Goal: Task Accomplishment & Management: Manage account settings

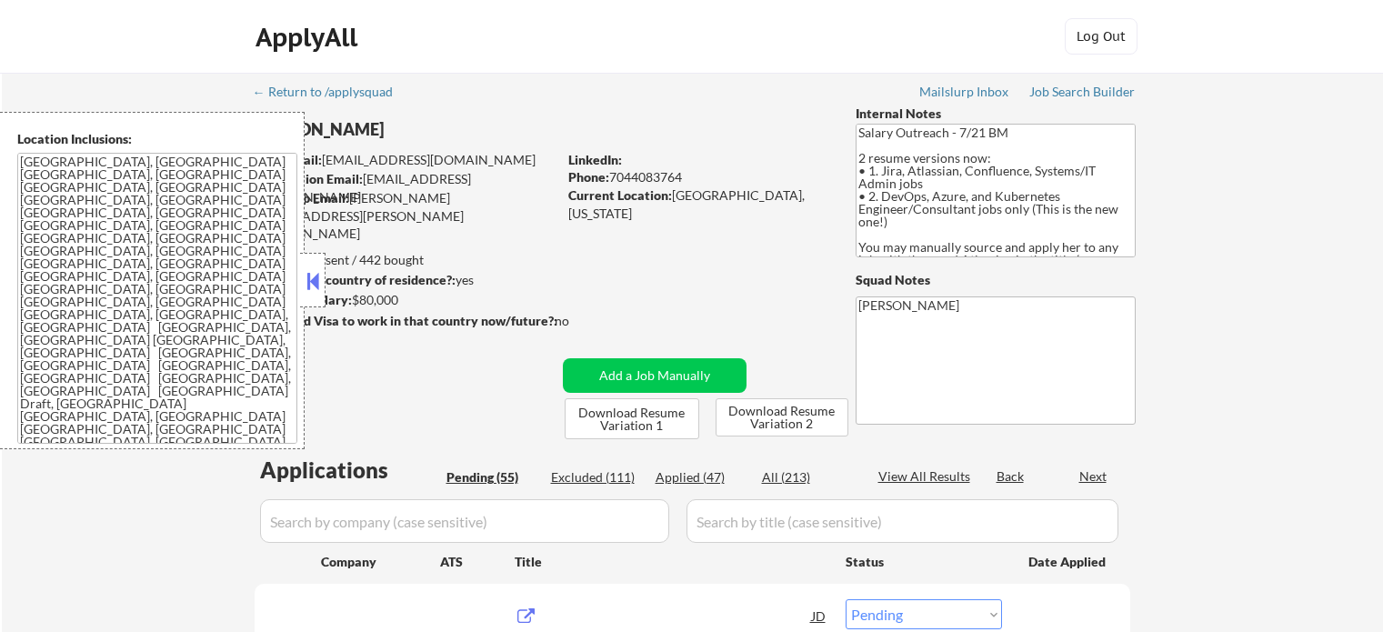
select select ""pending""
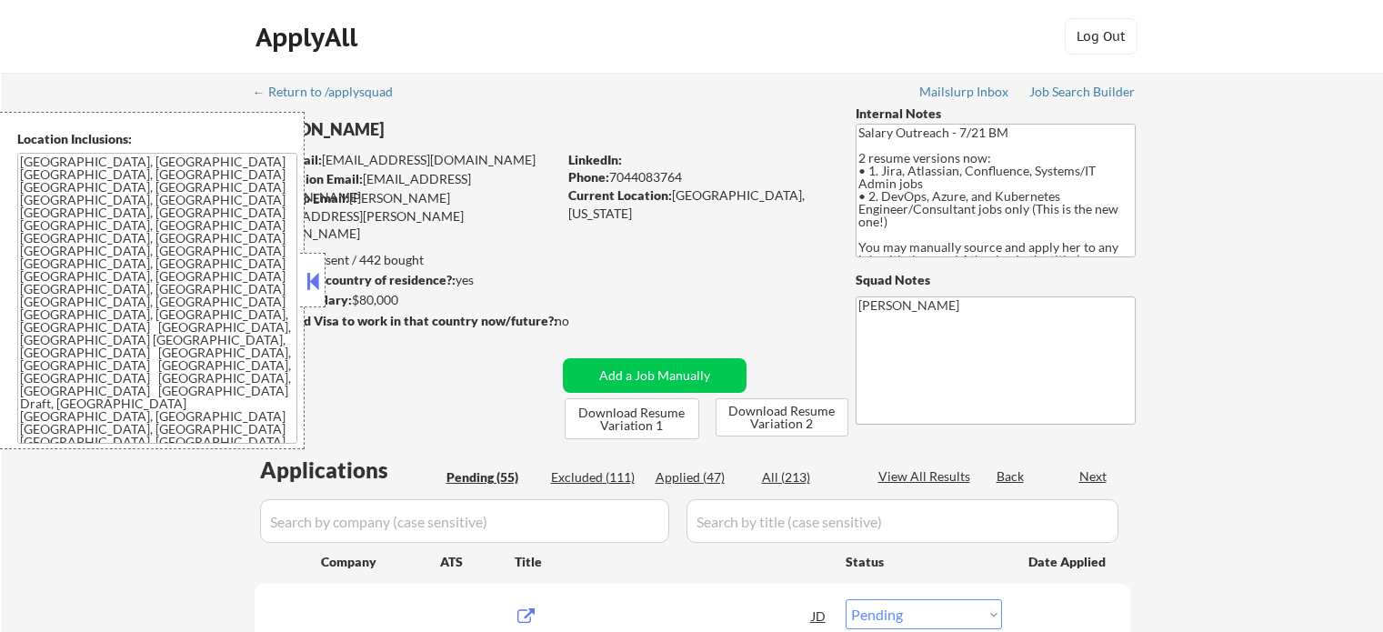
select select ""pending""
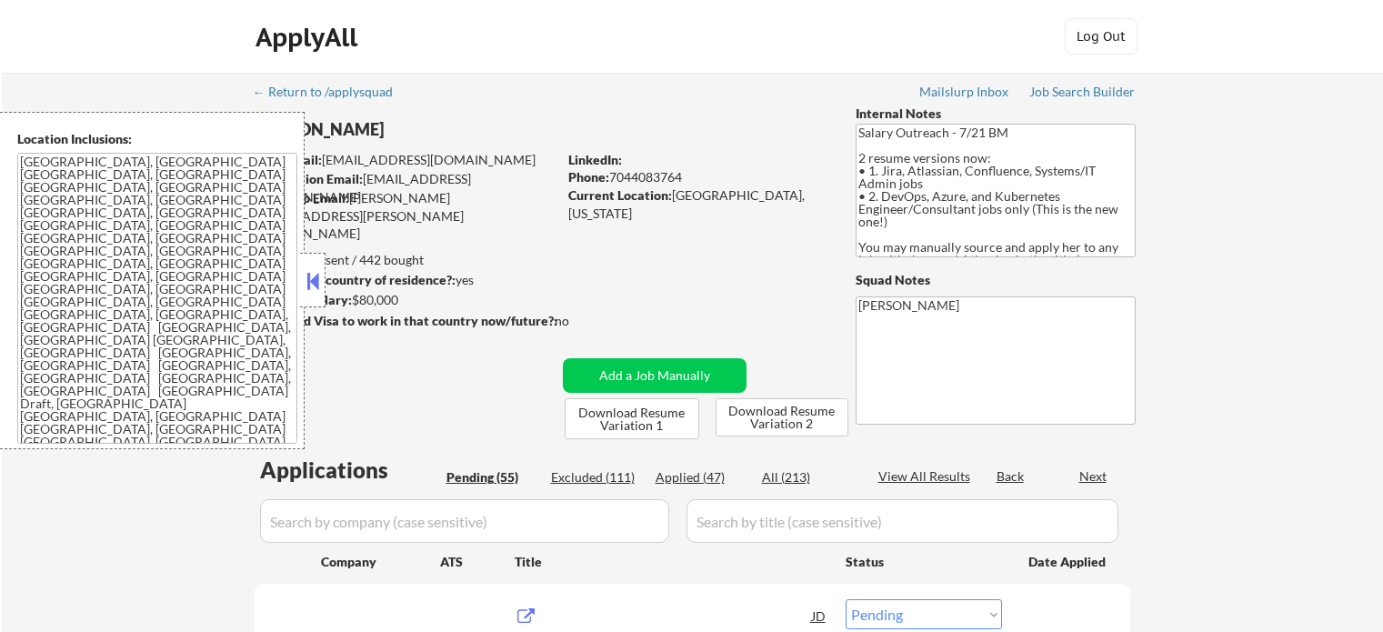
select select ""pending""
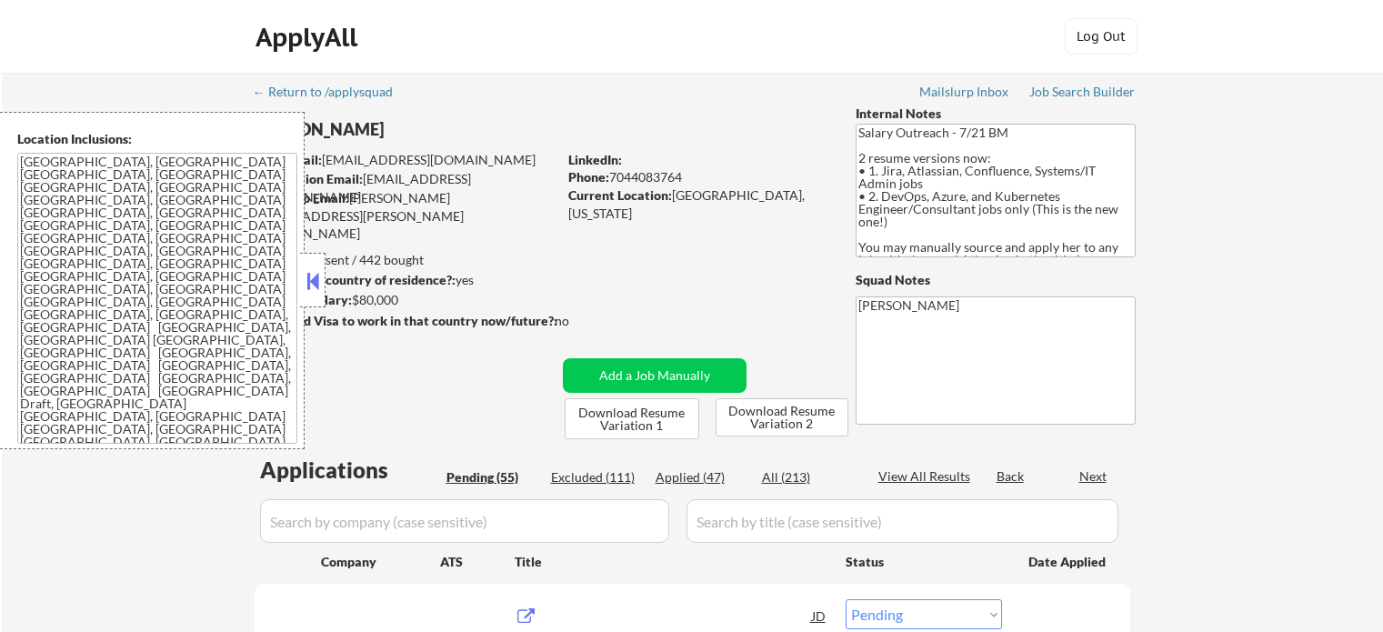
select select ""pending""
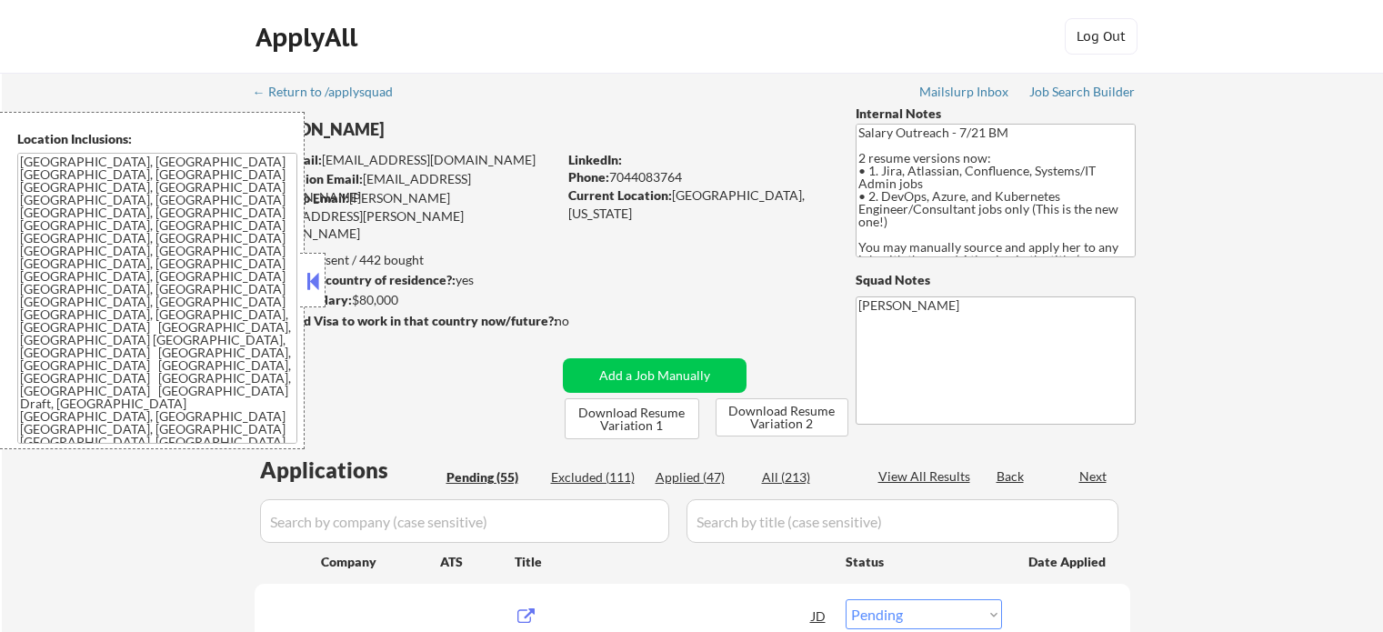
select select ""pending""
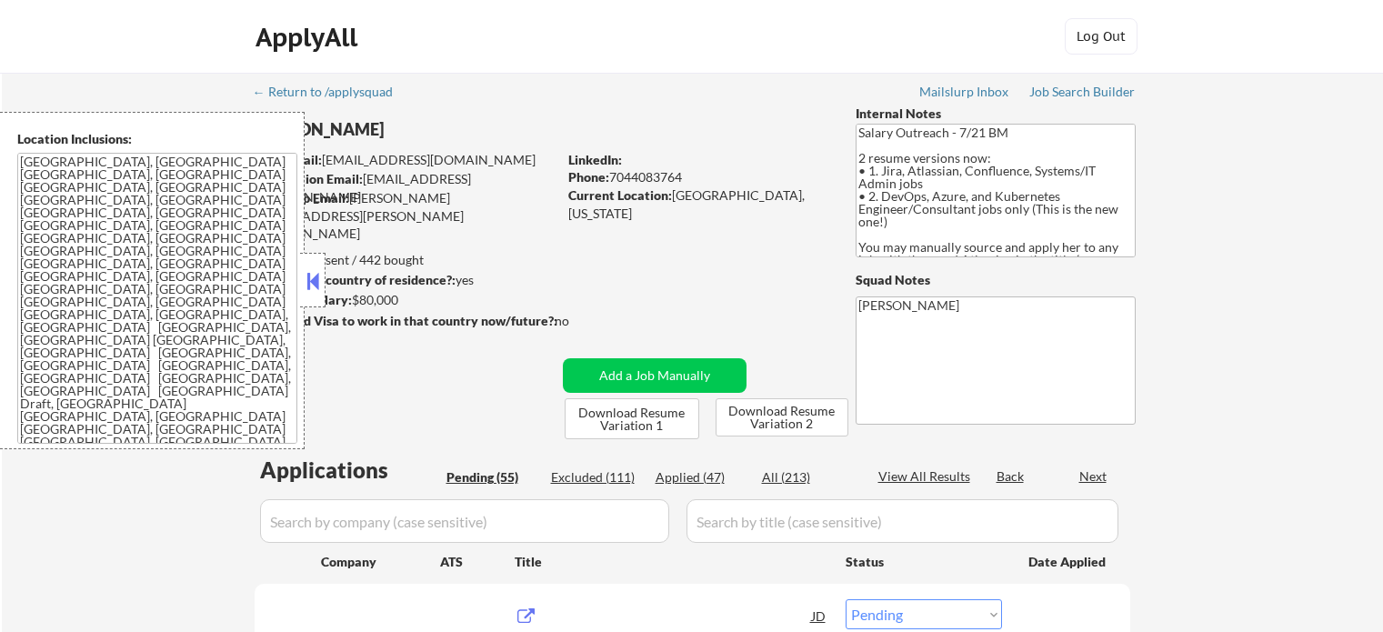
select select ""pending""
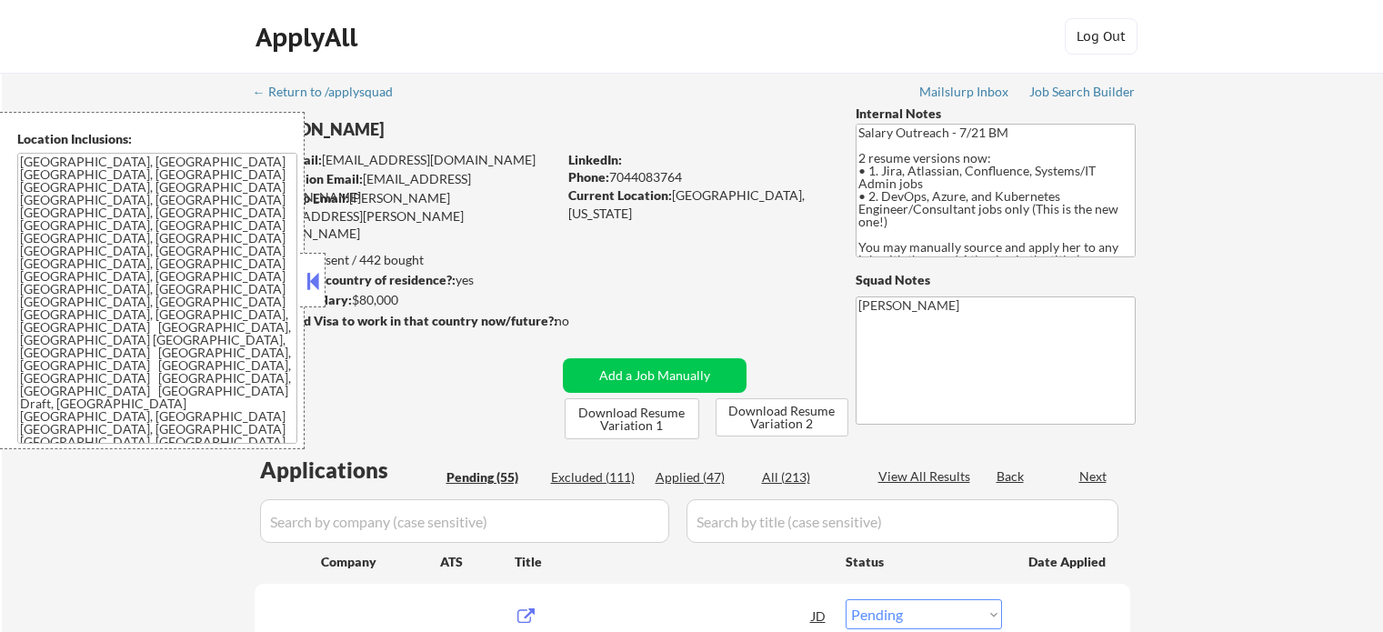
select select ""pending""
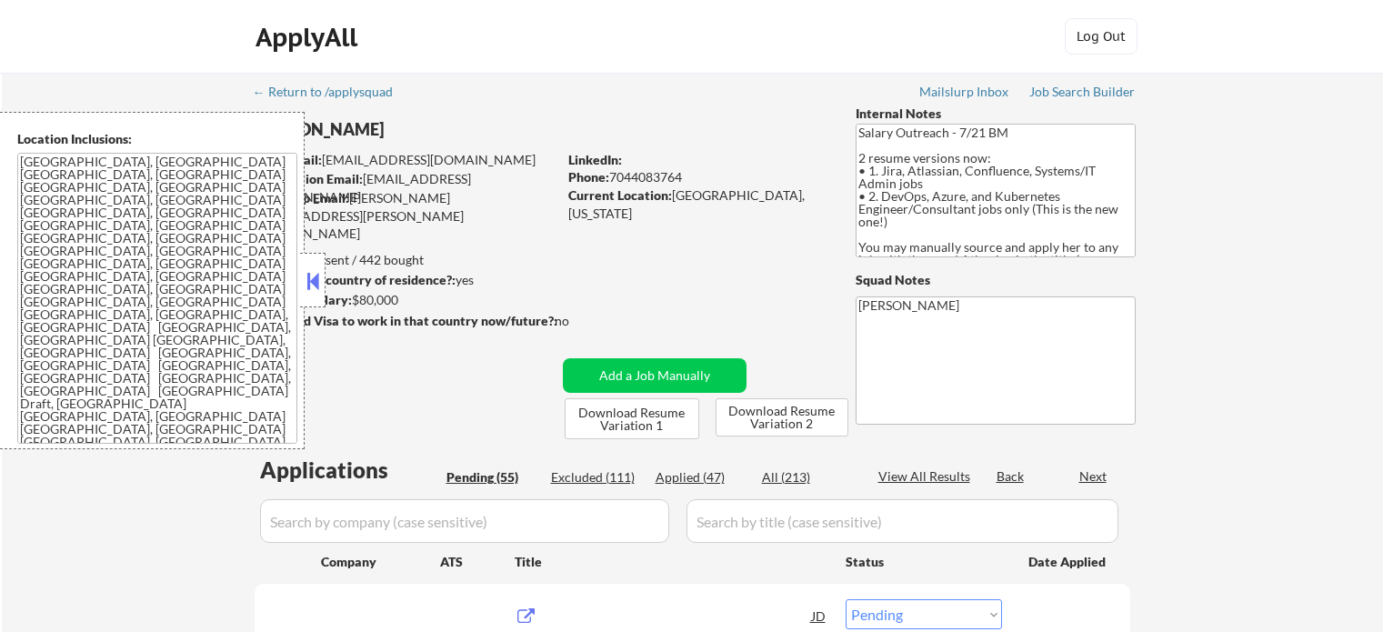
select select ""pending""
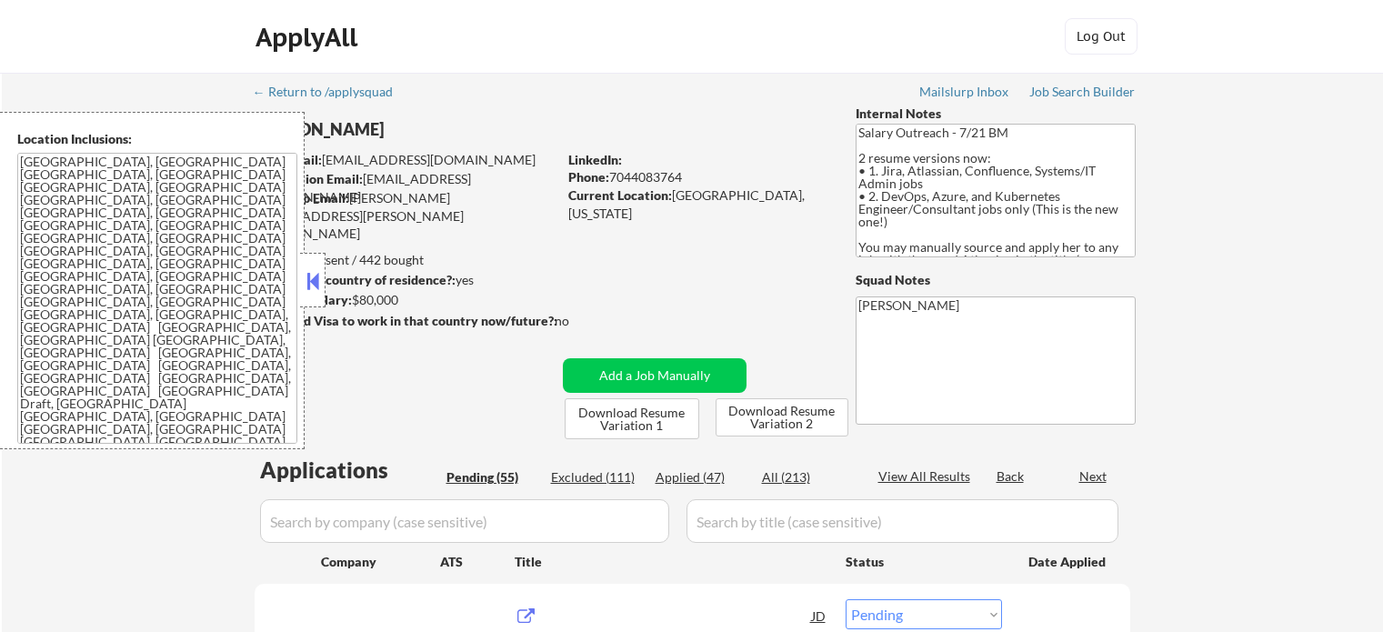
select select ""pending""
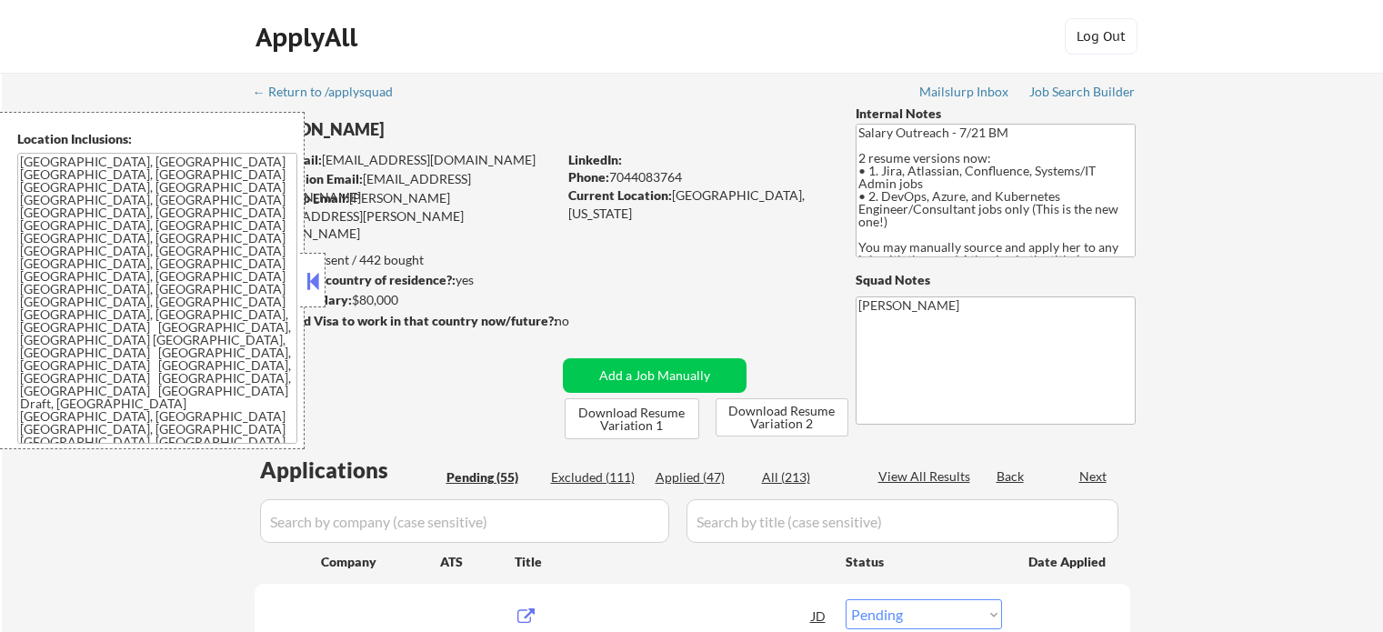
select select ""pending""
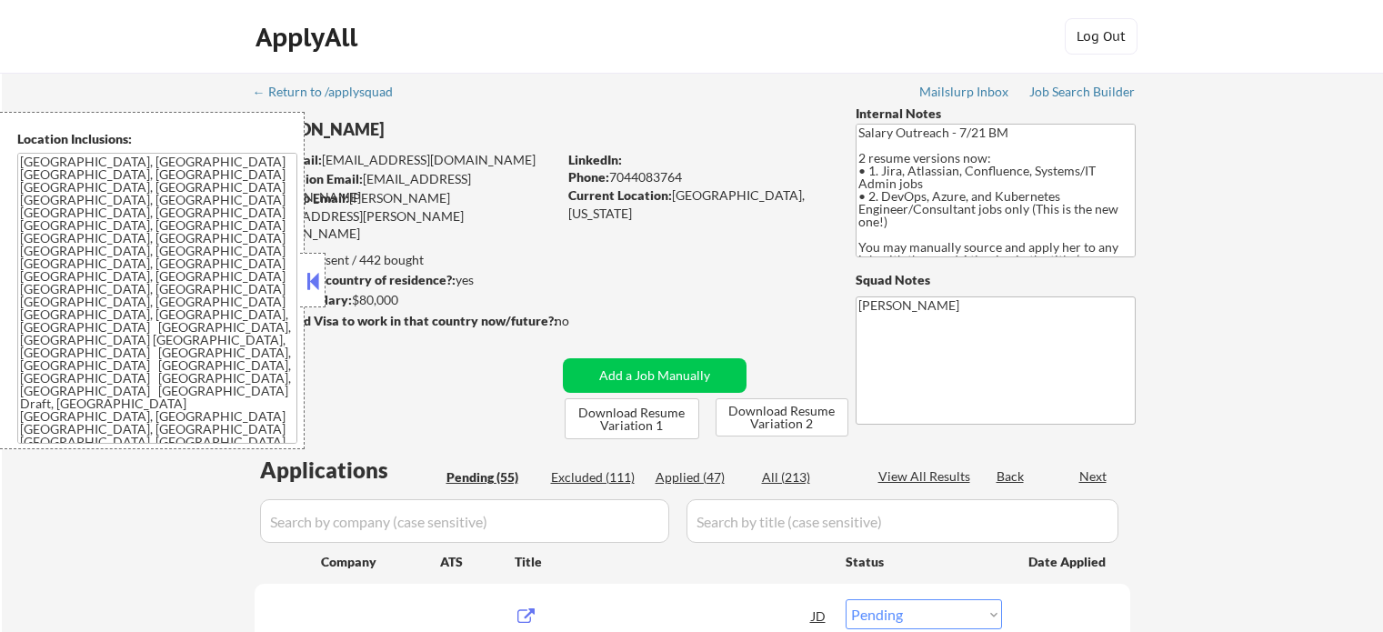
select select ""pending""
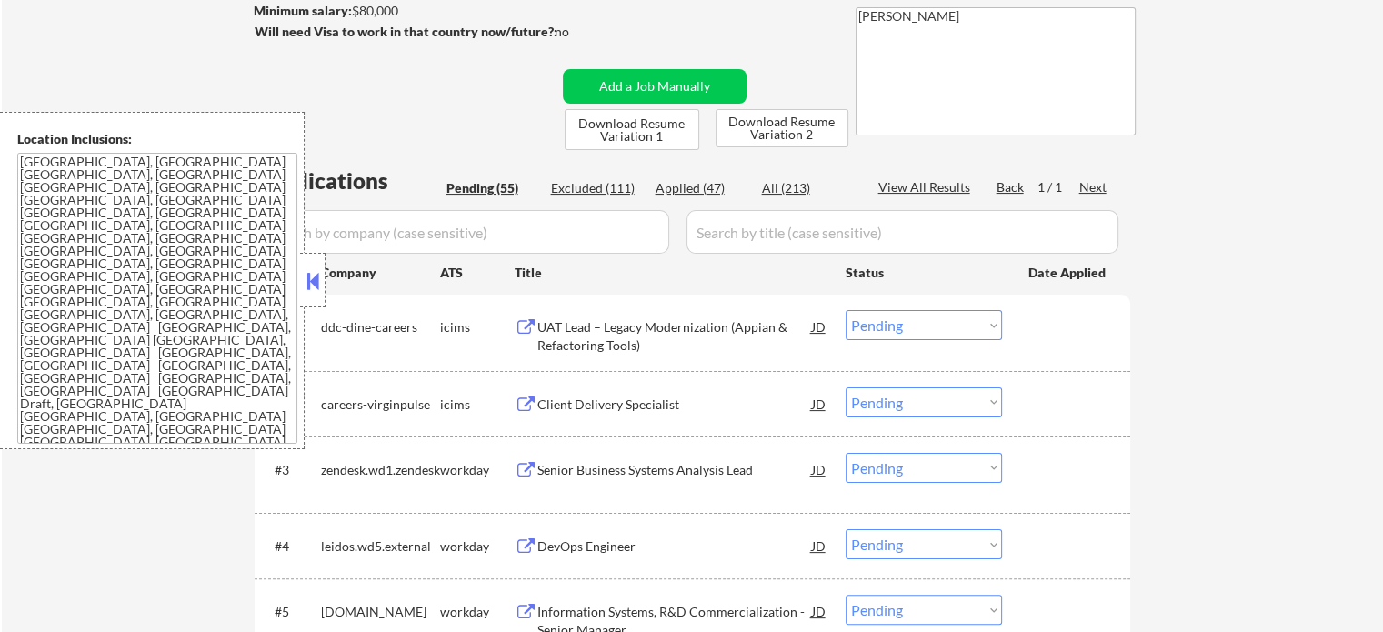
scroll to position [364, 0]
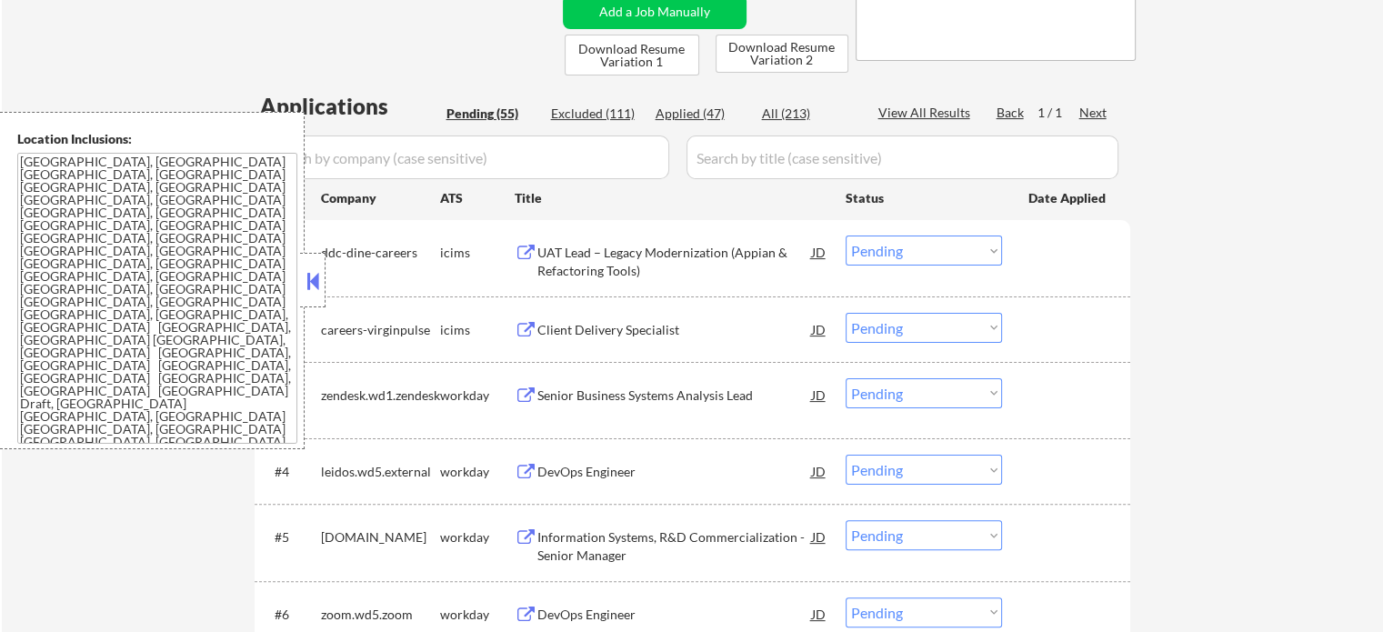
click at [563, 403] on div "Senior Business Systems Analysis Lead" at bounding box center [675, 396] width 275 height 18
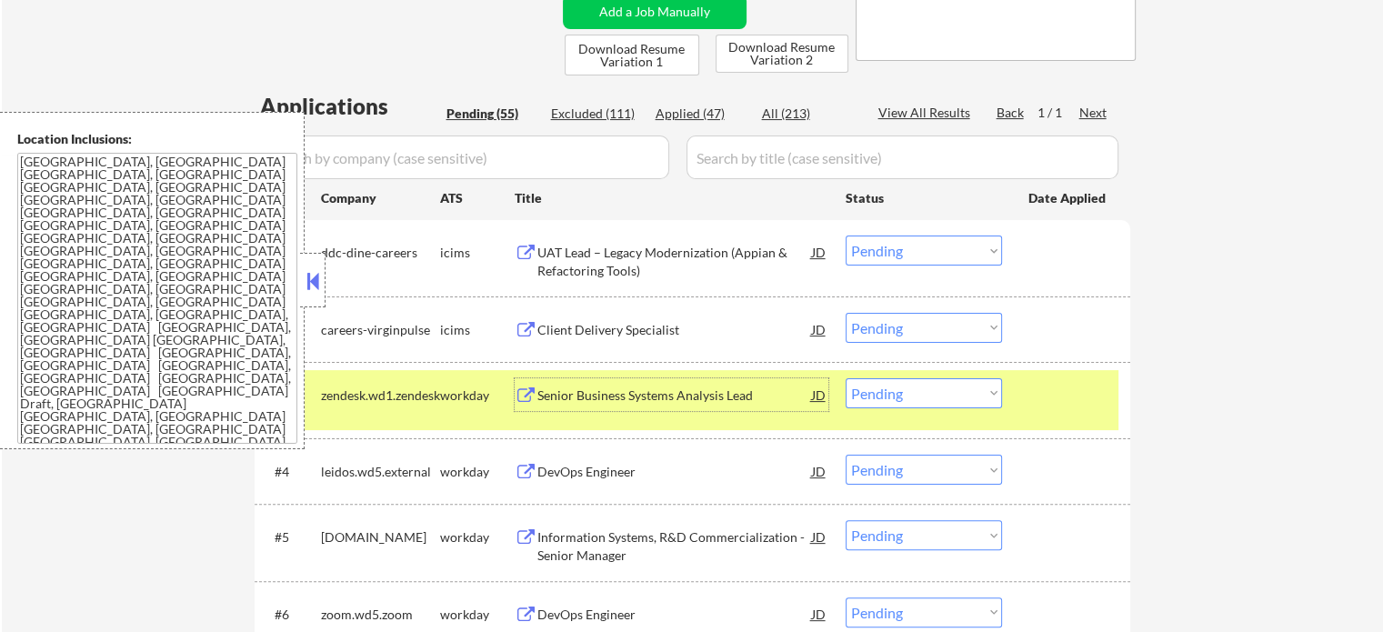
click at [1081, 394] on div at bounding box center [1069, 394] width 80 height 33
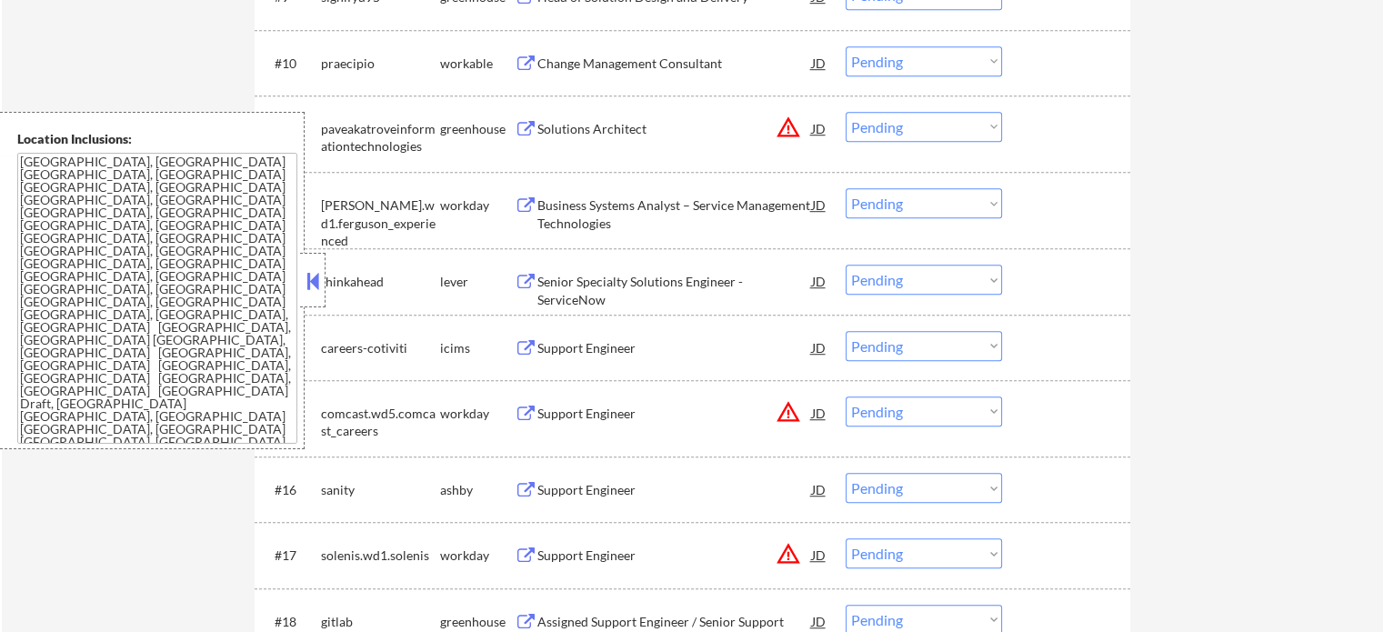
scroll to position [1364, 0]
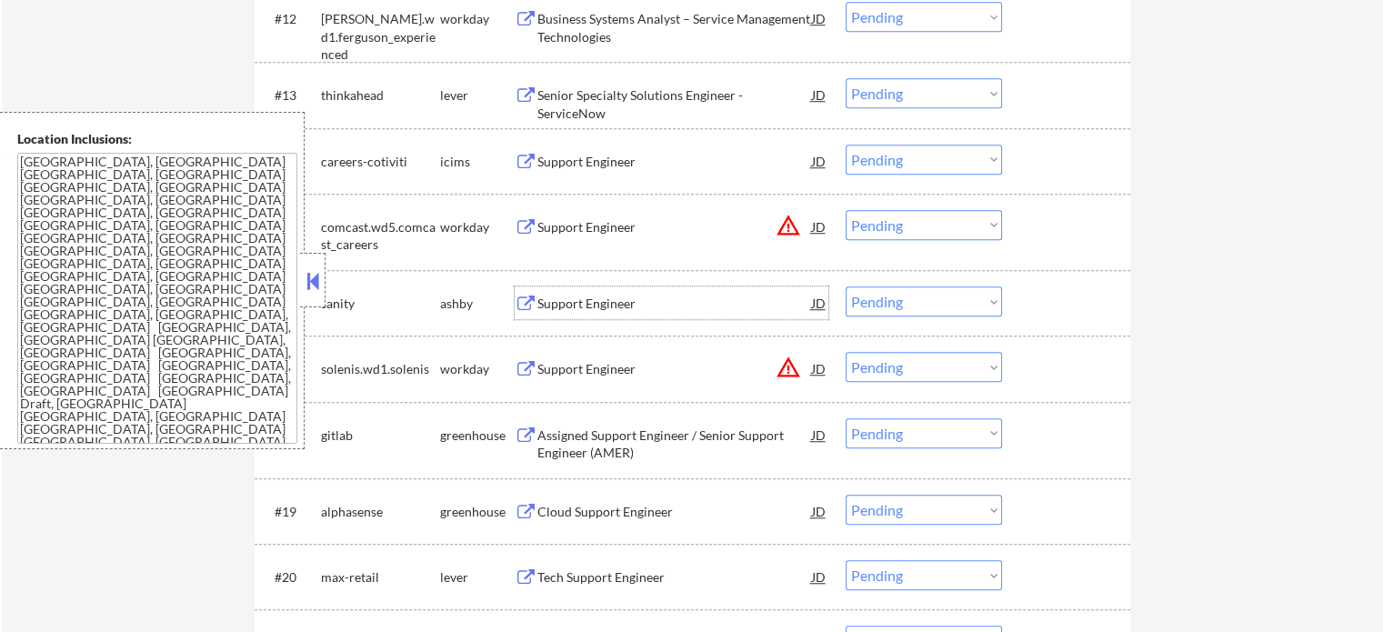
click at [543, 297] on div "Support Engineer" at bounding box center [675, 304] width 275 height 18
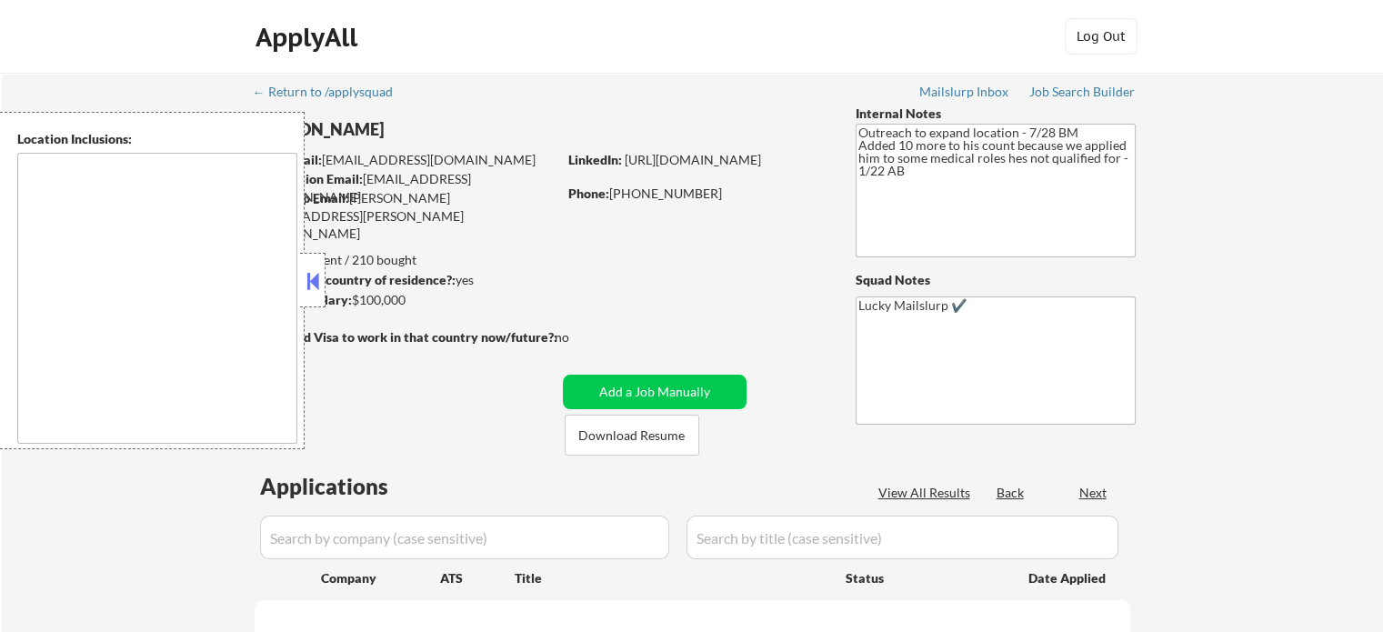
type textarea "[GEOGRAPHIC_DATA], [GEOGRAPHIC_DATA] [GEOGRAPHIC_DATA], [GEOGRAPHIC_DATA] [GEOG…"
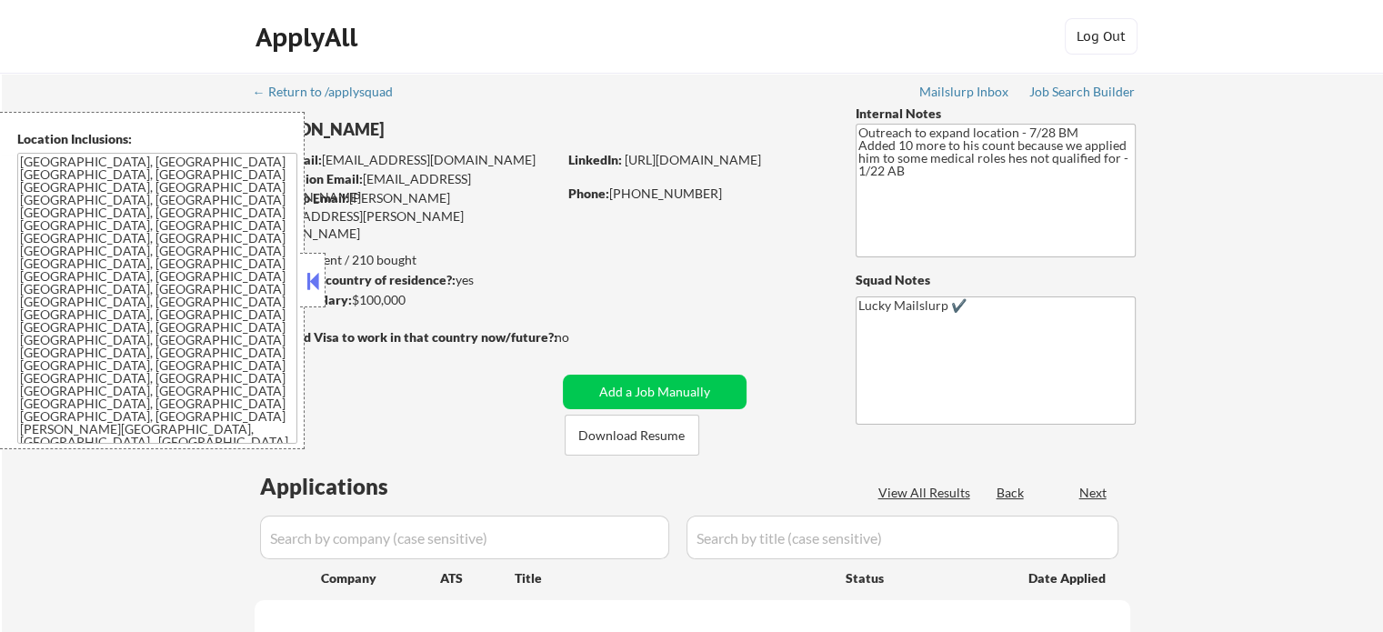
select select ""pending""
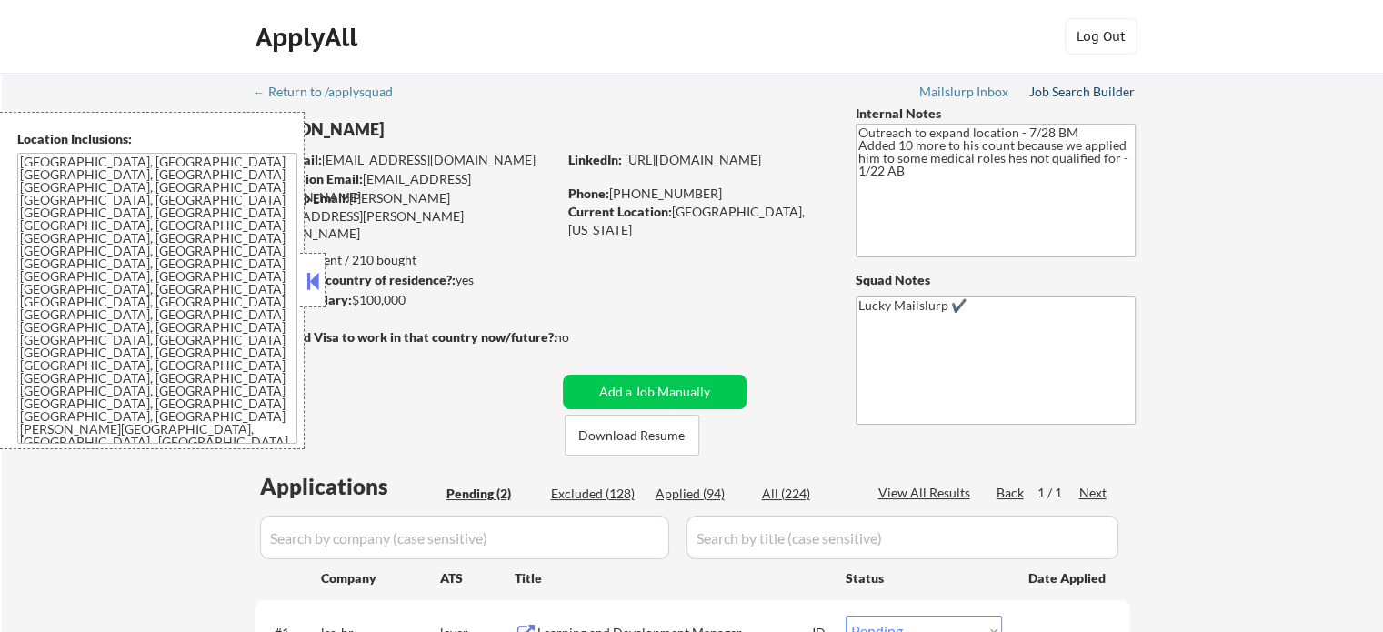
click at [1075, 100] on link "Job Search Builder" at bounding box center [1083, 94] width 106 height 18
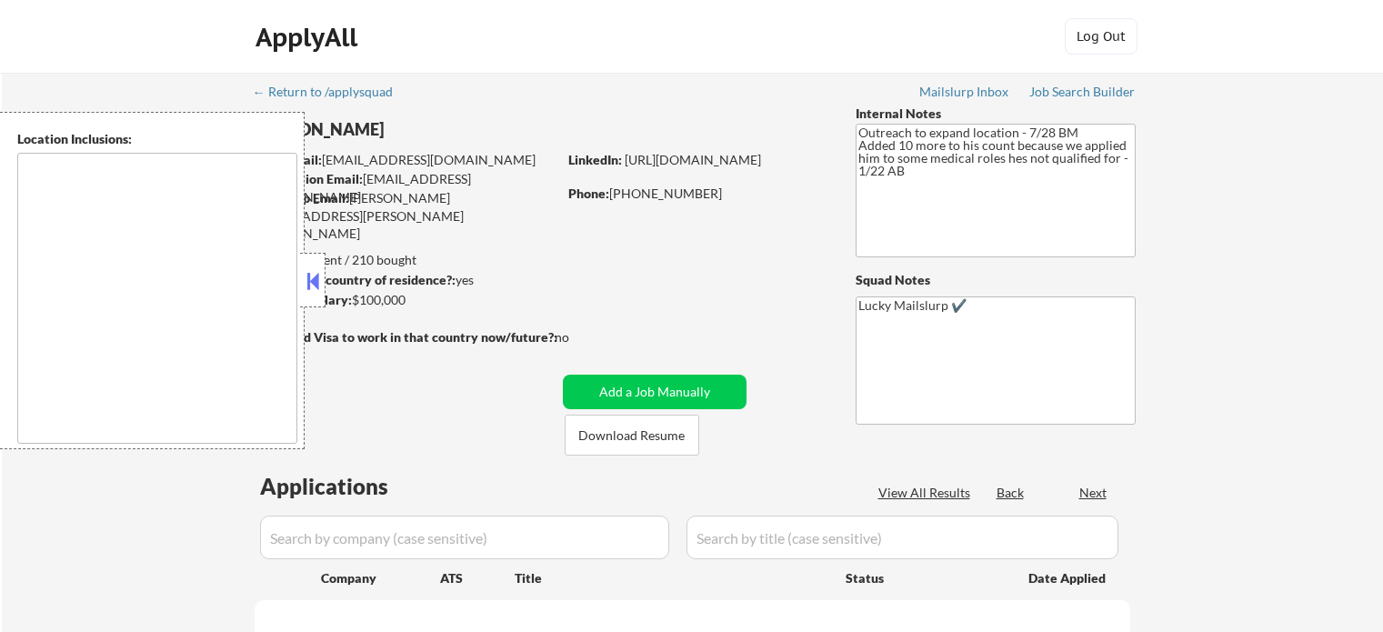
type textarea "[GEOGRAPHIC_DATA], [GEOGRAPHIC_DATA] [GEOGRAPHIC_DATA], [GEOGRAPHIC_DATA] [GEOG…"
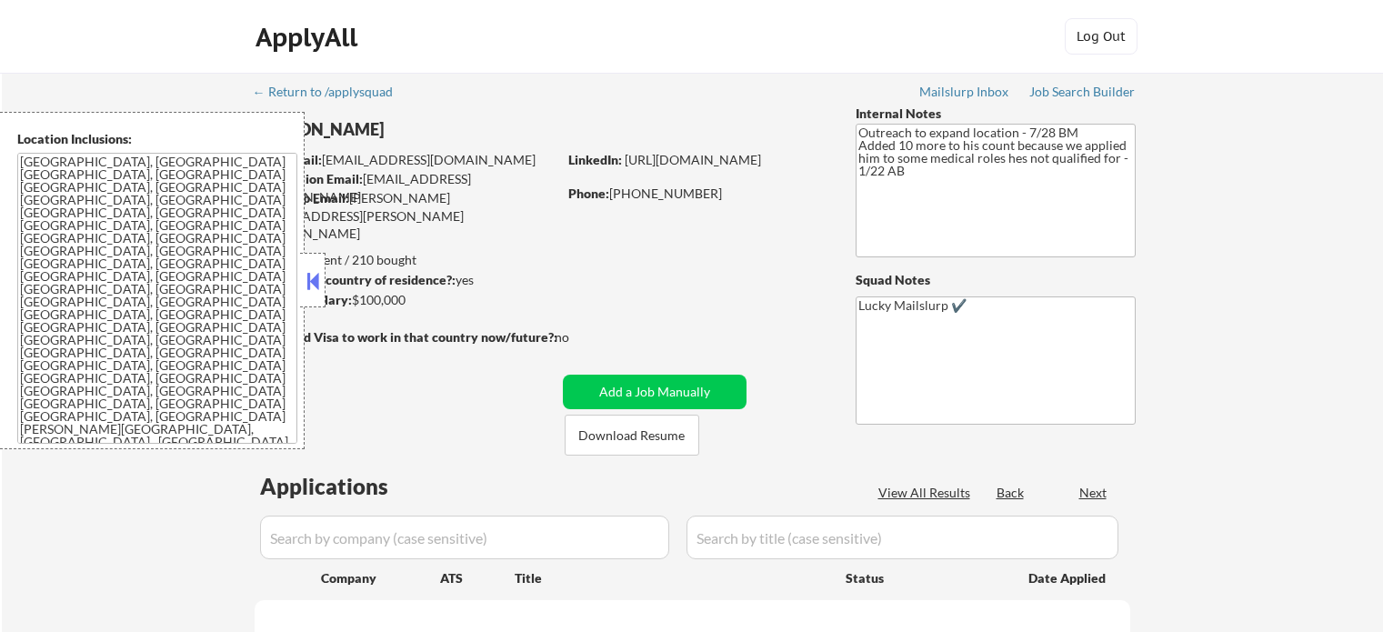
select select ""pending""
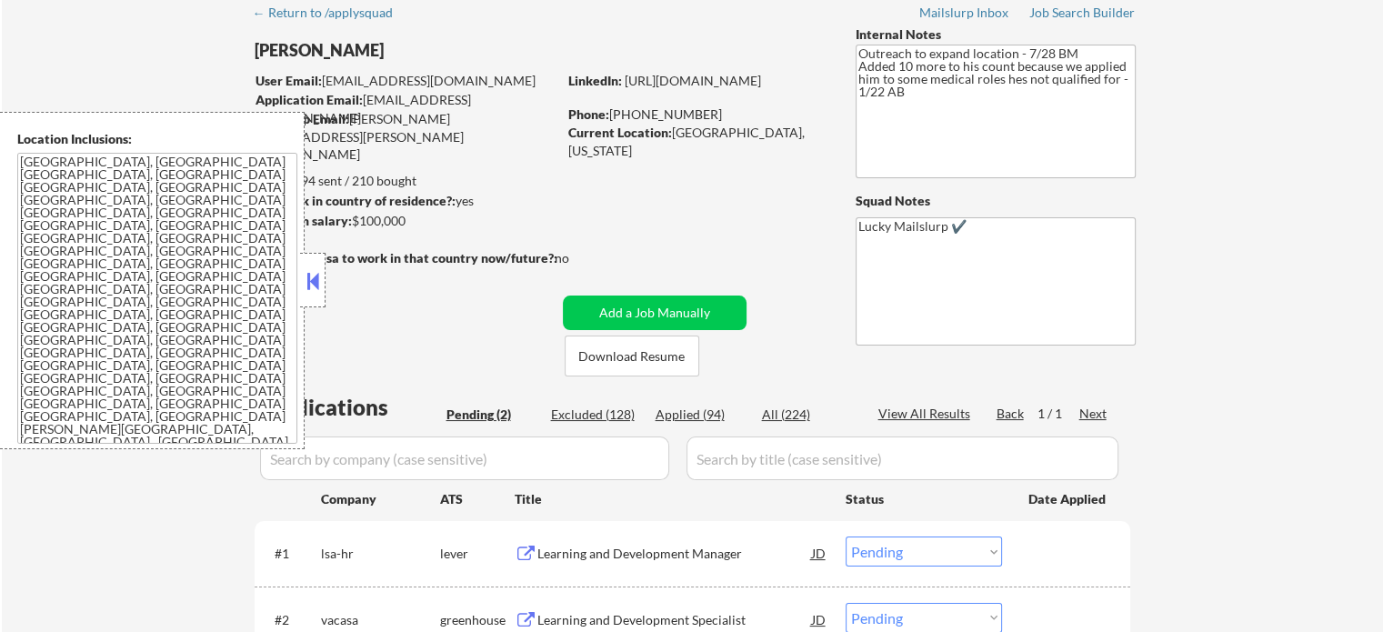
scroll to position [273, 0]
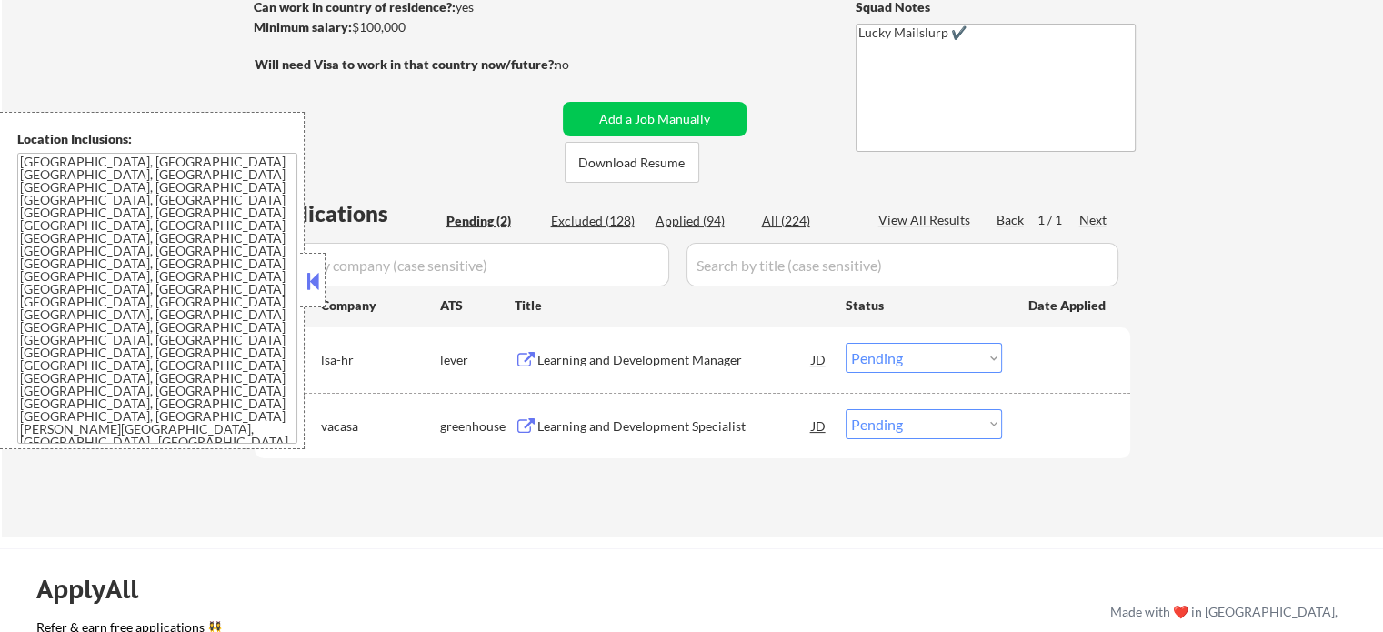
click at [568, 366] on div "Learning and Development Manager" at bounding box center [675, 360] width 275 height 18
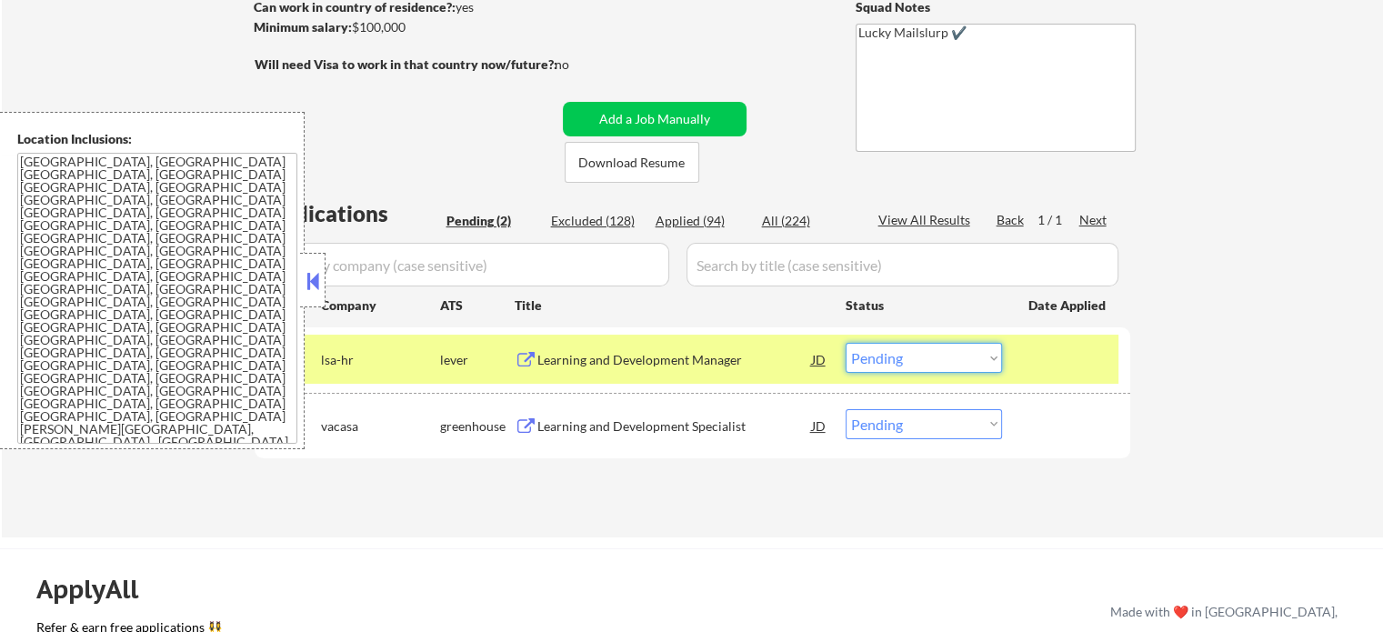
click at [900, 350] on select "Choose an option... Pending Applied Excluded (Questions) Excluded (Expired) Exc…" at bounding box center [924, 358] width 156 height 30
click at [846, 343] on select "Choose an option... Pending Applied Excluded (Questions) Excluded (Expired) Exc…" at bounding box center [924, 358] width 156 height 30
click at [1059, 364] on div at bounding box center [1069, 359] width 80 height 33
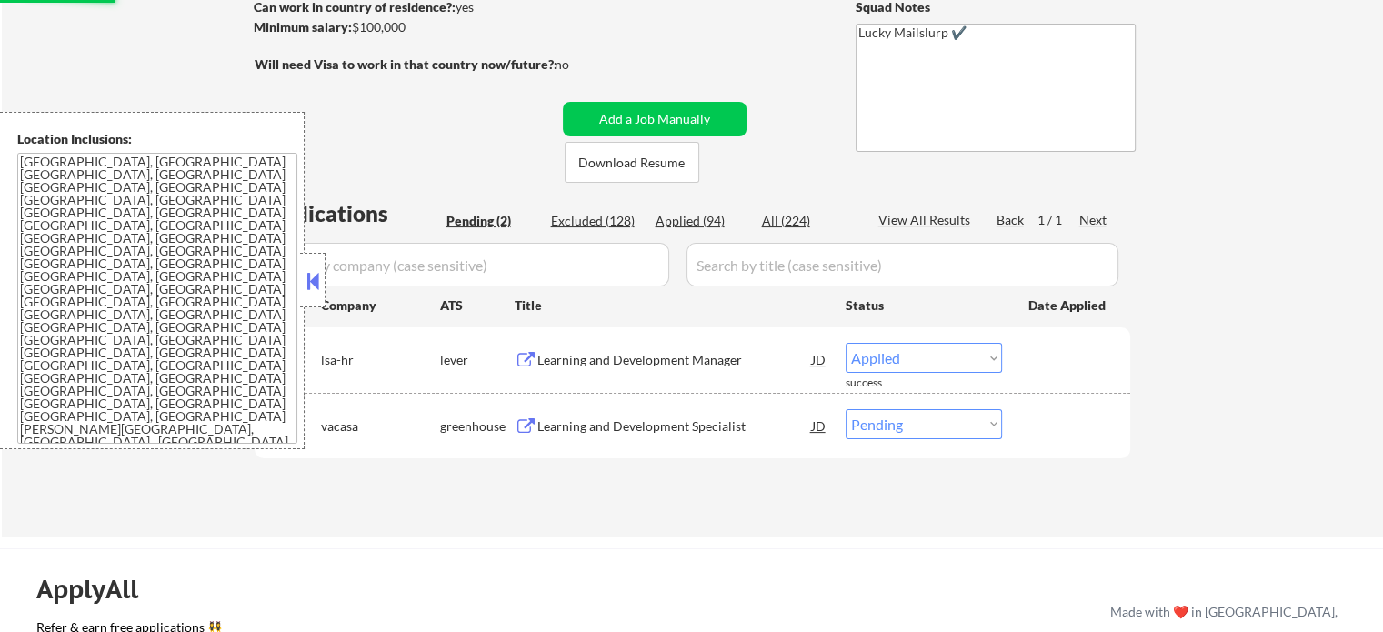
select select ""pending""
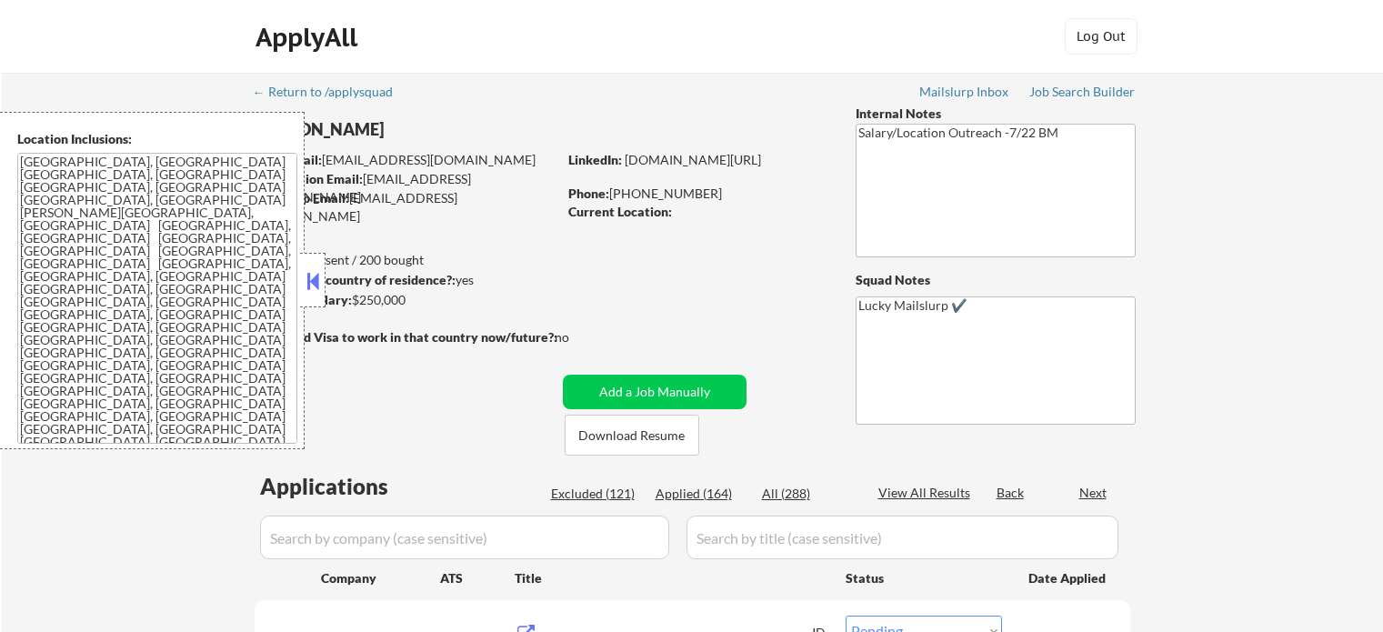
select select ""pending""
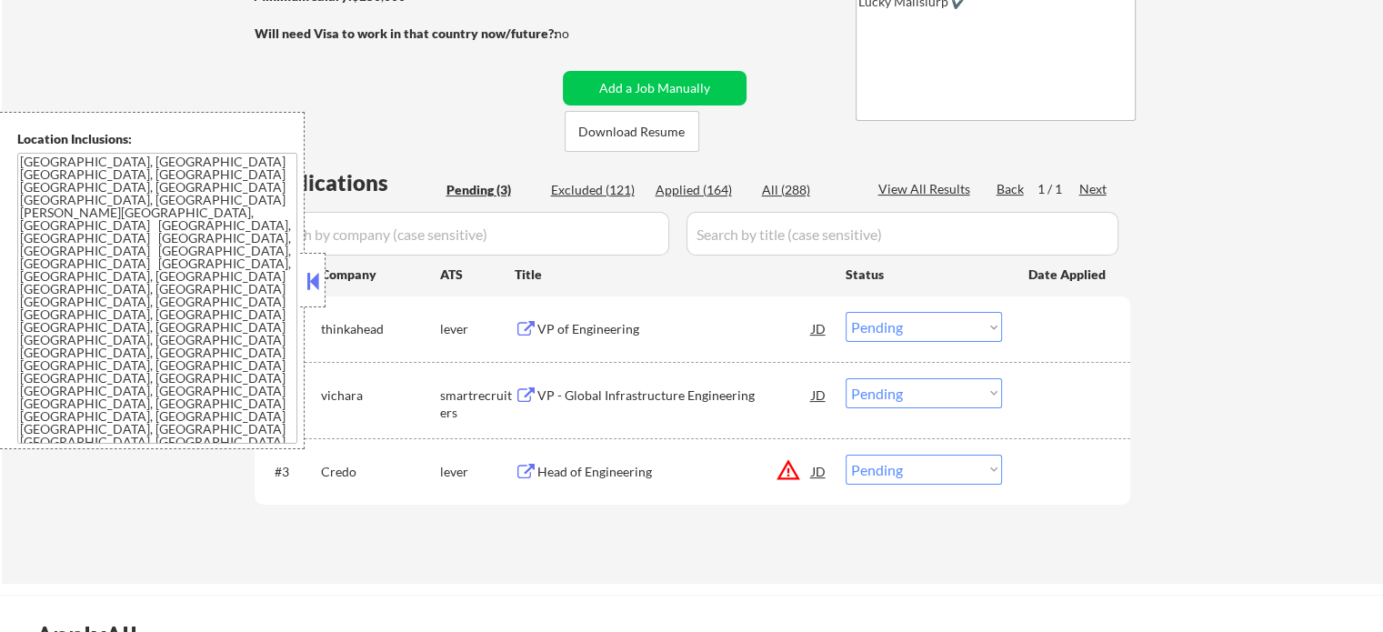
scroll to position [364, 0]
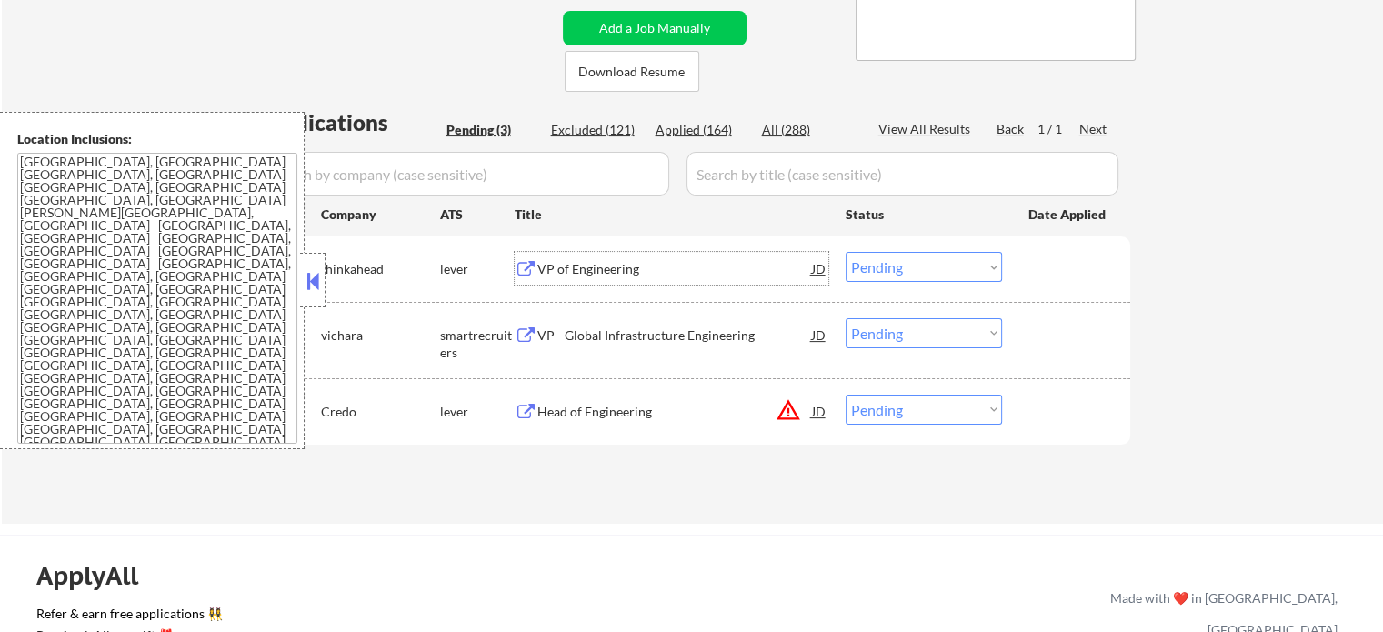
click at [589, 266] on div "VP of Engineering" at bounding box center [675, 269] width 275 height 18
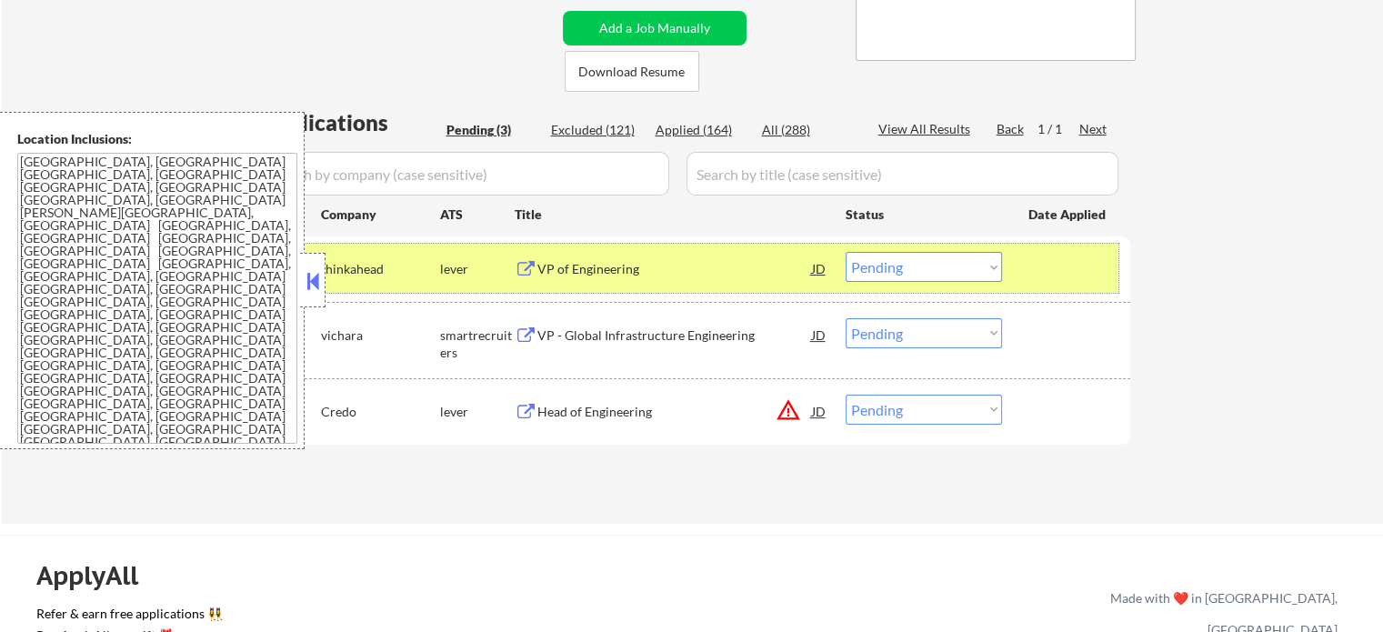
click at [1072, 283] on div at bounding box center [1069, 268] width 80 height 33
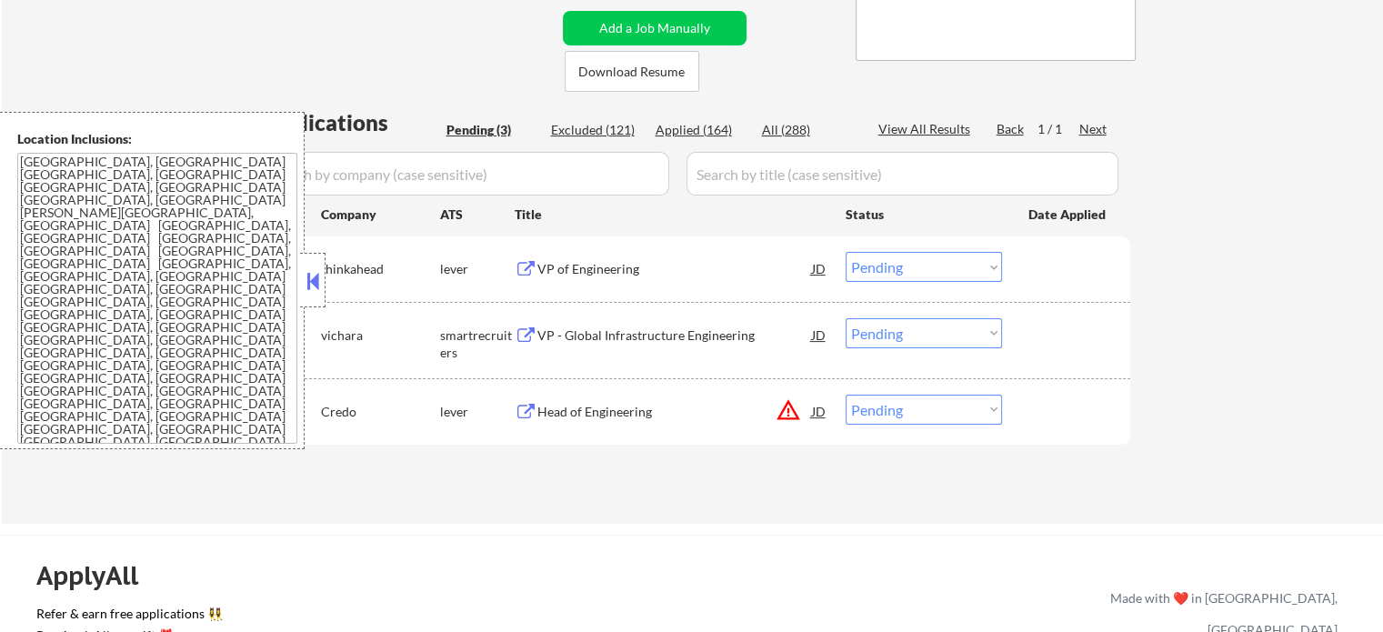
click at [663, 329] on div "VP - Global Infrastructure Engineering" at bounding box center [675, 336] width 275 height 18
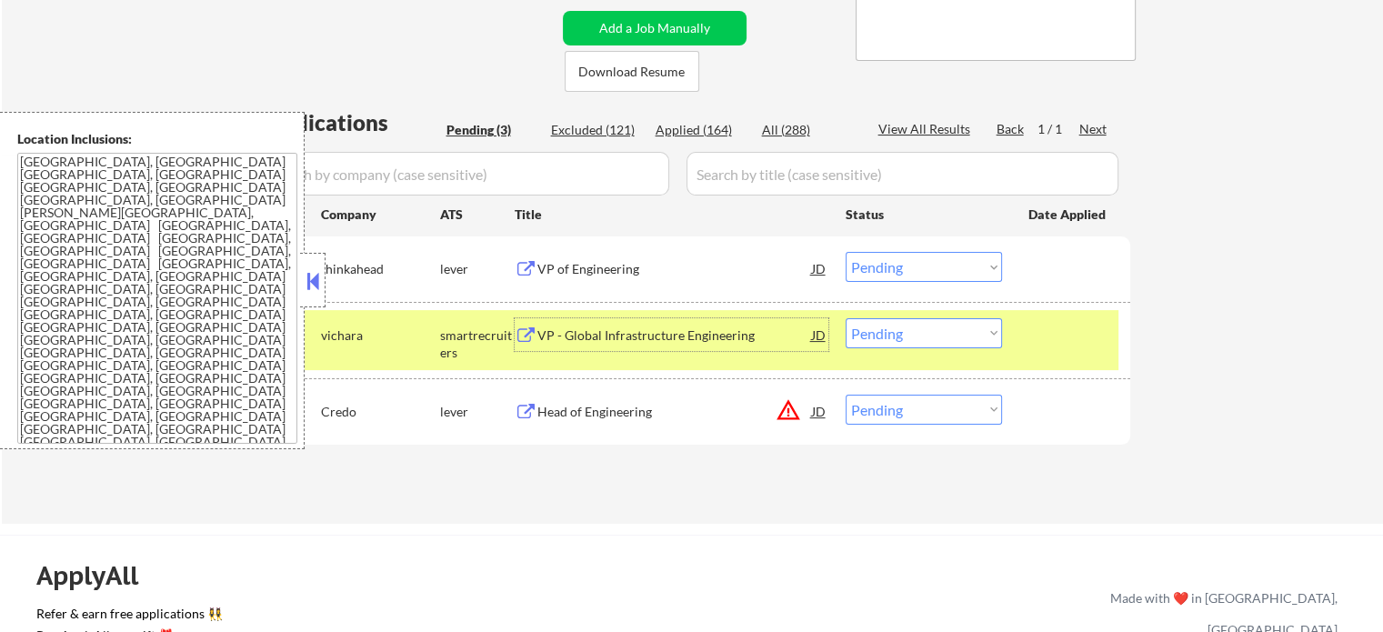
click at [1041, 342] on div at bounding box center [1069, 334] width 80 height 33
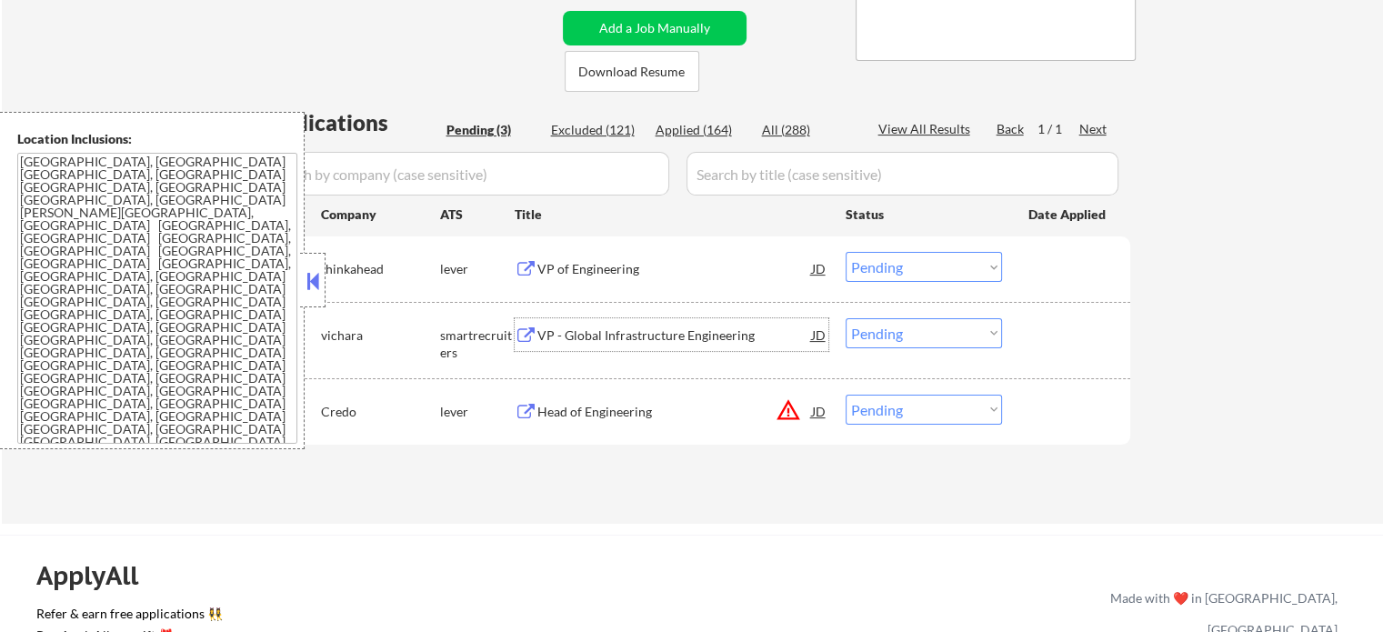
click at [663, 334] on div "VP - Global Infrastructure Engineering" at bounding box center [675, 336] width 275 height 18
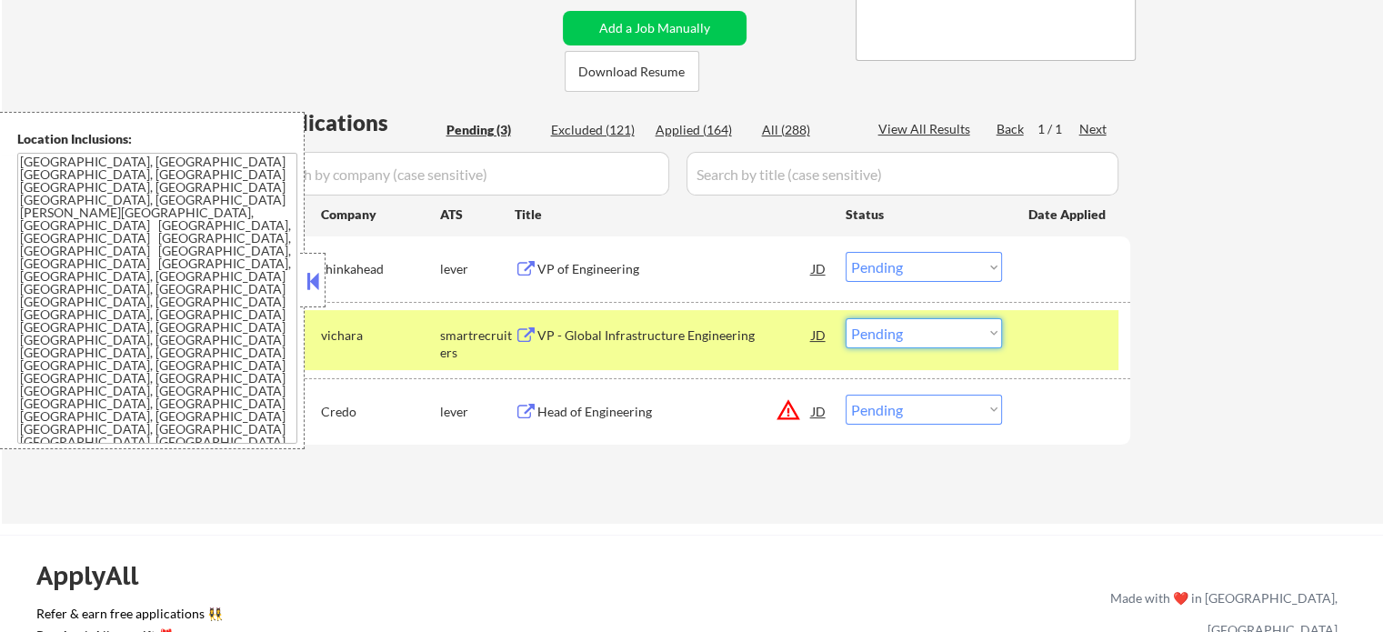
click at [872, 332] on select "Choose an option... Pending Applied Excluded (Questions) Excluded (Expired) Exc…" at bounding box center [924, 333] width 156 height 30
click at [846, 318] on select "Choose an option... Pending Applied Excluded (Questions) Excluded (Expired) Exc…" at bounding box center [924, 333] width 156 height 30
click at [1053, 338] on div at bounding box center [1069, 334] width 80 height 33
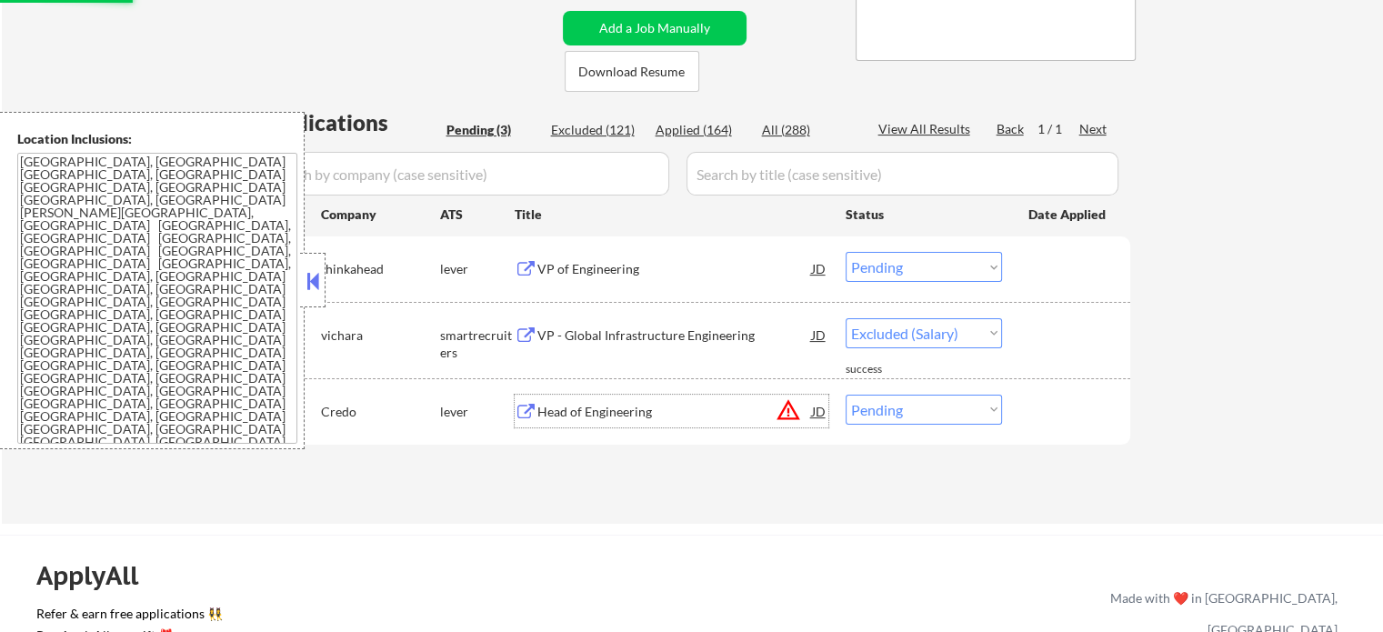
click at [580, 412] on div "Head of Engineering" at bounding box center [675, 412] width 275 height 18
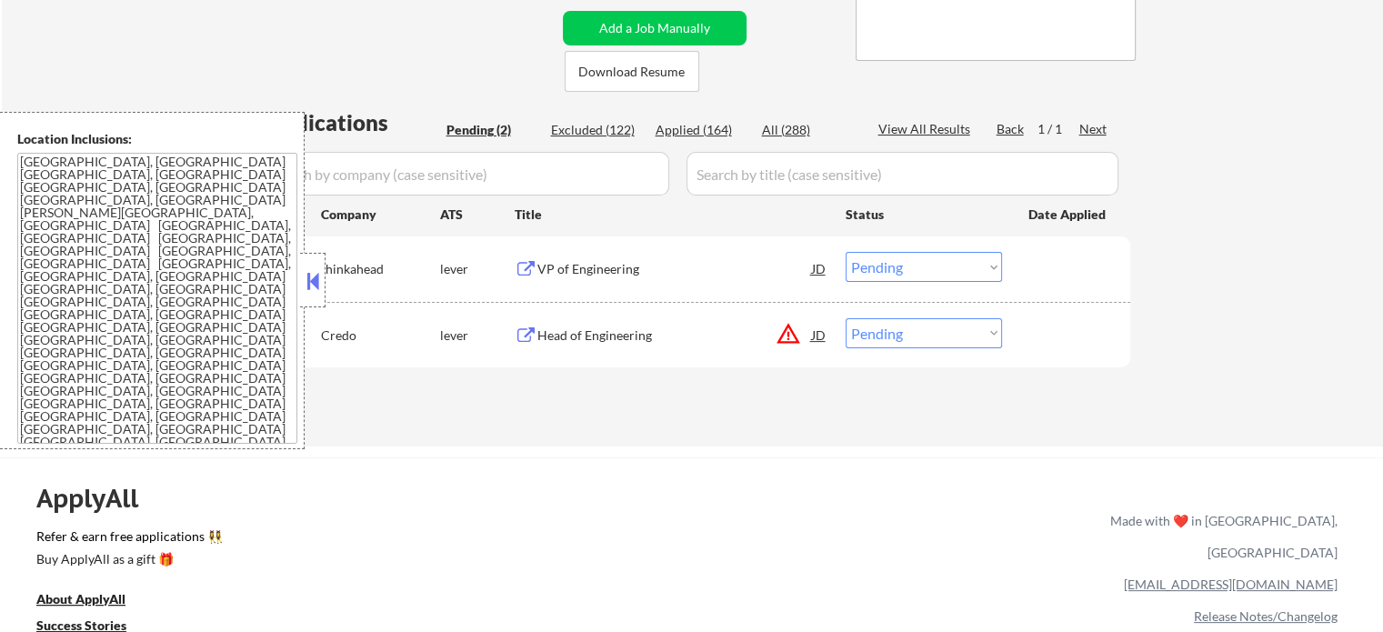
click at [865, 342] on select "Choose an option... Pending Applied Excluded (Questions) Excluded (Expired) Exc…" at bounding box center [924, 333] width 156 height 30
select select ""excluded__salary_""
click at [846, 318] on select "Choose an option... Pending Applied Excluded (Questions) Excluded (Expired) Exc…" at bounding box center [924, 333] width 156 height 30
click at [1070, 338] on div at bounding box center [1069, 334] width 80 height 33
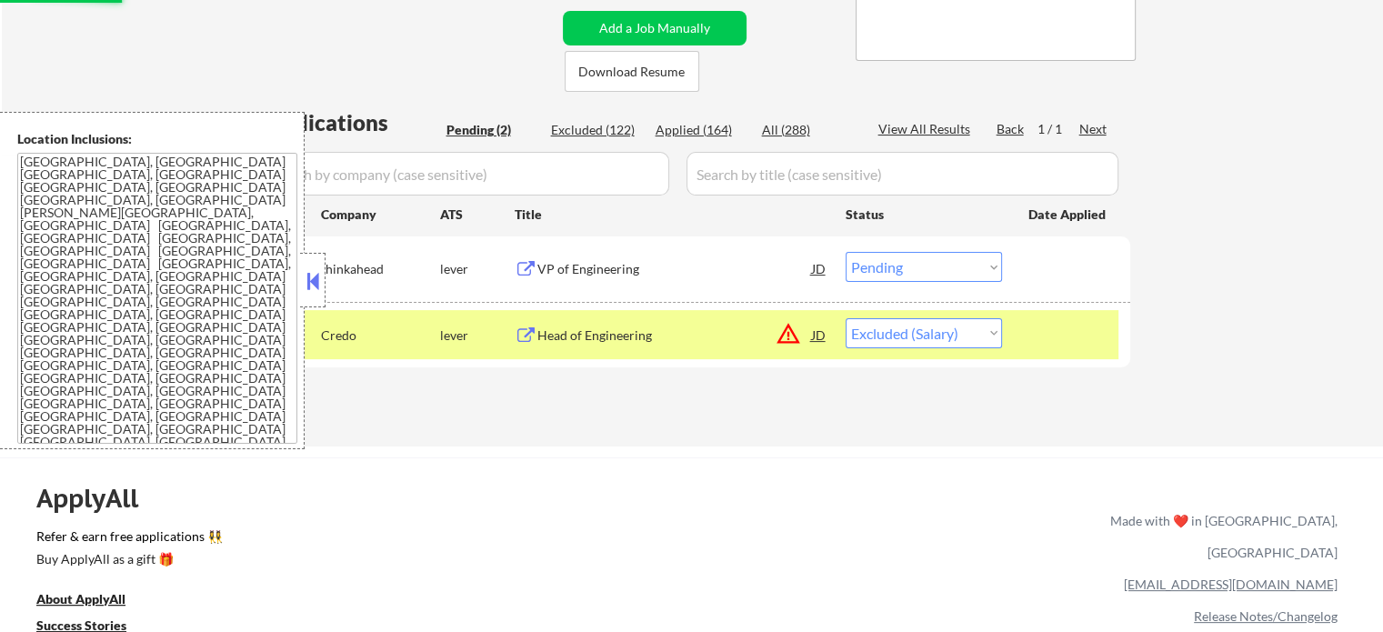
click at [1070, 338] on div at bounding box center [1069, 334] width 80 height 33
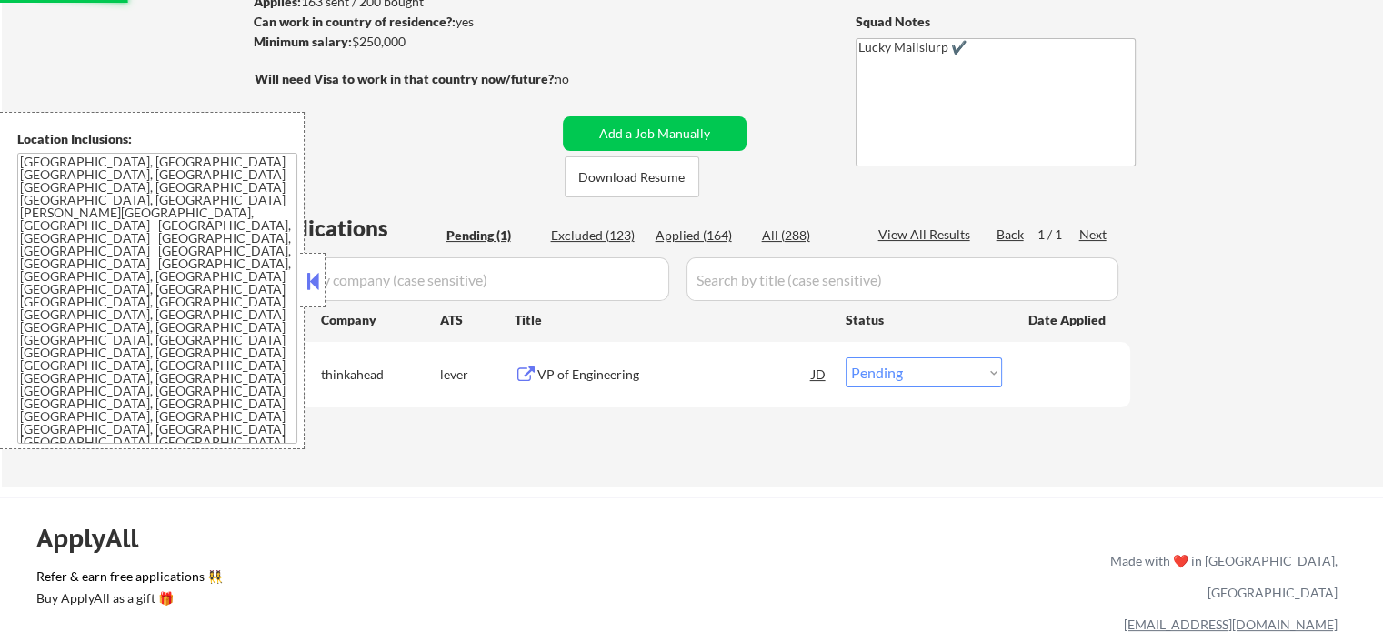
scroll to position [91, 0]
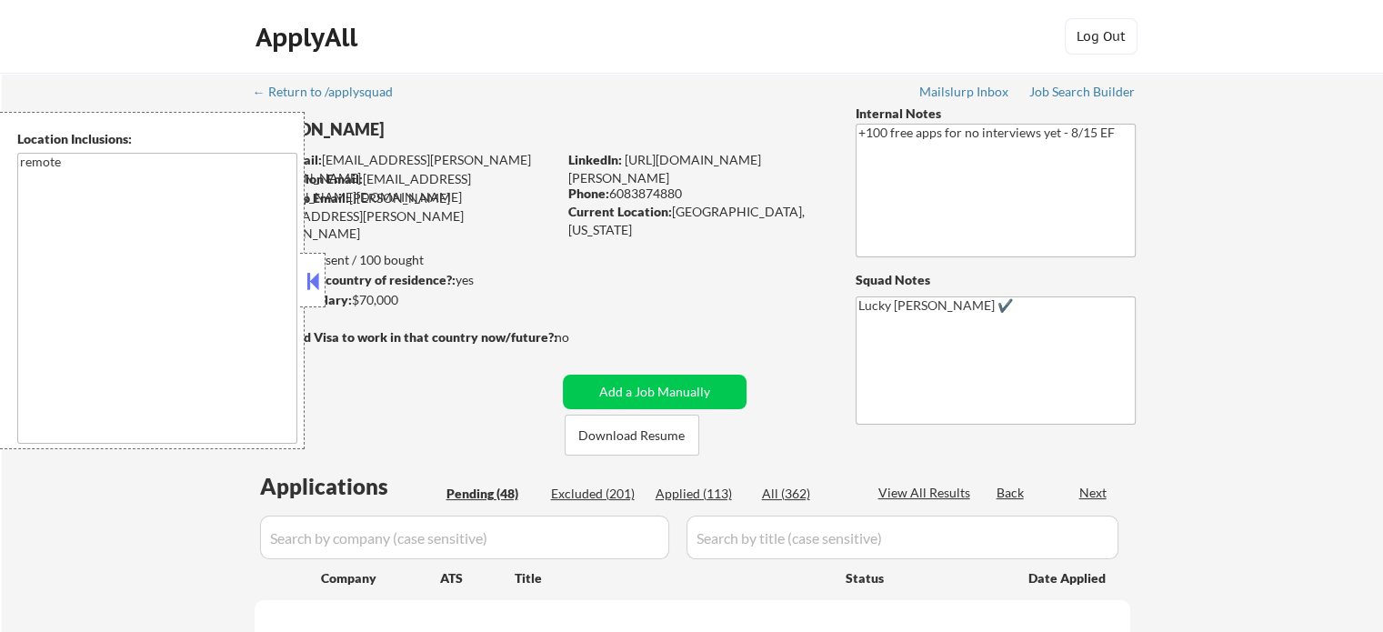
select select ""pending""
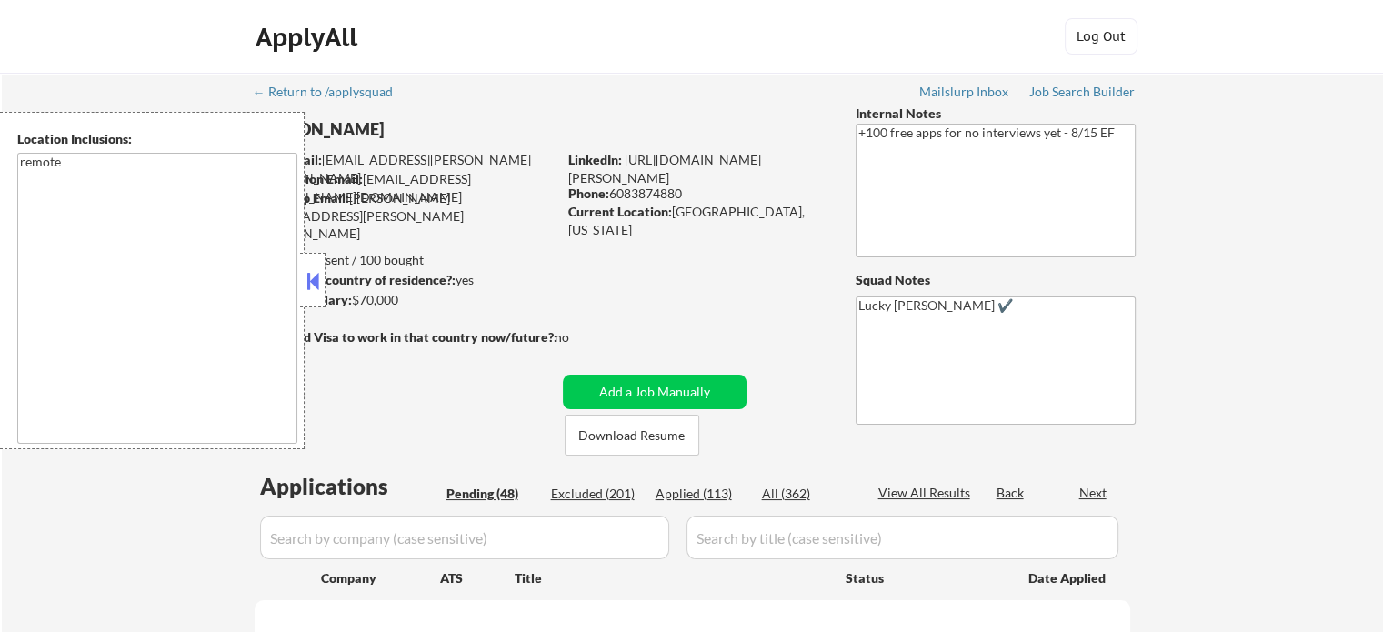
select select ""pending""
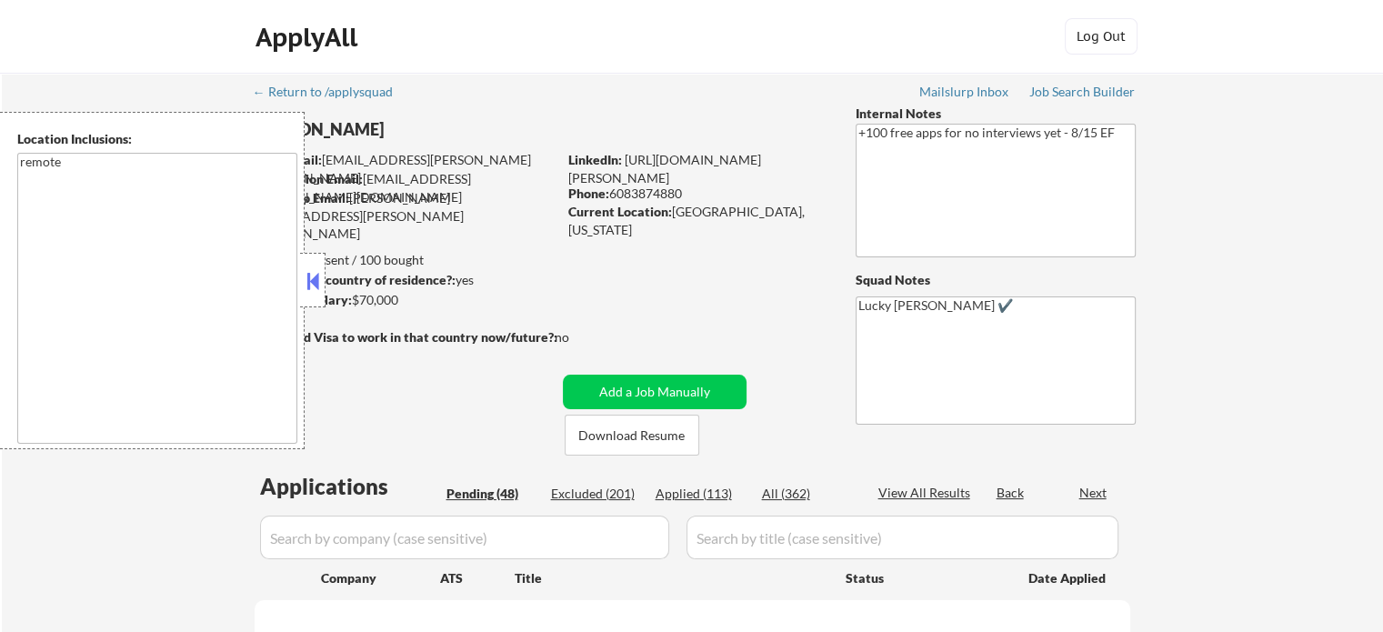
select select ""pending""
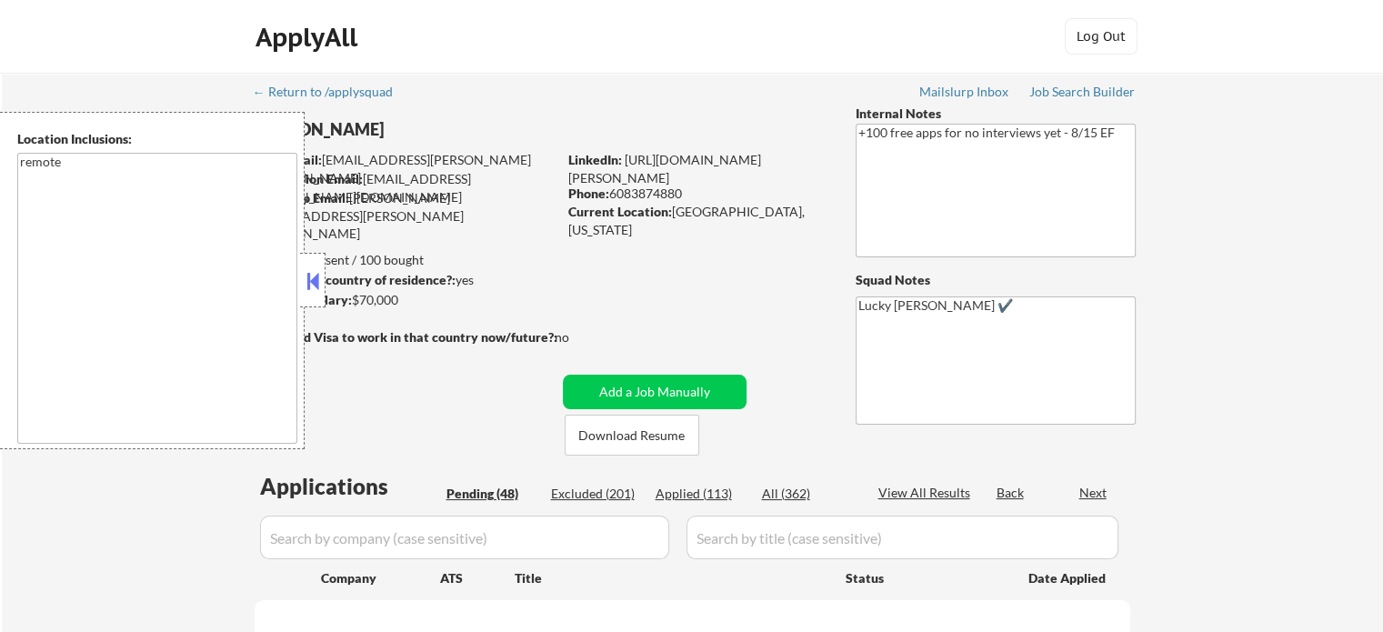
select select ""pending""
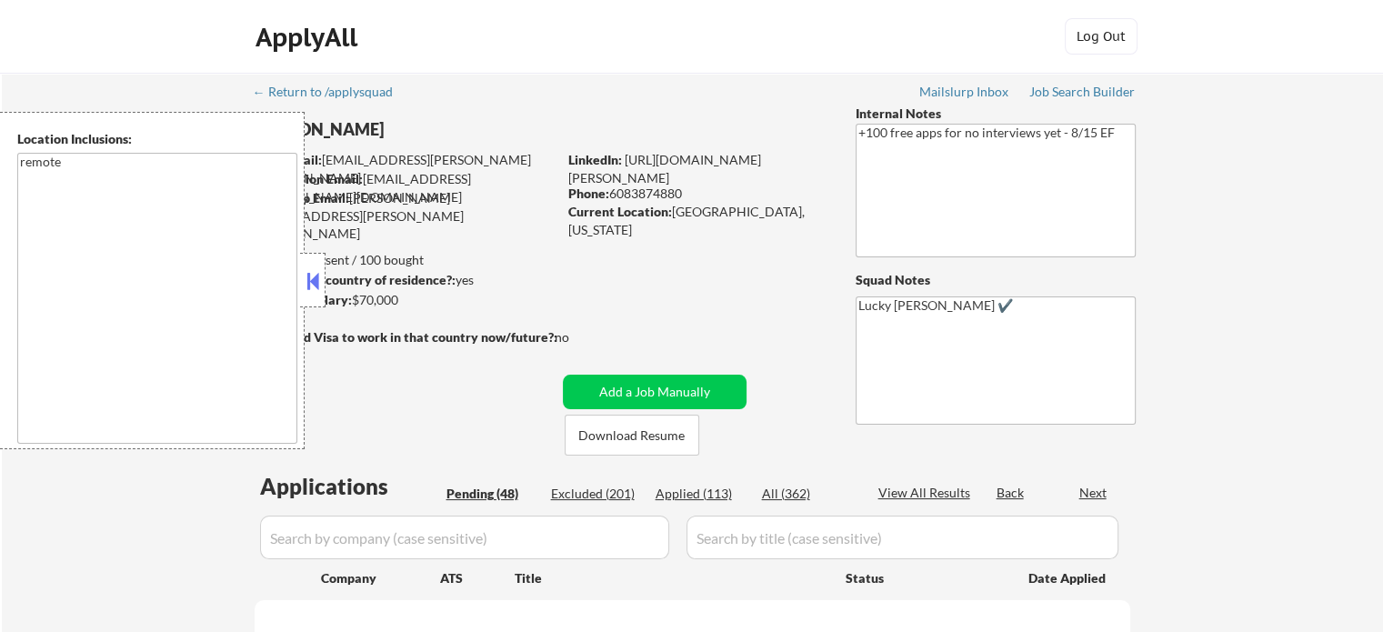
select select ""pending""
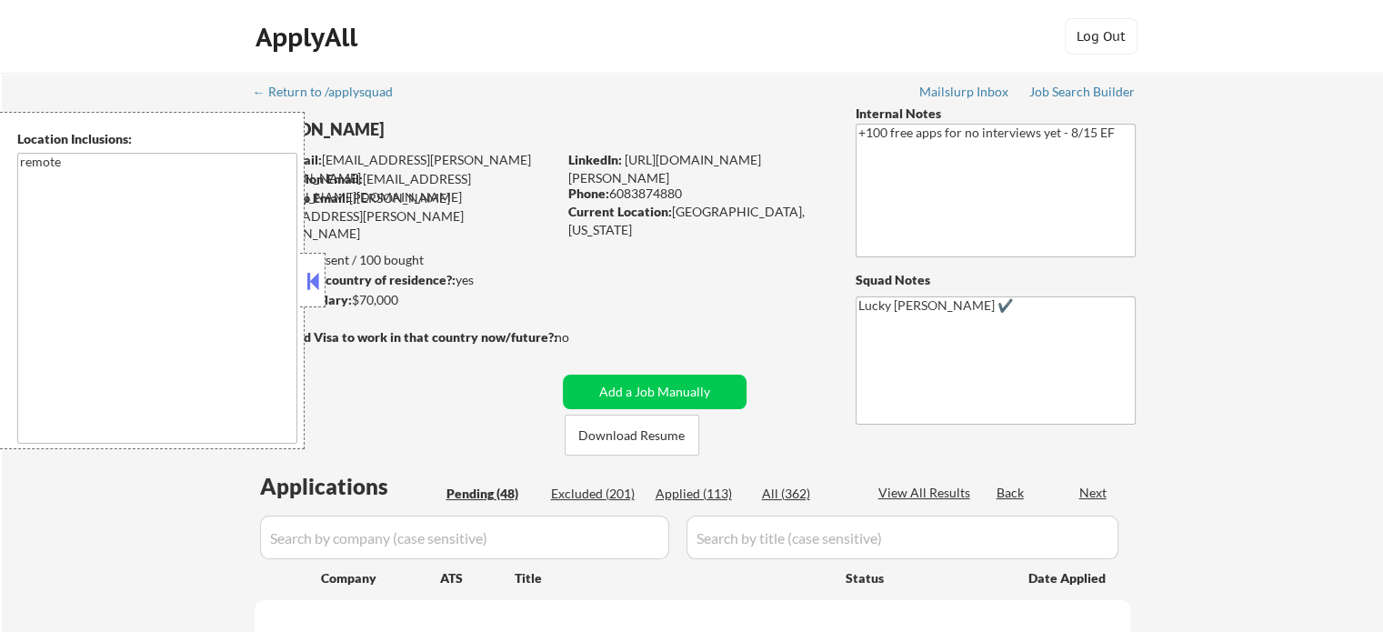
select select ""pending""
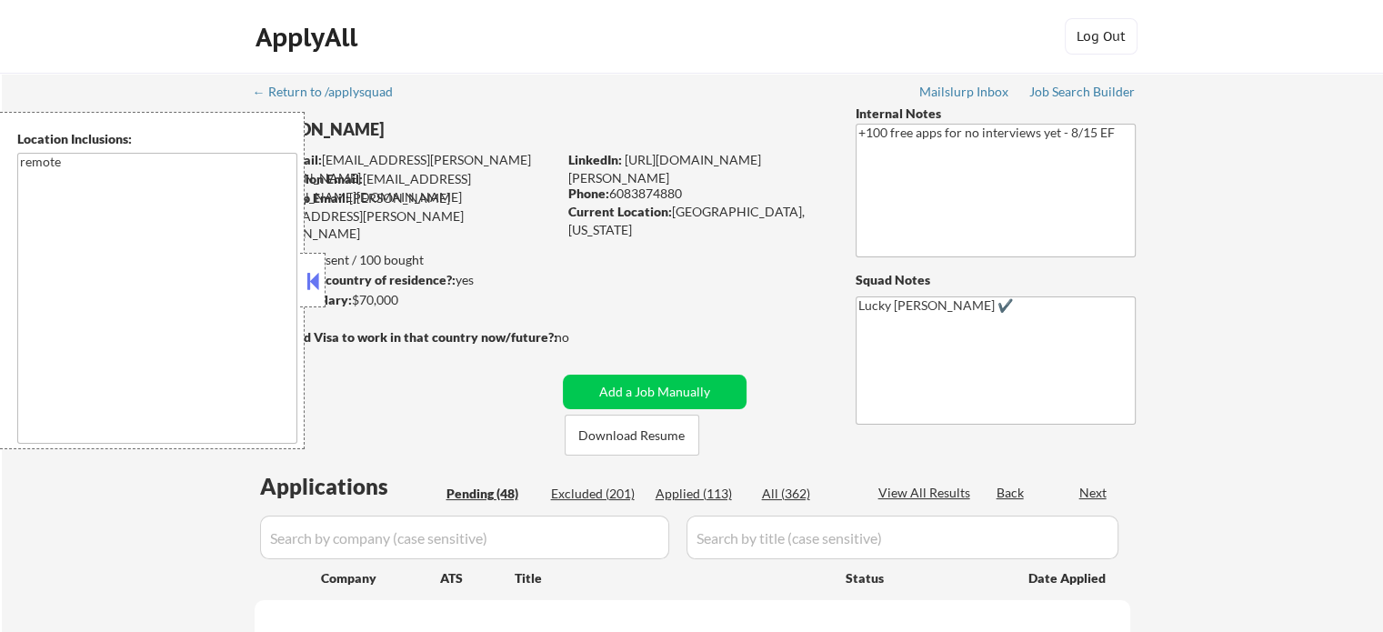
select select ""pending""
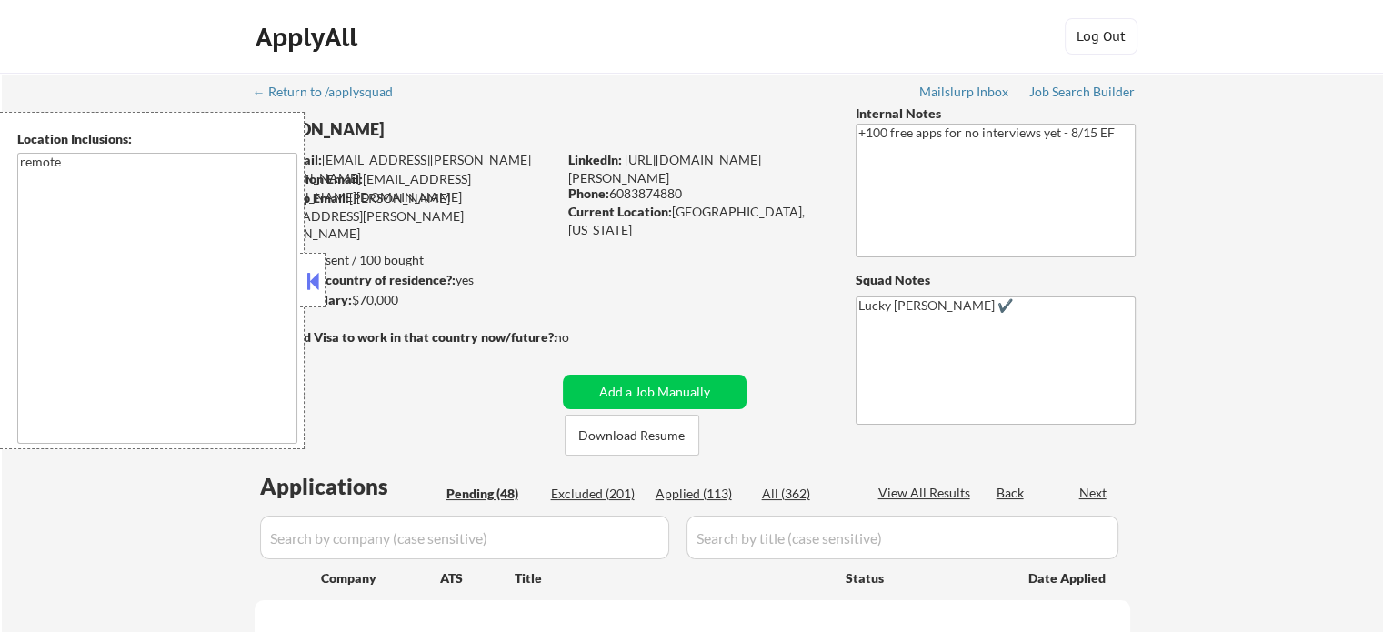
select select ""pending""
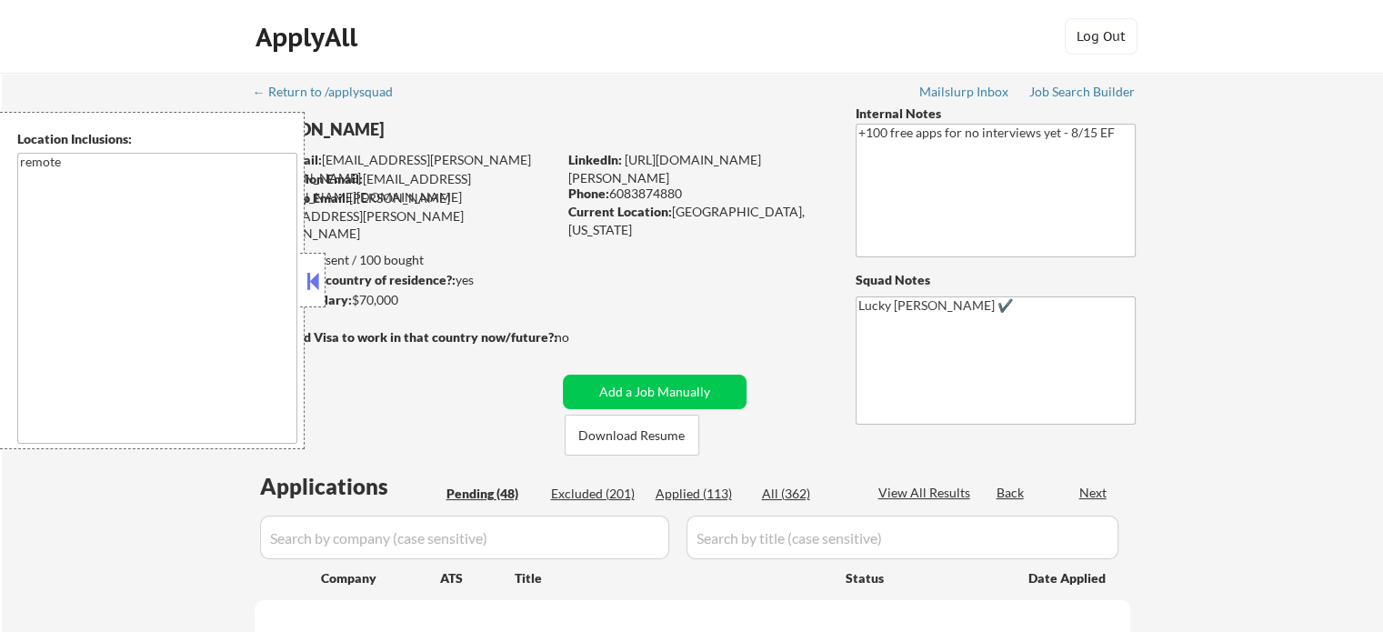
select select ""pending""
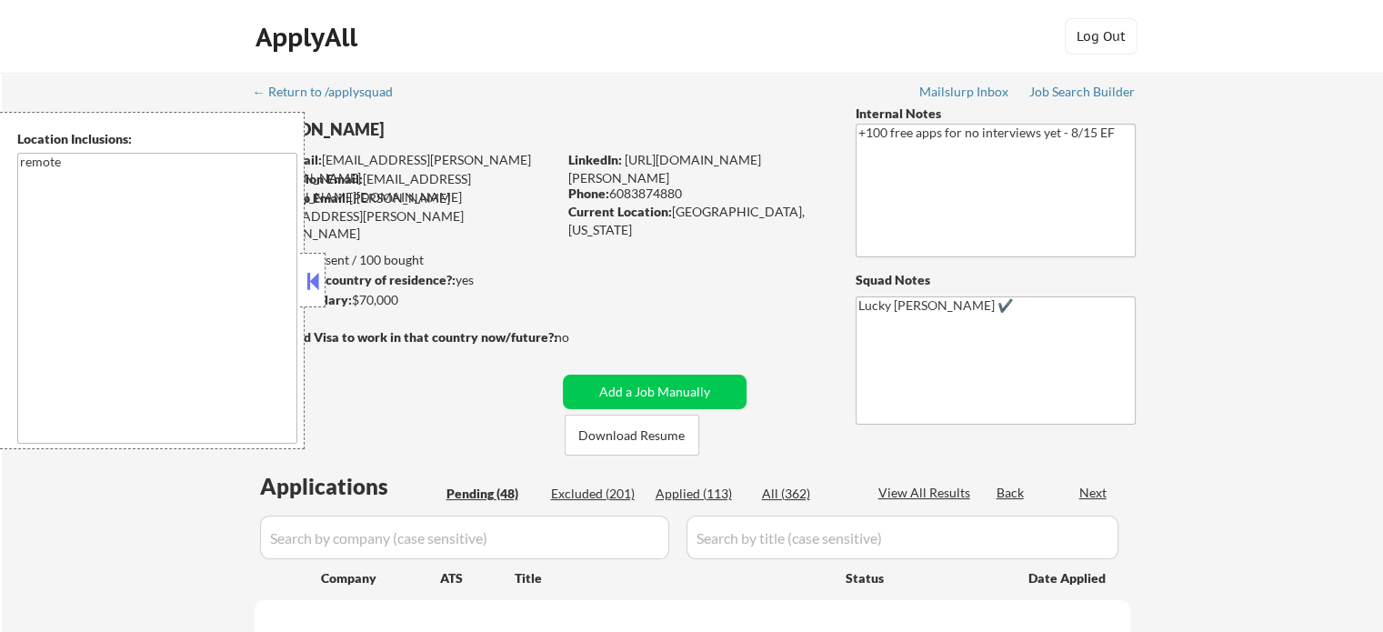
select select ""pending""
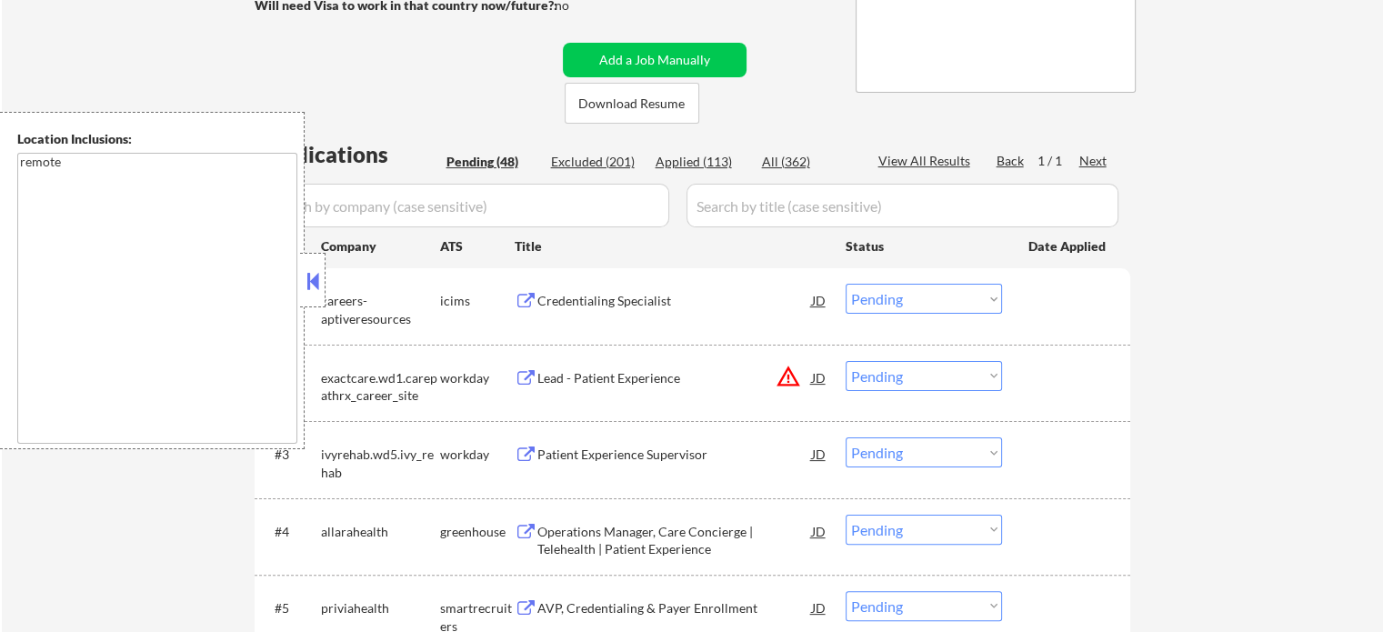
scroll to position [364, 0]
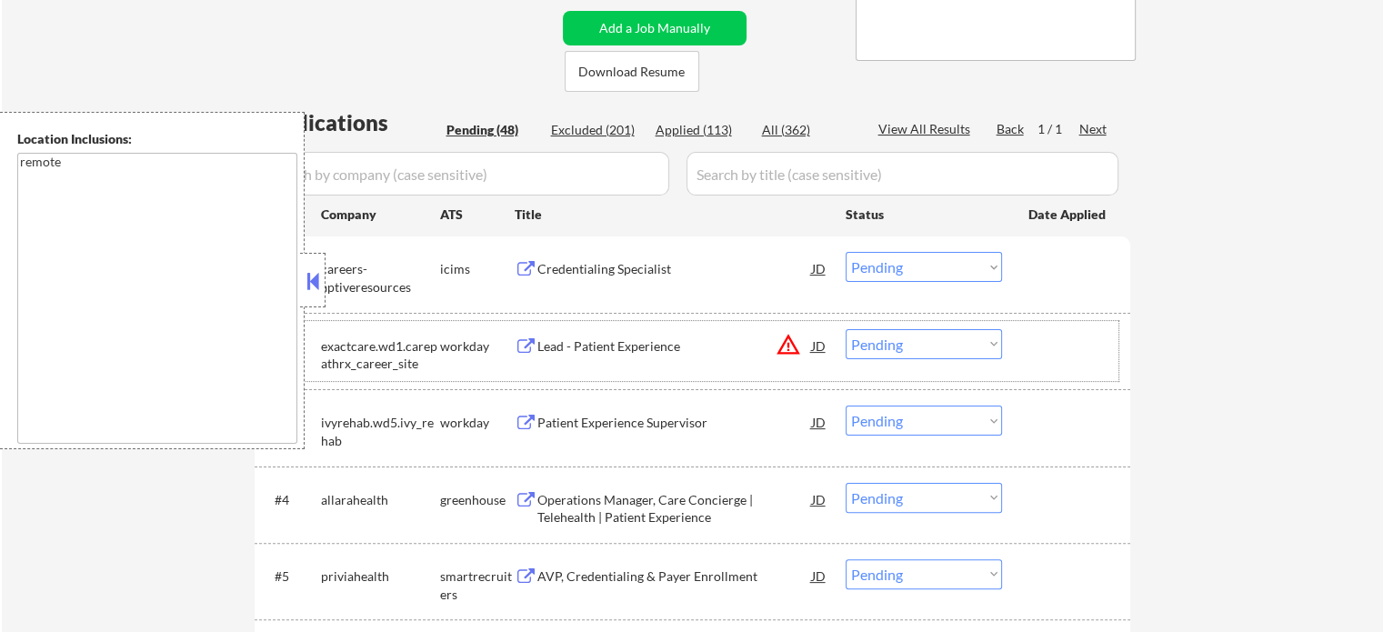
click at [611, 327] on div "#2 exactcare.wd1.carepathrx_career_site workday Lead - Patient Experience JD wa…" at bounding box center [689, 351] width 859 height 60
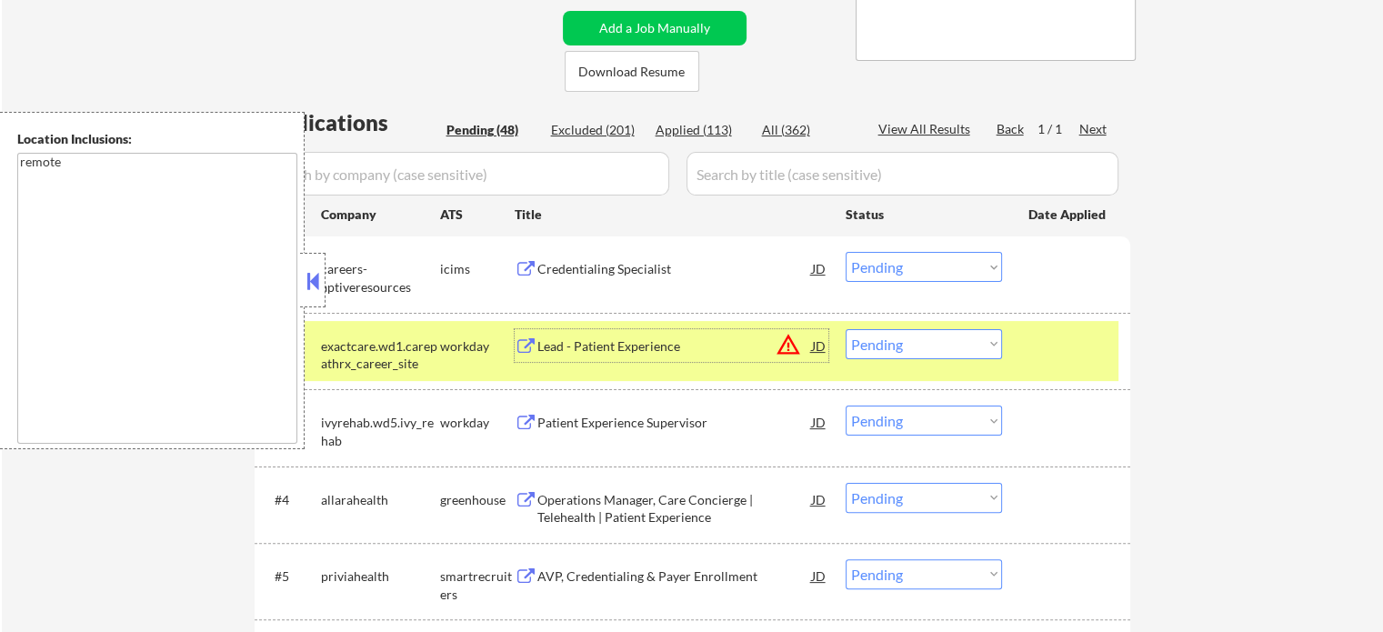
click at [617, 355] on div "Lead - Patient Experience" at bounding box center [675, 345] width 275 height 33
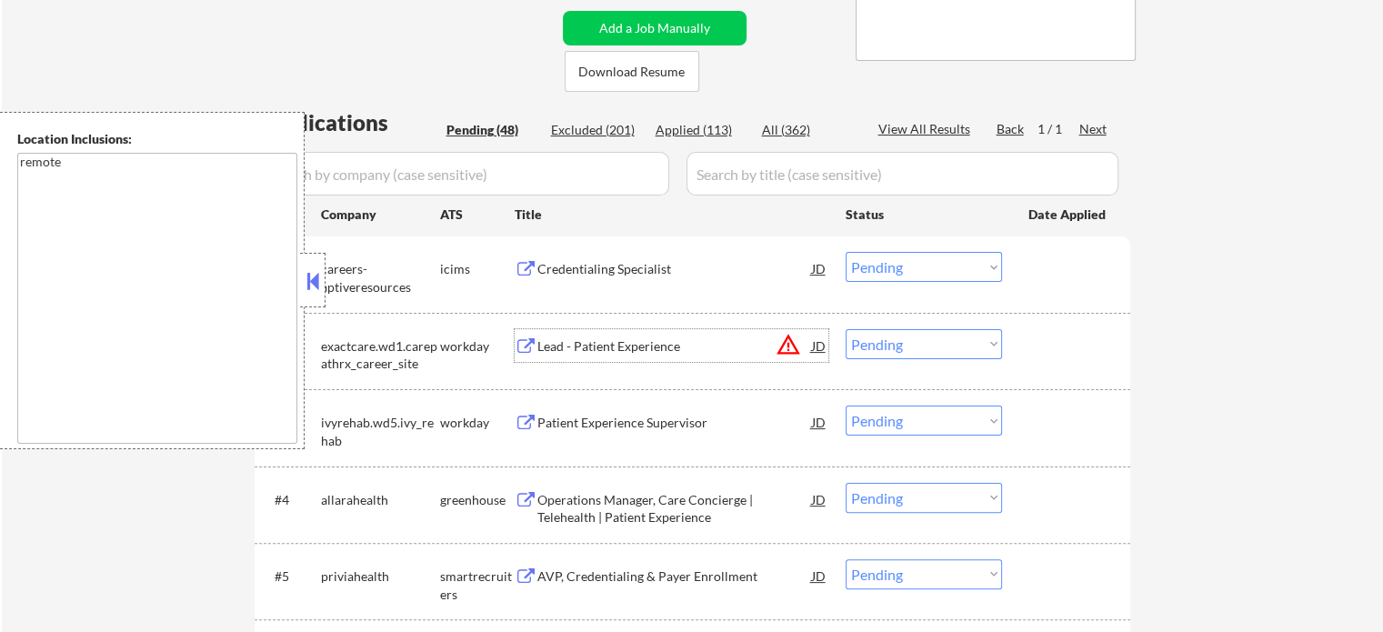
click at [870, 351] on select "Choose an option... Pending Applied Excluded (Questions) Excluded (Expired) Exc…" at bounding box center [924, 344] width 156 height 30
click at [846, 329] on select "Choose an option... Pending Applied Excluded (Questions) Excluded (Expired) Exc…" at bounding box center [924, 344] width 156 height 30
click at [1059, 346] on div at bounding box center [1069, 345] width 80 height 33
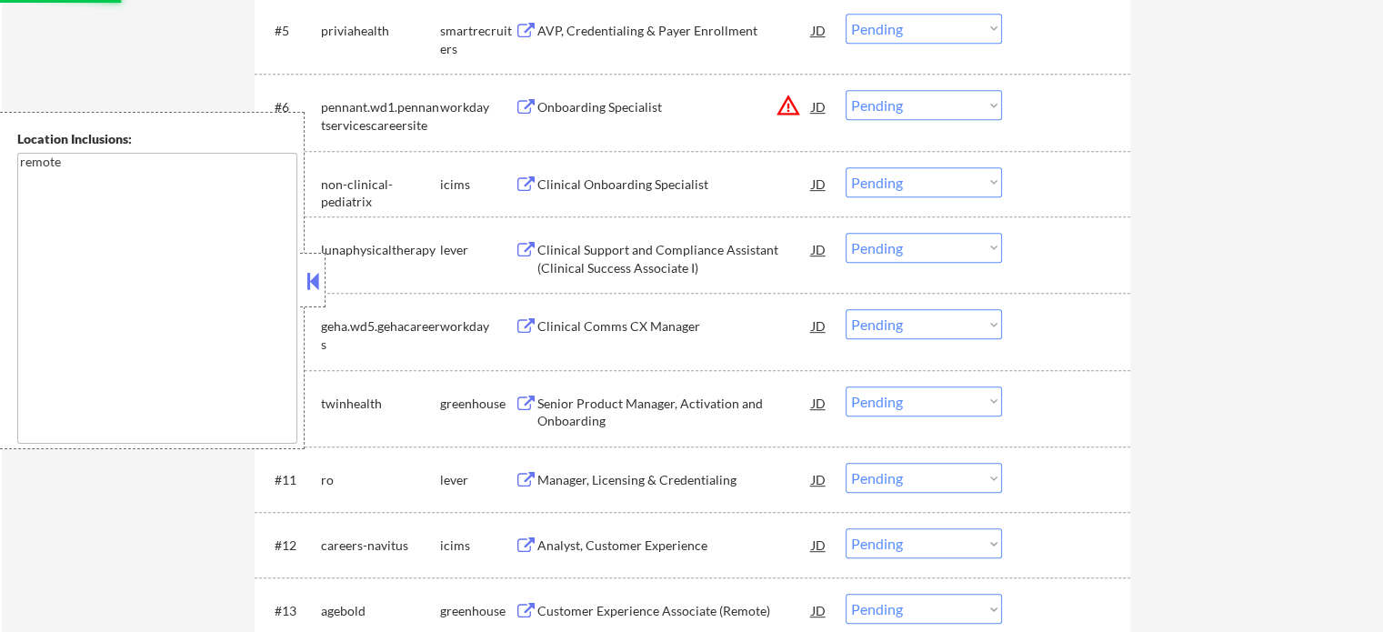
select select ""pending""
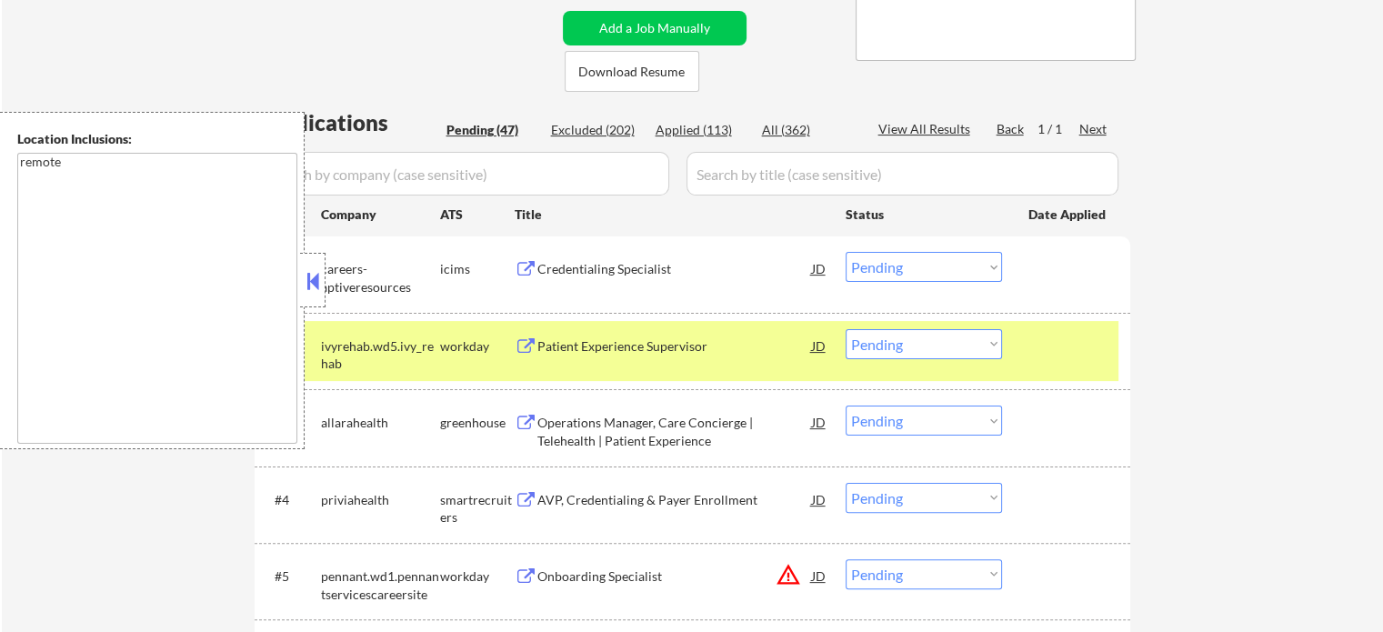
click at [604, 443] on div "Operations Manager, Care Concierge | Telehealth | Patient Experience" at bounding box center [675, 431] width 275 height 35
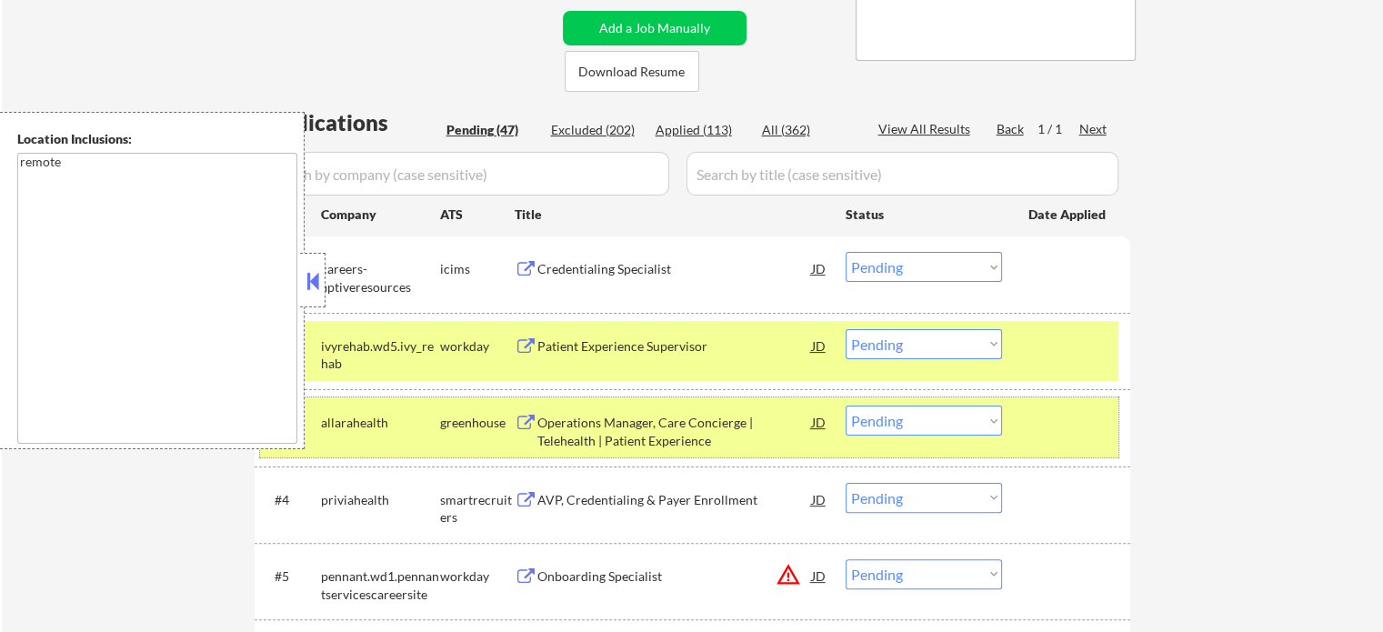
click at [1047, 420] on div at bounding box center [1069, 422] width 80 height 33
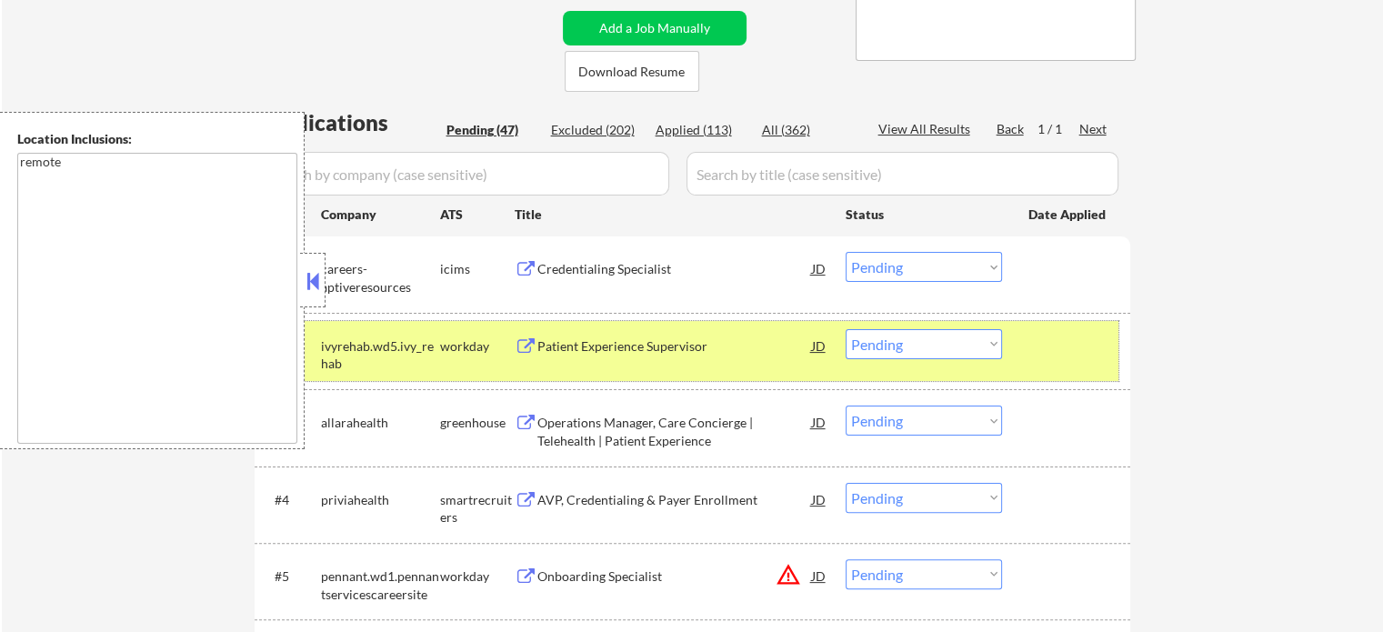
click at [1051, 337] on div at bounding box center [1069, 345] width 80 height 33
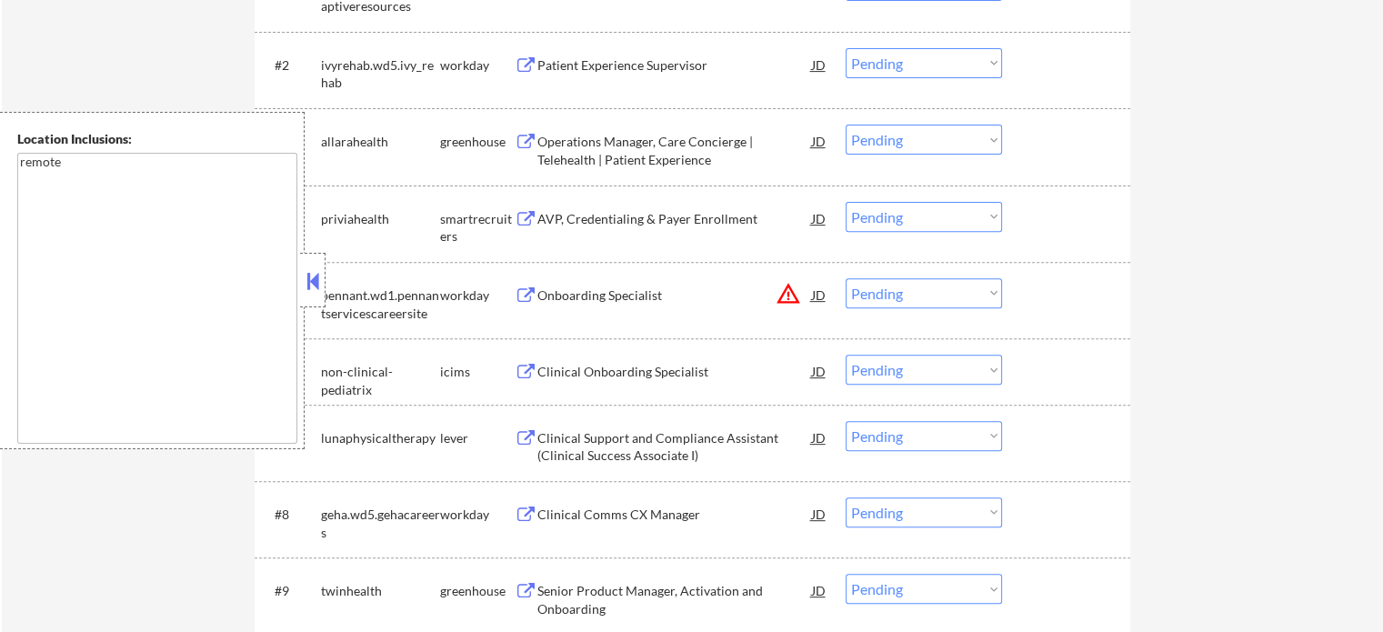
scroll to position [455, 0]
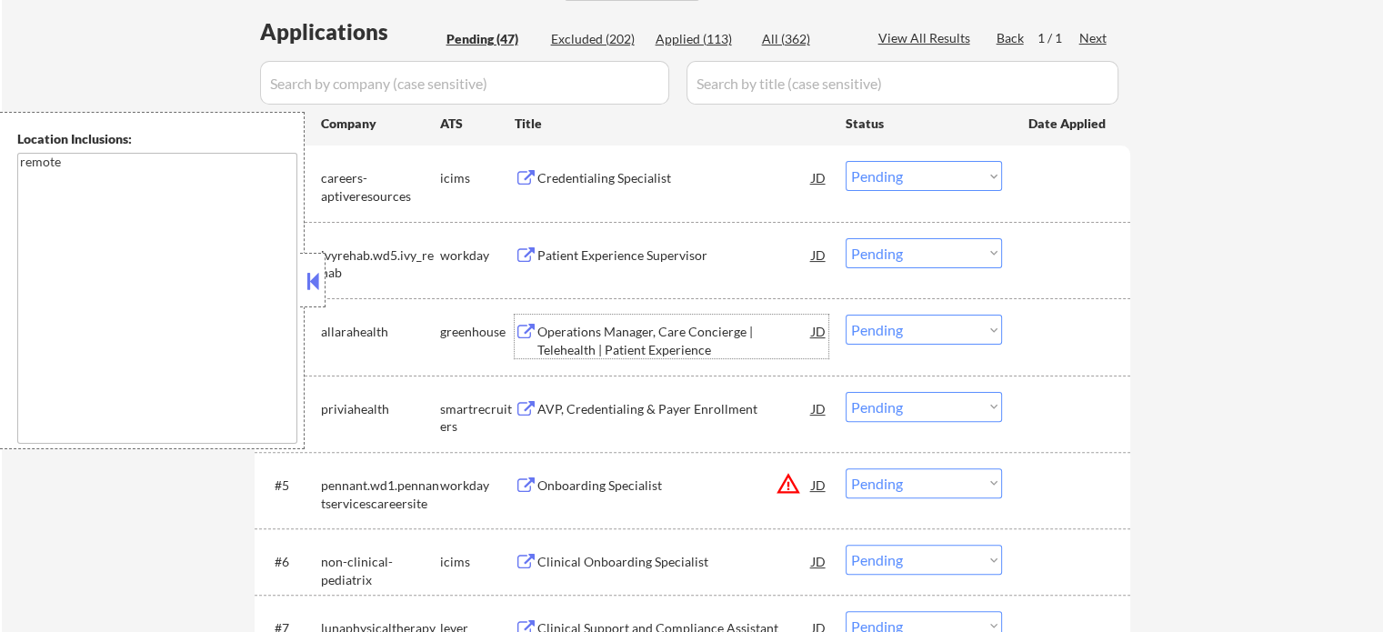
click at [581, 339] on div "Operations Manager, Care Concierge | Telehealth | Patient Experience" at bounding box center [675, 340] width 275 height 35
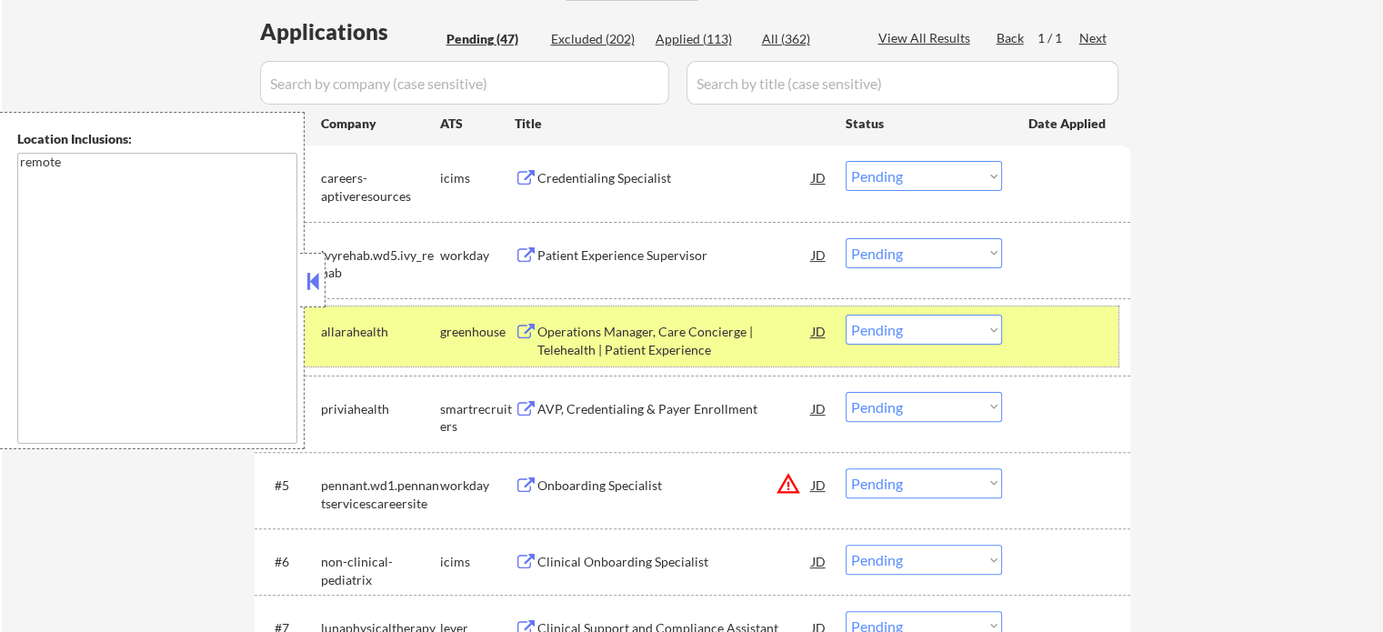
click at [1081, 349] on div "#3 allarahealth greenhouse Operations Manager, Care Concierge | Telehealth | Pa…" at bounding box center [689, 337] width 859 height 60
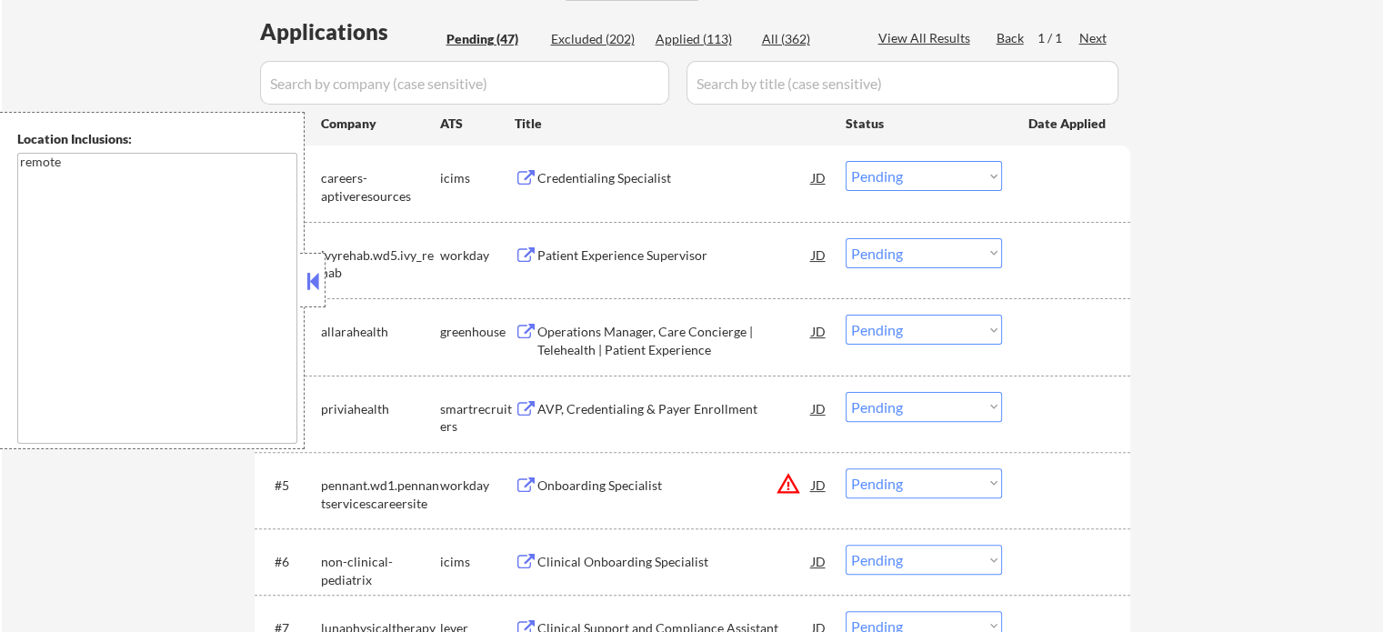
click at [651, 400] on div "AVP, Credentialing & Payer Enrollment" at bounding box center [675, 409] width 275 height 18
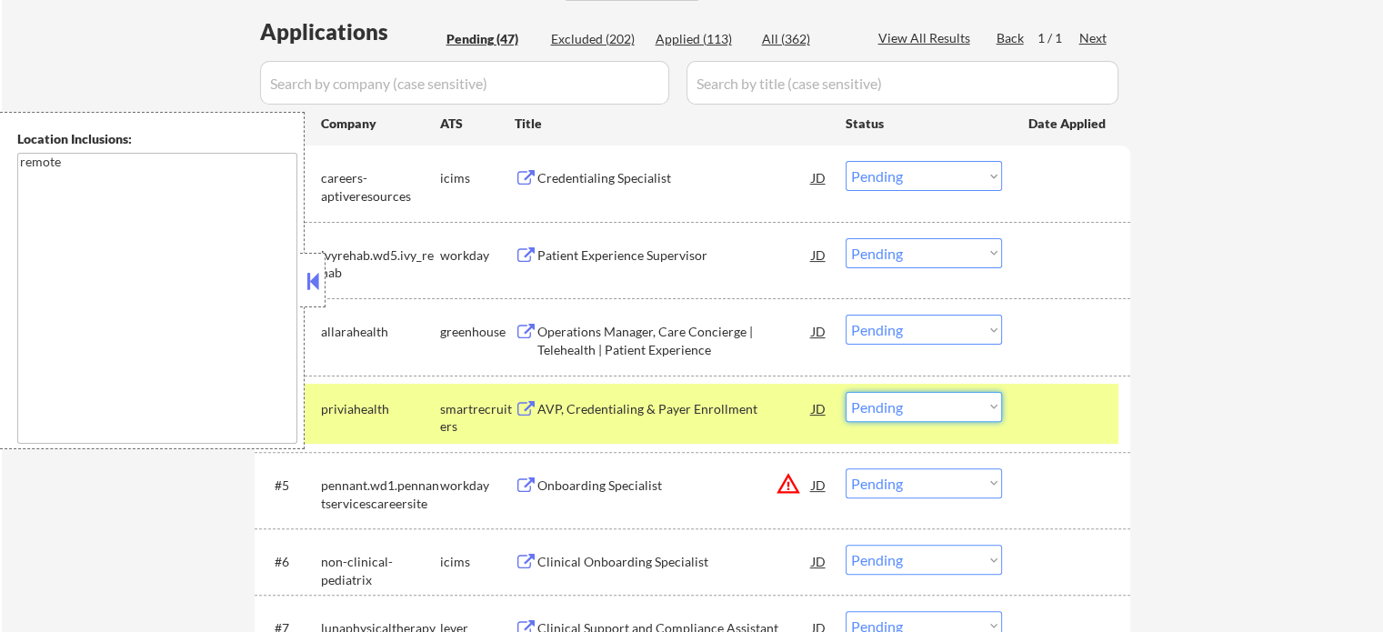
click at [870, 403] on select "Choose an option... Pending Applied Excluded (Questions) Excluded (Expired) Exc…" at bounding box center [924, 407] width 156 height 30
click at [846, 392] on select "Choose an option... Pending Applied Excluded (Questions) Excluded (Expired) Exc…" at bounding box center [924, 407] width 156 height 30
click at [1090, 412] on div at bounding box center [1069, 408] width 80 height 33
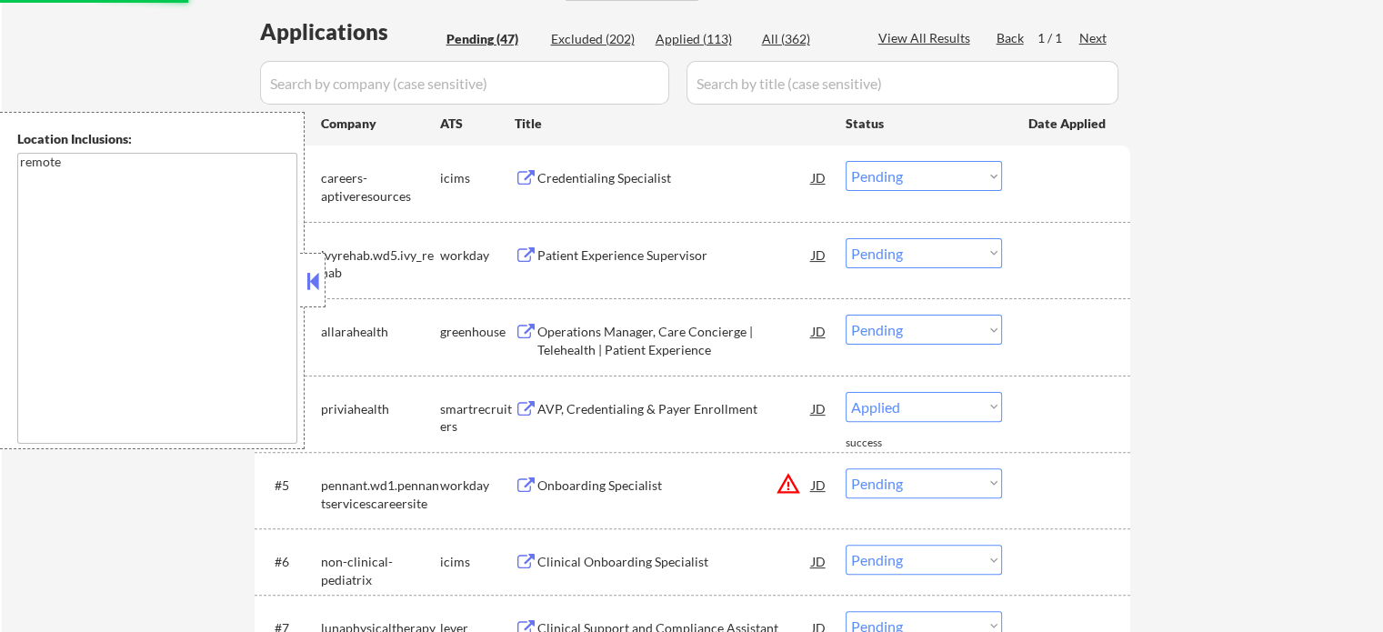
select select ""pending""
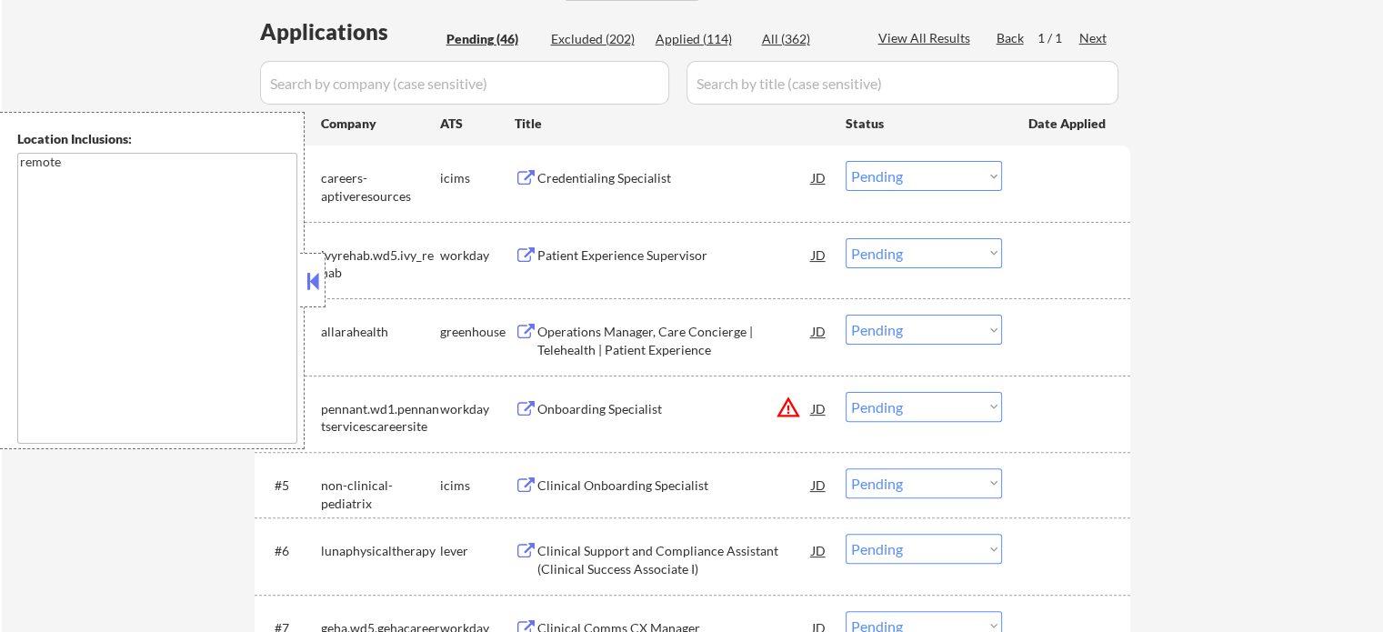
click at [629, 557] on div "Clinical Support and Compliance Assistant (Clinical Success Associate I)" at bounding box center [675, 559] width 275 height 35
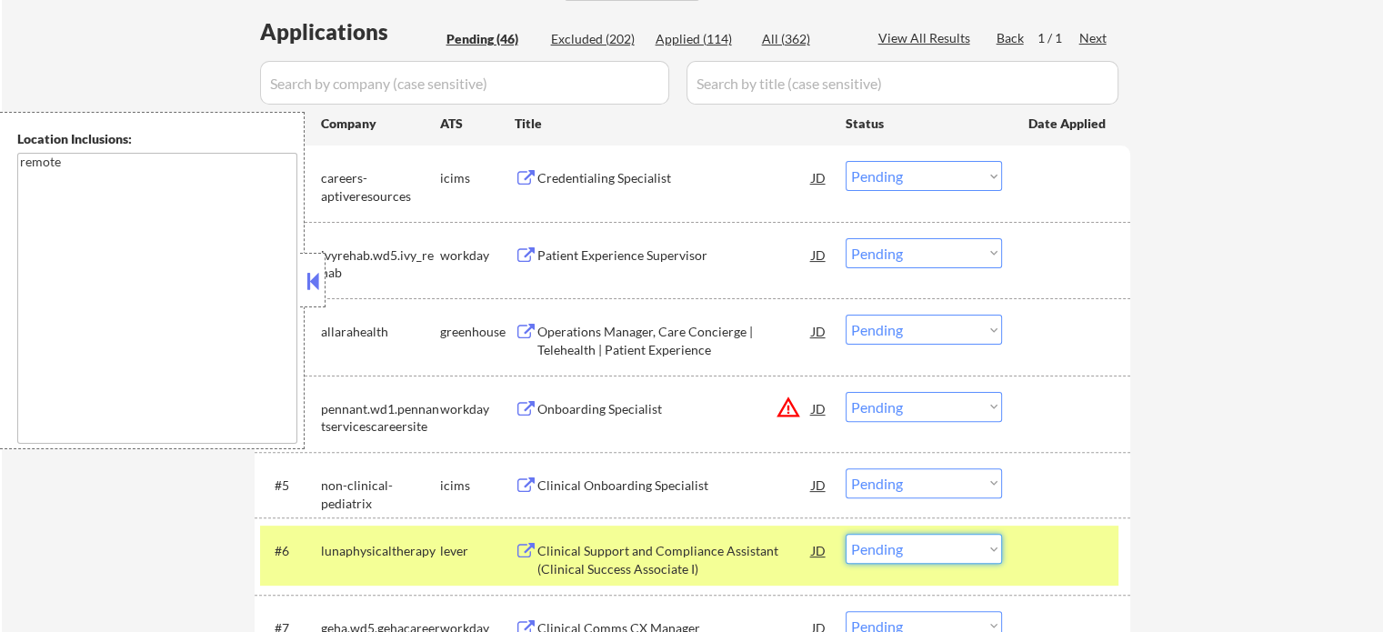
click at [920, 548] on select "Choose an option... Pending Applied Excluded (Questions) Excluded (Expired) Exc…" at bounding box center [924, 549] width 156 height 30
click at [846, 534] on select "Choose an option... Pending Applied Excluded (Questions) Excluded (Expired) Exc…" at bounding box center [924, 549] width 156 height 30
click at [1041, 567] on div "#6 lunaphysicaltherapy lever Clinical Support and Compliance Assistant (Clinica…" at bounding box center [689, 556] width 859 height 60
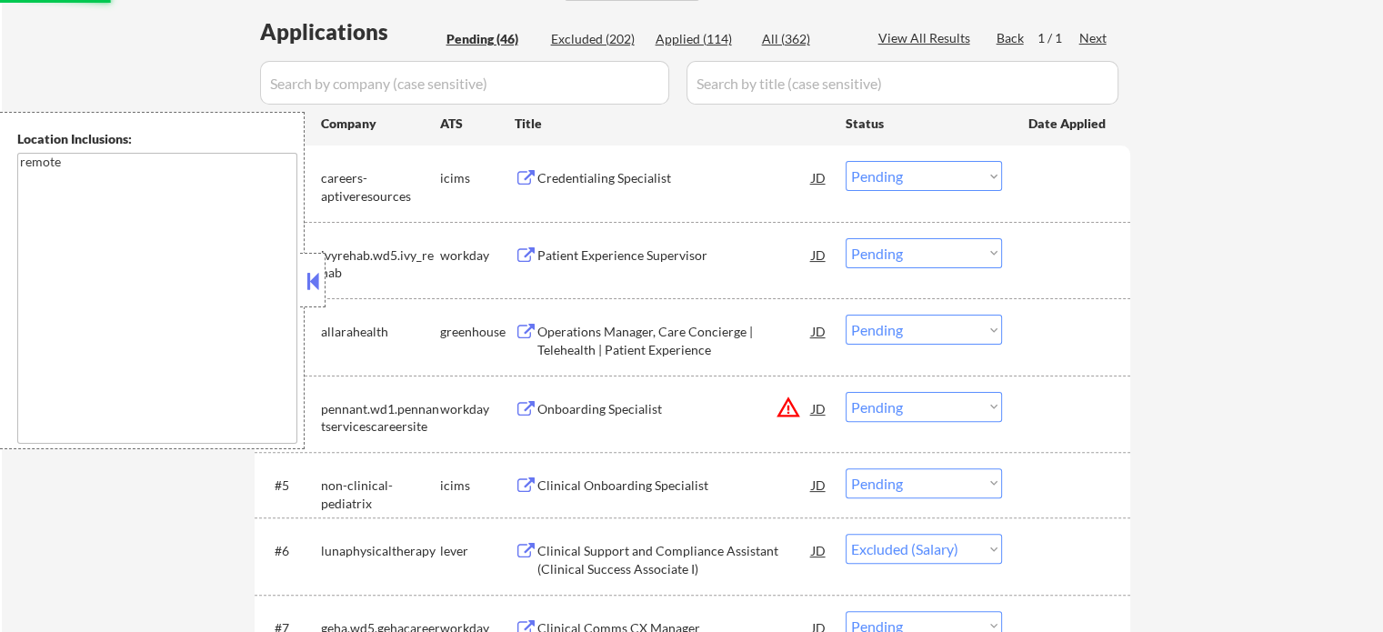
scroll to position [637, 0]
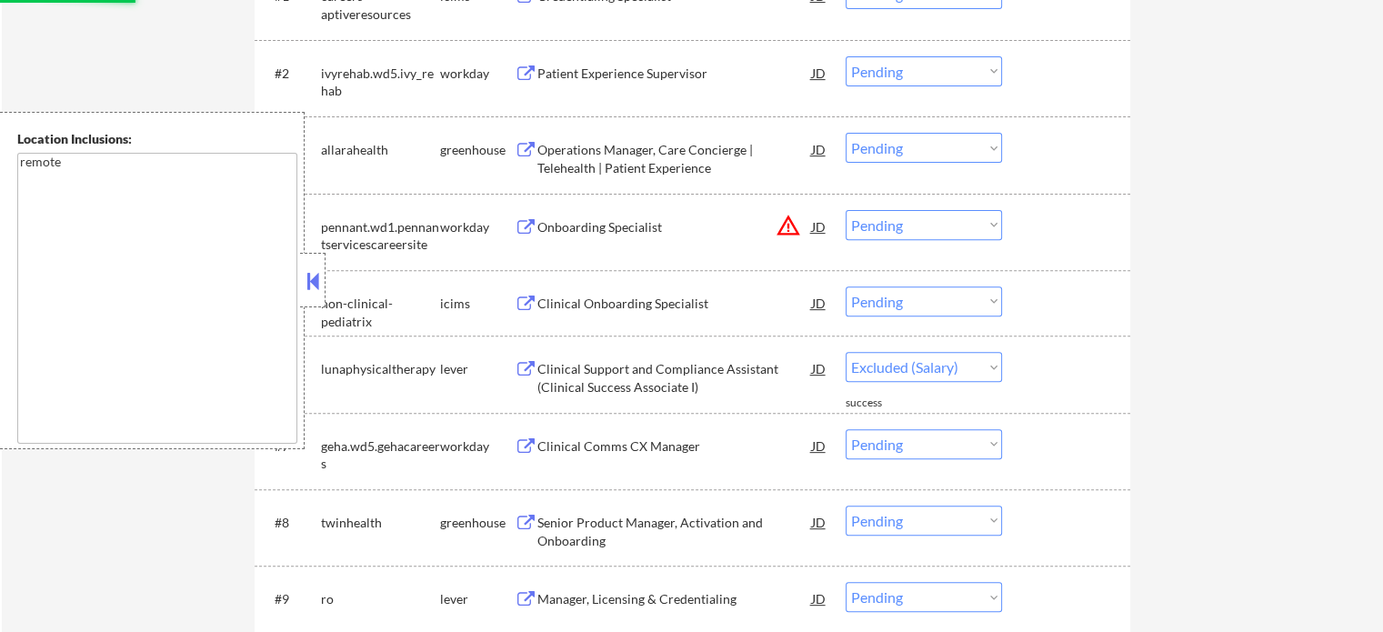
select select ""pending""
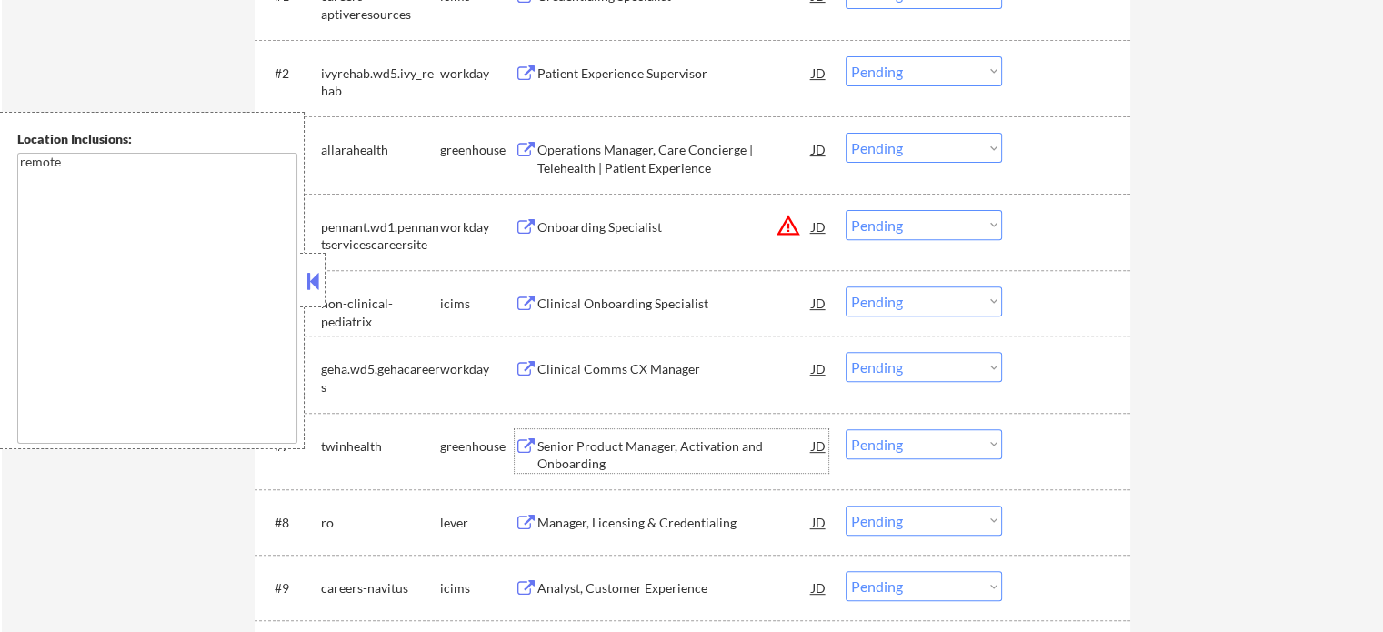
click at [604, 444] on div "Senior Product Manager, Activation and Onboarding" at bounding box center [675, 455] width 275 height 35
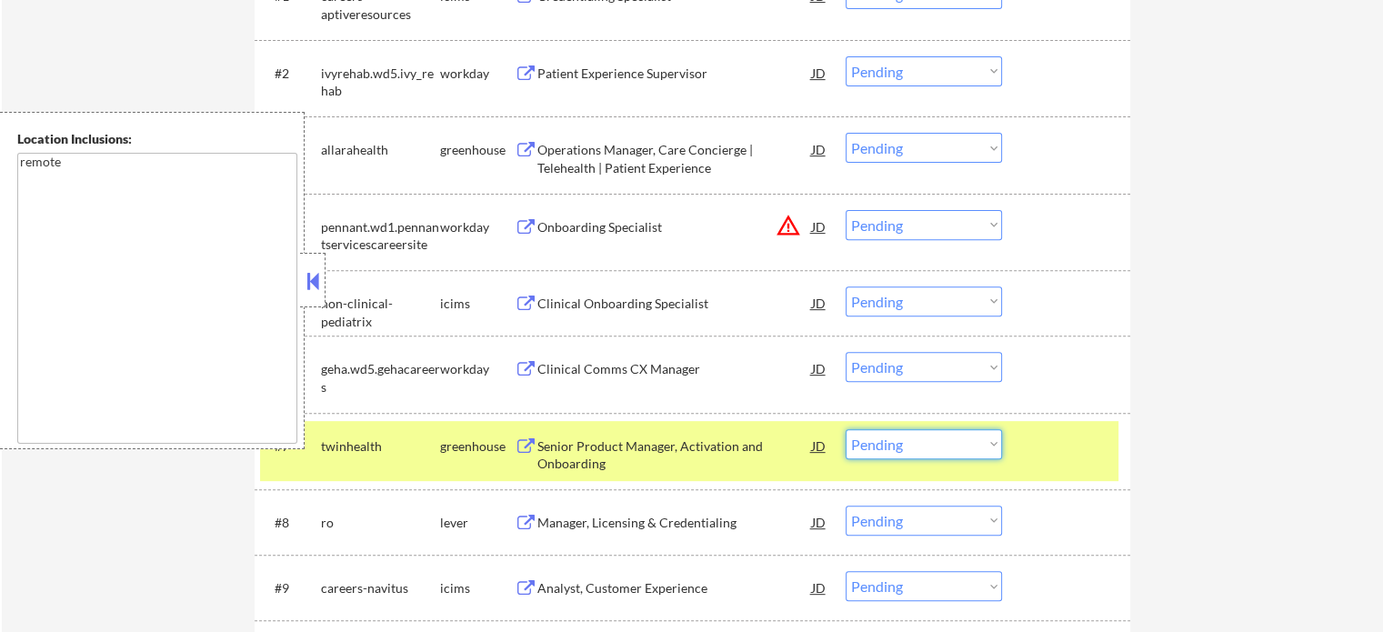
click at [906, 441] on select "Choose an option... Pending Applied Excluded (Questions) Excluded (Expired) Exc…" at bounding box center [924, 444] width 156 height 30
click at [846, 429] on select "Choose an option... Pending Applied Excluded (Questions) Excluded (Expired) Exc…" at bounding box center [924, 444] width 156 height 30
click at [1057, 444] on div at bounding box center [1069, 445] width 80 height 33
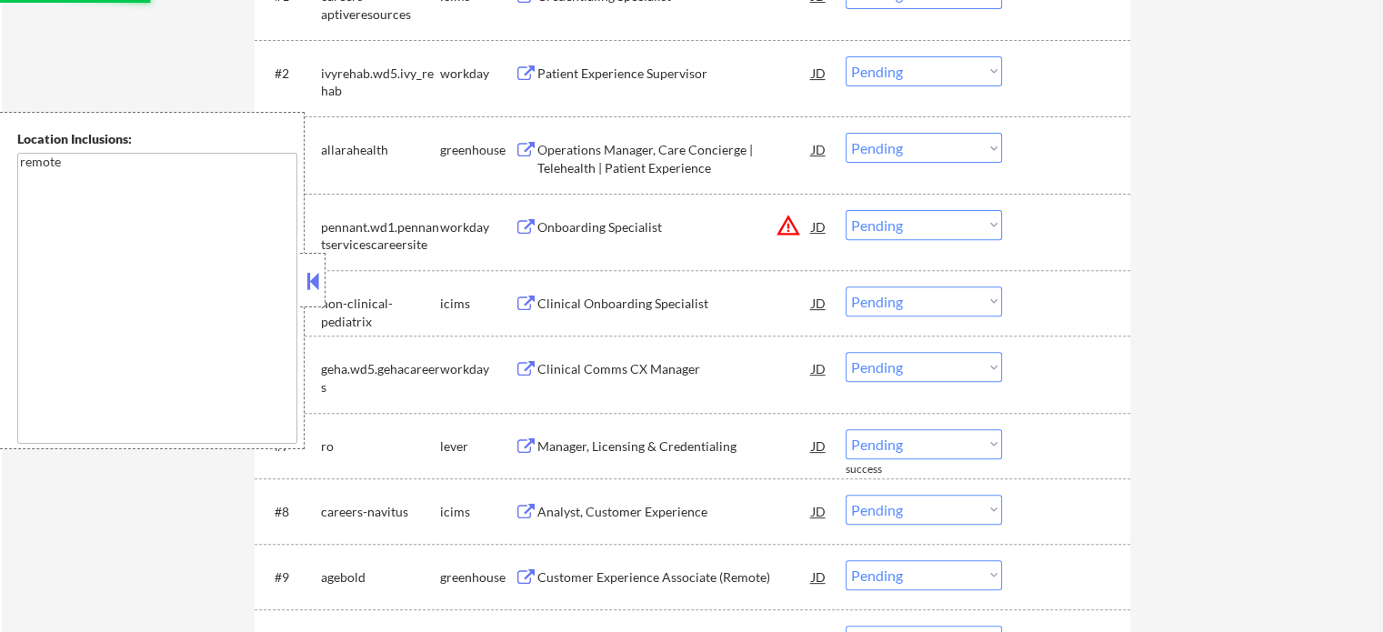
click at [623, 450] on div "Manager, Licensing & Credentialing" at bounding box center [675, 447] width 275 height 18
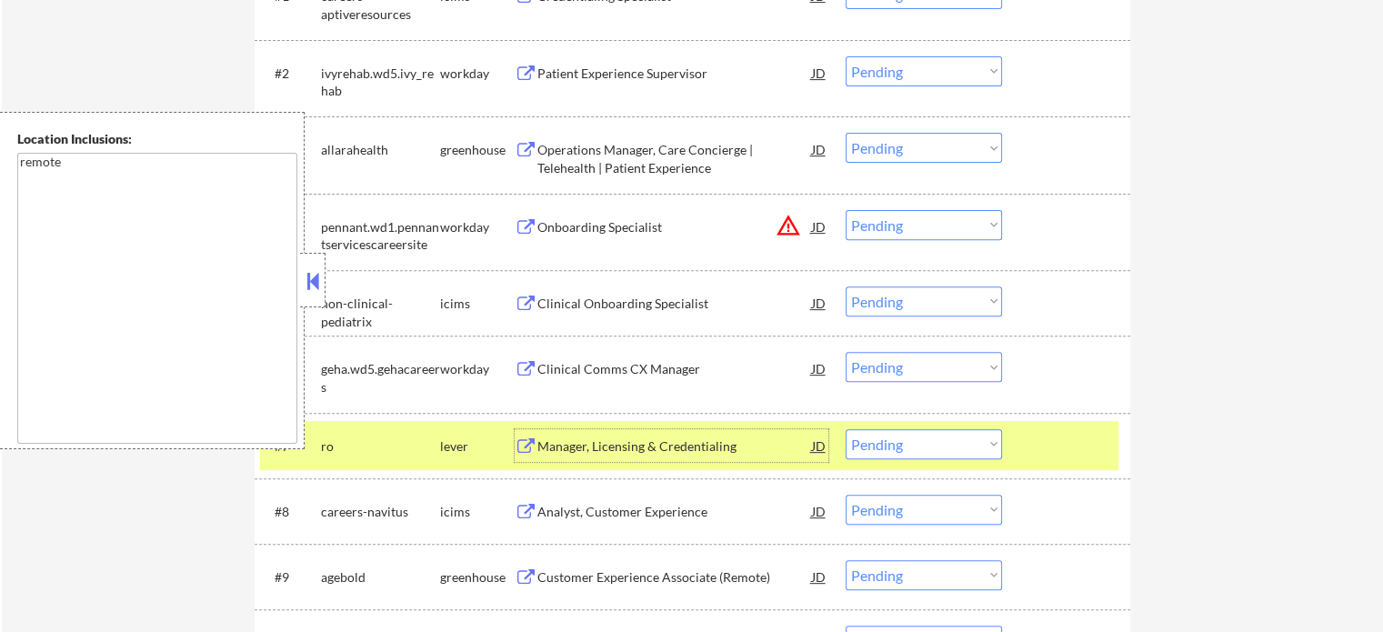
click at [870, 446] on select "Choose an option... Pending Applied Excluded (Questions) Excluded (Expired) Exc…" at bounding box center [924, 444] width 156 height 30
click at [846, 429] on select "Choose an option... Pending Applied Excluded (Questions) Excluded (Expired) Exc…" at bounding box center [924, 444] width 156 height 30
click at [1021, 440] on div "#7 ro lever Manager, Licensing & Credentialing JD Choose an option... Pending A…" at bounding box center [689, 445] width 859 height 49
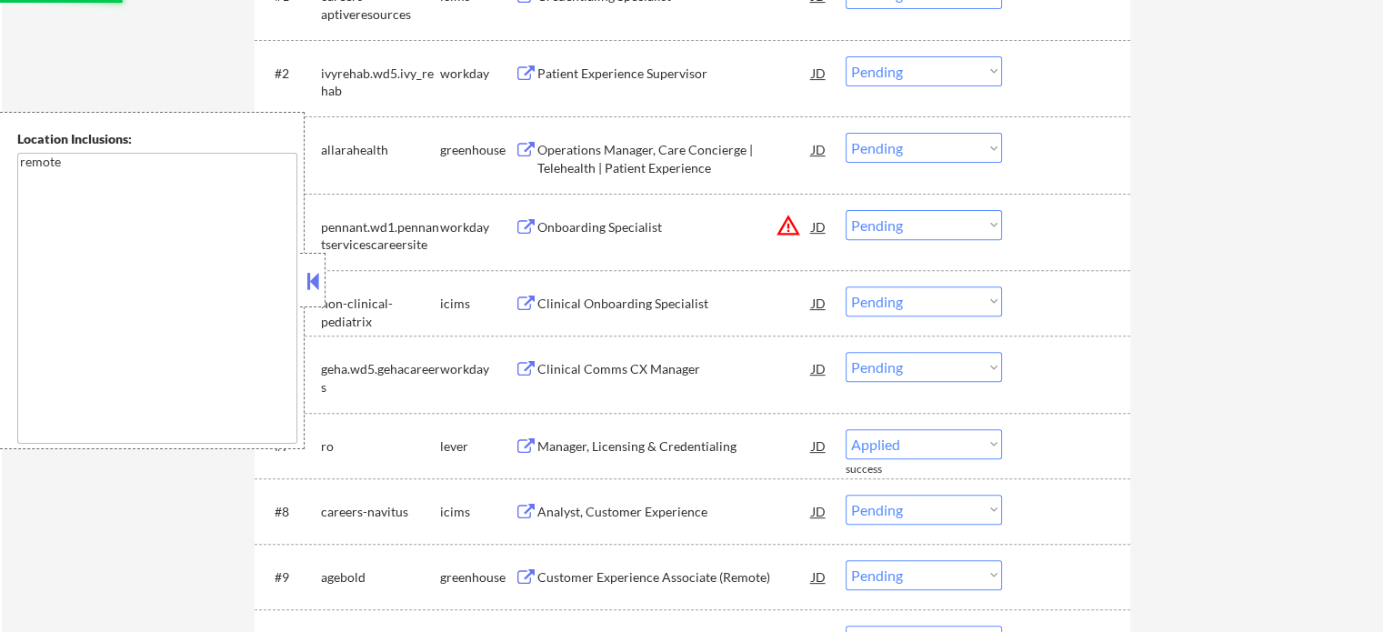
select select ""pending""
click at [589, 515] on div "Customer Experience Associate (Remote)" at bounding box center [675, 512] width 275 height 18
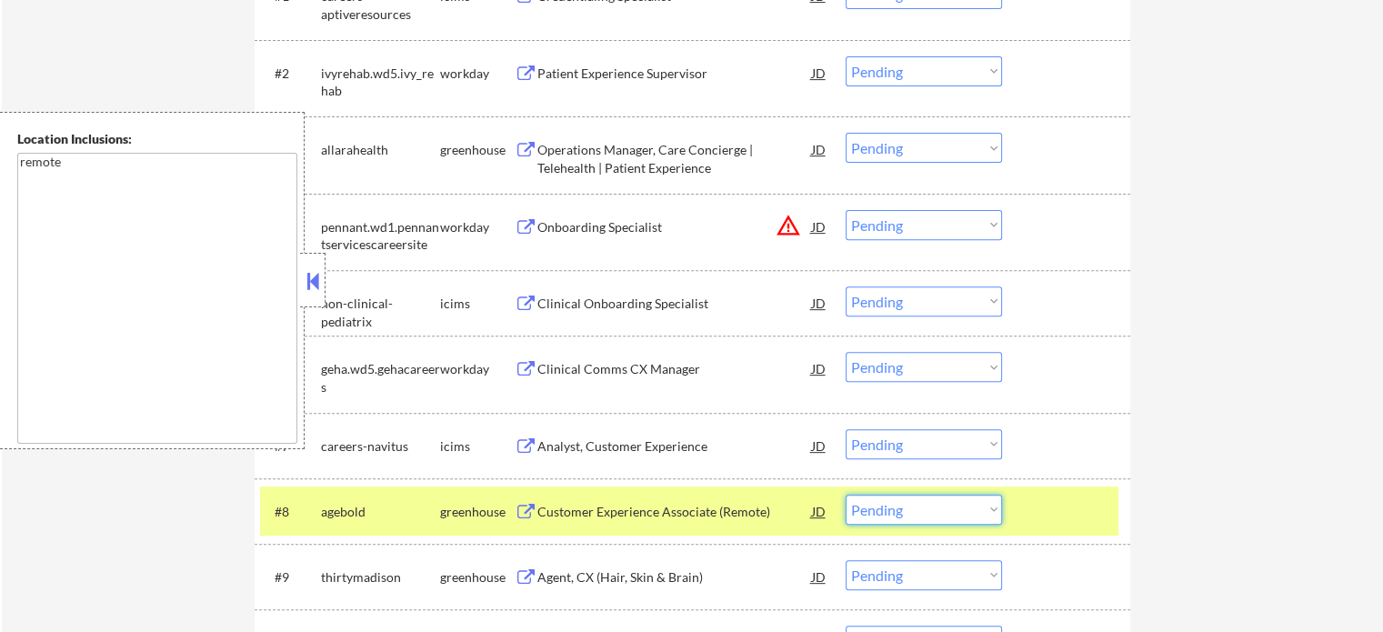
click at [916, 517] on select "Choose an option... Pending Applied Excluded (Questions) Excluded (Expired) Exc…" at bounding box center [924, 510] width 156 height 30
click at [846, 495] on select "Choose an option... Pending Applied Excluded (Questions) Excluded (Expired) Exc…" at bounding box center [924, 510] width 156 height 30
click at [1067, 516] on div at bounding box center [1069, 511] width 80 height 33
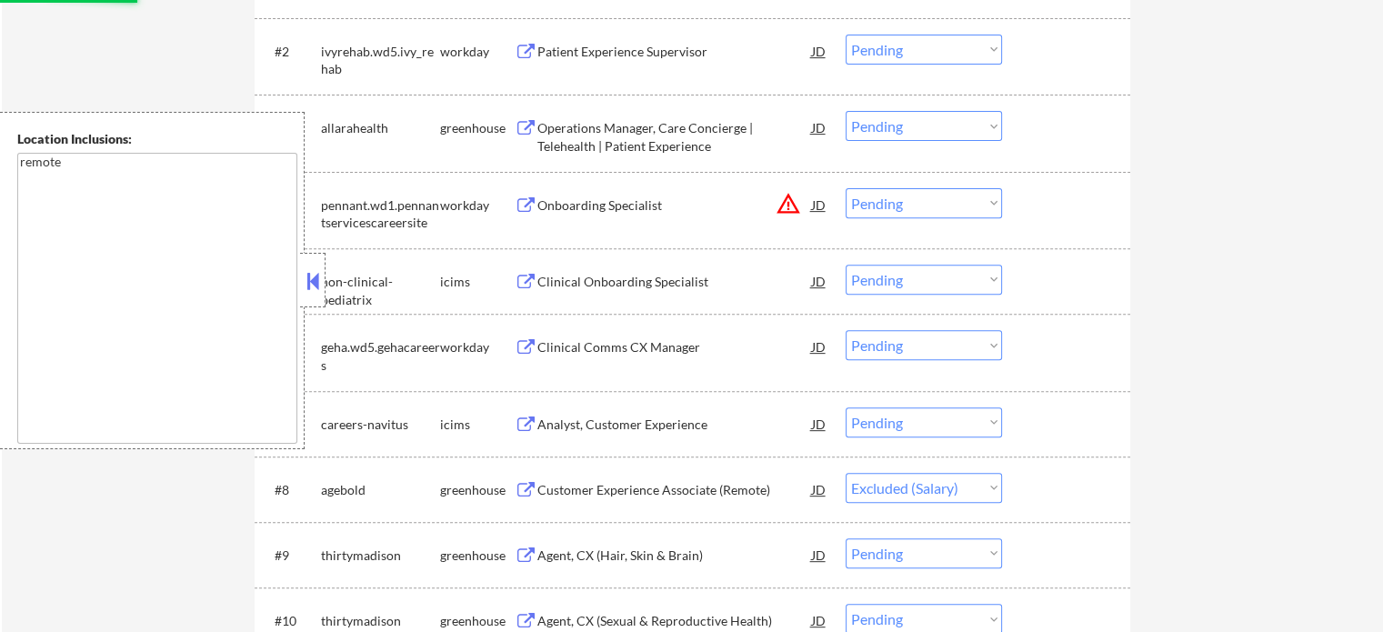
scroll to position [819, 0]
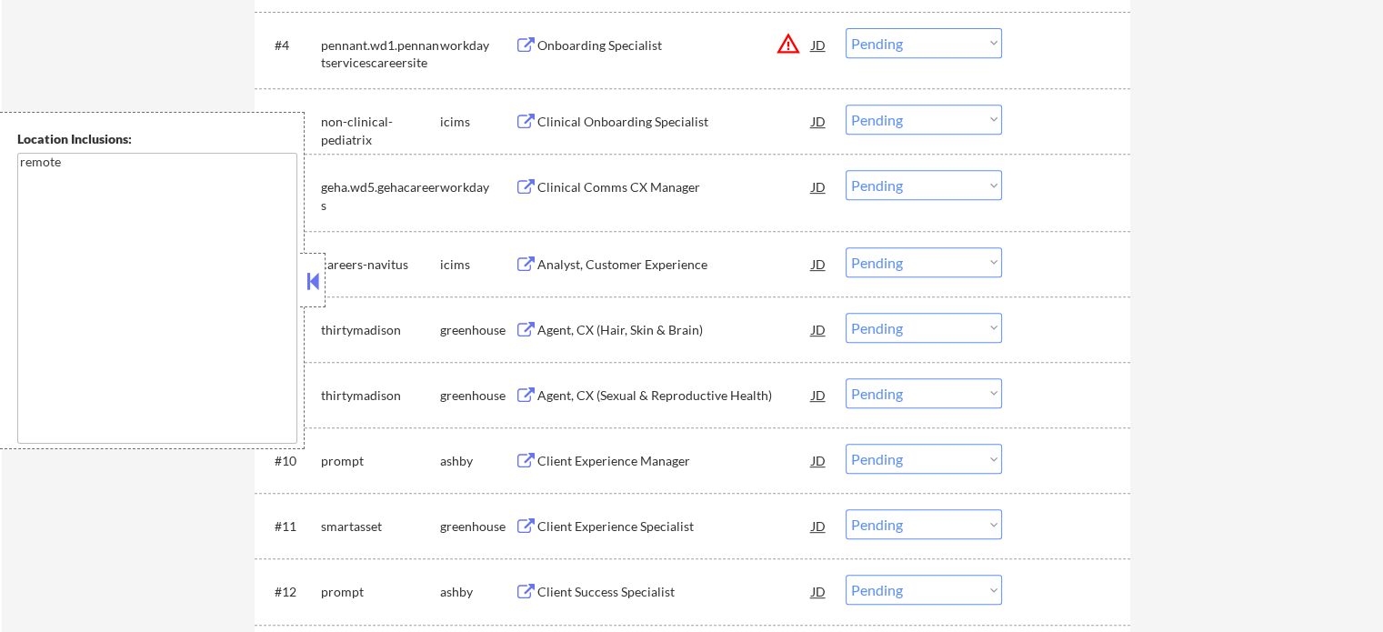
click at [664, 338] on div "Agent, CX (Hair, Skin & Brain)" at bounding box center [675, 329] width 275 height 33
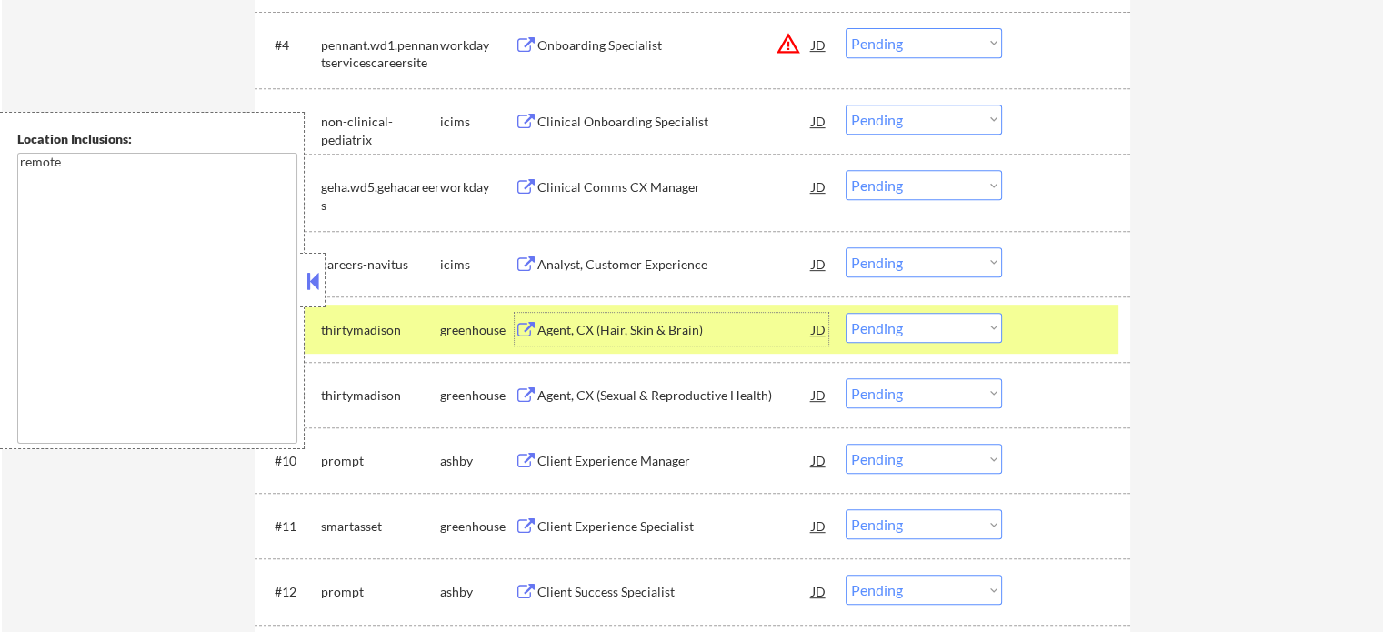
click at [931, 326] on select "Choose an option... Pending Applied Excluded (Questions) Excluded (Expired) Exc…" at bounding box center [924, 328] width 156 height 30
click at [846, 313] on select "Choose an option... Pending Applied Excluded (Questions) Excluded (Expired) Exc…" at bounding box center [924, 328] width 156 height 30
click at [1031, 330] on div at bounding box center [1069, 329] width 80 height 33
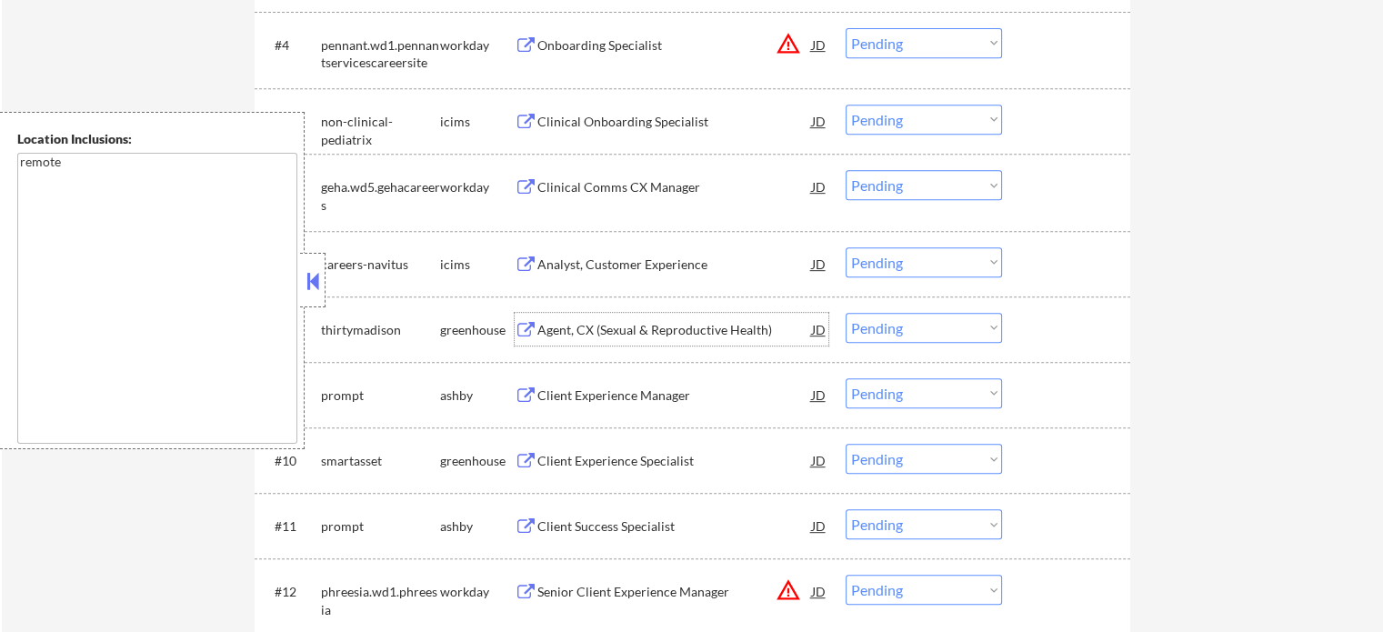
click at [695, 338] on div "Agent, CX (Sexual & Reproductive Health)" at bounding box center [675, 329] width 275 height 33
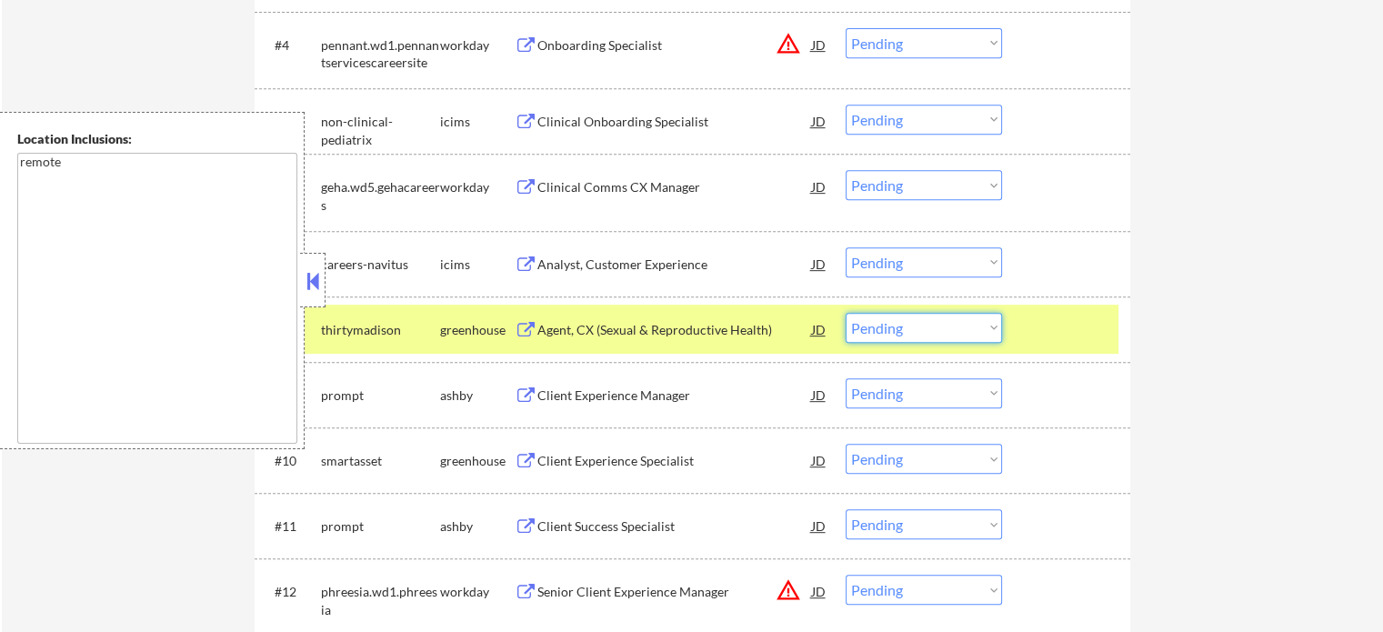
click at [924, 327] on select "Choose an option... Pending Applied Excluded (Questions) Excluded (Expired) Exc…" at bounding box center [924, 328] width 156 height 30
click at [846, 313] on select "Choose an option... Pending Applied Excluded (Questions) Excluded (Expired) Exc…" at bounding box center [924, 328] width 156 height 30
click at [1070, 319] on div at bounding box center [1069, 329] width 80 height 33
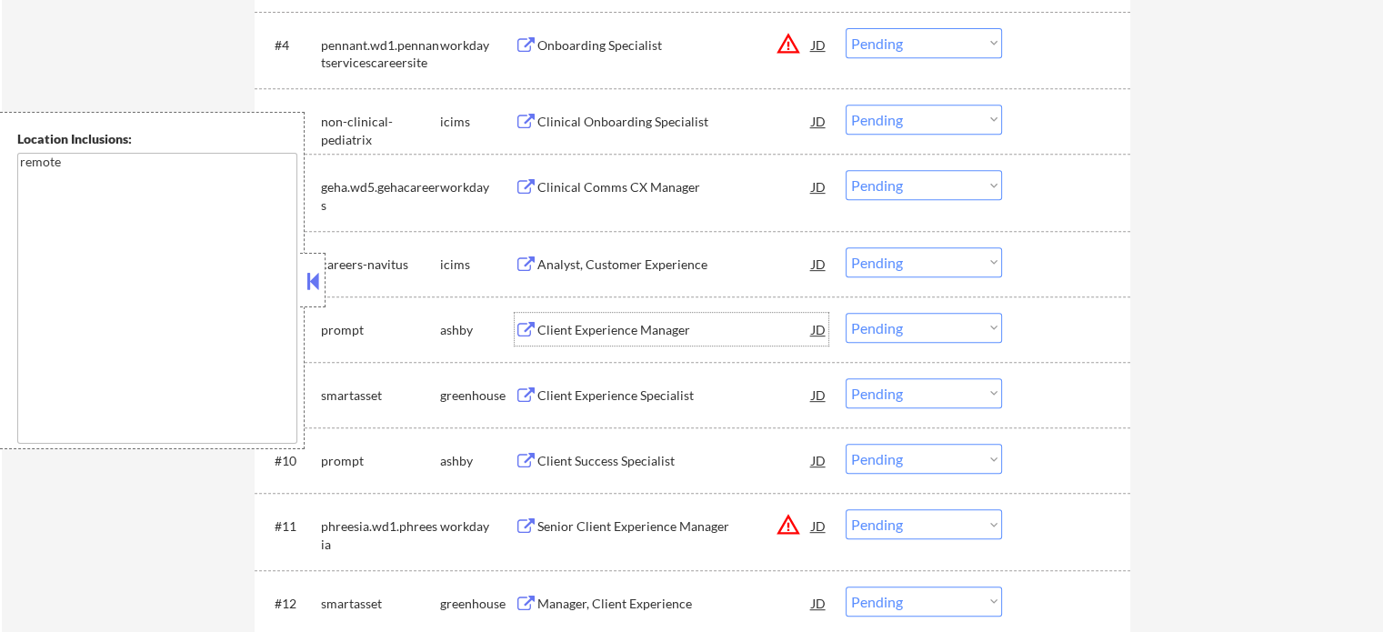
click at [599, 321] on div "Client Experience Manager" at bounding box center [675, 330] width 275 height 18
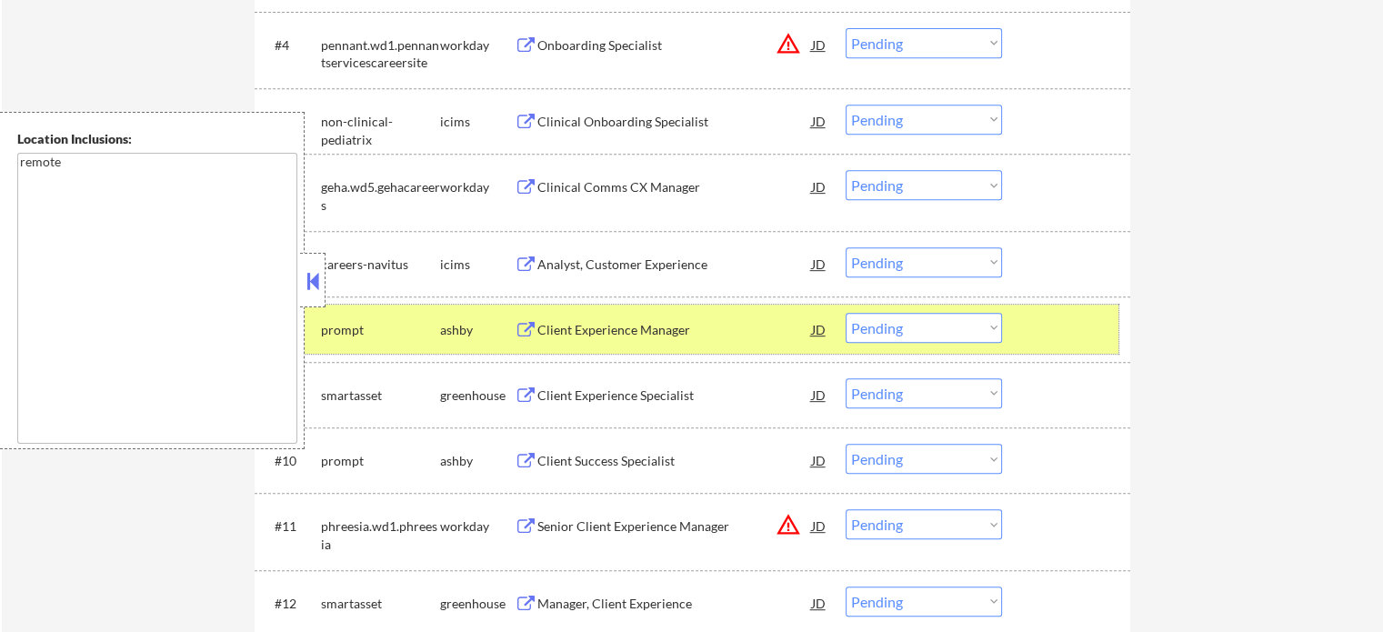
click at [1070, 330] on div at bounding box center [1069, 329] width 80 height 33
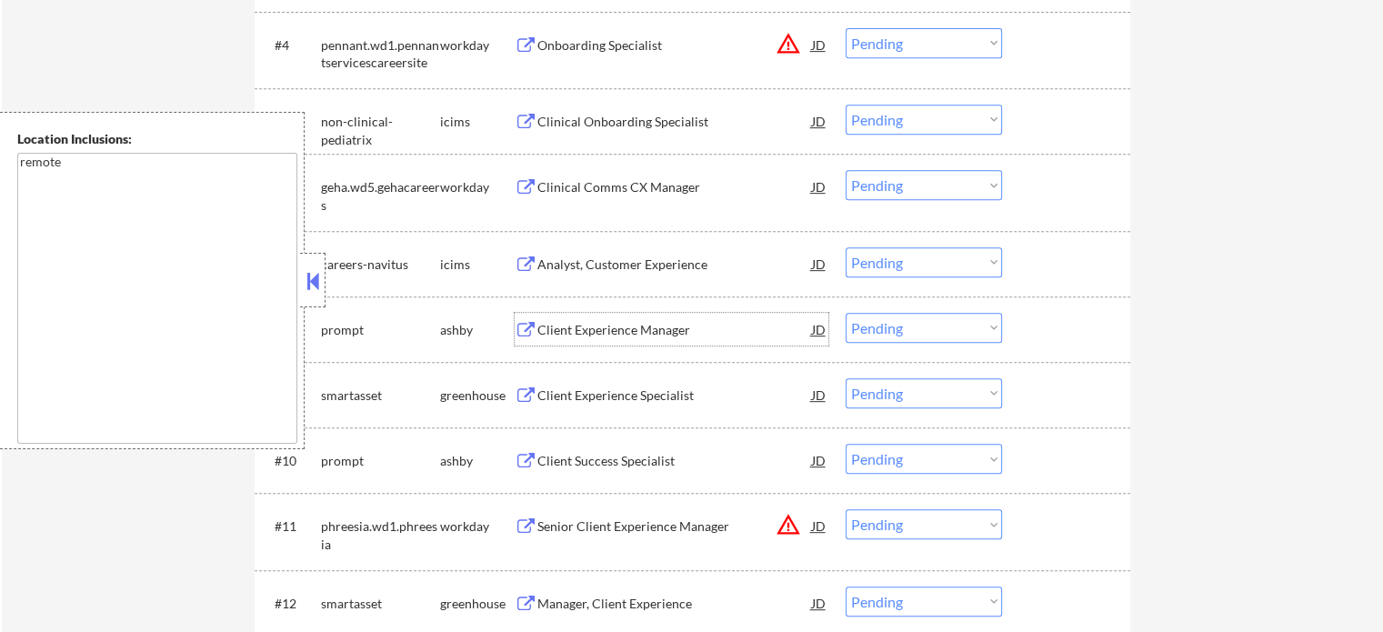
click at [680, 322] on div "Client Experience Manager" at bounding box center [675, 330] width 275 height 18
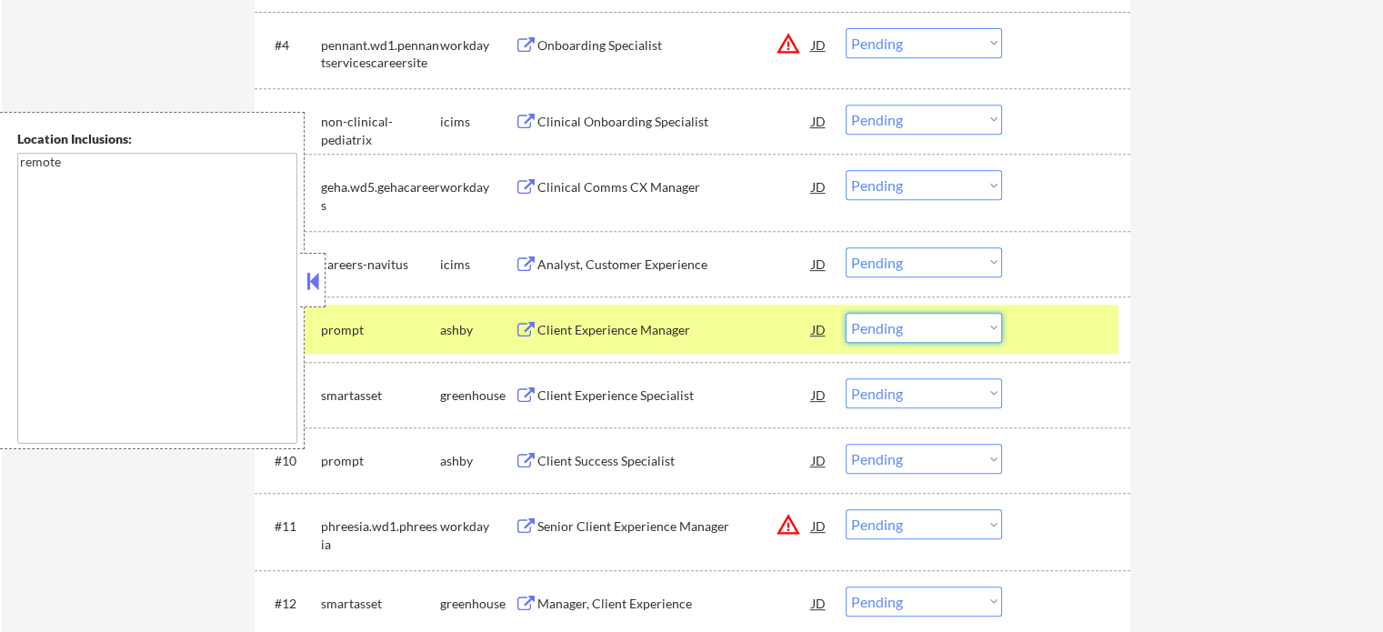
click at [928, 326] on select "Choose an option... Pending Applied Excluded (Questions) Excluded (Expired) Exc…" at bounding box center [924, 328] width 156 height 30
click at [846, 313] on select "Choose an option... Pending Applied Excluded (Questions) Excluded (Expired) Exc…" at bounding box center [924, 328] width 156 height 30
click at [1044, 335] on div at bounding box center [1069, 329] width 80 height 33
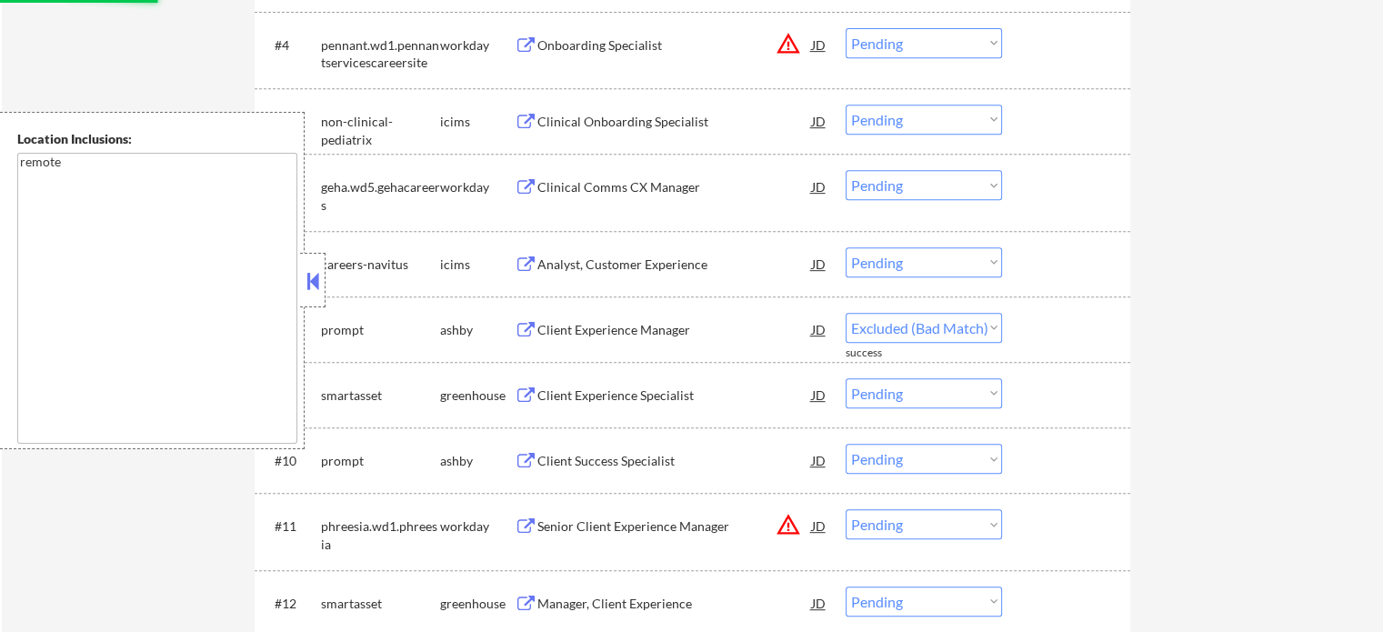
select select ""pending""
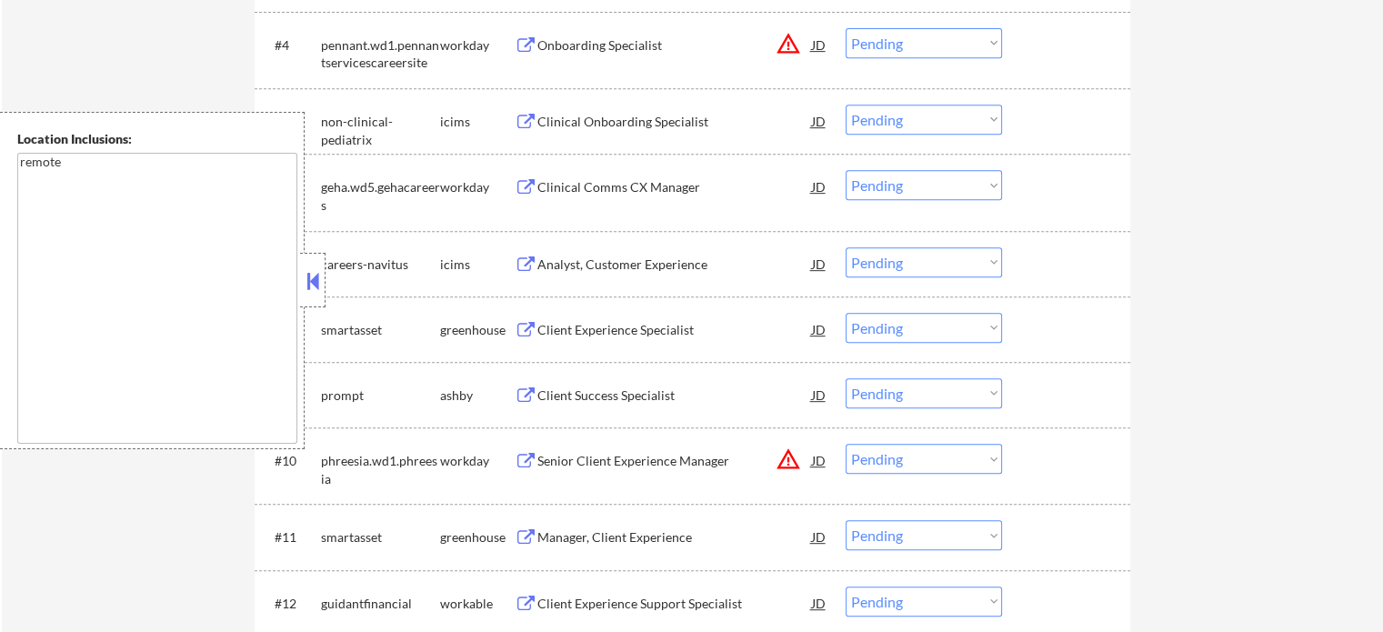
click at [621, 406] on div "Client Success Specialist" at bounding box center [675, 394] width 275 height 33
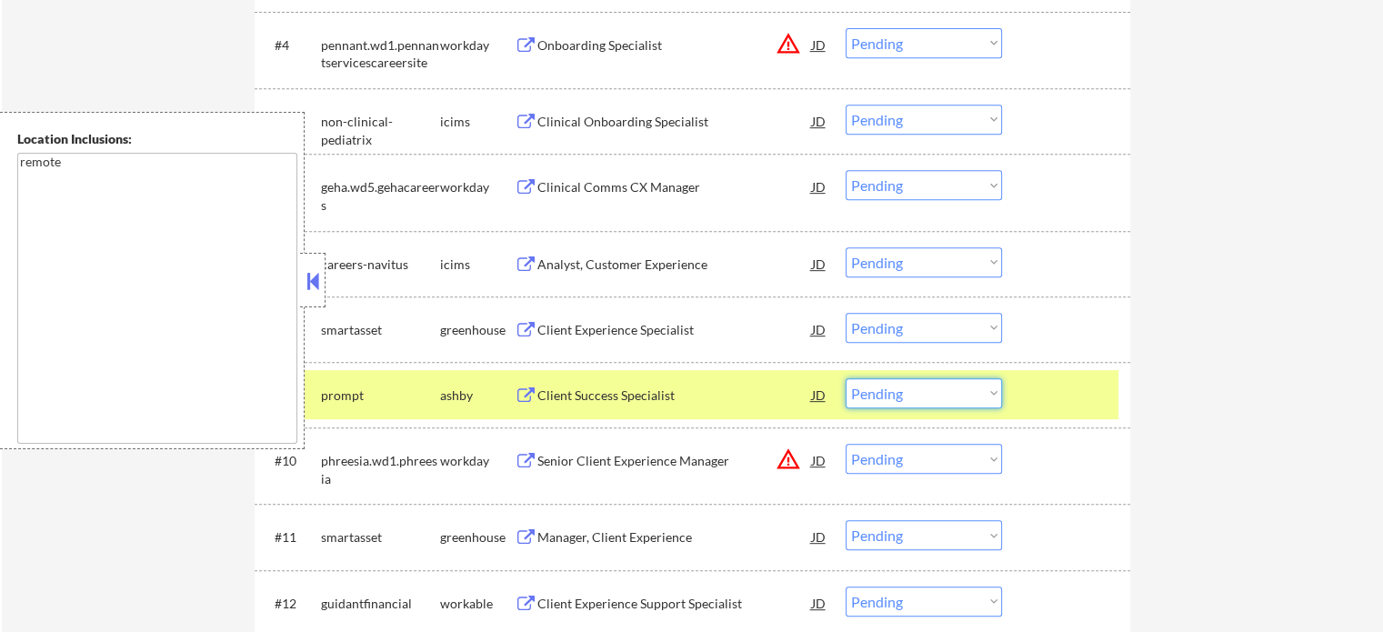
click at [974, 387] on select "Choose an option... Pending Applied Excluded (Questions) Excluded (Expired) Exc…" at bounding box center [924, 393] width 156 height 30
click at [846, 378] on select "Choose an option... Pending Applied Excluded (Questions) Excluded (Expired) Exc…" at bounding box center [924, 393] width 156 height 30
click at [1048, 392] on div at bounding box center [1069, 394] width 80 height 33
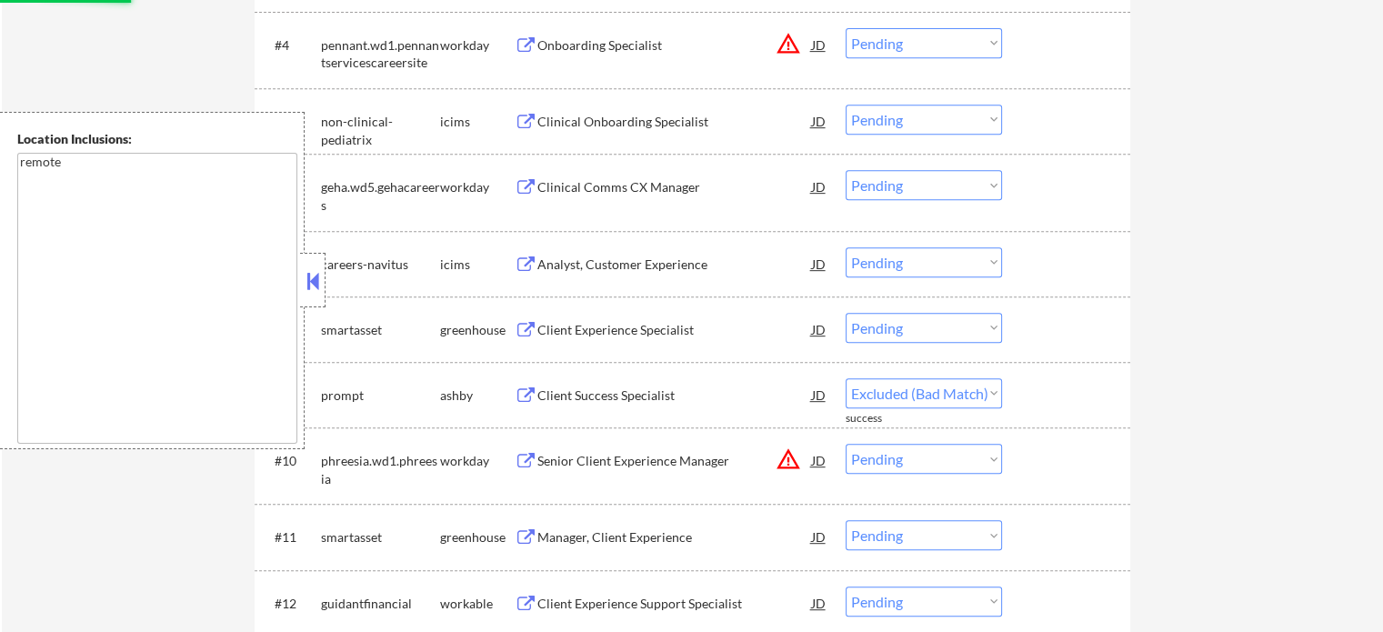
select select ""pending""
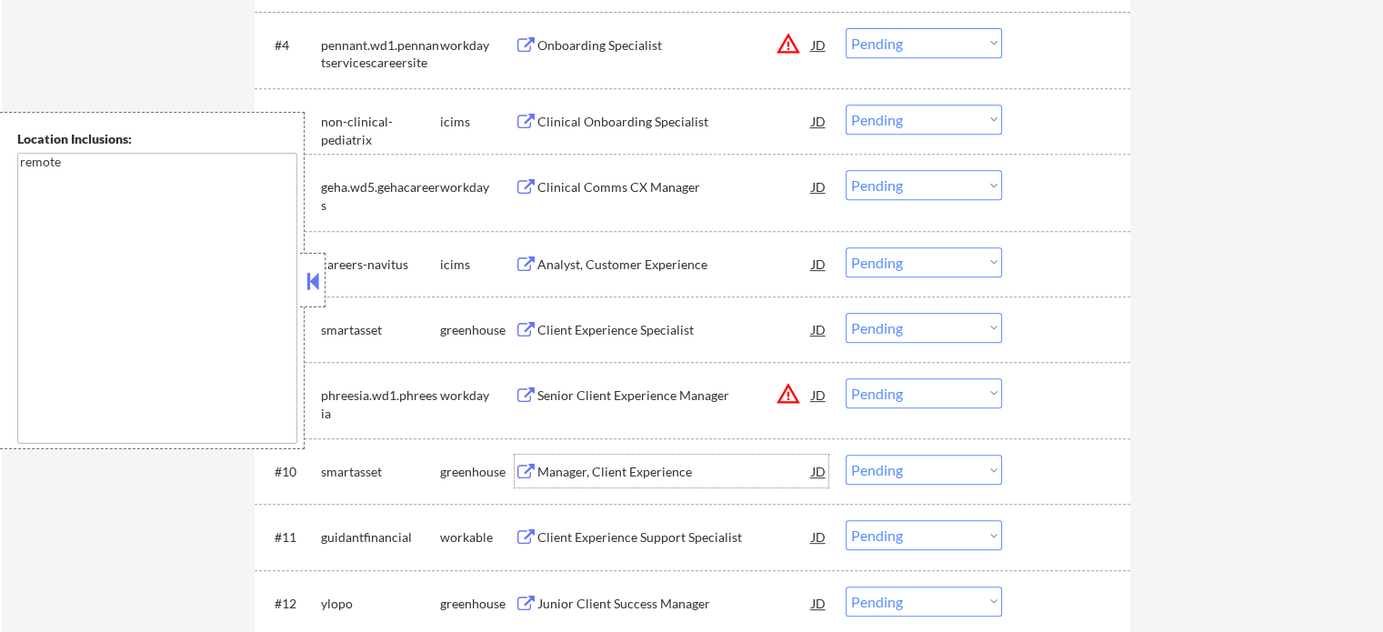
click at [629, 472] on div "Manager, Client Experience" at bounding box center [675, 472] width 275 height 18
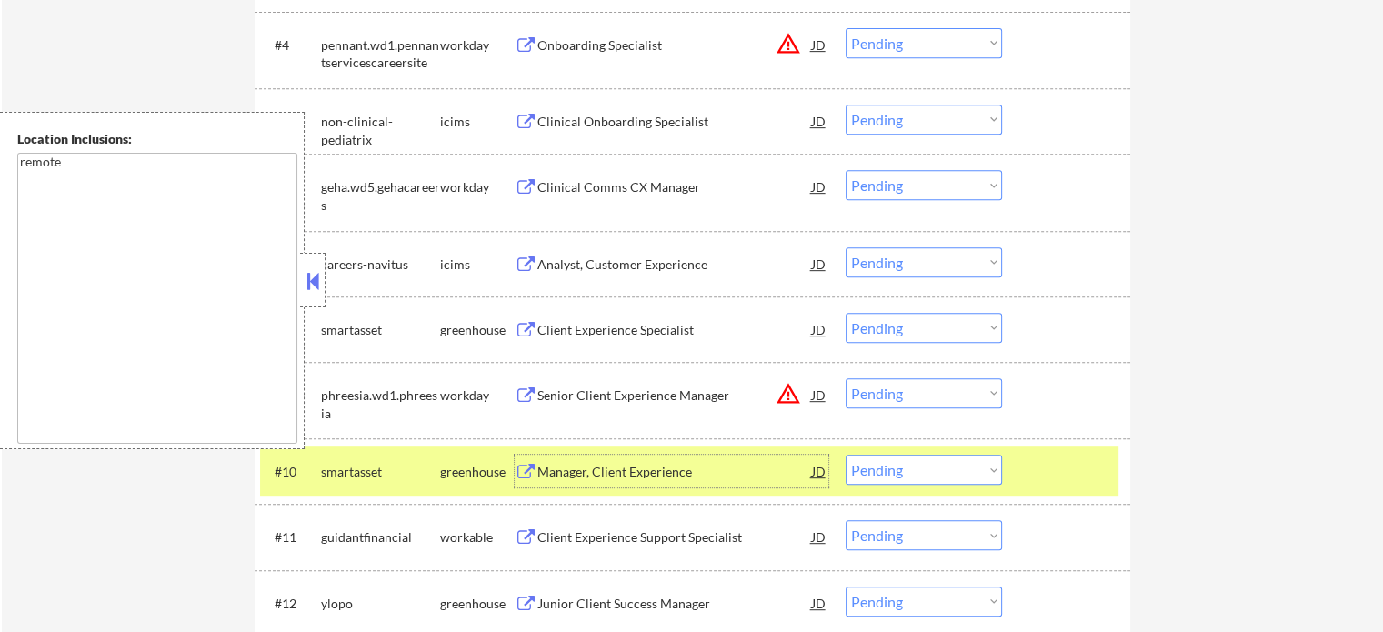
click at [924, 474] on select "Choose an option... Pending Applied Excluded (Questions) Excluded (Expired) Exc…" at bounding box center [924, 470] width 156 height 30
click at [846, 455] on select "Choose an option... Pending Applied Excluded (Questions) Excluded (Expired) Exc…" at bounding box center [924, 470] width 156 height 30
click at [1062, 465] on div at bounding box center [1069, 471] width 80 height 33
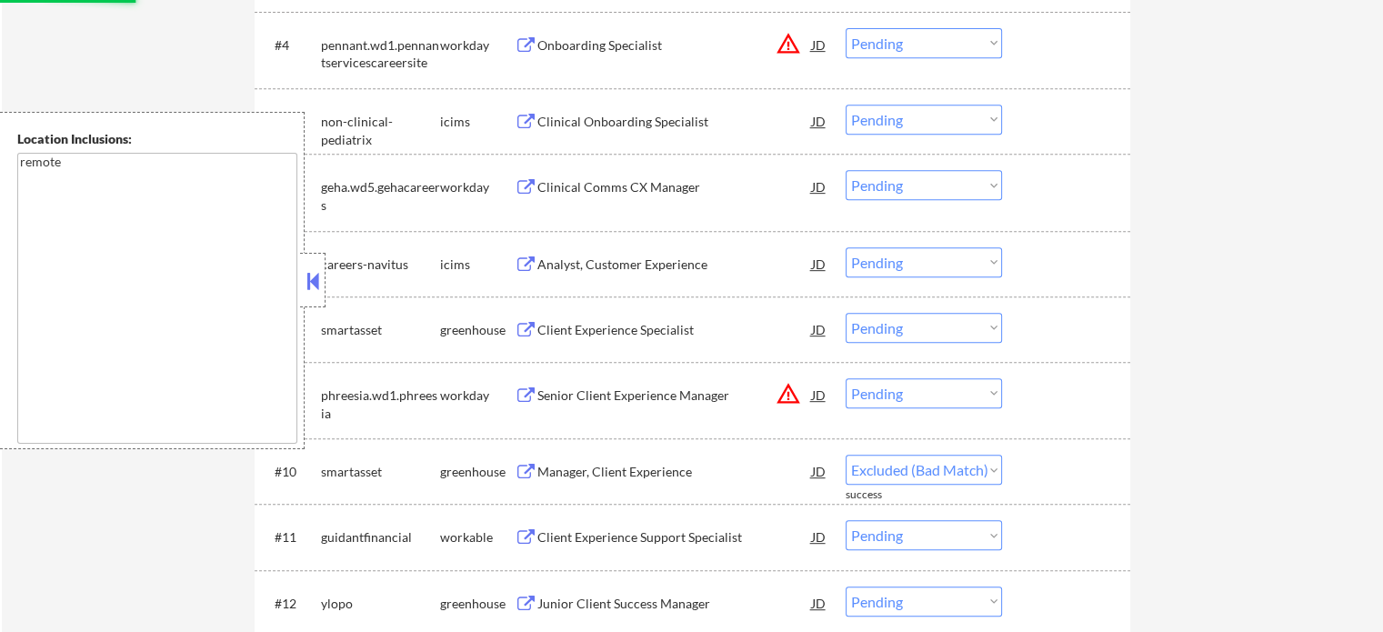
select select ""pending""
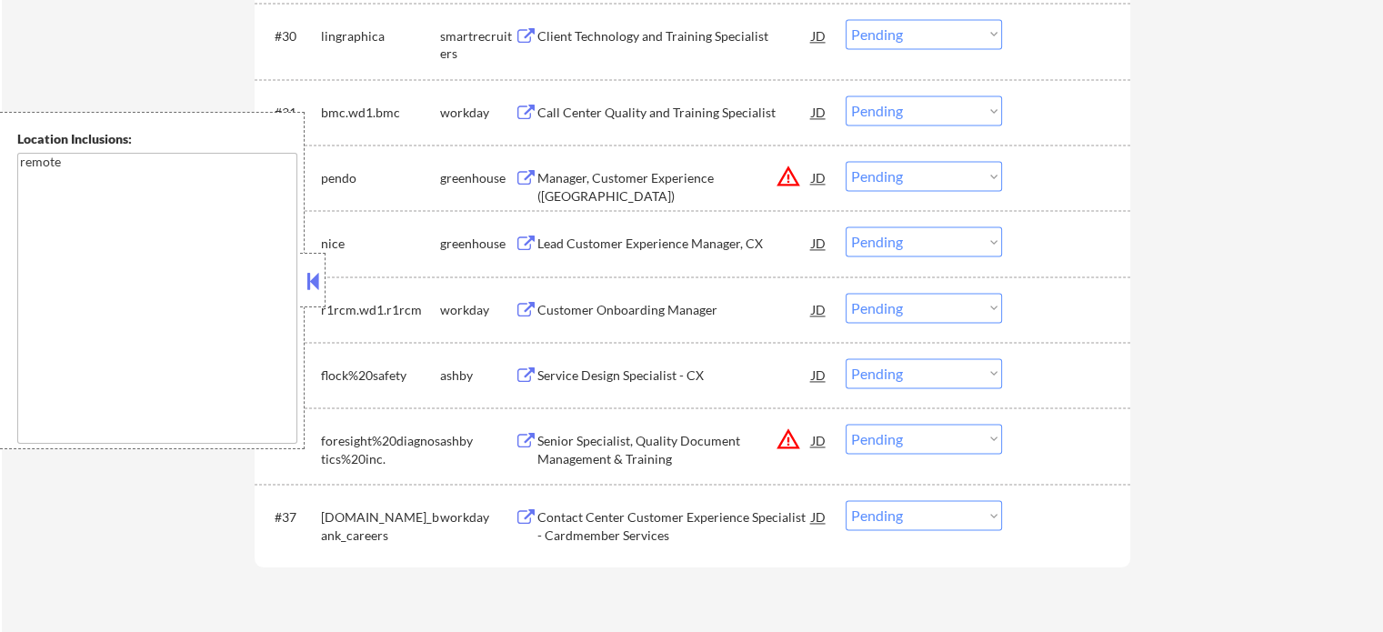
scroll to position [2638, 0]
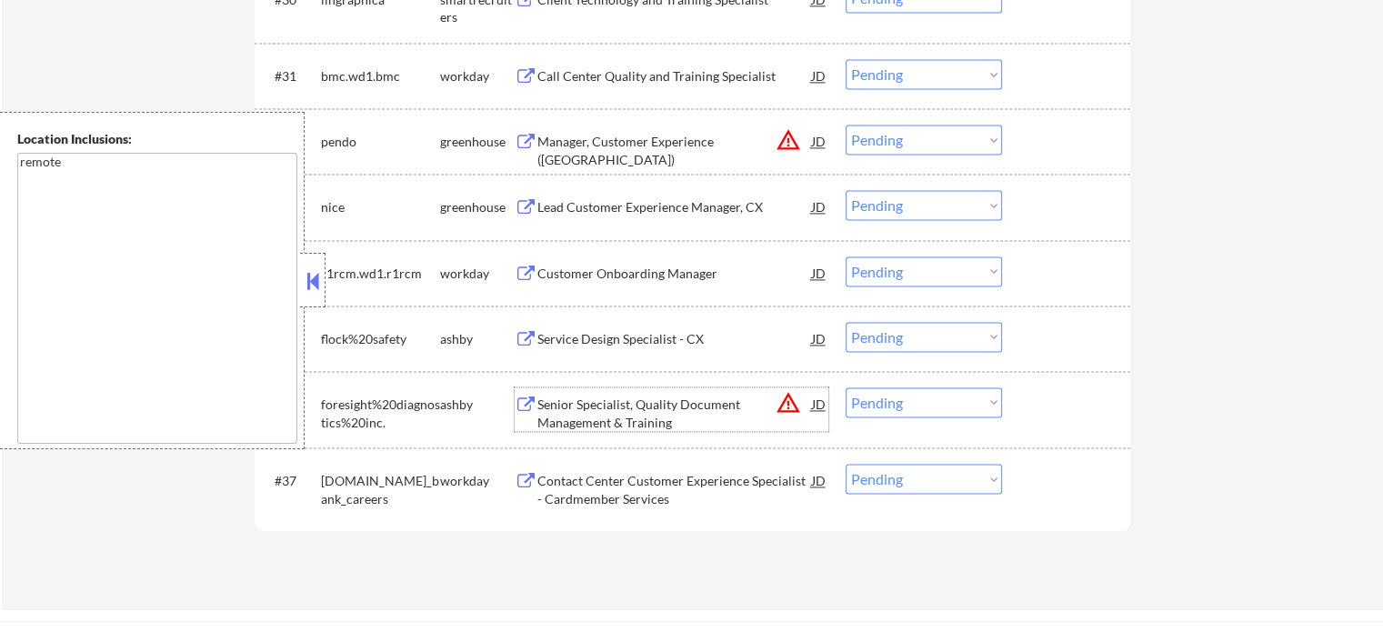
click at [602, 407] on div "Senior Specialist, Quality Document Management & Training" at bounding box center [675, 413] width 275 height 35
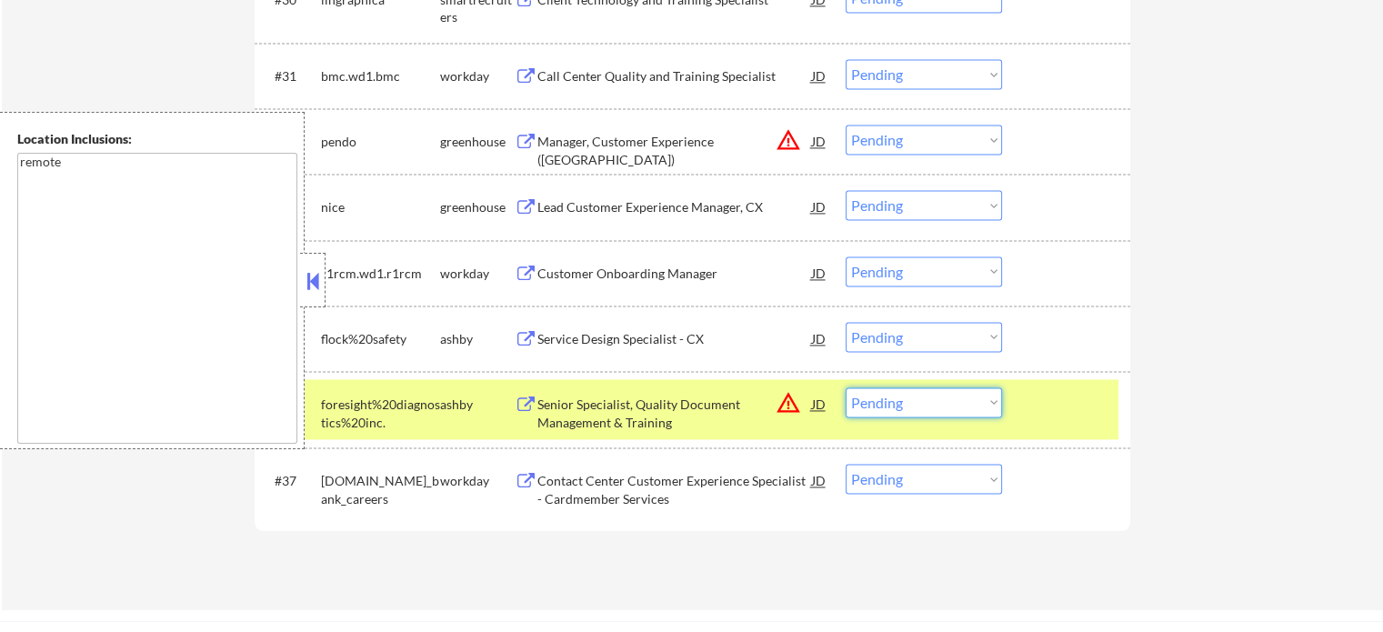
click at [885, 397] on select "Choose an option... Pending Applied Excluded (Questions) Excluded (Expired) Exc…" at bounding box center [924, 402] width 156 height 30
click at [846, 387] on select "Choose an option... Pending Applied Excluded (Questions) Excluded (Expired) Exc…" at bounding box center [924, 402] width 156 height 30
click at [1025, 412] on div "#36 foresight%20diagnostics%20inc. ashby Senior Specialist, Quality Document Ma…" at bounding box center [689, 409] width 859 height 60
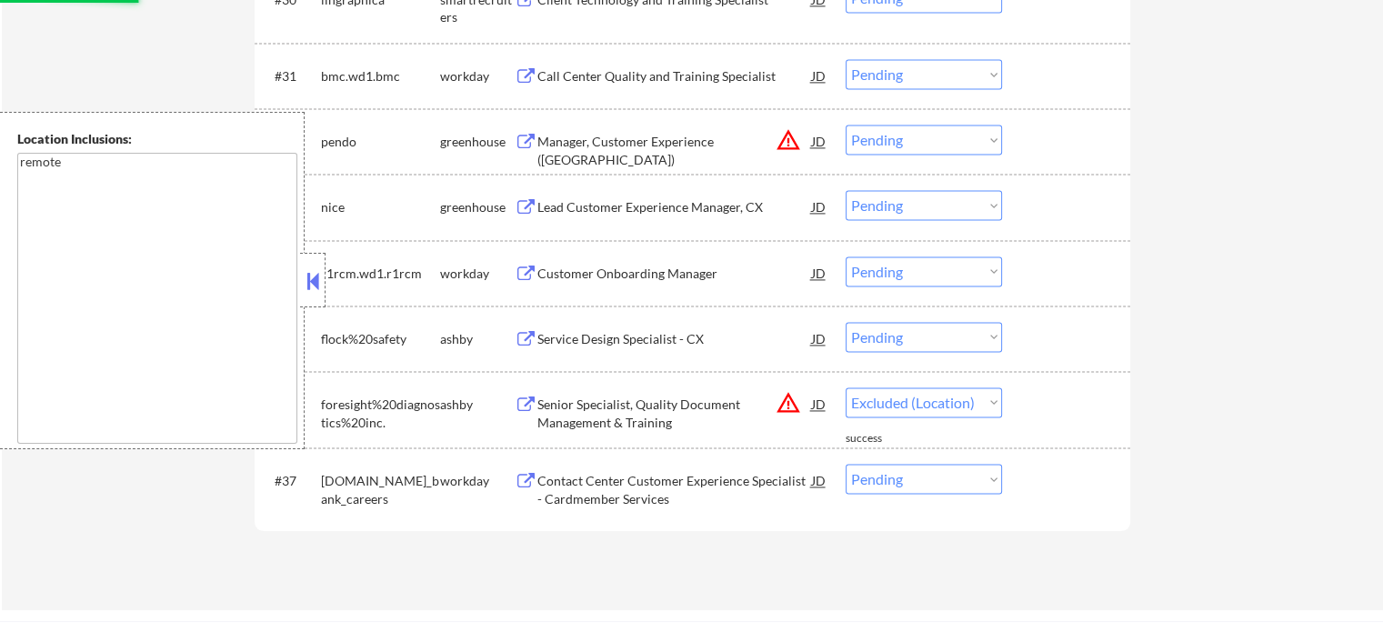
select select ""pending""
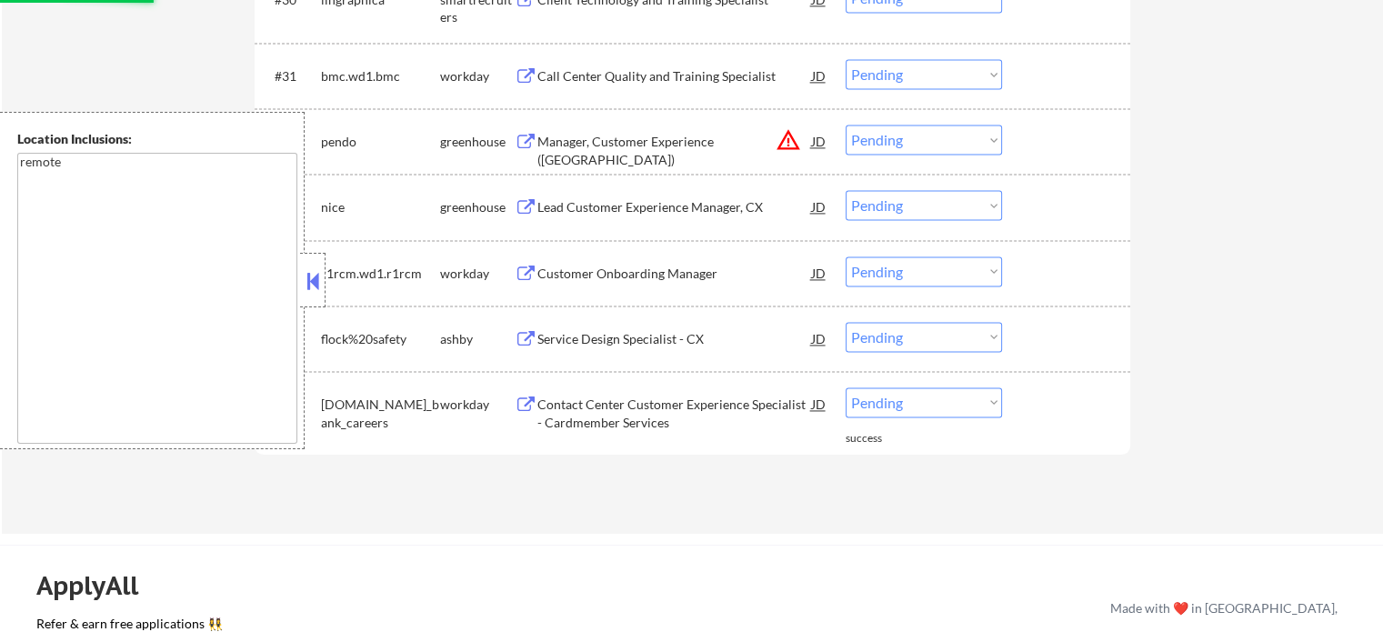
click at [594, 333] on div "Service Design Specialist - CX" at bounding box center [675, 339] width 275 height 18
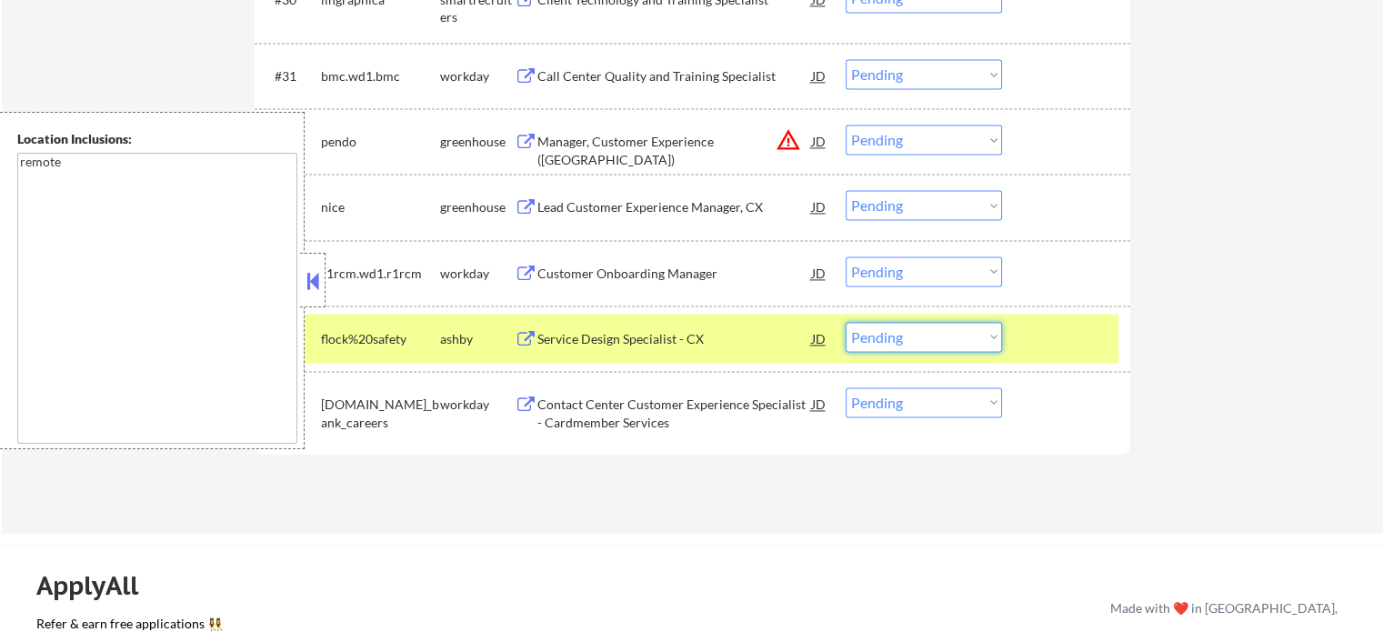
click at [919, 345] on select "Choose an option... Pending Applied Excluded (Questions) Excluded (Expired) Exc…" at bounding box center [924, 337] width 156 height 30
click at [846, 322] on select "Choose an option... Pending Applied Excluded (Questions) Excluded (Expired) Exc…" at bounding box center [924, 337] width 156 height 30
click at [1079, 339] on div at bounding box center [1069, 338] width 80 height 33
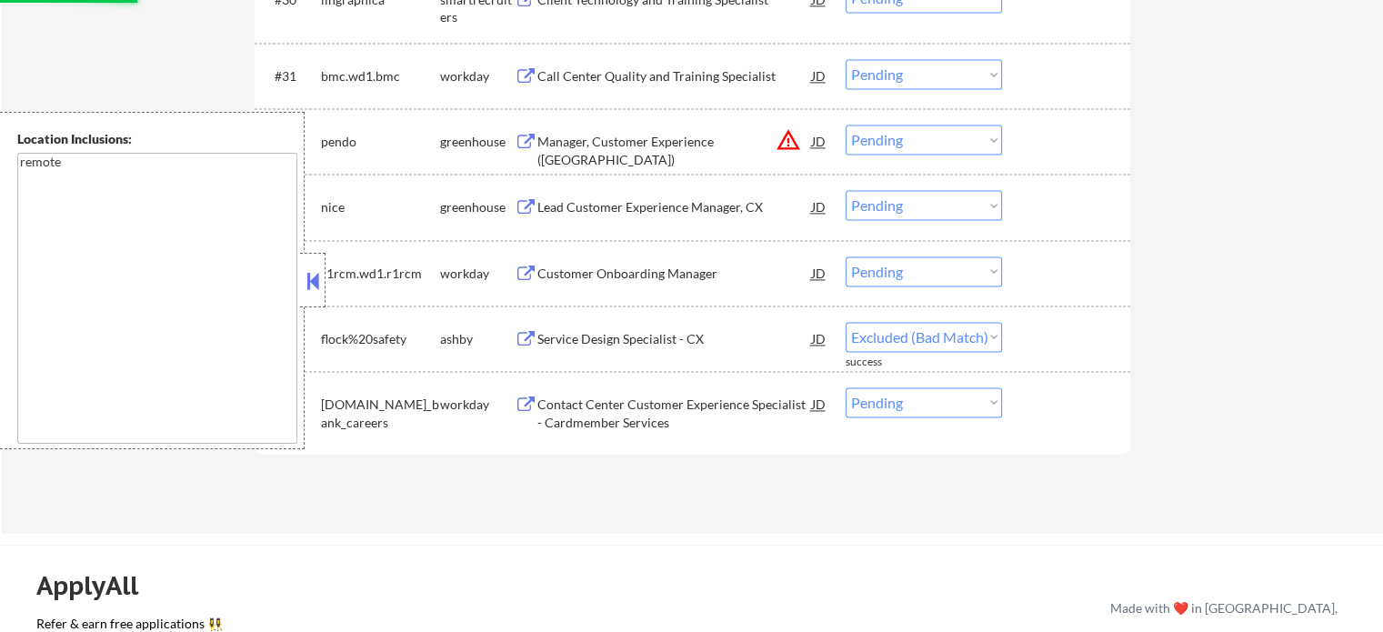
select select ""pending""
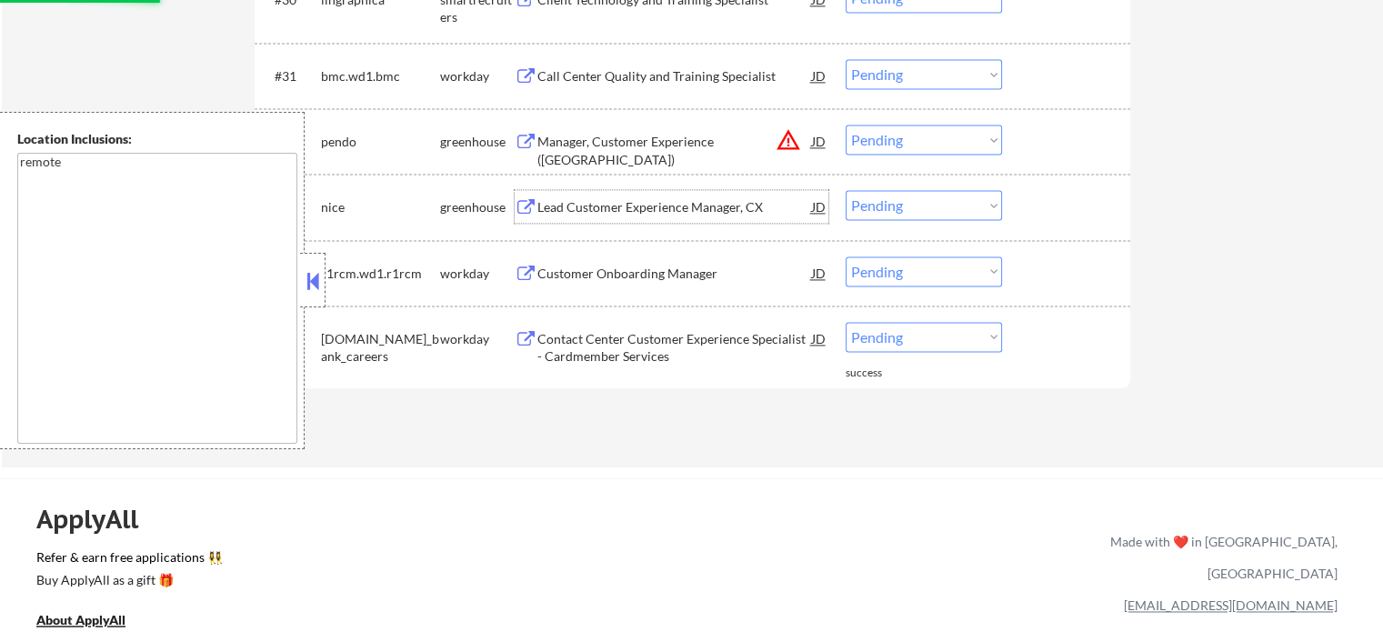
click at [630, 204] on div "Lead Customer Experience Manager, CX" at bounding box center [675, 207] width 275 height 18
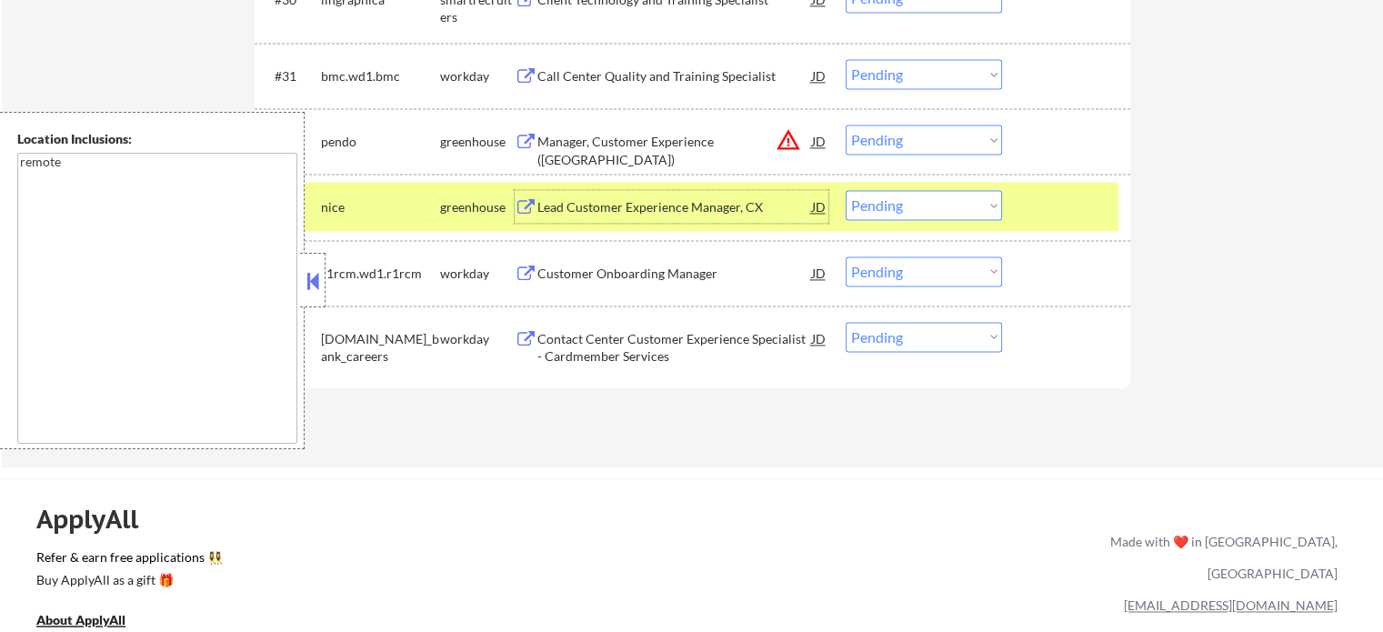
click at [901, 209] on select "Choose an option... Pending Applied Excluded (Questions) Excluded (Expired) Exc…" at bounding box center [924, 205] width 156 height 30
click at [846, 190] on select "Choose an option... Pending Applied Excluded (Questions) Excluded (Expired) Exc…" at bounding box center [924, 205] width 156 height 30
click at [1098, 216] on div at bounding box center [1069, 206] width 80 height 33
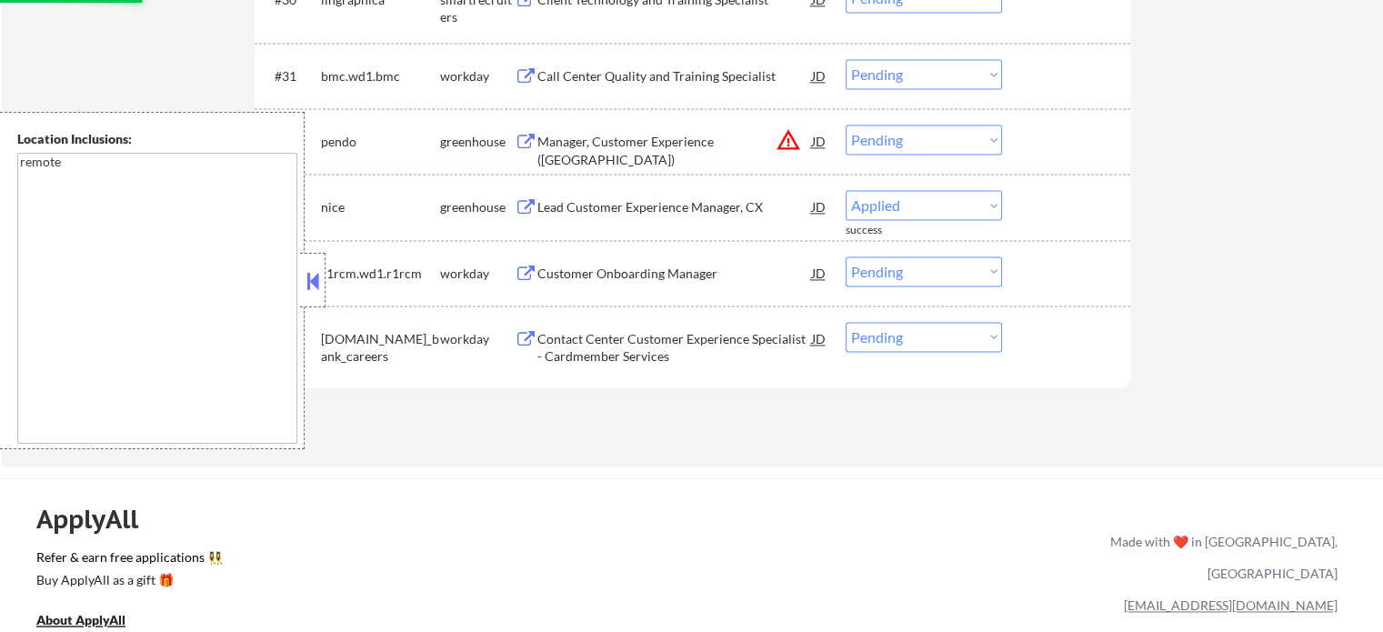
select select ""pending""
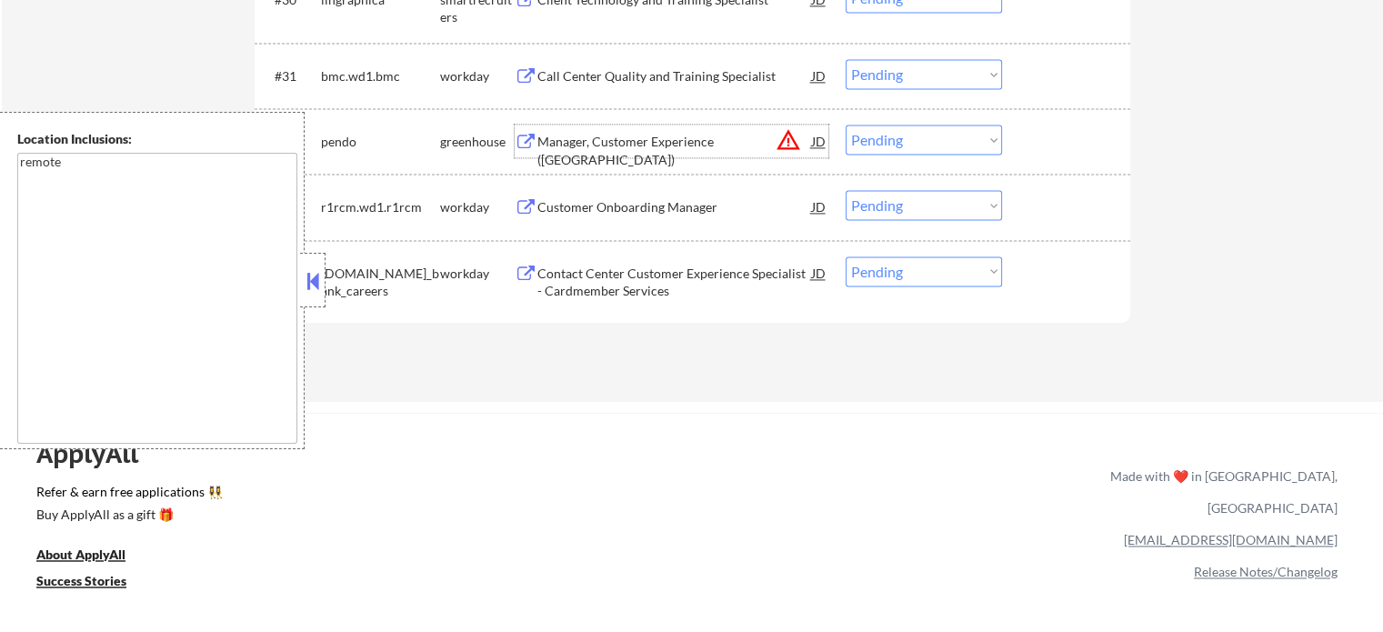
click at [639, 140] on div "Manager, Customer Experience (West Coast)" at bounding box center [675, 150] width 275 height 35
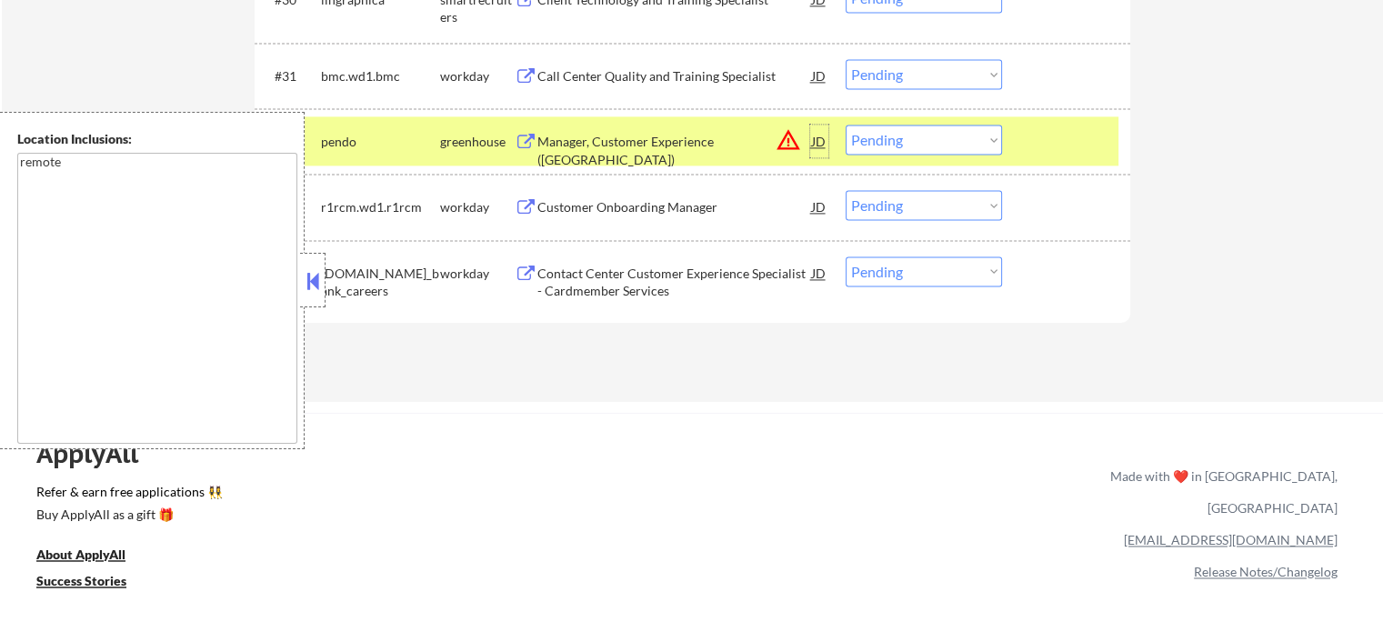
click at [819, 141] on div "JD" at bounding box center [819, 141] width 18 height 33
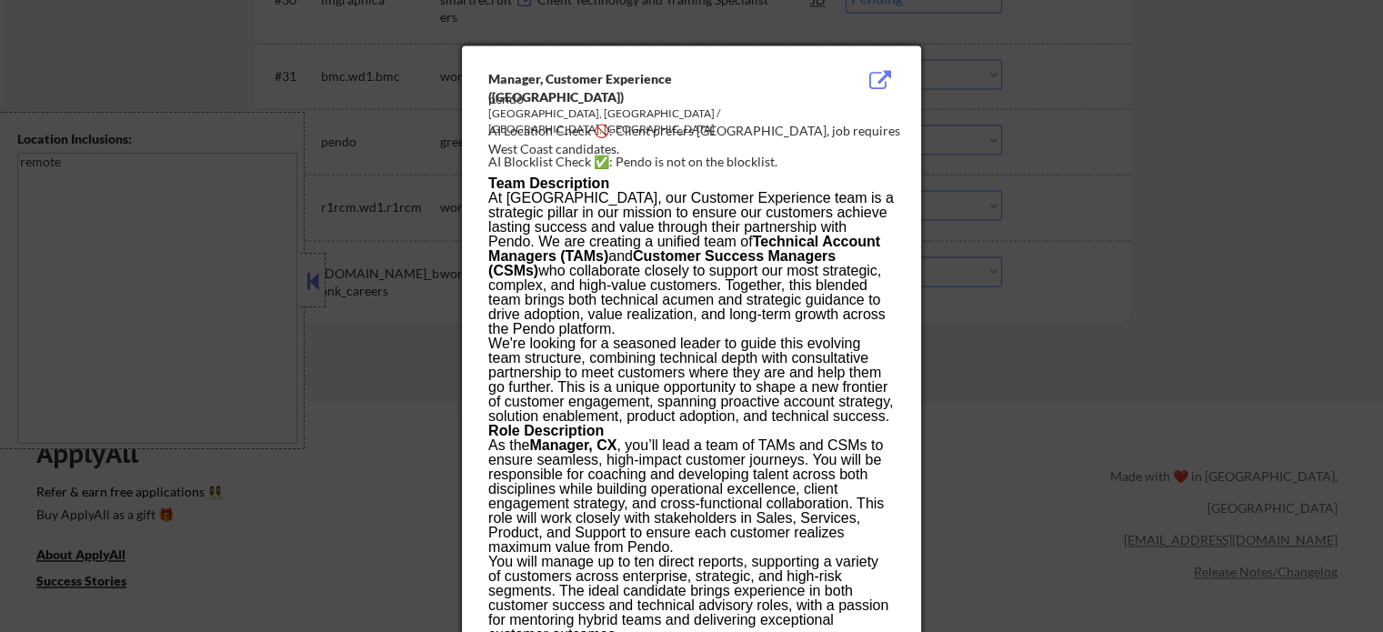
click at [1164, 130] on div at bounding box center [691, 316] width 1383 height 632
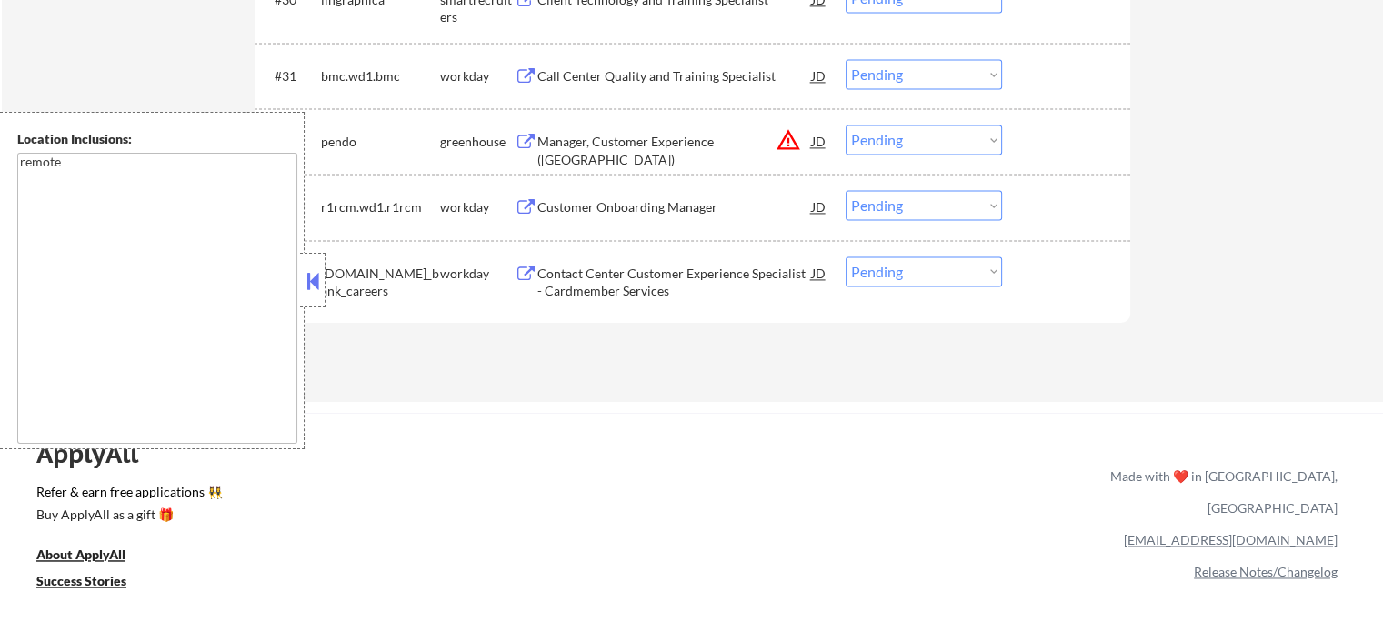
click at [900, 133] on select "Choose an option... Pending Applied Excluded (Questions) Excluded (Expired) Exc…" at bounding box center [924, 140] width 156 height 30
click at [846, 125] on select "Choose an option... Pending Applied Excluded (Questions) Excluded (Expired) Exc…" at bounding box center [924, 140] width 156 height 30
click at [1084, 147] on div at bounding box center [1069, 141] width 80 height 33
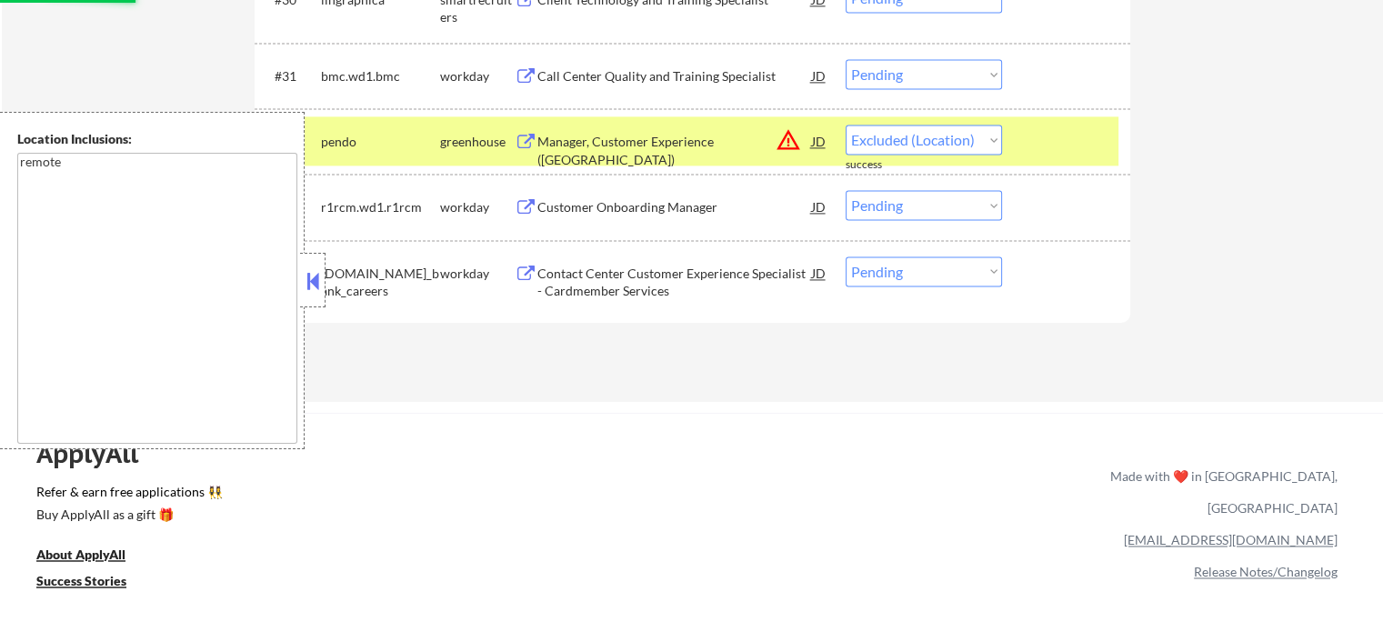
click at [1059, 145] on div at bounding box center [1069, 141] width 80 height 33
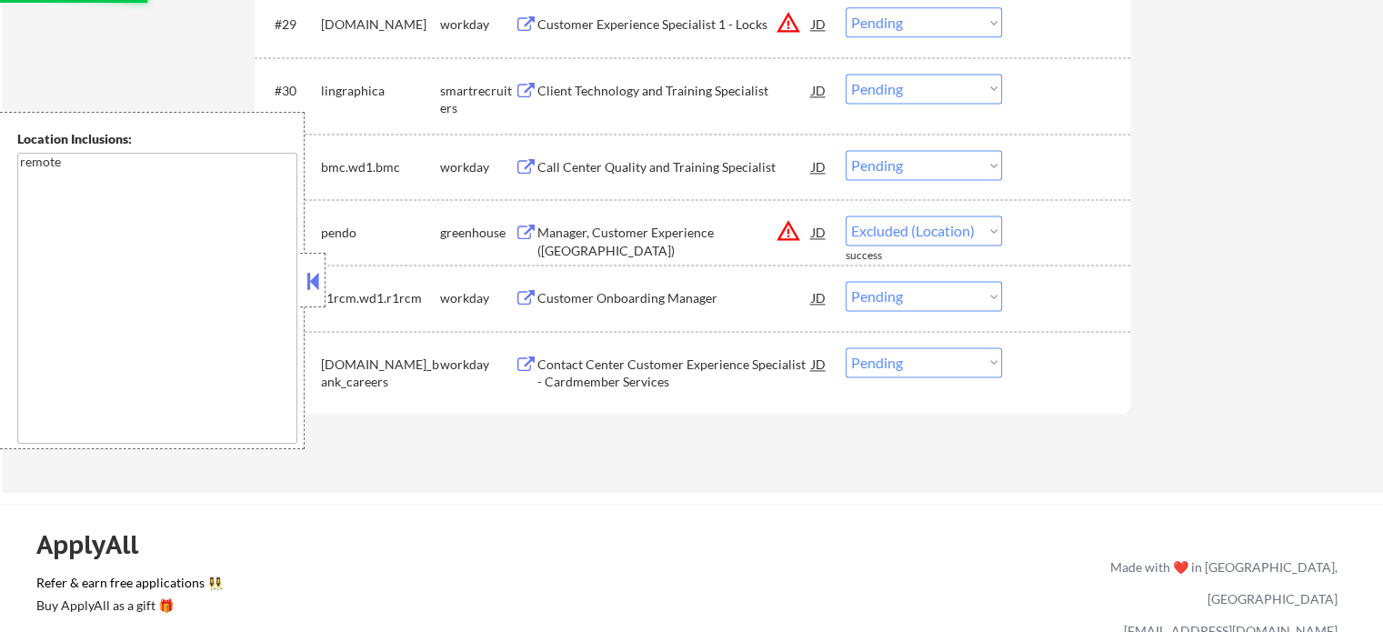
select select ""pending""
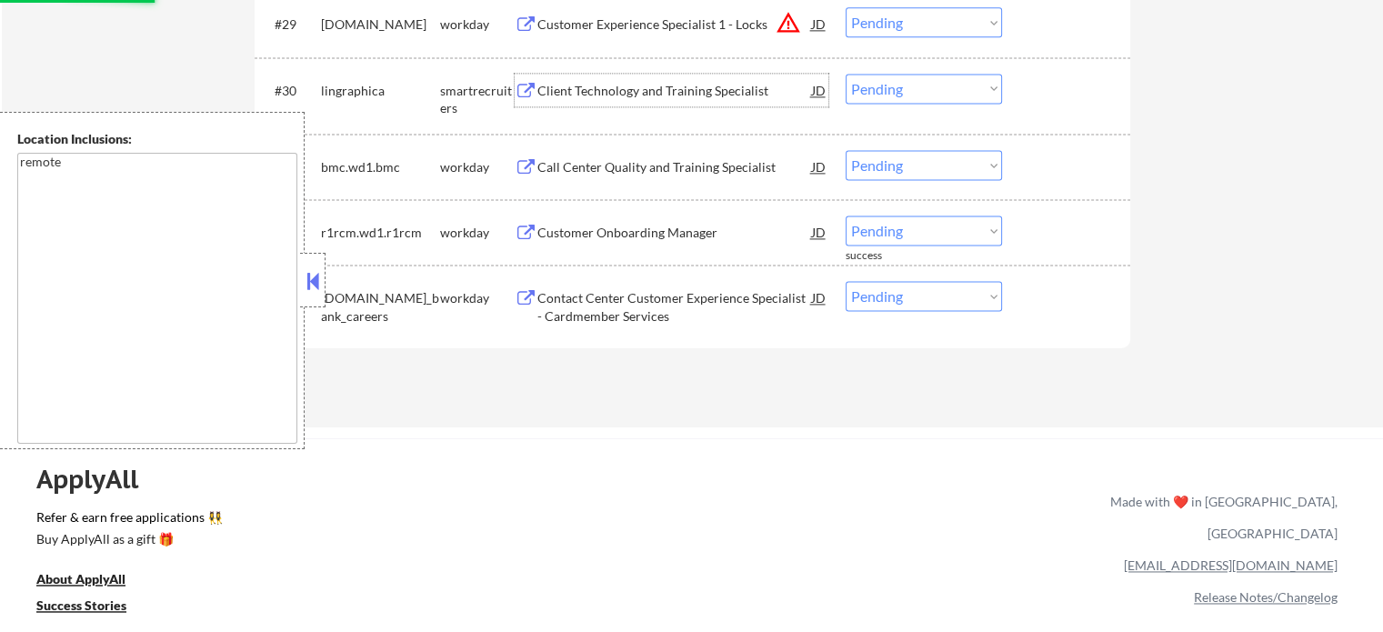
click at [563, 101] on div "Client Technology and Training Specialist" at bounding box center [675, 90] width 275 height 33
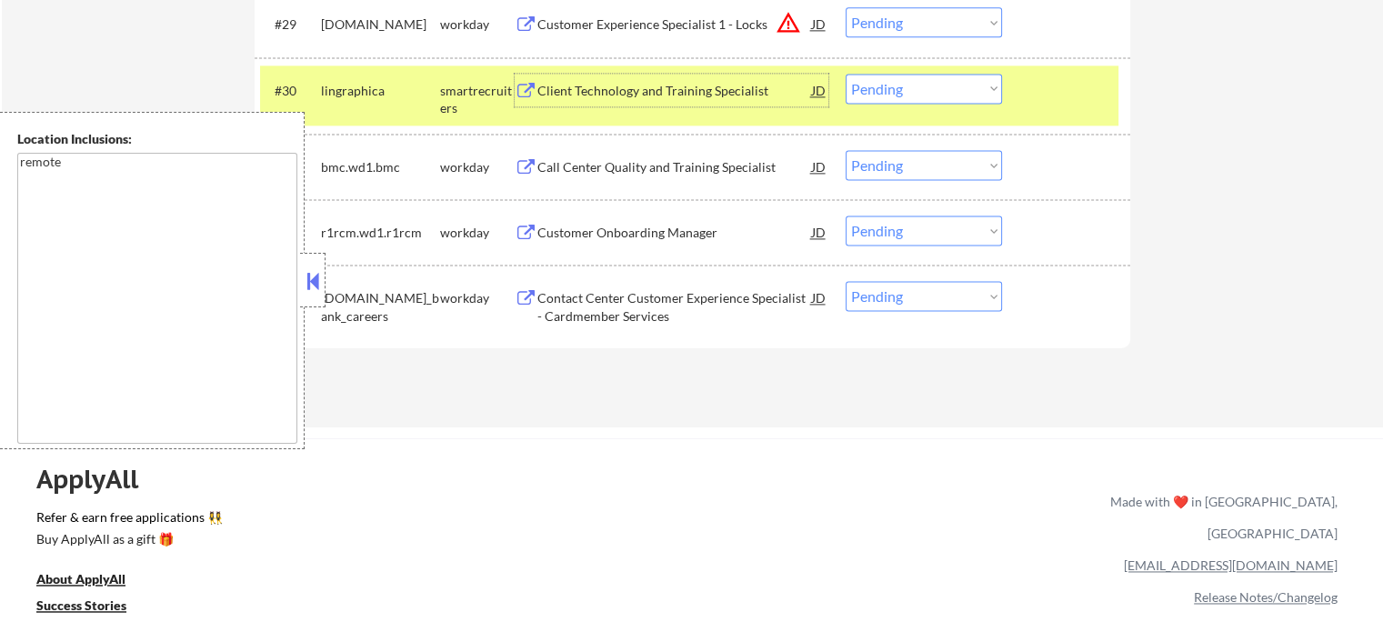
click at [899, 87] on select "Choose an option... Pending Applied Excluded (Questions) Excluded (Expired) Exc…" at bounding box center [924, 89] width 156 height 30
click at [846, 74] on select "Choose an option... Pending Applied Excluded (Questions) Excluded (Expired) Exc…" at bounding box center [924, 89] width 156 height 30
click at [1063, 98] on div at bounding box center [1069, 90] width 80 height 33
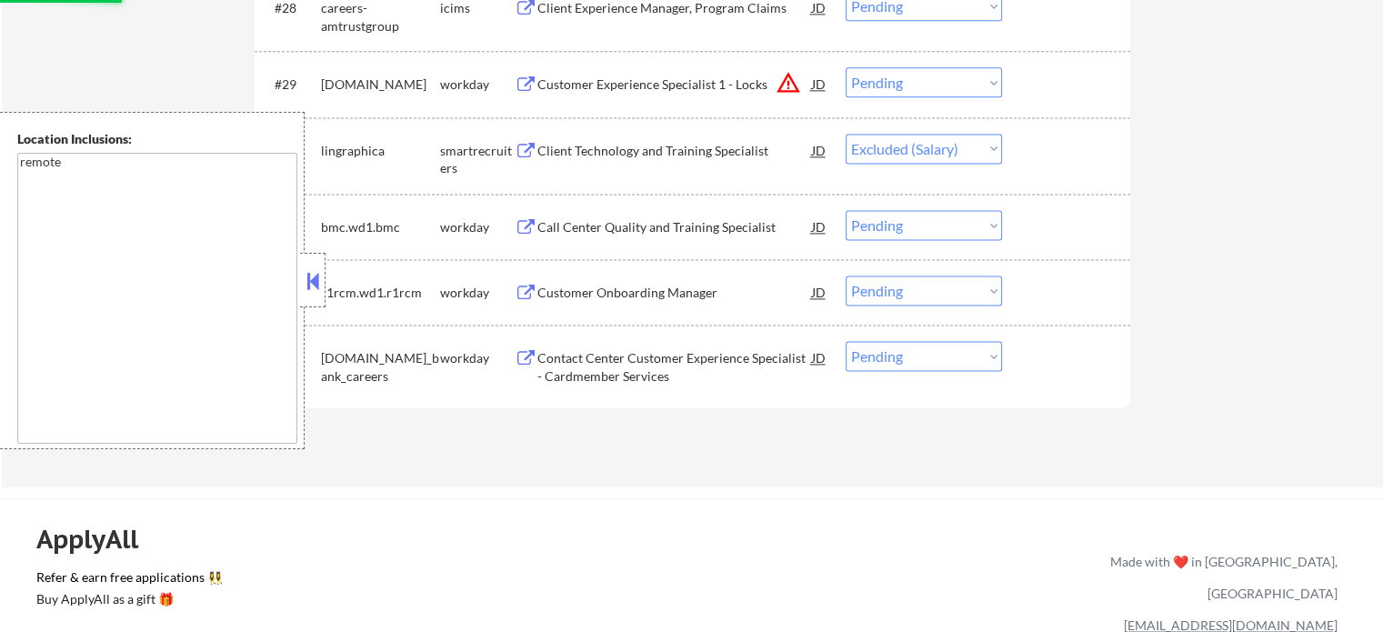
scroll to position [2456, 0]
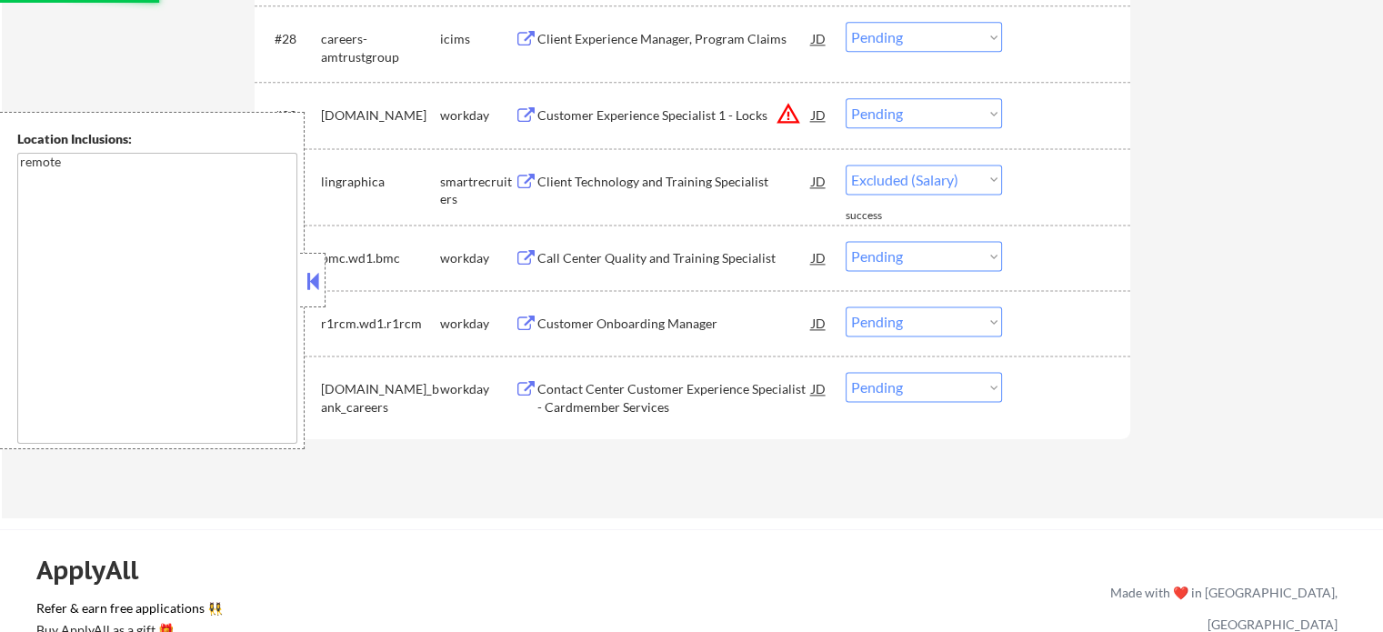
select select ""pending""
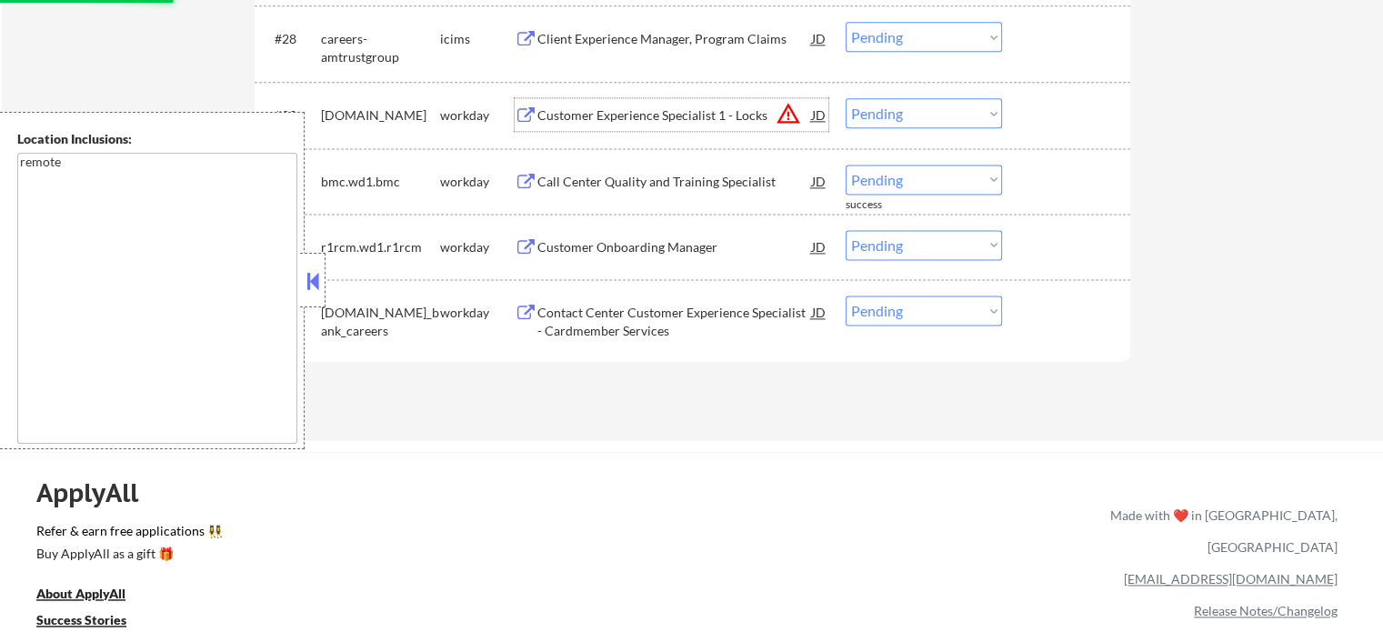
click at [681, 110] on div "Customer Experience Specialist 1 - Locks" at bounding box center [675, 115] width 275 height 18
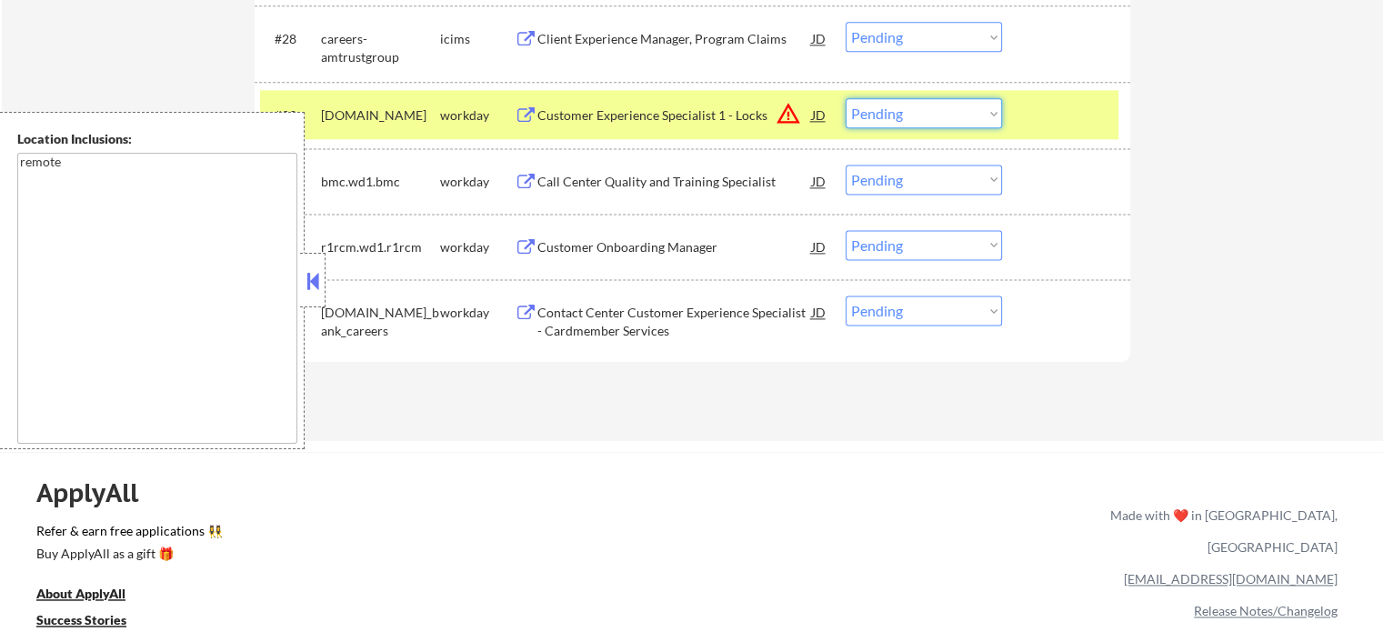
click at [941, 115] on select "Choose an option... Pending Applied Excluded (Questions) Excluded (Expired) Exc…" at bounding box center [924, 113] width 156 height 30
click at [1056, 121] on div at bounding box center [1069, 114] width 80 height 33
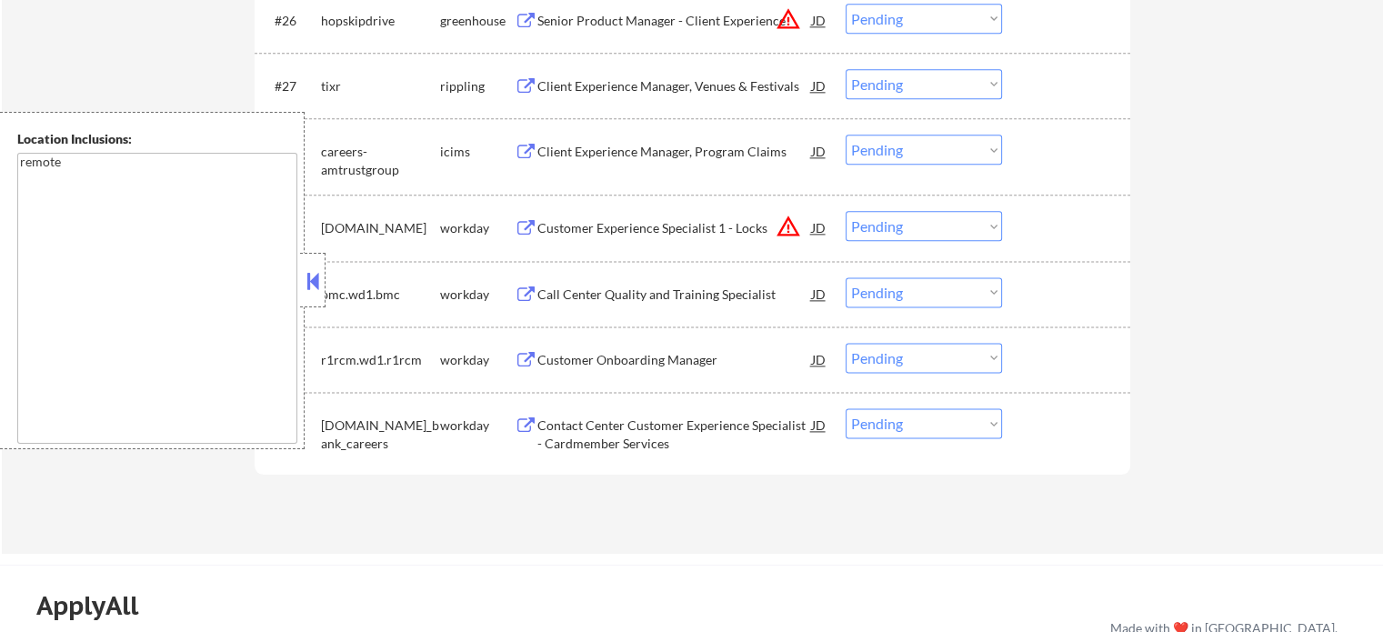
scroll to position [2183, 0]
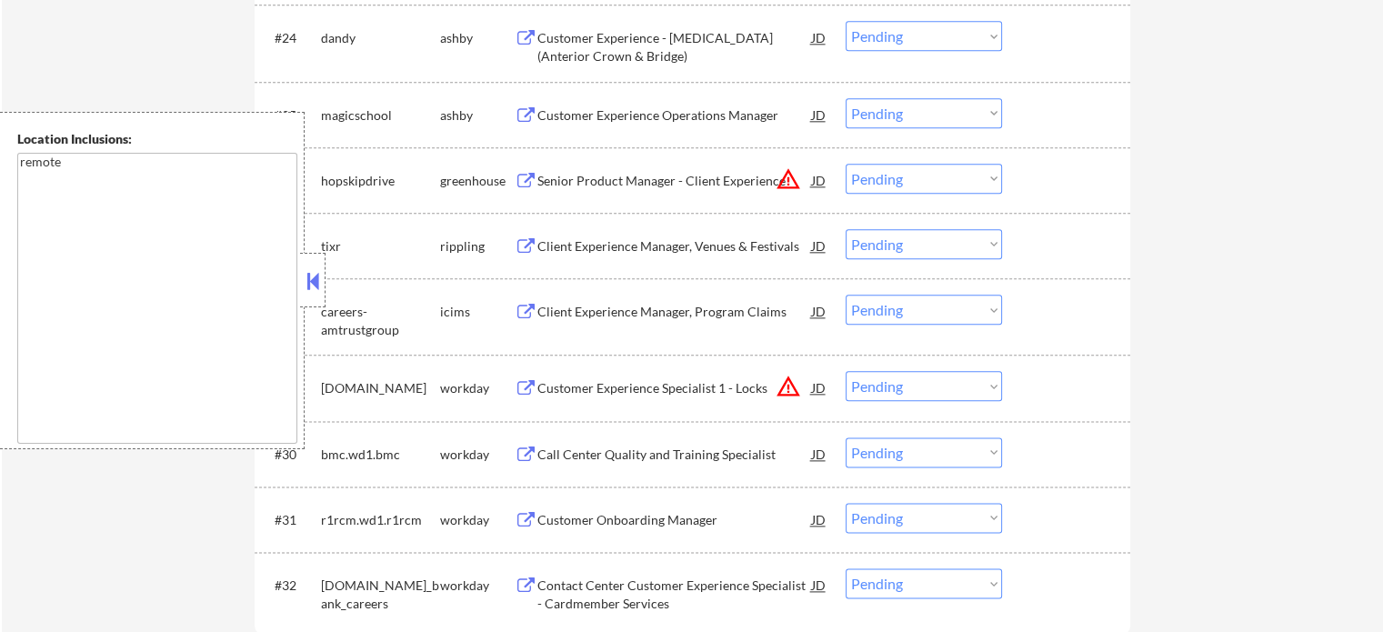
click at [584, 180] on div "Senior Product Manager - Client Experience" at bounding box center [675, 181] width 275 height 18
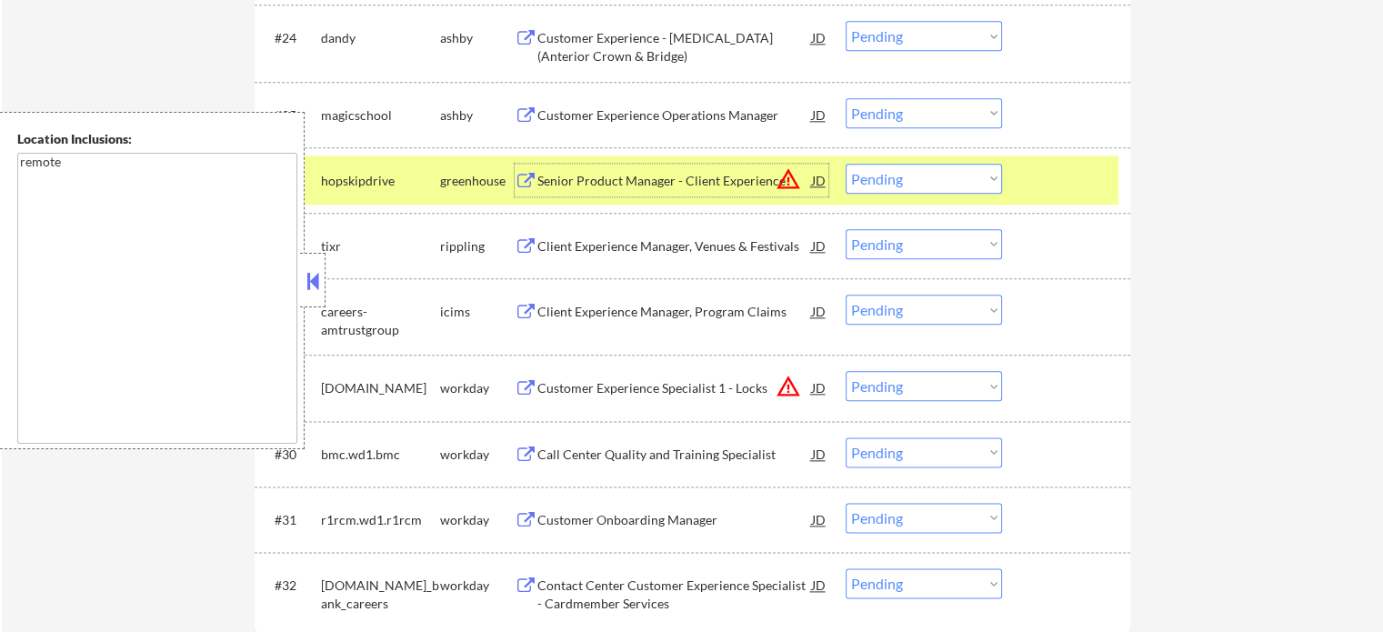
click at [931, 181] on select "Choose an option... Pending Applied Excluded (Questions) Excluded (Expired) Exc…" at bounding box center [924, 179] width 156 height 30
click at [846, 164] on select "Choose an option... Pending Applied Excluded (Questions) Excluded (Expired) Exc…" at bounding box center [924, 179] width 156 height 30
click at [1070, 176] on div at bounding box center [1069, 180] width 80 height 33
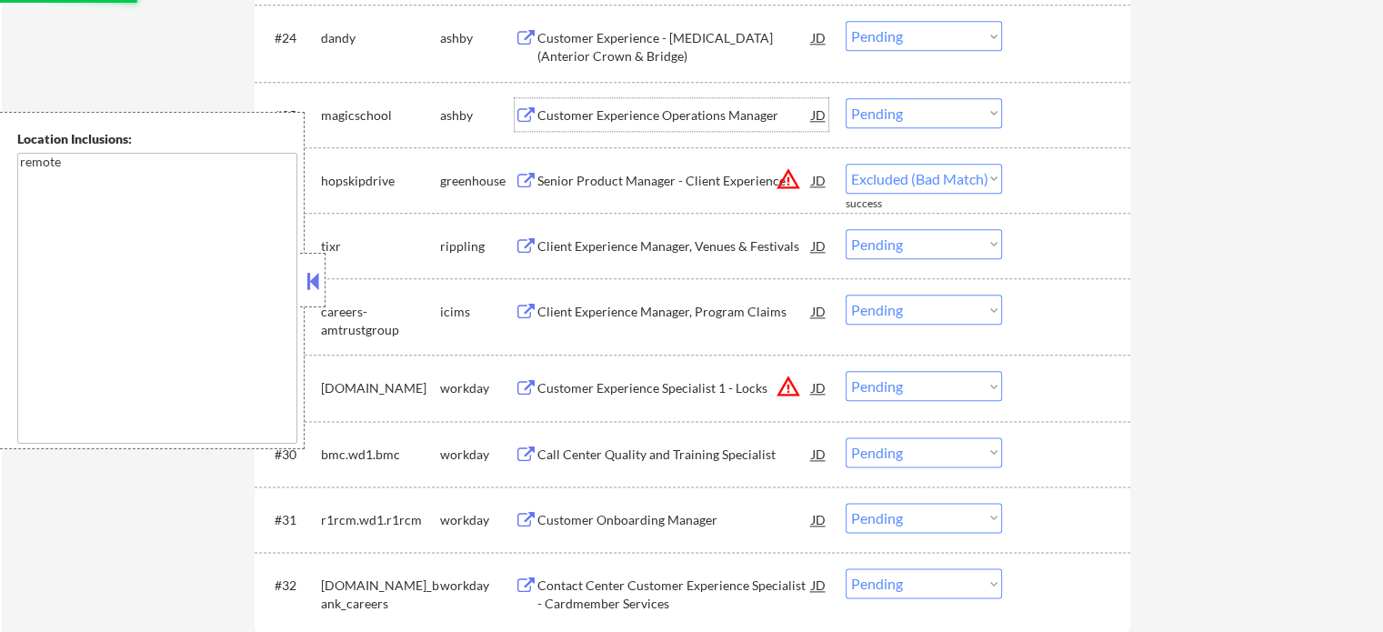
click at [673, 107] on div "Customer Experience Operations Manager" at bounding box center [675, 115] width 275 height 18
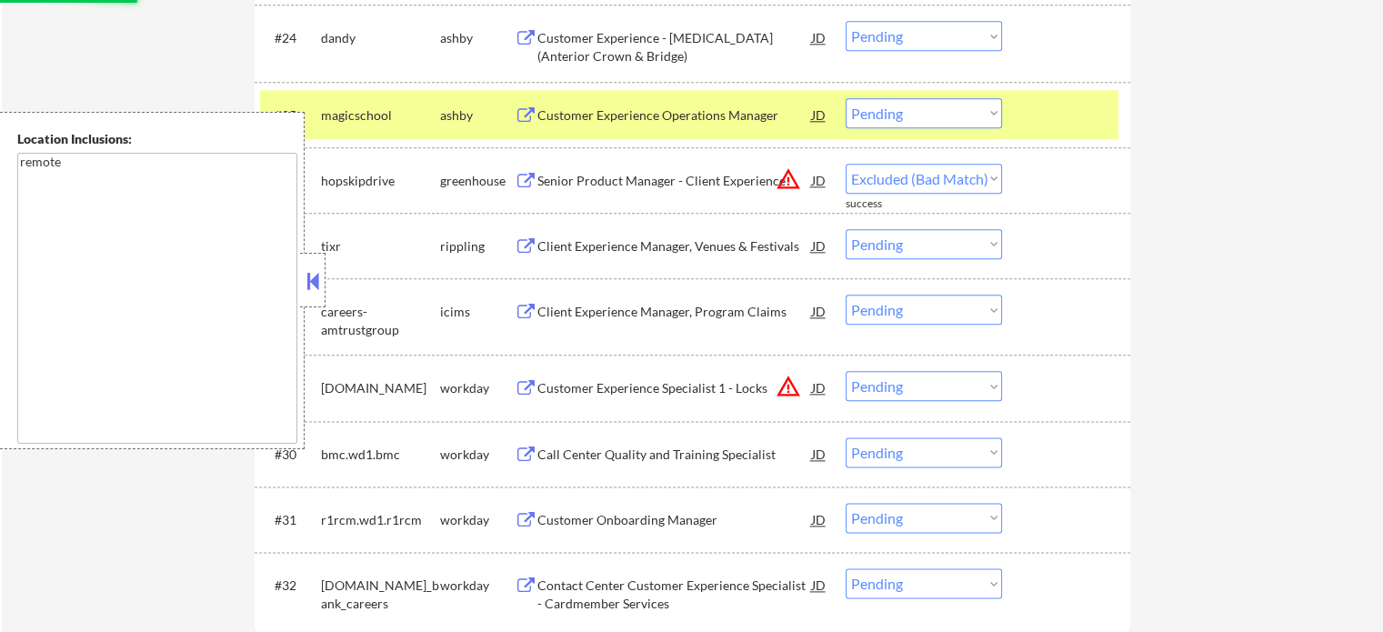
select select ""pending""
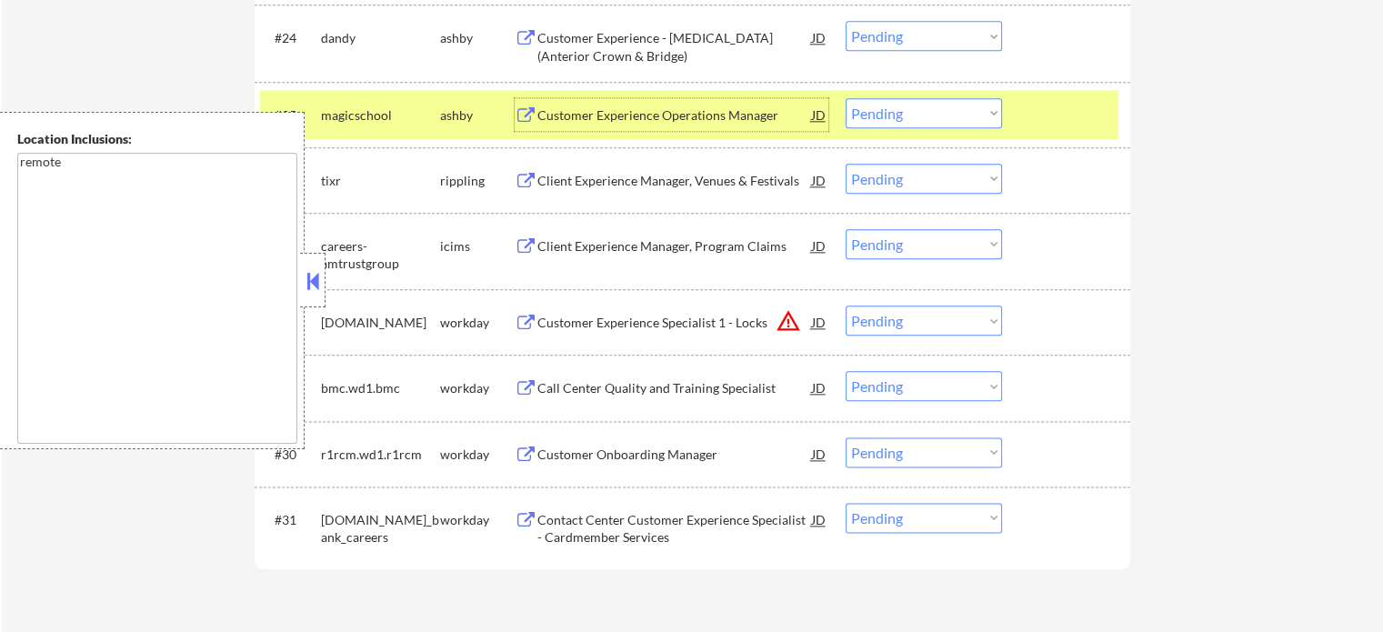
click at [936, 108] on select "Choose an option... Pending Applied Excluded (Questions) Excluded (Expired) Exc…" at bounding box center [924, 113] width 156 height 30
click at [846, 98] on select "Choose an option... Pending Applied Excluded (Questions) Excluded (Expired) Exc…" at bounding box center [924, 113] width 156 height 30
click at [1051, 90] on div "#25 magicschool ashby Customer Experience Operations Manager JD warning_amber C…" at bounding box center [689, 114] width 859 height 49
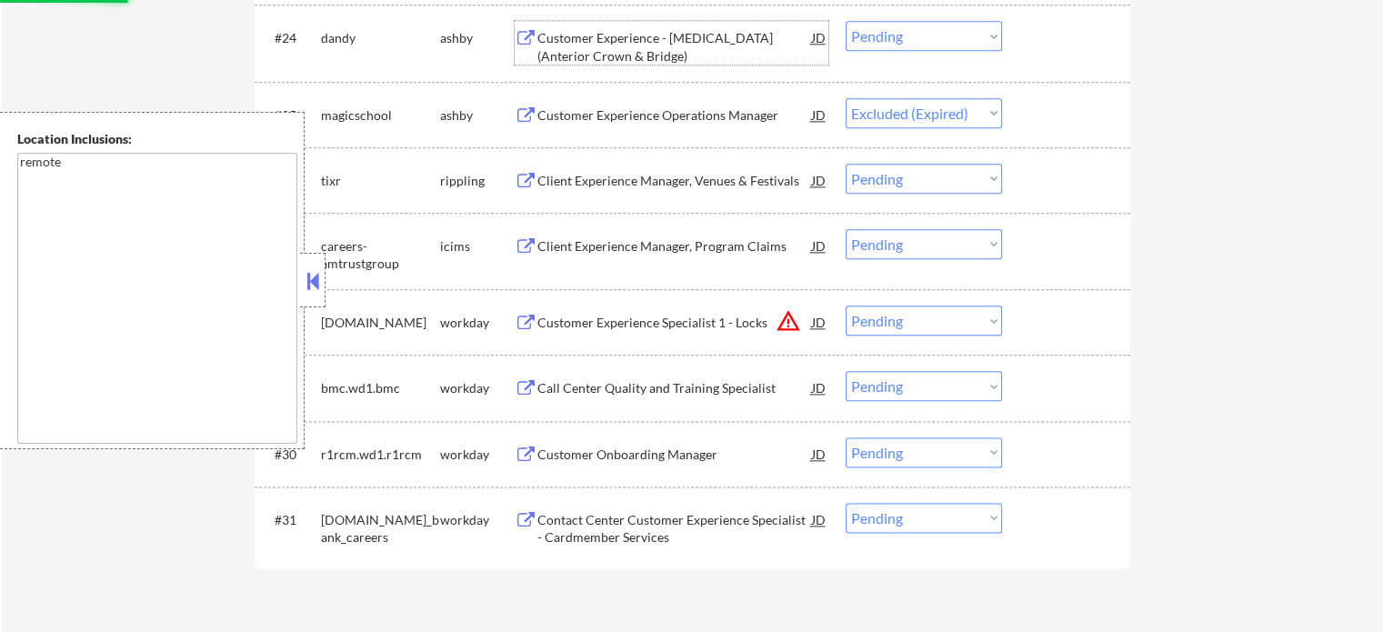
click at [600, 54] on div "Customer Experience - Lab Technician (Anterior Crown & Bridge)" at bounding box center [675, 46] width 275 height 35
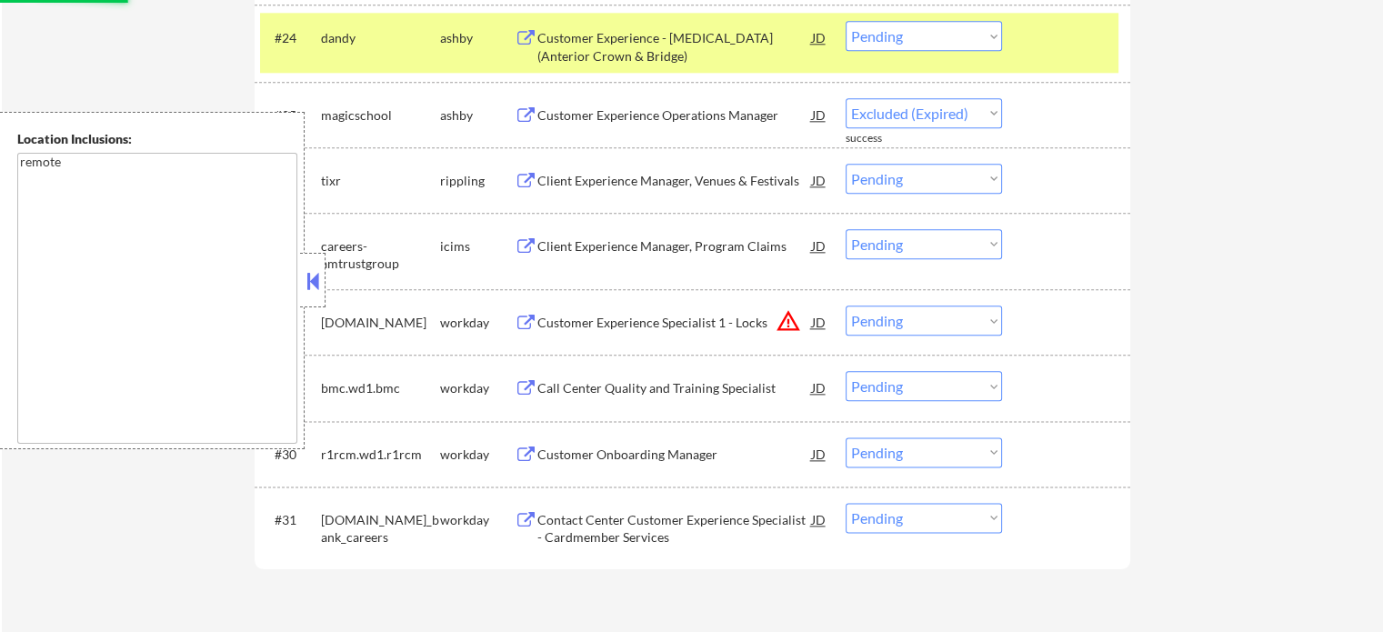
select select ""pending""
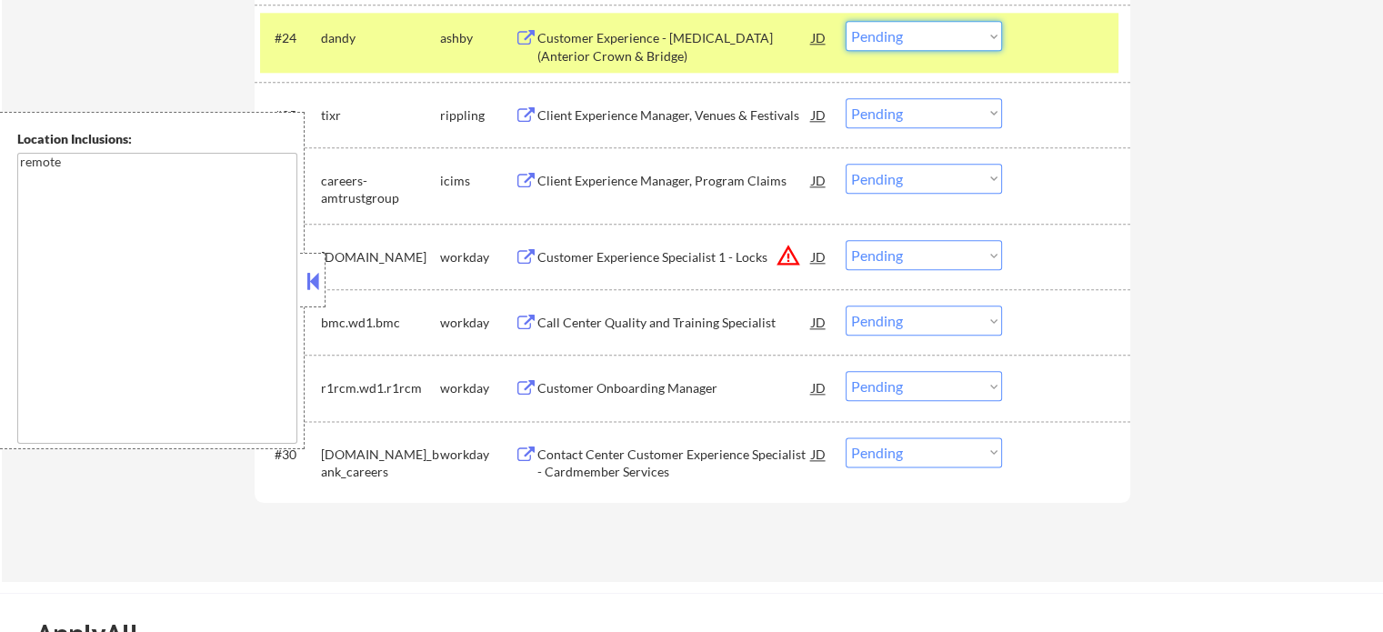
click at [882, 46] on select "Choose an option... Pending Applied Excluded (Questions) Excluded (Expired) Exc…" at bounding box center [924, 36] width 156 height 30
click at [846, 21] on select "Choose an option... Pending Applied Excluded (Questions) Excluded (Expired) Exc…" at bounding box center [924, 36] width 156 height 30
click at [1048, 68] on div "#24 dandy ashby Customer Experience - Lab Technician (Anterior Crown & Bridge) …" at bounding box center [689, 43] width 859 height 60
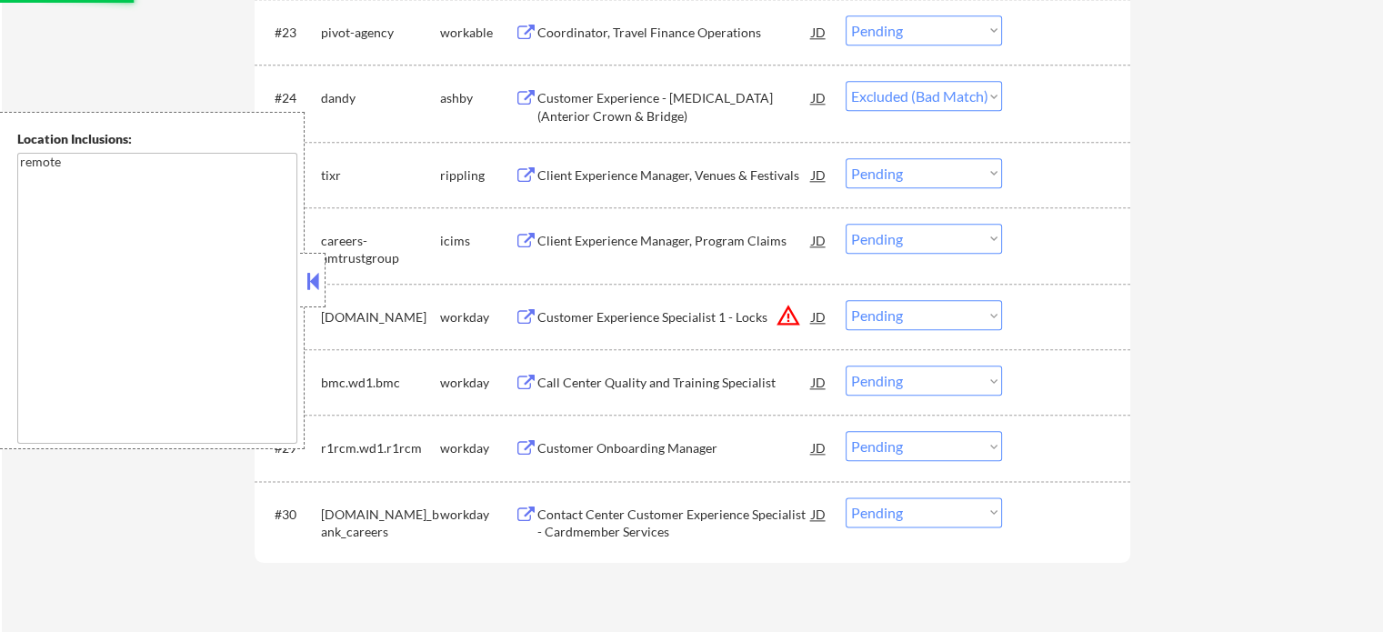
scroll to position [2092, 0]
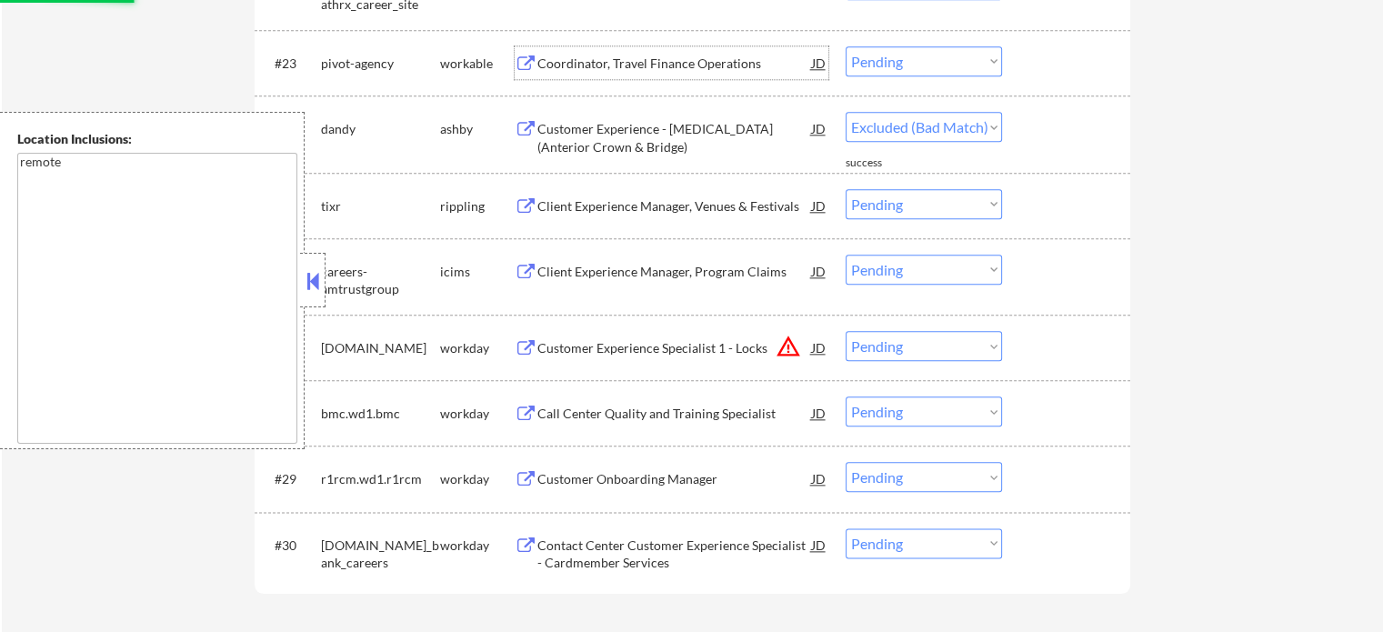
click at [587, 65] on div "Coordinator, Travel Finance Operations" at bounding box center [675, 64] width 275 height 18
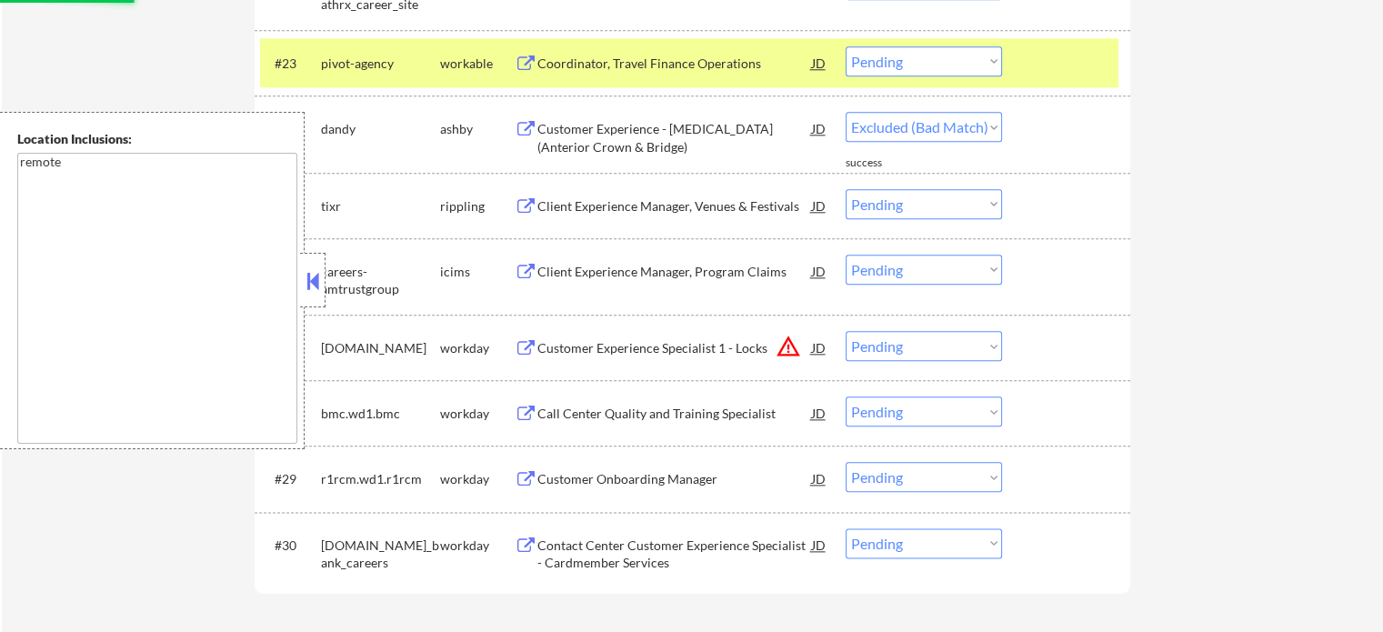
select select ""pending""
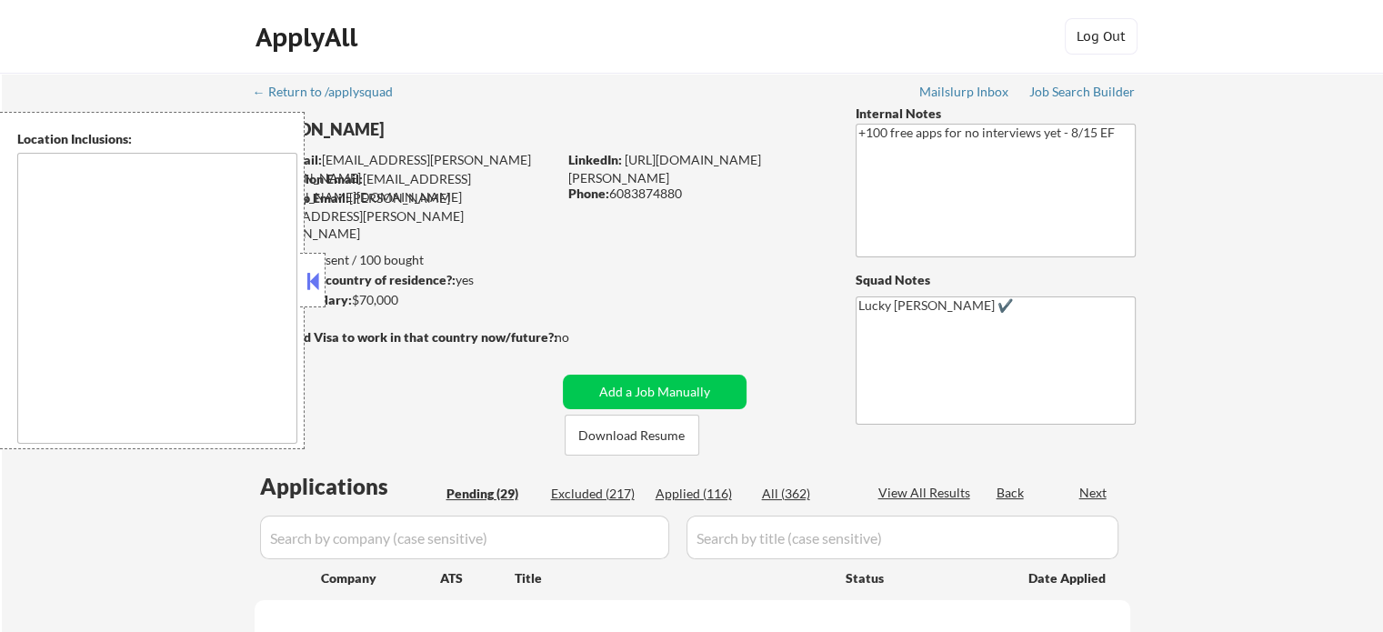
type textarea "remote"
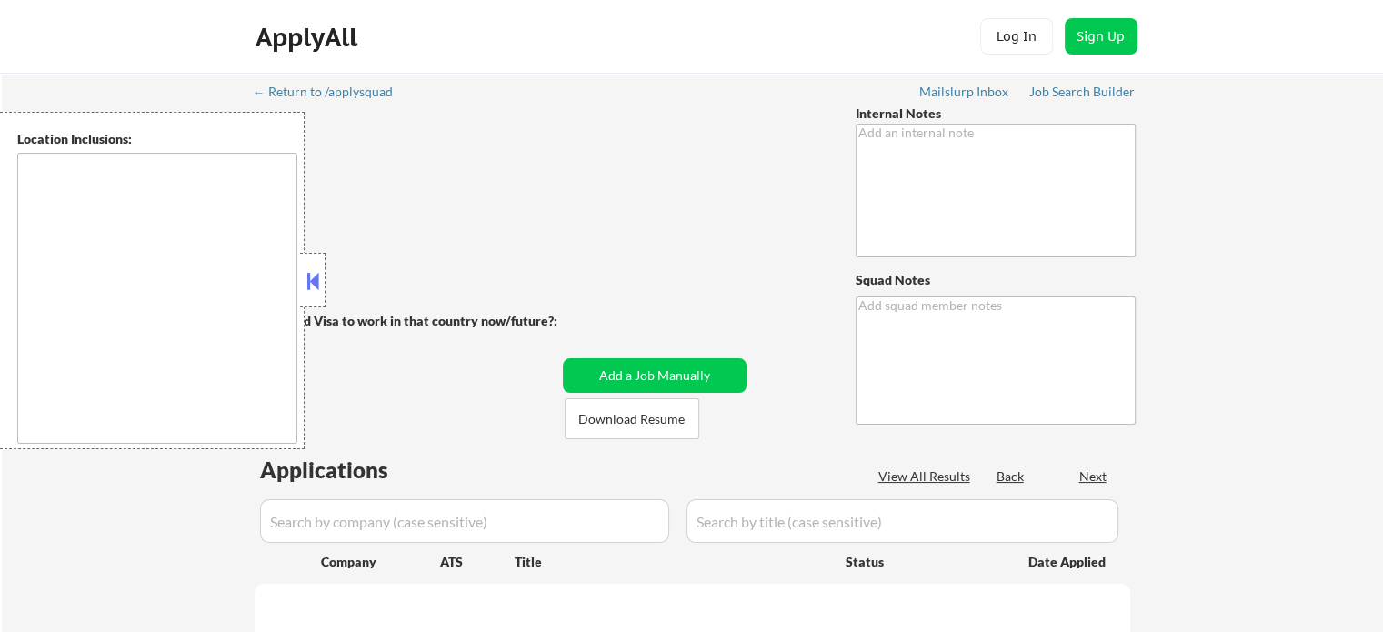
type textarea "Lucky [PERSON_NAME] ✔️"
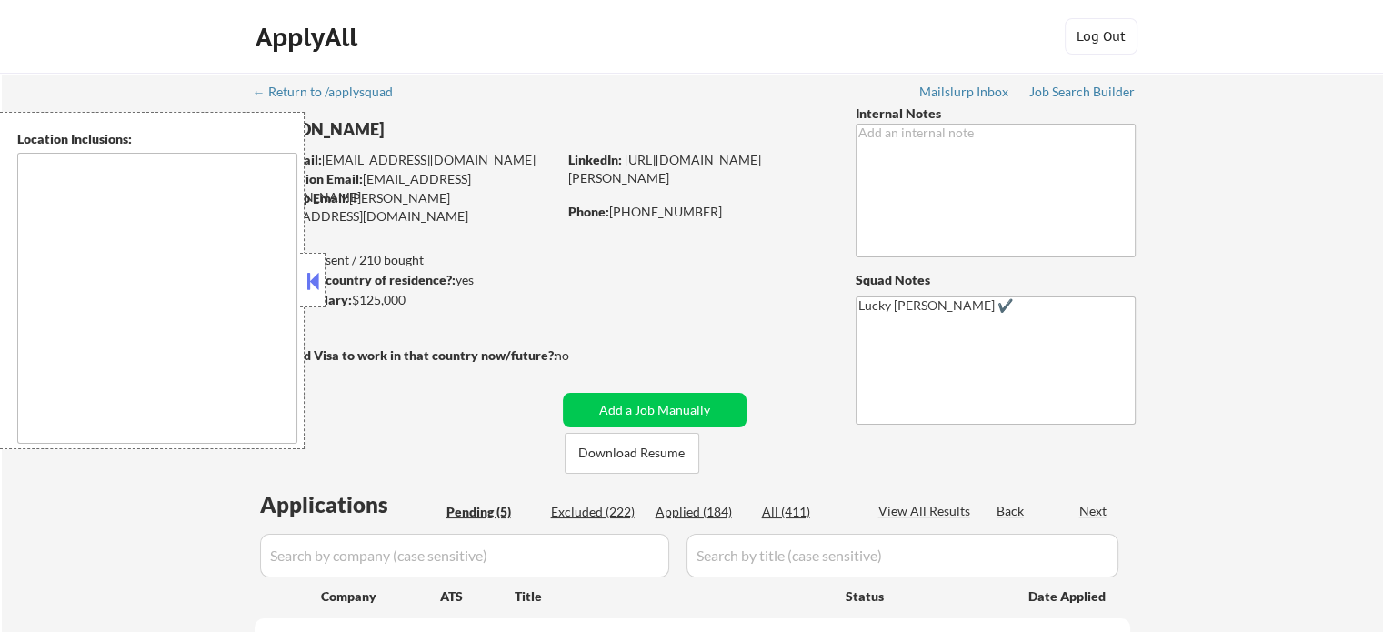
select select ""pending""
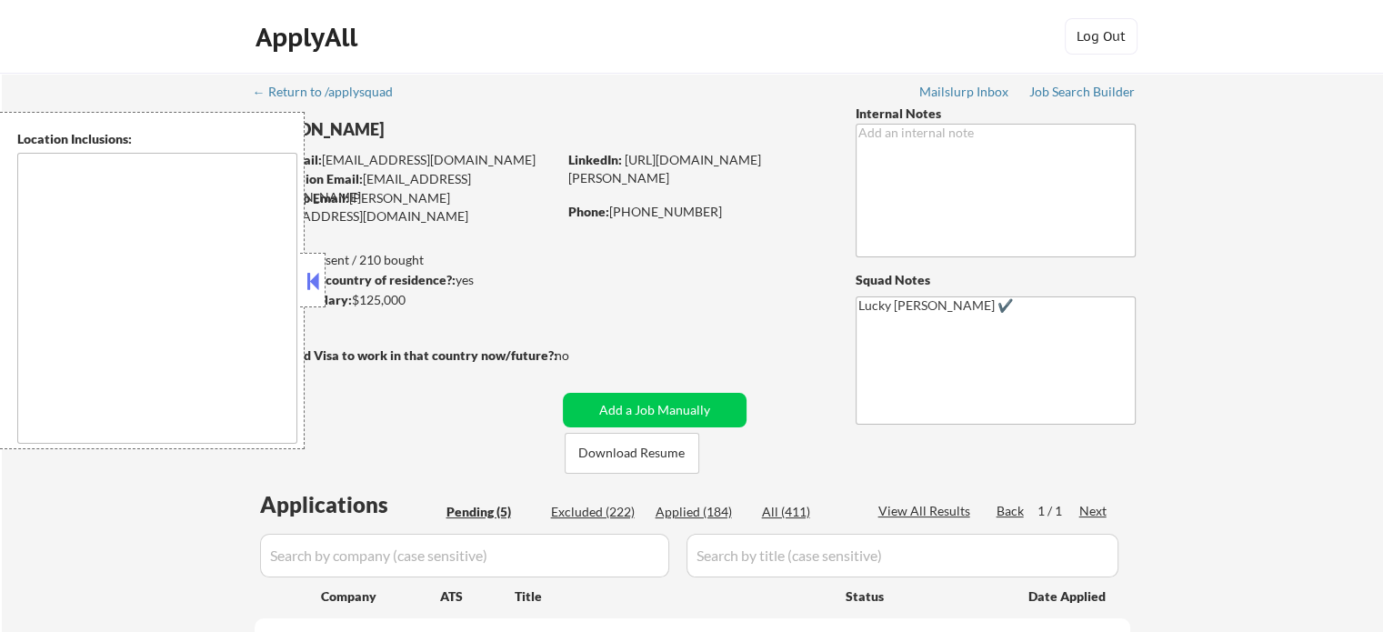
type textarea "[GEOGRAPHIC_DATA], SC Mauldin, SC [GEOGRAPHIC_DATA], [GEOGRAPHIC_DATA] [PERSON_…"
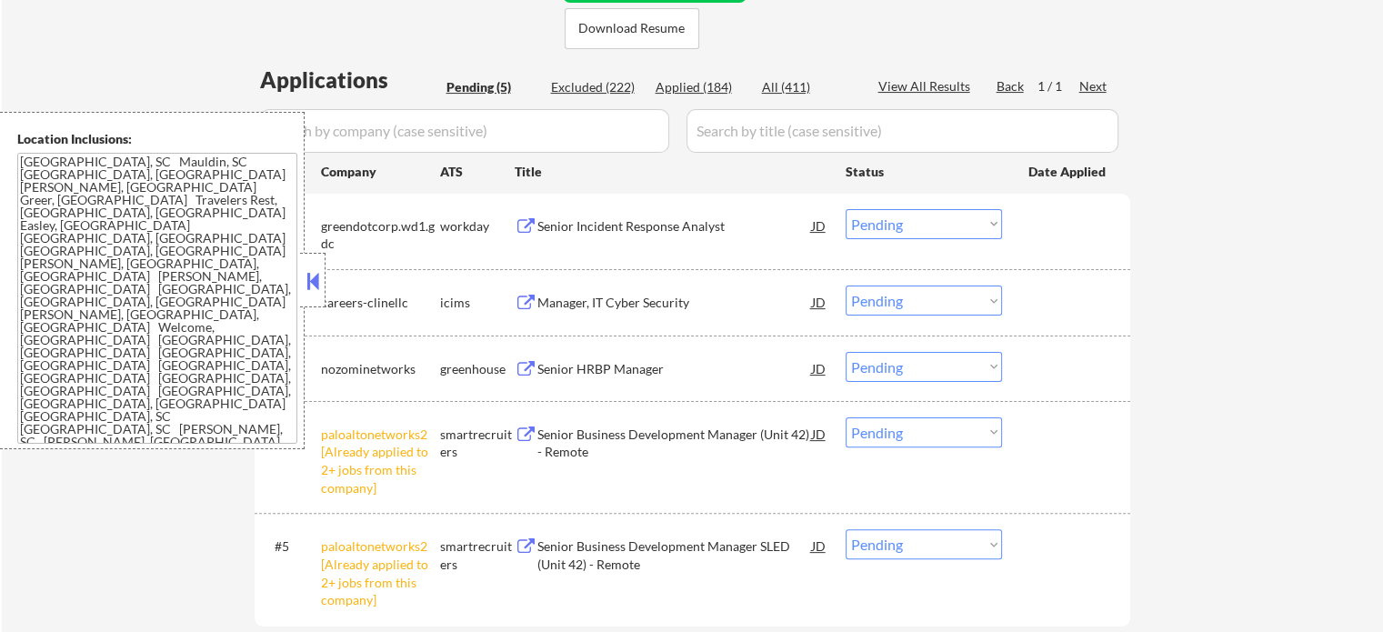
scroll to position [546, 0]
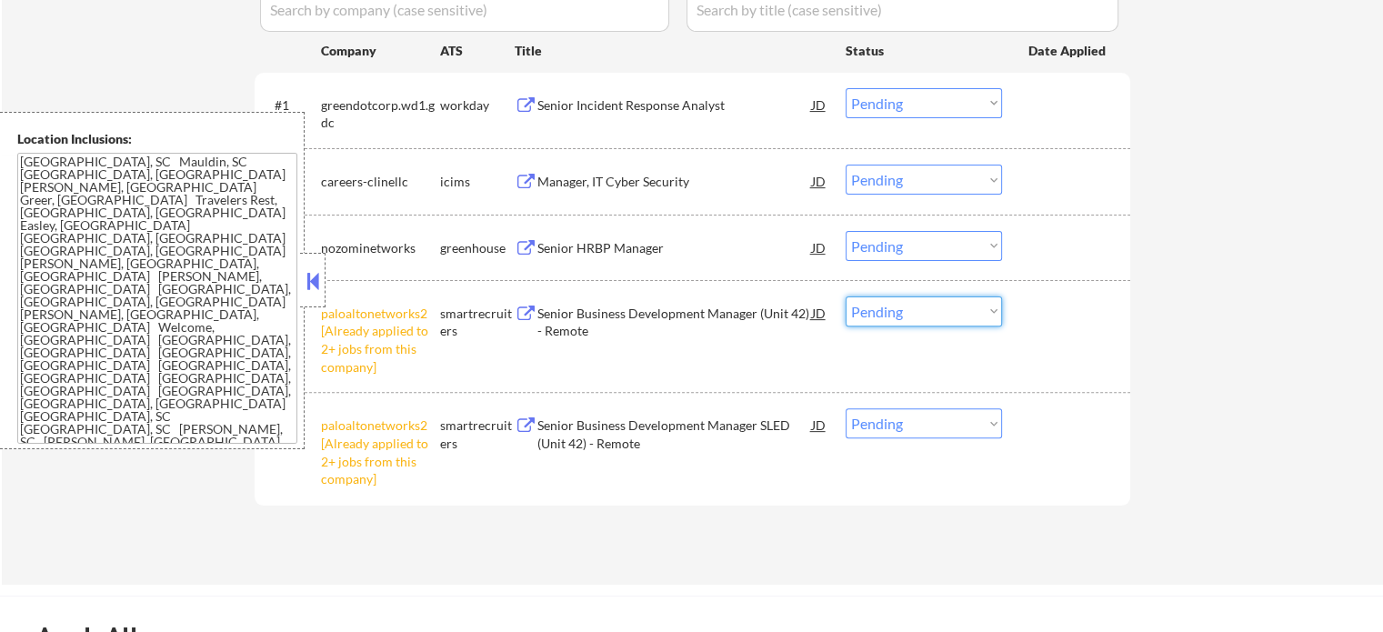
click at [907, 317] on select "Choose an option... Pending Applied Excluded (Questions) Excluded (Expired) Exc…" at bounding box center [924, 312] width 156 height 30
click at [846, 297] on select "Choose an option... Pending Applied Excluded (Questions) Excluded (Expired) Exc…" at bounding box center [924, 312] width 156 height 30
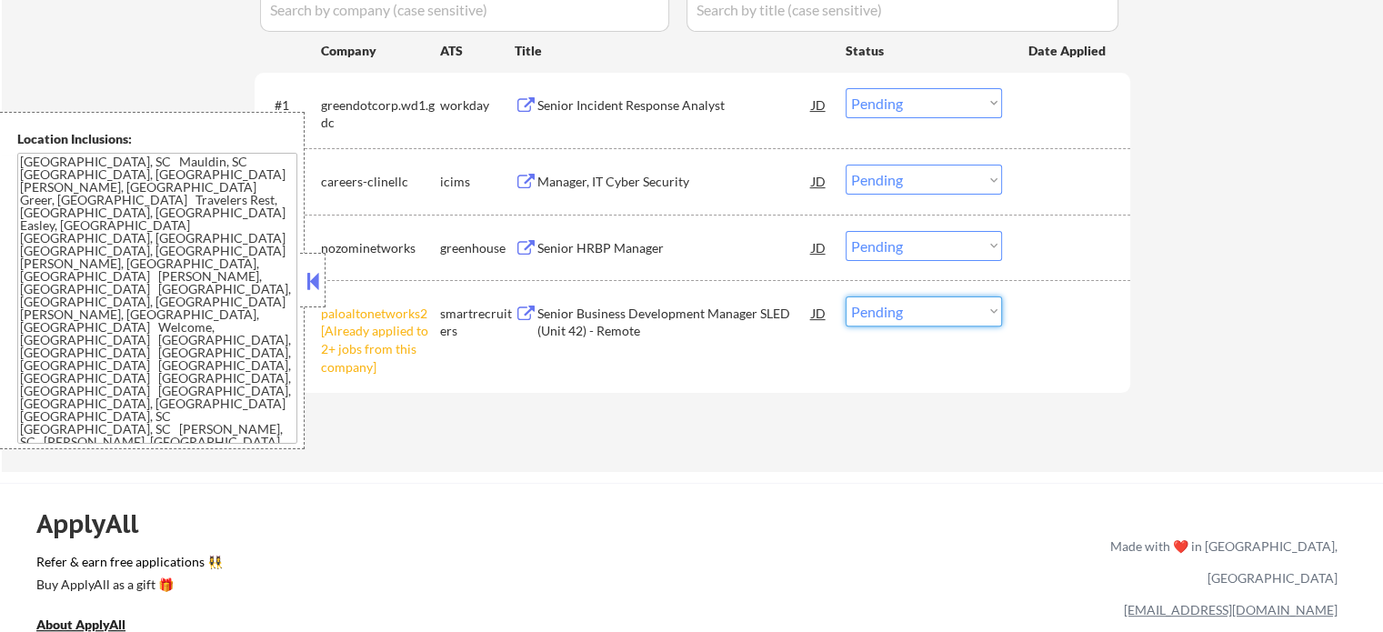
click at [931, 318] on select "Choose an option... Pending Applied Excluded (Questions) Excluded (Expired) Exc…" at bounding box center [924, 312] width 156 height 30
select select ""excluded__other_""
click at [846, 297] on select "Choose an option... Pending Applied Excluded (Questions) Excluded (Expired) Exc…" at bounding box center [924, 312] width 156 height 30
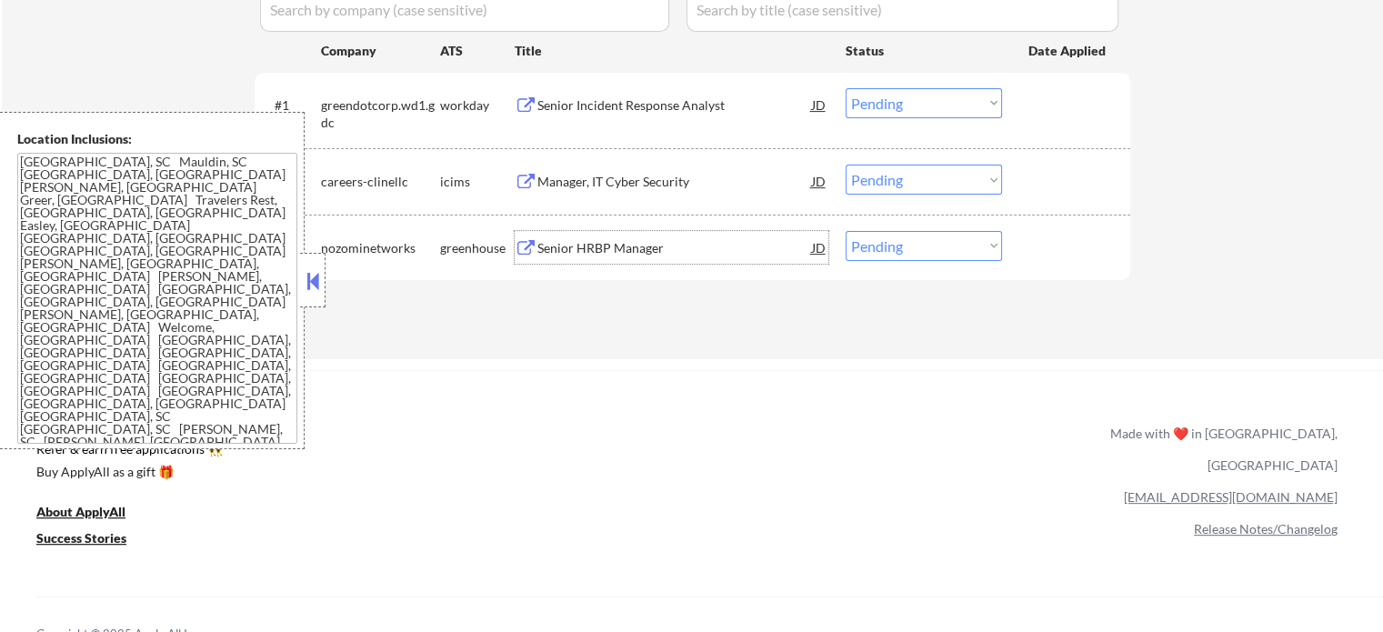
click at [632, 257] on div "Senior HRBP Manager" at bounding box center [675, 247] width 275 height 33
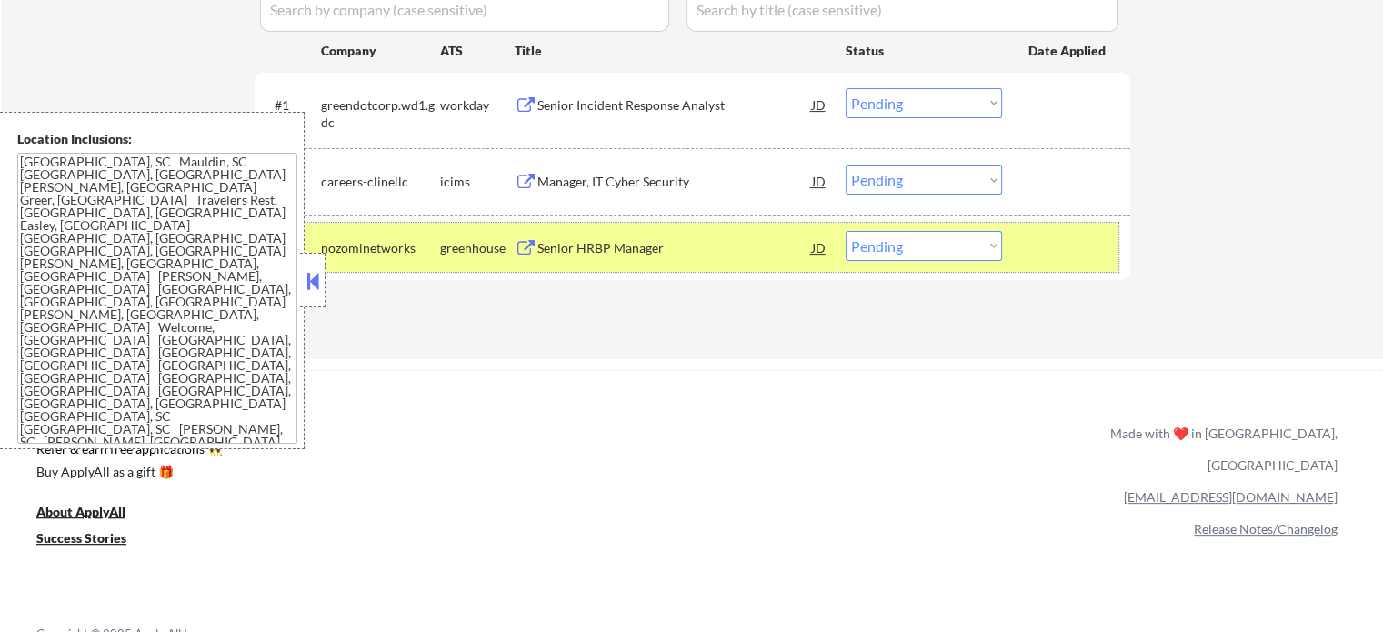
click at [1041, 236] on div at bounding box center [1069, 247] width 80 height 33
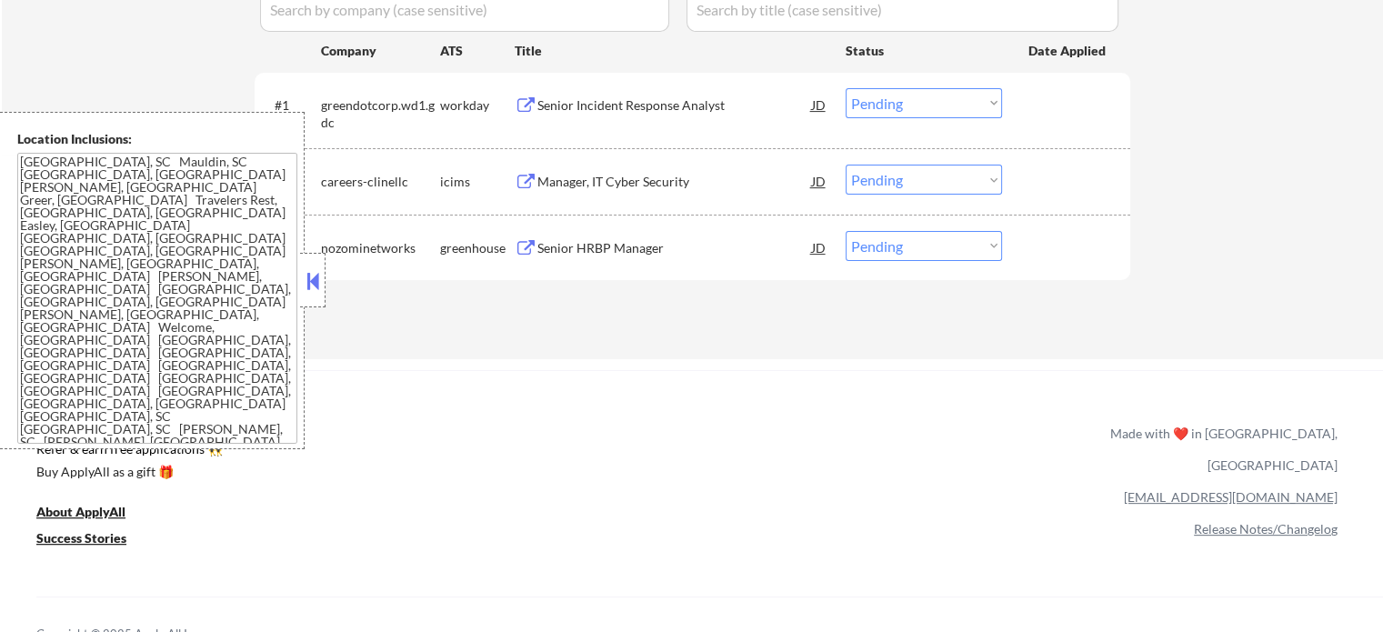
click at [711, 112] on div "Senior Incident Response Analyst" at bounding box center [675, 105] width 275 height 18
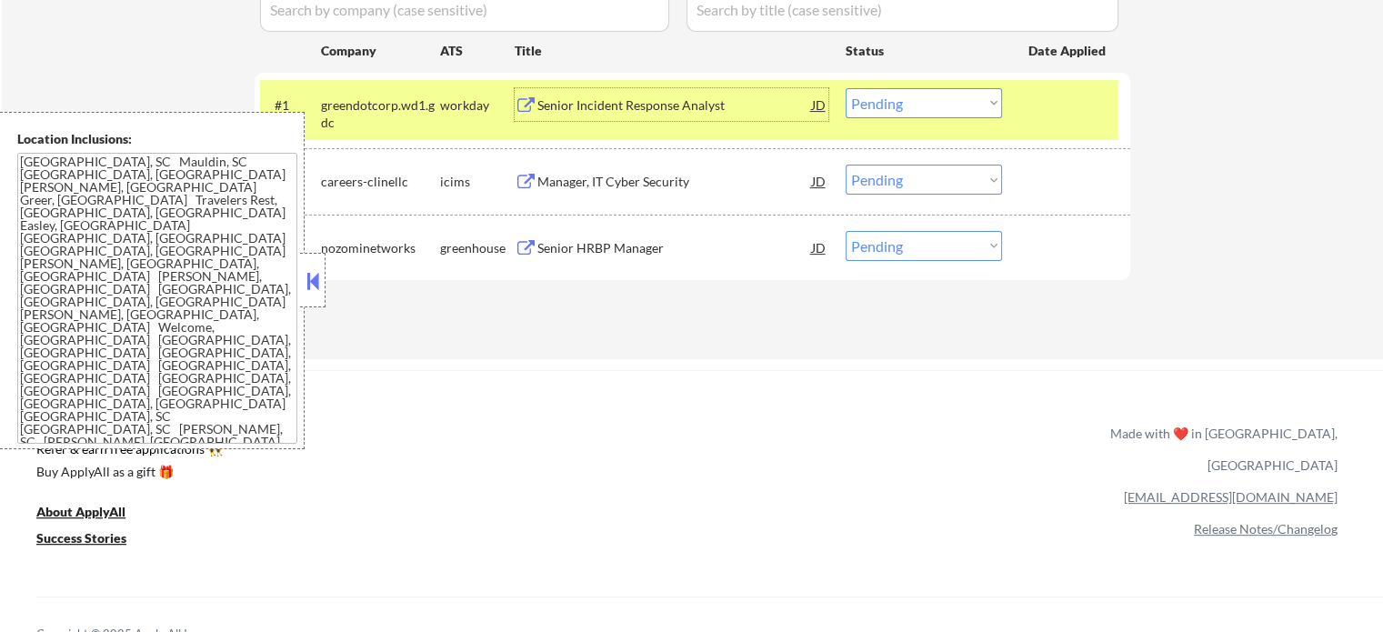
click at [1044, 136] on div "#1 greendotcorp.wd1.gdc workday Senior Incident Response Analyst JD Choose an o…" at bounding box center [689, 110] width 859 height 60
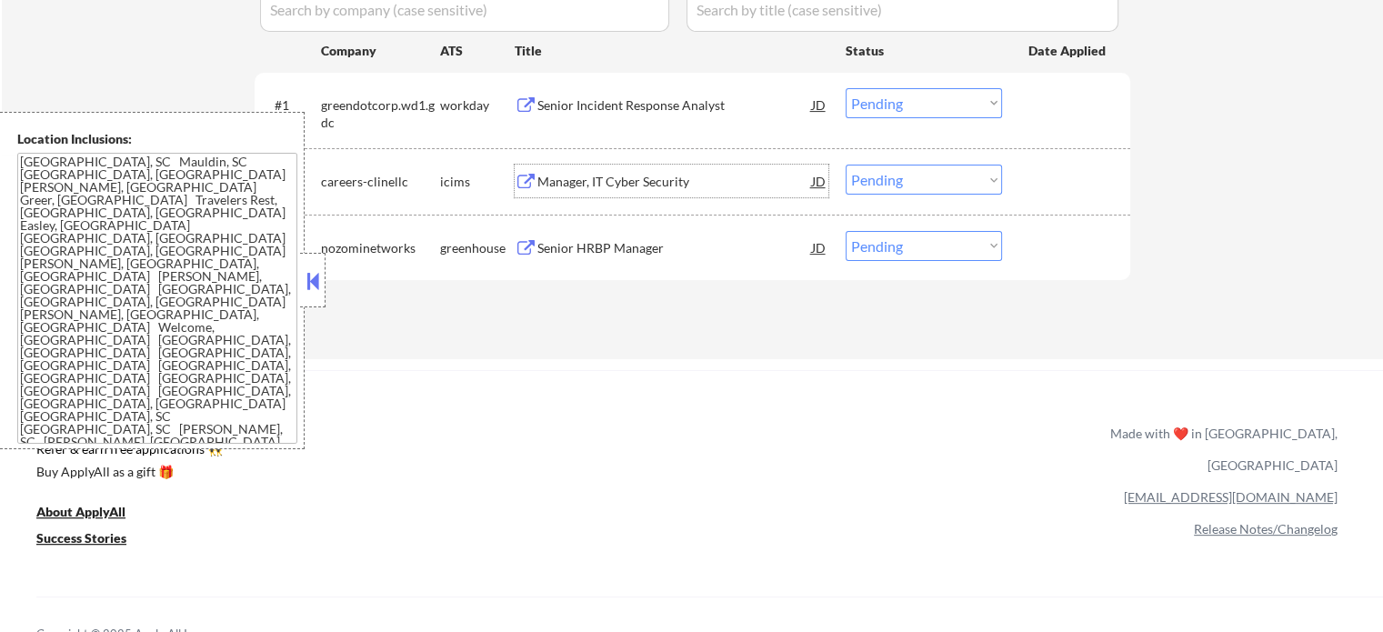
click at [661, 186] on div "Manager, IT Cyber Security" at bounding box center [675, 182] width 275 height 18
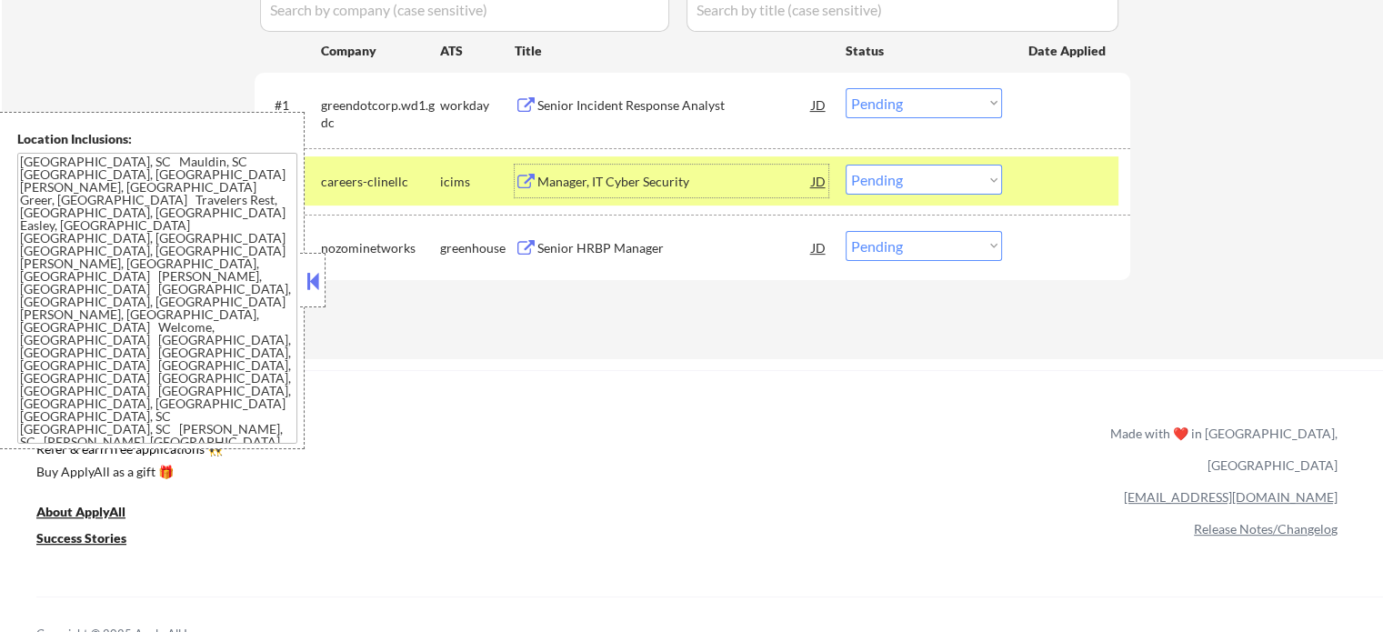
drag, startPoint x: 1055, startPoint y: 203, endPoint x: 997, endPoint y: 196, distance: 58.6
click at [1055, 202] on div "#2 careers-clinellc icims Manager, IT Cyber Security JD Choose an option... Pen…" at bounding box center [689, 180] width 859 height 49
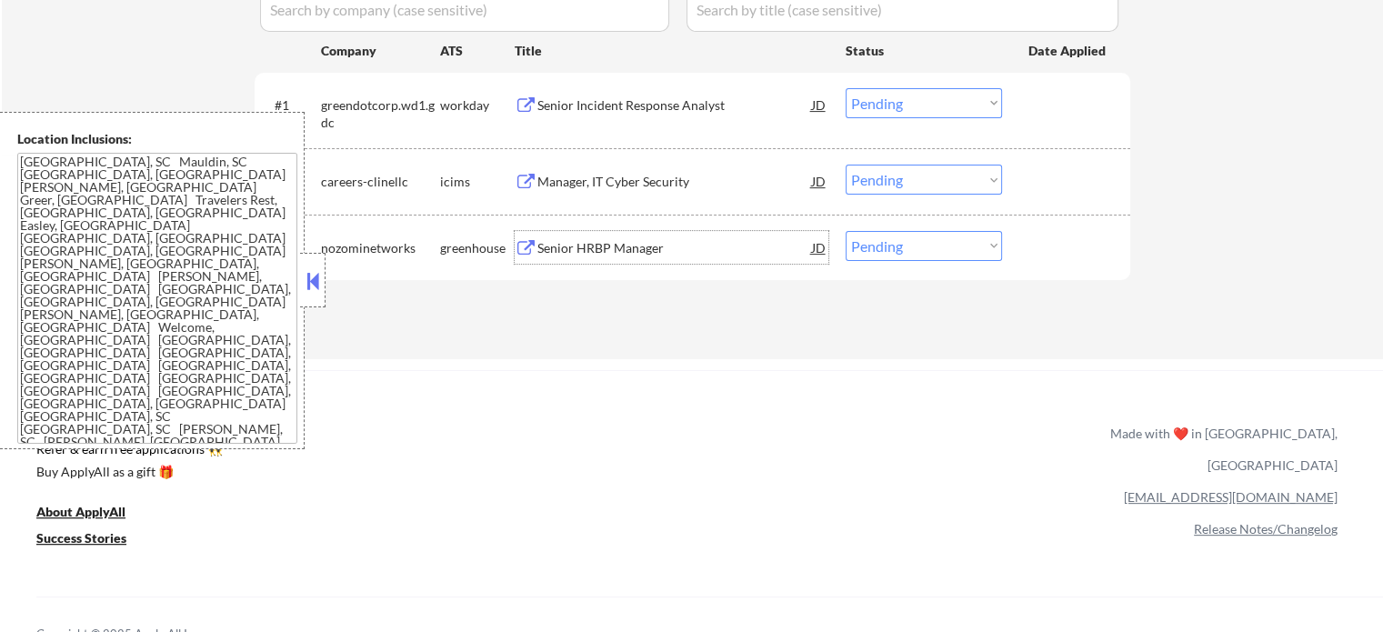
click at [644, 248] on div "Senior HRBP Manager" at bounding box center [675, 248] width 275 height 18
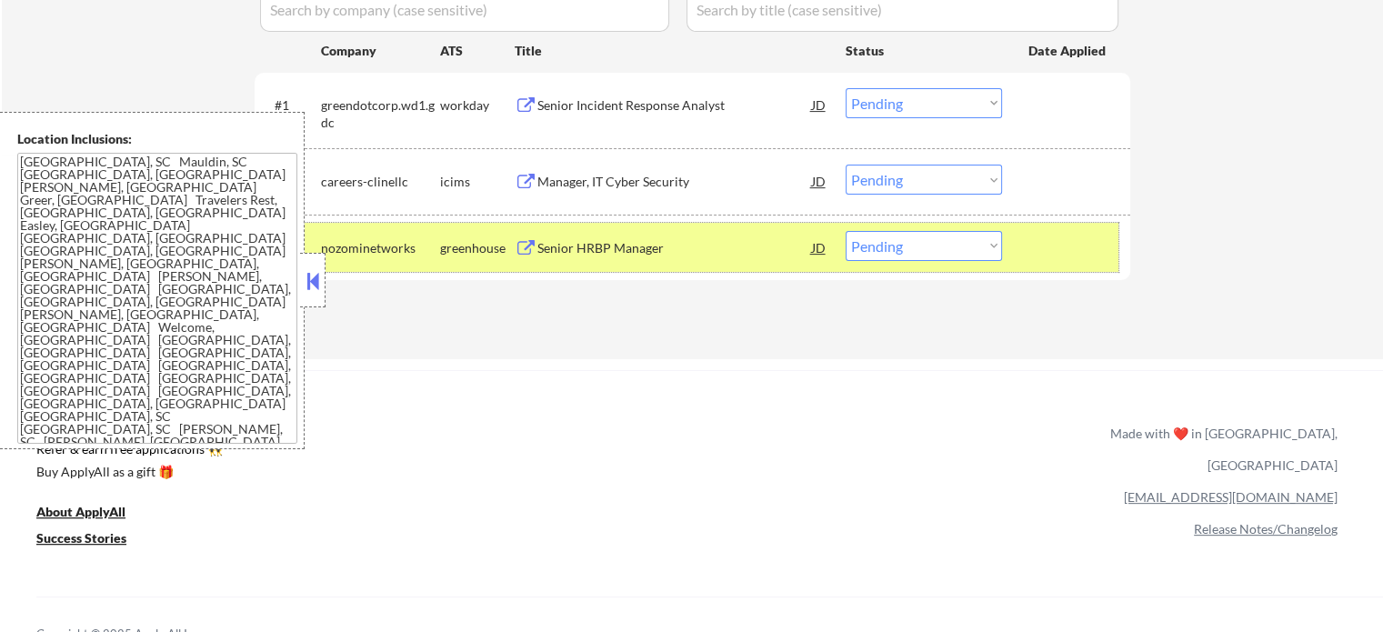
click at [1046, 265] on div "#3 nozominetworks greenhouse Senior HRBP Manager JD Choose an option... Pending…" at bounding box center [689, 247] width 859 height 49
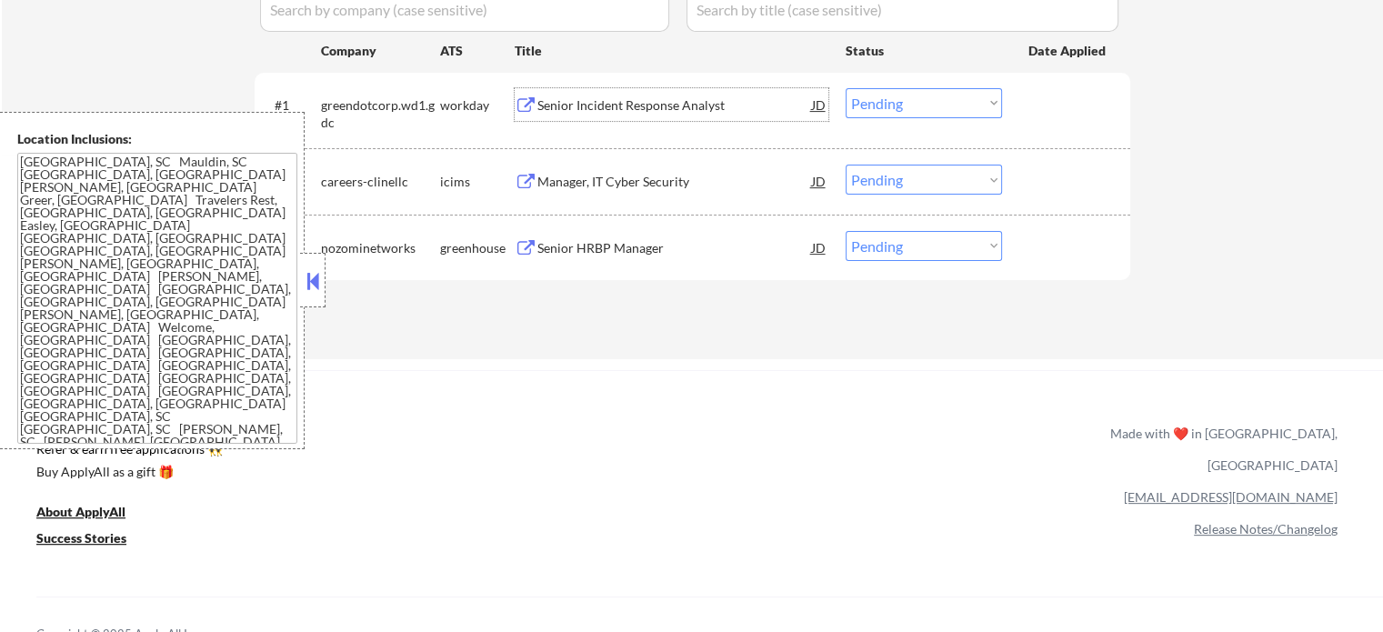
click at [605, 101] on div "Senior Incident Response Analyst" at bounding box center [675, 105] width 275 height 18
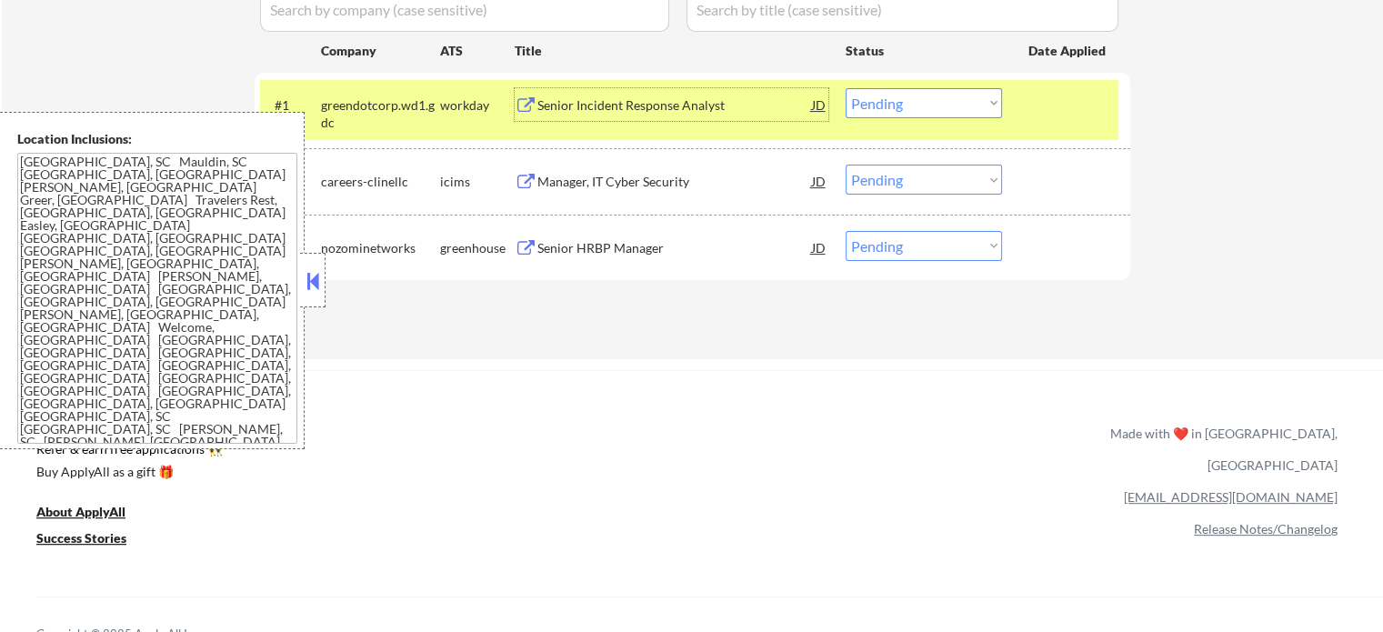
click at [1030, 116] on div at bounding box center [1069, 104] width 80 height 33
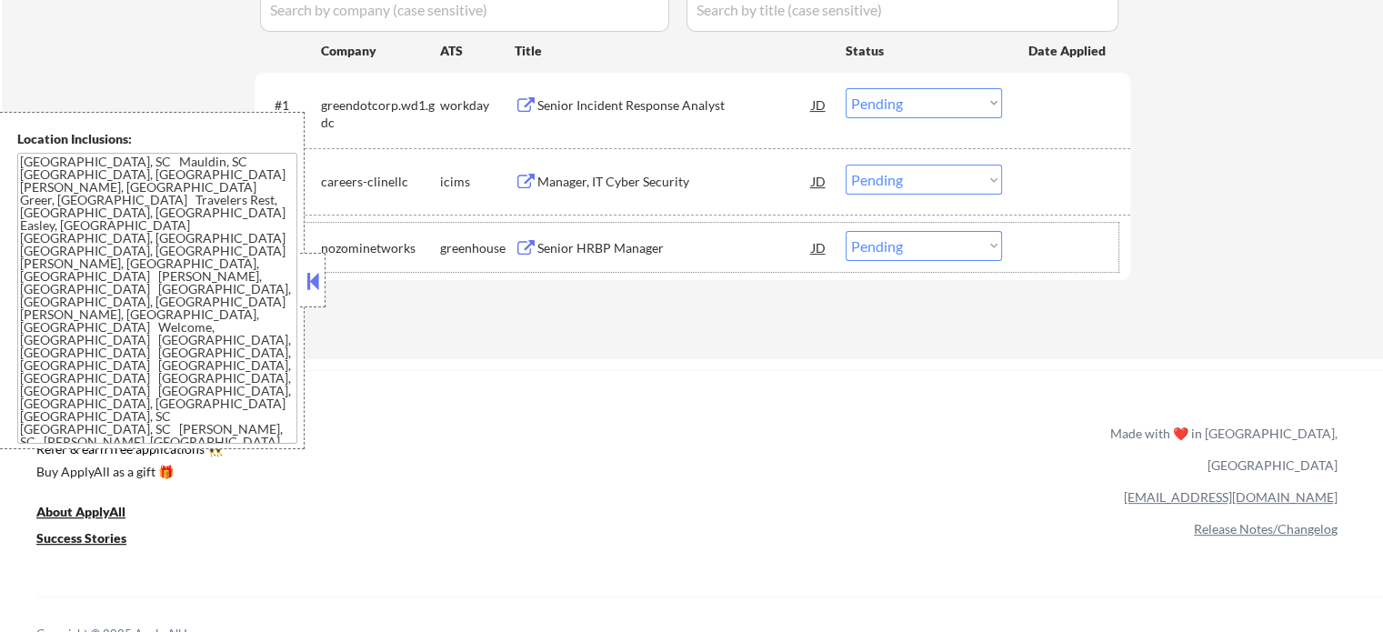
click at [601, 229] on div "#3 nozominetworks greenhouse Senior HRBP Manager JD Choose an option... Pending…" at bounding box center [689, 247] width 859 height 49
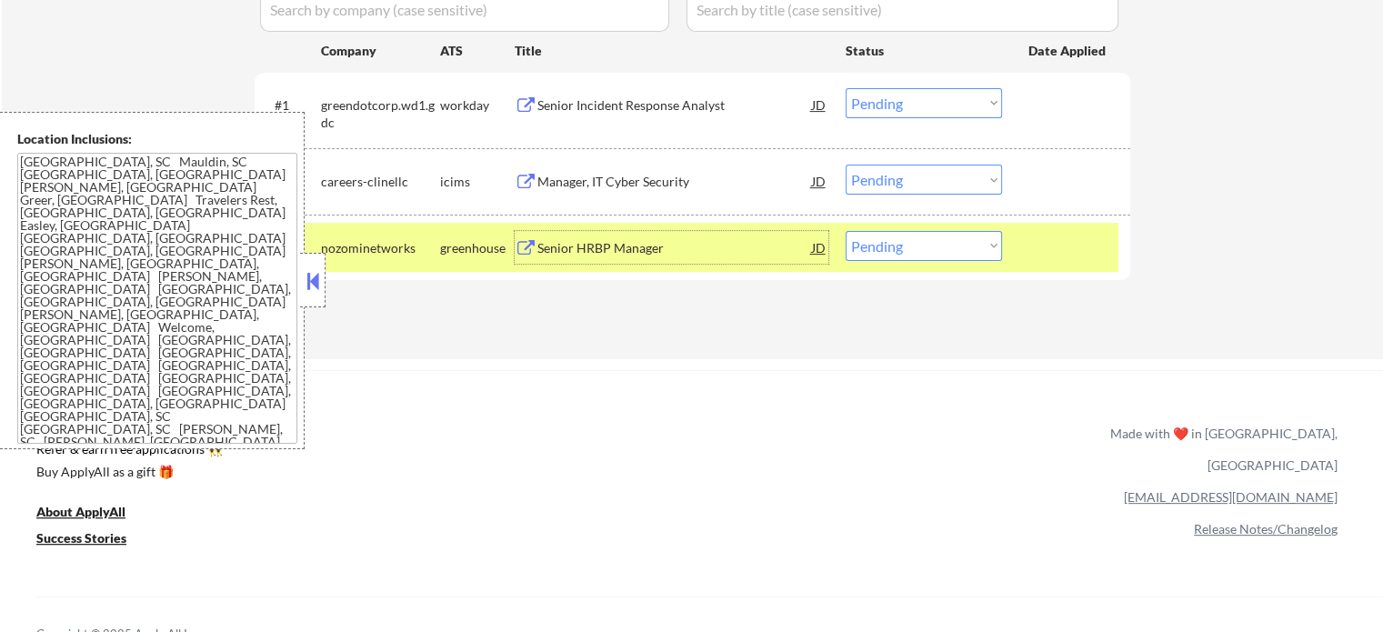
click at [601, 253] on div "Senior HRBP Manager" at bounding box center [675, 248] width 275 height 18
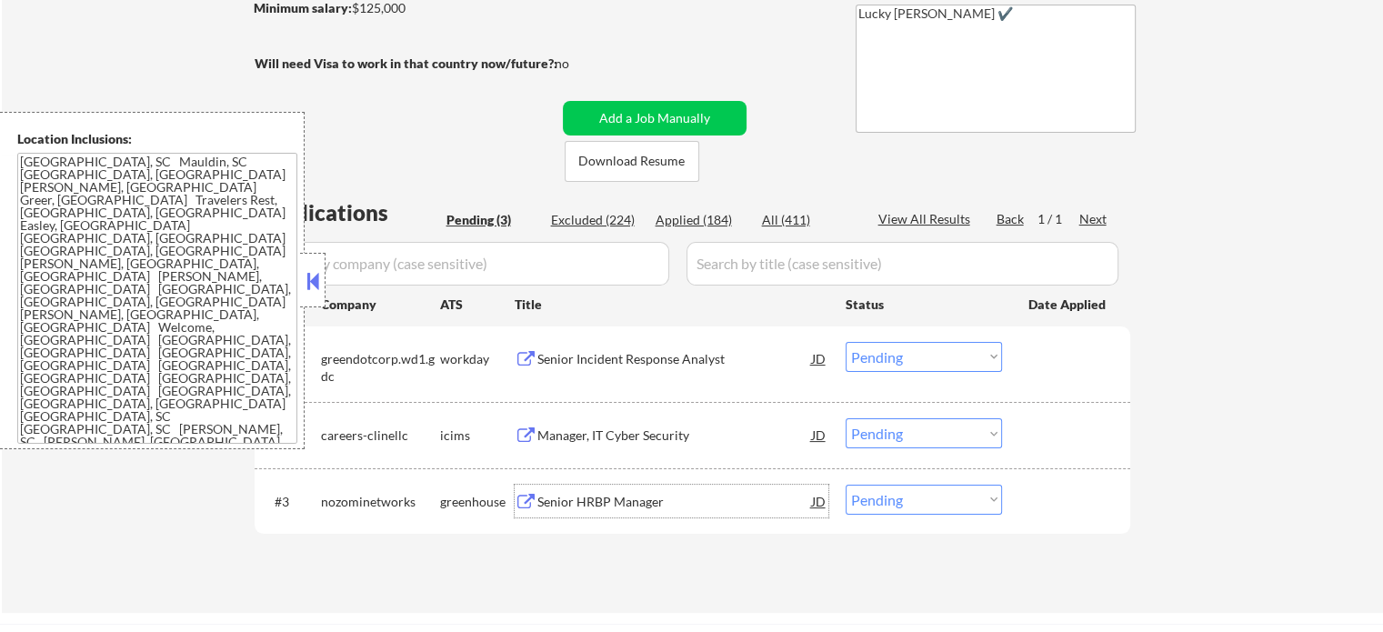
scroll to position [91, 0]
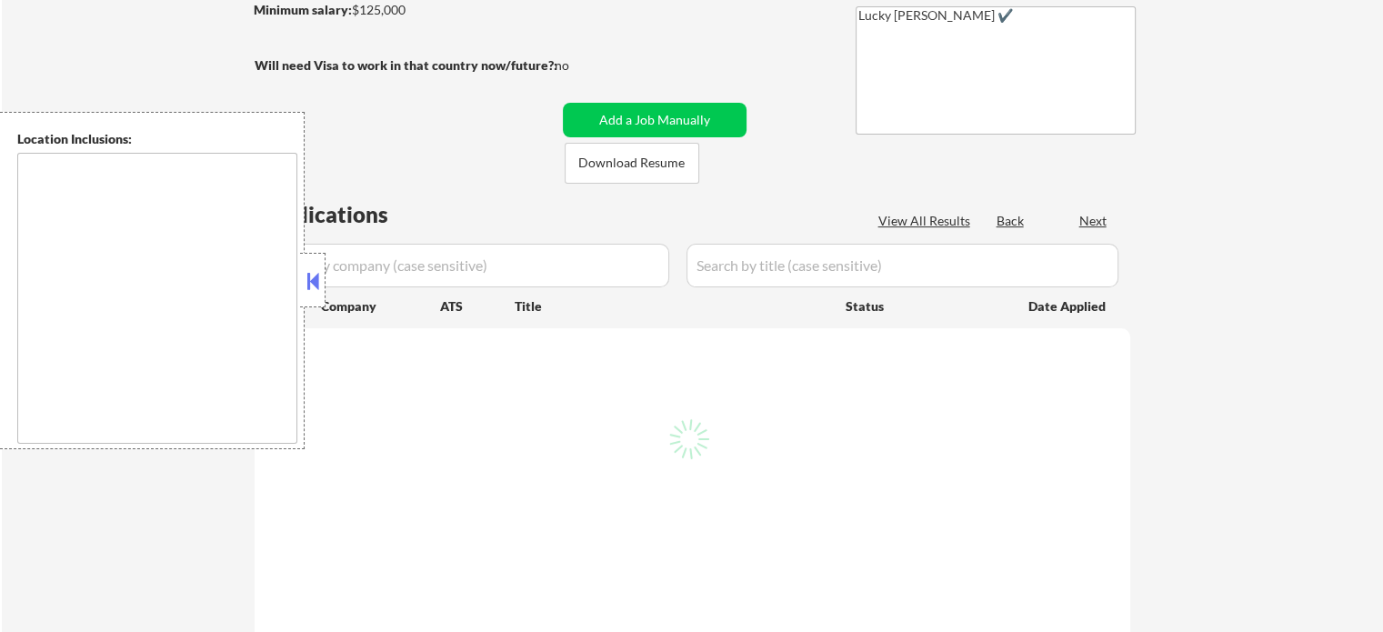
scroll to position [364, 0]
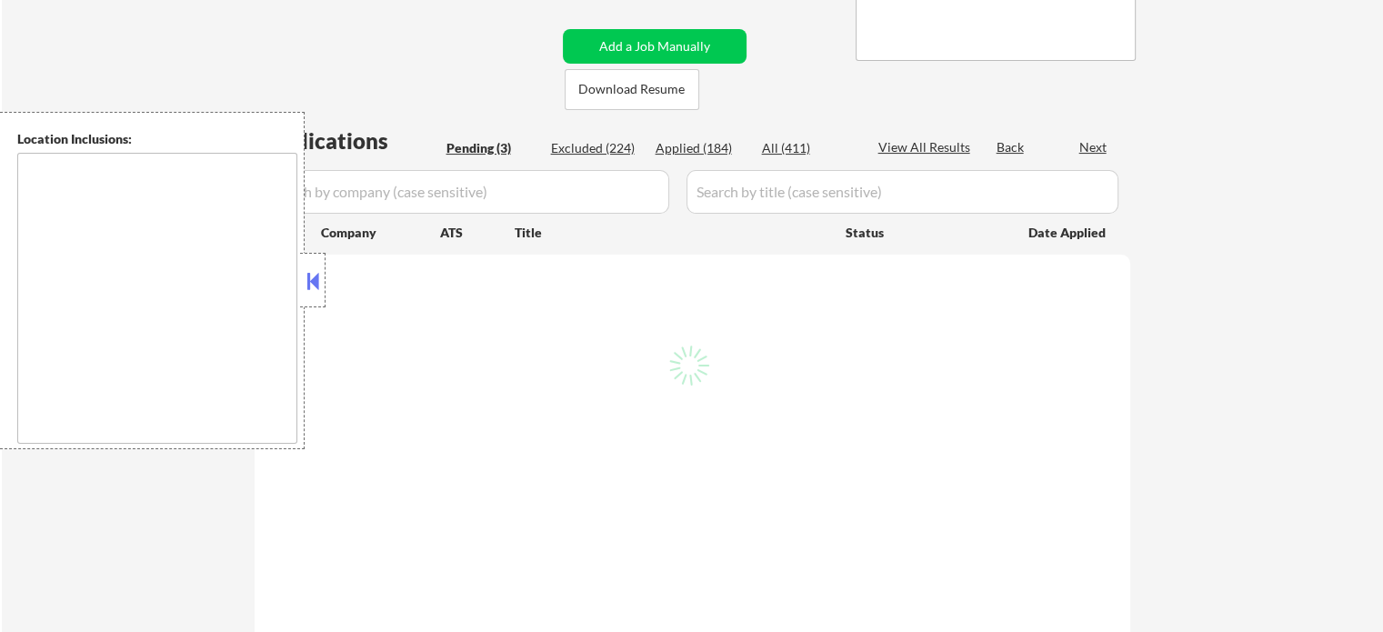
select select ""pending""
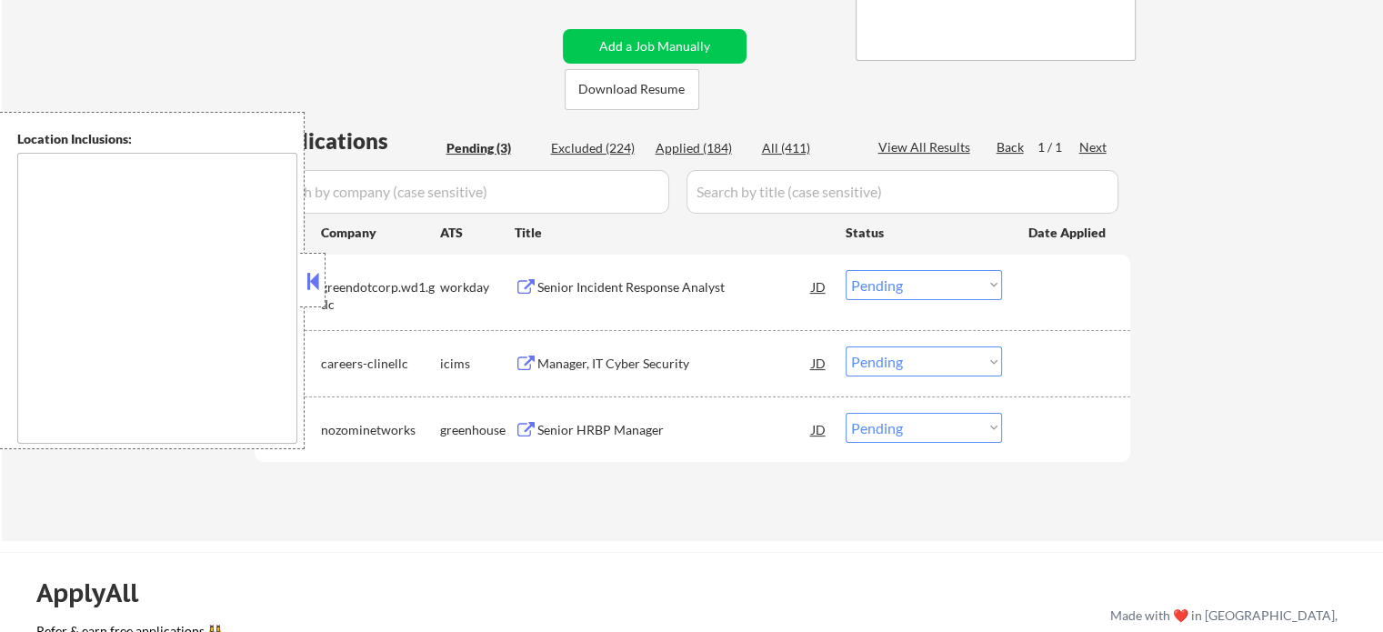
type textarea "[GEOGRAPHIC_DATA], SC Mauldin, SC [GEOGRAPHIC_DATA], [GEOGRAPHIC_DATA] [PERSON_…"
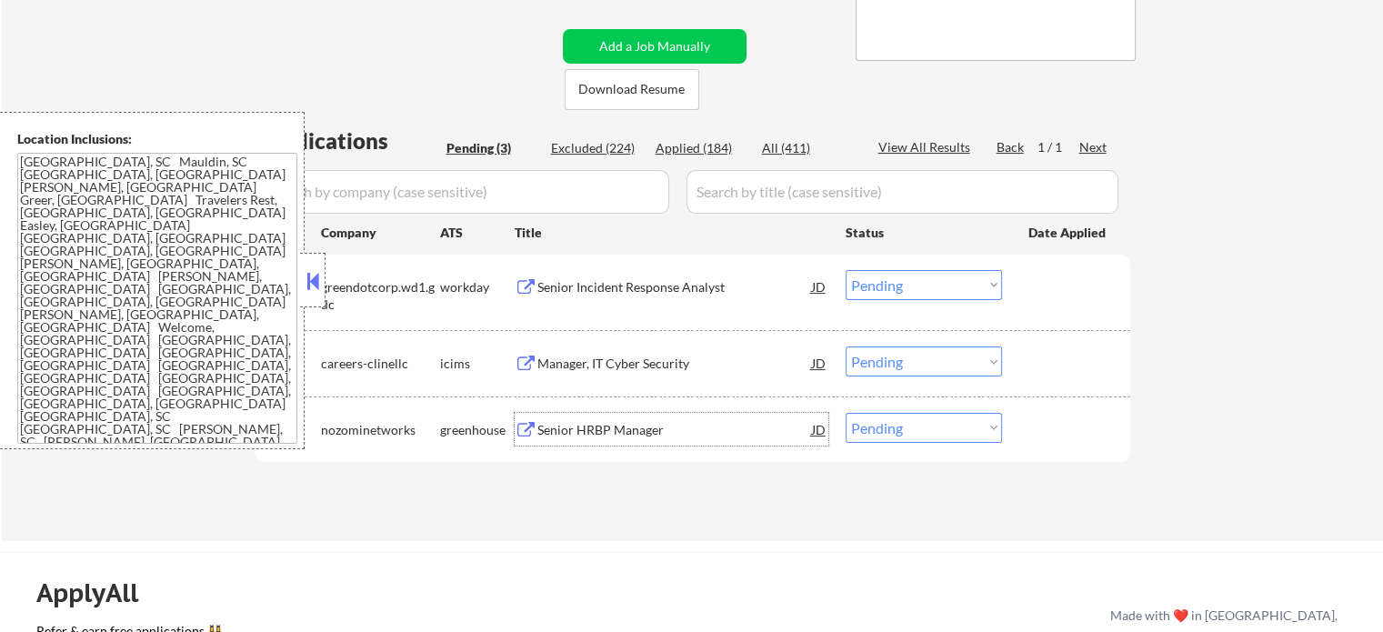
click at [576, 435] on div "Senior HRBP Manager" at bounding box center [675, 430] width 275 height 18
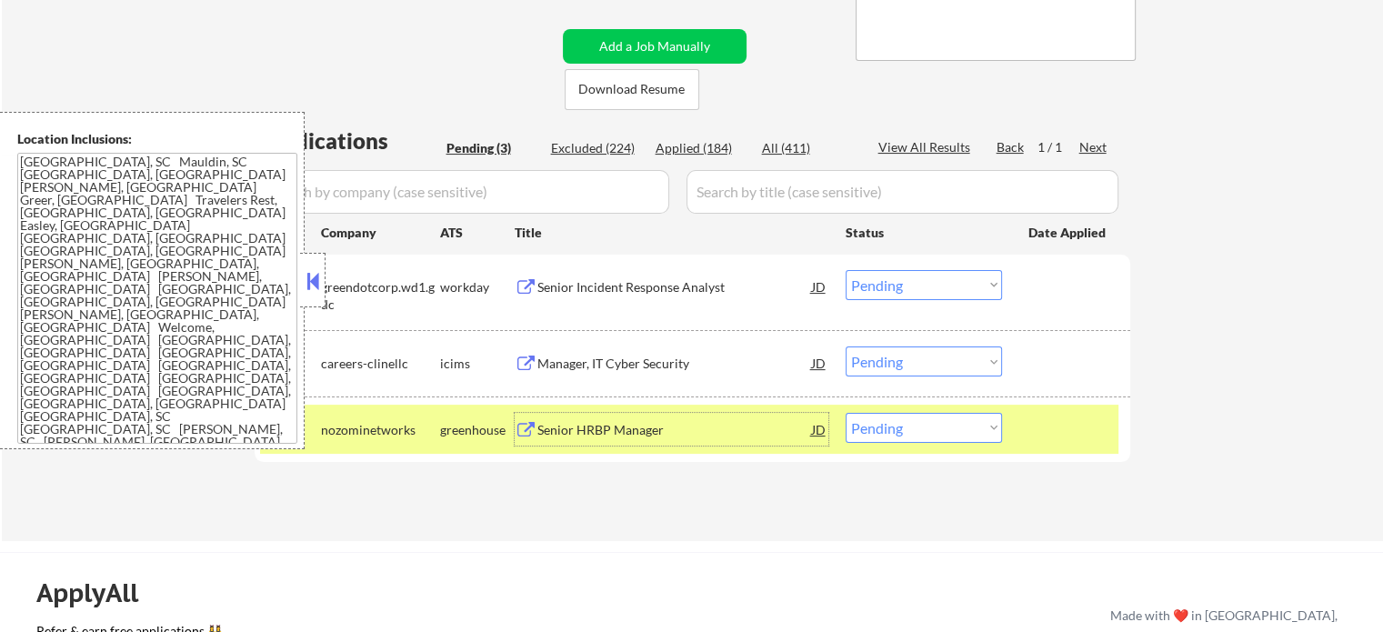
click at [922, 426] on select "Choose an option... Pending Applied Excluded (Questions) Excluded (Expired) Exc…" at bounding box center [924, 428] width 156 height 30
select select ""applied""
click at [846, 413] on select "Choose an option... Pending Applied Excluded (Questions) Excluded (Expired) Exc…" at bounding box center [924, 428] width 156 height 30
click at [1042, 425] on div at bounding box center [1069, 429] width 80 height 33
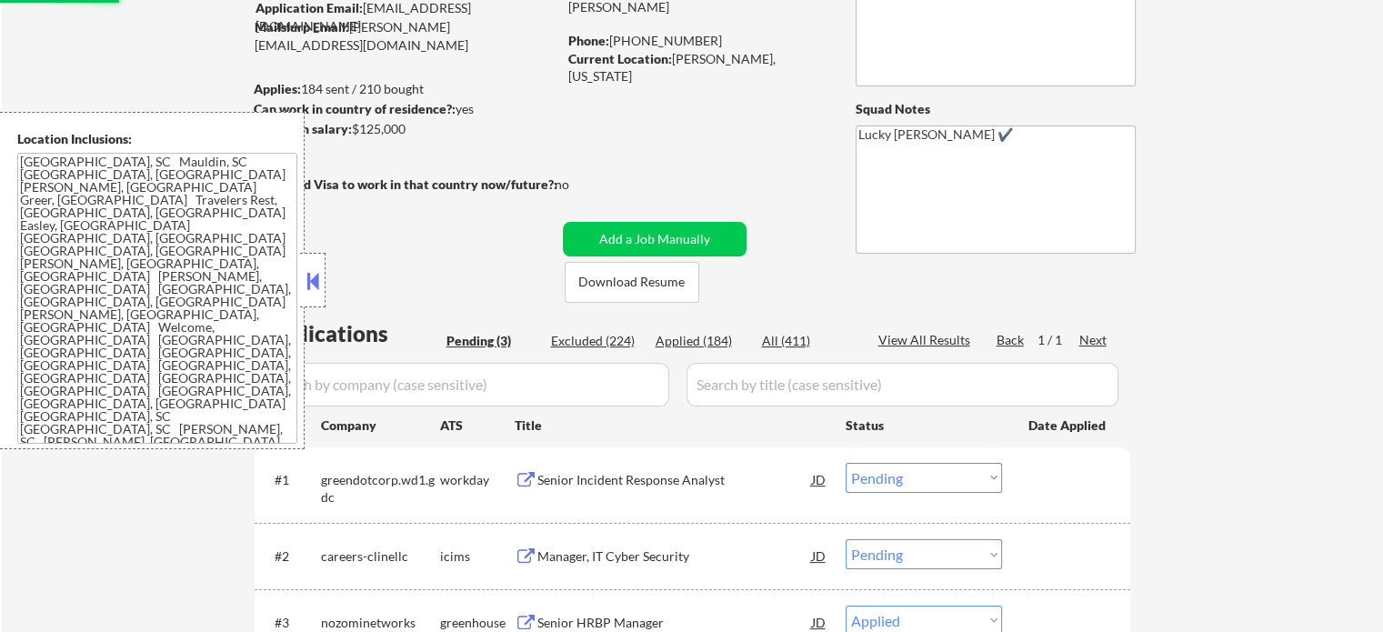
scroll to position [91, 0]
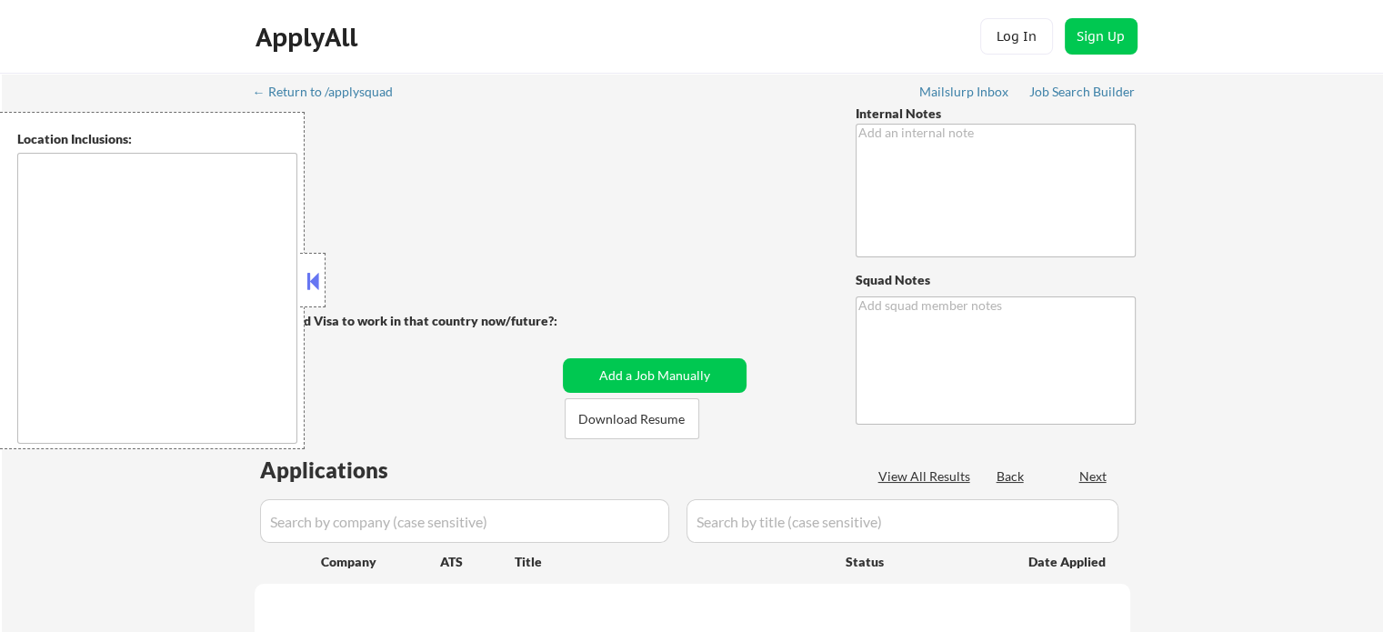
type textarea "Outreach 3/10 AB You may also manually find and apply him to any Sr. Manager, D…"
type textarea "Lucky [PERSON_NAME] ✔️"
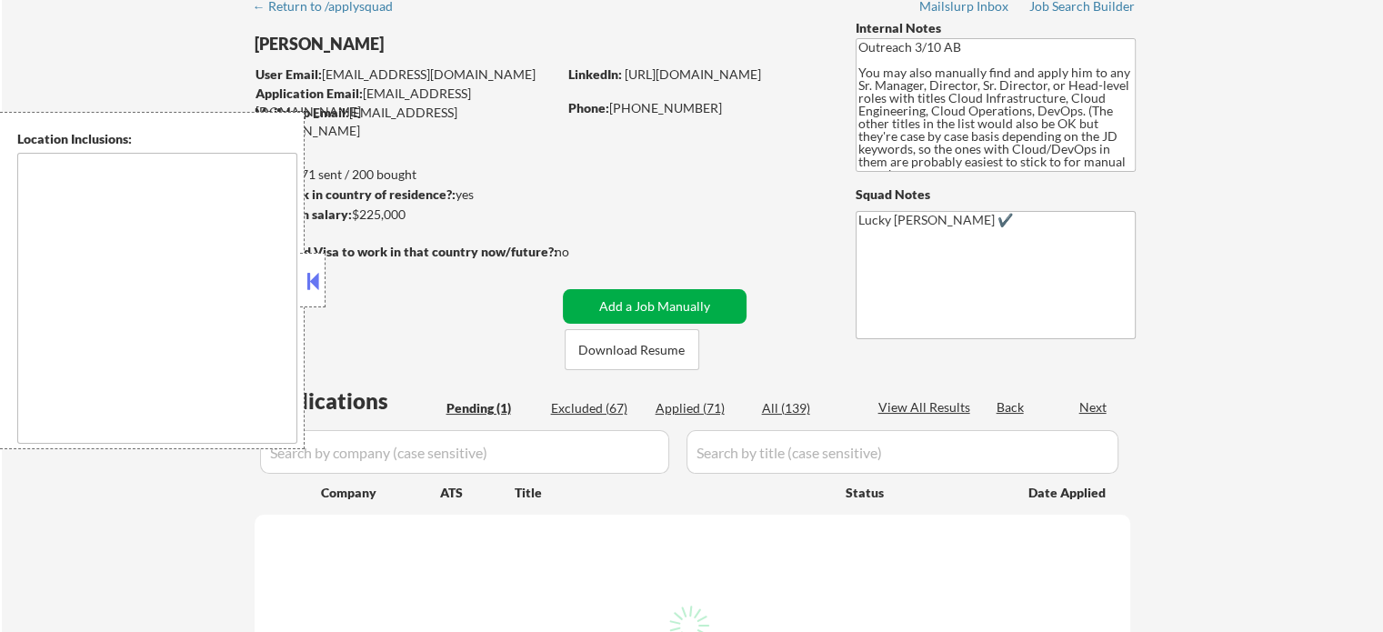
scroll to position [273, 0]
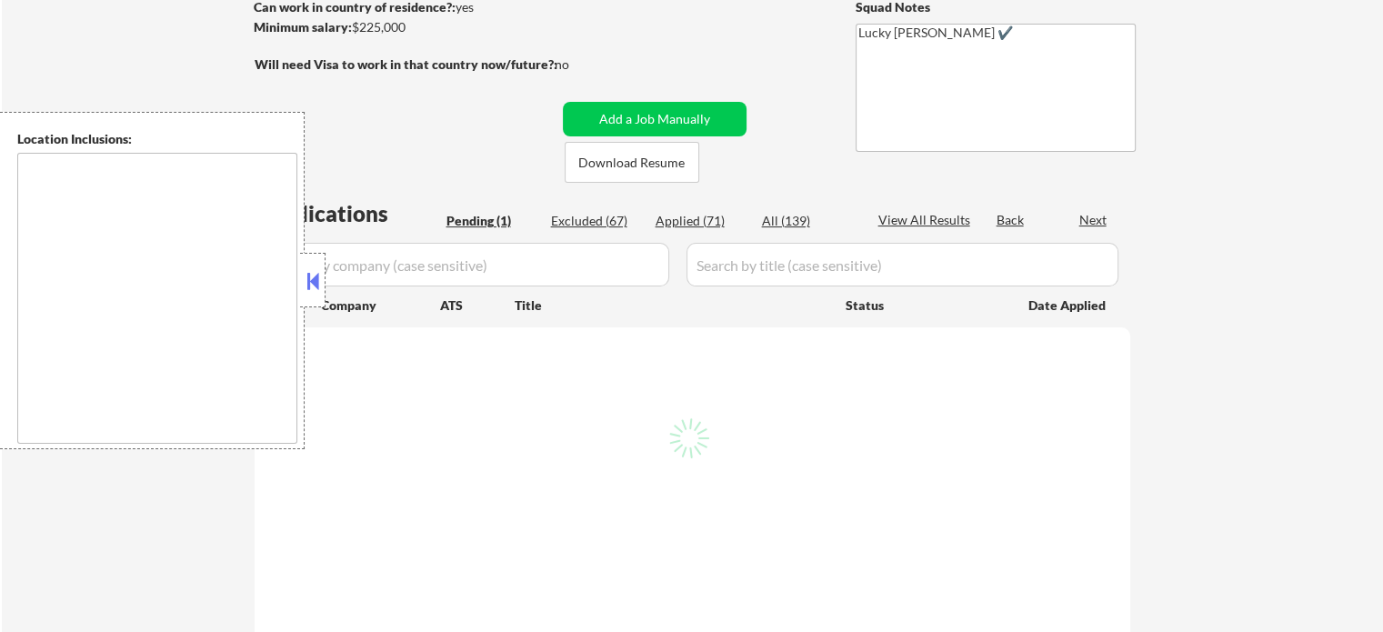
select select ""pending""
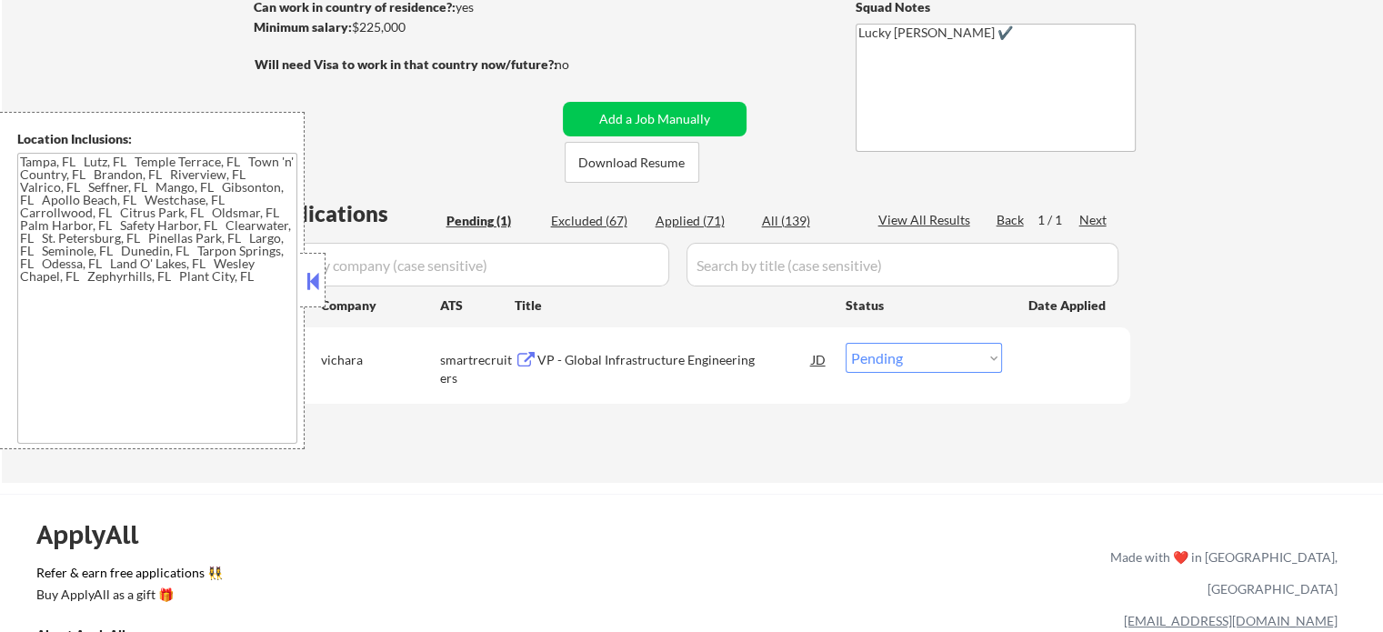
type textarea "[GEOGRAPHIC_DATA], [GEOGRAPHIC_DATA] [GEOGRAPHIC_DATA], [GEOGRAPHIC_DATA] [GEOG…"
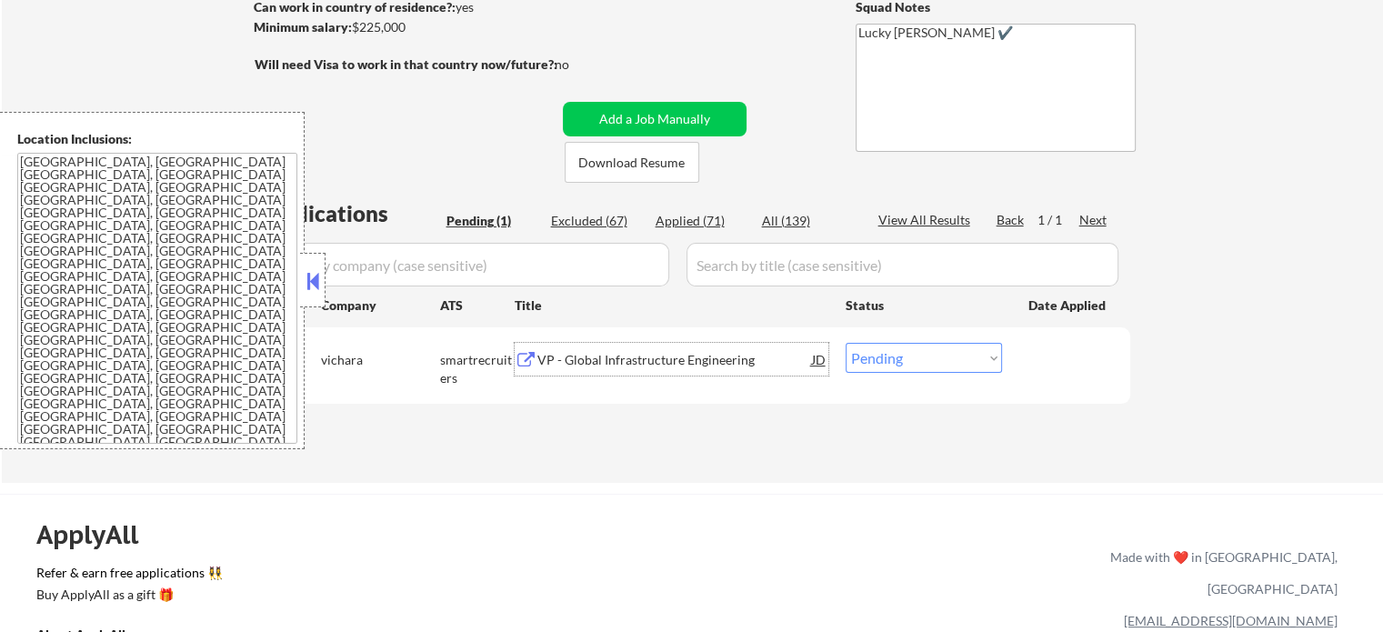
click at [626, 352] on div "VP - Global Infrastructure Engineering" at bounding box center [675, 360] width 275 height 18
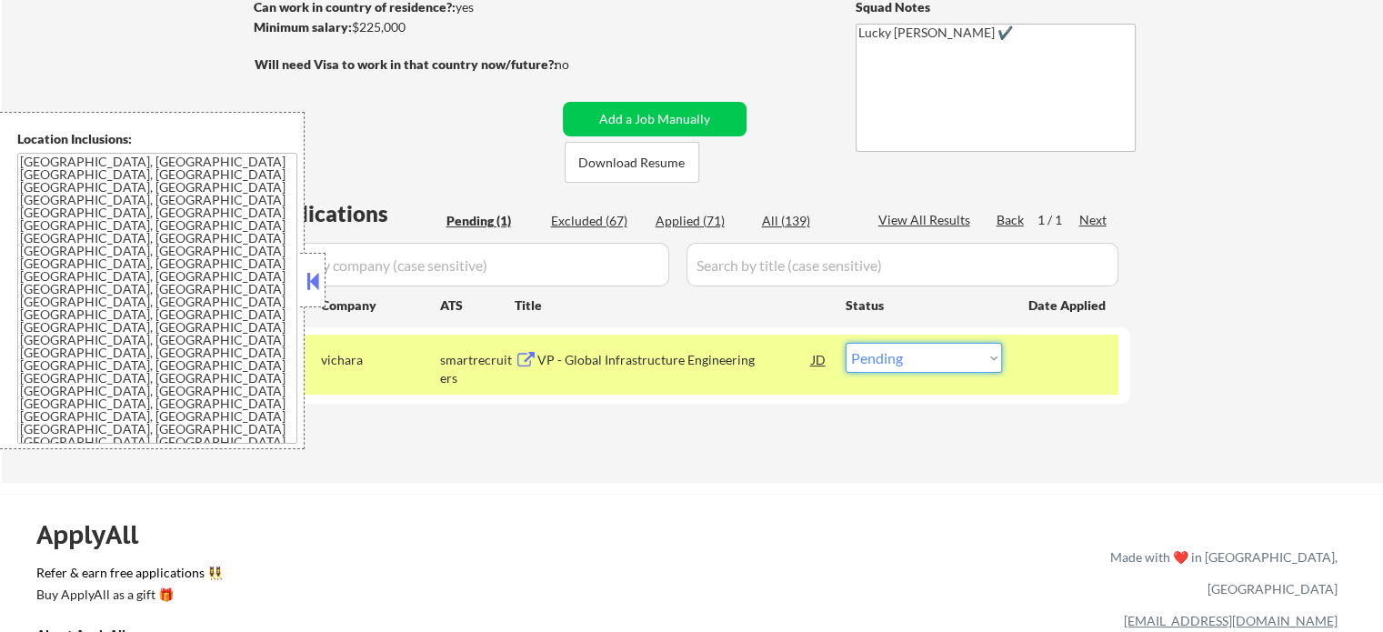
click at [932, 362] on select "Choose an option... Pending Applied Excluded (Questions) Excluded (Expired) Exc…" at bounding box center [924, 358] width 156 height 30
select select ""excluded__salary_""
click at [846, 343] on select "Choose an option... Pending Applied Excluded (Questions) Excluded (Expired) Exc…" at bounding box center [924, 358] width 156 height 30
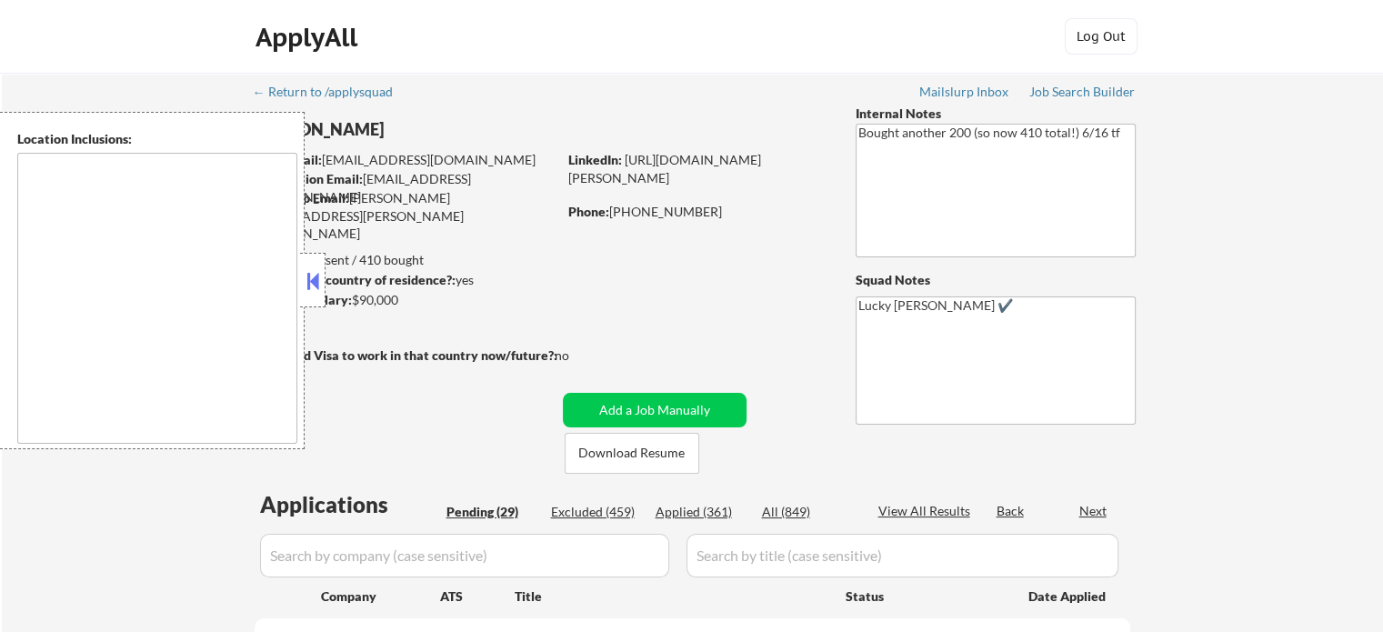
type textarea "remote"
select select ""pending""
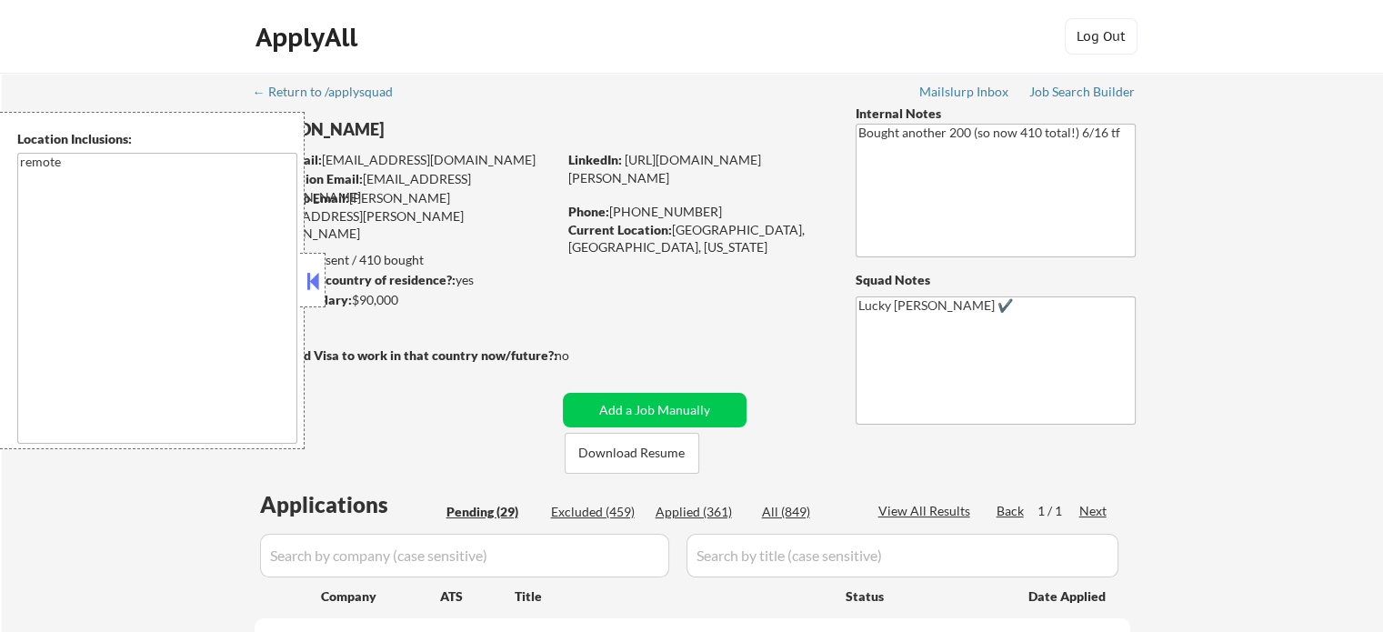
select select ""pending""
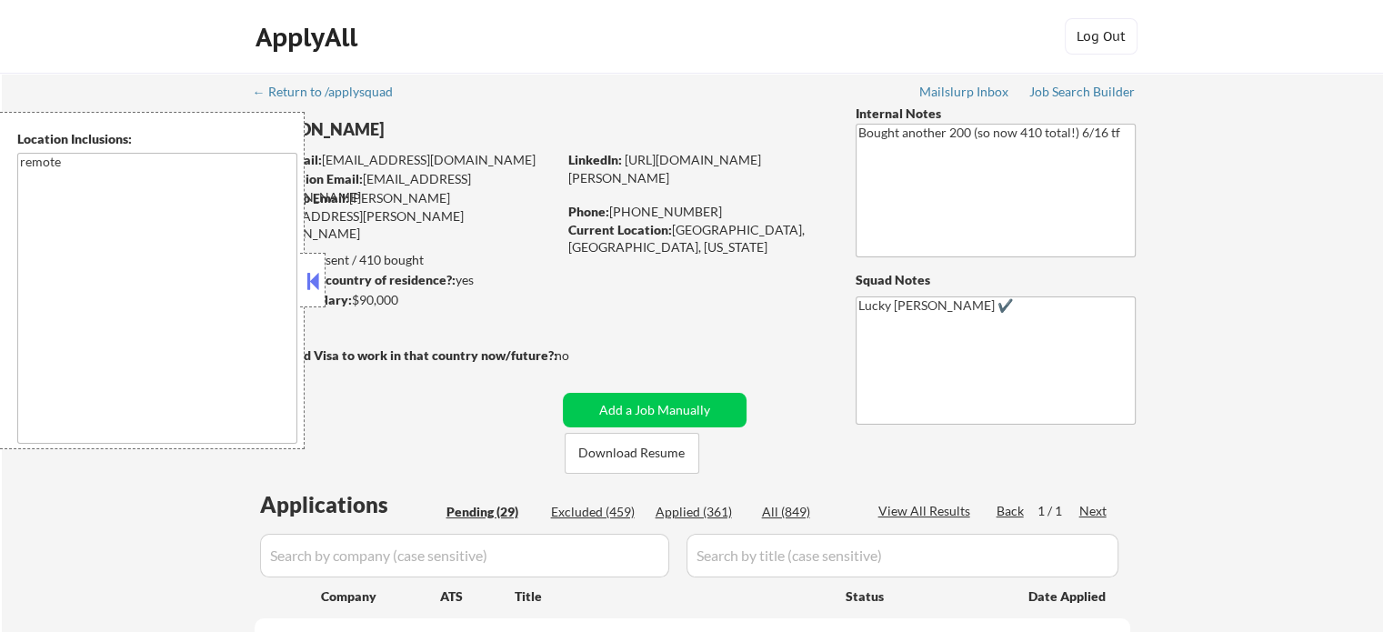
select select ""pending""
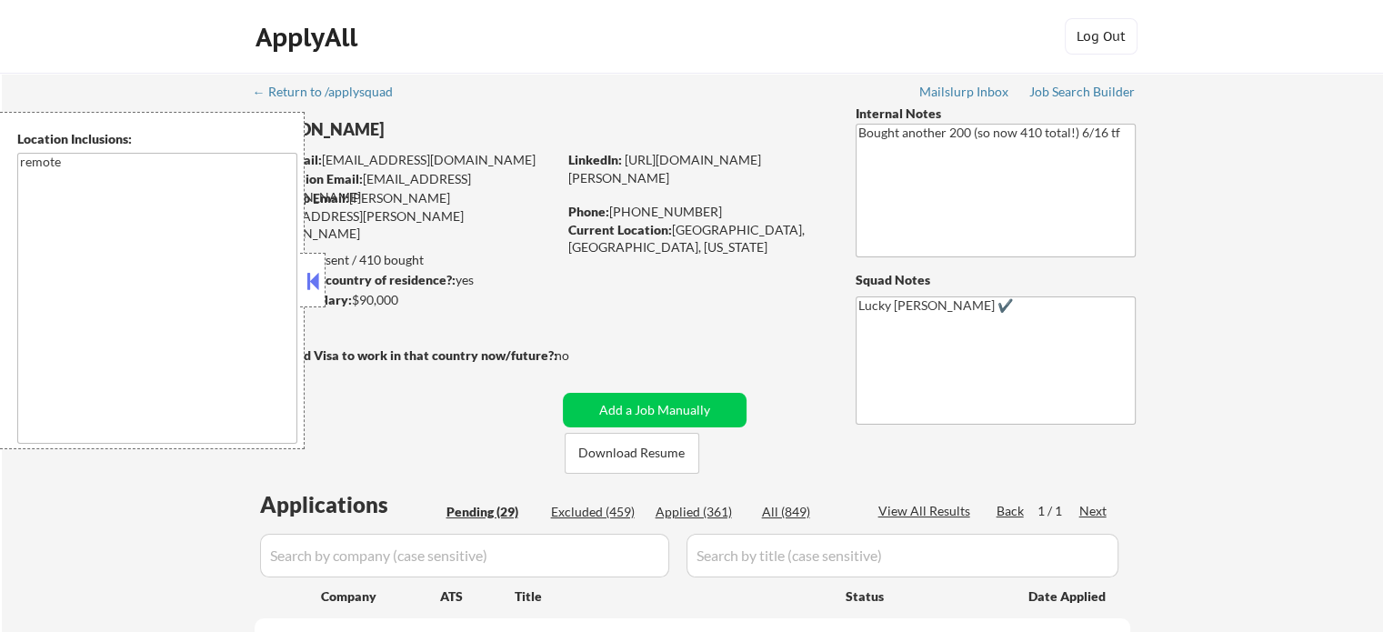
select select ""pending""
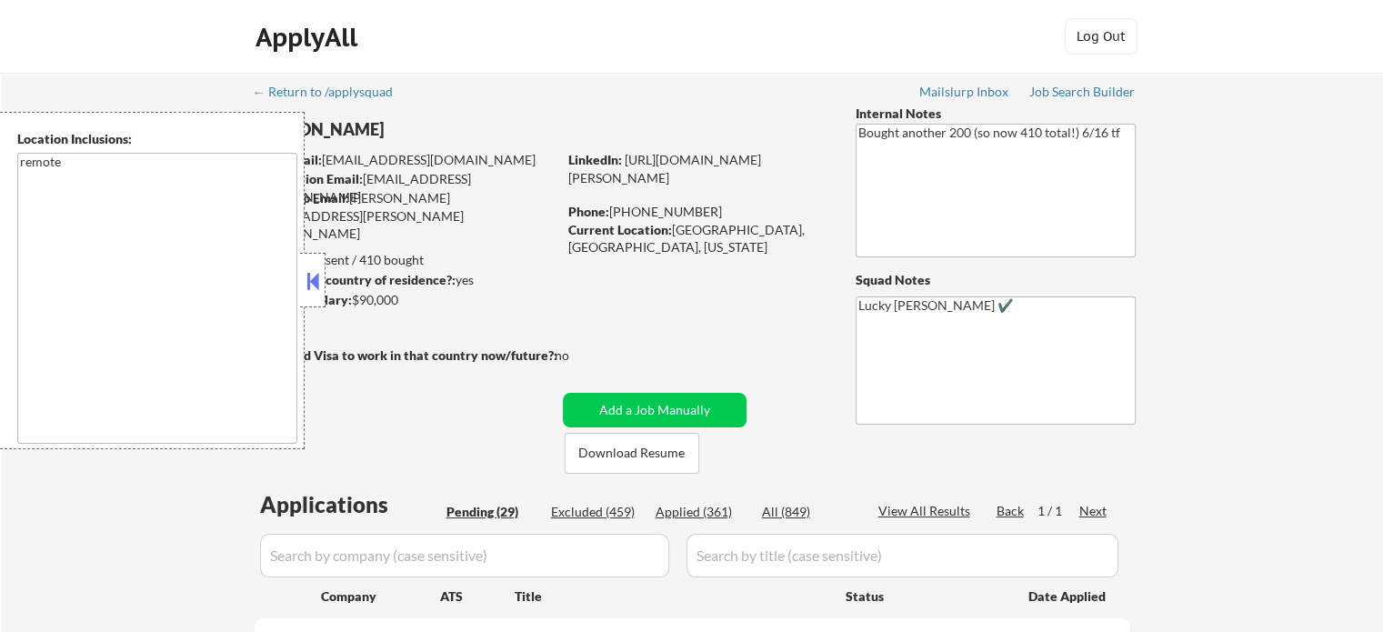
select select ""pending""
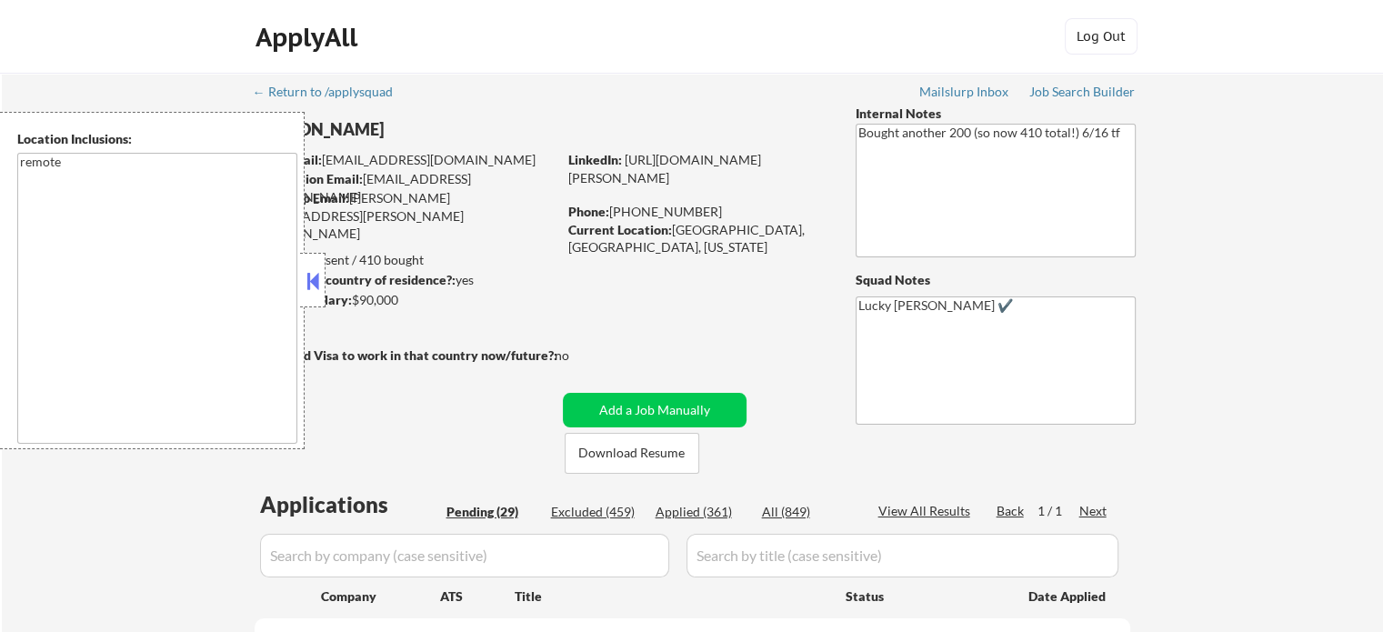
select select ""pending""
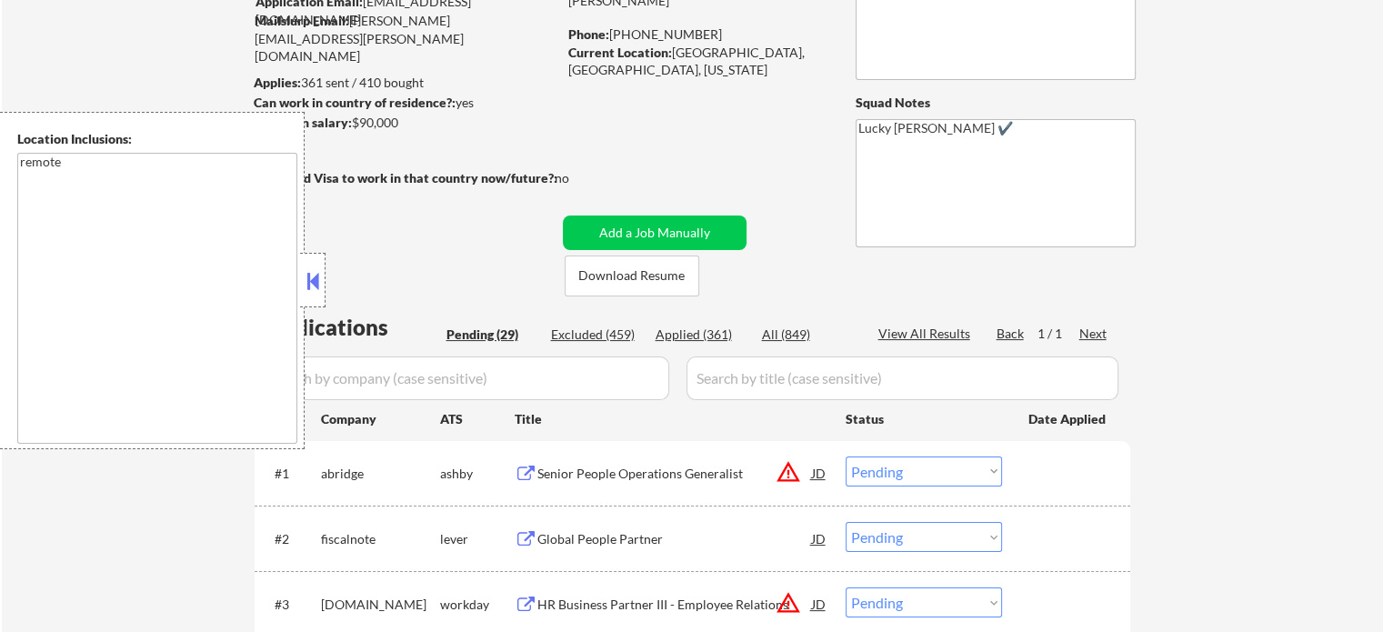
scroll to position [91, 0]
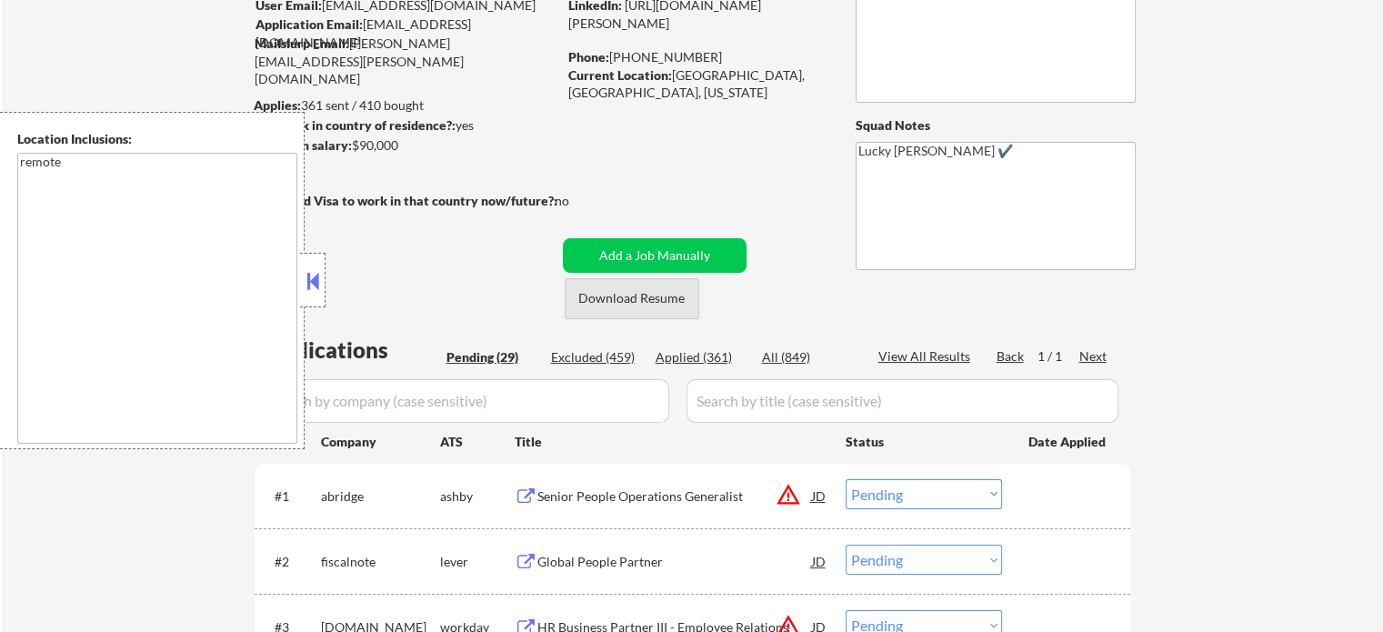
scroll to position [182, 0]
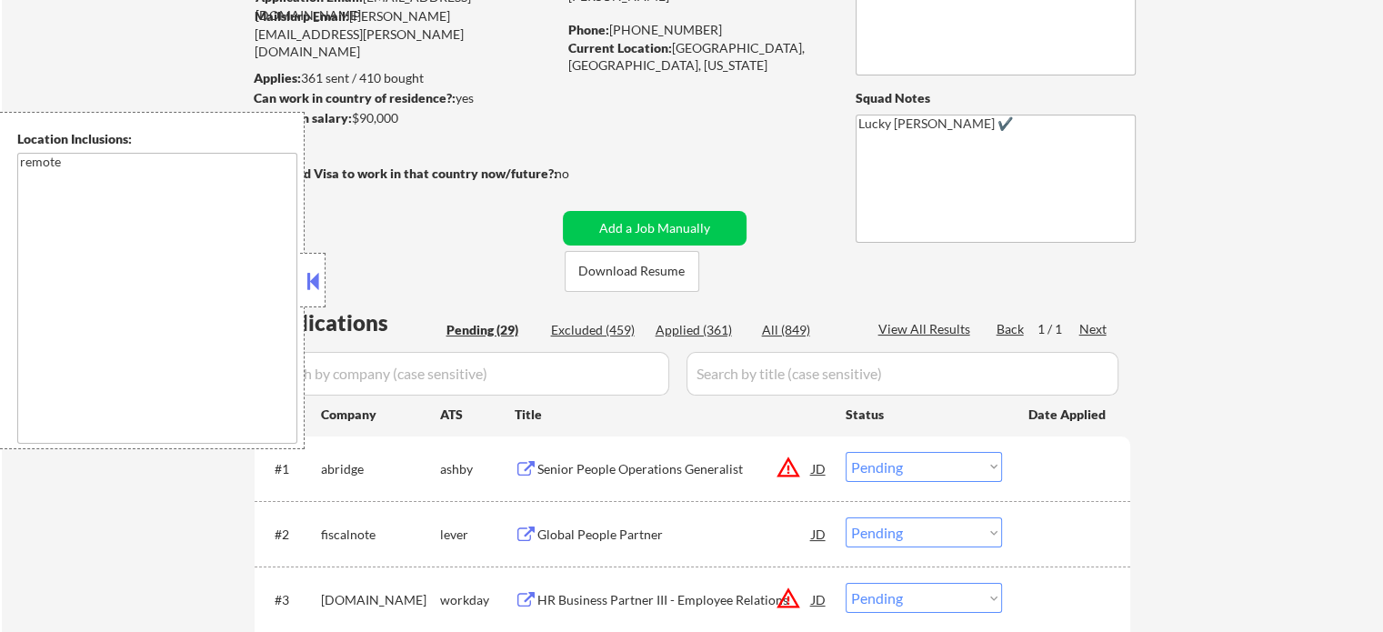
click at [584, 543] on div "Global People Partner" at bounding box center [675, 535] width 275 height 18
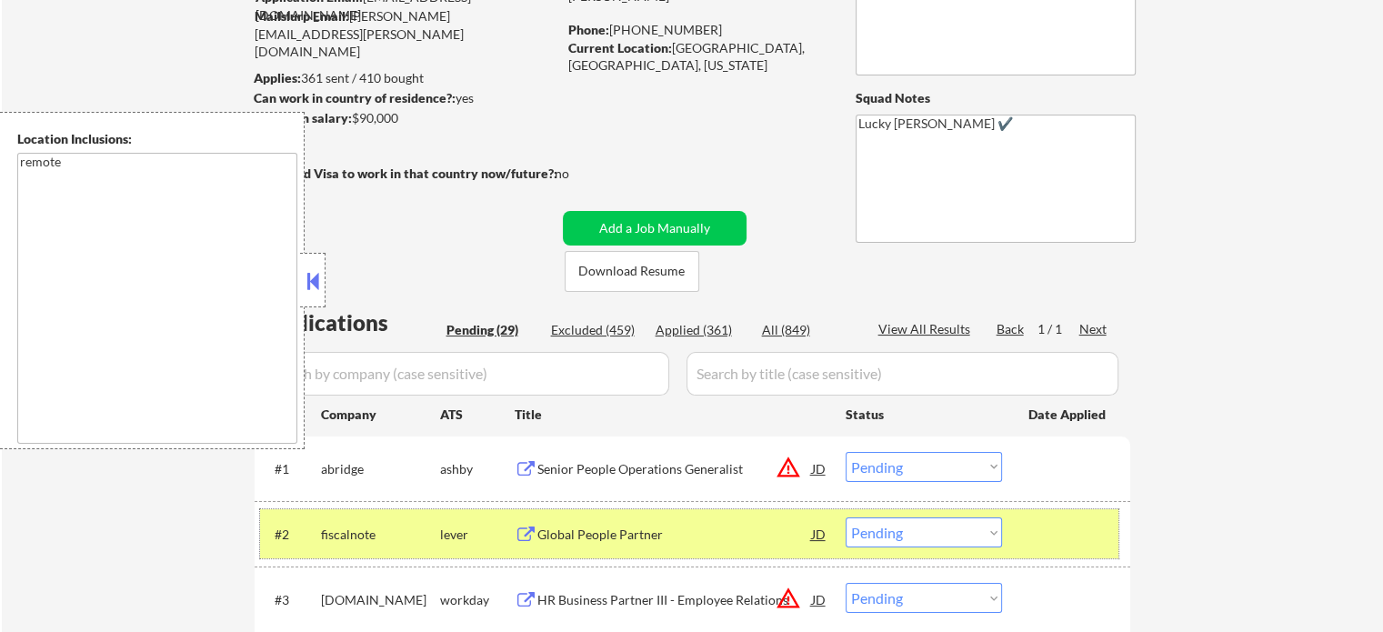
click at [1066, 533] on div at bounding box center [1069, 534] width 80 height 33
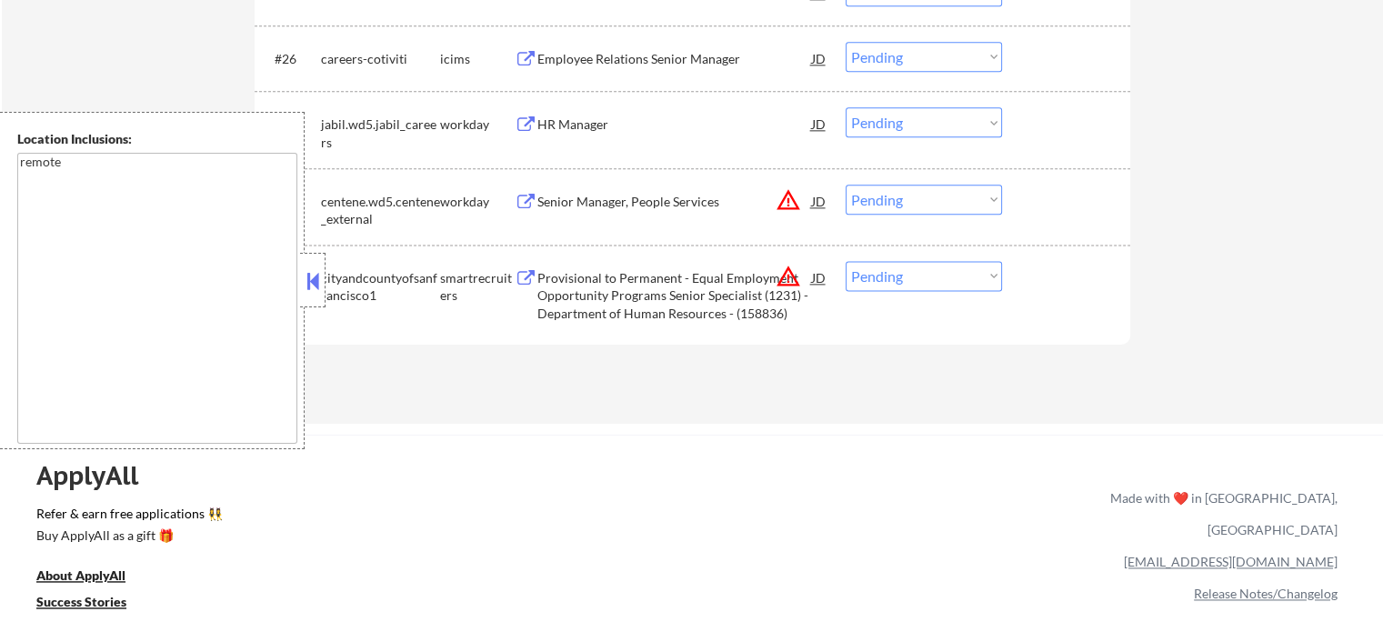
scroll to position [2456, 0]
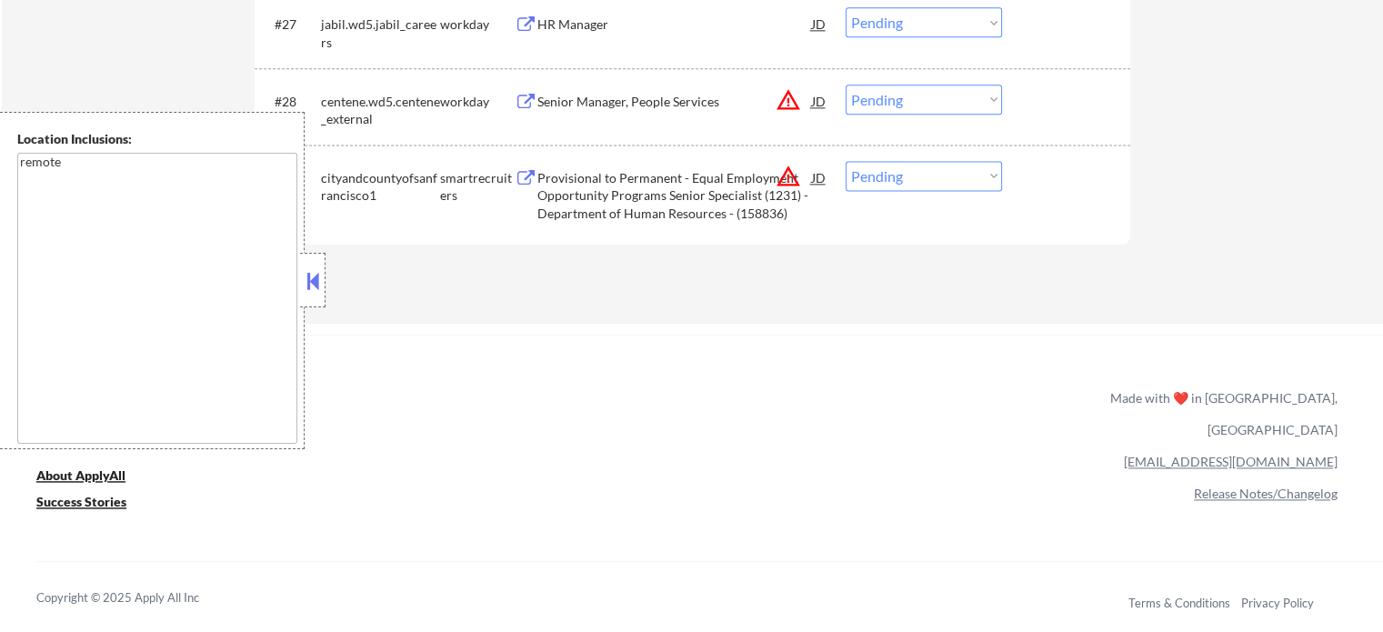
click at [658, 201] on div "Provisional to Permanent - Equal Employment Opportunity Programs Senior Special…" at bounding box center [675, 196] width 275 height 54
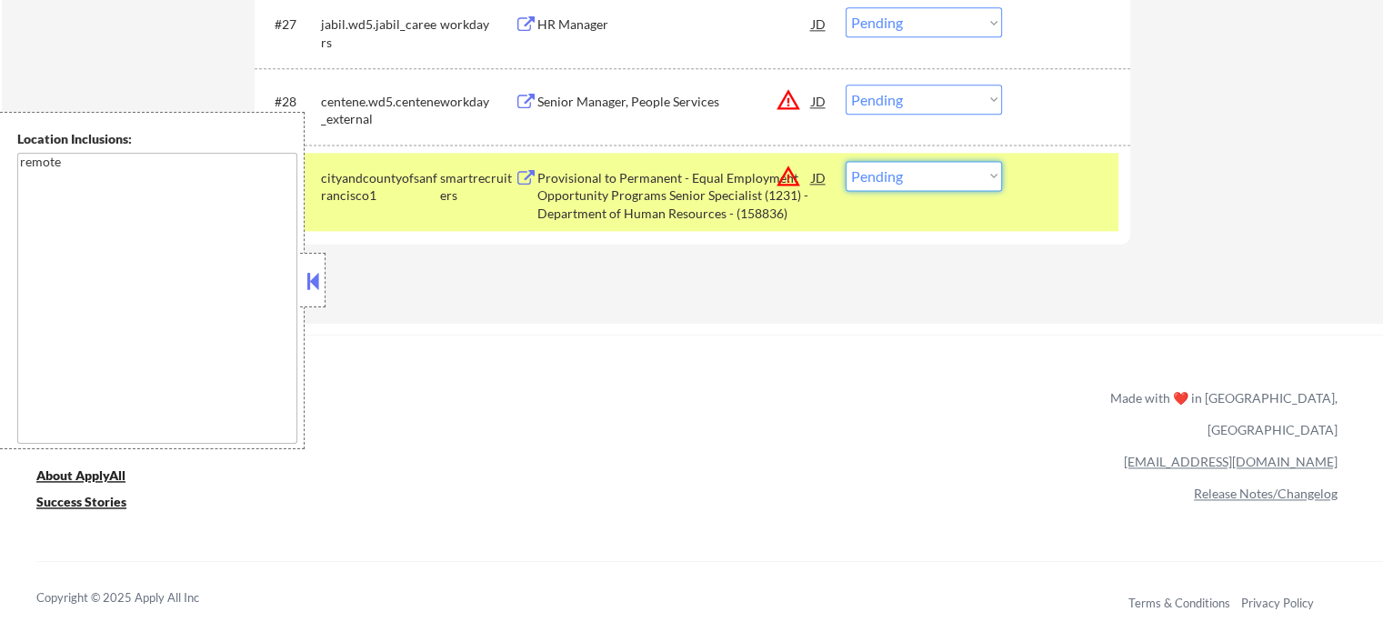
click at [928, 170] on select "Choose an option... Pending Applied Excluded (Questions) Excluded (Expired) Exc…" at bounding box center [924, 176] width 156 height 30
select select ""excluded__location_""
click at [846, 161] on select "Choose an option... Pending Applied Excluded (Questions) Excluded (Expired) Exc…" at bounding box center [924, 176] width 156 height 30
click at [1055, 171] on div at bounding box center [1069, 177] width 80 height 33
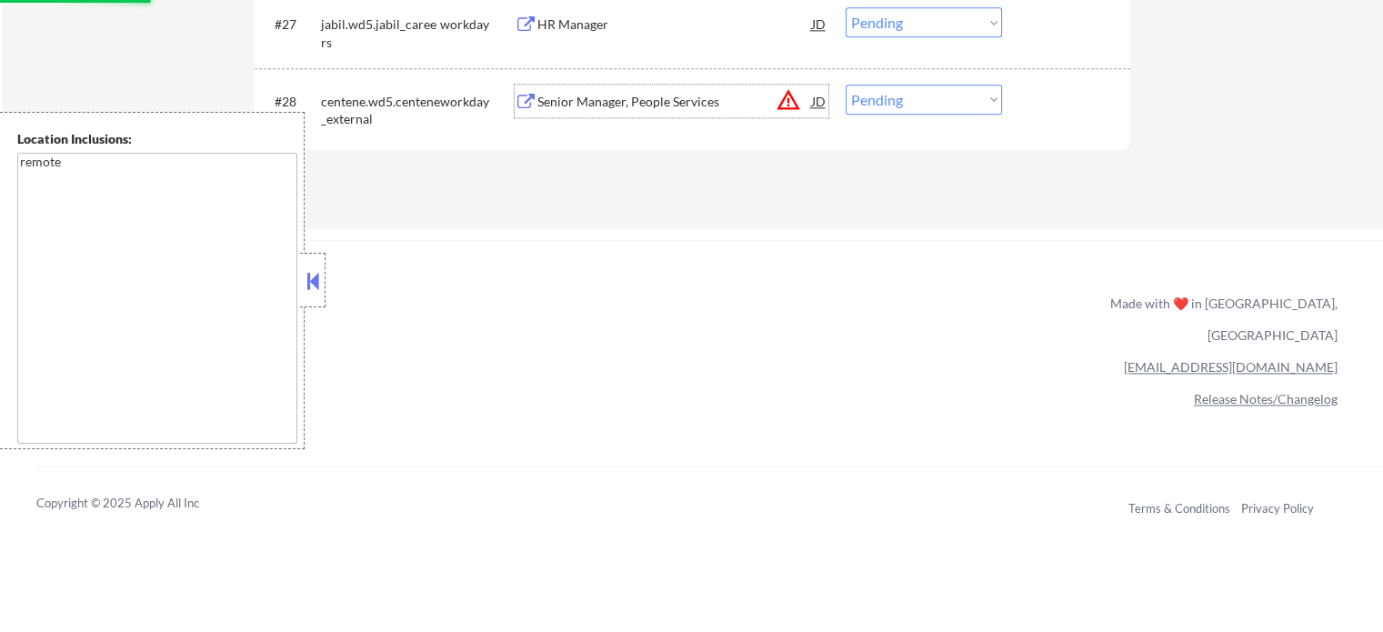
click at [625, 102] on div "Senior Manager, People Services" at bounding box center [675, 102] width 275 height 18
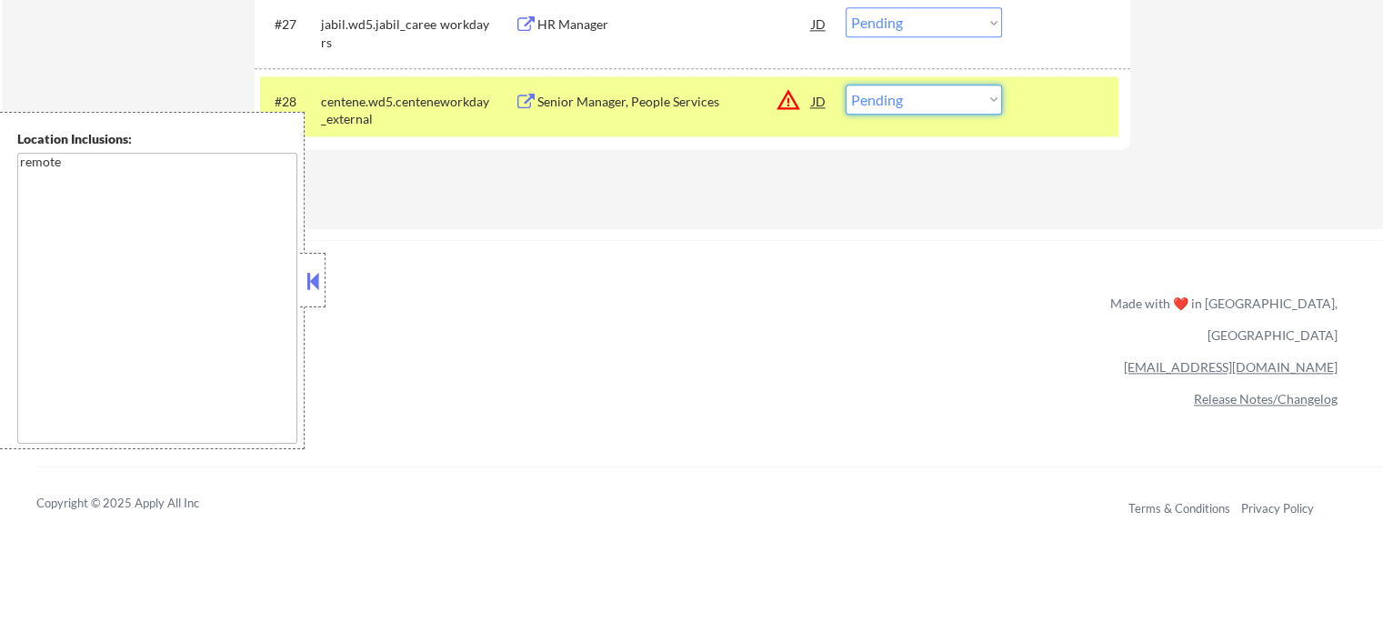
click at [907, 99] on select "Choose an option... Pending Applied Excluded (Questions) Excluded (Expired) Exc…" at bounding box center [924, 100] width 156 height 30
select select ""excluded__expired_""
click at [846, 85] on select "Choose an option... Pending Applied Excluded (Questions) Excluded (Expired) Exc…" at bounding box center [924, 100] width 156 height 30
click at [1051, 113] on div at bounding box center [1069, 101] width 80 height 33
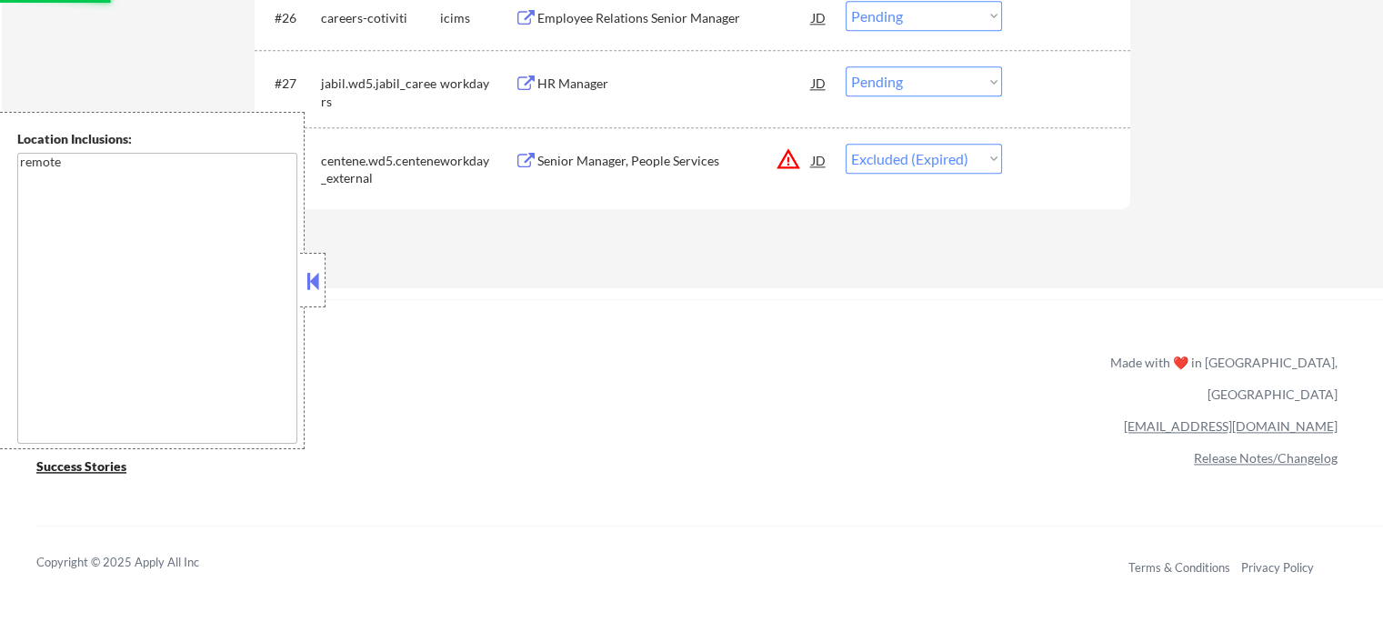
scroll to position [2365, 0]
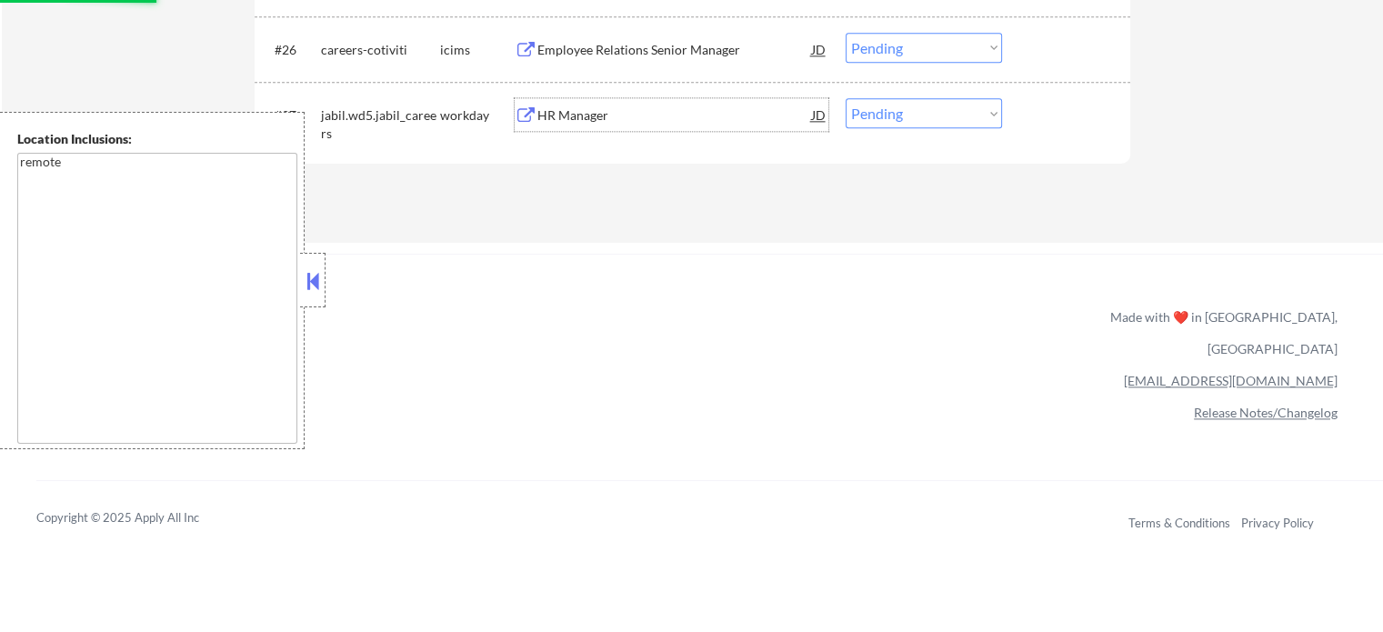
click at [593, 116] on div "HR Manager" at bounding box center [675, 115] width 275 height 18
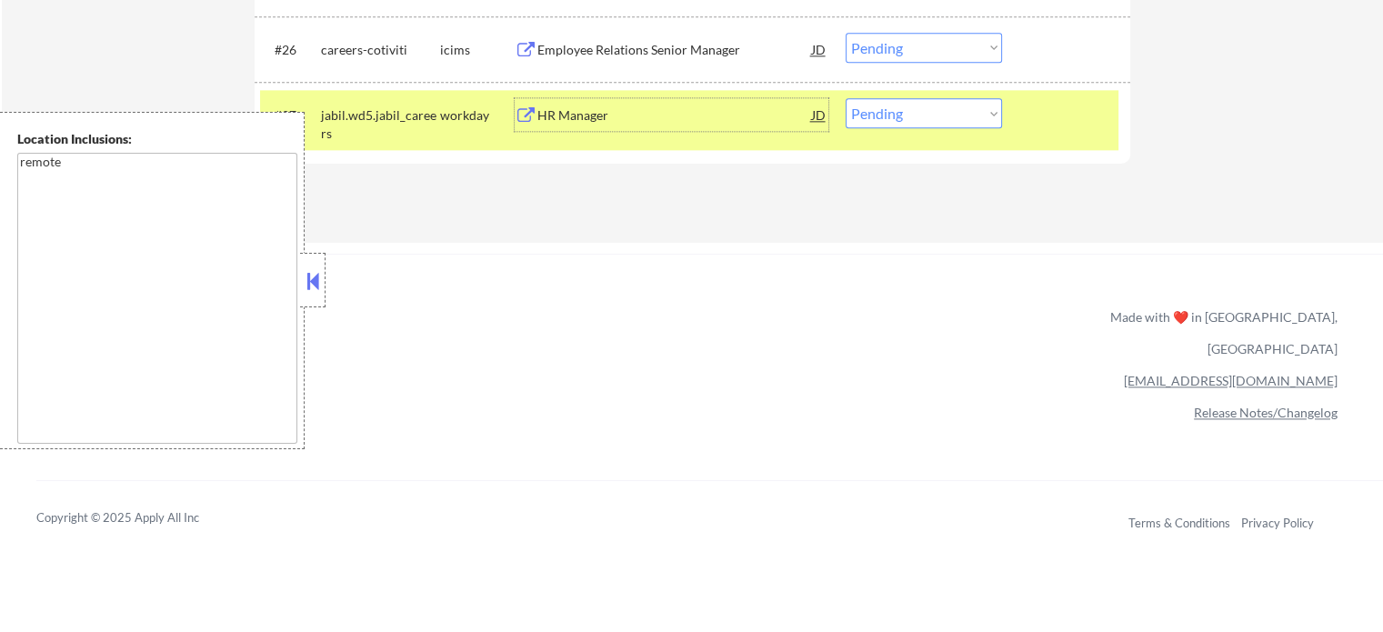
click at [1048, 120] on div at bounding box center [1069, 114] width 80 height 33
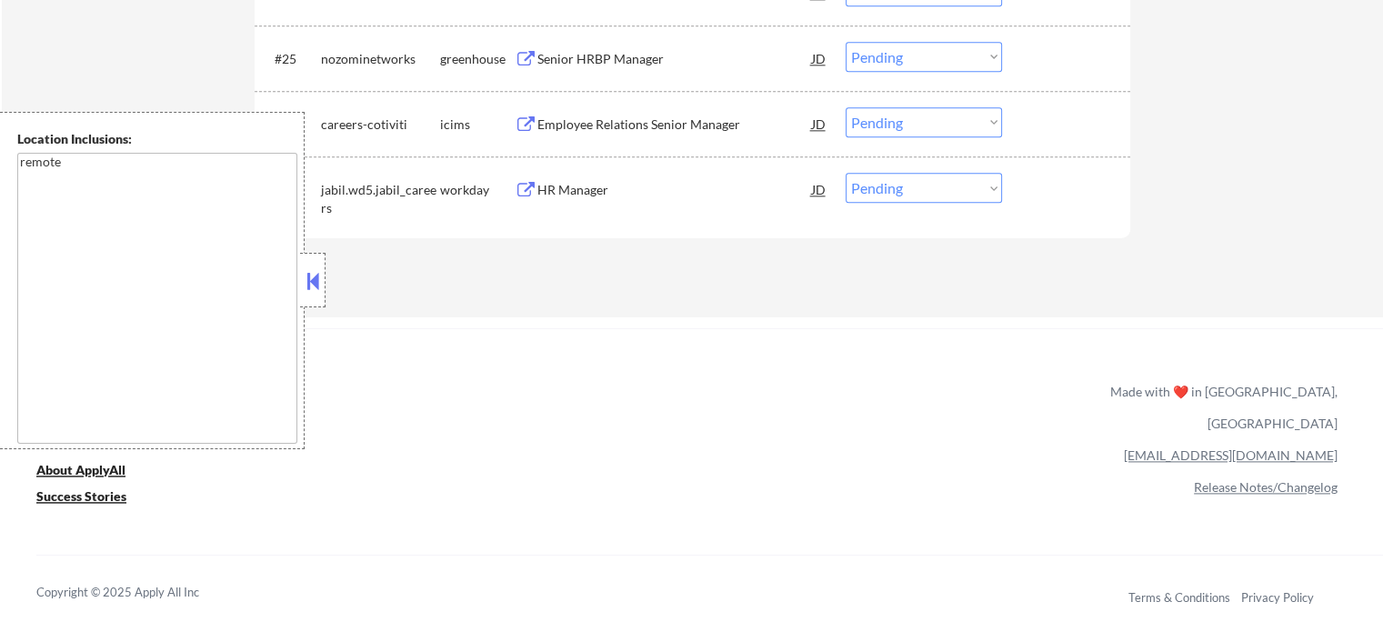
scroll to position [2183, 0]
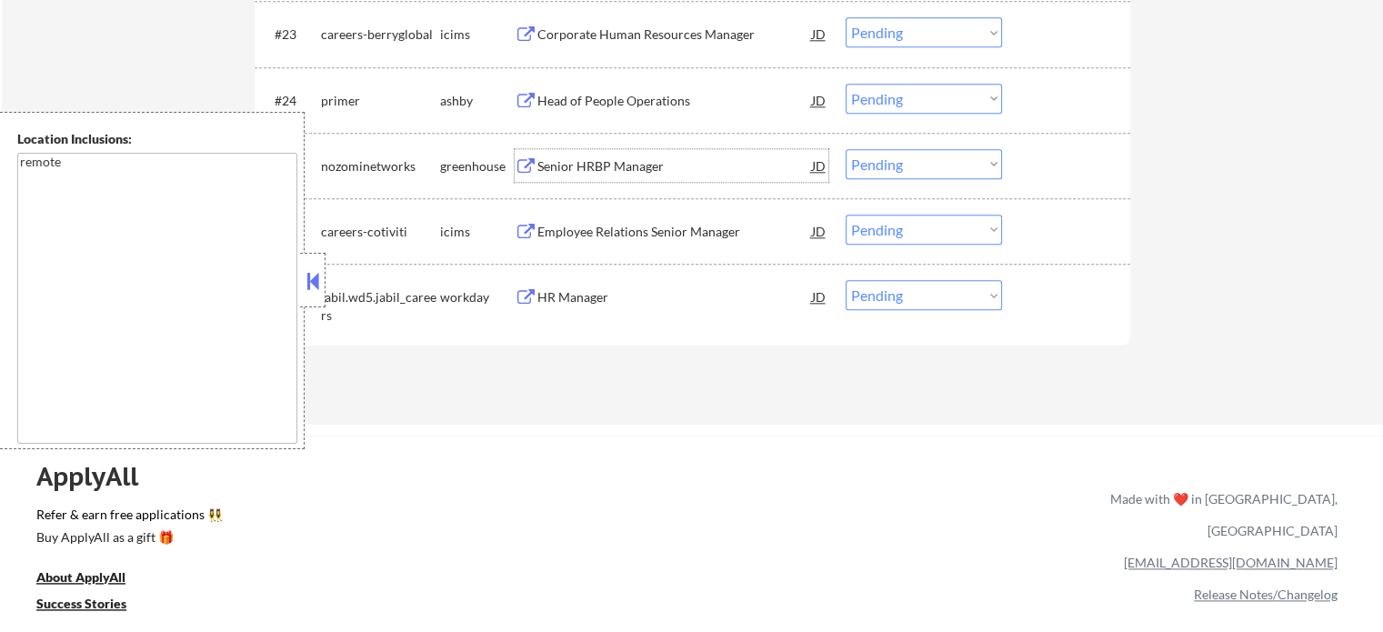
click at [620, 157] on div "Senior HRBP Manager" at bounding box center [675, 166] width 275 height 18
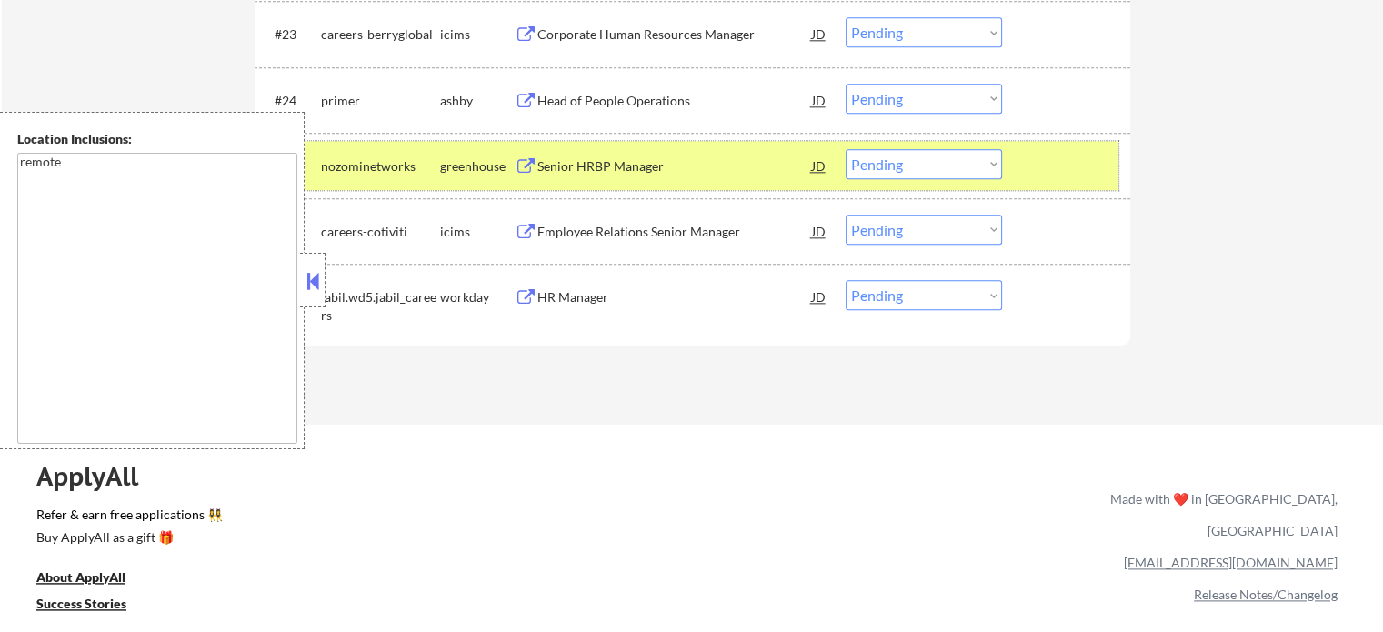
click at [1074, 163] on div at bounding box center [1069, 165] width 80 height 33
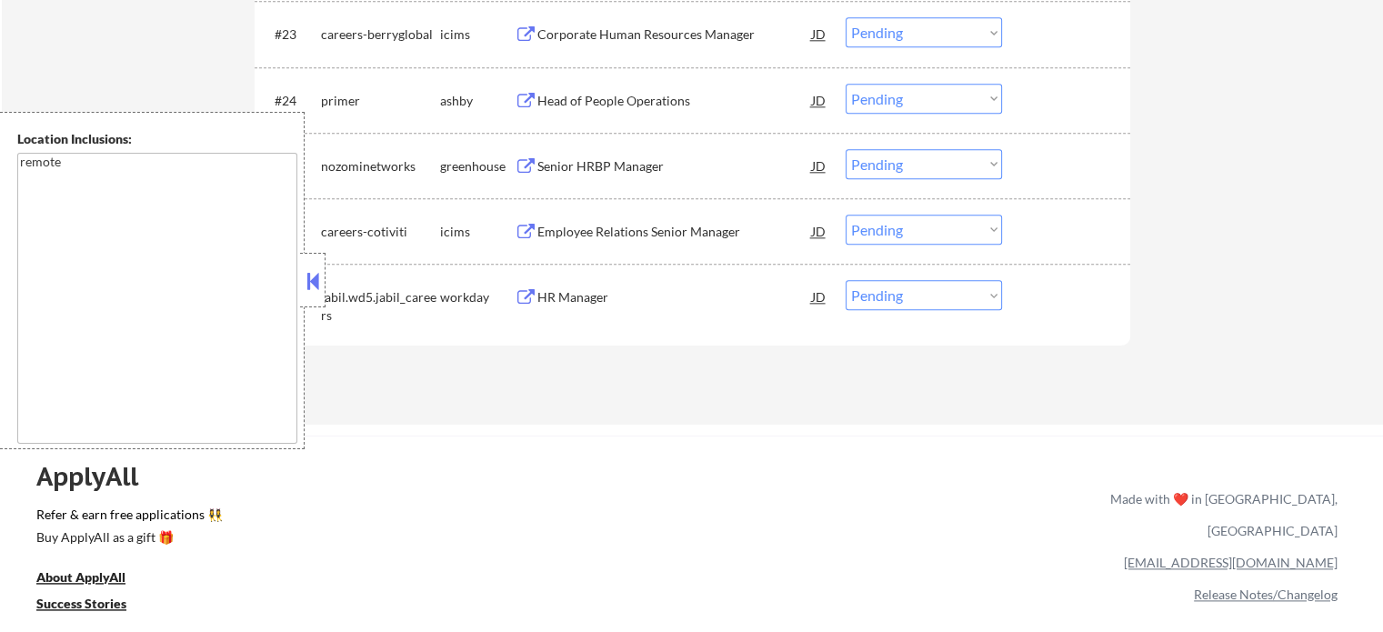
click at [644, 101] on div "Head of People Operations" at bounding box center [675, 101] width 275 height 18
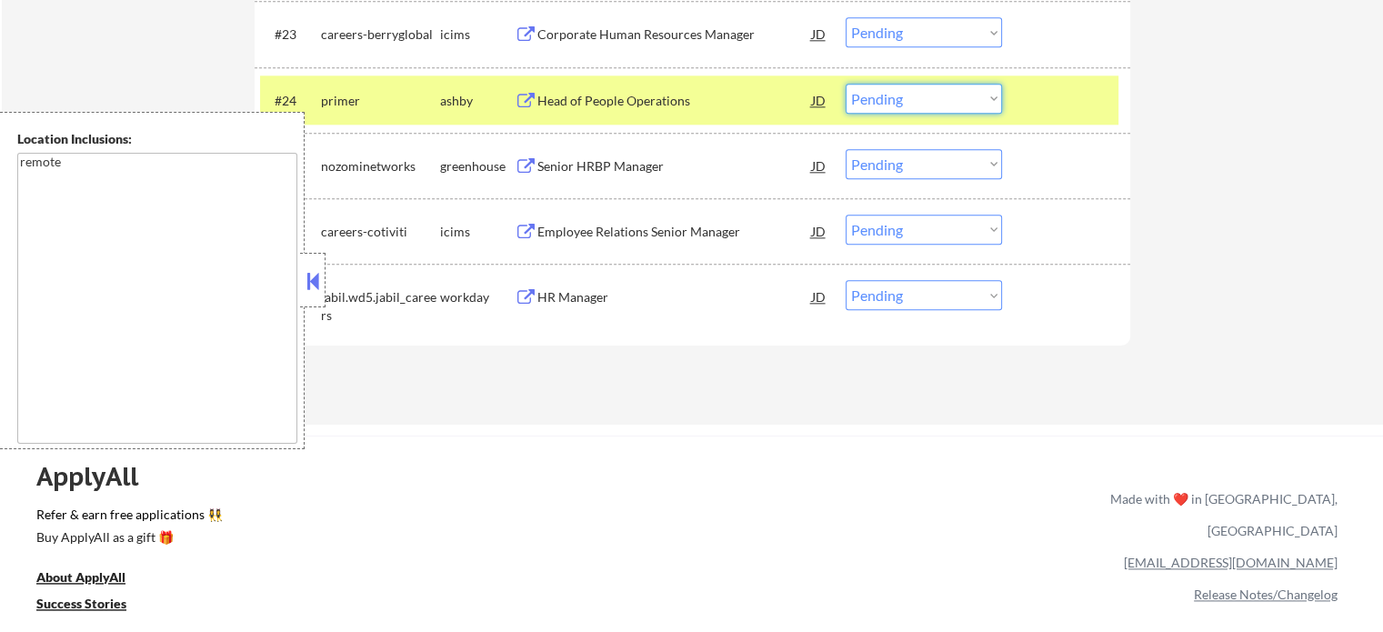
click at [941, 91] on select "Choose an option... Pending Applied Excluded (Questions) Excluded (Expired) Exc…" at bounding box center [924, 99] width 156 height 30
select select ""excluded""
click at [846, 84] on select "Choose an option... Pending Applied Excluded (Questions) Excluded (Expired) Exc…" at bounding box center [924, 99] width 156 height 30
click at [1060, 95] on div at bounding box center [1069, 100] width 80 height 33
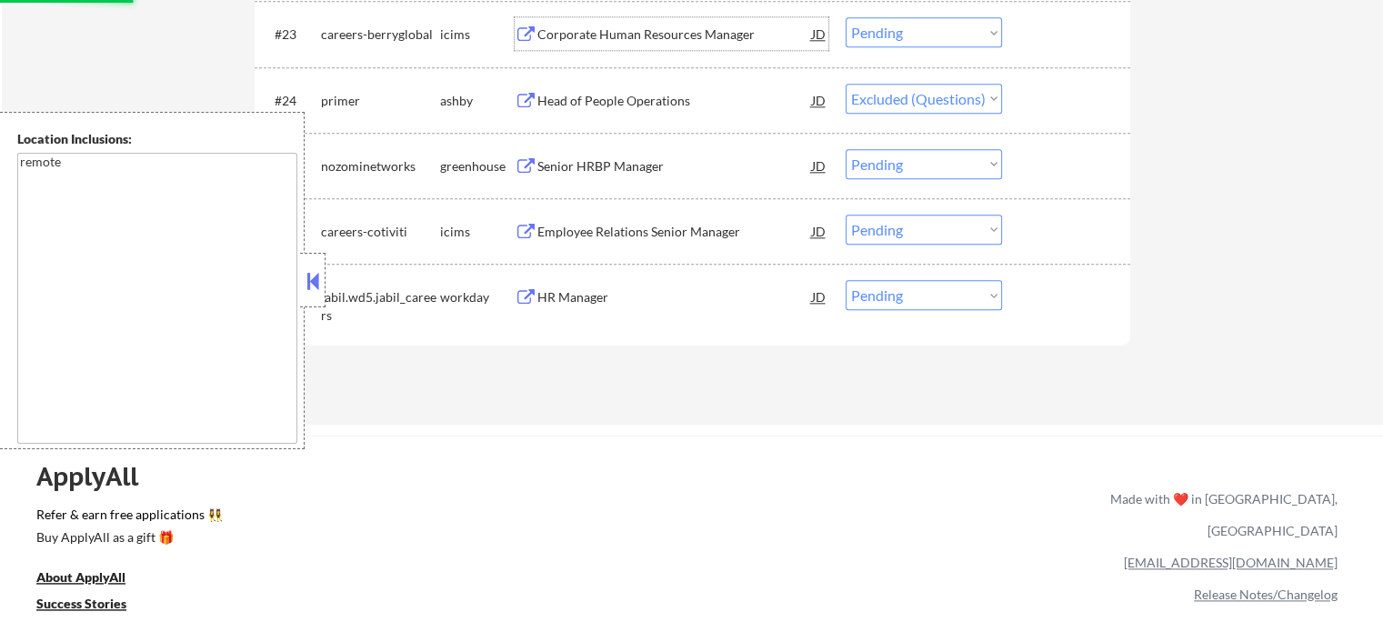
click at [617, 37] on div "Corporate Human Resources Manager" at bounding box center [675, 34] width 275 height 18
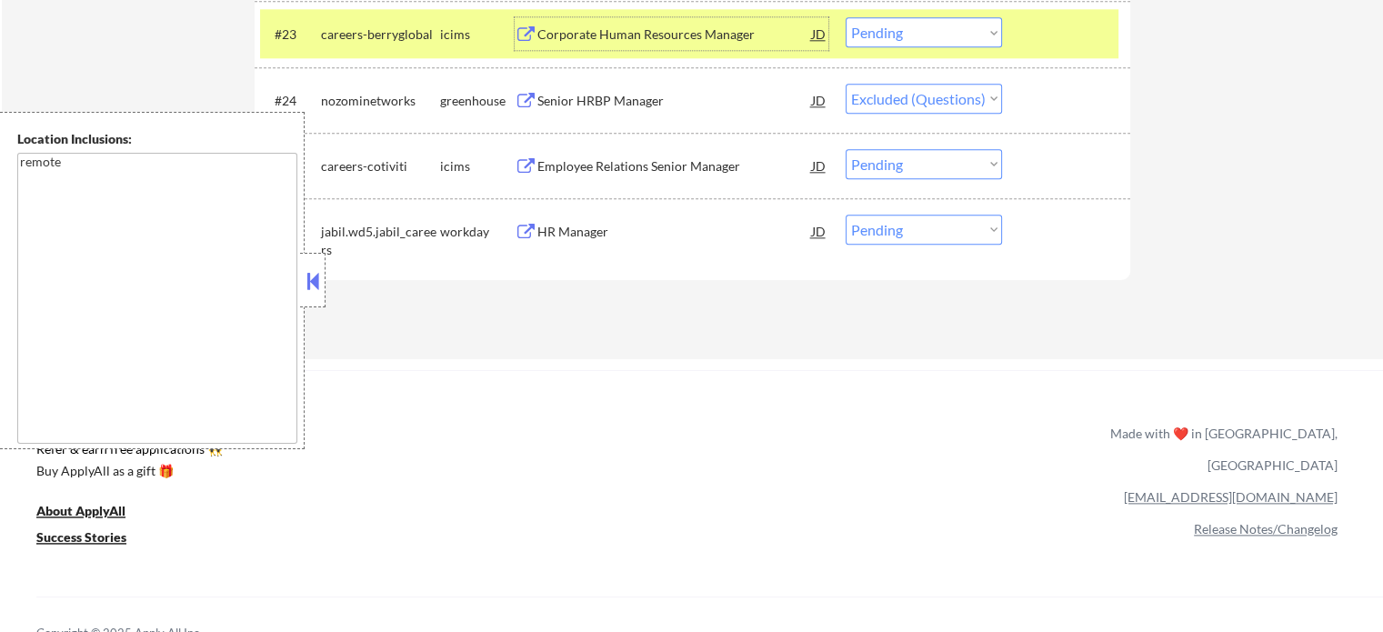
click at [1066, 30] on div at bounding box center [1069, 33] width 80 height 33
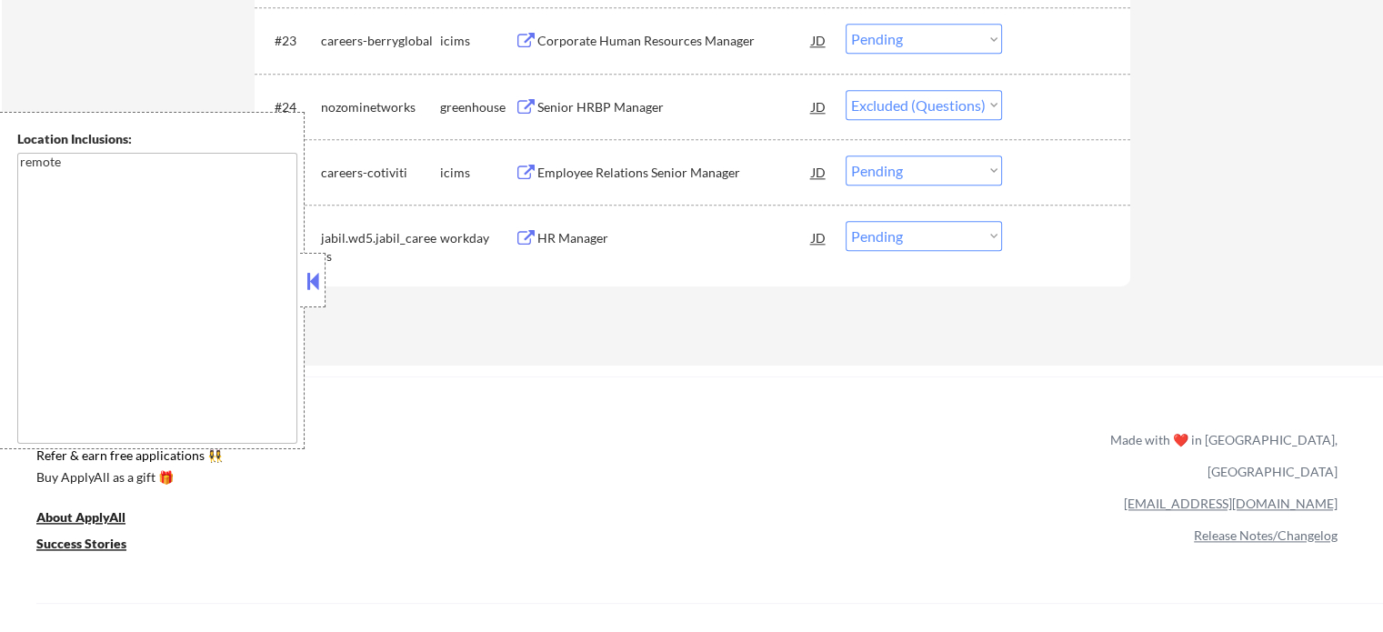
scroll to position [2001, 0]
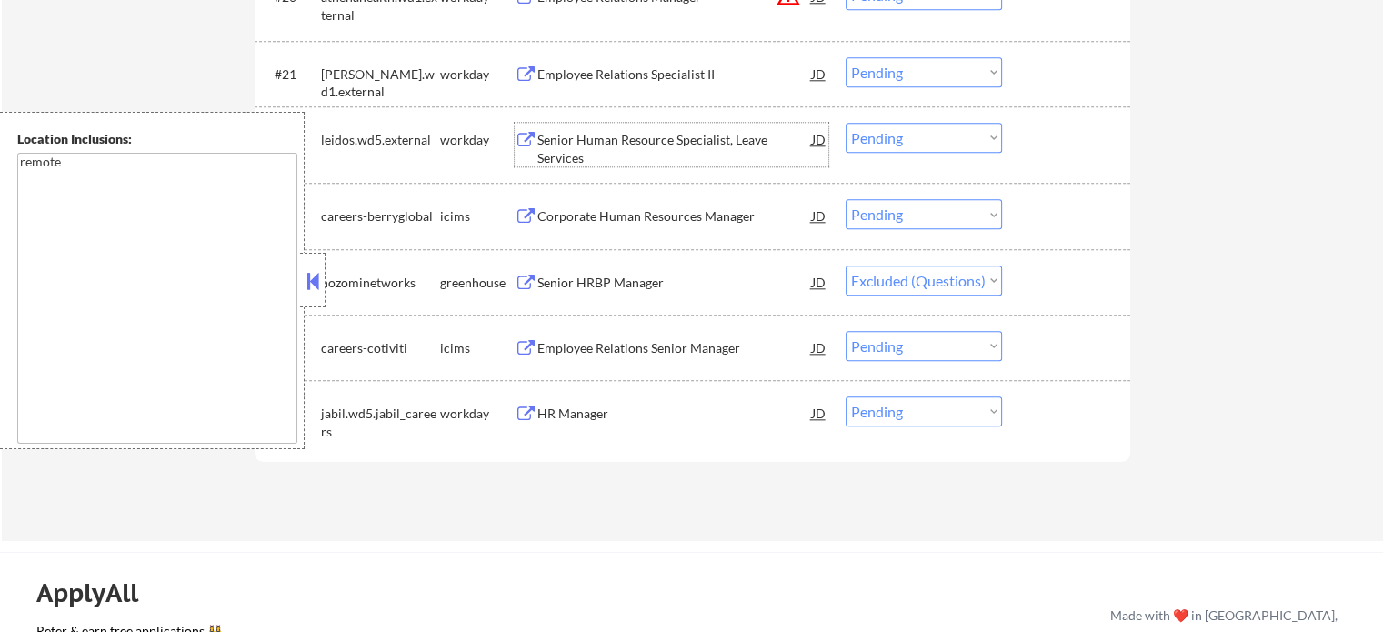
click at [608, 150] on div "Senior Human Resource Specialist, Leave Services" at bounding box center [675, 148] width 275 height 35
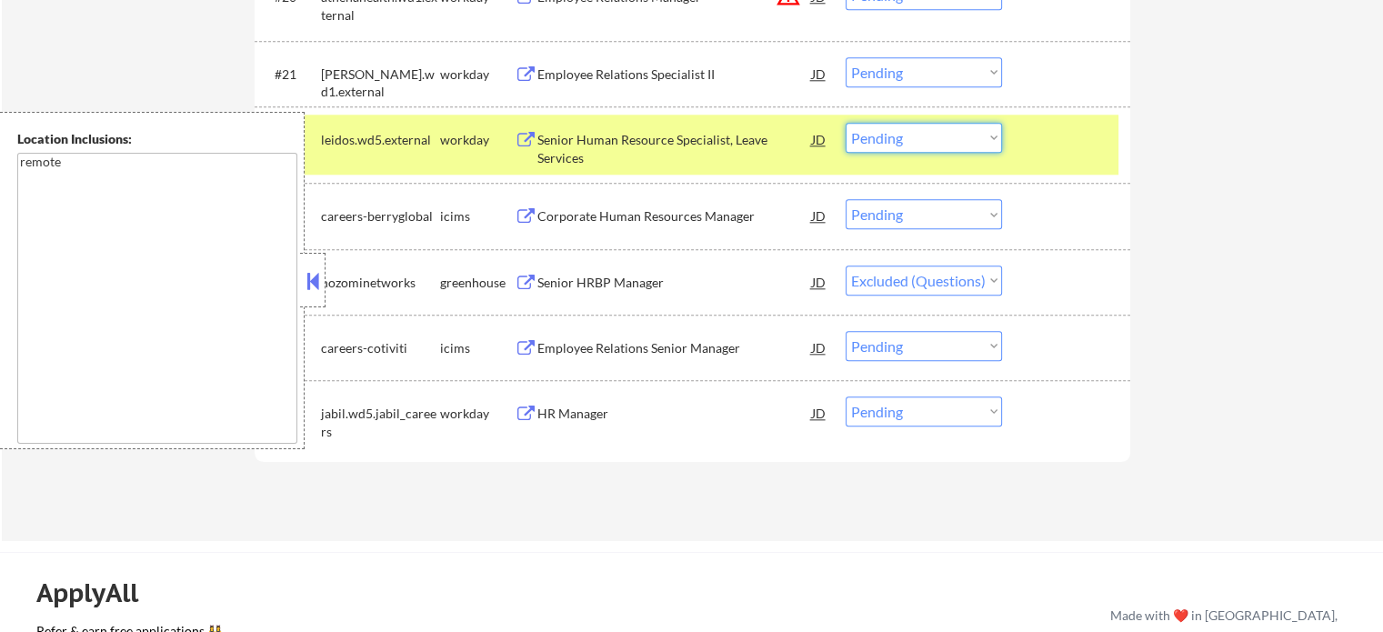
click at [931, 136] on select "Choose an option... Pending Applied Excluded (Questions) Excluded (Expired) Exc…" at bounding box center [924, 138] width 156 height 30
select select ""excluded__expired_""
click at [846, 123] on select "Choose an option... Pending Applied Excluded (Questions) Excluded (Expired) Exc…" at bounding box center [924, 138] width 156 height 30
click at [1048, 151] on div at bounding box center [1069, 139] width 80 height 33
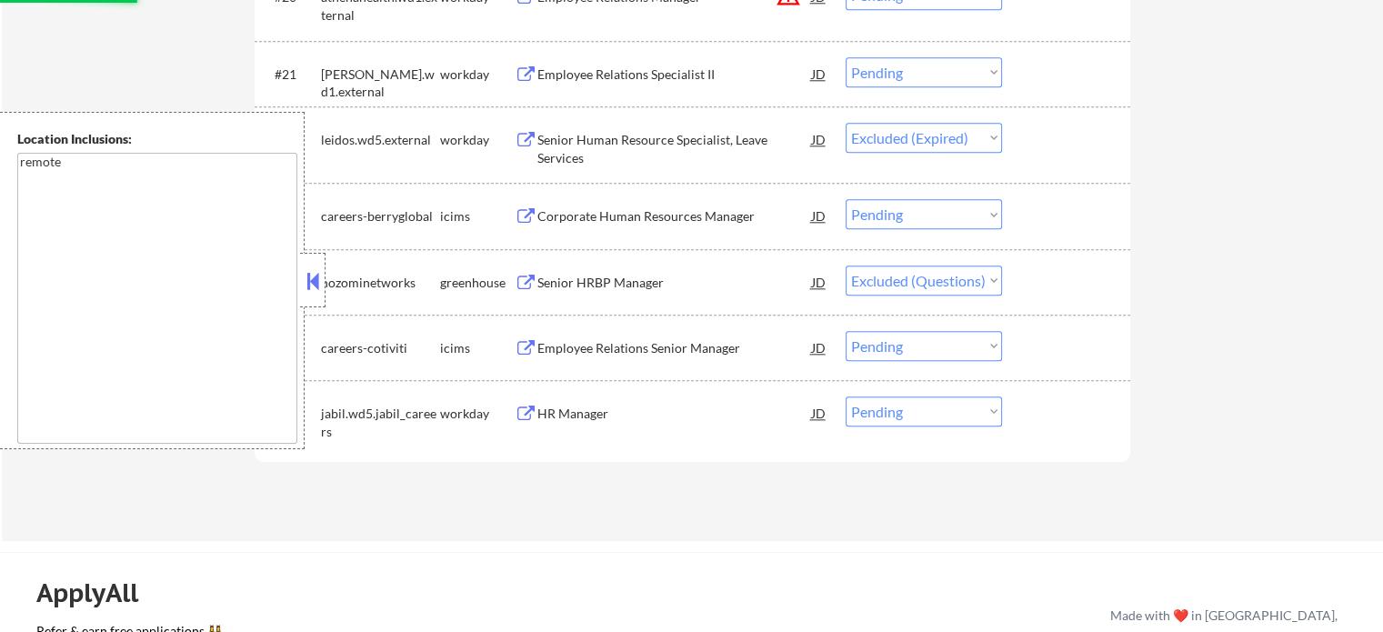
click at [547, 67] on div "Employee Relations Specialist II" at bounding box center [675, 74] width 275 height 18
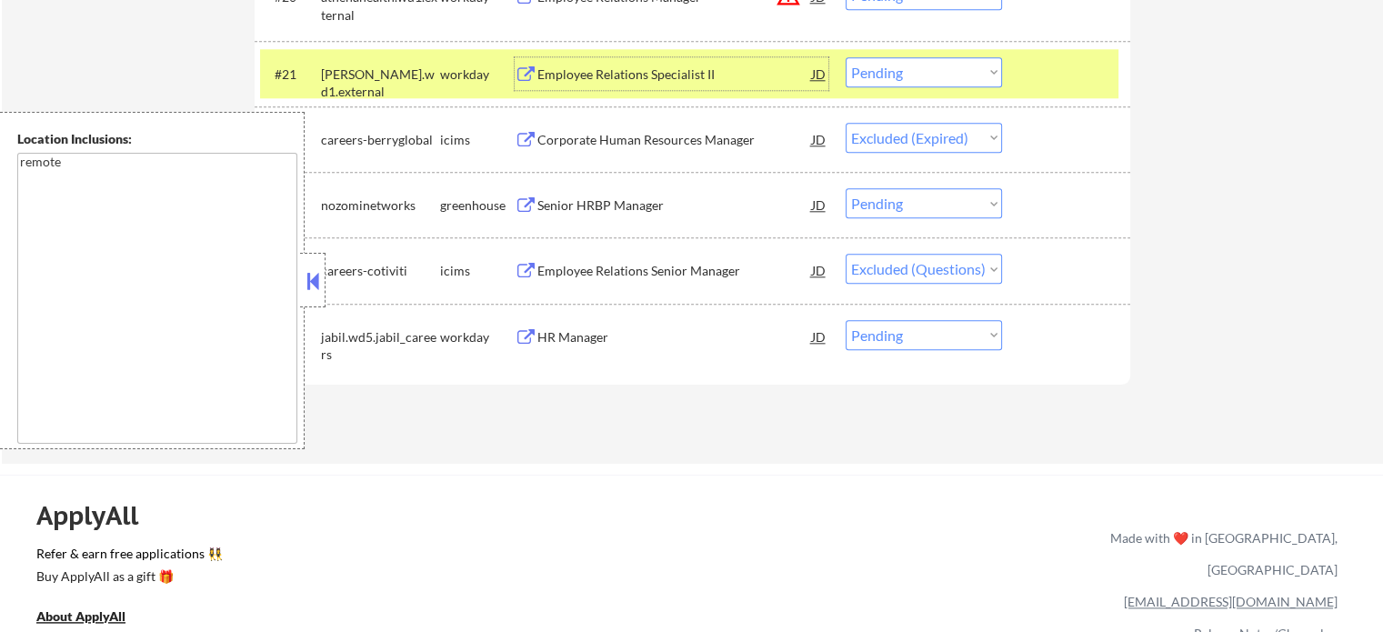
click at [1075, 79] on div at bounding box center [1069, 73] width 80 height 33
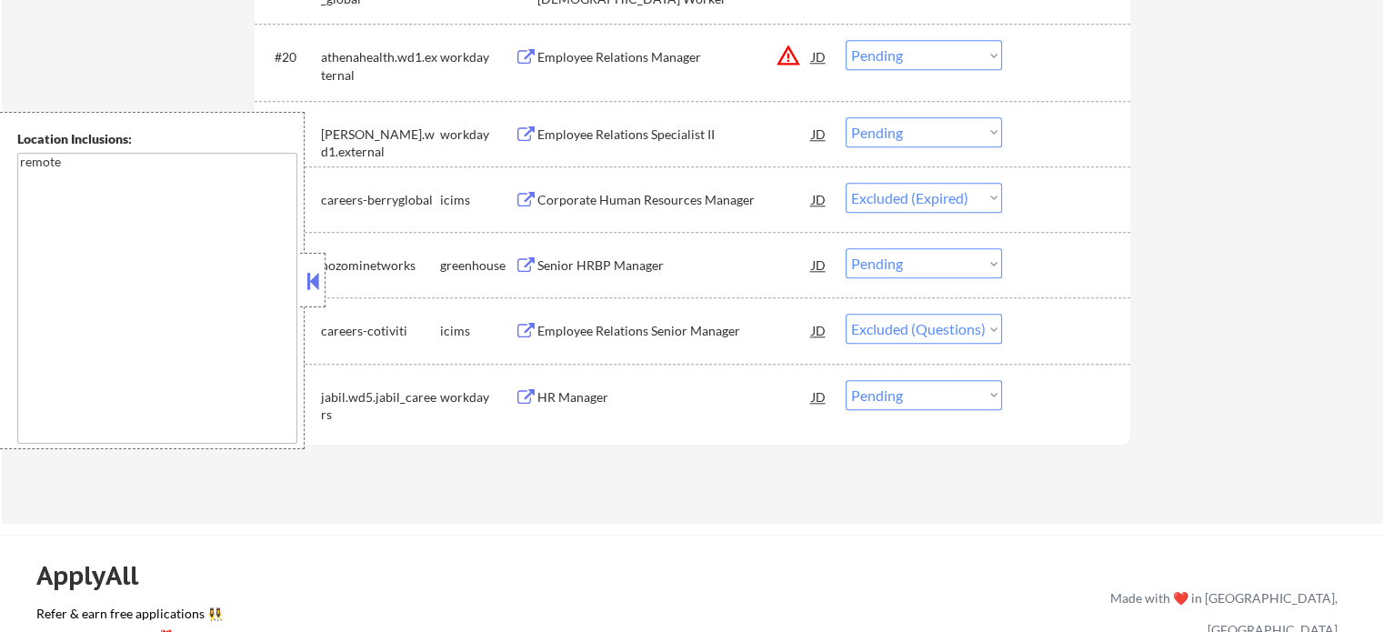
scroll to position [1910, 0]
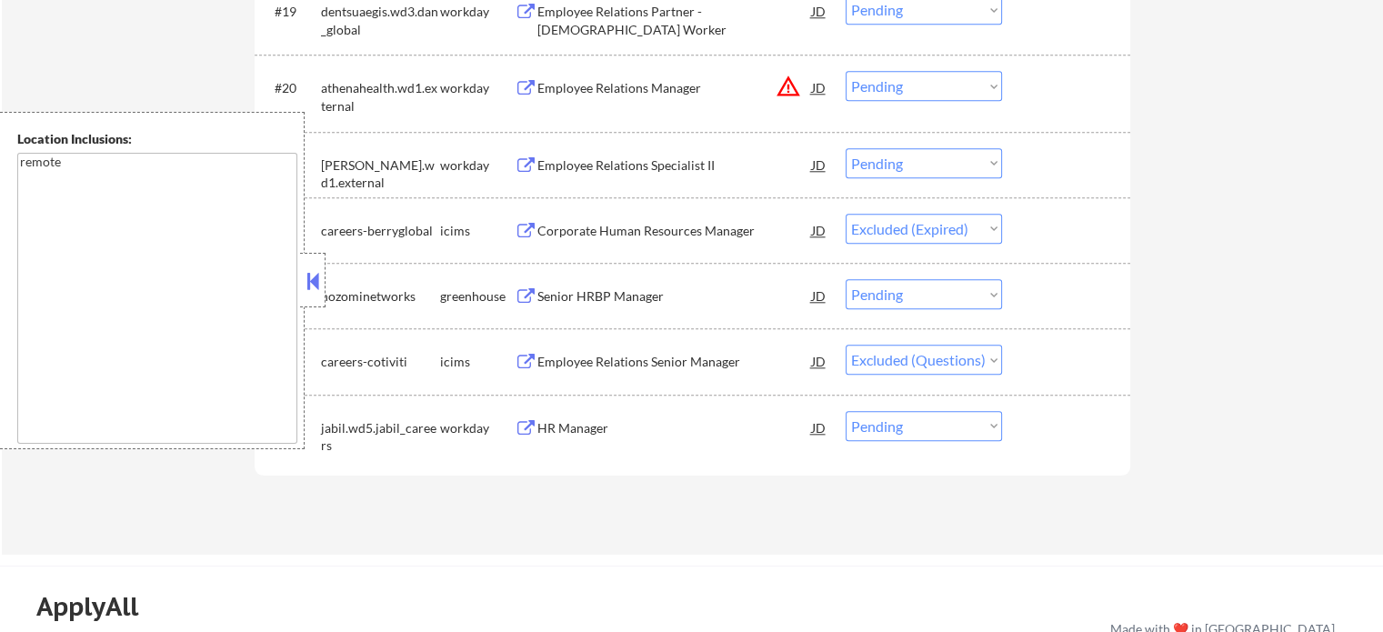
click at [582, 87] on div "Employee Relations Manager" at bounding box center [675, 88] width 275 height 18
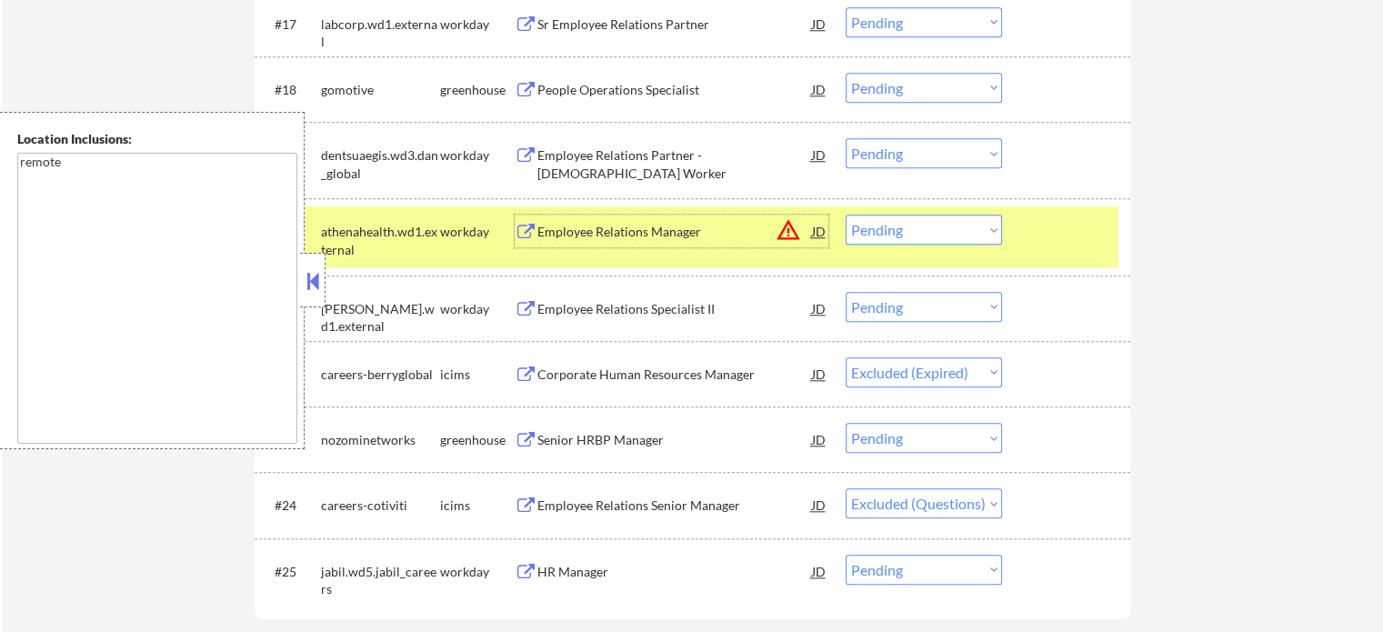
scroll to position [1637, 0]
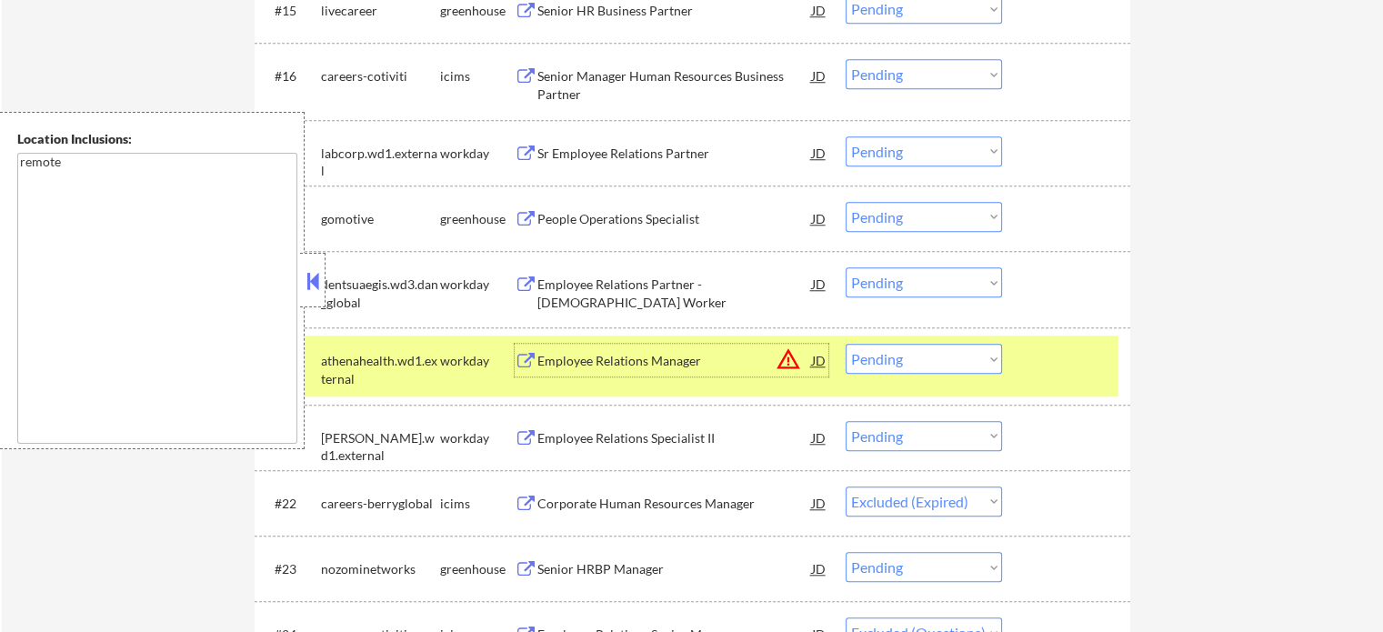
click at [917, 365] on select "Choose an option... Pending Applied Excluded (Questions) Excluded (Expired) Exc…" at bounding box center [924, 359] width 156 height 30
select select ""excluded__location_""
click at [846, 344] on select "Choose an option... Pending Applied Excluded (Questions) Excluded (Expired) Exc…" at bounding box center [924, 359] width 156 height 30
click at [1041, 367] on div at bounding box center [1069, 360] width 80 height 33
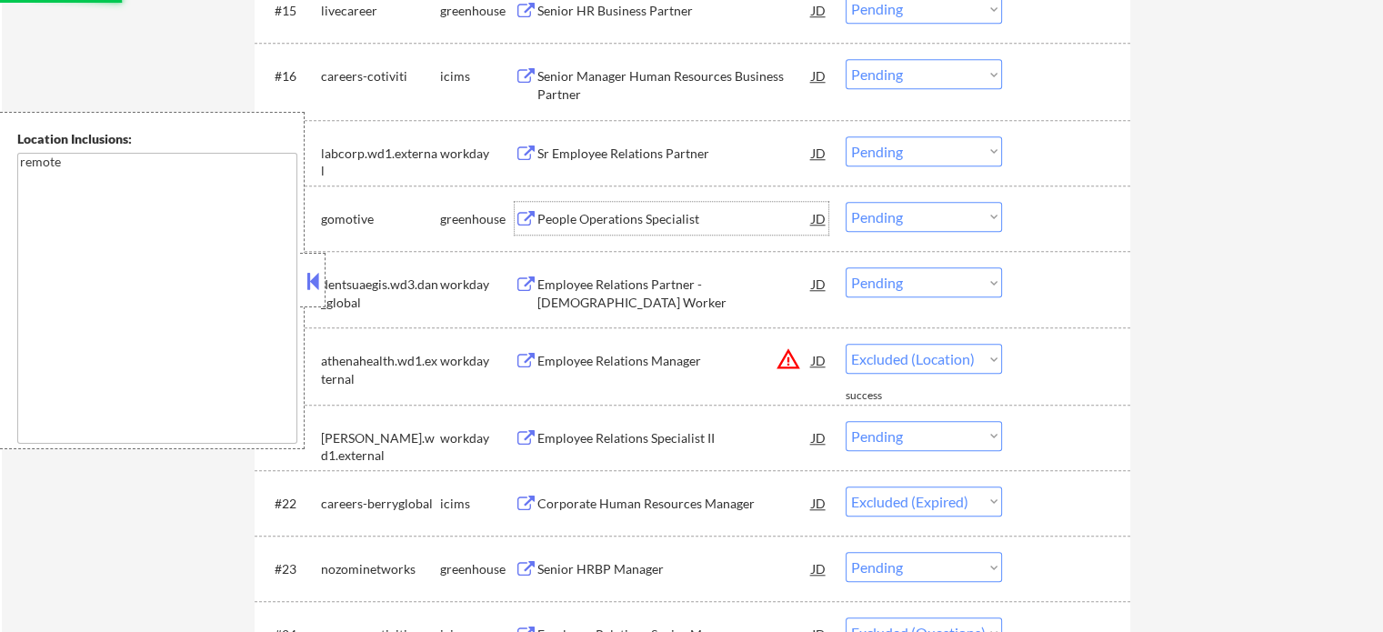
click at [630, 216] on div "People Operations Specialist" at bounding box center [675, 219] width 275 height 18
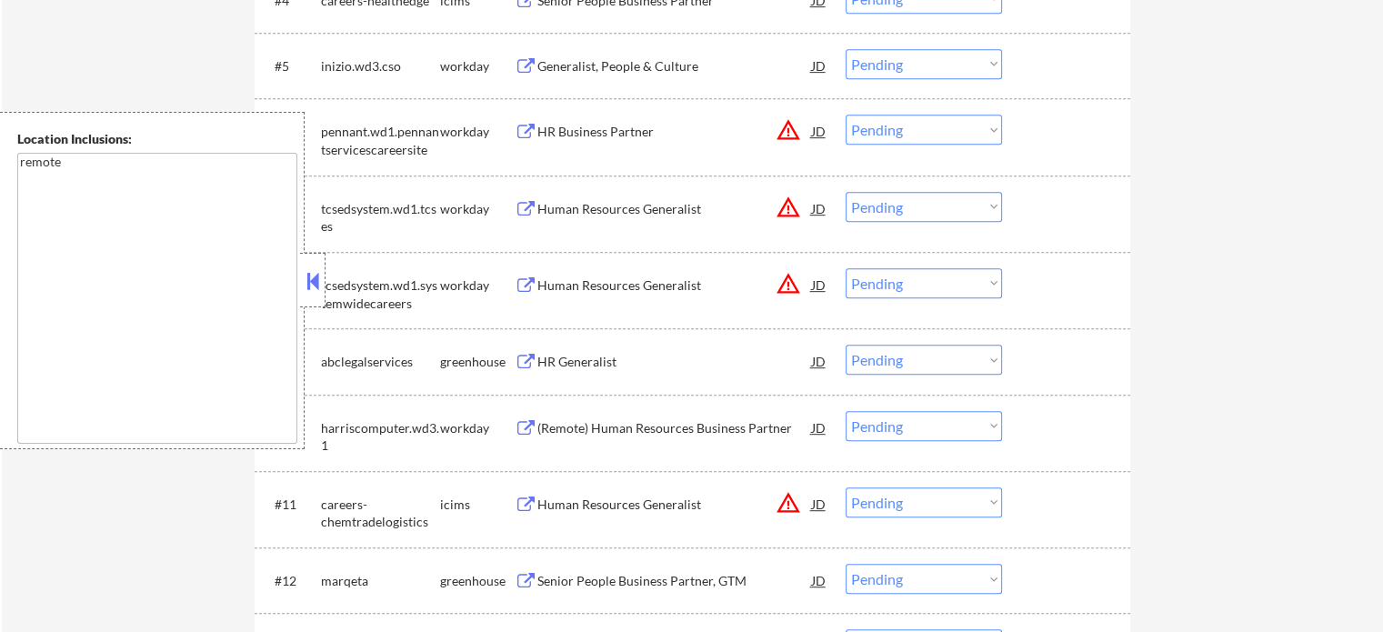
scroll to position [819, 0]
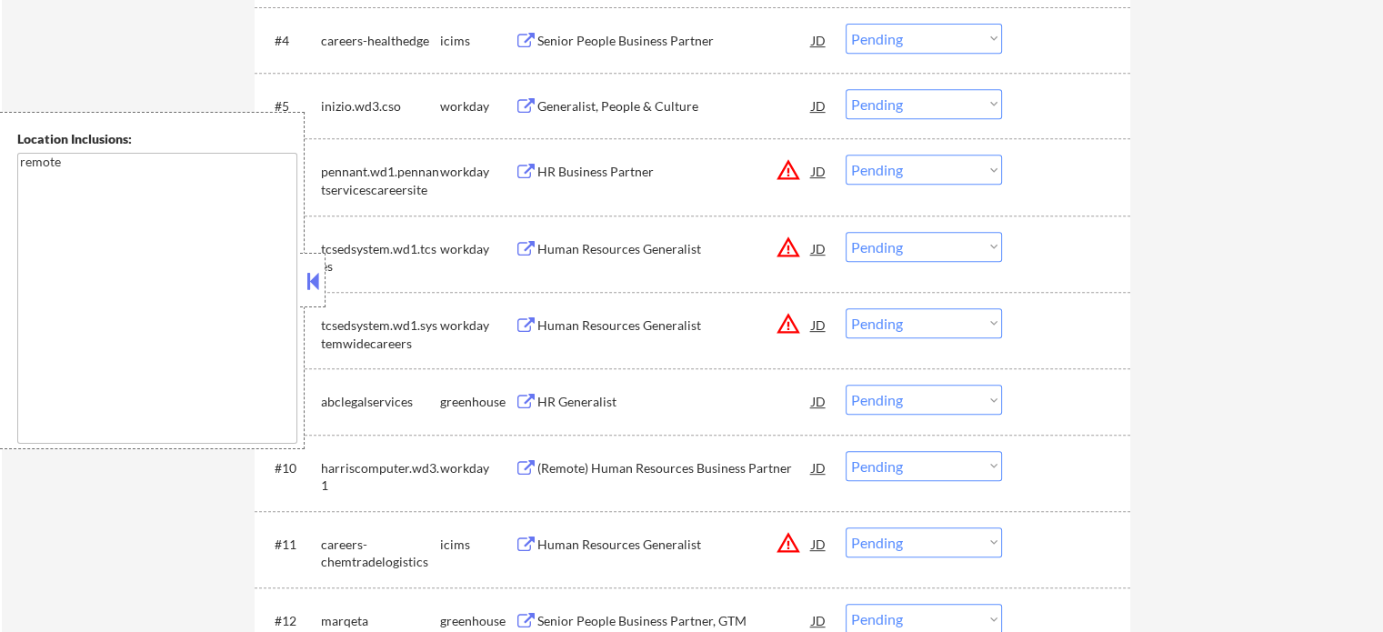
click at [571, 329] on div "Human Resources Generalist" at bounding box center [675, 326] width 275 height 18
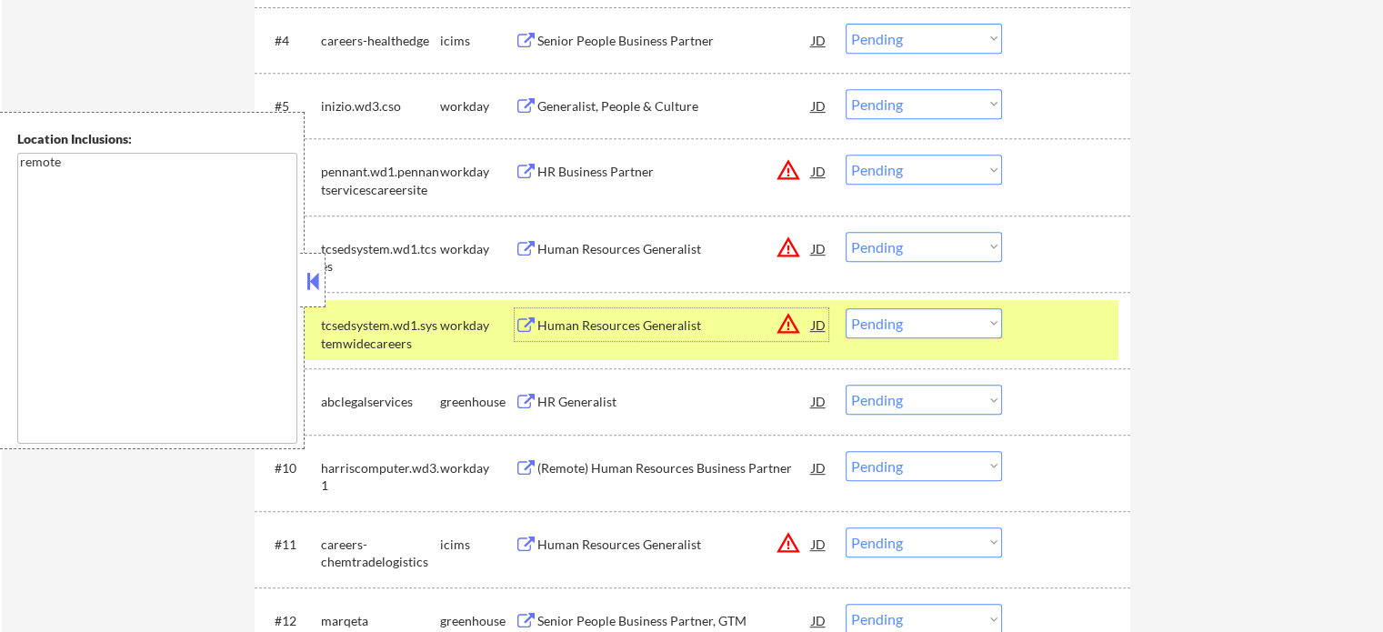
click at [1070, 327] on div at bounding box center [1069, 324] width 80 height 33
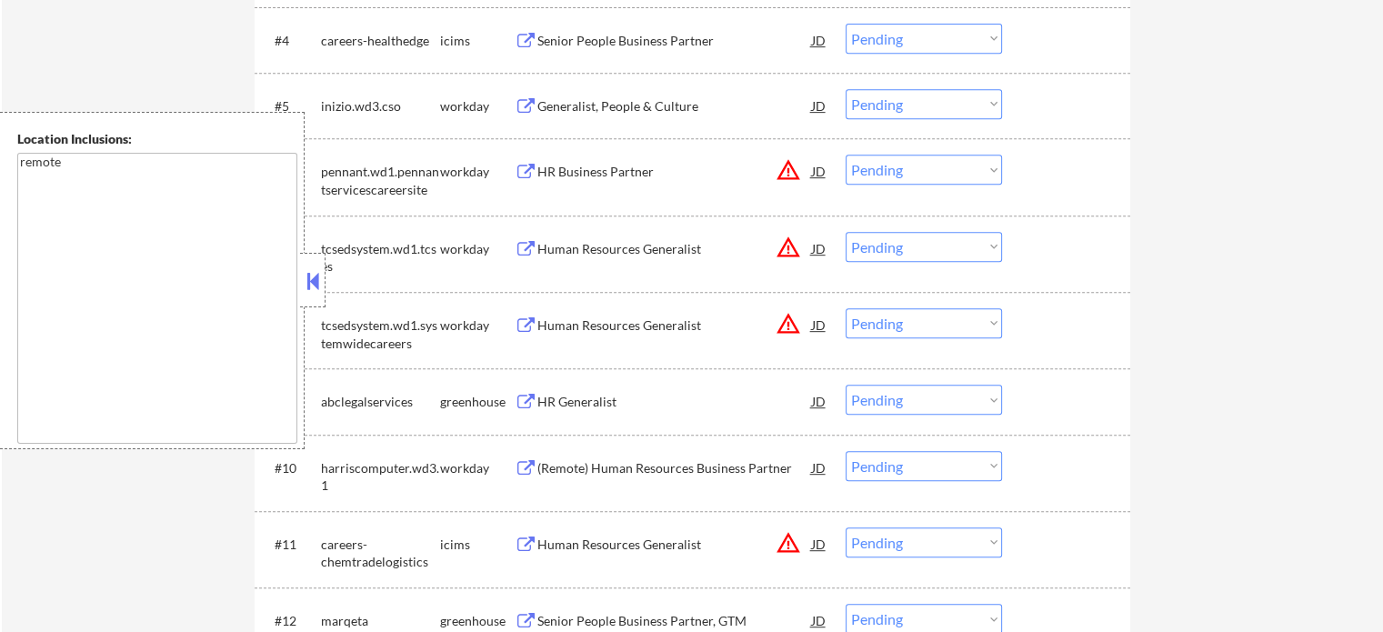
click at [655, 250] on div "Human Resources Generalist" at bounding box center [675, 249] width 275 height 18
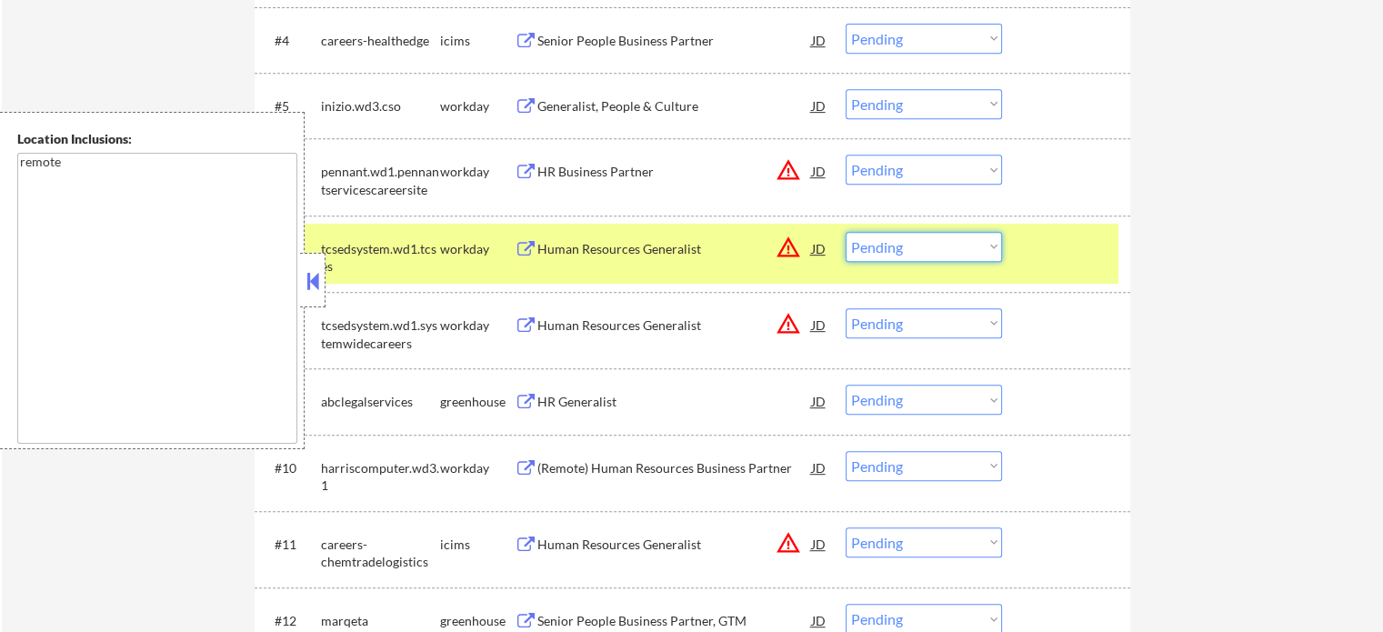
click at [953, 257] on select "Choose an option... Pending Applied Excluded (Questions) Excluded (Expired) Exc…" at bounding box center [924, 247] width 156 height 30
select select ""excluded__location_""
click at [846, 232] on select "Choose an option... Pending Applied Excluded (Questions) Excluded (Expired) Exc…" at bounding box center [924, 247] width 156 height 30
click at [1033, 250] on div at bounding box center [1069, 248] width 80 height 33
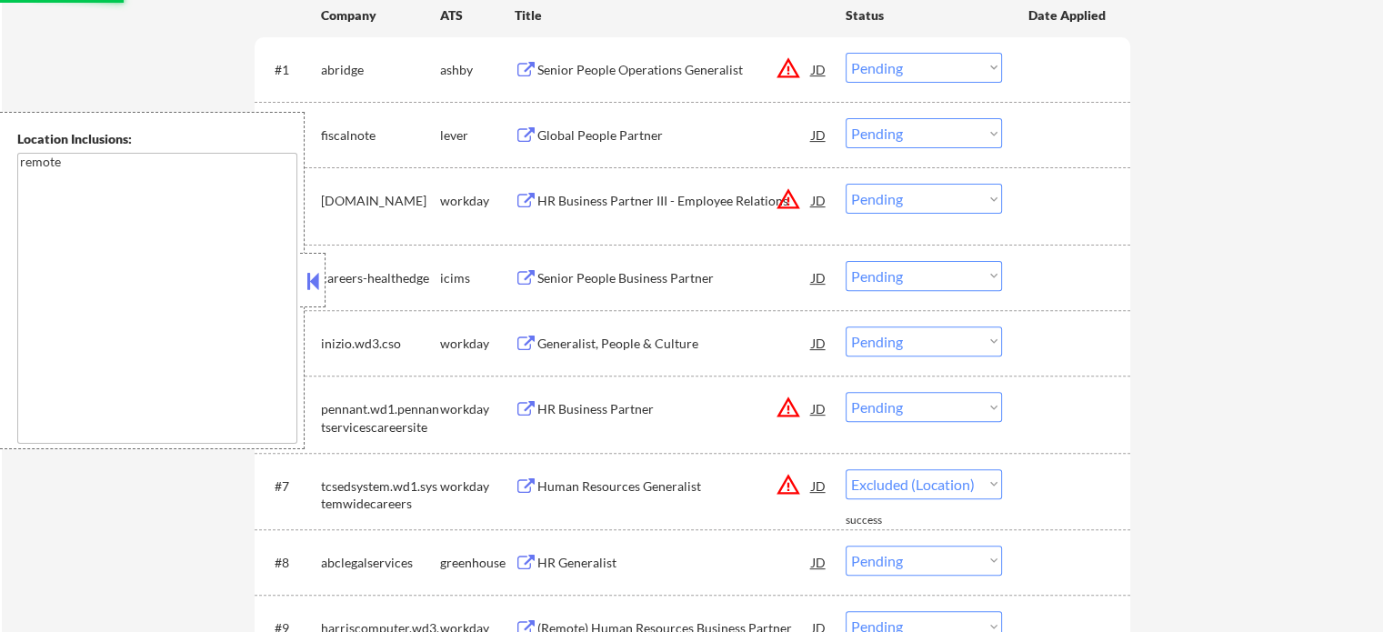
scroll to position [364, 0]
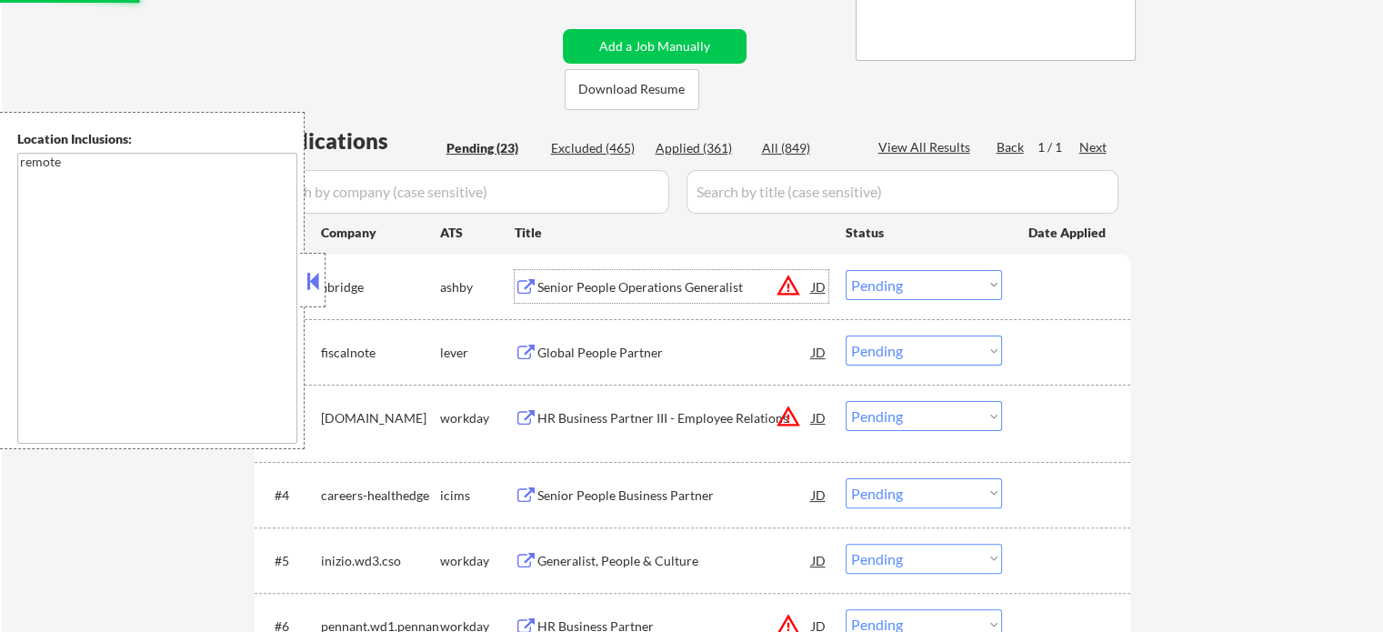
click at [608, 285] on div "Senior People Operations Generalist" at bounding box center [675, 287] width 275 height 18
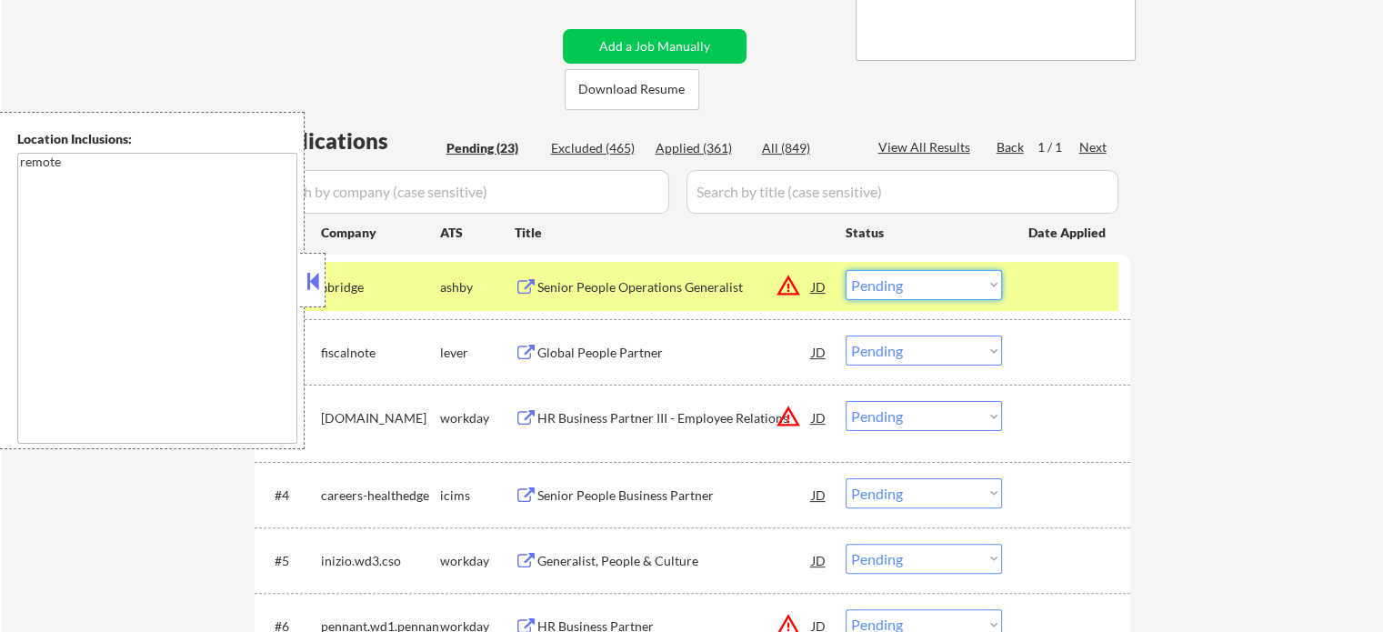
click at [950, 272] on select "Choose an option... Pending Applied Excluded (Questions) Excluded (Expired) Exc…" at bounding box center [924, 285] width 156 height 30
select select ""excluded__location_""
click at [846, 270] on select "Choose an option... Pending Applied Excluded (Questions) Excluded (Expired) Exc…" at bounding box center [924, 285] width 156 height 30
click at [1064, 291] on div at bounding box center [1069, 286] width 80 height 33
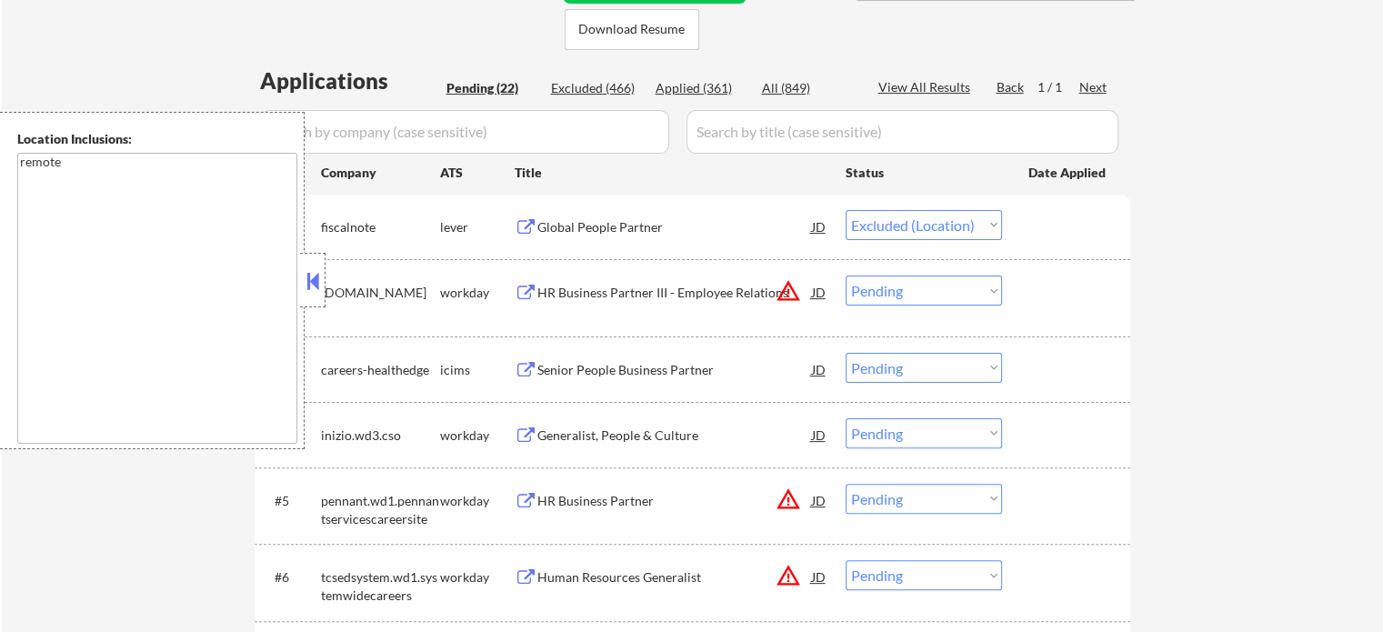
scroll to position [455, 0]
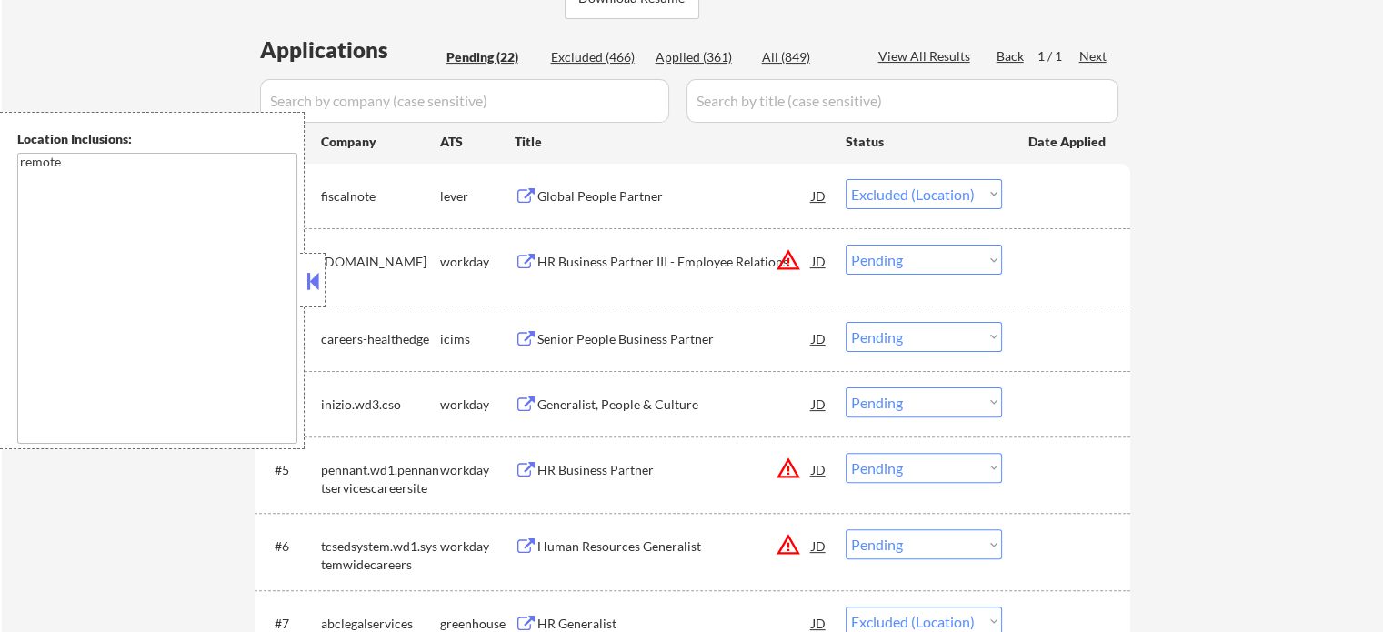
click at [598, 268] on div "HR Business Partner III - Employee Relations" at bounding box center [675, 262] width 275 height 18
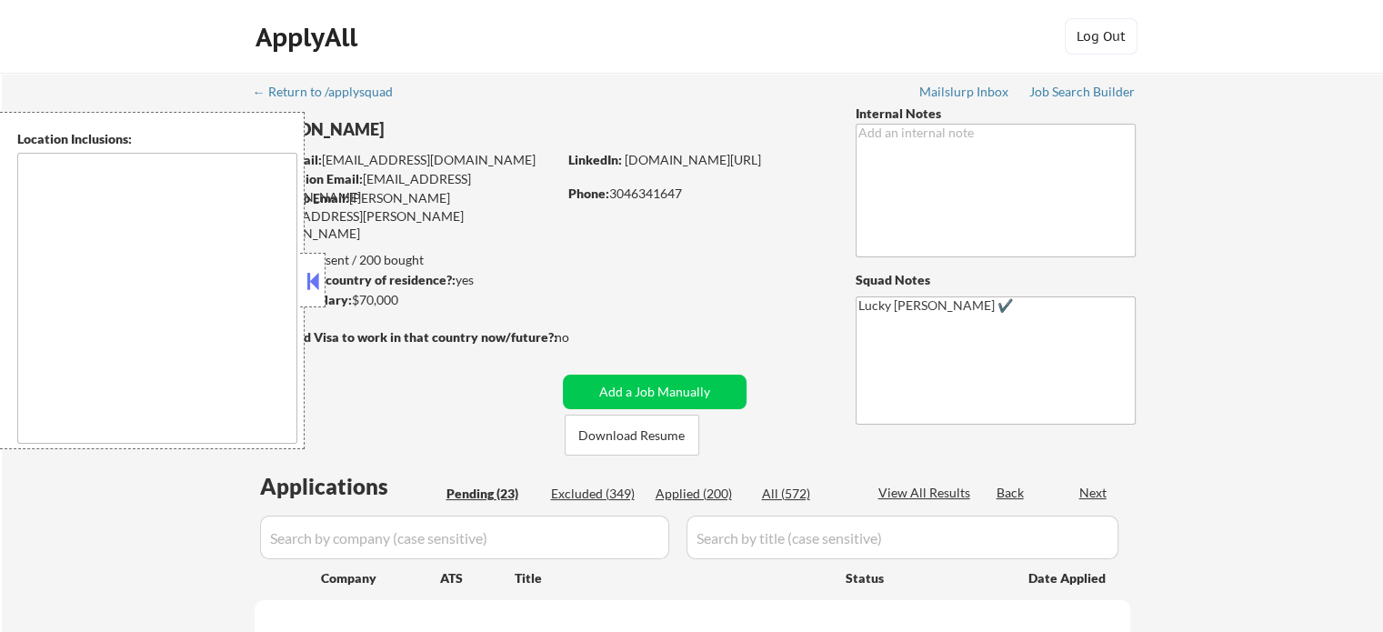
type textarea "[GEOGRAPHIC_DATA], [GEOGRAPHIC_DATA], [GEOGRAPHIC_DATA] [GEOGRAPHIC_DATA], [GEO…"
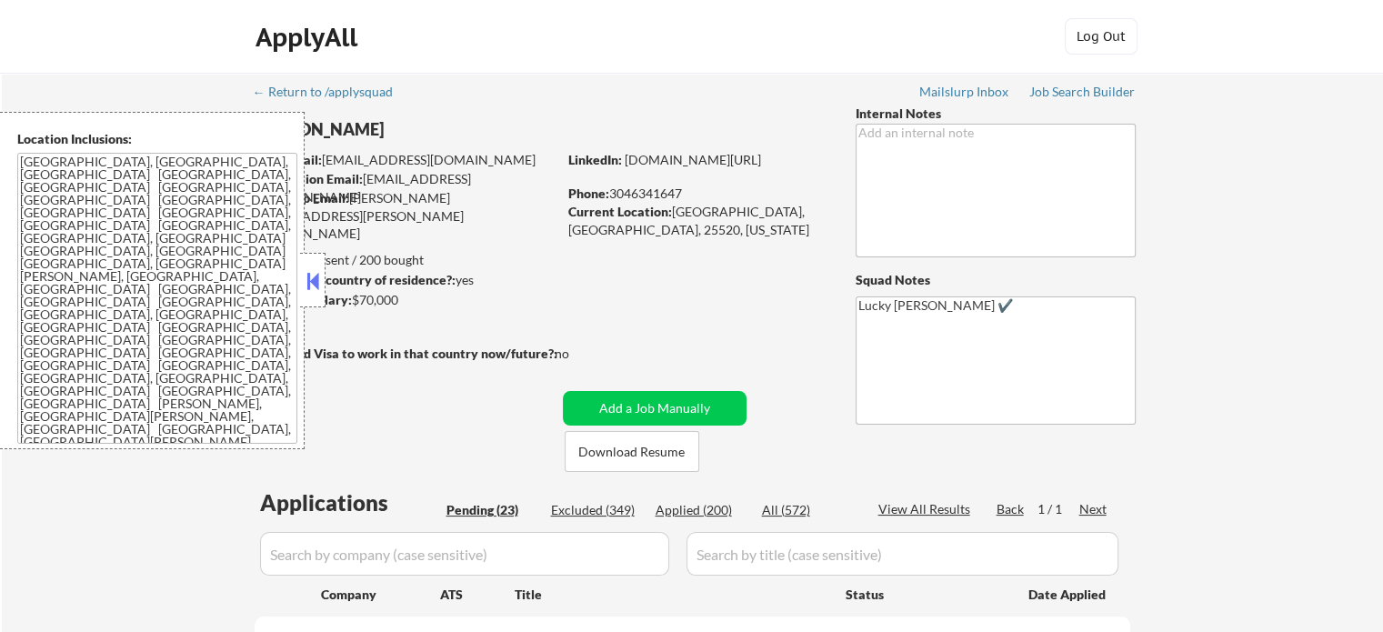
select select ""pending""
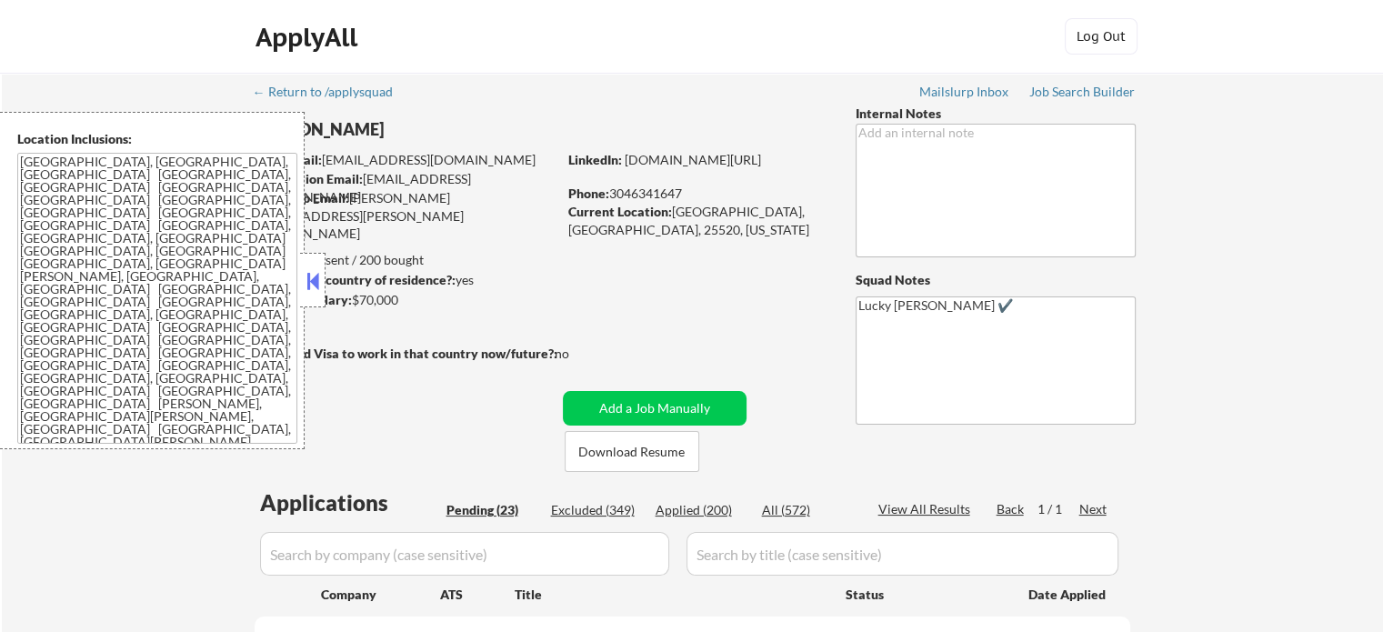
select select ""pending""
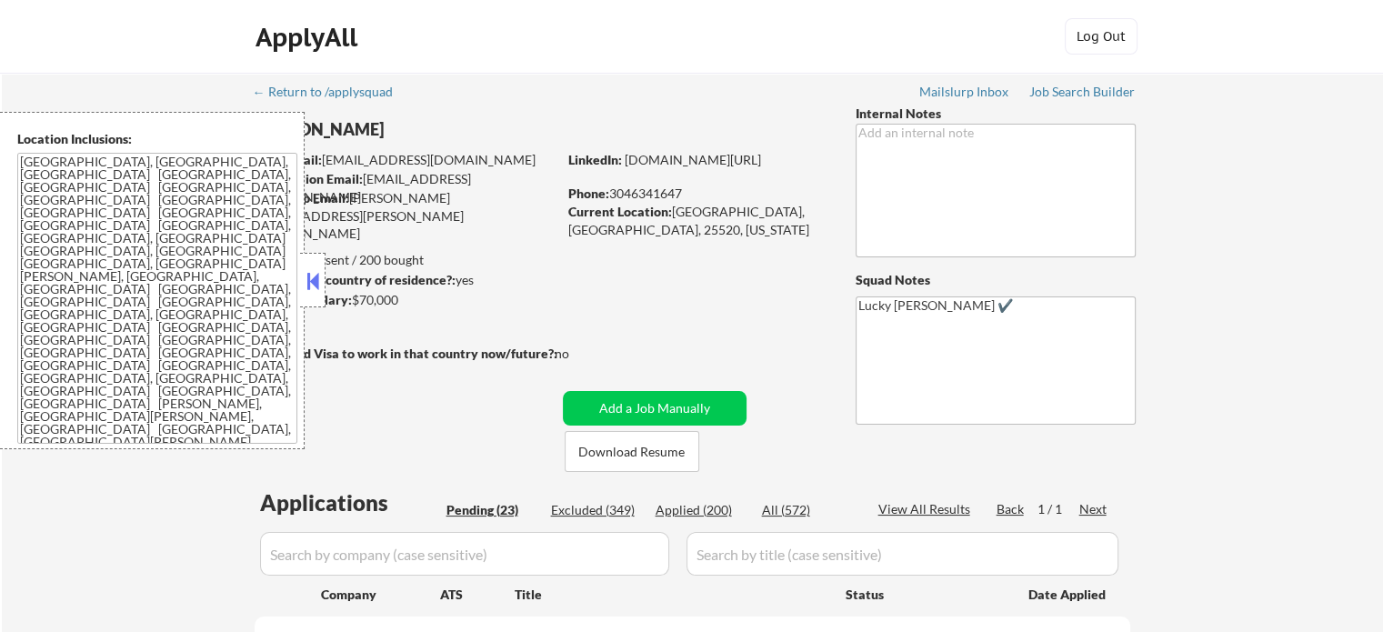
select select ""pending""
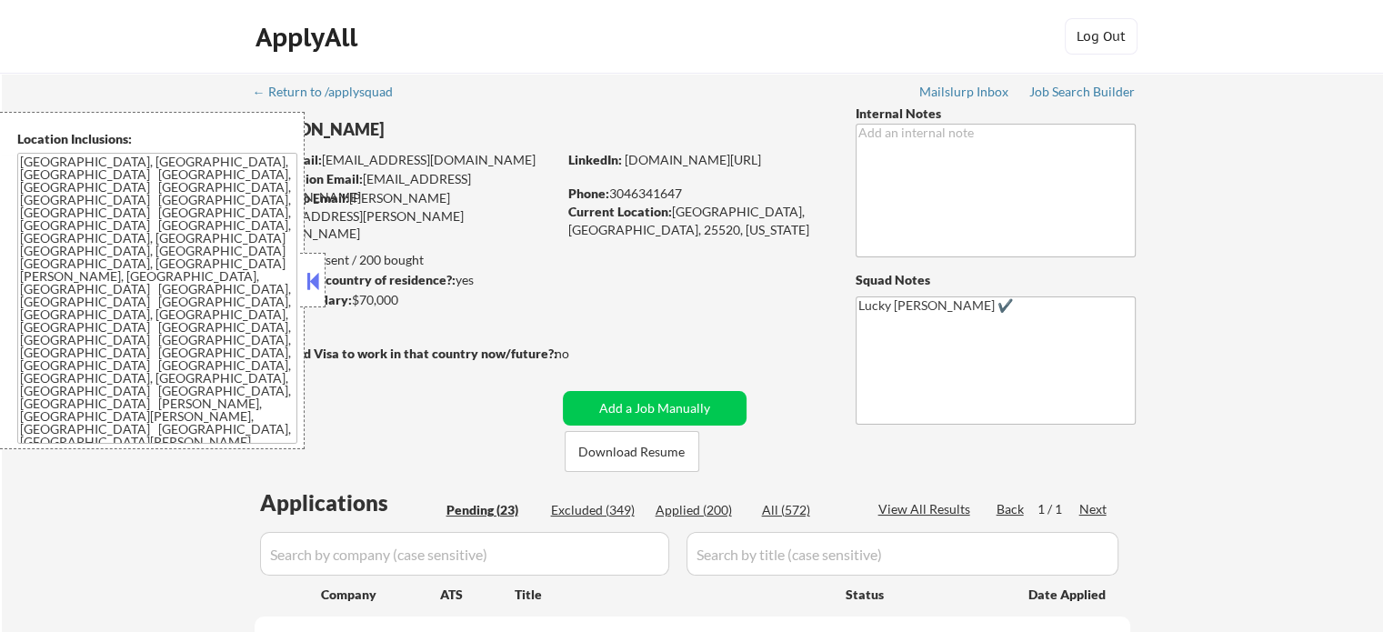
select select ""pending""
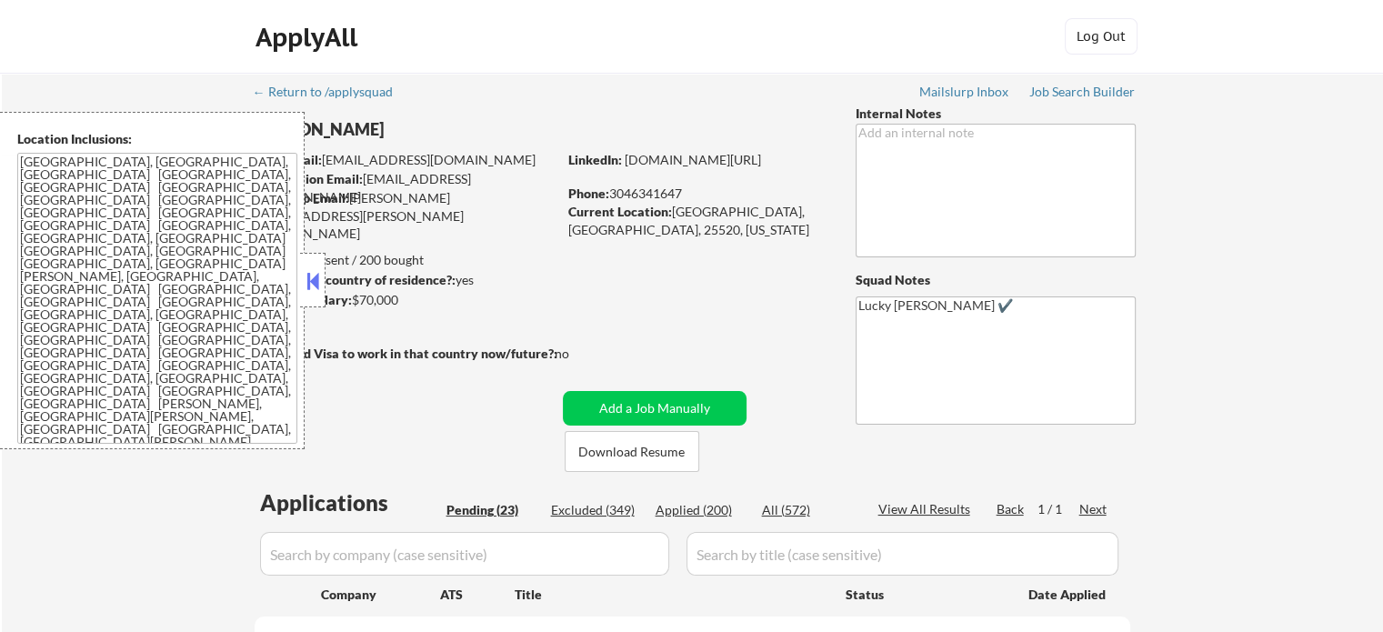
select select ""pending""
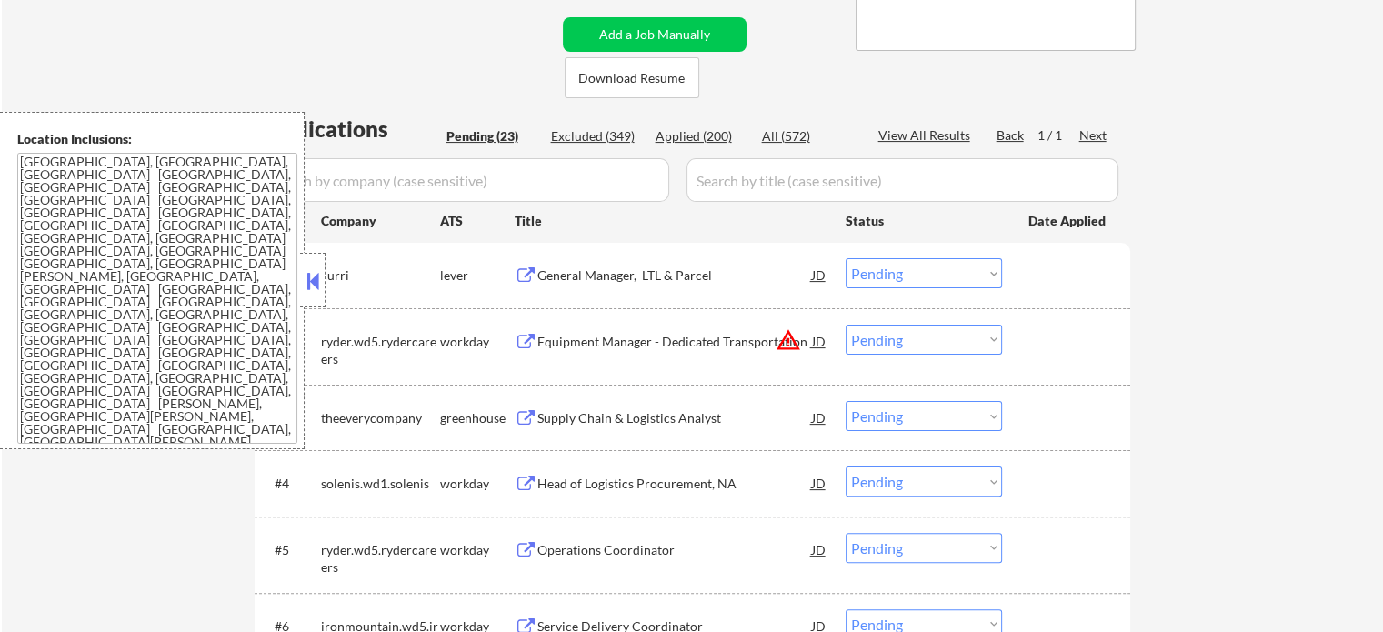
scroll to position [546, 0]
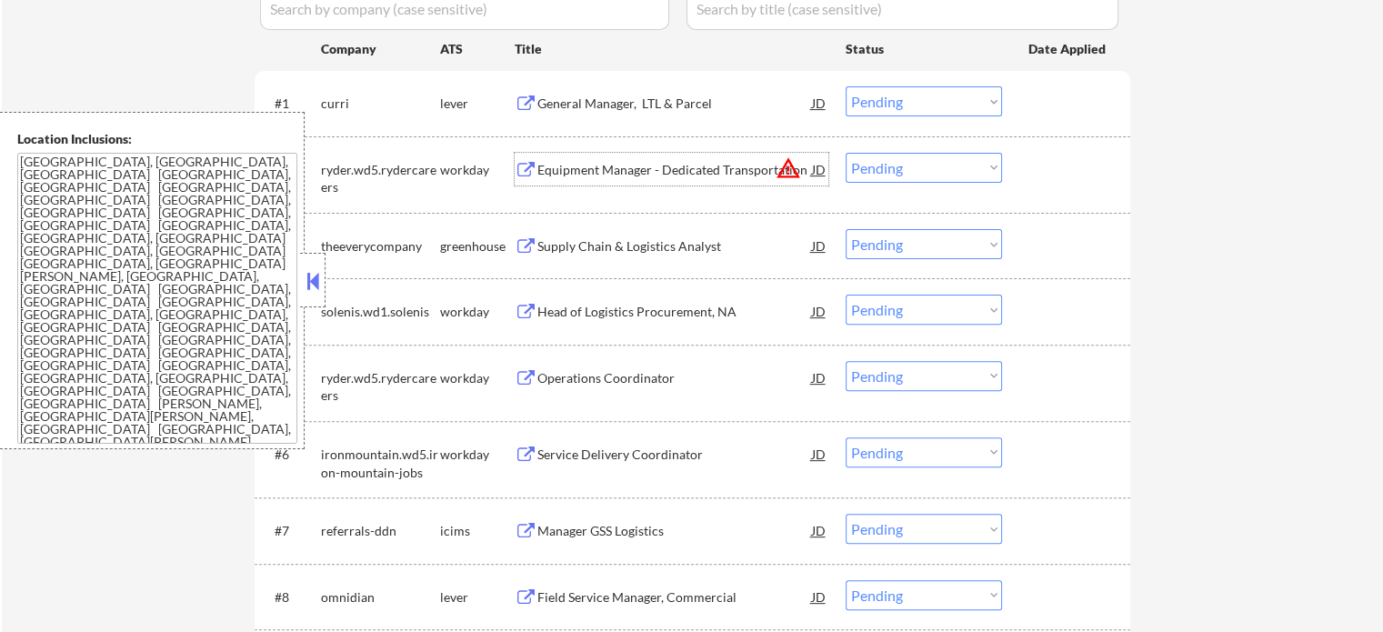
click at [619, 177] on div "Equipment Manager - Dedicated Transportation" at bounding box center [675, 170] width 275 height 18
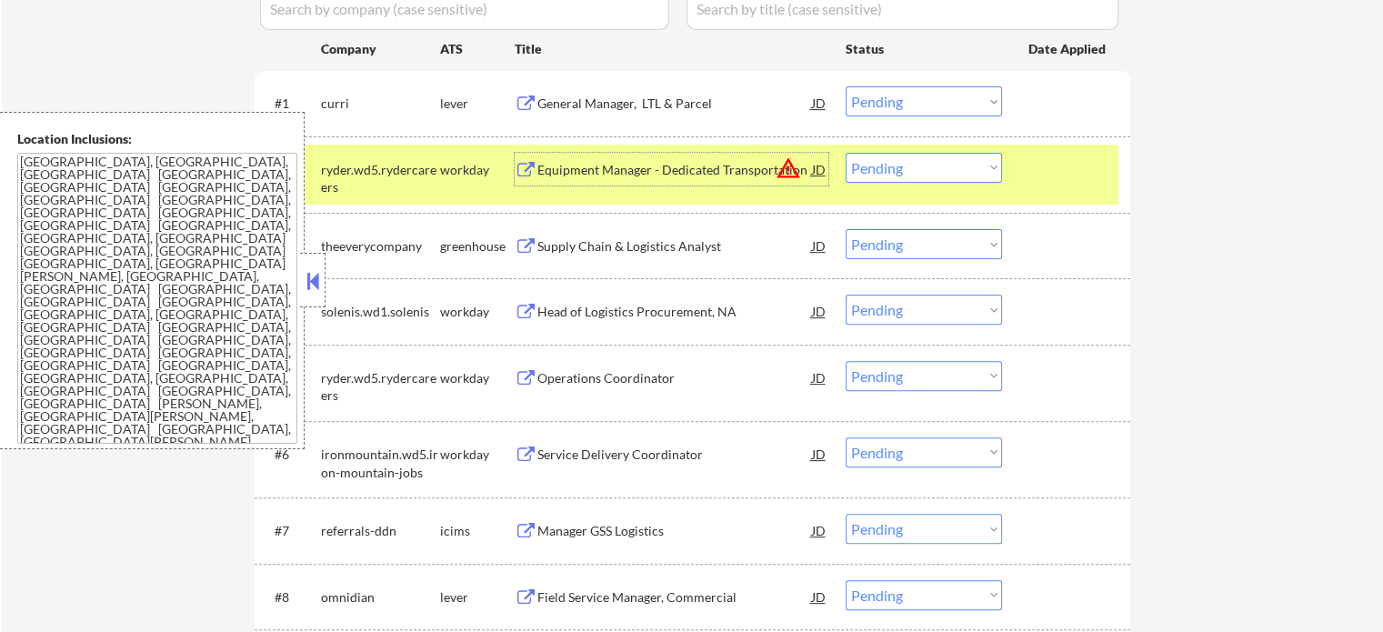
click at [879, 170] on select "Choose an option... Pending Applied Excluded (Questions) Excluded (Expired) Exc…" at bounding box center [924, 168] width 156 height 30
click at [846, 153] on select "Choose an option... Pending Applied Excluded (Questions) Excluded (Expired) Exc…" at bounding box center [924, 168] width 156 height 30
click at [1062, 177] on div at bounding box center [1069, 169] width 80 height 33
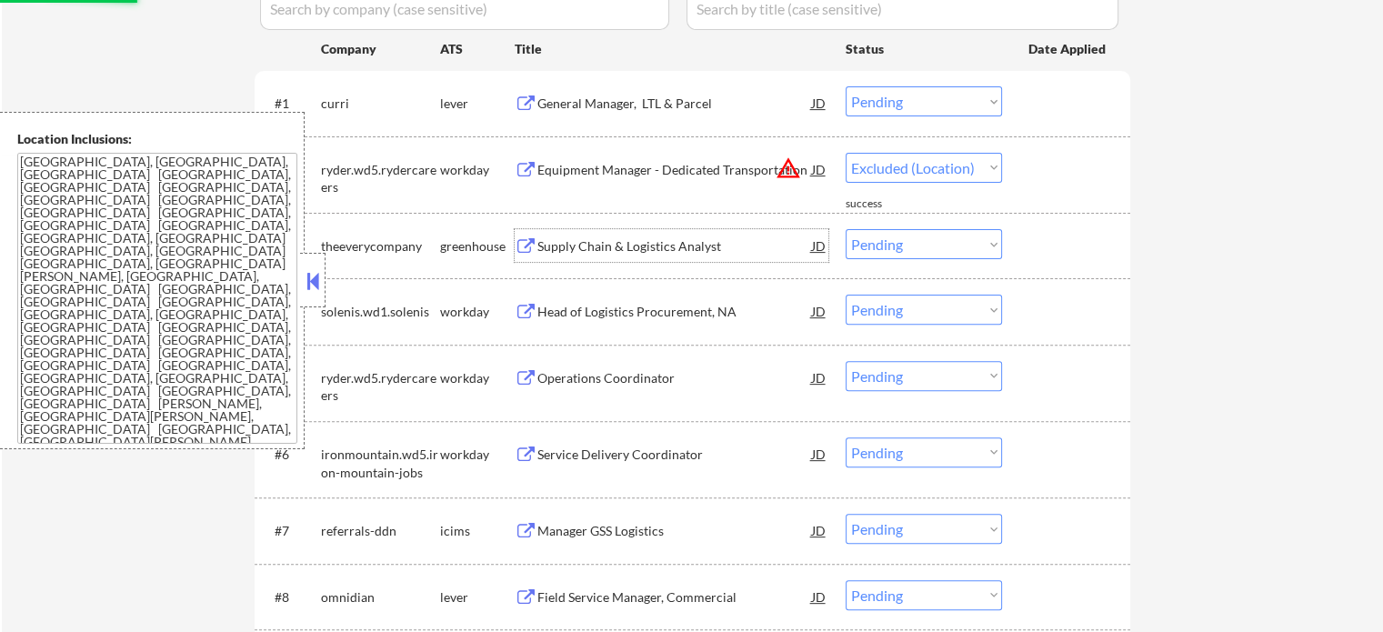
click at [674, 249] on div "Supply Chain & Logistics Analyst" at bounding box center [675, 246] width 275 height 18
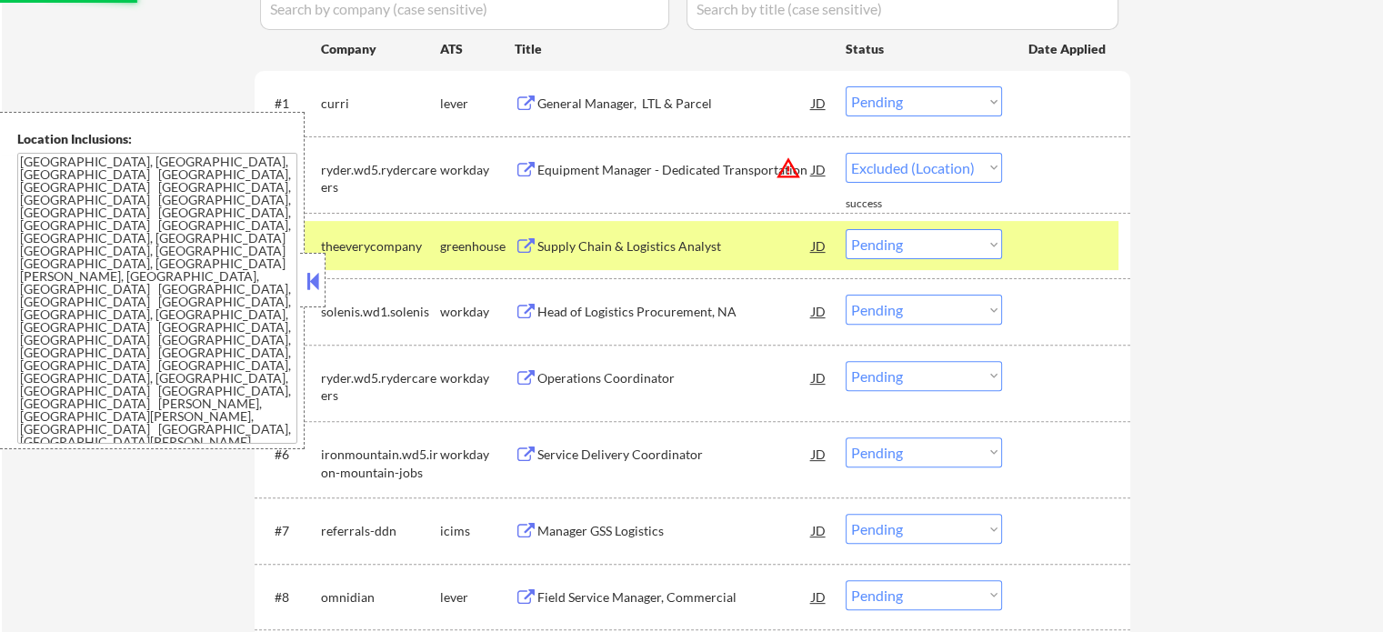
select select ""pending""
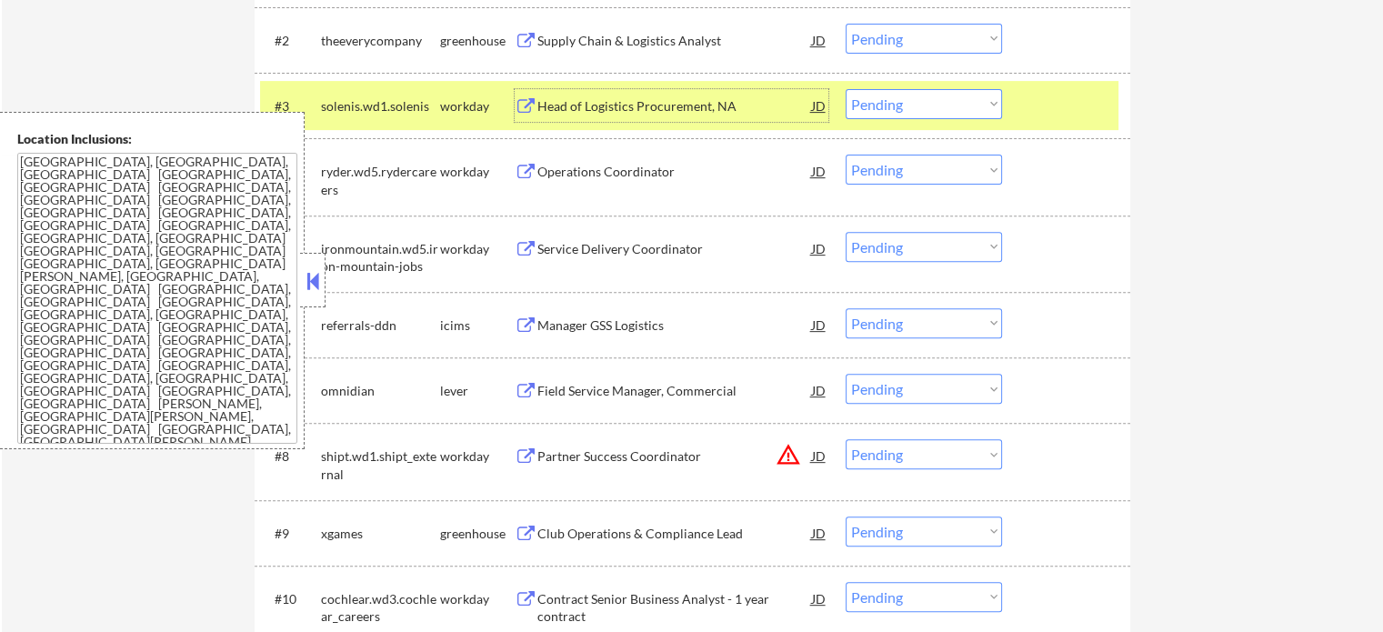
scroll to position [819, 0]
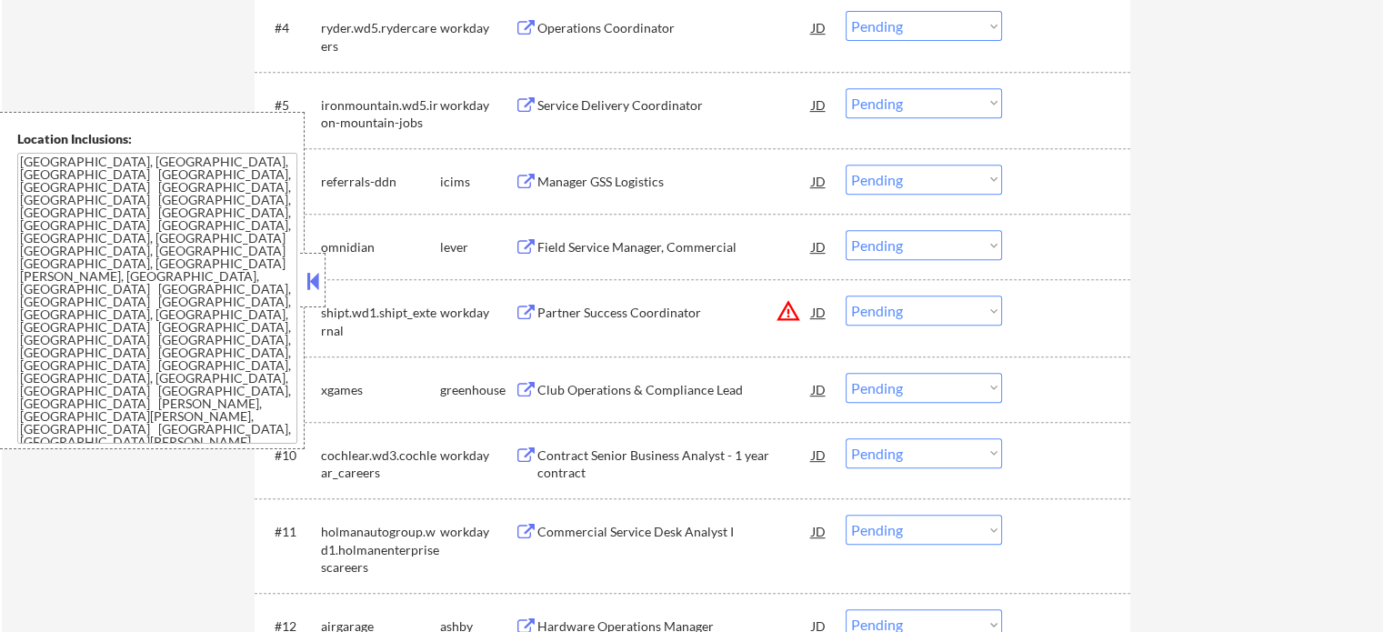
click at [601, 243] on div "Field Service Manager, Commercial" at bounding box center [675, 247] width 275 height 18
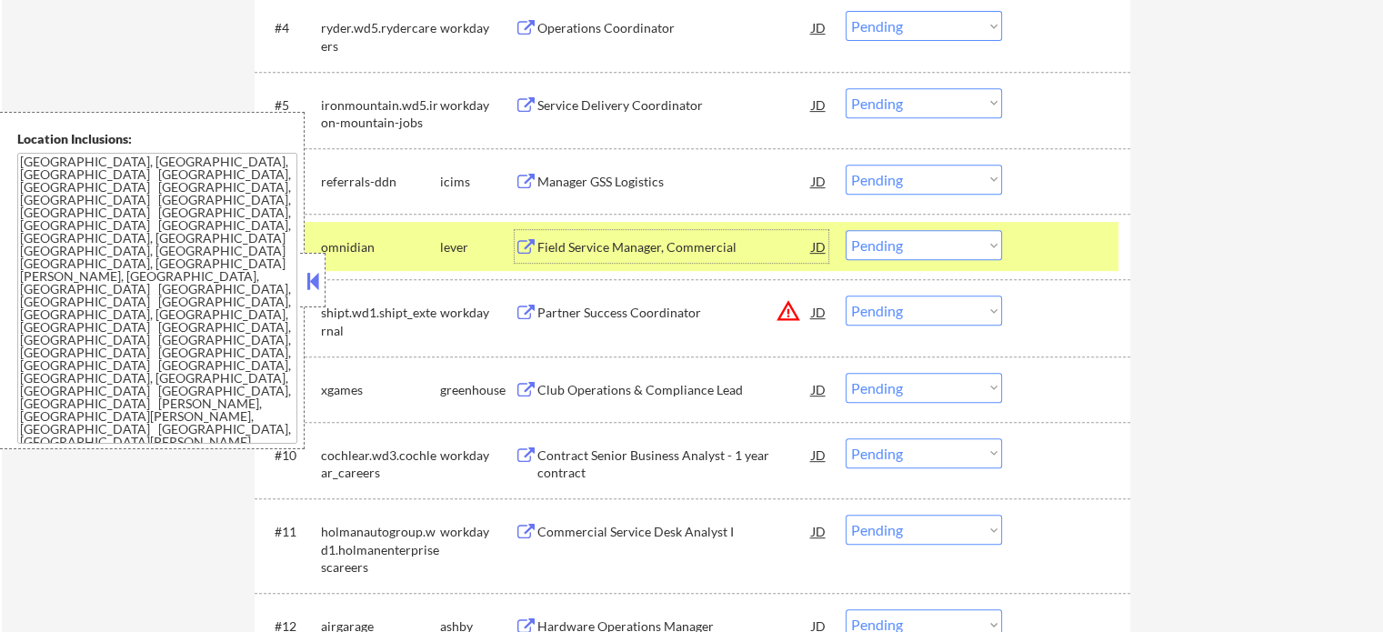
click at [1079, 257] on div at bounding box center [1069, 246] width 80 height 33
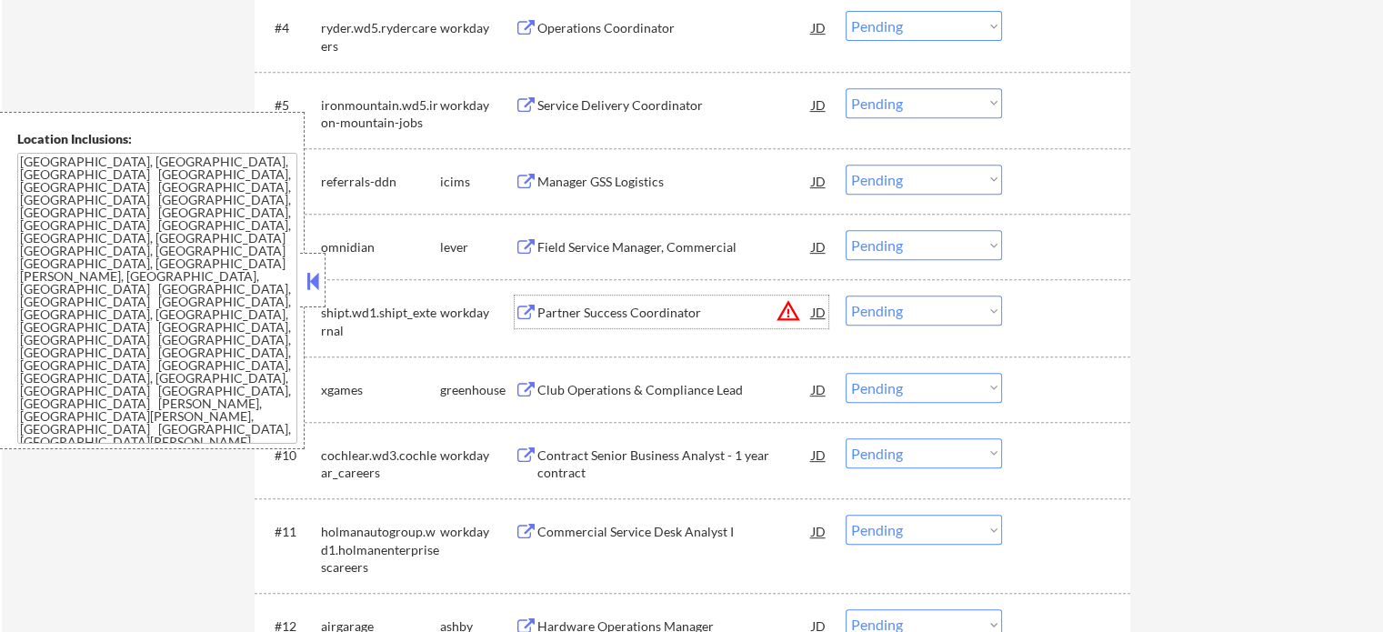
click at [655, 313] on div "Partner Success Coordinator" at bounding box center [675, 313] width 275 height 18
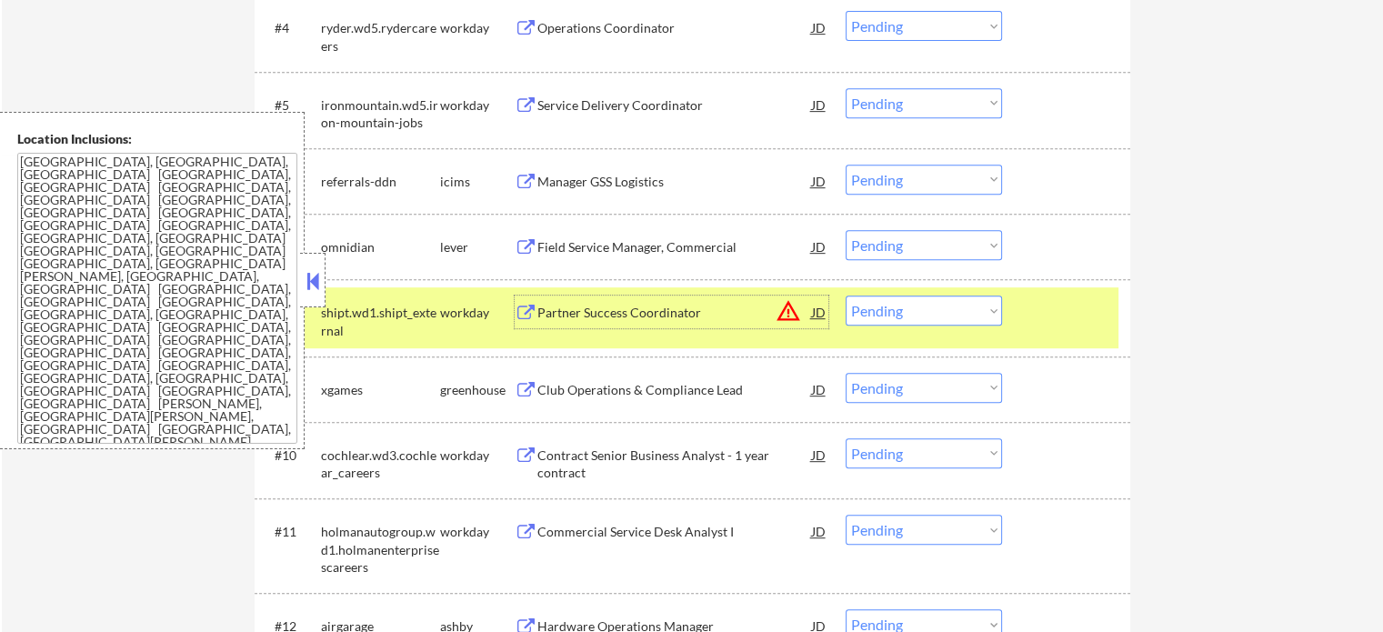
click at [950, 317] on select "Choose an option... Pending Applied Excluded (Questions) Excluded (Expired) Exc…" at bounding box center [924, 311] width 156 height 30
click at [846, 296] on select "Choose an option... Pending Applied Excluded (Questions) Excluded (Expired) Exc…" at bounding box center [924, 311] width 156 height 30
click at [1060, 303] on div at bounding box center [1069, 312] width 80 height 33
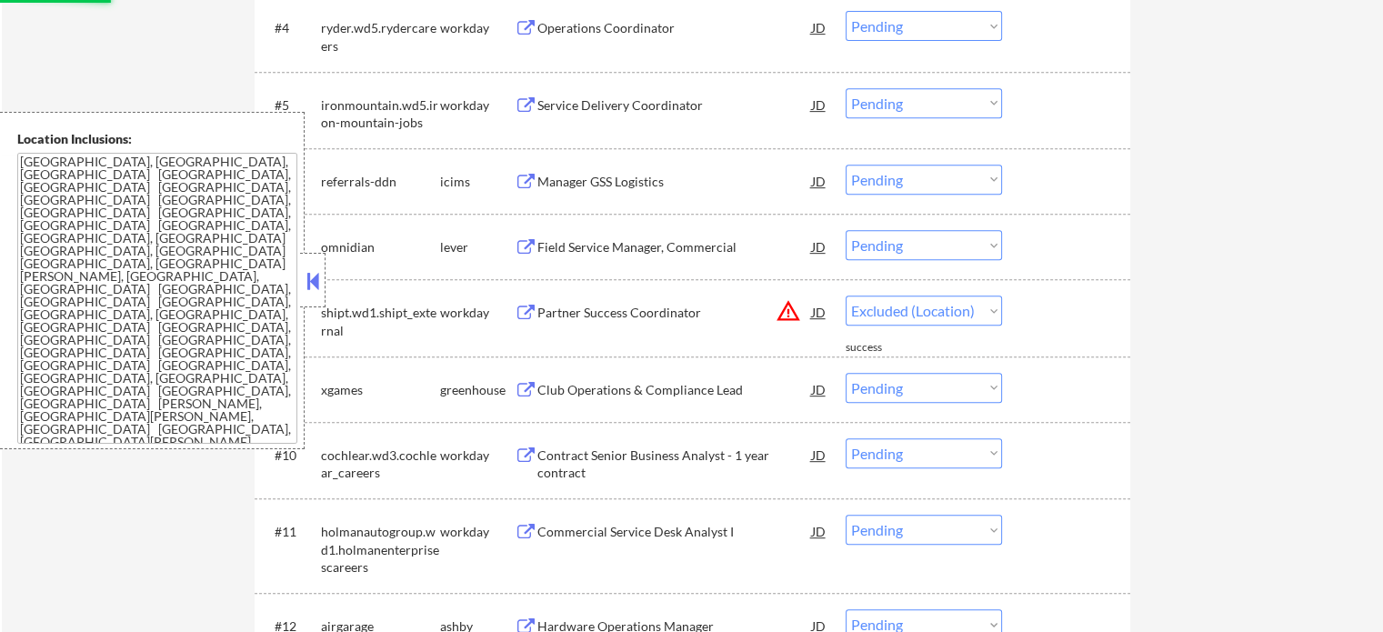
click at [648, 393] on div "Club Operations & Compliance Lead" at bounding box center [675, 390] width 275 height 18
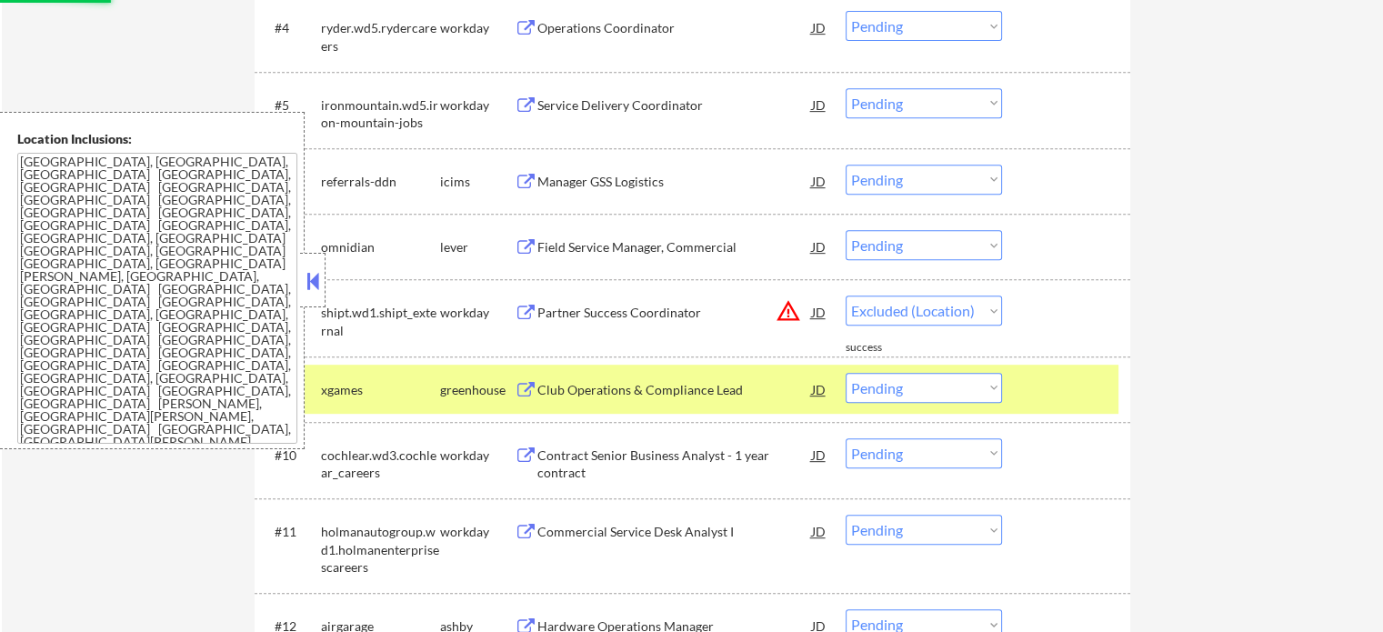
select select ""pending""
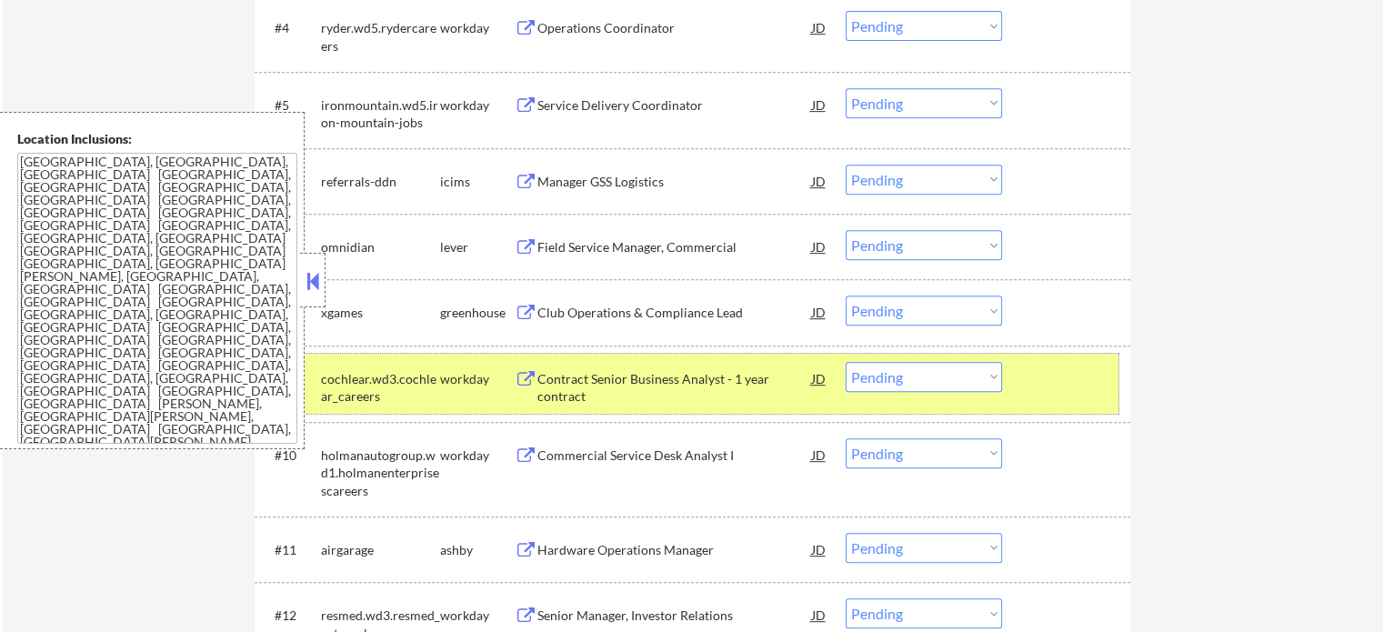
click at [1086, 397] on div "#9 cochlear.wd3.cochlear_careers workday Contract Senior Business Analyst - 1 y…" at bounding box center [689, 384] width 859 height 60
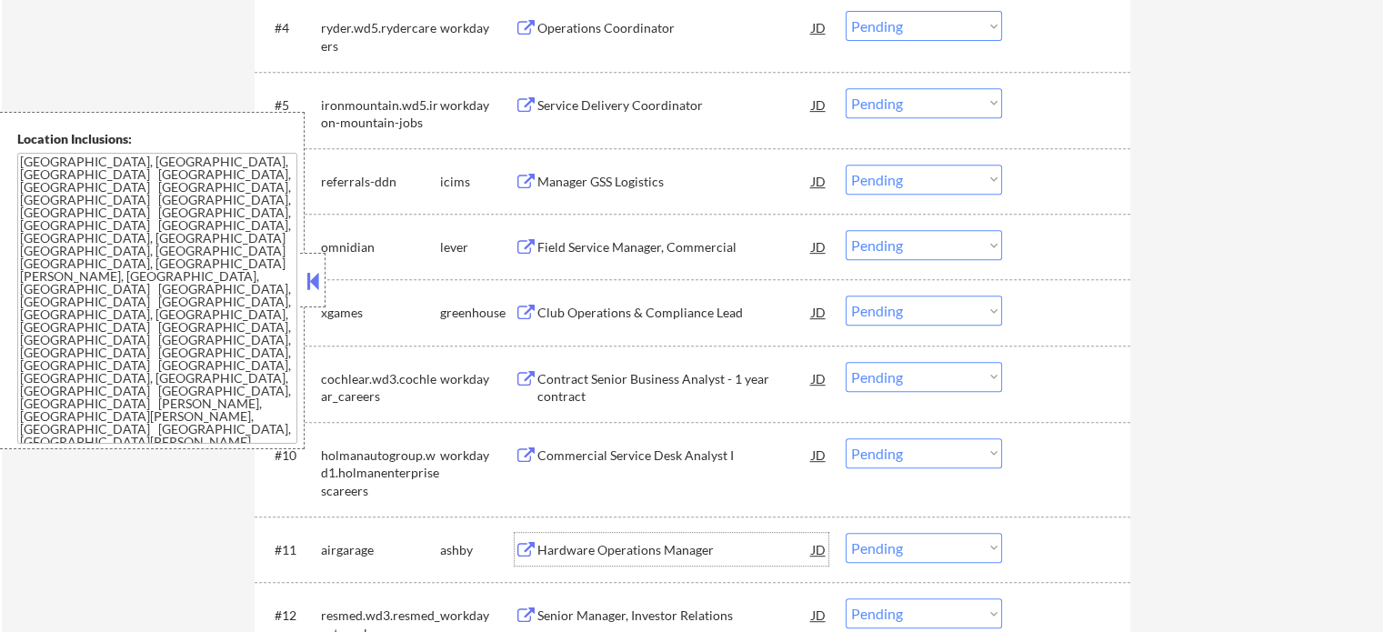
click at [647, 545] on div "Hardware Operations Manager" at bounding box center [675, 550] width 275 height 18
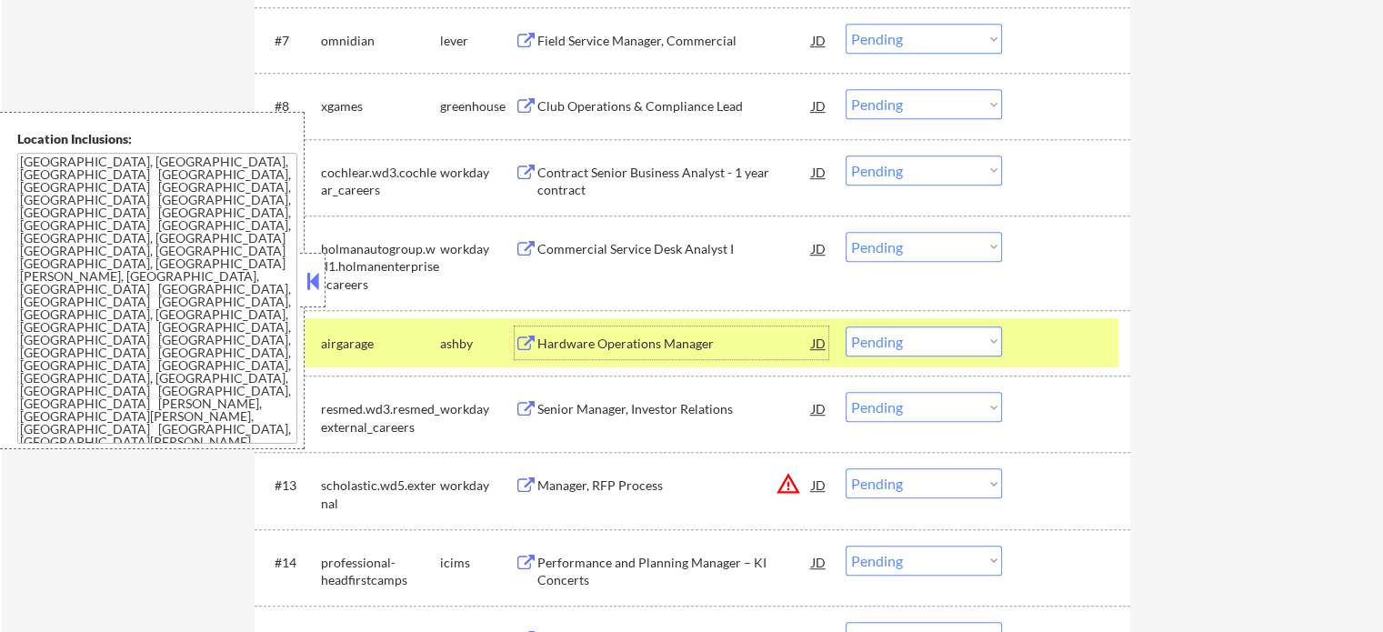
scroll to position [1182, 0]
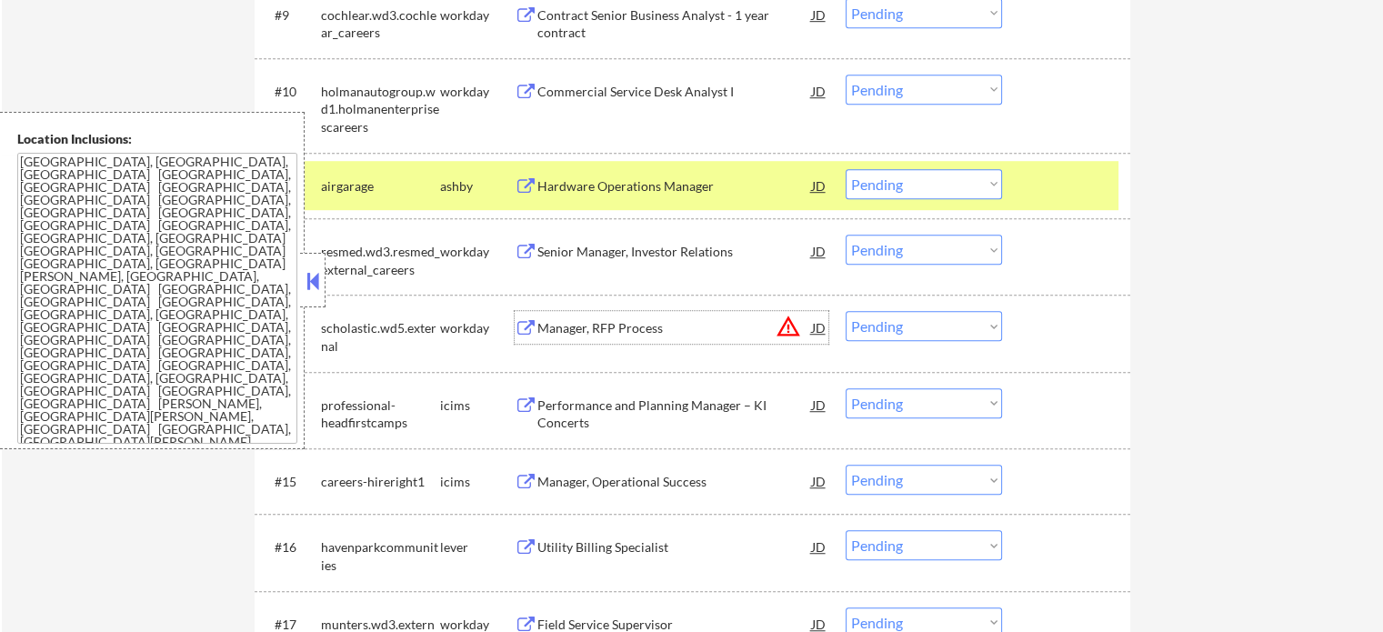
click at [593, 317] on div "Manager, RFP Process" at bounding box center [675, 327] width 275 height 33
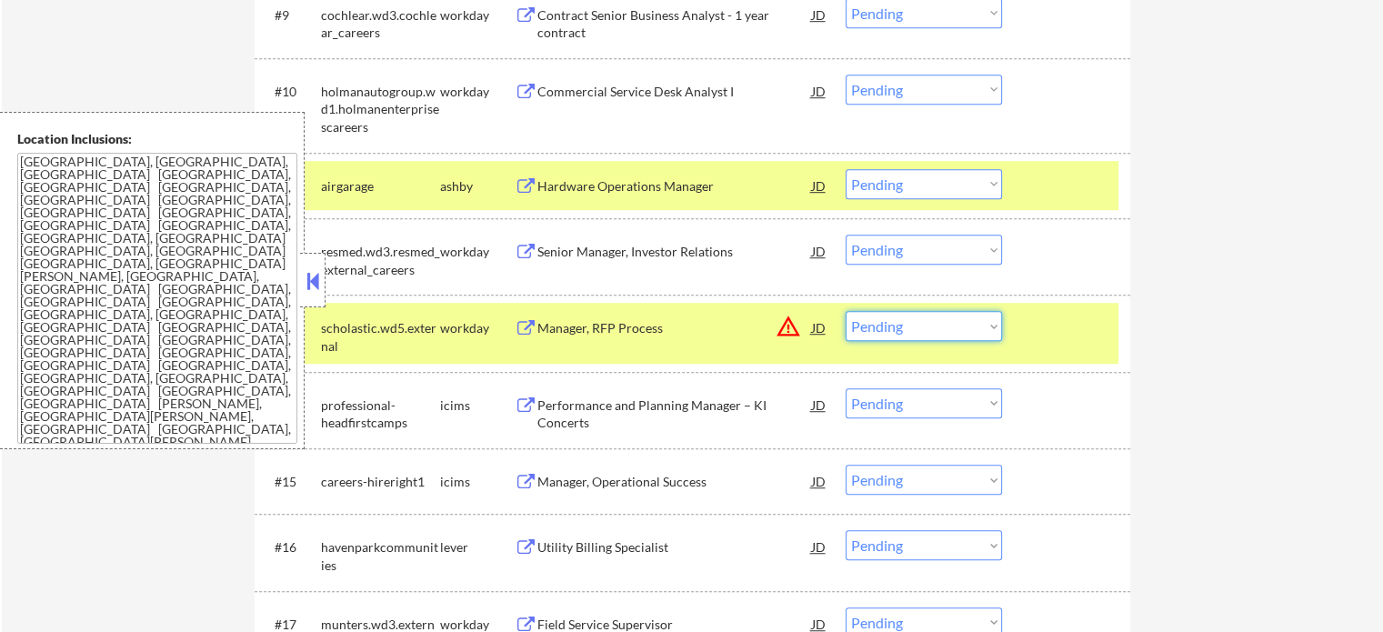
click at [902, 327] on select "Choose an option... Pending Applied Excluded (Questions) Excluded (Expired) Exc…" at bounding box center [924, 326] width 156 height 30
click at [846, 311] on select "Choose an option... Pending Applied Excluded (Questions) Excluded (Expired) Exc…" at bounding box center [924, 326] width 156 height 30
click at [1042, 357] on div "#13 scholastic.wd5.external workday Manager, RFP Process JD warning_amber Choos…" at bounding box center [689, 333] width 859 height 60
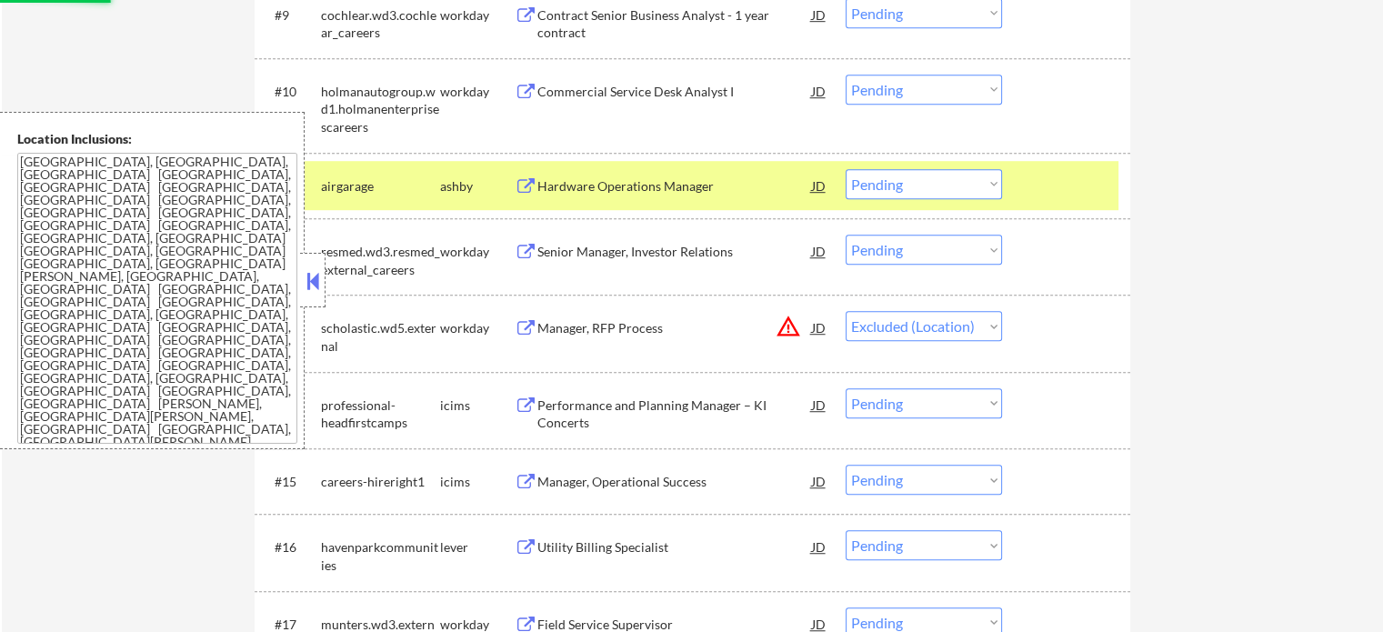
click at [1058, 199] on div at bounding box center [1069, 185] width 80 height 33
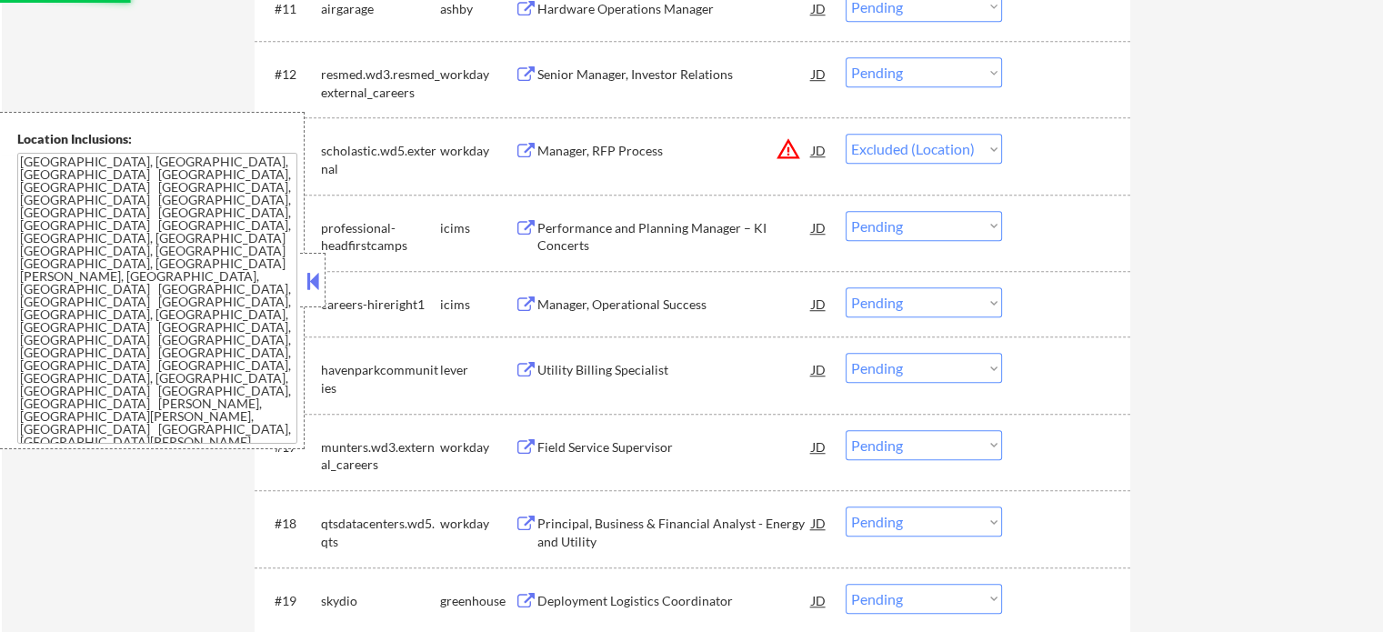
scroll to position [1364, 0]
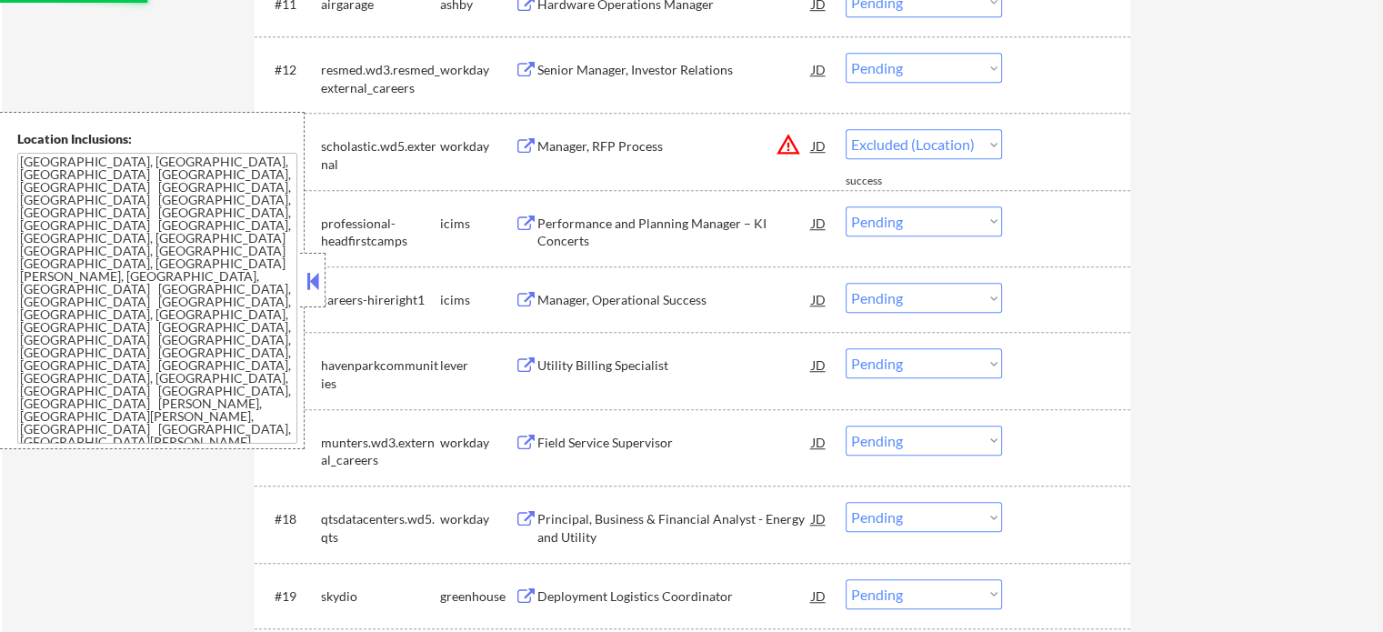
click at [593, 361] on div "Utility Billing Specialist" at bounding box center [675, 366] width 275 height 18
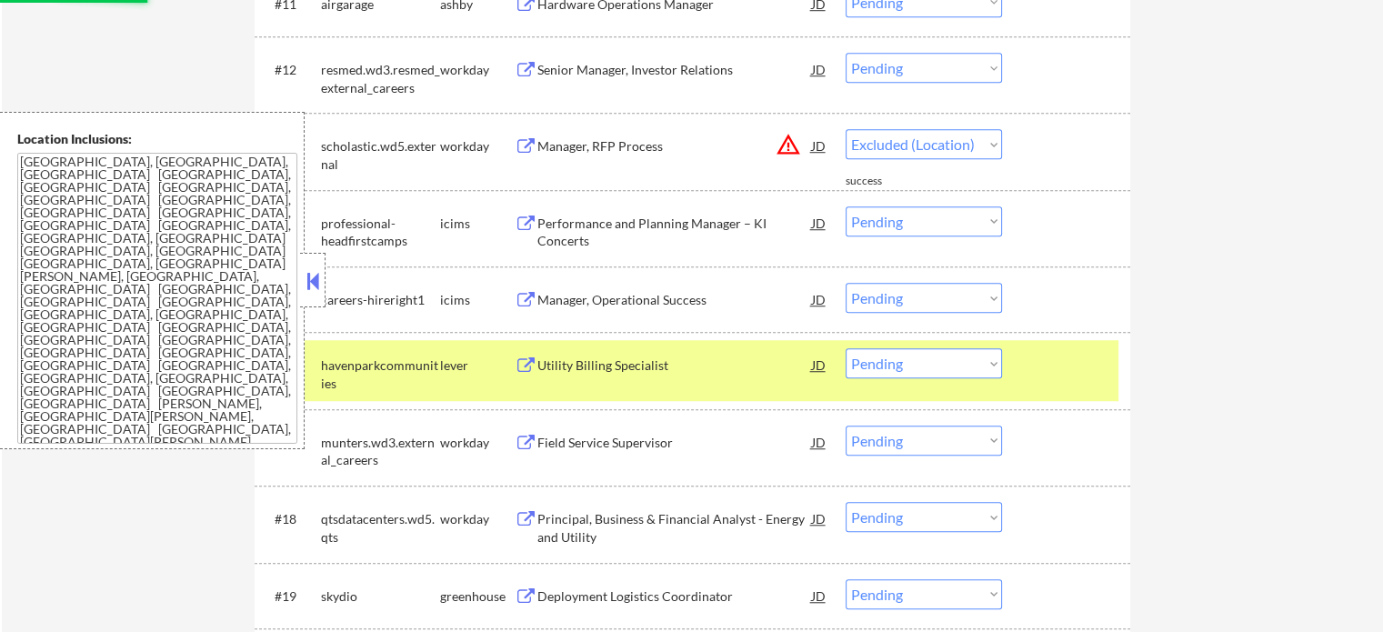
select select ""pending""
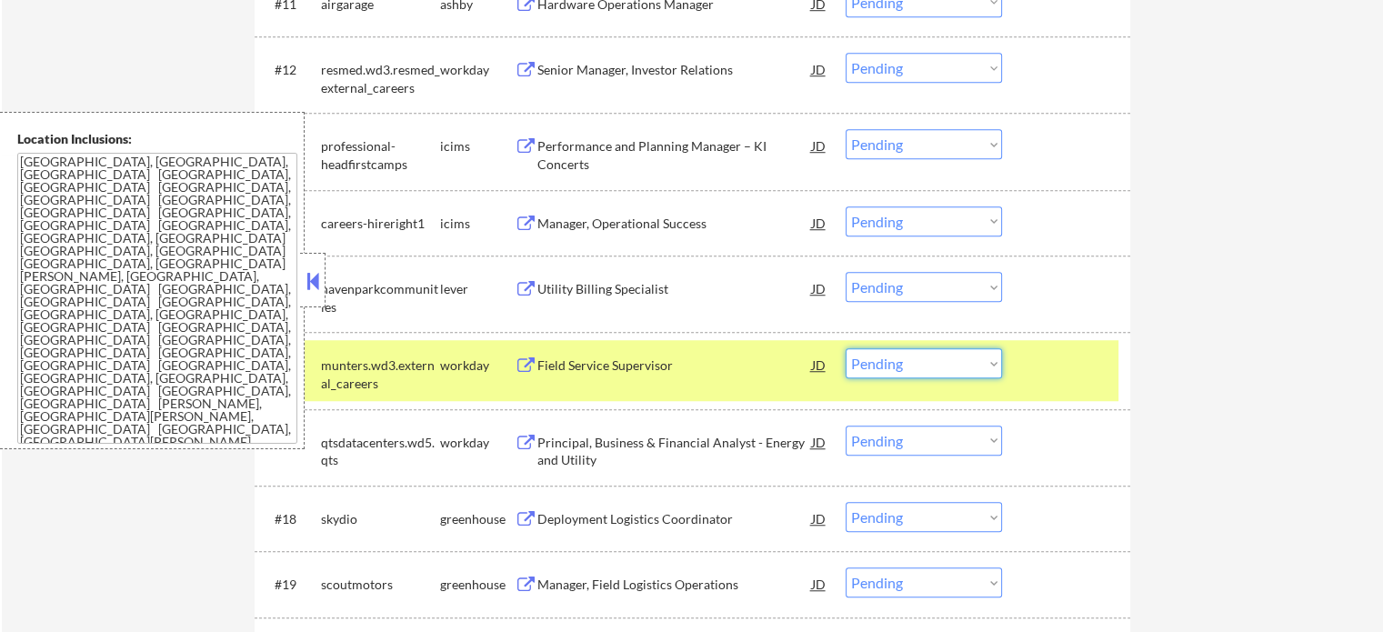
click at [902, 363] on select "Choose an option... Pending Applied Excluded (Questions) Excluded (Expired) Exc…" at bounding box center [924, 363] width 156 height 30
click at [846, 348] on select "Choose an option... Pending Applied Excluded (Questions) Excluded (Expired) Exc…" at bounding box center [924, 363] width 156 height 30
click at [1067, 363] on div at bounding box center [1069, 364] width 80 height 33
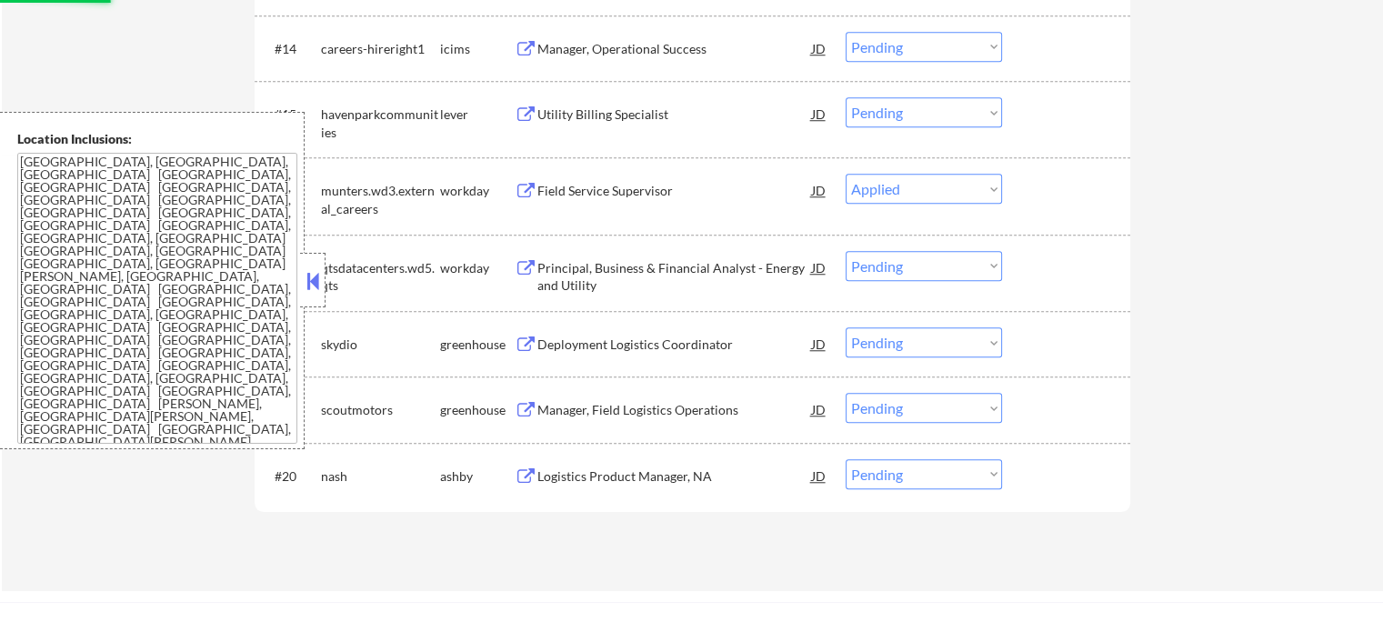
scroll to position [1546, 0]
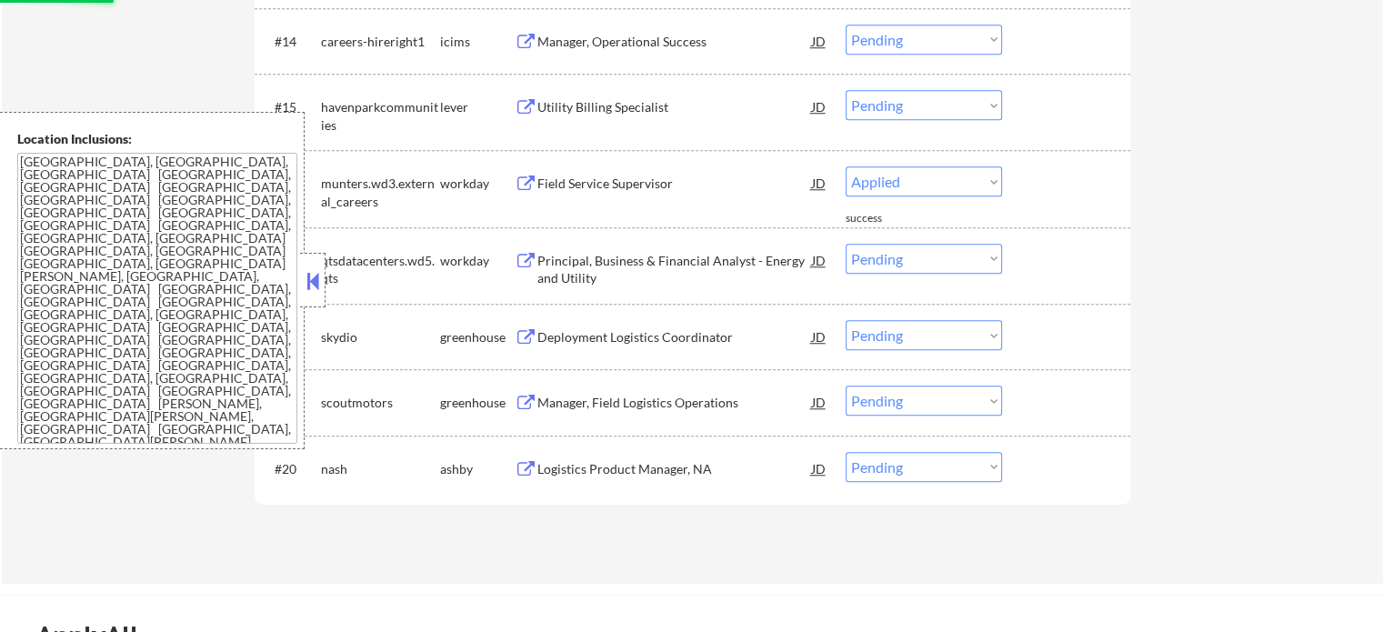
click at [611, 337] on div "Deployment Logistics Coordinator" at bounding box center [675, 337] width 275 height 18
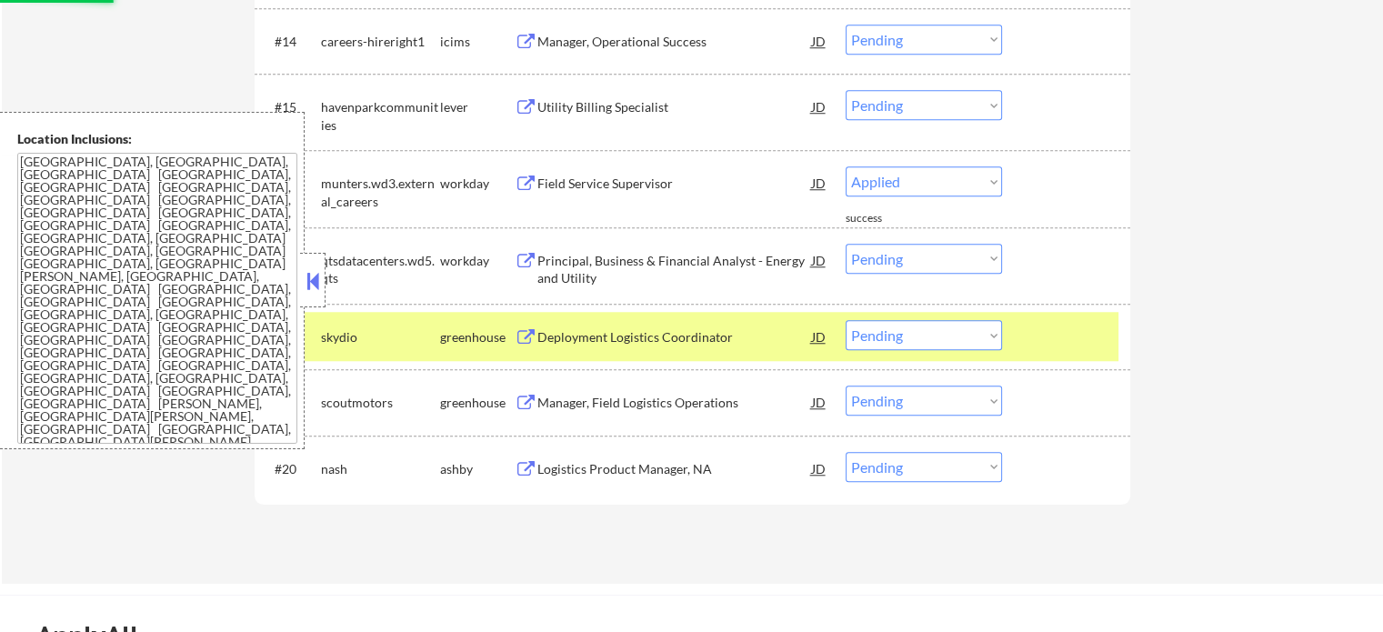
select select ""pending""
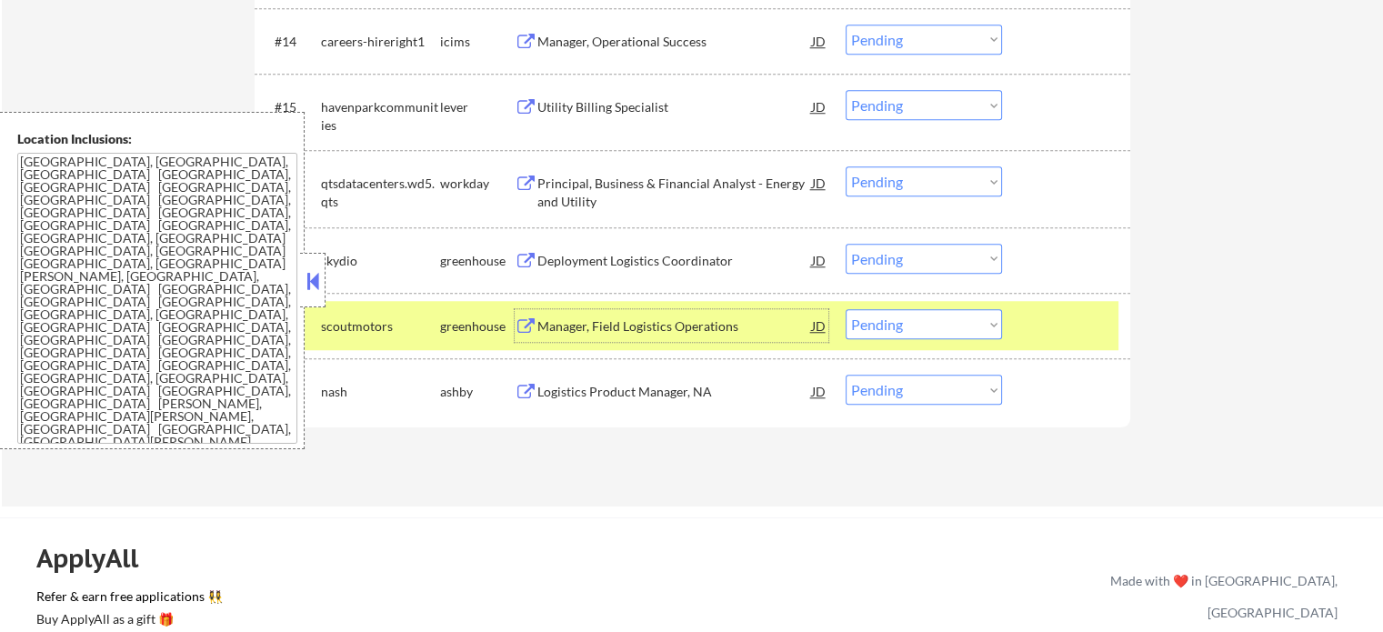
click at [630, 387] on div "Logistics Product Manager, NA" at bounding box center [675, 392] width 275 height 18
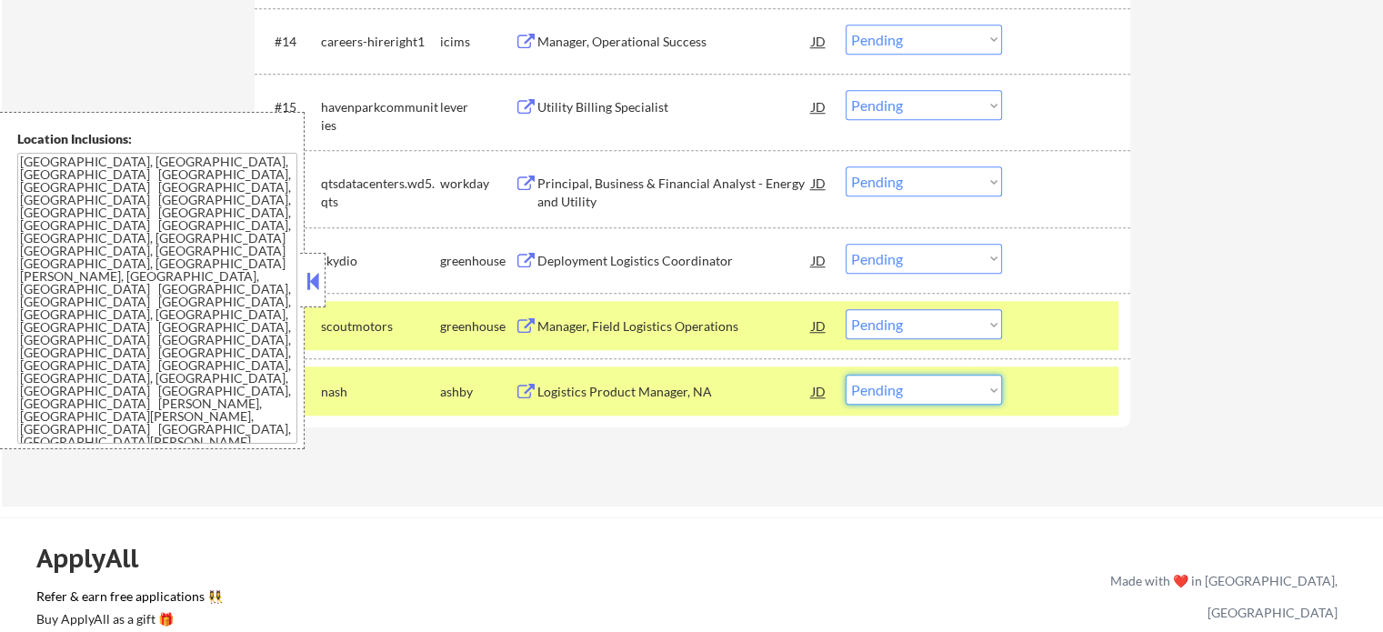
click at [872, 389] on select "Choose an option... Pending Applied Excluded (Questions) Excluded (Expired) Exc…" at bounding box center [924, 390] width 156 height 30
select select ""applied""
click at [846, 375] on select "Choose an option... Pending Applied Excluded (Questions) Excluded (Expired) Exc…" at bounding box center [924, 390] width 156 height 30
click at [1052, 381] on div at bounding box center [1069, 391] width 80 height 33
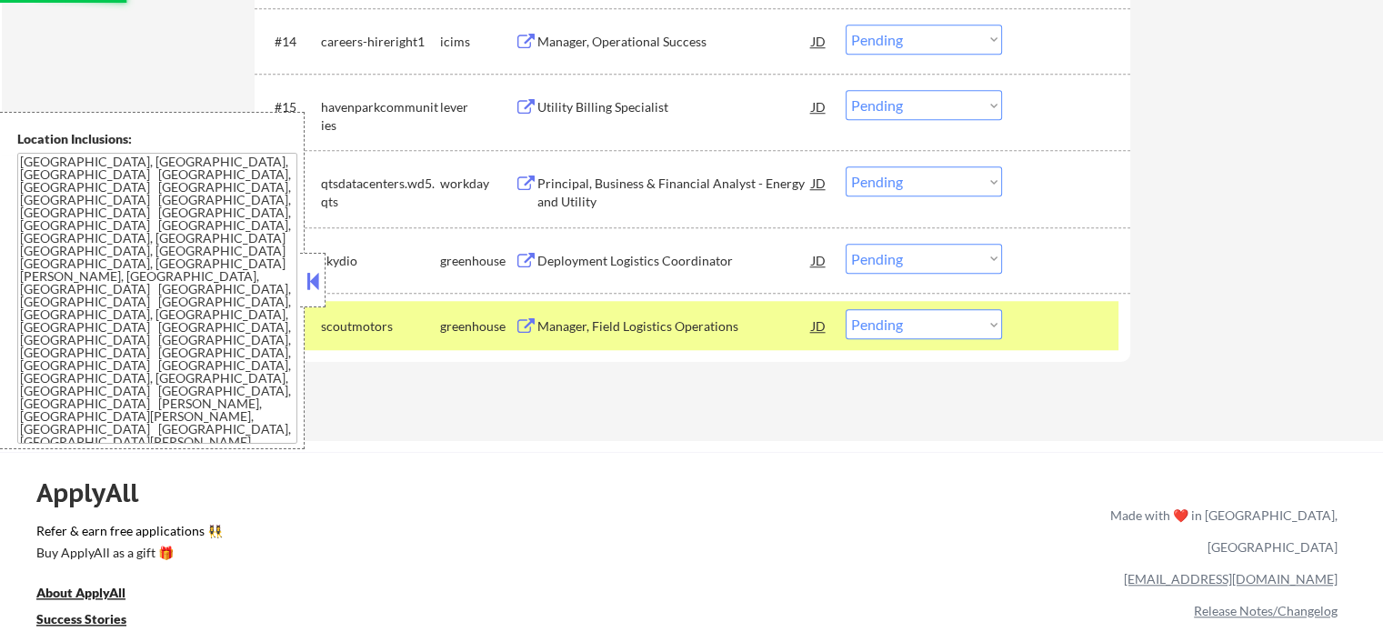
click at [609, 261] on div "Deployment Logistics Coordinator" at bounding box center [675, 261] width 275 height 18
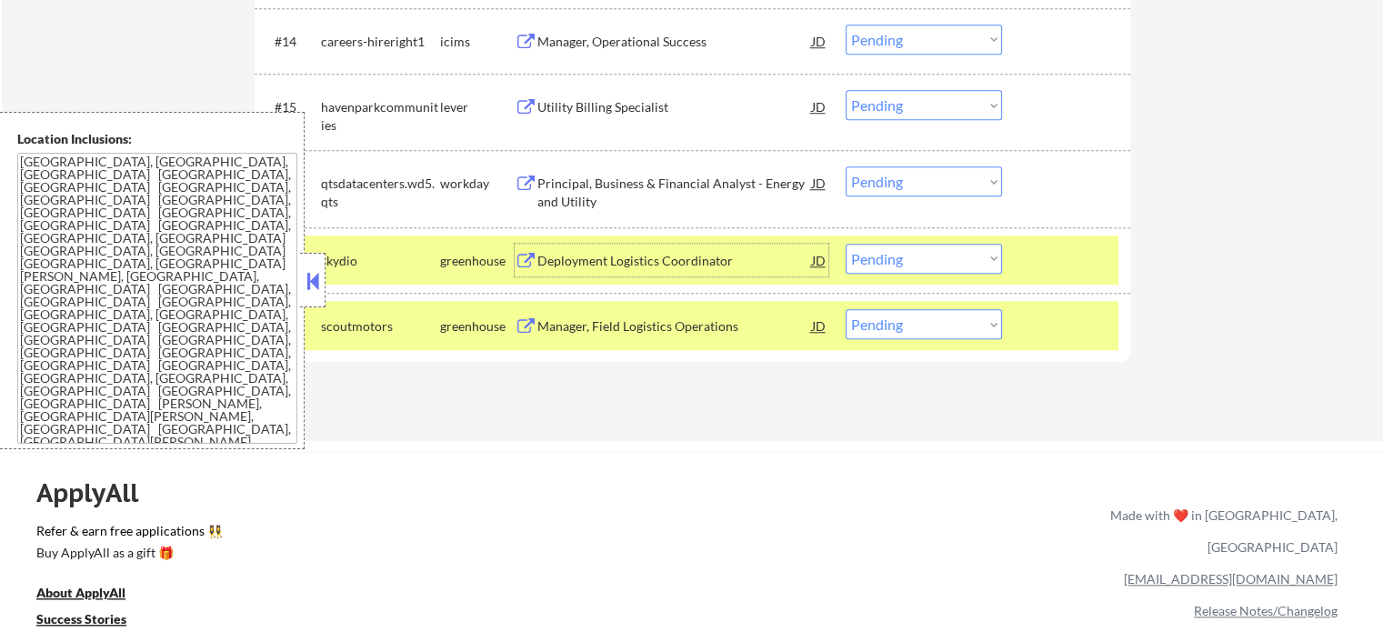
click at [1048, 325] on div at bounding box center [1069, 325] width 80 height 33
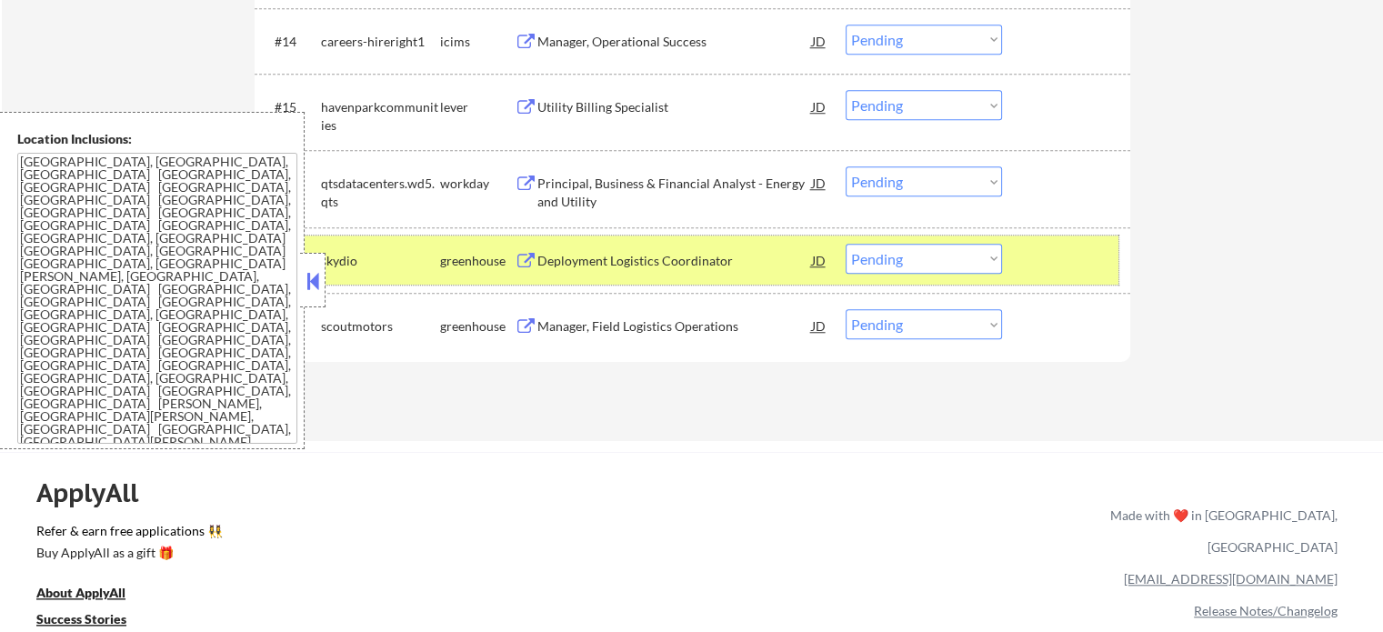
click at [1049, 257] on div at bounding box center [1069, 260] width 80 height 33
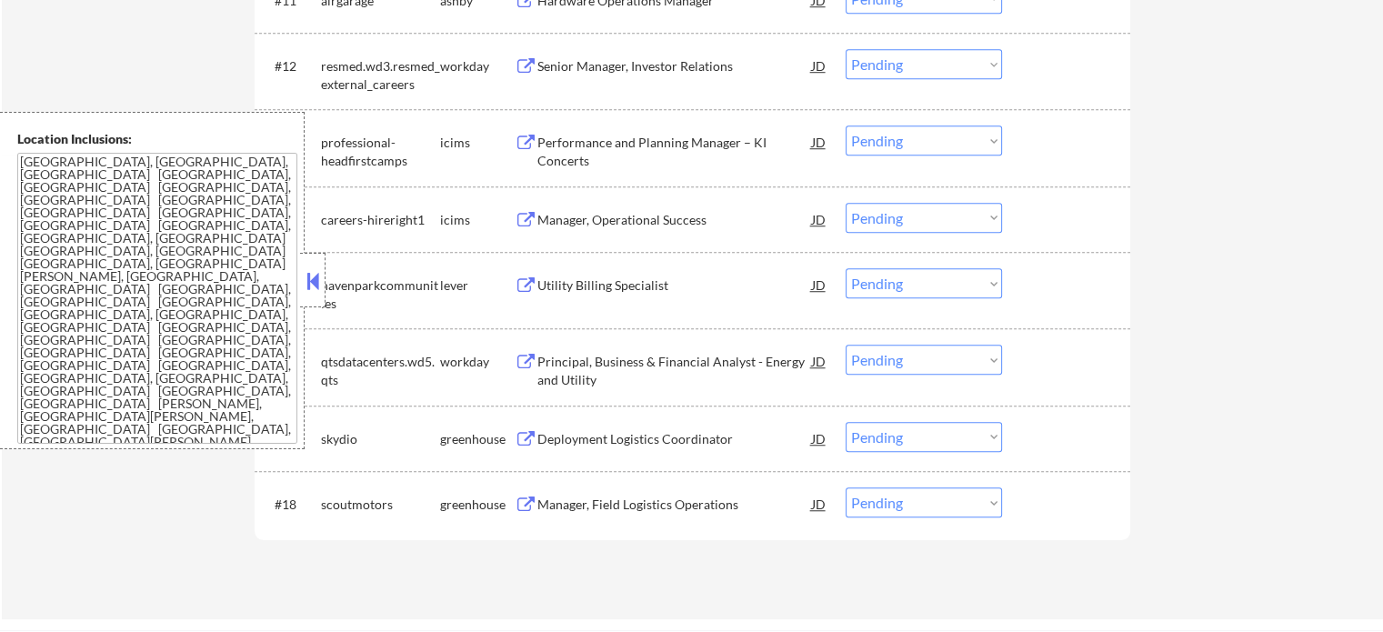
scroll to position [1364, 0]
click at [577, 292] on div "Utility Billing Specialist" at bounding box center [675, 289] width 275 height 18
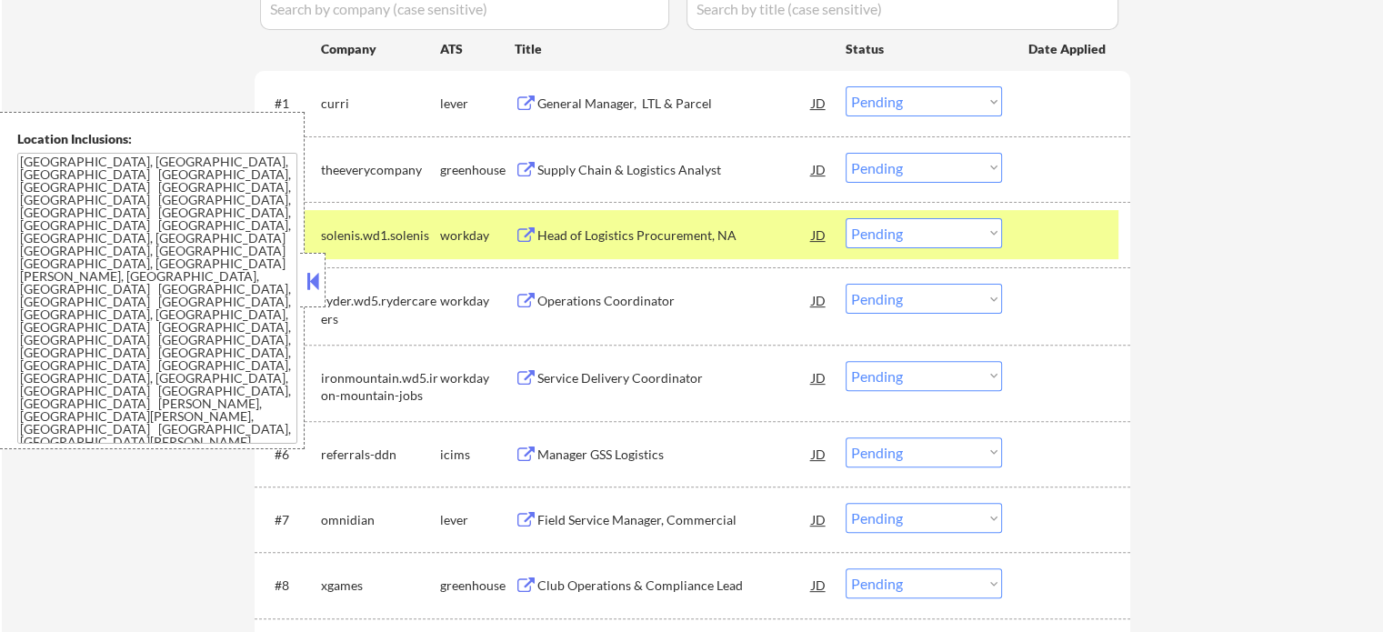
scroll to position [91, 0]
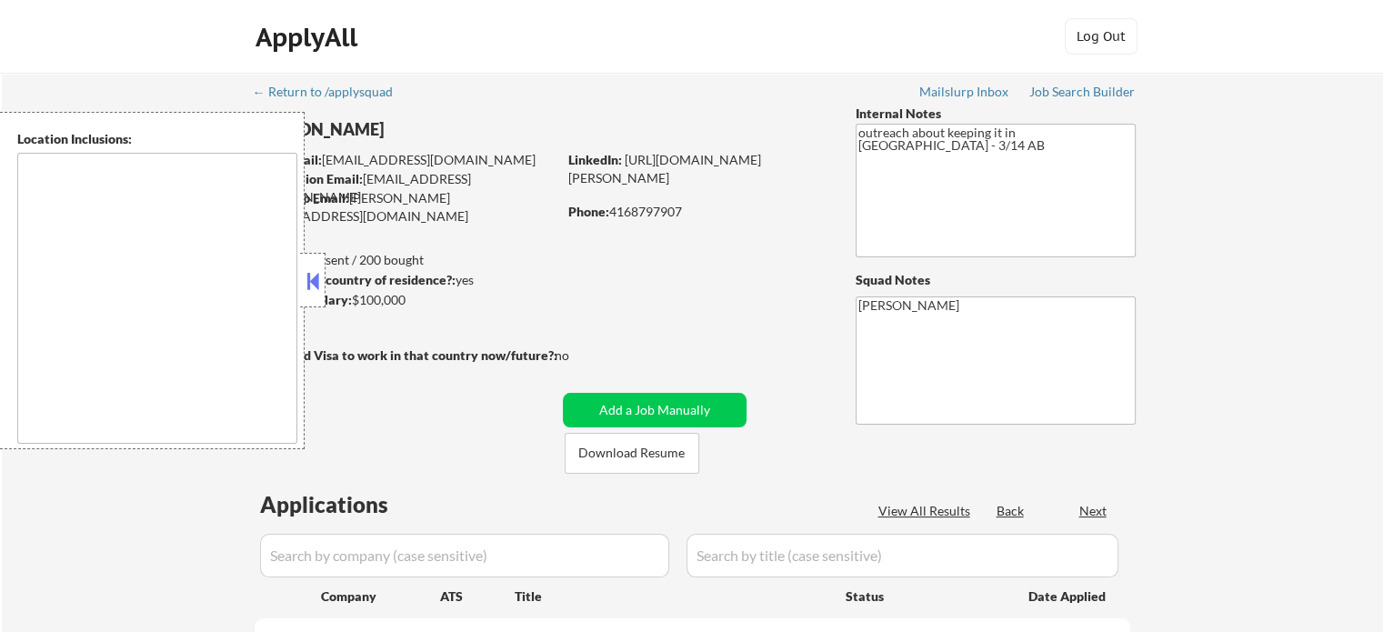
type textarea "[GEOGRAPHIC_DATA], [GEOGRAPHIC_DATA] [GEOGRAPHIC_DATA], [GEOGRAPHIC_DATA] [GEOG…"
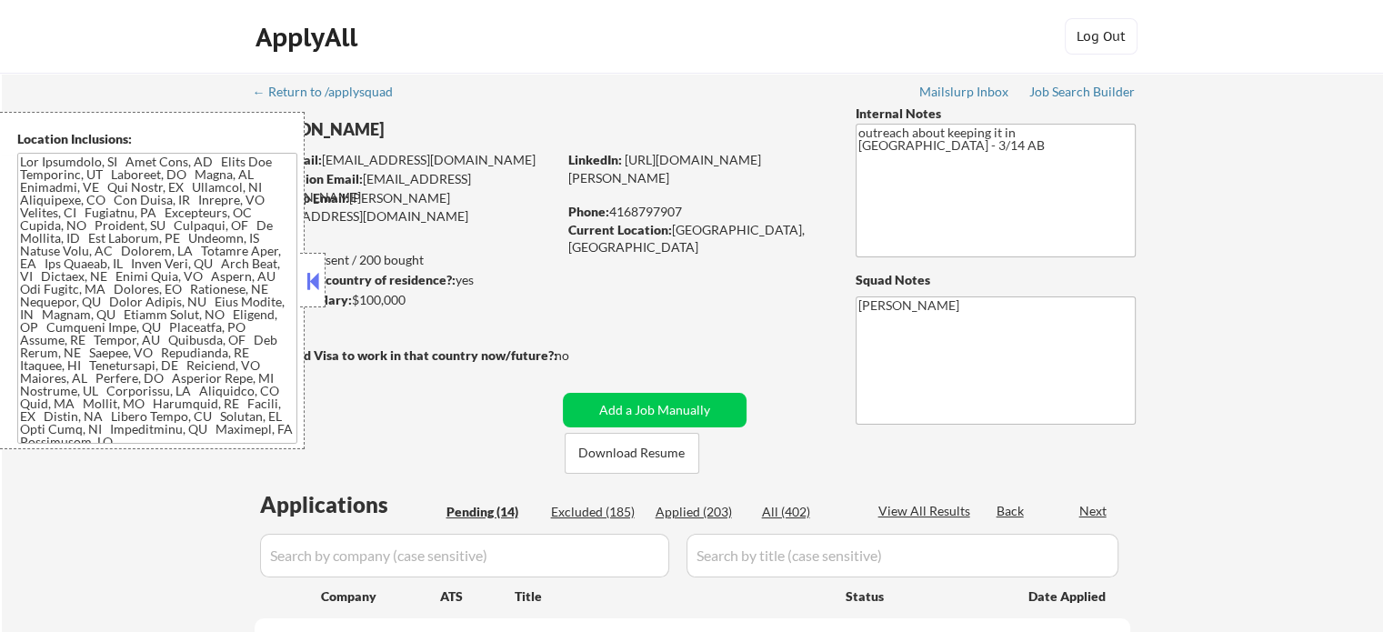
select select ""pending""
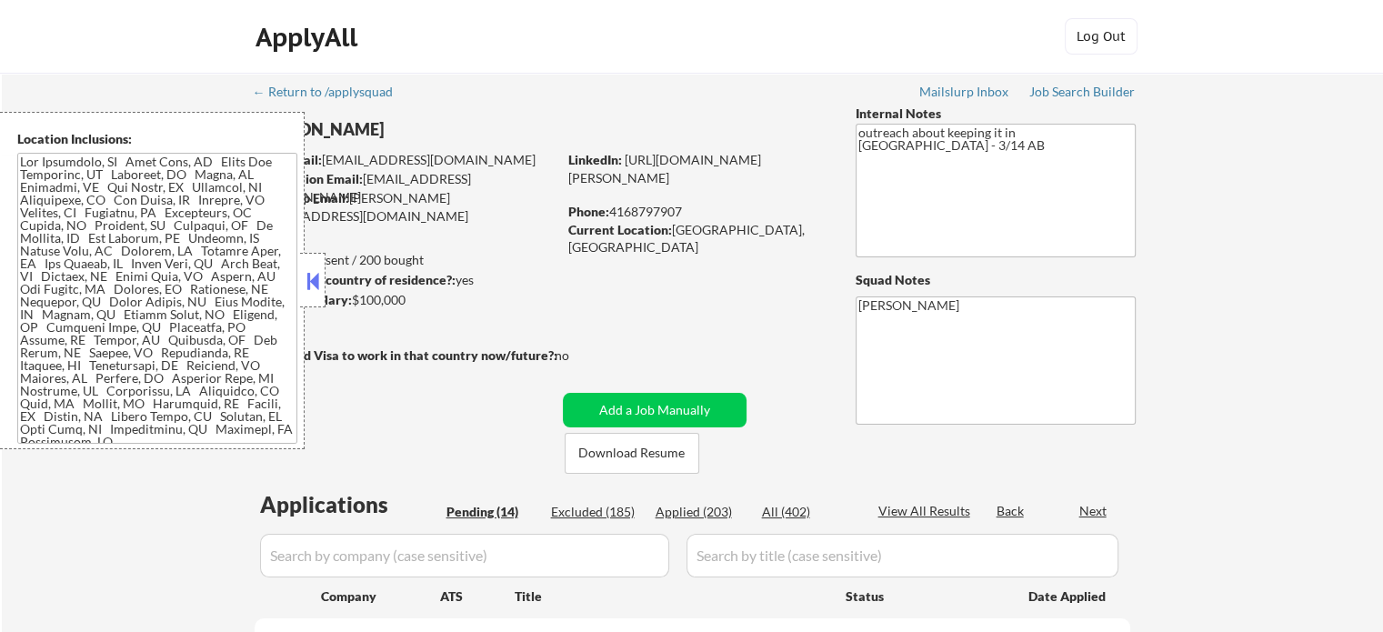
select select ""pending""
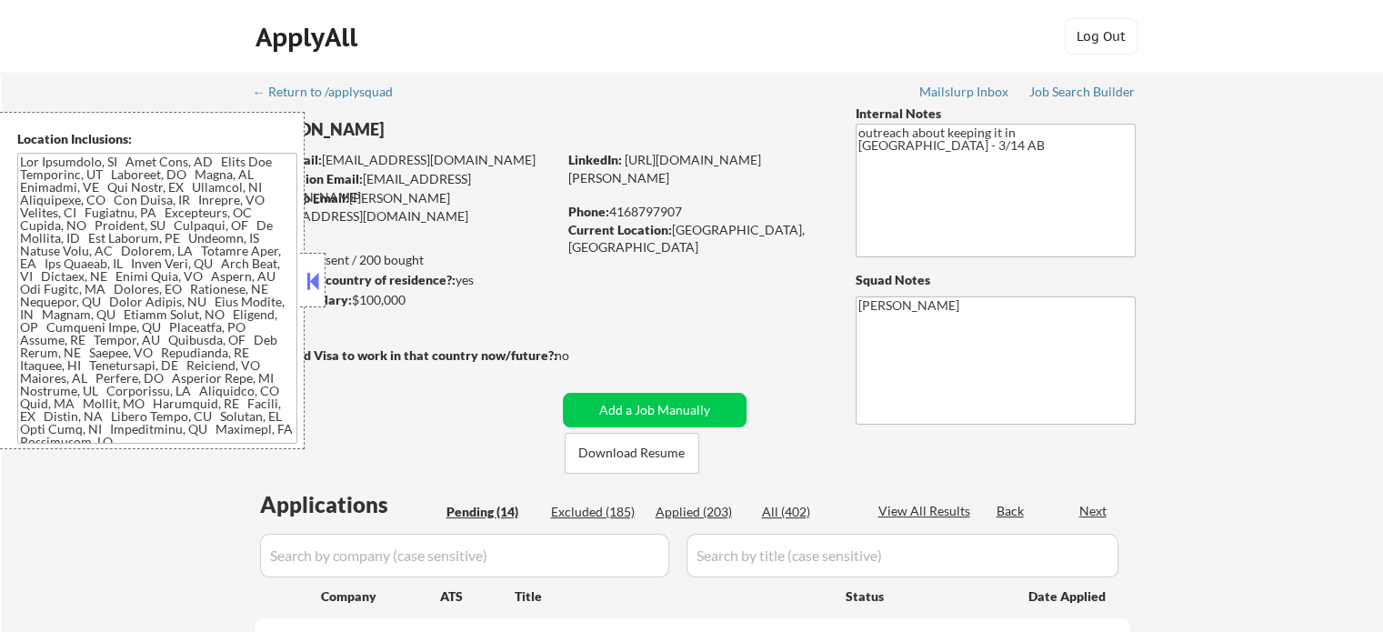
select select ""pending""
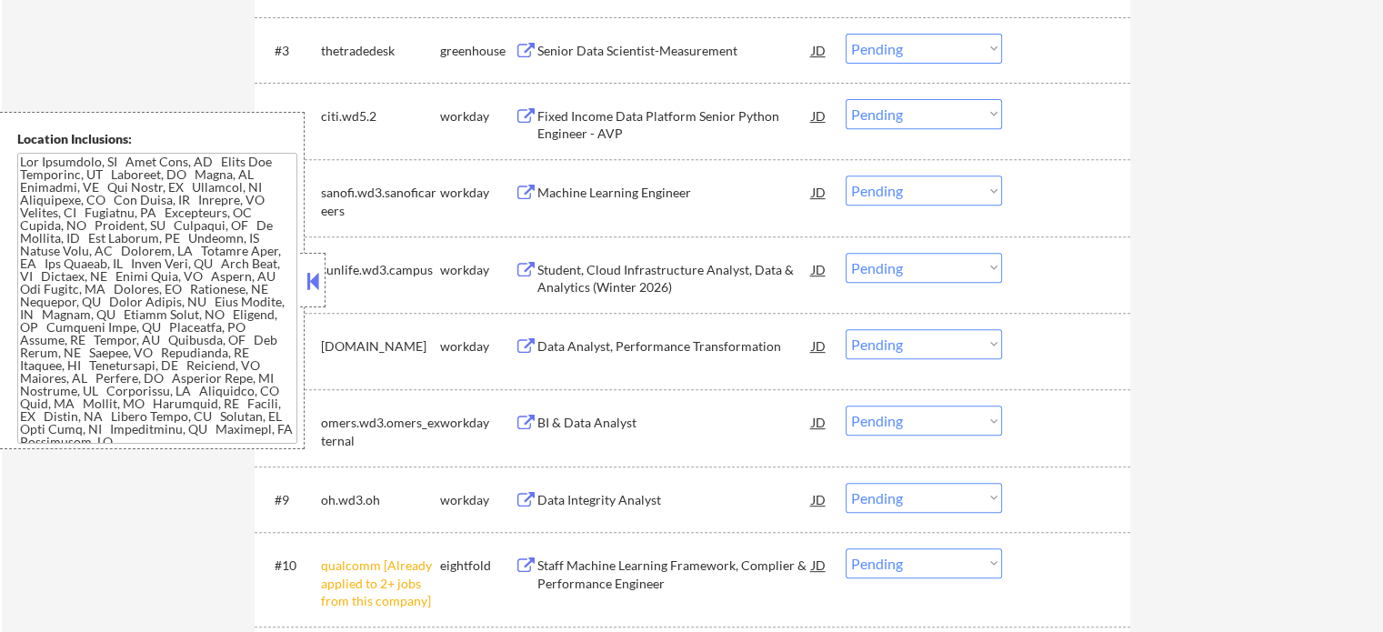
scroll to position [910, 0]
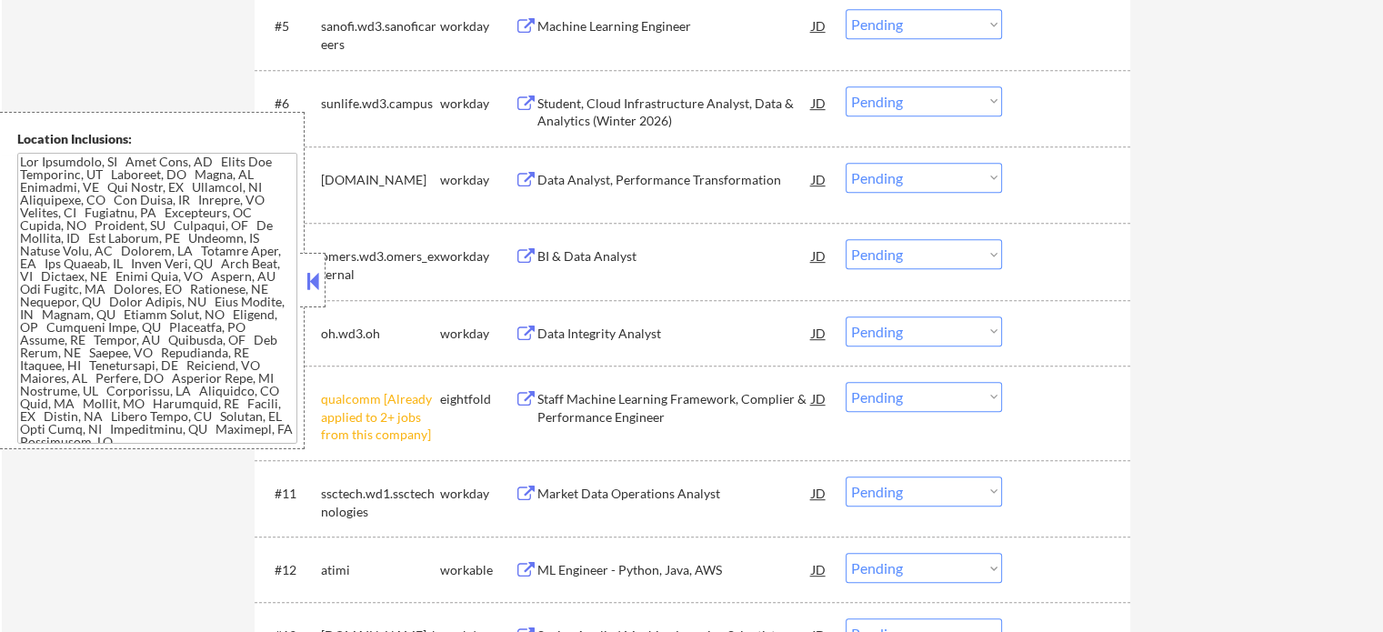
click at [946, 381] on div "#10 qualcomm [Already applied to 2+ jobs from this company] eightfold Staff Mac…" at bounding box center [689, 413] width 859 height 78
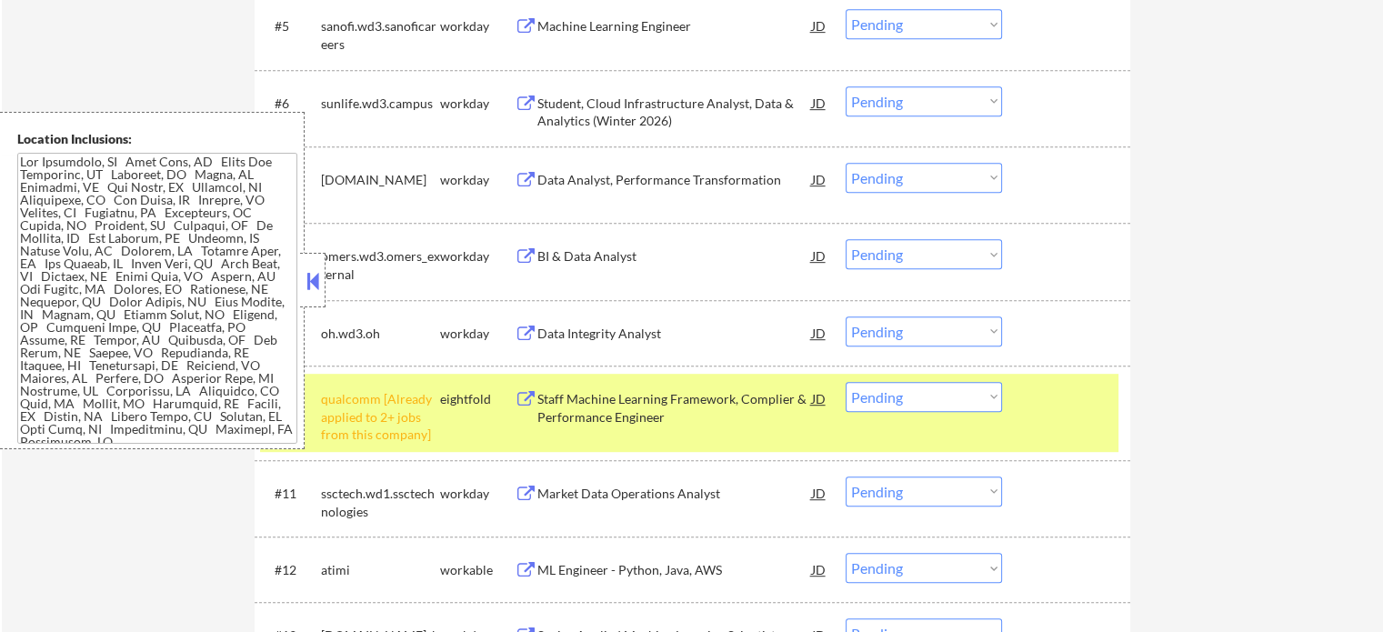
click at [938, 397] on select "Choose an option... Pending Applied Excluded (Questions) Excluded (Expired) Exc…" at bounding box center [924, 397] width 156 height 30
click at [846, 382] on select "Choose an option... Pending Applied Excluded (Questions) Excluded (Expired) Exc…" at bounding box center [924, 397] width 156 height 30
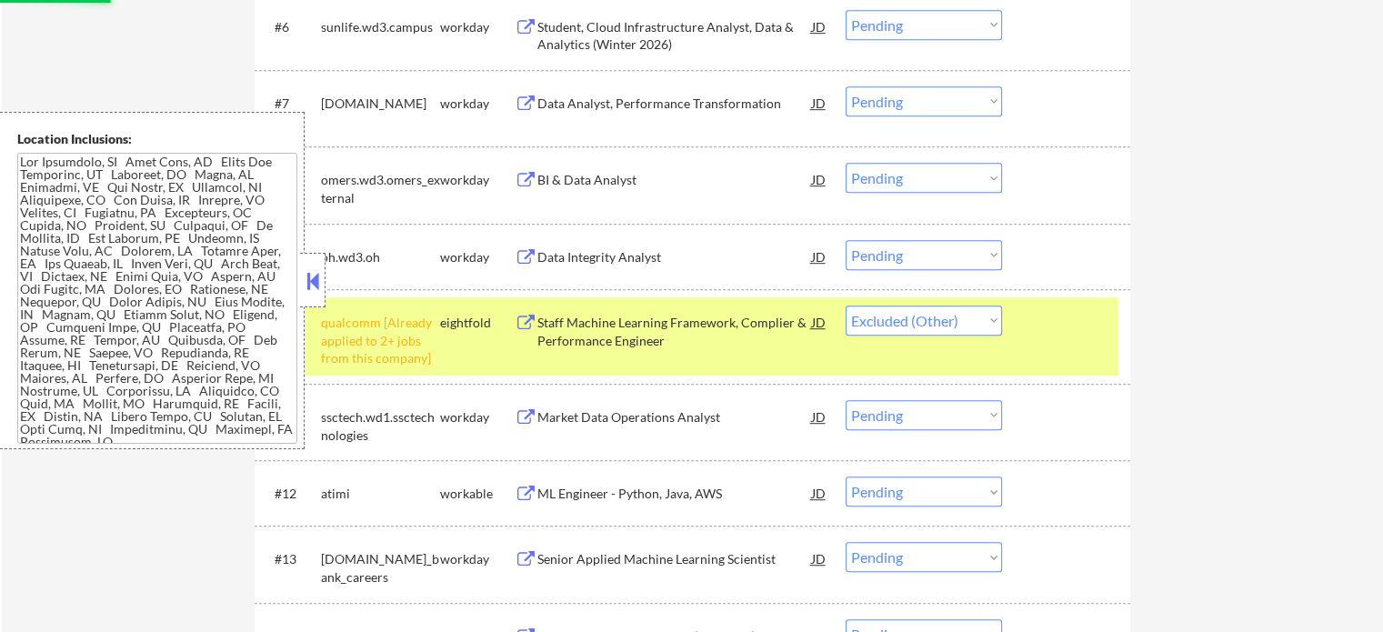
scroll to position [1092, 0]
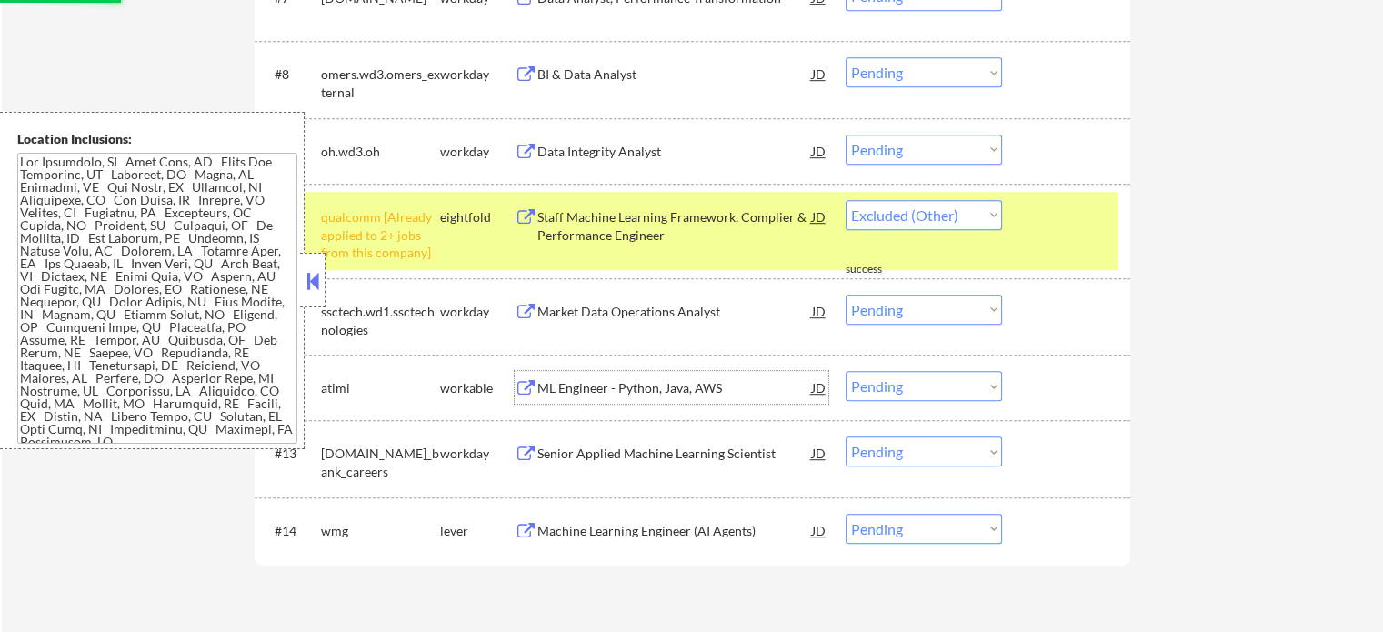
click at [631, 385] on div "ML Engineer - Python, Java, AWS" at bounding box center [675, 388] width 275 height 18
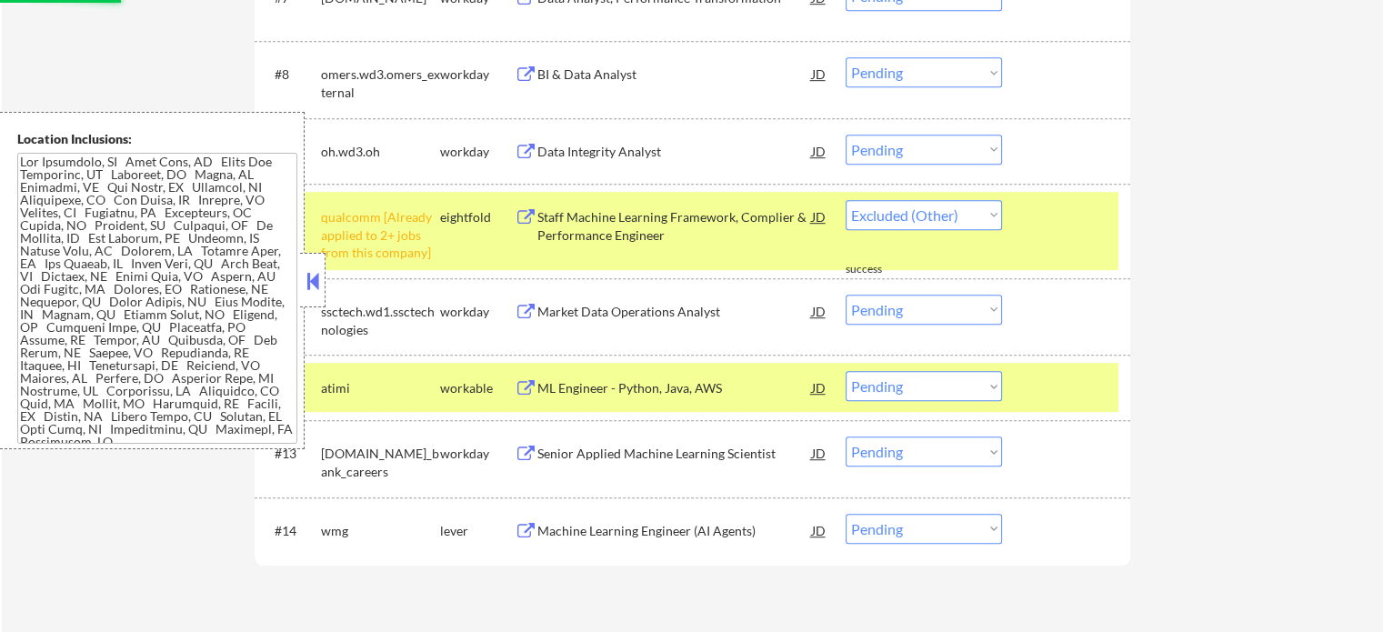
select select ""pending""
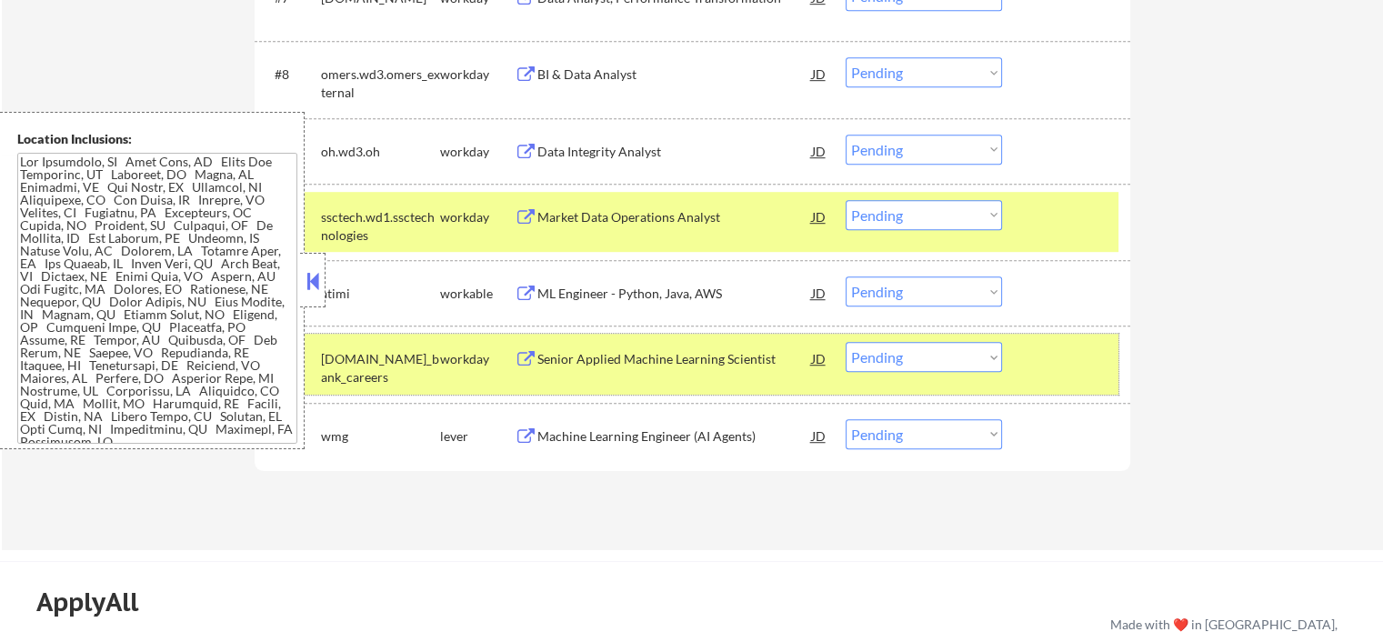
click at [1049, 356] on div at bounding box center [1069, 358] width 80 height 33
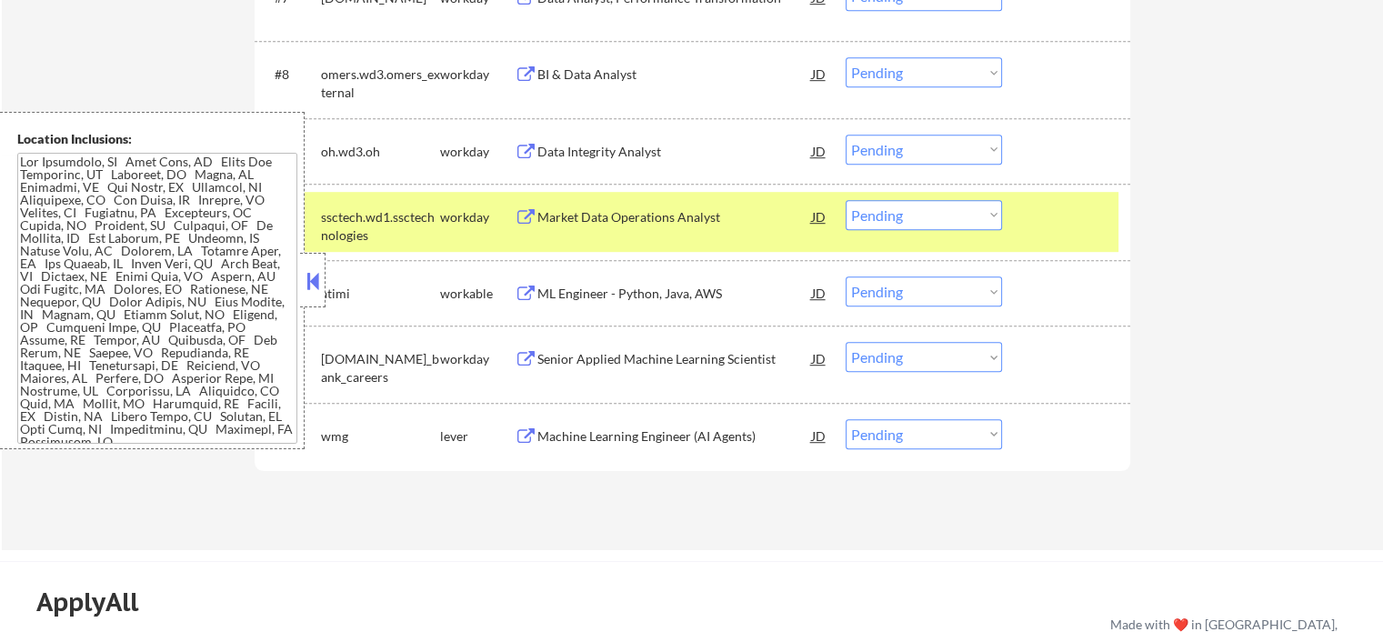
click at [1066, 250] on div "#10 ssctech.wd1.ssctechnologies workday Market Data Operations Analyst JD Choos…" at bounding box center [689, 222] width 859 height 60
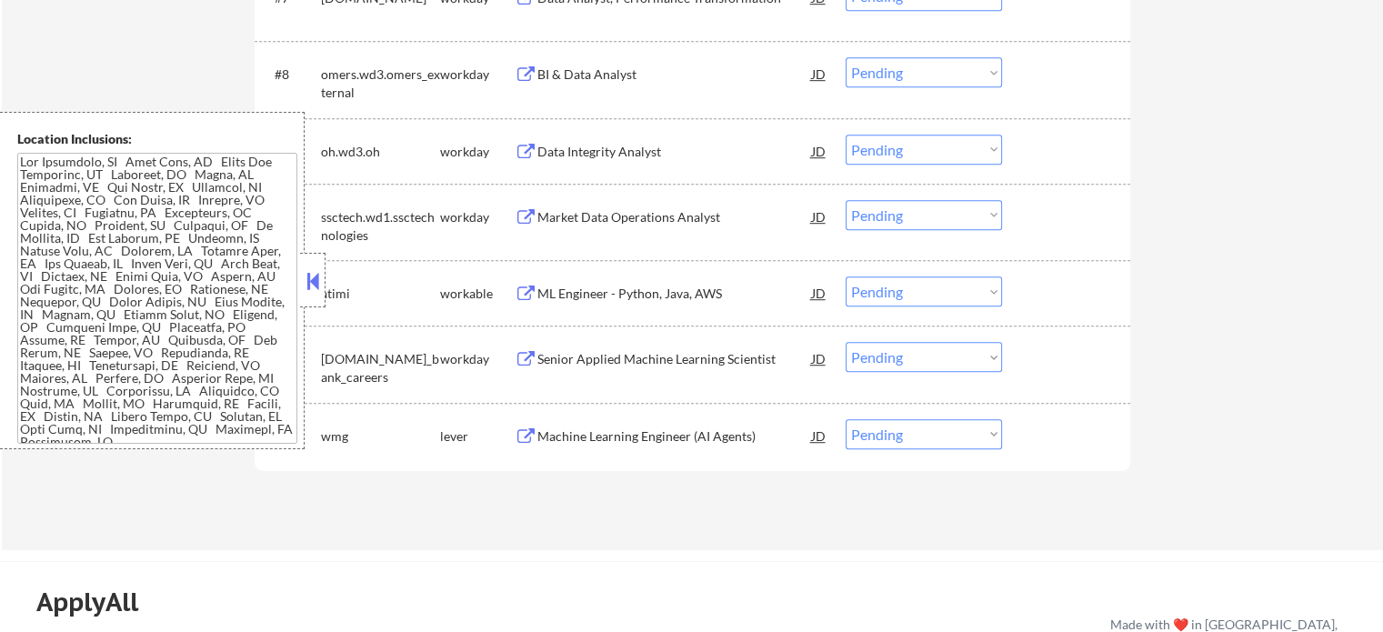
scroll to position [1001, 0]
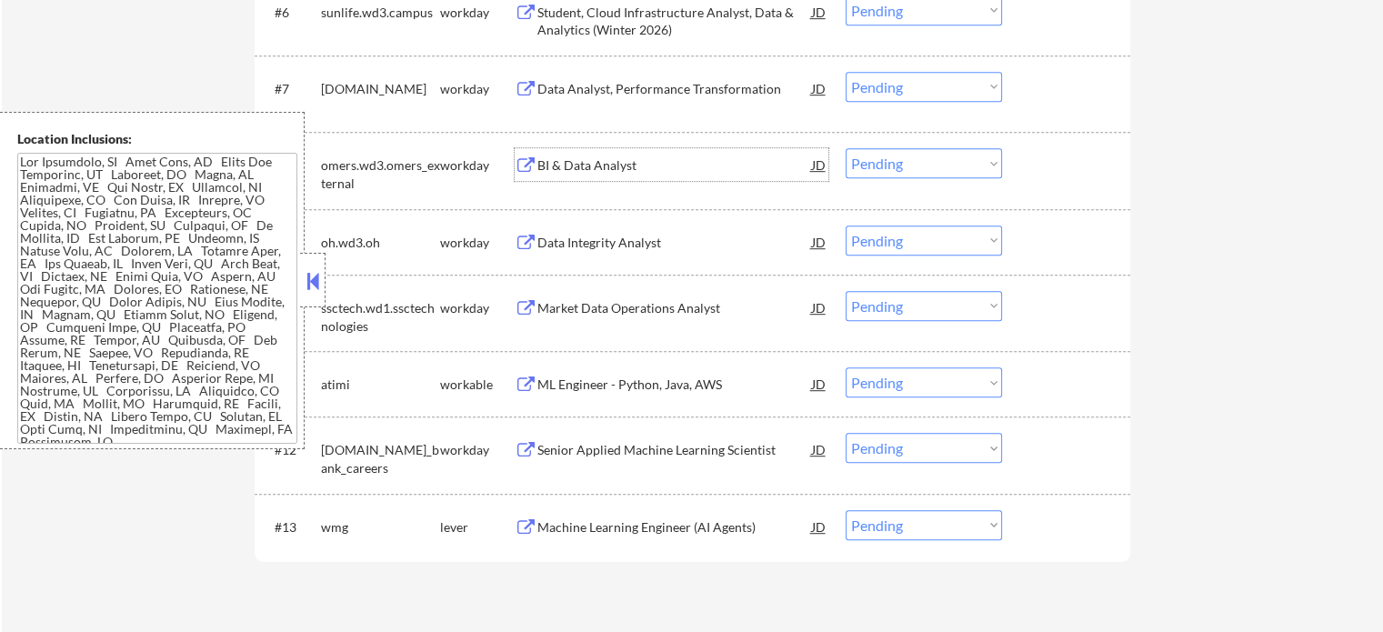
click at [579, 160] on div "BI & Data Analyst" at bounding box center [675, 165] width 275 height 18
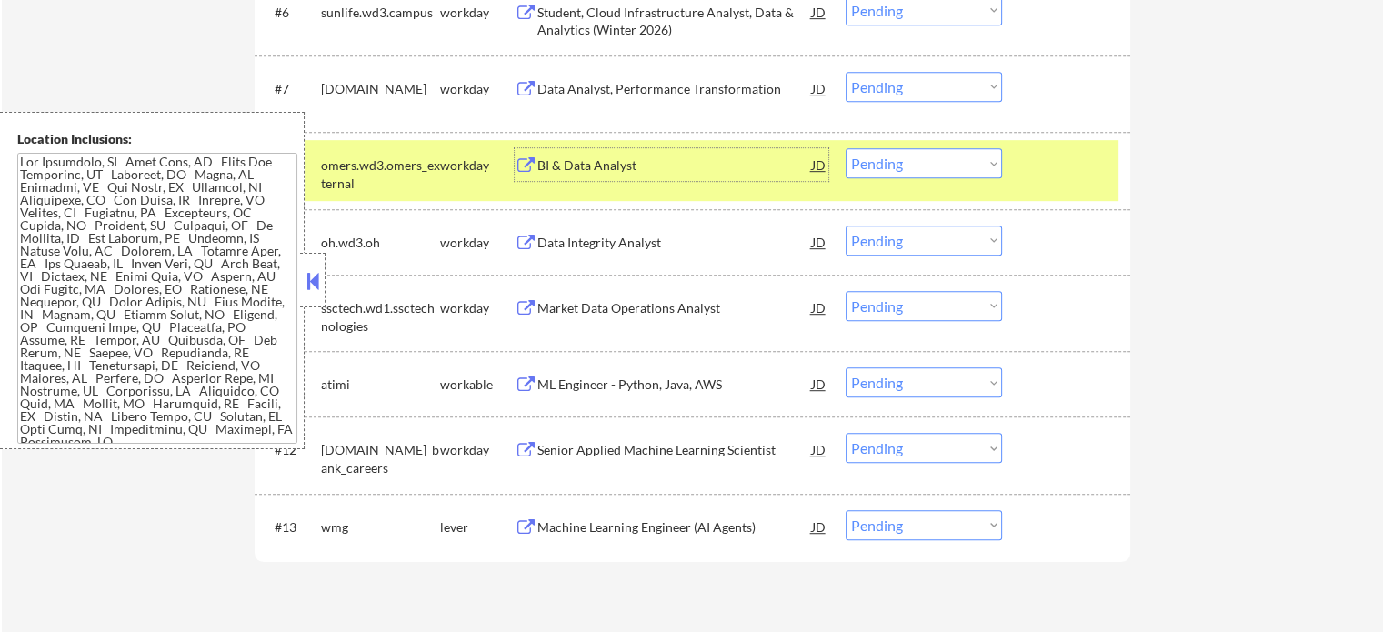
click at [1026, 173] on div "#8 omers.wd3.omers_external workday BI & Data Analyst JD Choose an option... Pe…" at bounding box center [689, 170] width 859 height 60
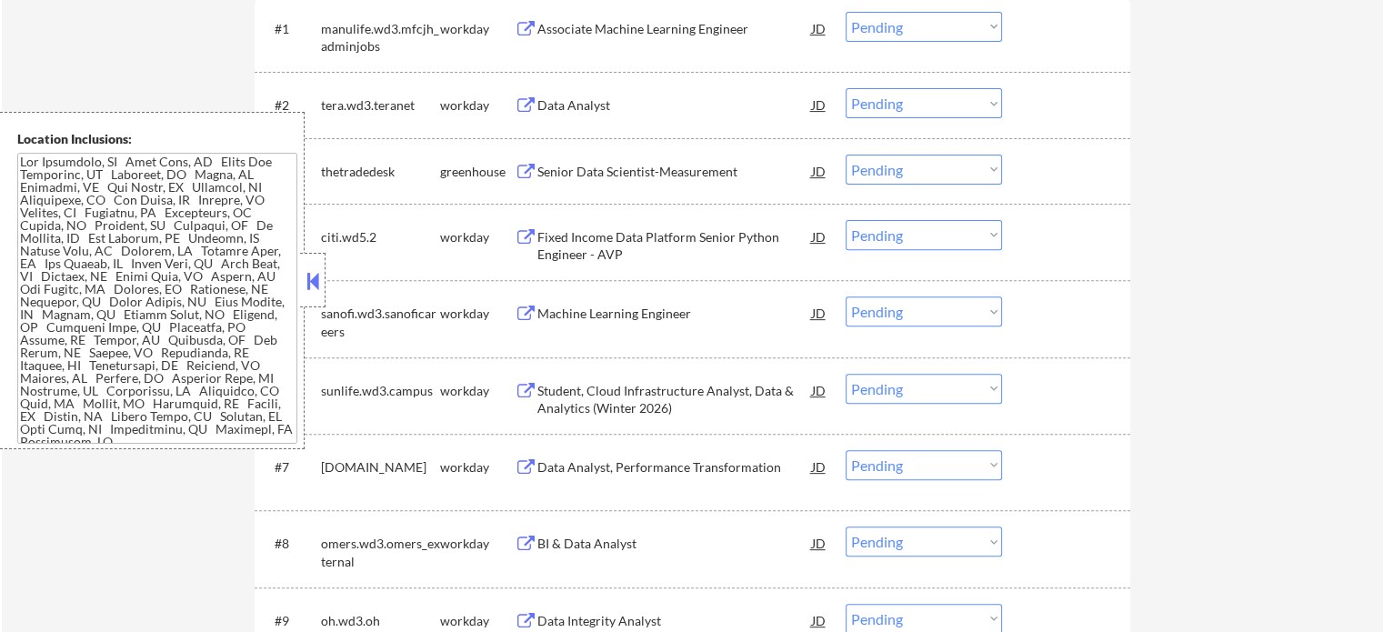
scroll to position [546, 0]
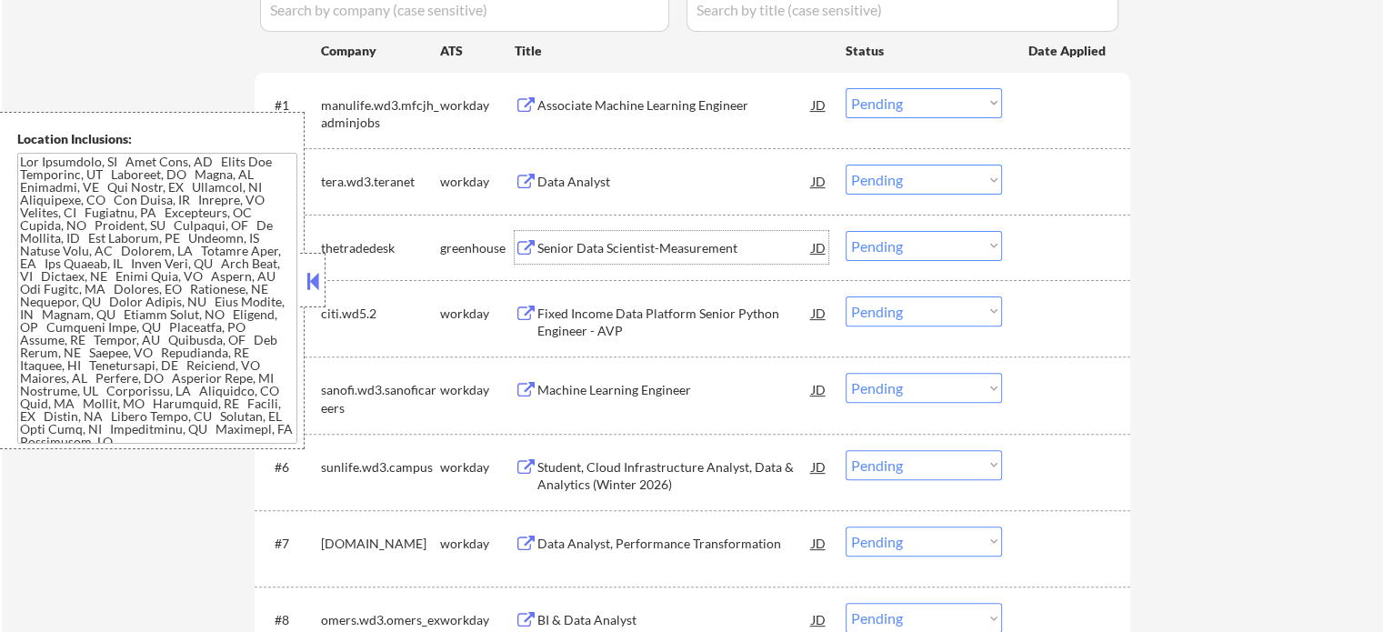
click at [605, 247] on div "Senior Data Scientist-Measurement" at bounding box center [675, 248] width 275 height 18
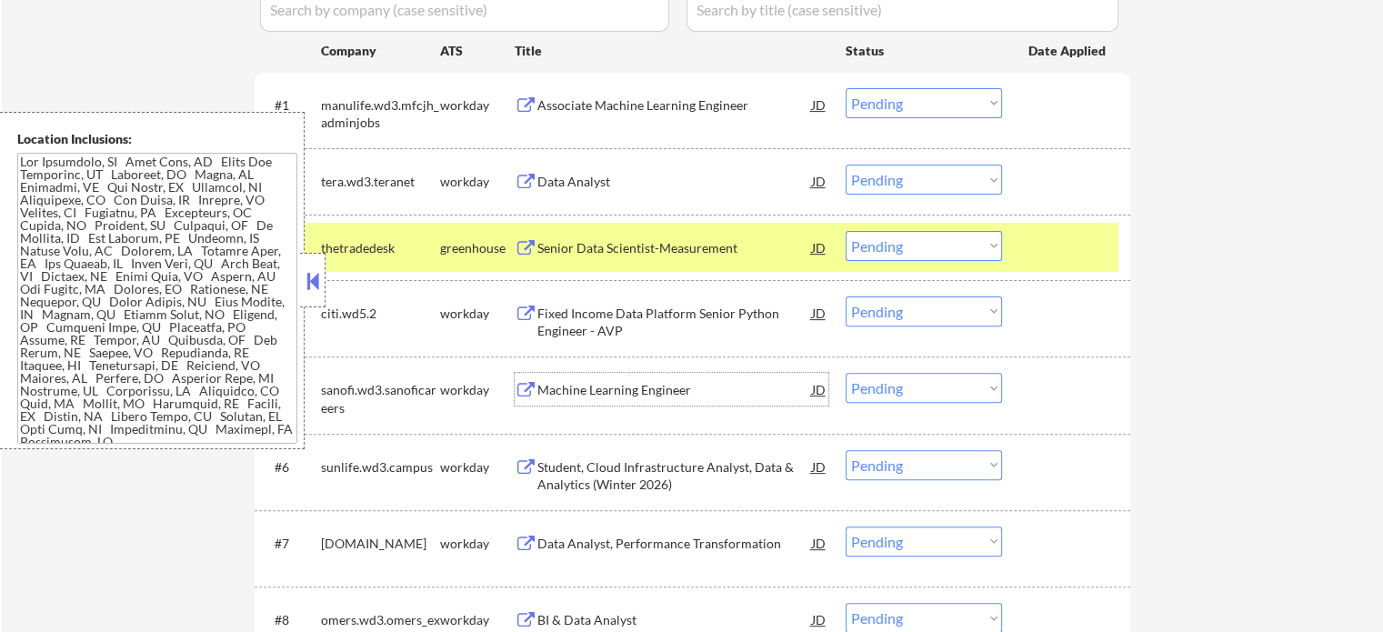
click at [609, 394] on div "Machine Learning Engineer" at bounding box center [675, 390] width 275 height 18
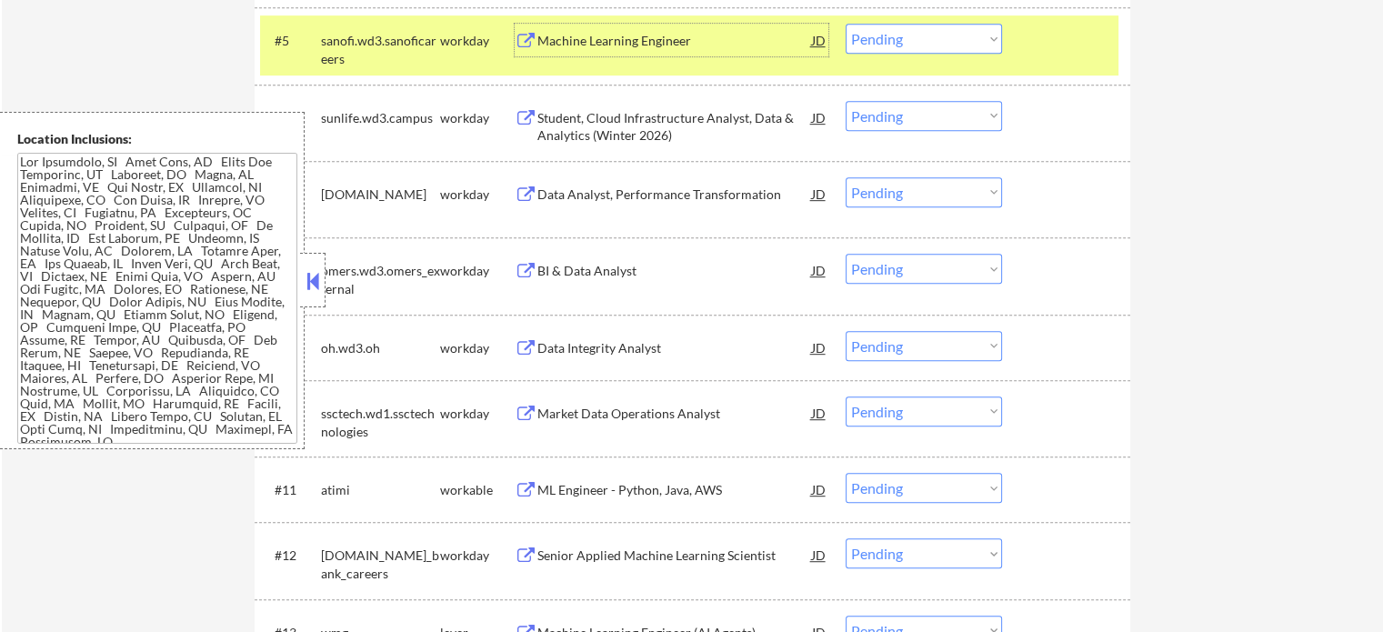
scroll to position [1001, 0]
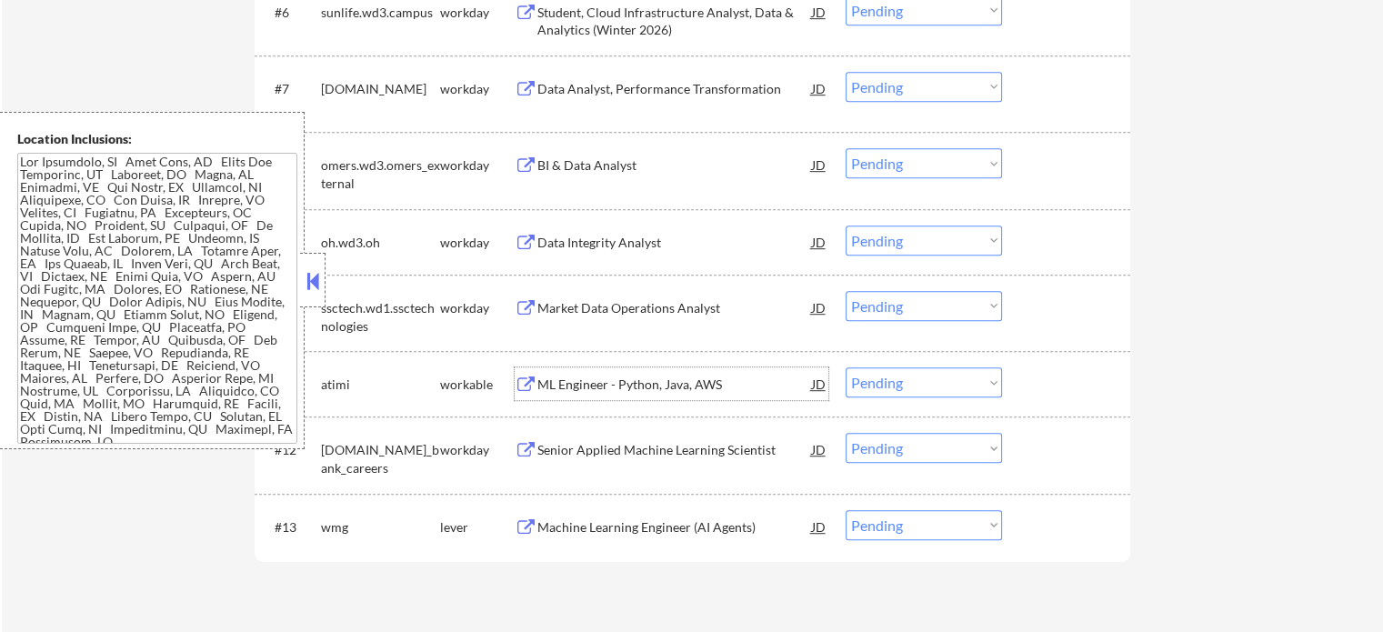
click at [591, 379] on div "ML Engineer - Python, Java, AWS" at bounding box center [675, 385] width 275 height 18
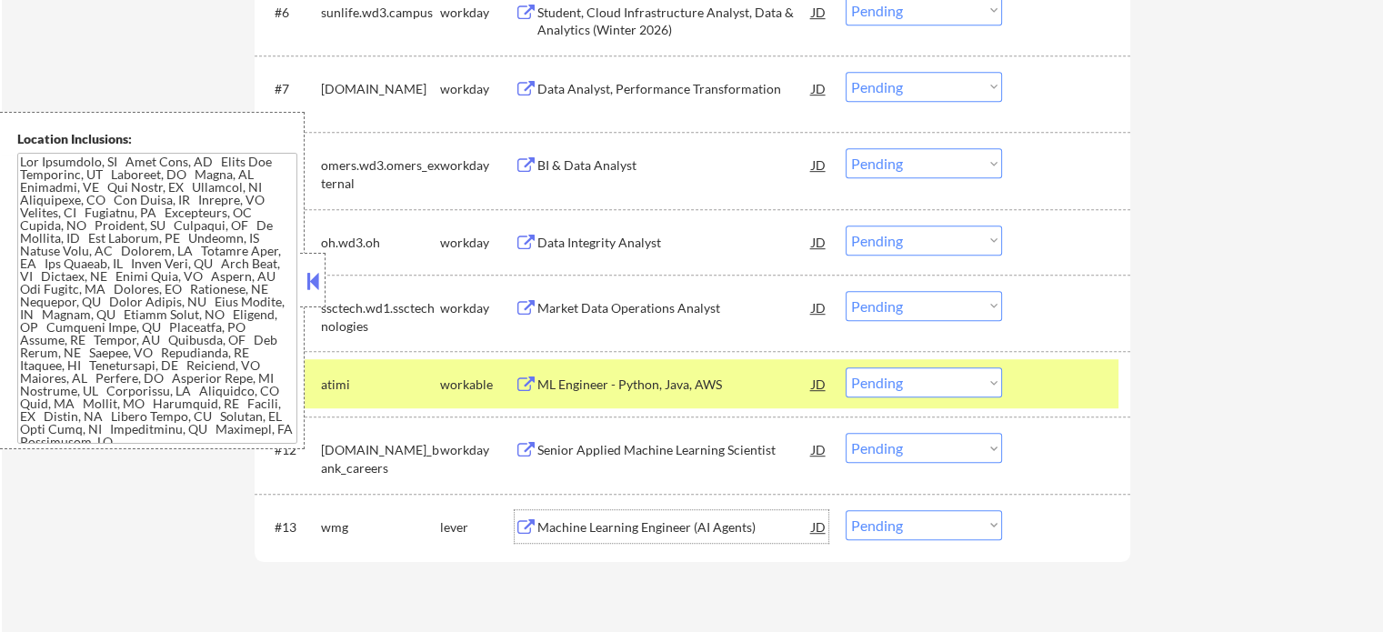
click at [629, 519] on div "Machine Learning Engineer (AI Agents)" at bounding box center [675, 527] width 275 height 18
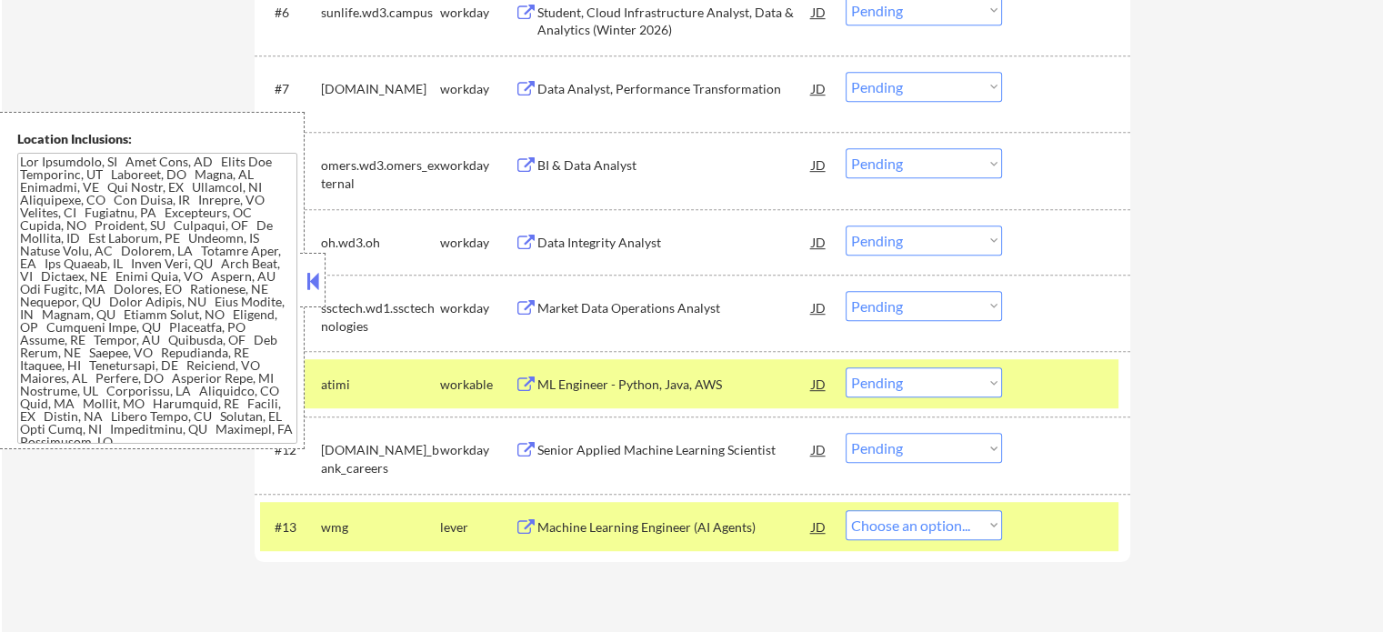
select select ""pending""
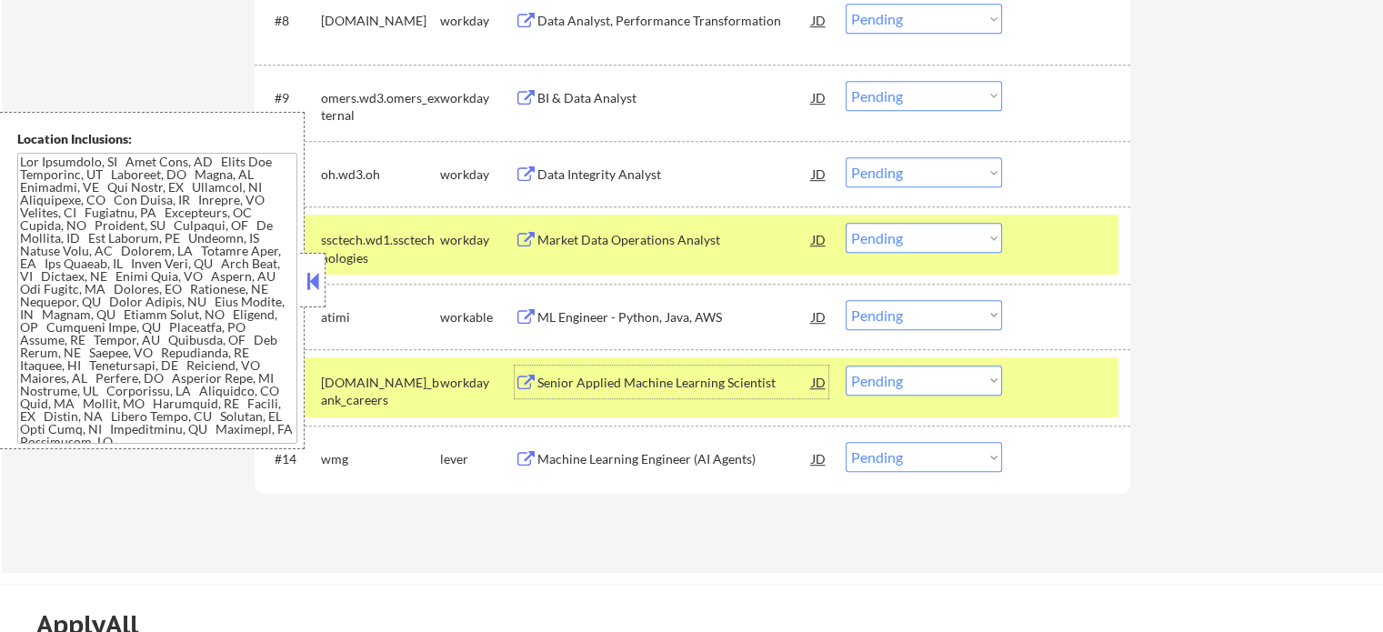
scroll to position [1182, 0]
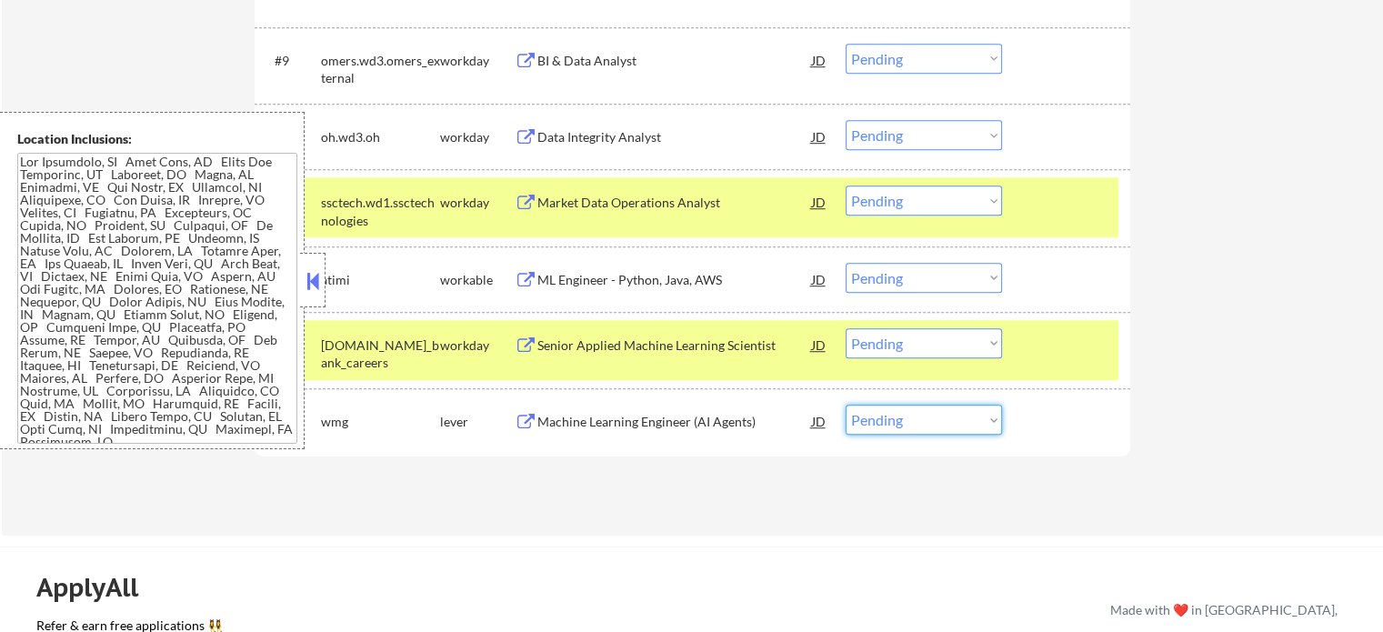
click at [883, 421] on select "Choose an option... Pending Applied Excluded (Questions) Excluded (Expired) Exc…" at bounding box center [924, 420] width 156 height 30
select select ""applied""
click at [846, 405] on select "Choose an option... Pending Applied Excluded (Questions) Excluded (Expired) Exc…" at bounding box center [924, 420] width 156 height 30
click at [1047, 426] on div at bounding box center [1069, 421] width 80 height 33
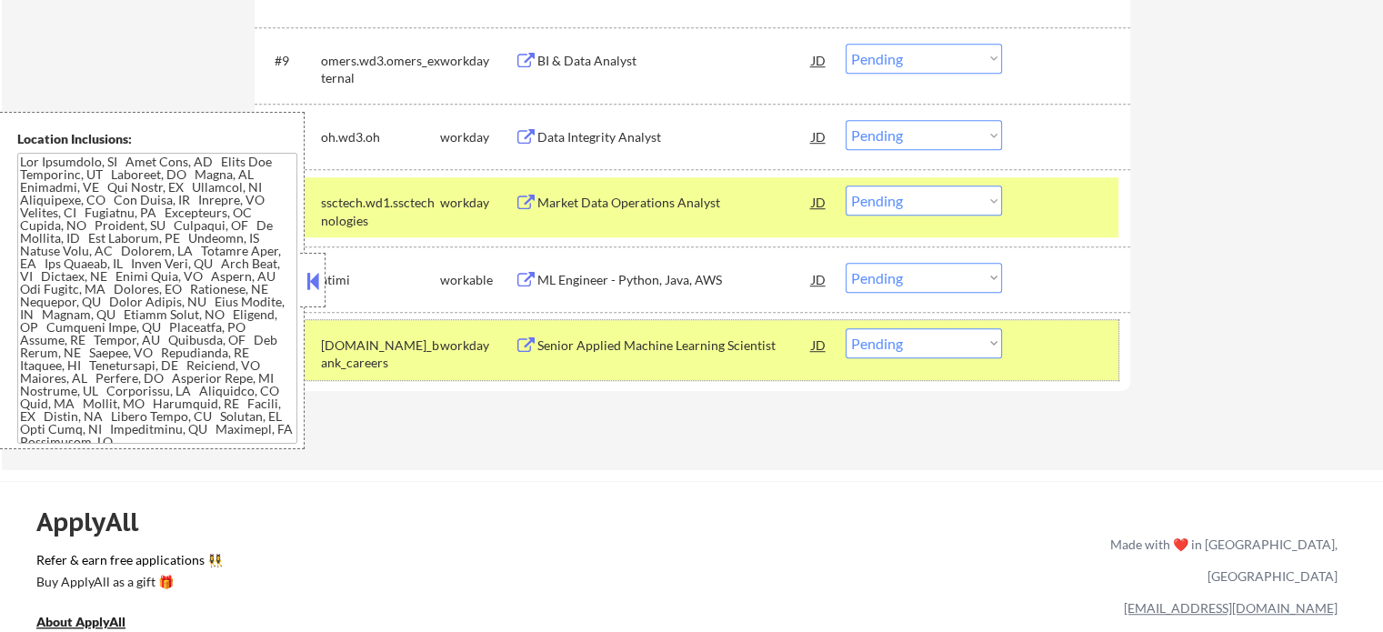
click at [1110, 338] on div "#13 td.wd3.td_bank_careers workday Senior Applied Machine Learning Scientist JD…" at bounding box center [689, 350] width 859 height 60
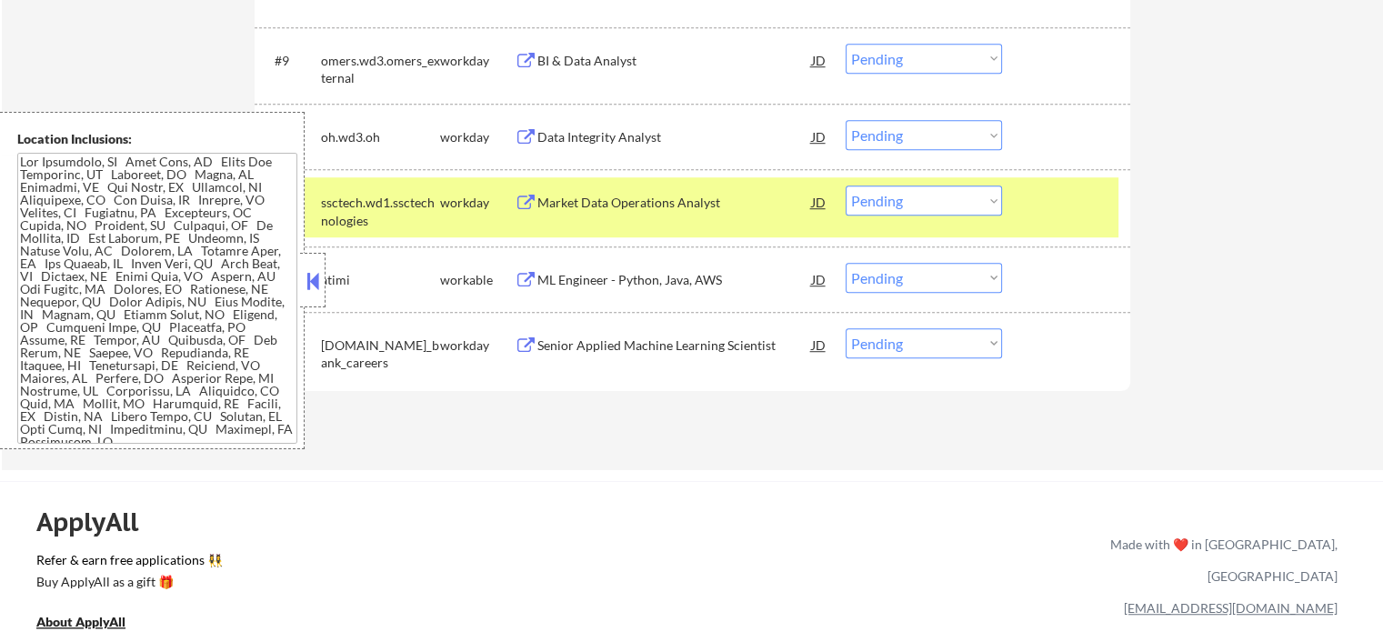
click at [1072, 199] on div at bounding box center [1069, 202] width 80 height 33
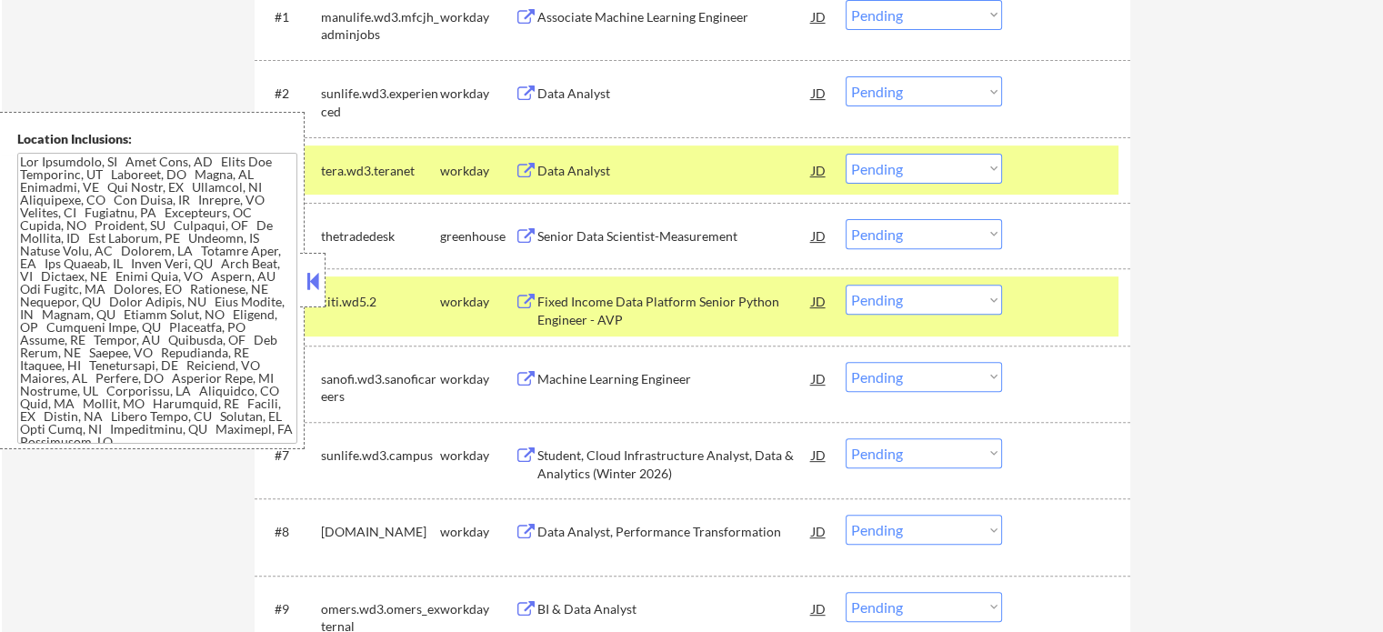
scroll to position [546, 0]
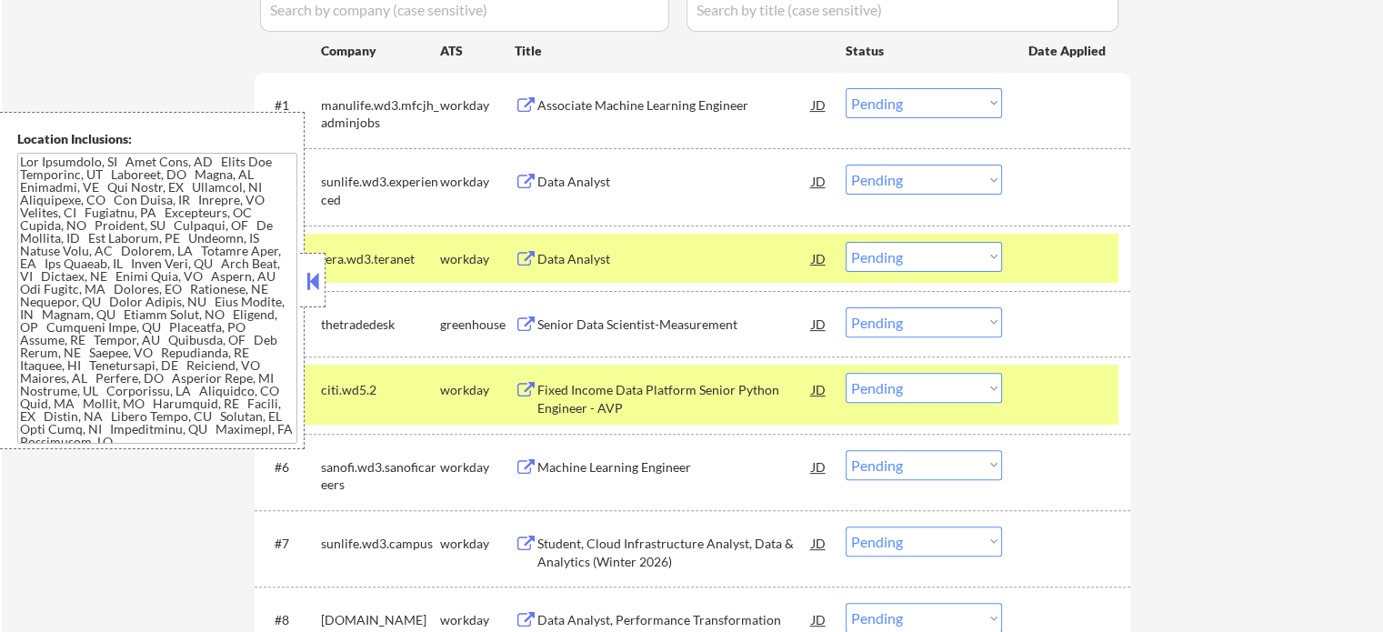
click at [1040, 394] on div at bounding box center [1069, 389] width 80 height 33
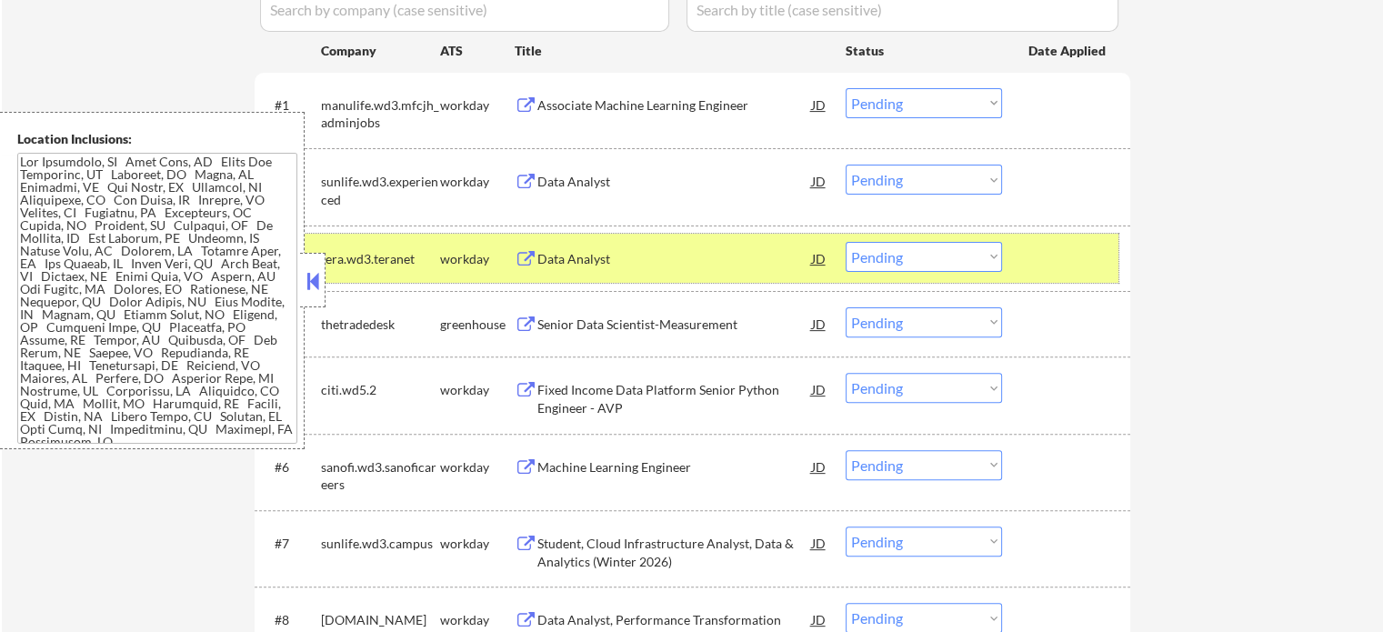
click at [1052, 254] on div at bounding box center [1069, 258] width 80 height 33
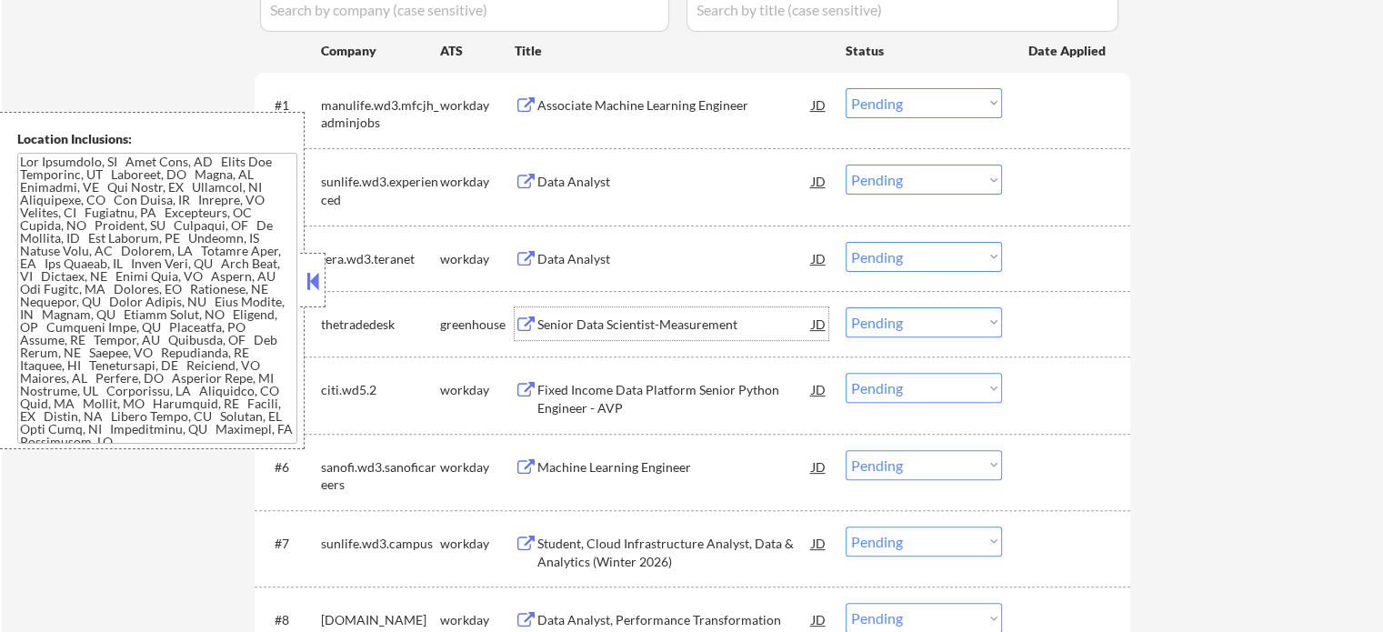
click at [632, 329] on div "Senior Data Scientist-Measurement" at bounding box center [675, 325] width 275 height 18
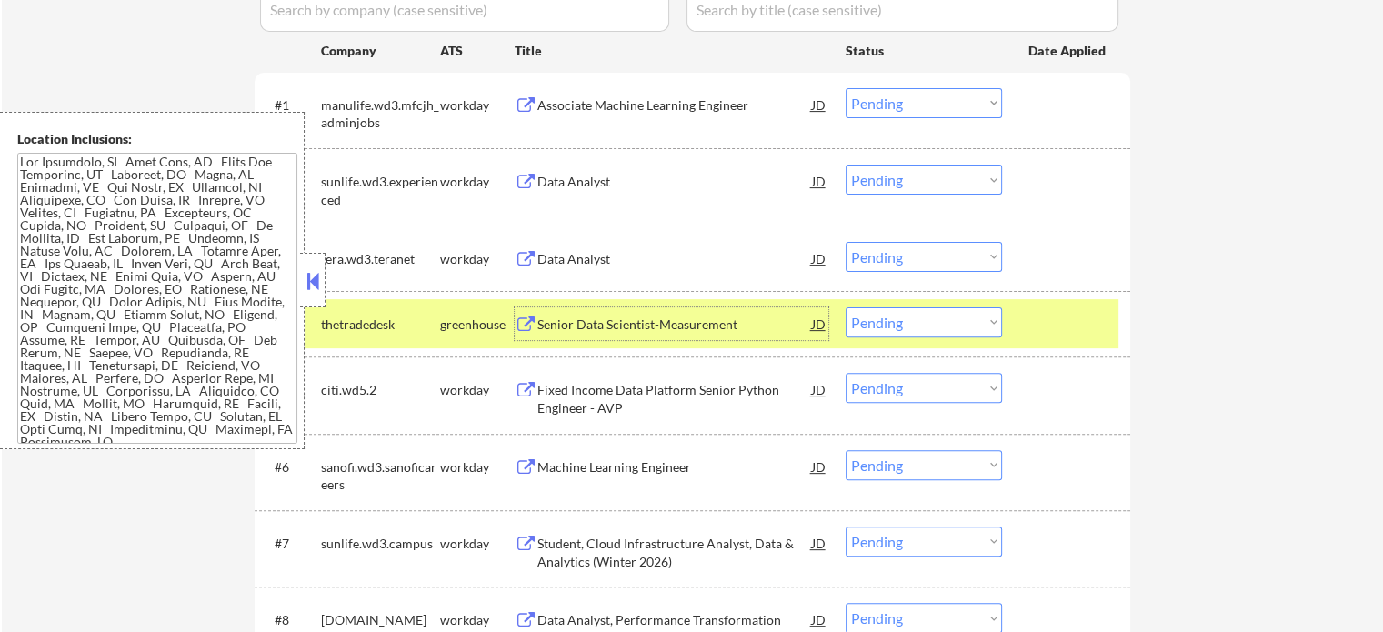
click at [899, 319] on select "Choose an option... Pending Applied Excluded (Questions) Excluded (Expired) Exc…" at bounding box center [924, 322] width 156 height 30
click at [846, 307] on select "Choose an option... Pending Applied Excluded (Questions) Excluded (Expired) Exc…" at bounding box center [924, 322] width 156 height 30
select select ""pending""
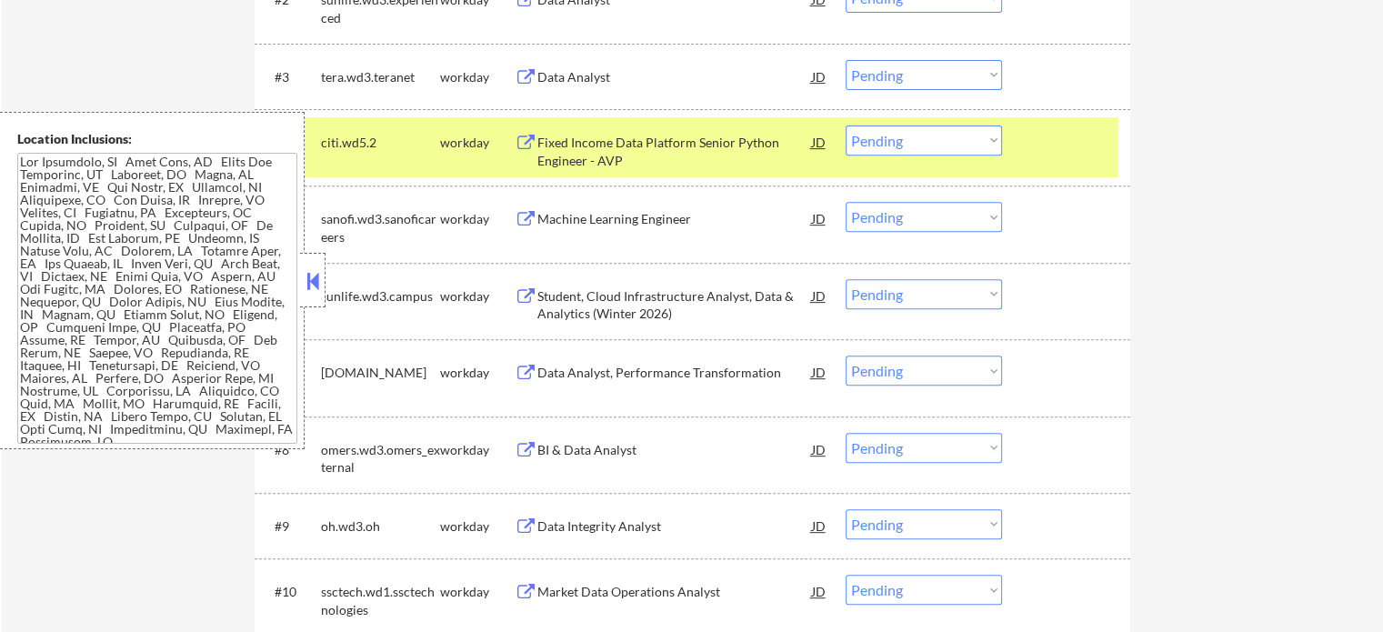
scroll to position [728, 0]
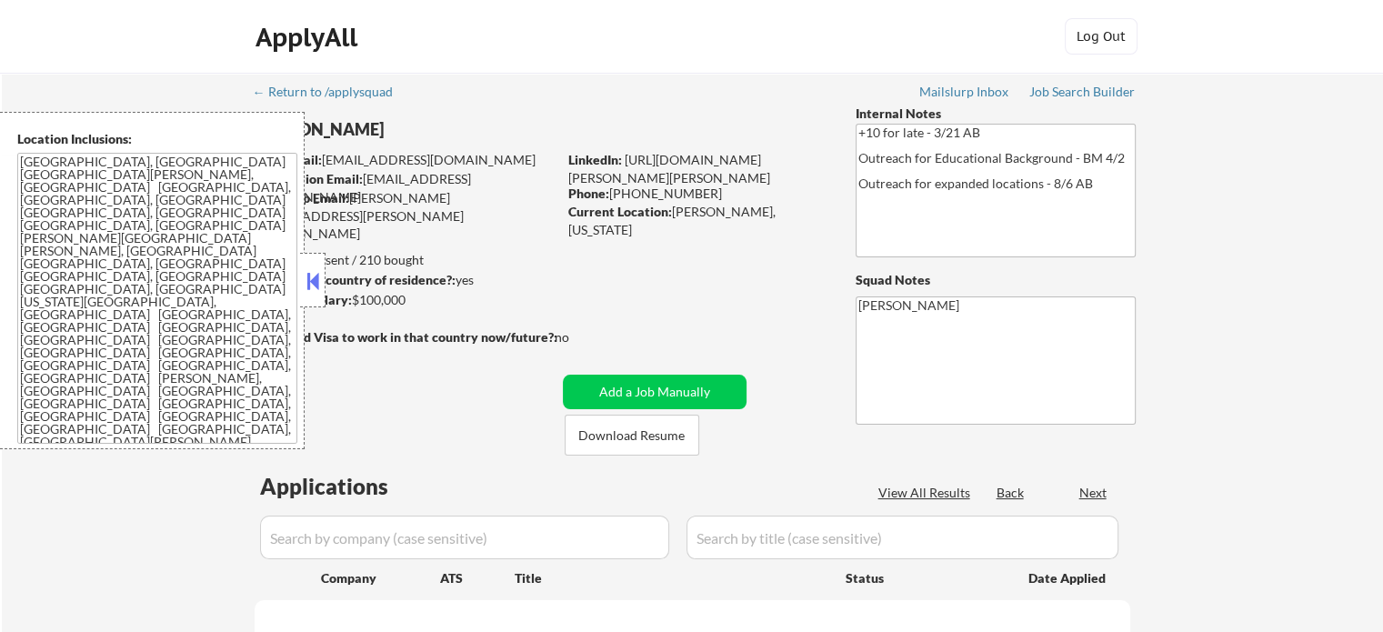
select select ""pending""
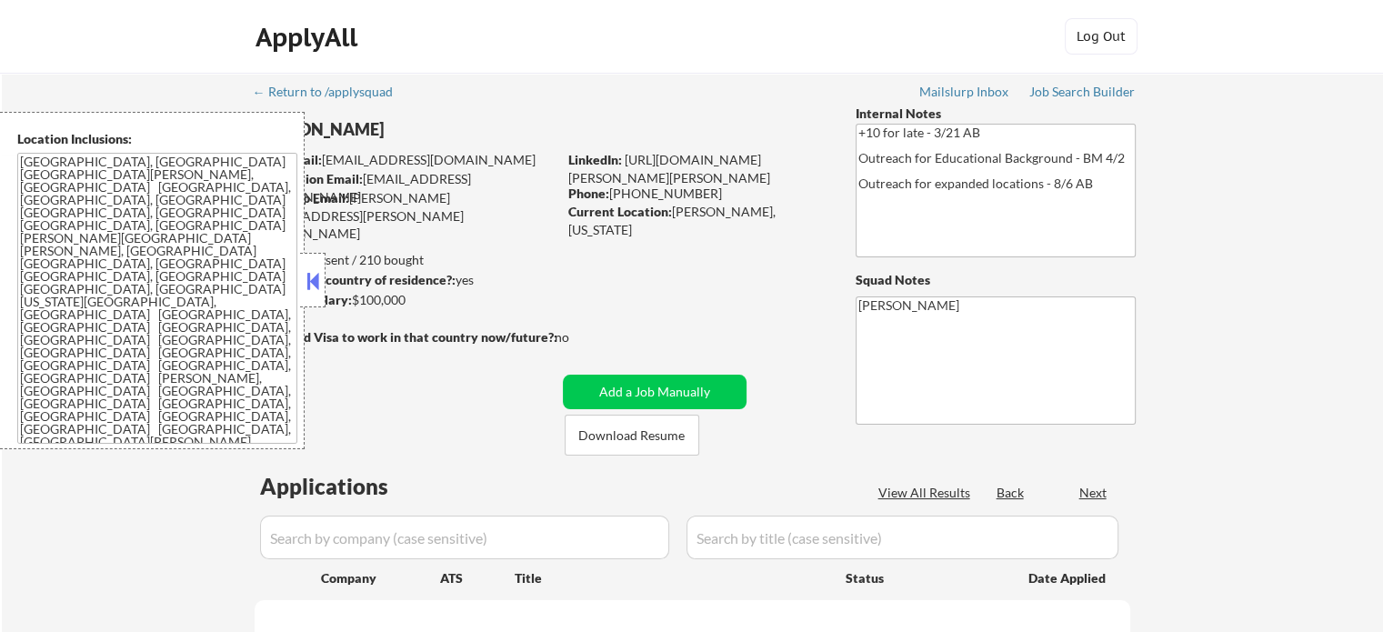
select select ""pending""
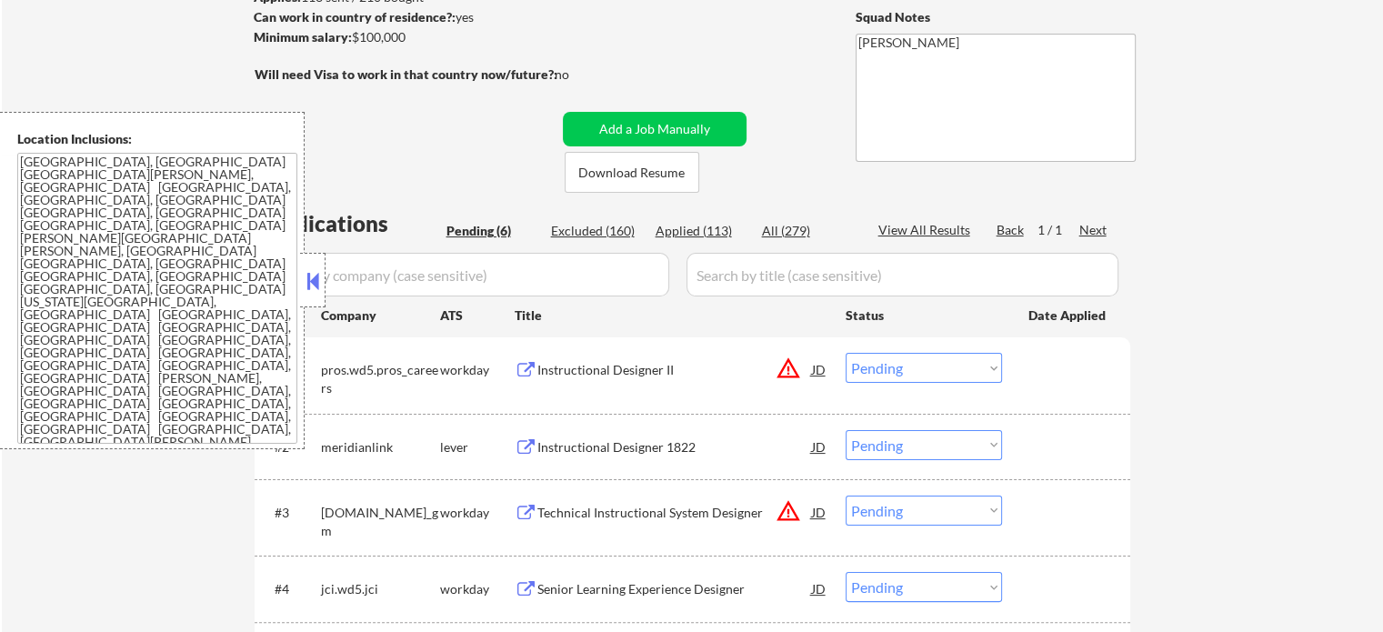
scroll to position [273, 0]
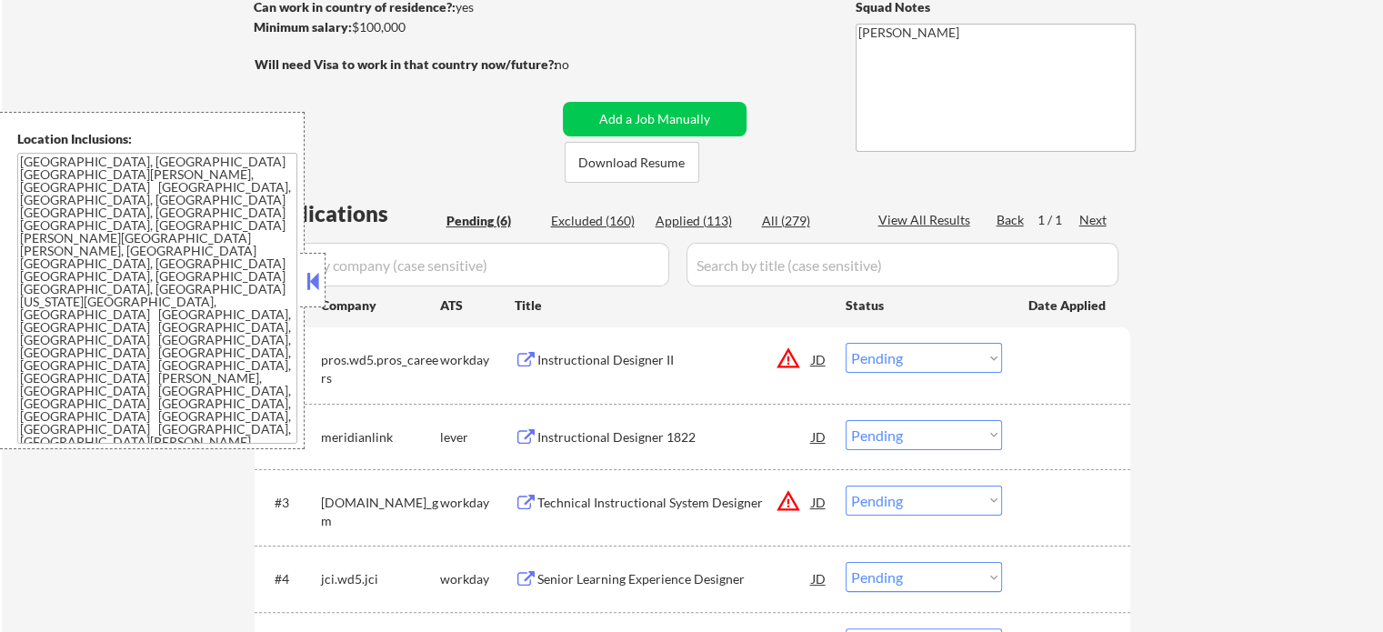
click at [580, 342] on div "#1 pros.wd5.pros_careers workday Instructional Designer II JD warning_amber Cho…" at bounding box center [689, 365] width 859 height 60
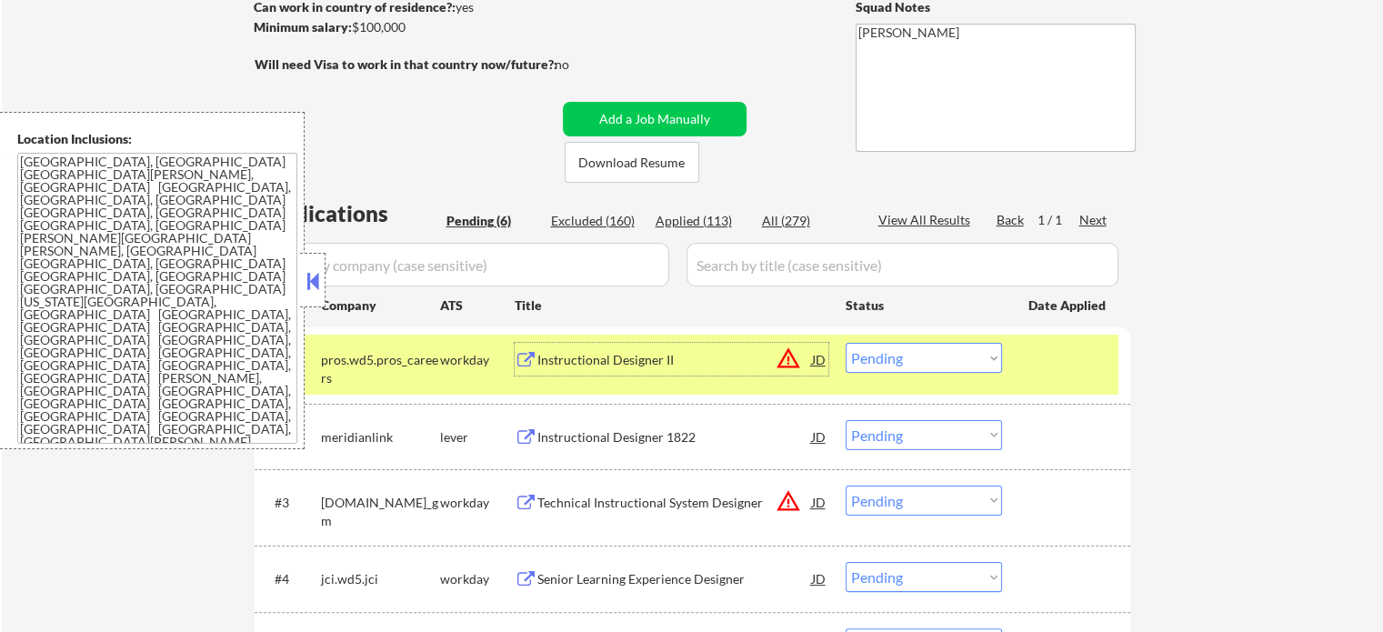
click at [580, 348] on div "Instructional Designer II" at bounding box center [675, 359] width 275 height 33
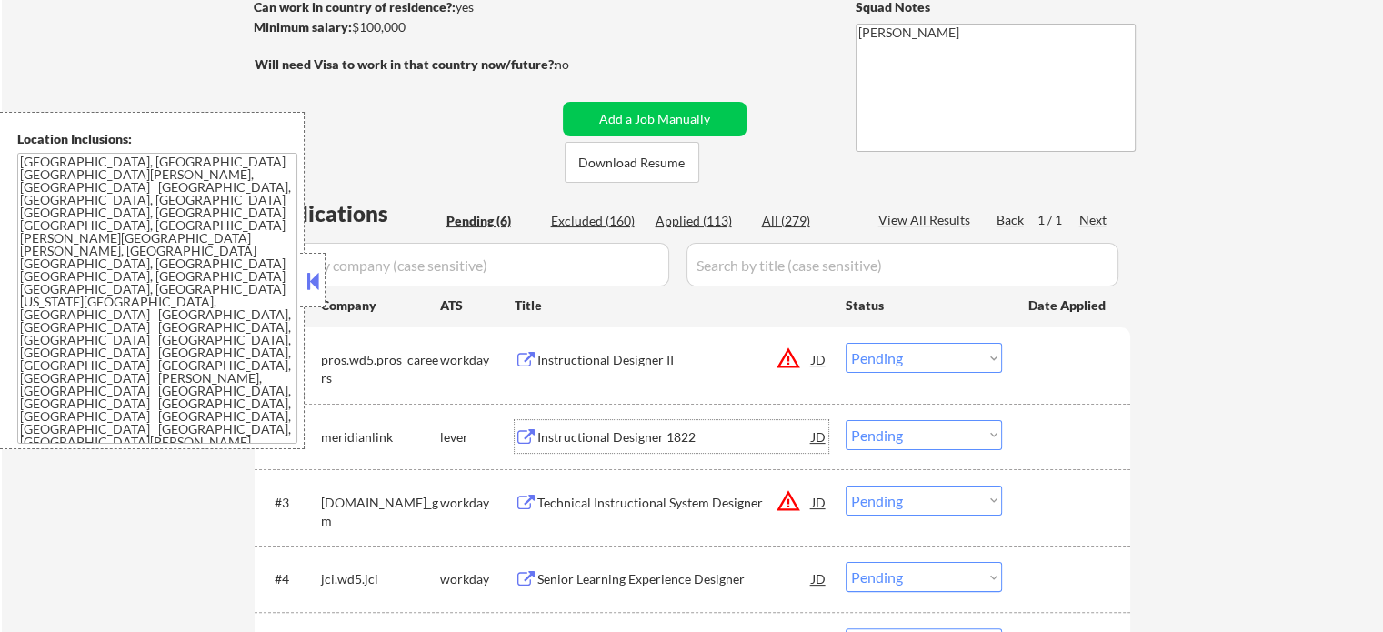
click at [633, 432] on div "Instructional Designer 1822" at bounding box center [675, 437] width 275 height 18
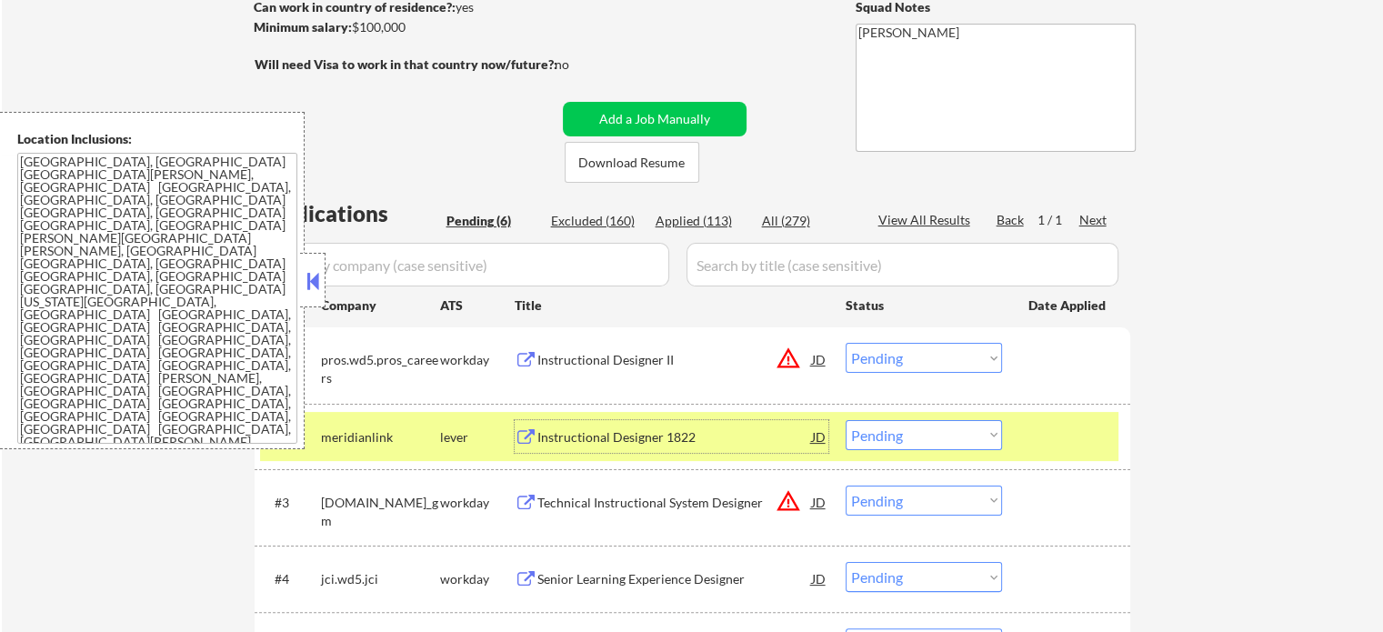
click at [961, 430] on select "Choose an option... Pending Applied Excluded (Questions) Excluded (Expired) Exc…" at bounding box center [924, 435] width 156 height 30
click at [846, 420] on select "Choose an option... Pending Applied Excluded (Questions) Excluded (Expired) Exc…" at bounding box center [924, 435] width 156 height 30
click at [1032, 426] on div at bounding box center [1069, 436] width 80 height 33
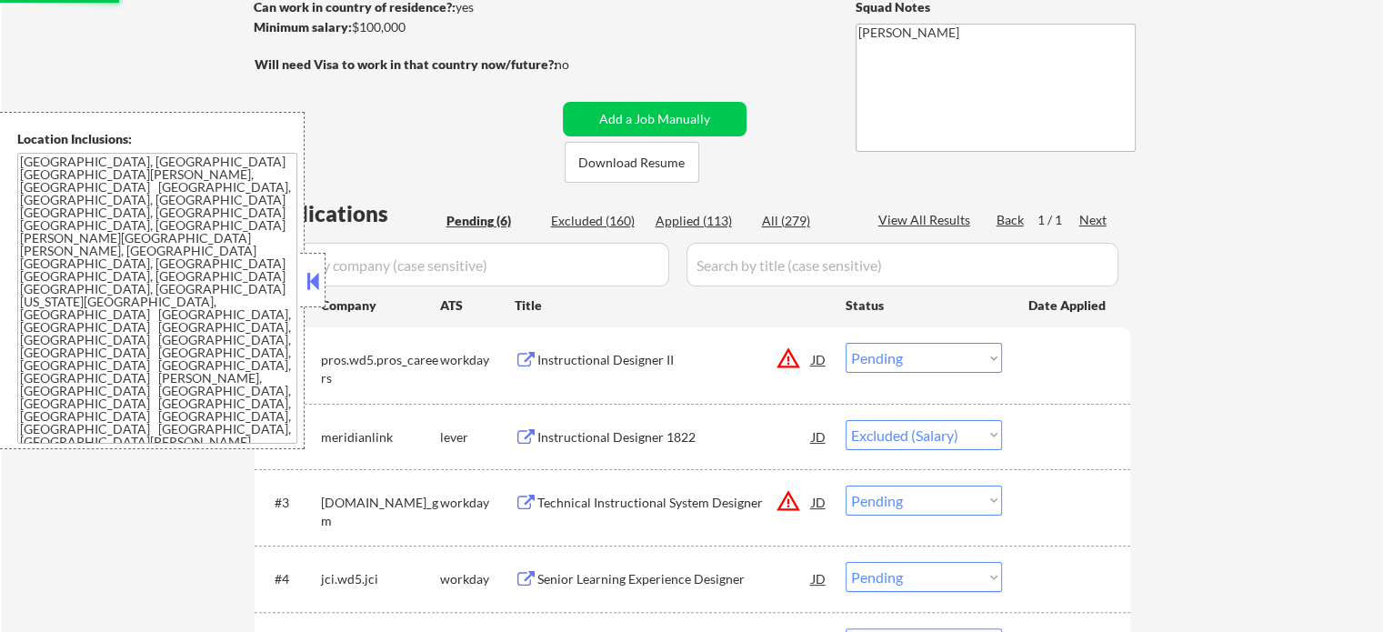
scroll to position [546, 0]
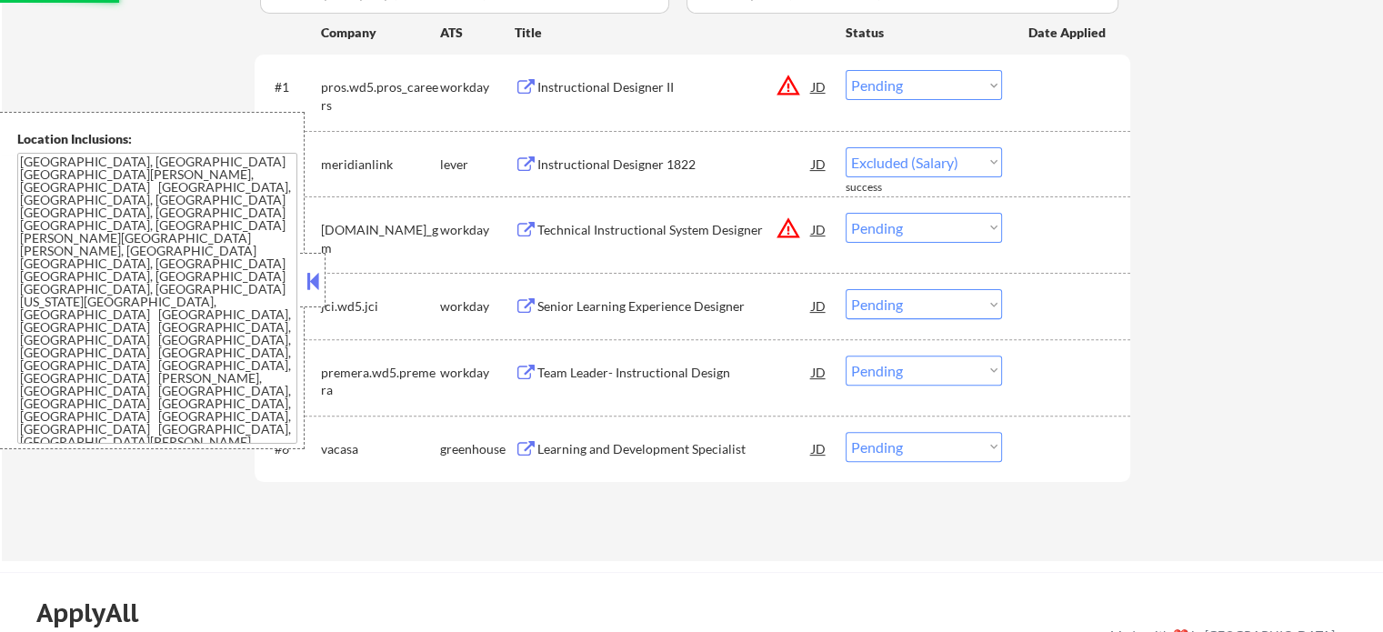
select select ""pending""
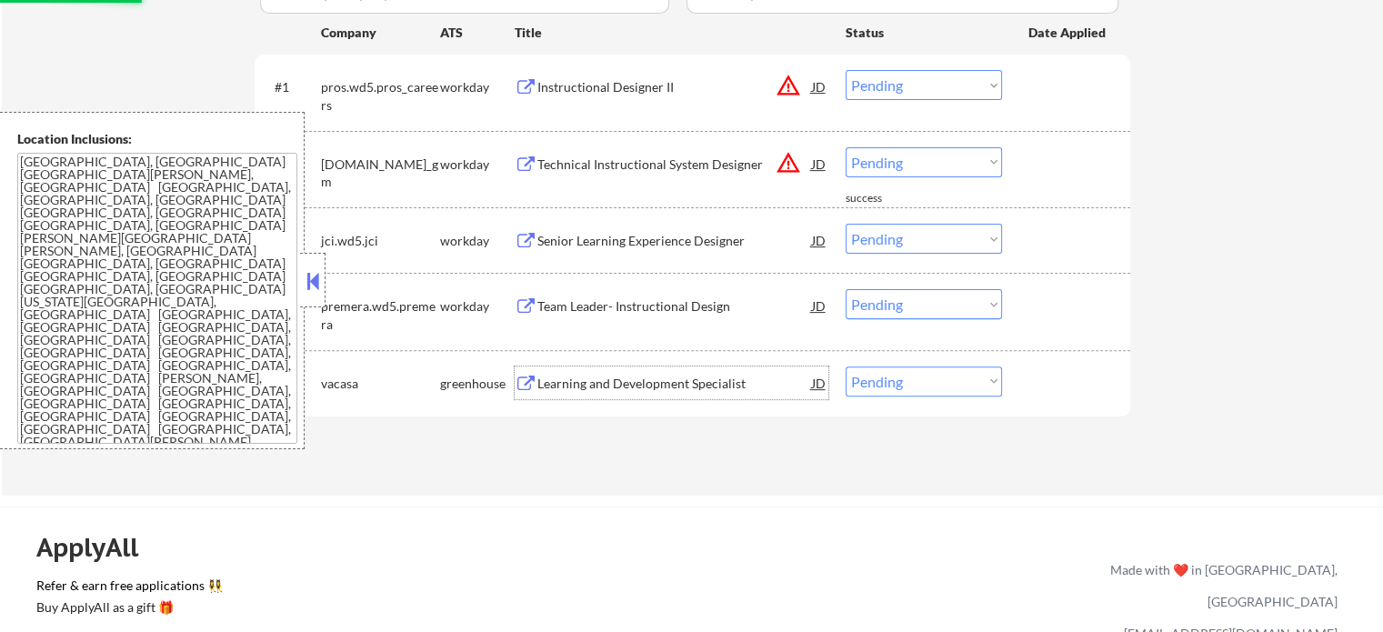
click at [600, 385] on div "Learning and Development Specialist" at bounding box center [675, 384] width 275 height 18
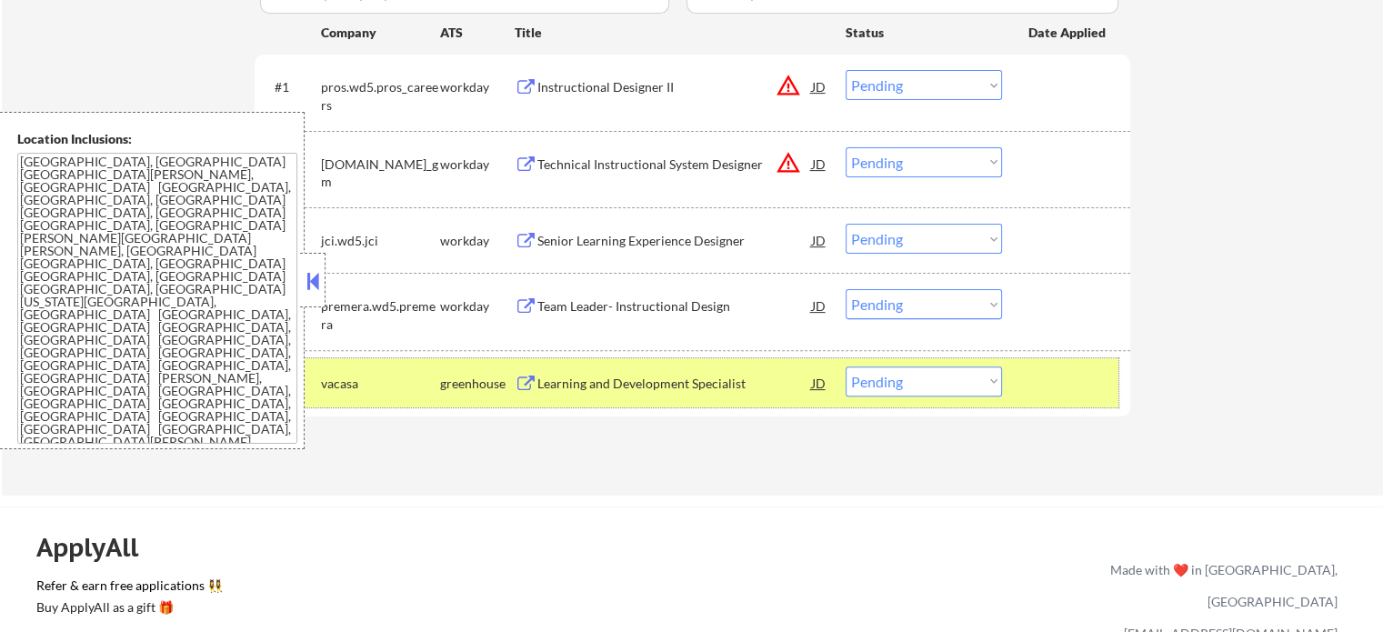
click at [1047, 377] on div at bounding box center [1069, 383] width 80 height 33
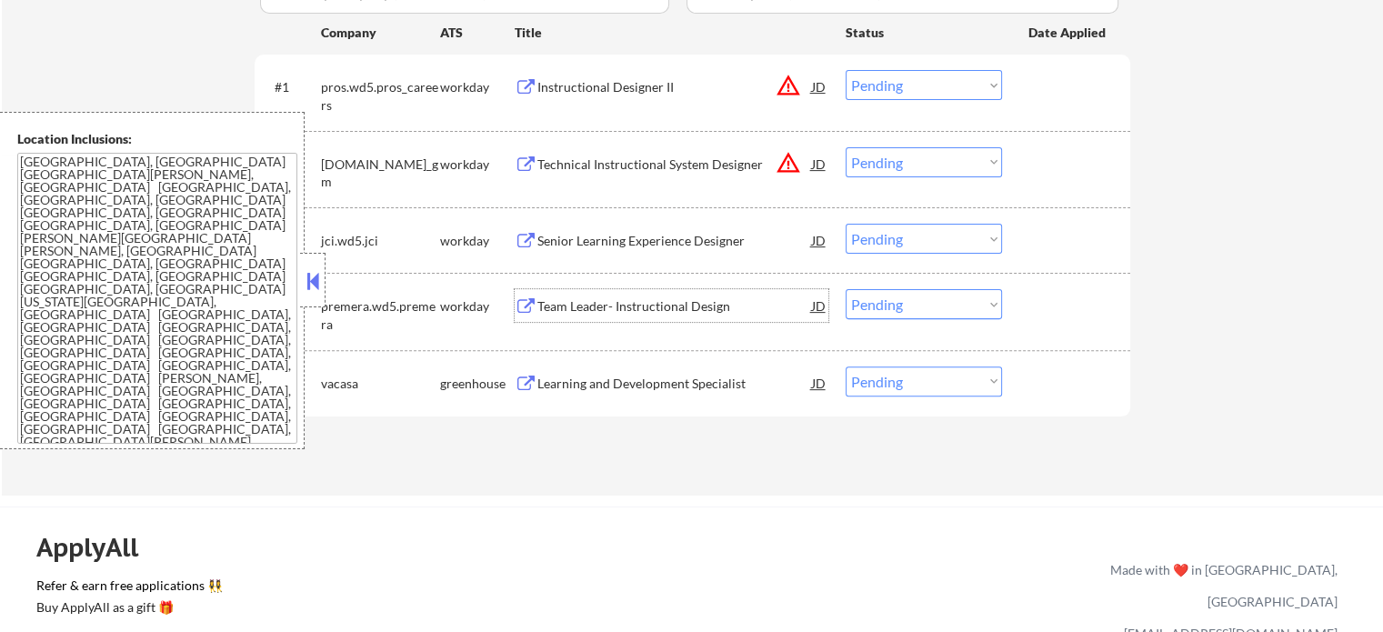
click at [621, 301] on div "Team Leader- Instructional Design" at bounding box center [675, 306] width 275 height 18
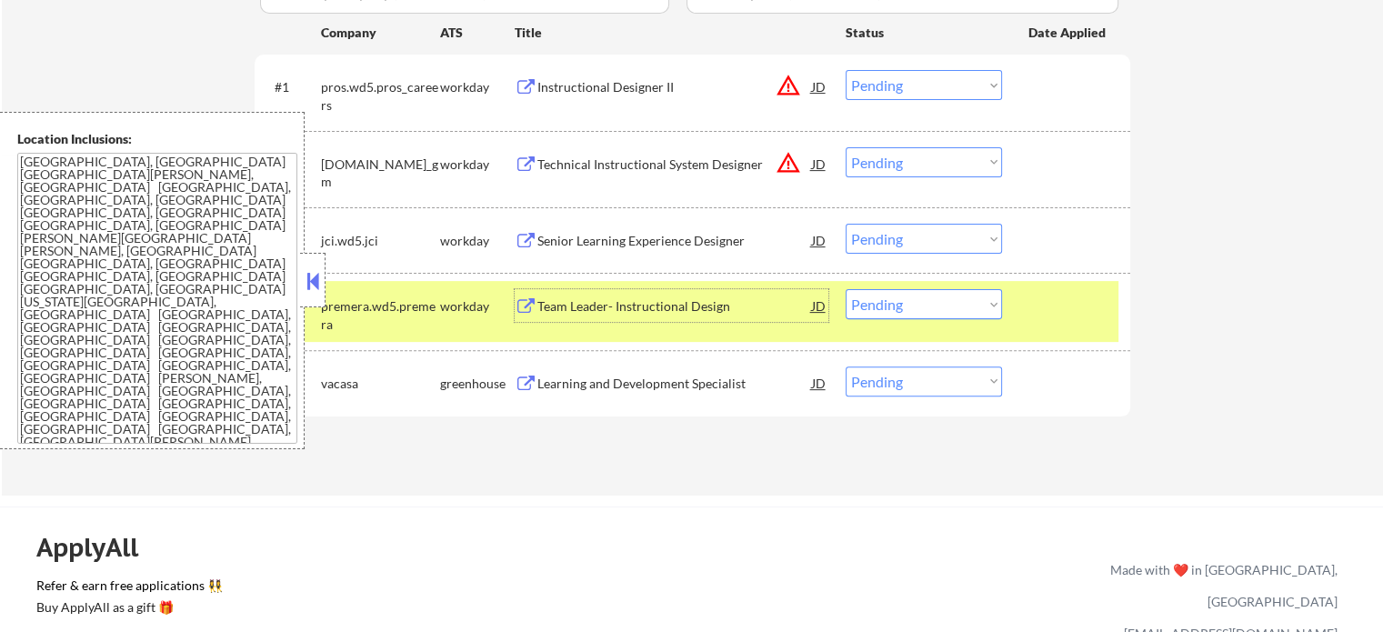
click at [1088, 303] on div at bounding box center [1069, 305] width 80 height 33
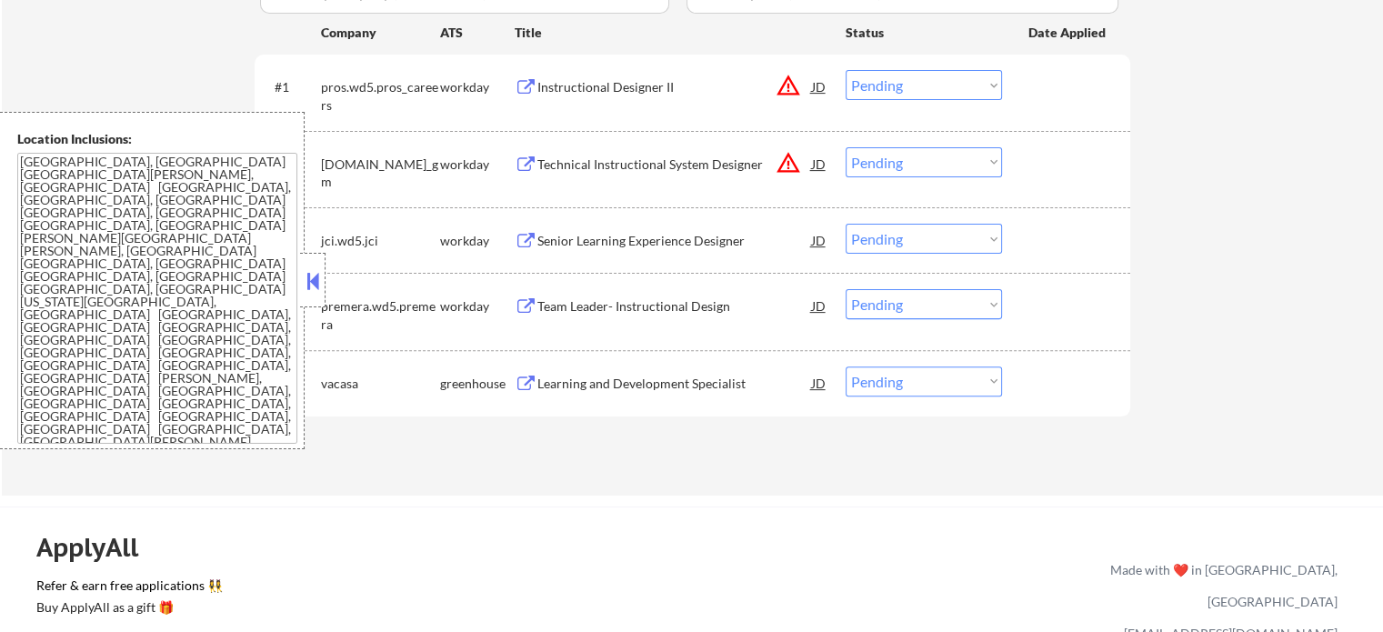
click at [587, 176] on div "Technical Instructional System Designer" at bounding box center [675, 163] width 275 height 33
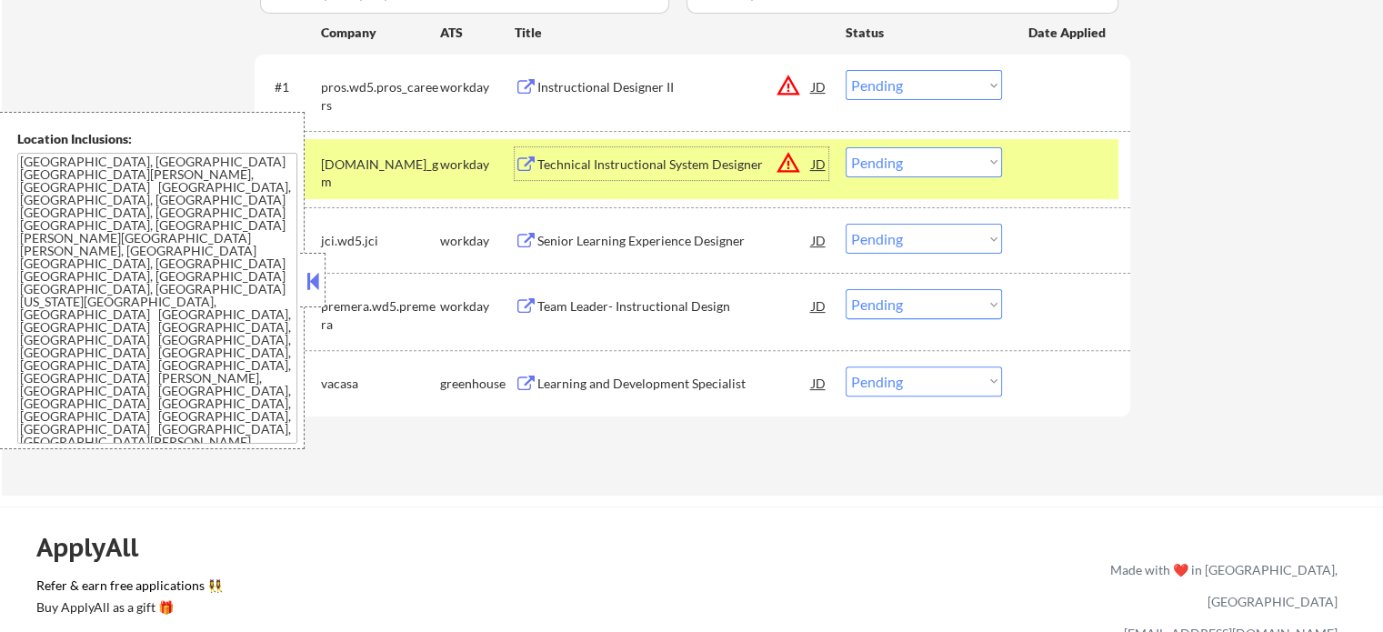
click at [608, 248] on div "Senior Learning Experience Designer" at bounding box center [675, 241] width 275 height 18
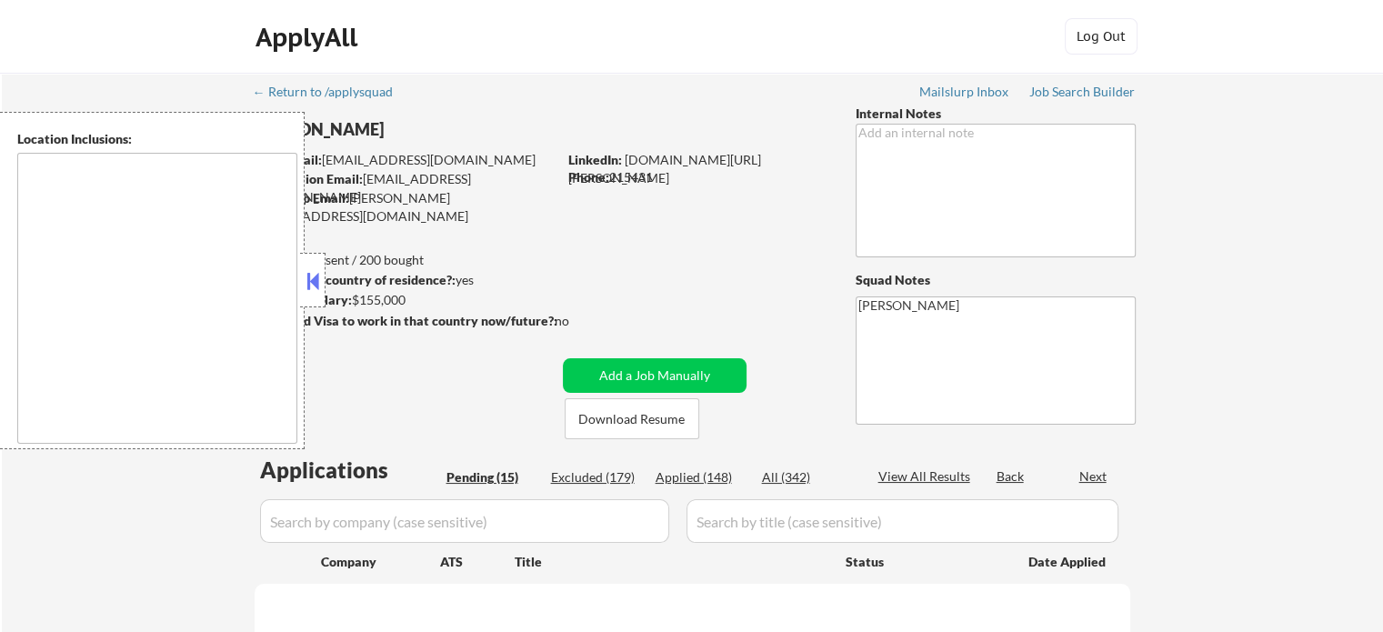
type textarea "remote"
select select ""pending""
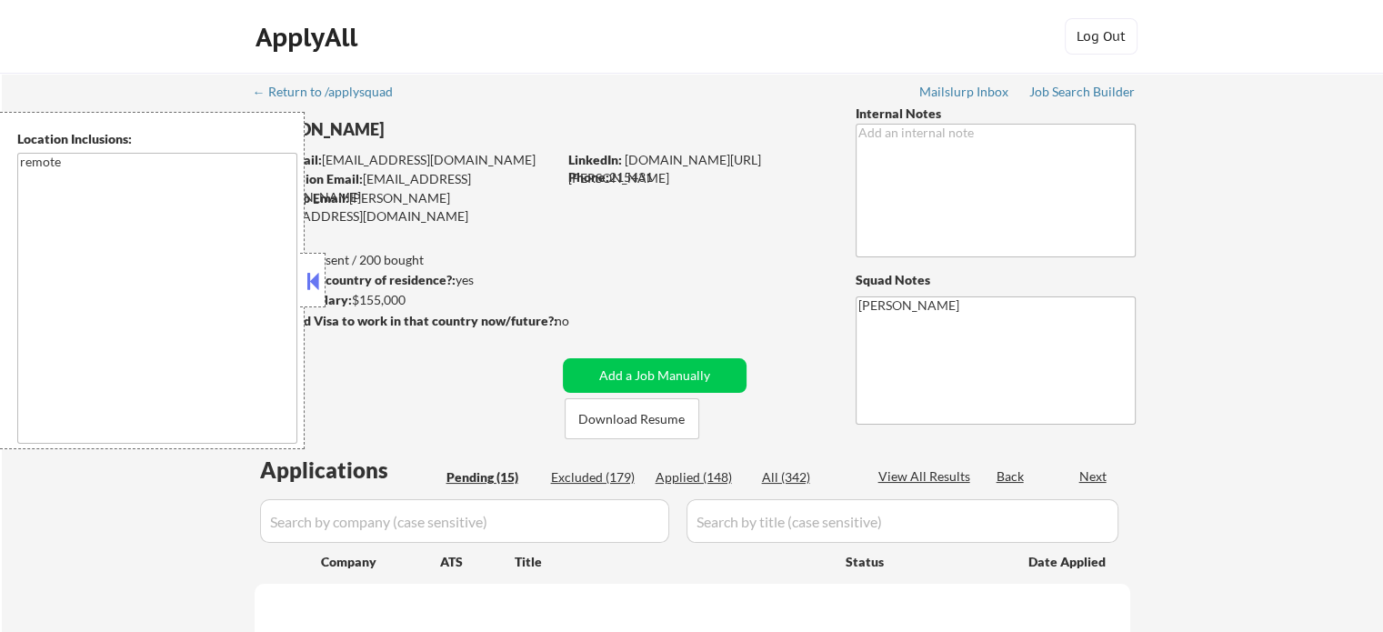
select select ""pending""
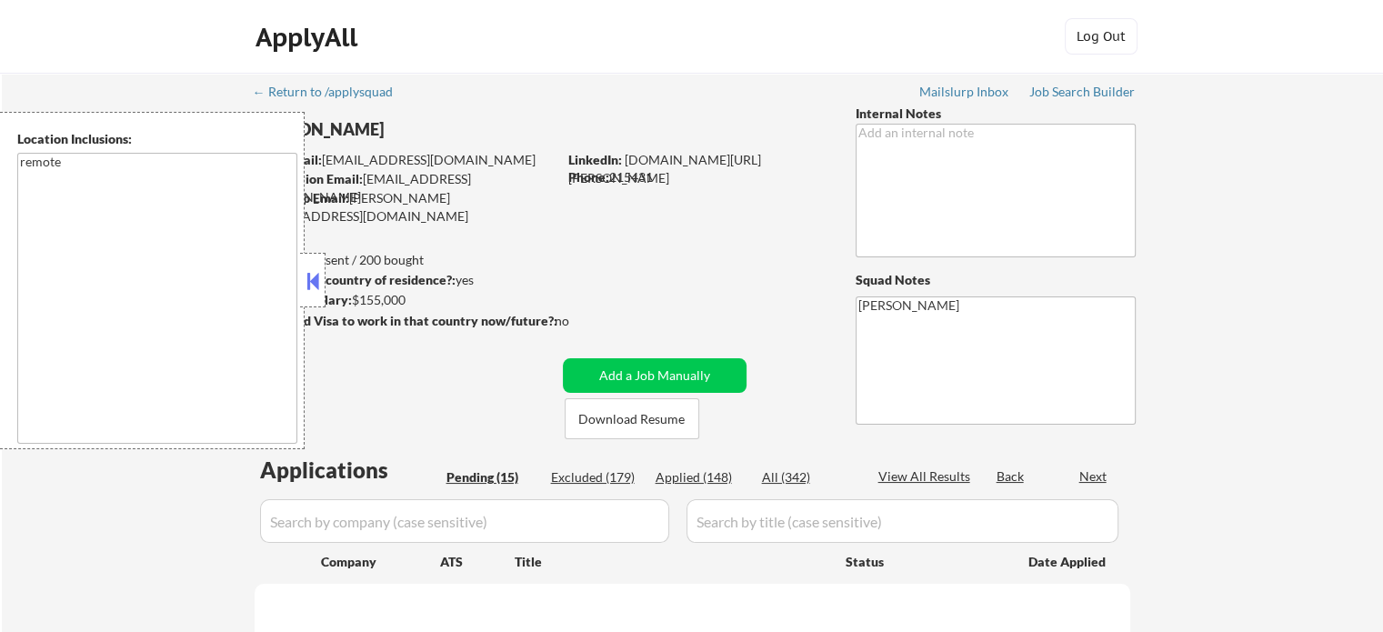
select select ""pending""
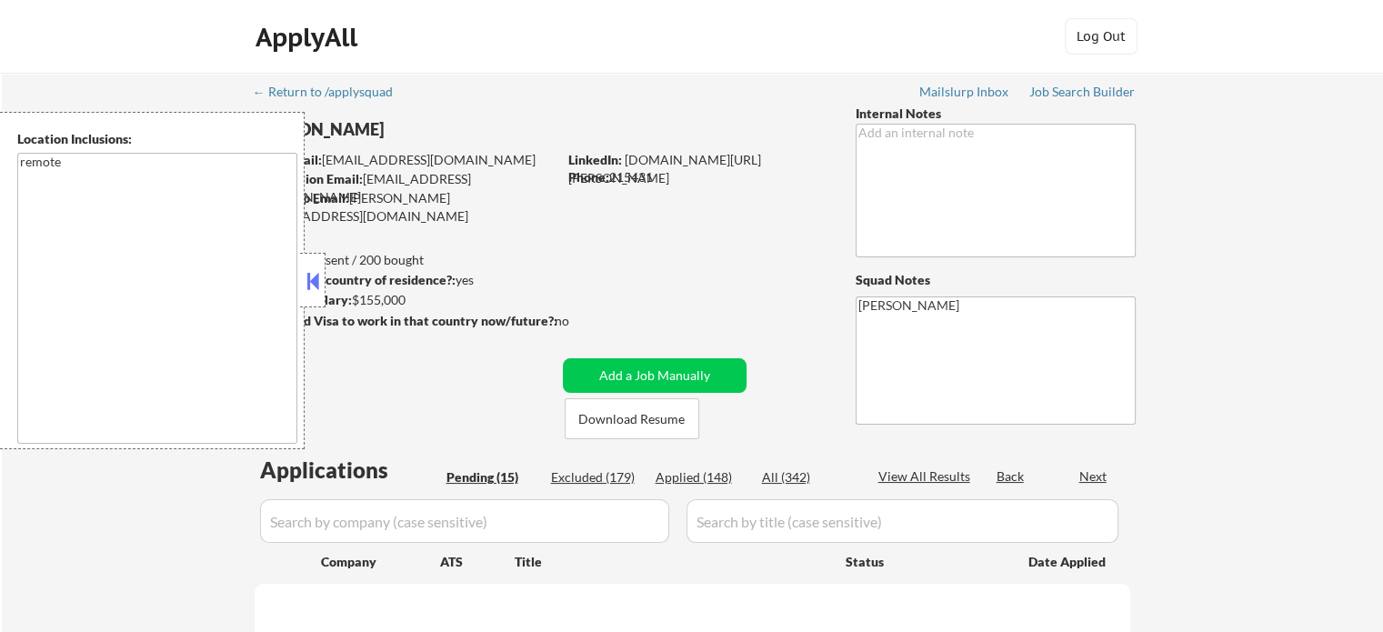
select select ""pending""
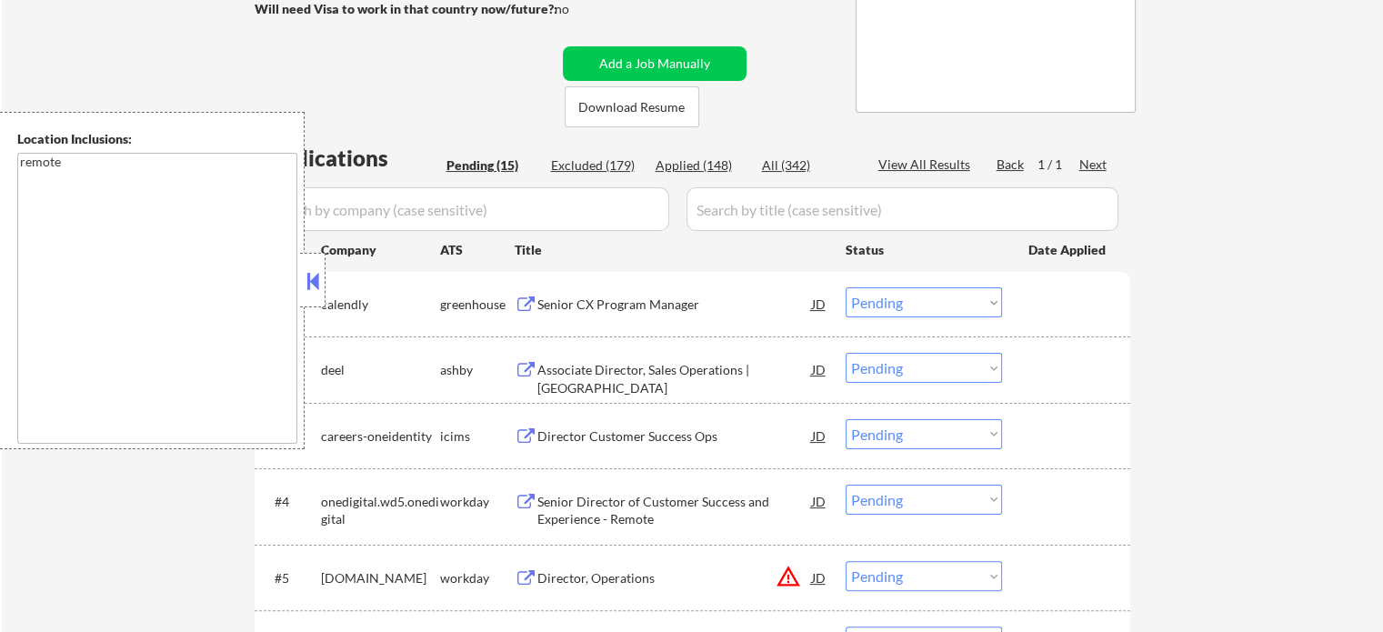
scroll to position [364, 0]
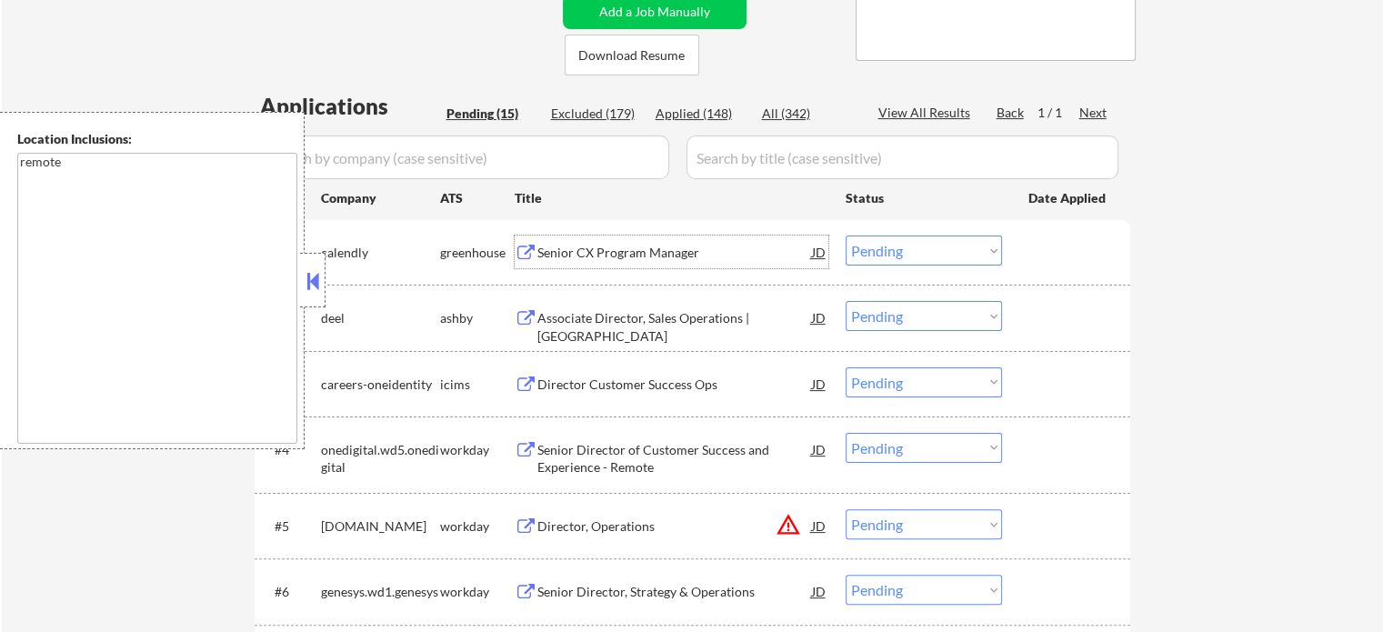
click at [622, 265] on div "Senior CX Program Manager" at bounding box center [675, 252] width 275 height 33
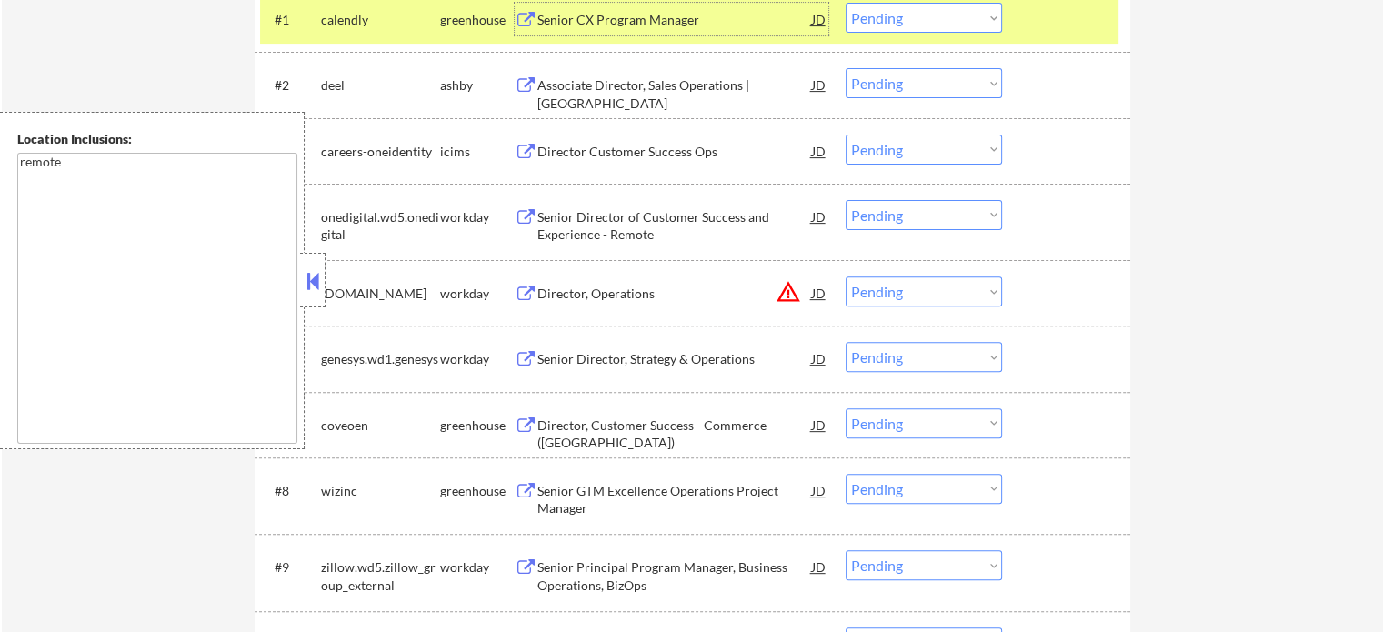
scroll to position [637, 0]
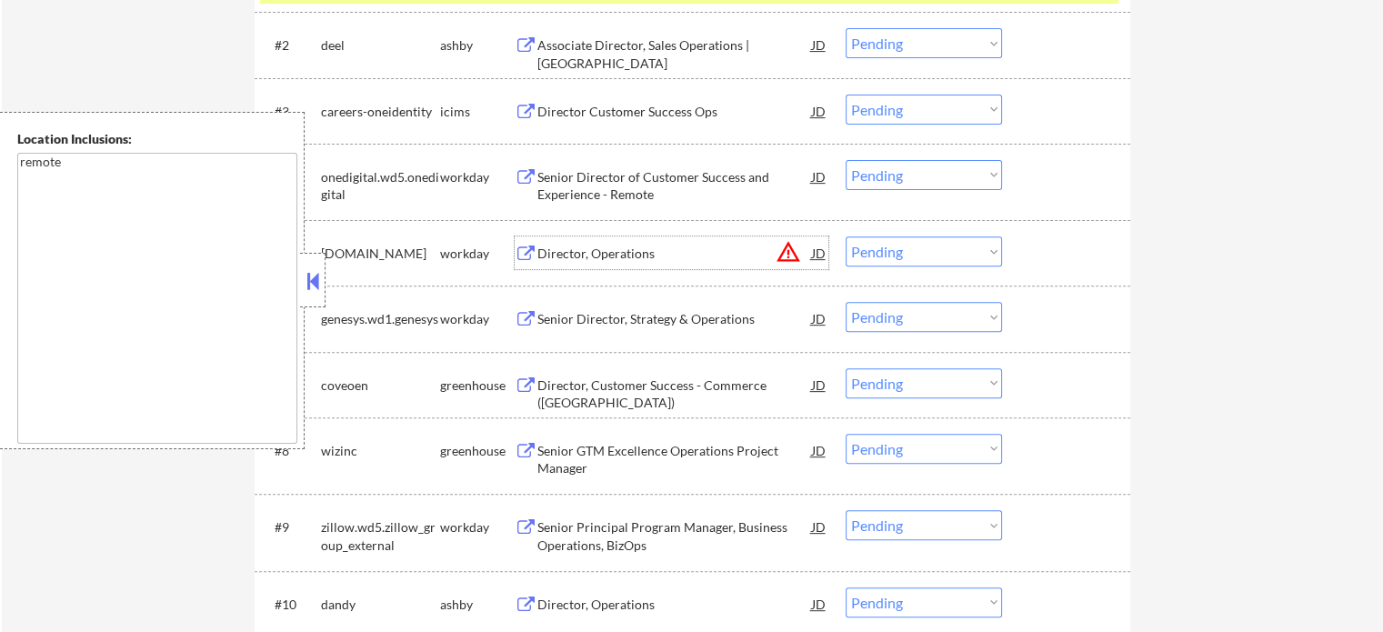
click at [588, 257] on div "Director, Operations" at bounding box center [675, 254] width 275 height 18
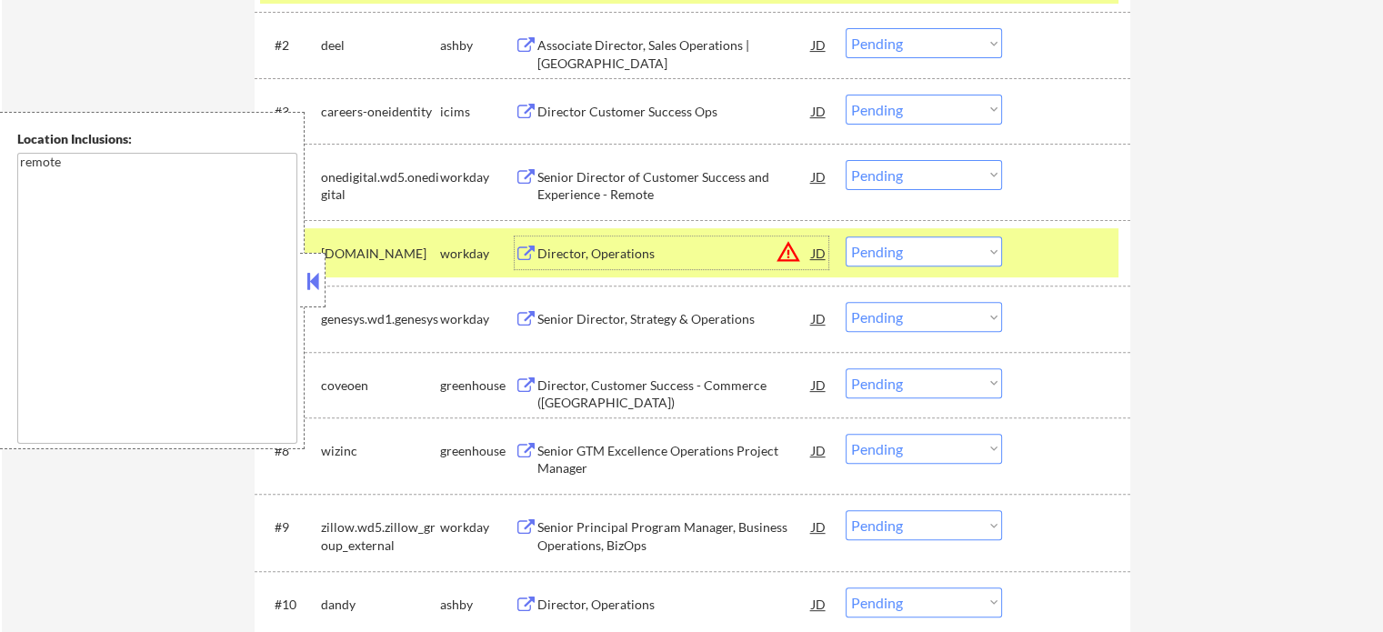
click at [926, 257] on select "Choose an option... Pending Applied Excluded (Questions) Excluded (Expired) Exc…" at bounding box center [924, 251] width 156 height 30
click at [846, 236] on select "Choose an option... Pending Applied Excluded (Questions) Excluded (Expired) Exc…" at bounding box center [924, 251] width 156 height 30
click at [1042, 261] on div at bounding box center [1069, 252] width 80 height 33
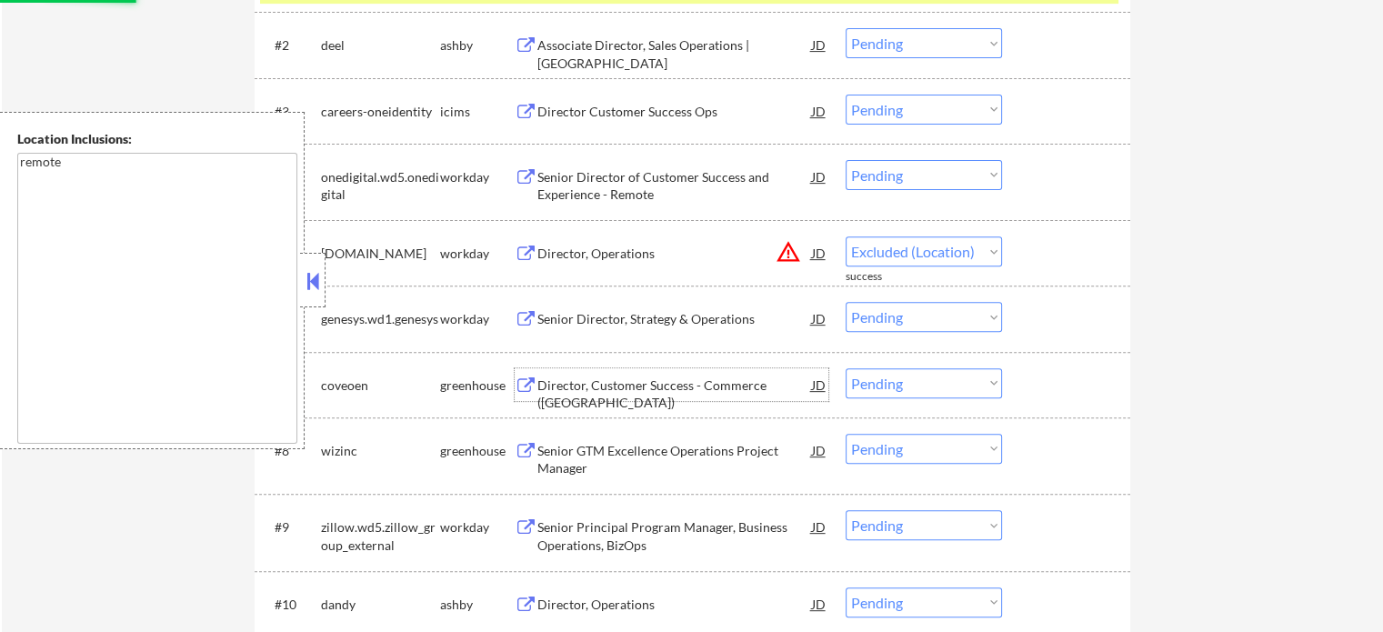
click at [693, 381] on div "Director, Customer Success - Commerce (US)" at bounding box center [675, 394] width 275 height 35
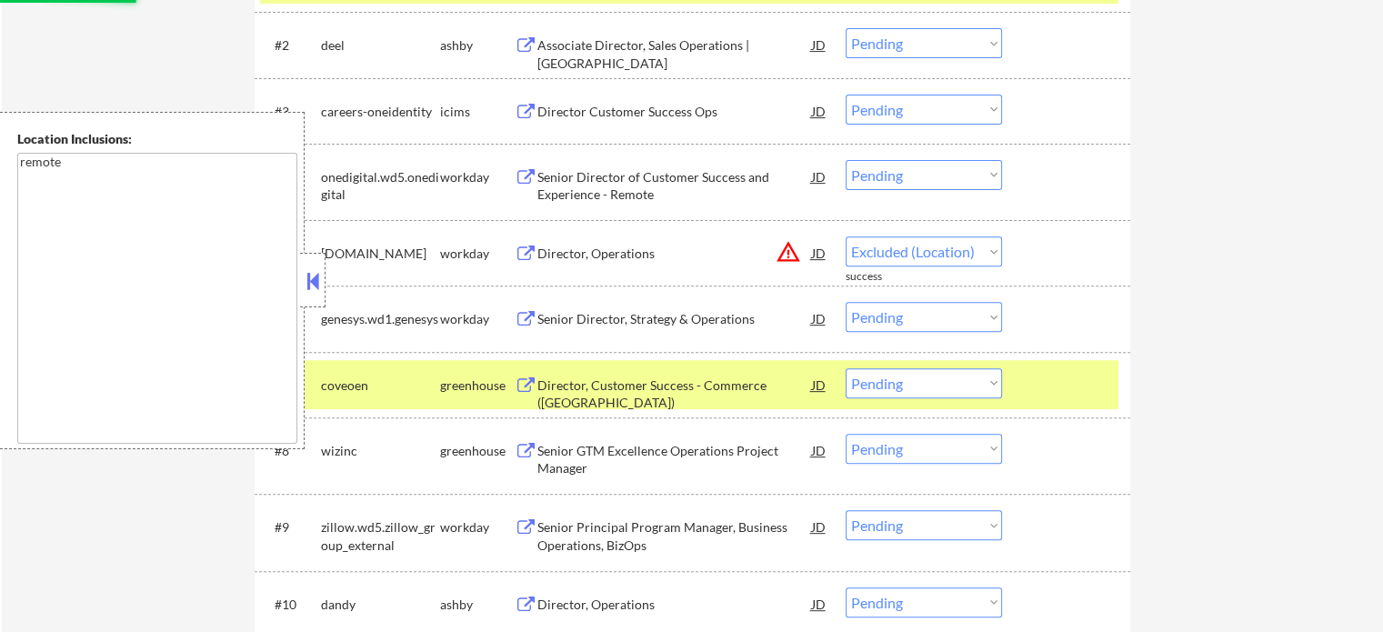
select select ""pending""
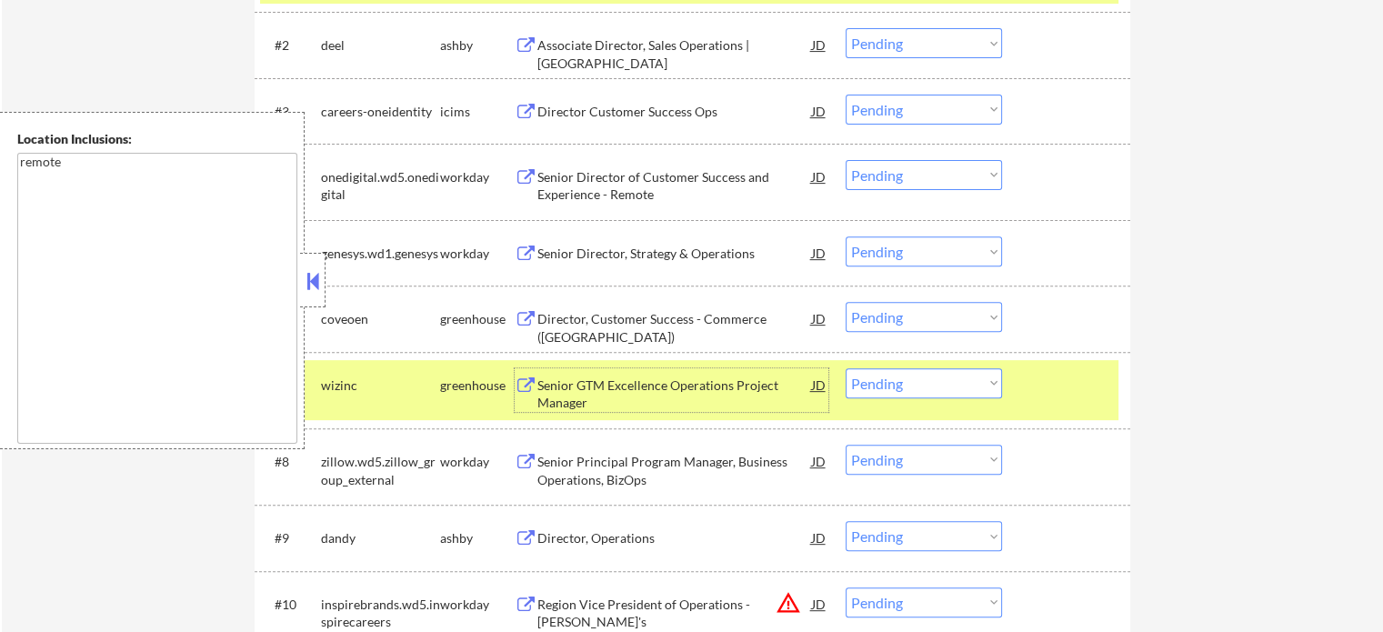
click at [1035, 385] on div at bounding box center [1069, 384] width 80 height 33
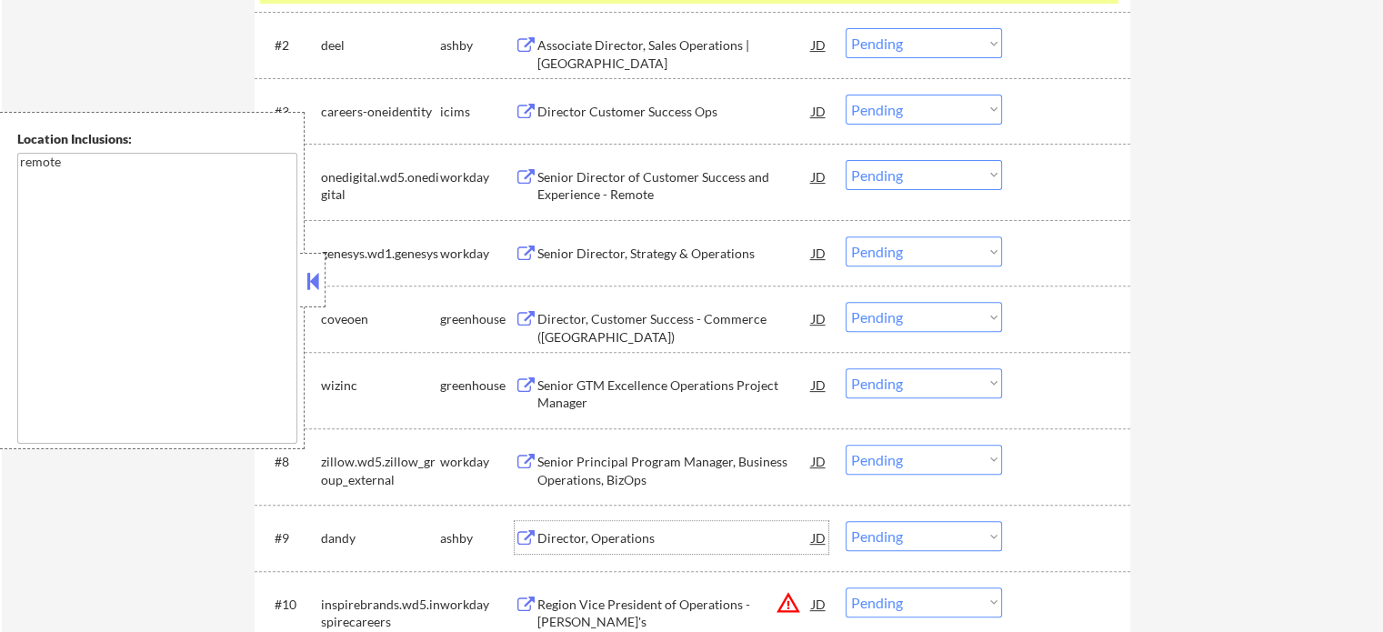
click at [622, 537] on div "Director, Operations" at bounding box center [675, 538] width 275 height 18
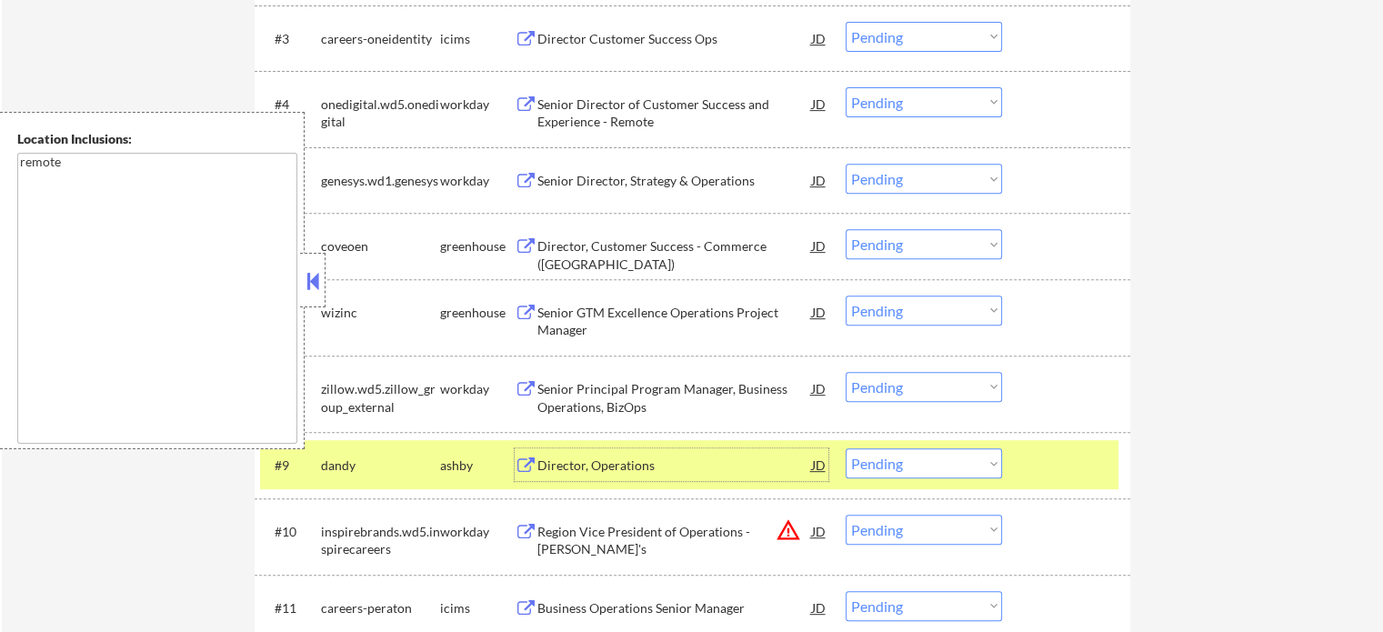
scroll to position [910, 0]
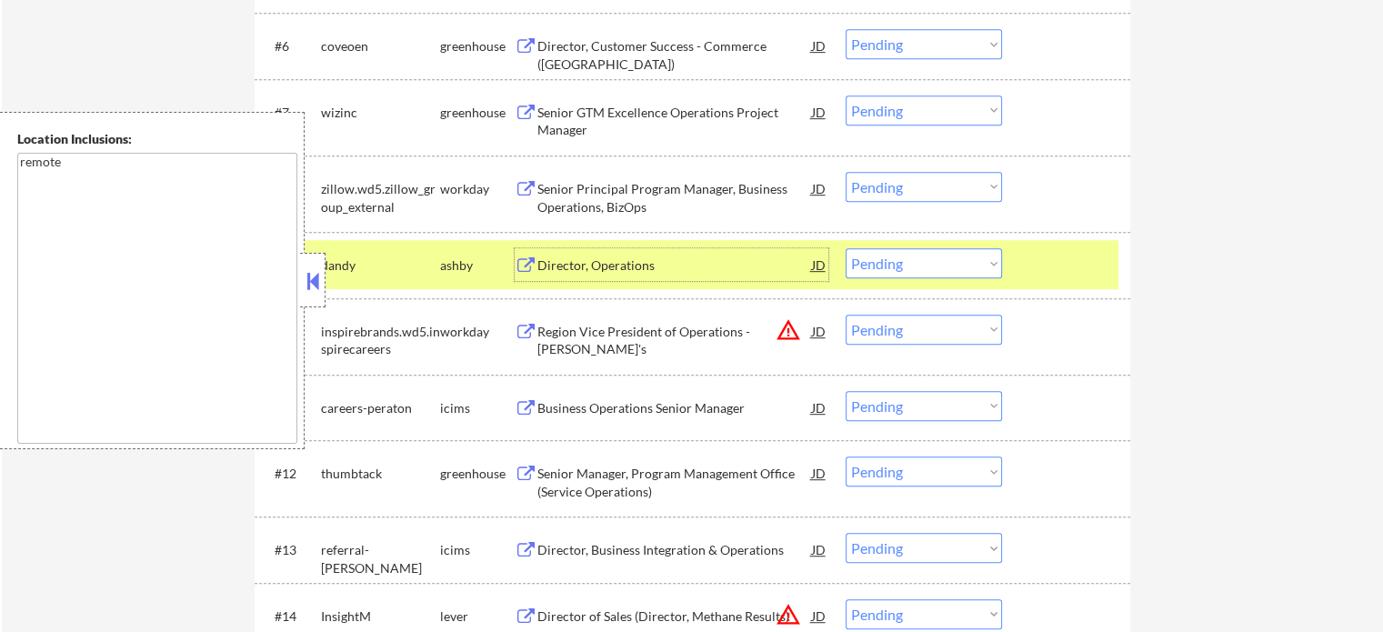
click at [629, 325] on div "Region Vice President of Operations - Arby's" at bounding box center [675, 340] width 275 height 35
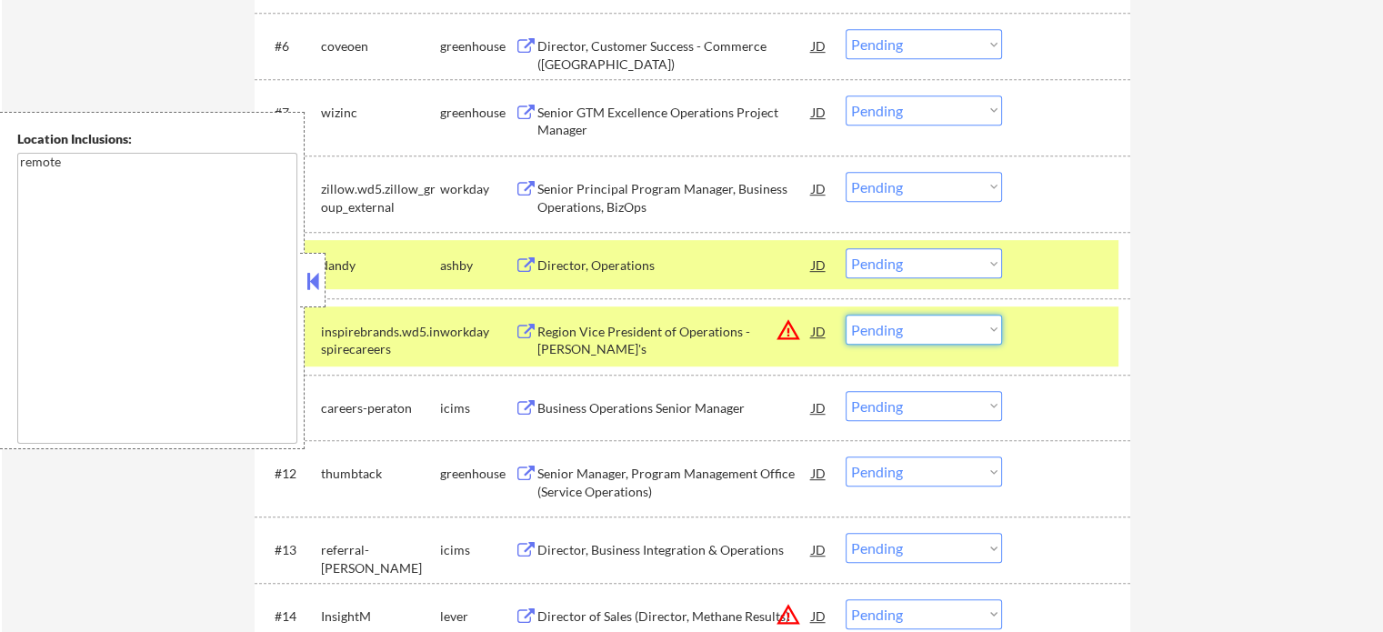
click at [978, 316] on select "Choose an option... Pending Applied Excluded (Questions) Excluded (Expired) Exc…" at bounding box center [924, 330] width 156 height 30
click at [846, 315] on select "Choose an option... Pending Applied Excluded (Questions) Excluded (Expired) Exc…" at bounding box center [924, 330] width 156 height 30
click at [1055, 331] on div at bounding box center [1069, 331] width 80 height 33
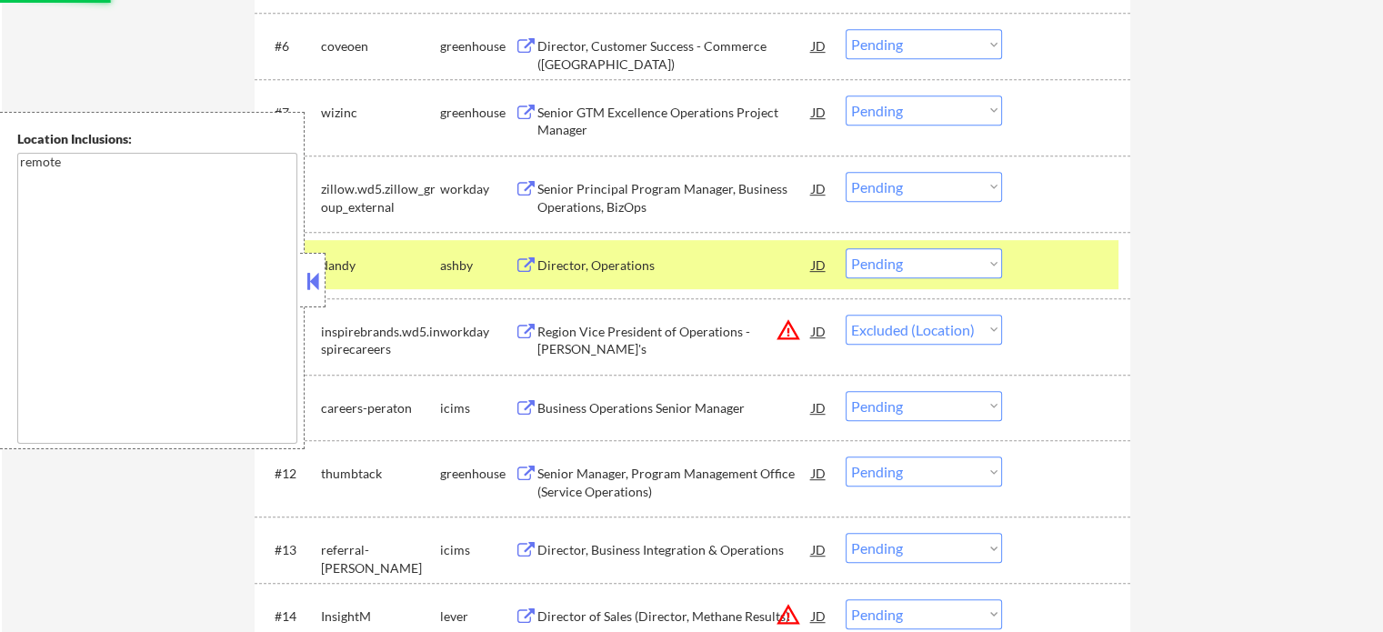
click at [1055, 268] on div at bounding box center [1069, 264] width 80 height 33
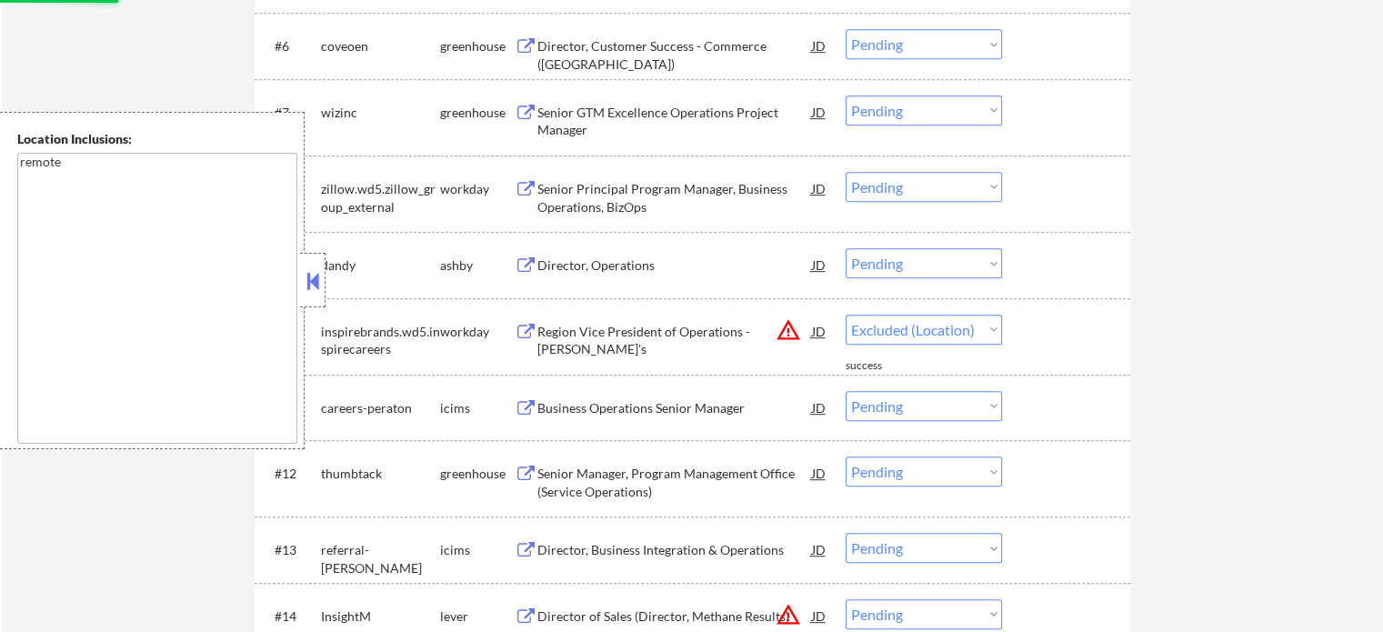
select select ""pending""
click at [633, 472] on div "Senior Manager, Program Management Office (Service Operations)" at bounding box center [675, 482] width 275 height 35
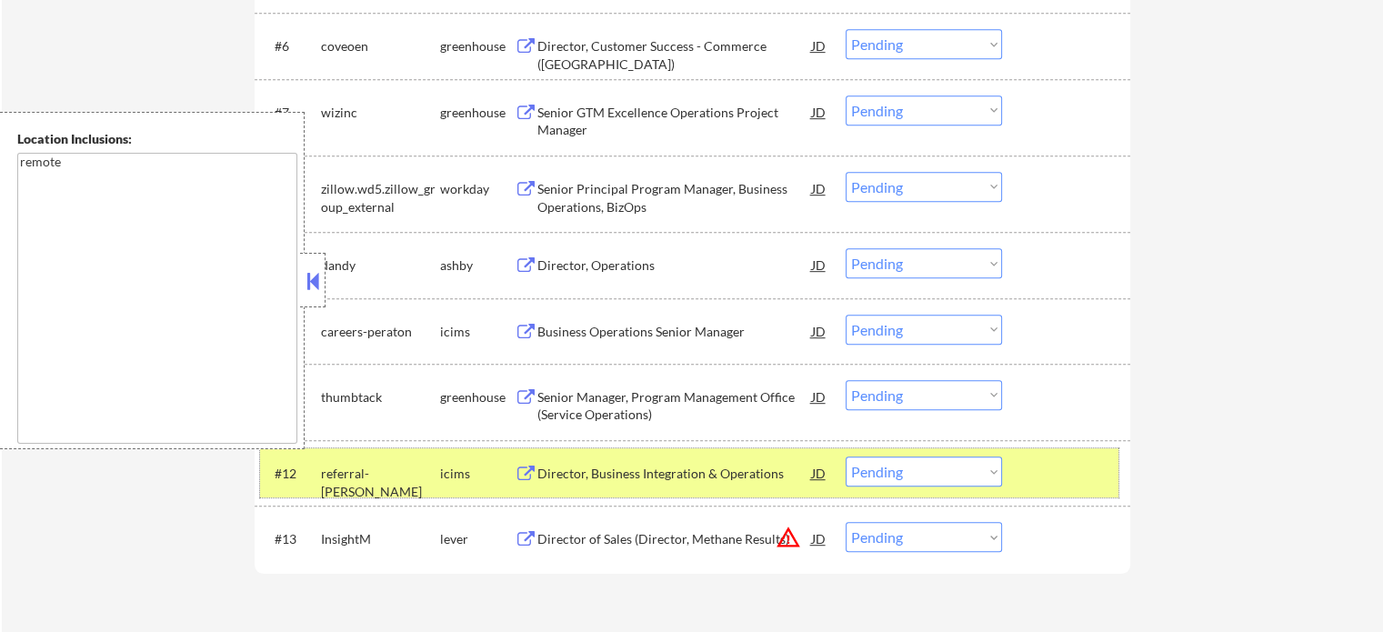
drag, startPoint x: 1088, startPoint y: 475, endPoint x: 773, endPoint y: 440, distance: 316.6
click at [1085, 473] on div at bounding box center [1069, 473] width 80 height 33
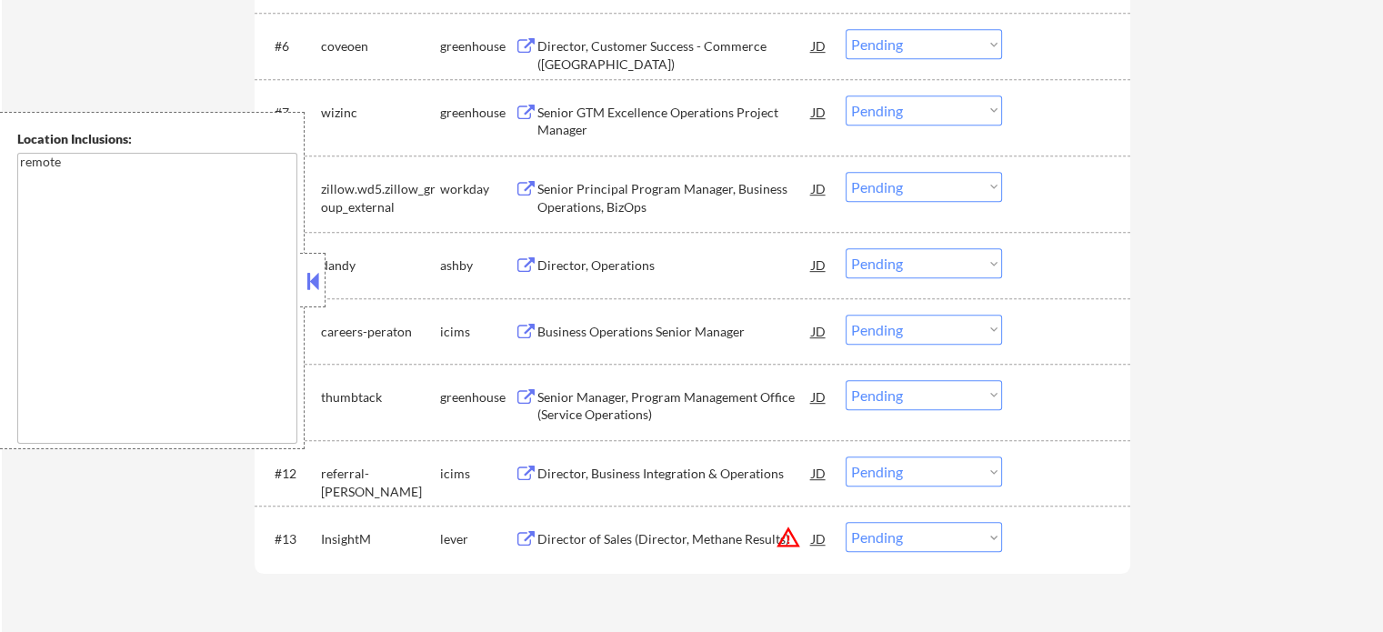
click at [609, 399] on div "Senior Manager, Program Management Office (Service Operations)" at bounding box center [675, 405] width 275 height 35
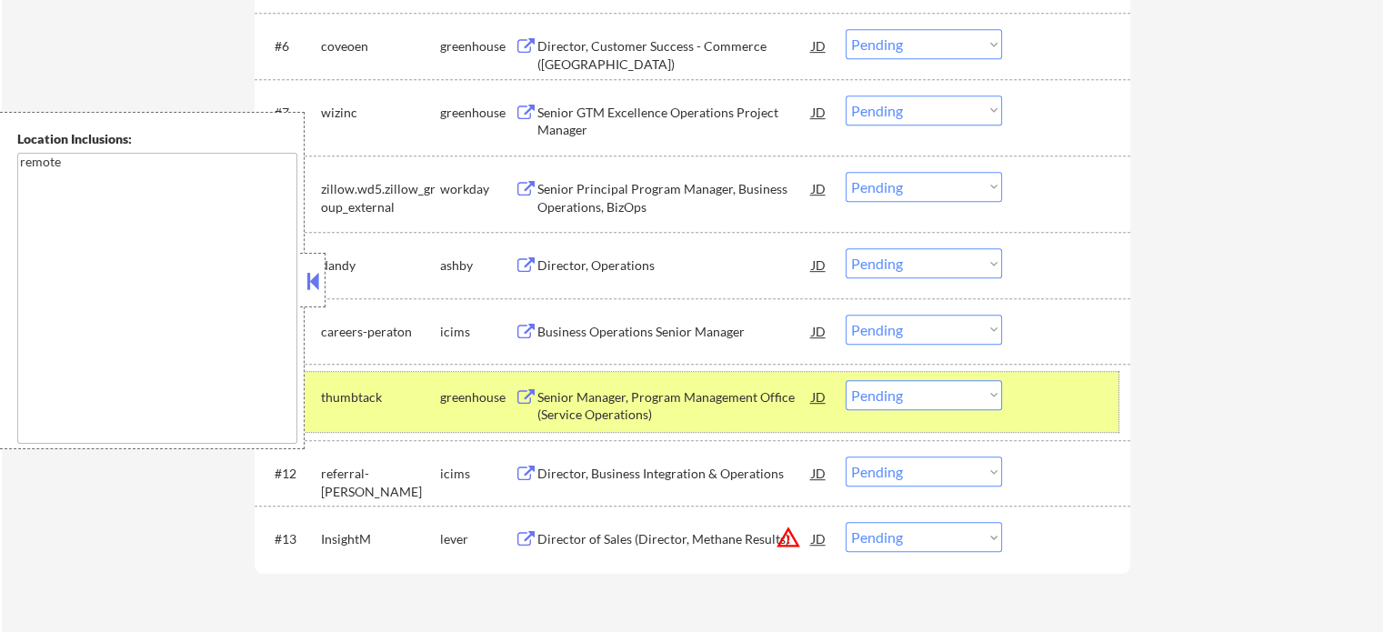
click at [1068, 411] on div at bounding box center [1069, 396] width 80 height 33
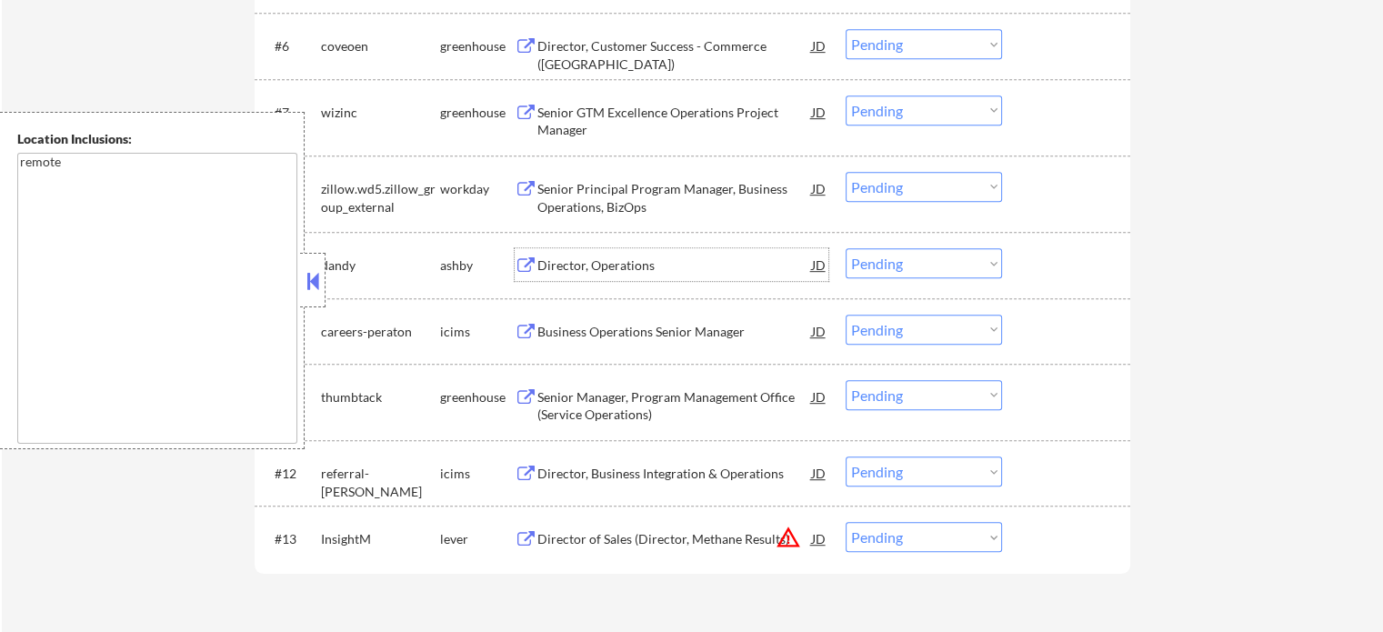
click at [593, 270] on div "Director, Operations" at bounding box center [675, 266] width 275 height 18
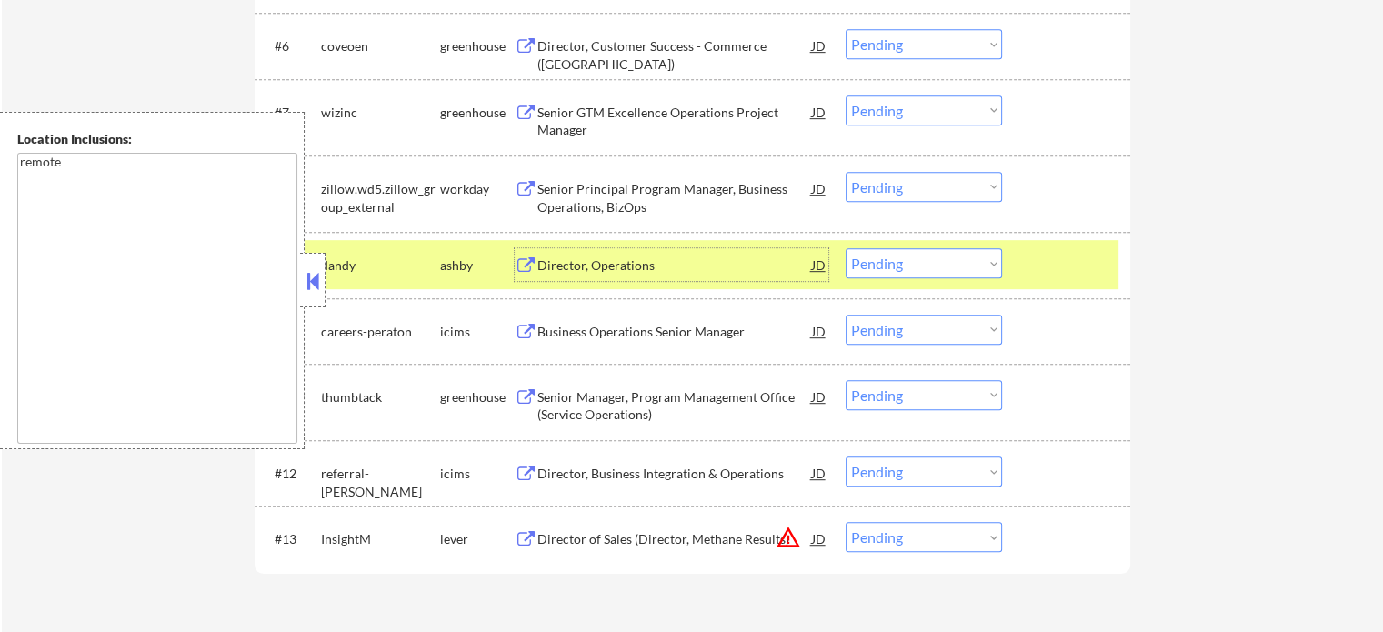
click at [1084, 271] on div at bounding box center [1069, 264] width 80 height 33
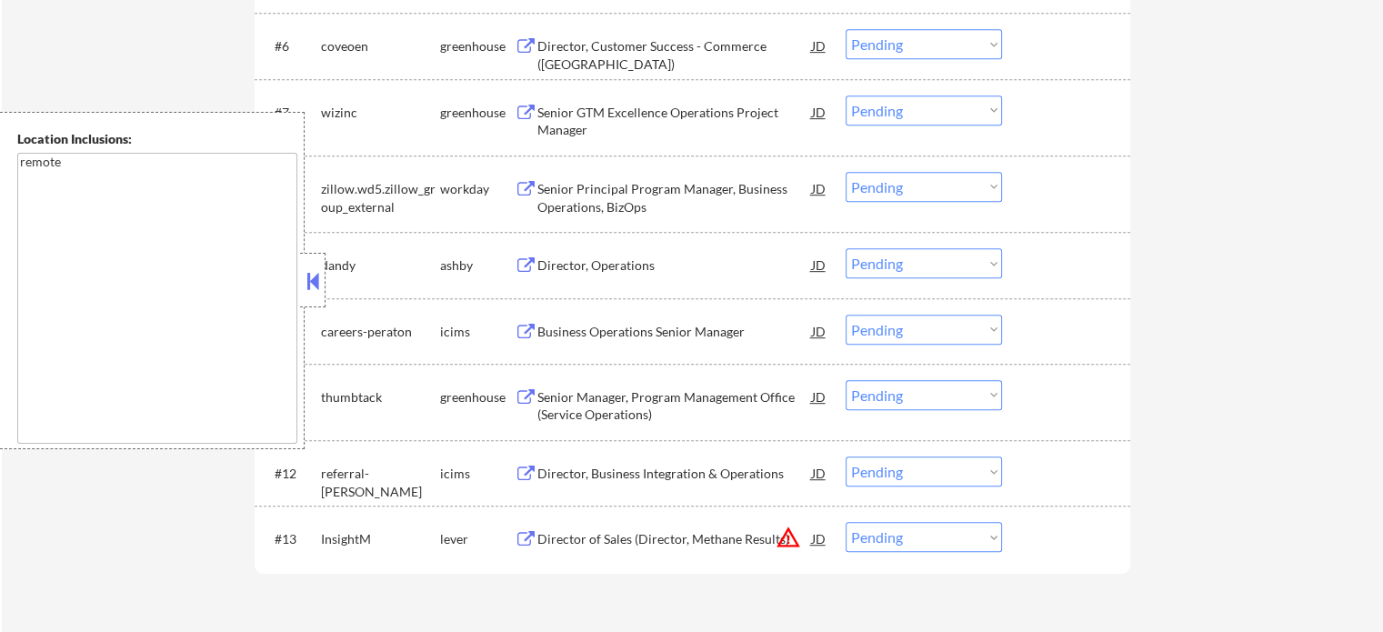
click at [603, 389] on div "Senior Manager, Program Management Office (Service Operations)" at bounding box center [675, 405] width 275 height 35
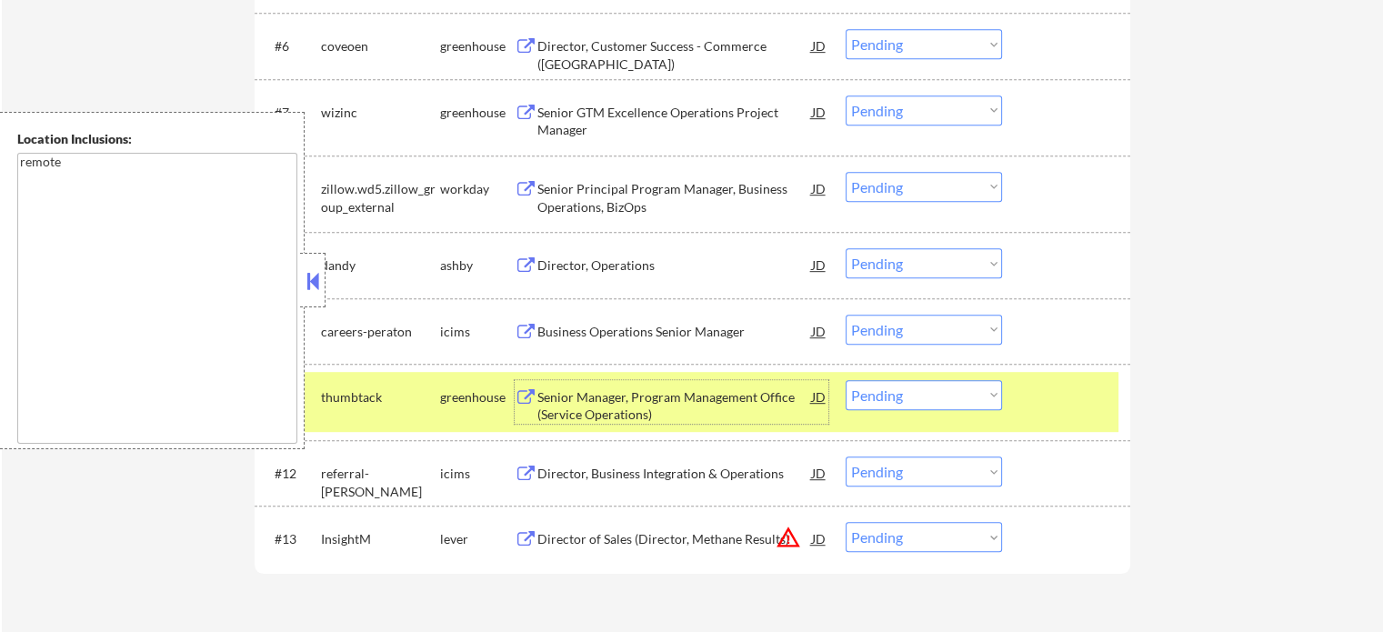
click at [1018, 394] on div "#11 thumbtack greenhouse Senior Manager, Program Management Office (Service Ope…" at bounding box center [689, 402] width 859 height 60
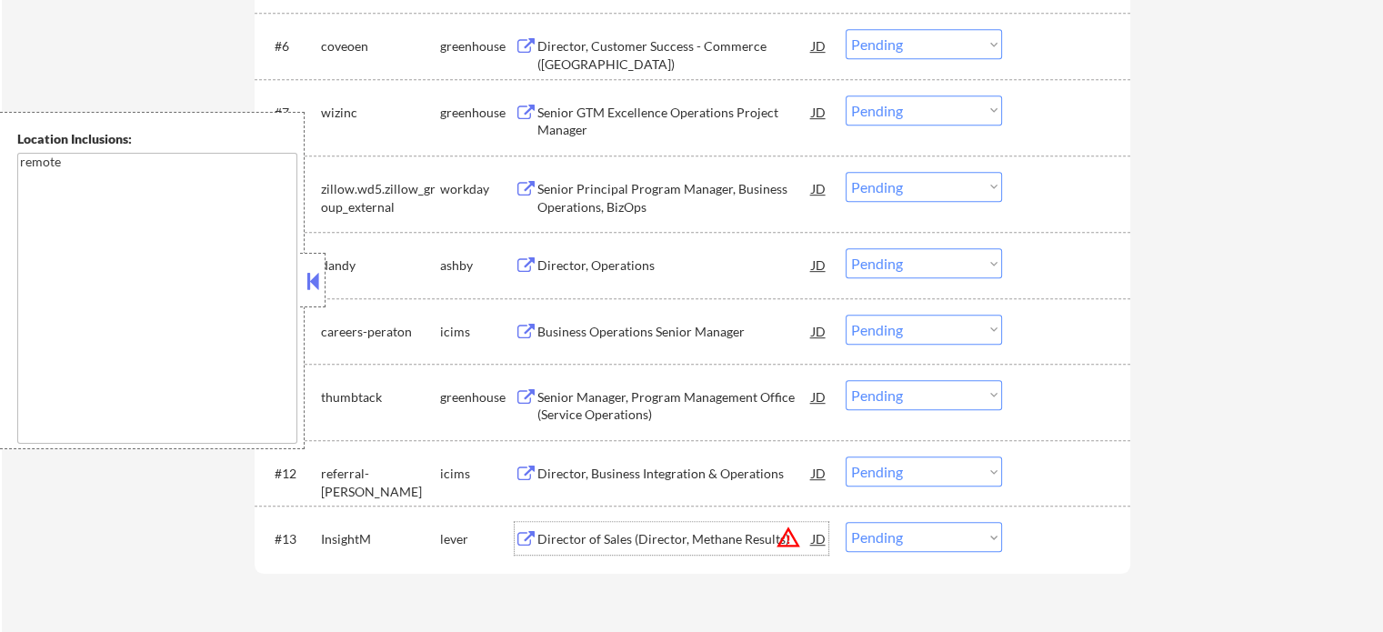
click at [619, 538] on div "Director of Sales (Director, Methane Results)" at bounding box center [675, 539] width 275 height 18
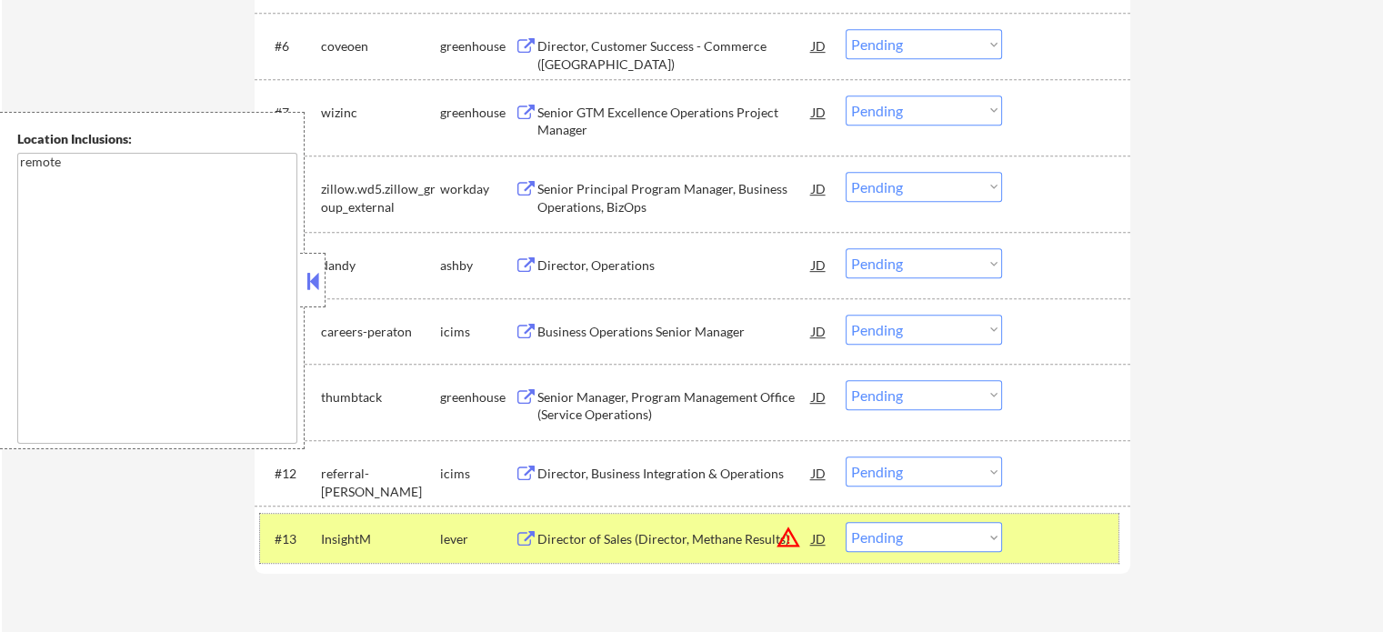
click at [1031, 532] on div at bounding box center [1069, 538] width 80 height 33
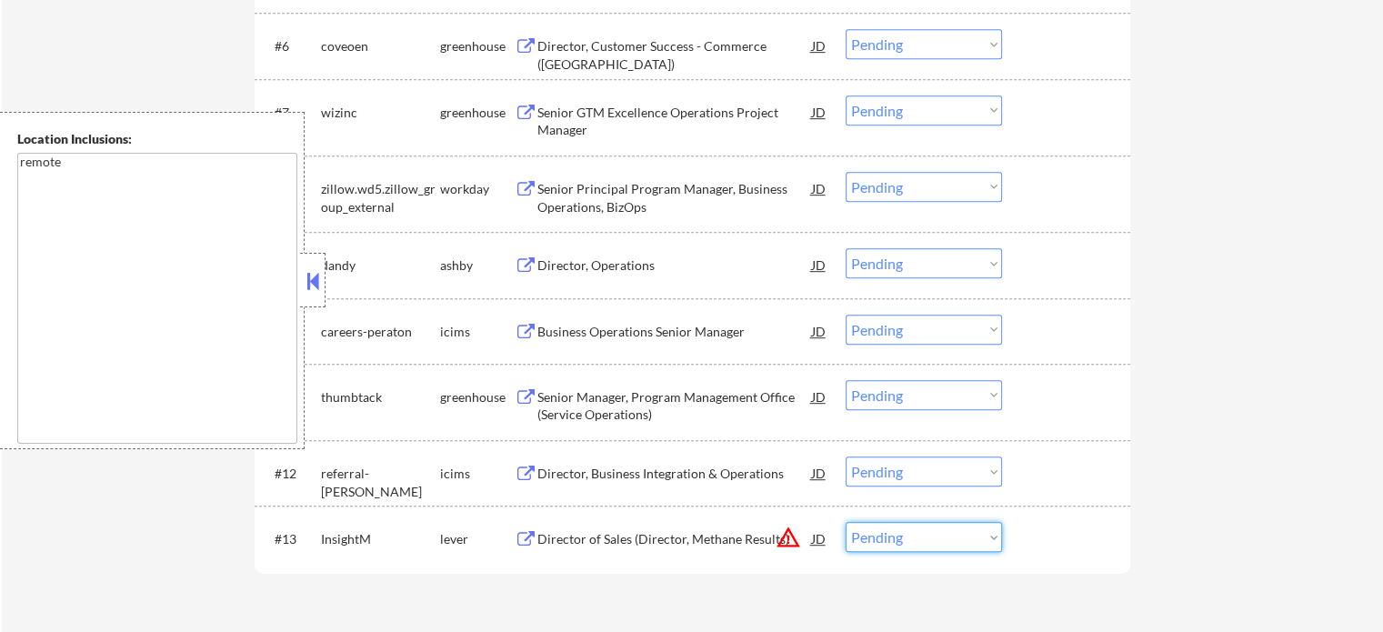
click at [884, 552] on select "Choose an option... Pending Applied Excluded (Questions) Excluded (Expired) Exc…" at bounding box center [924, 537] width 156 height 30
select select ""excluded__location_""
click at [846, 522] on select "Choose an option... Pending Applied Excluded (Questions) Excluded (Expired) Exc…" at bounding box center [924, 537] width 156 height 30
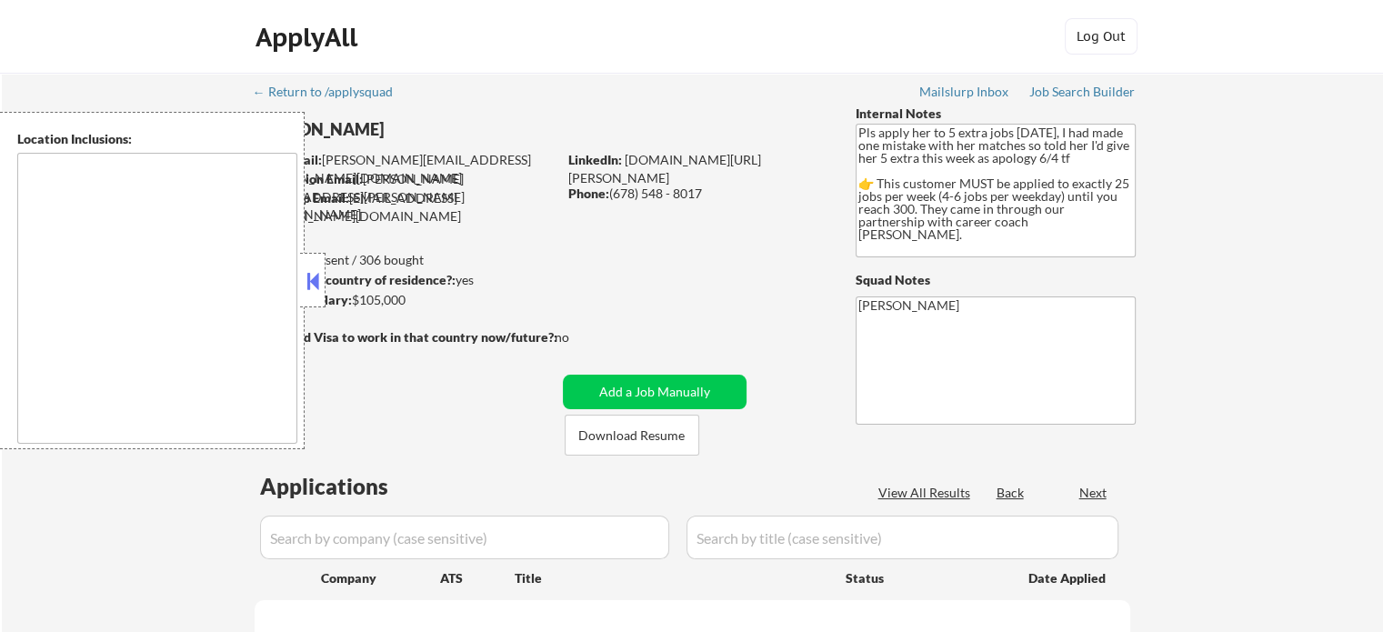
type textarea "[GEOGRAPHIC_DATA], [GEOGRAPHIC_DATA] [GEOGRAPHIC_DATA], [GEOGRAPHIC_DATA] [GEOG…"
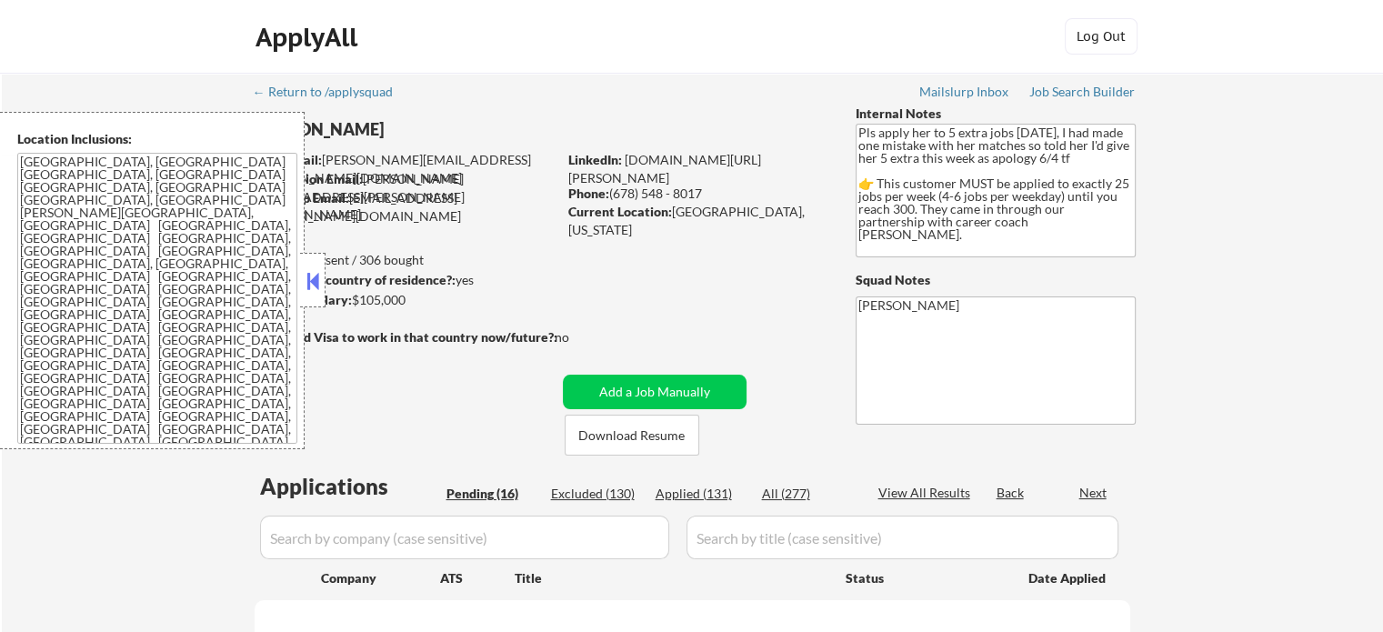
select select ""pending""
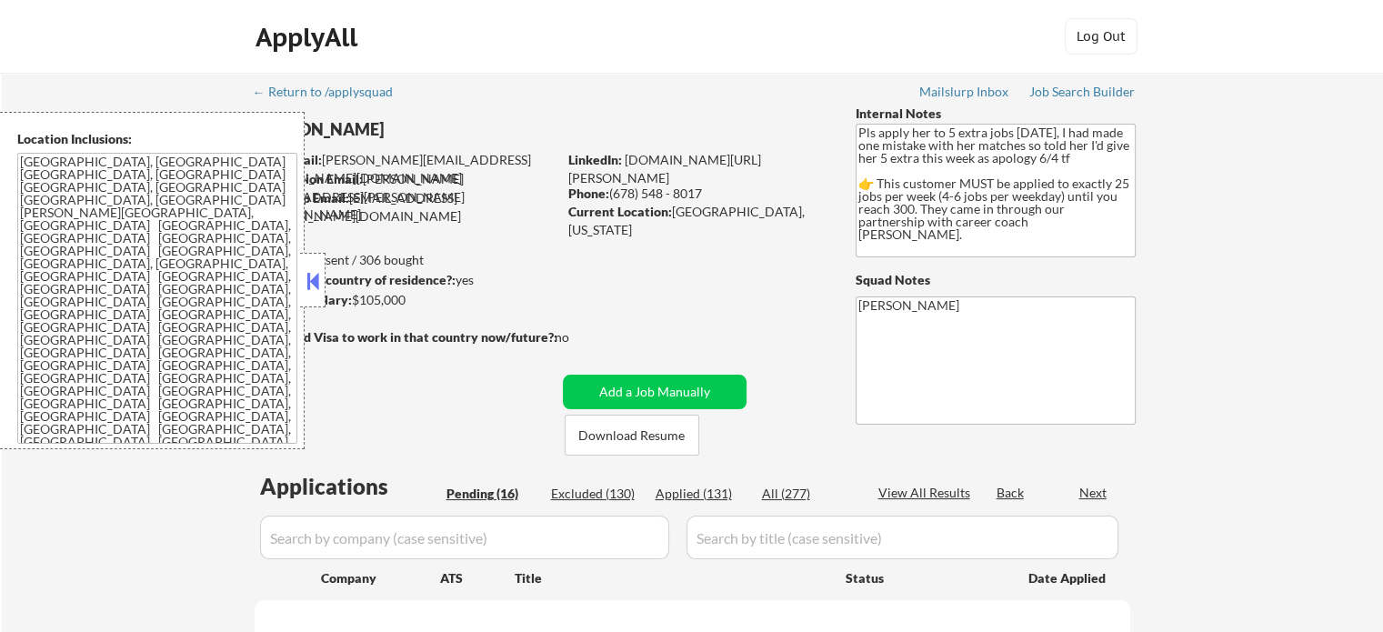
select select ""pending""
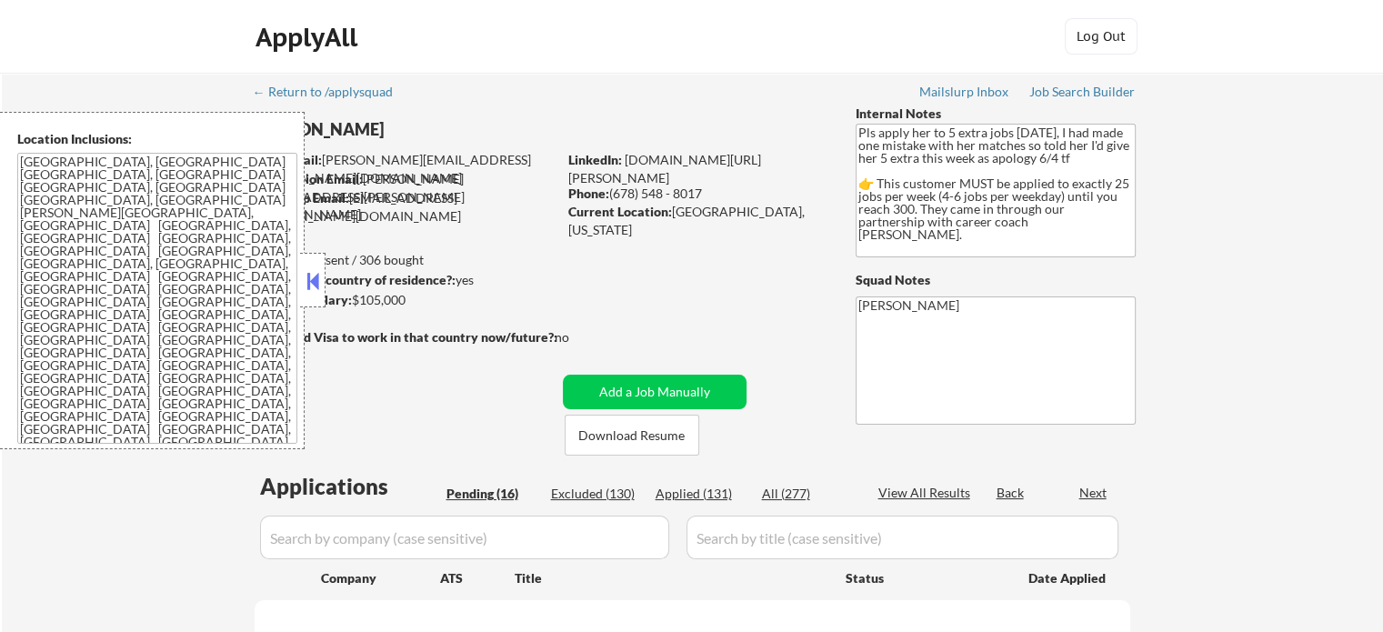
select select ""pending""
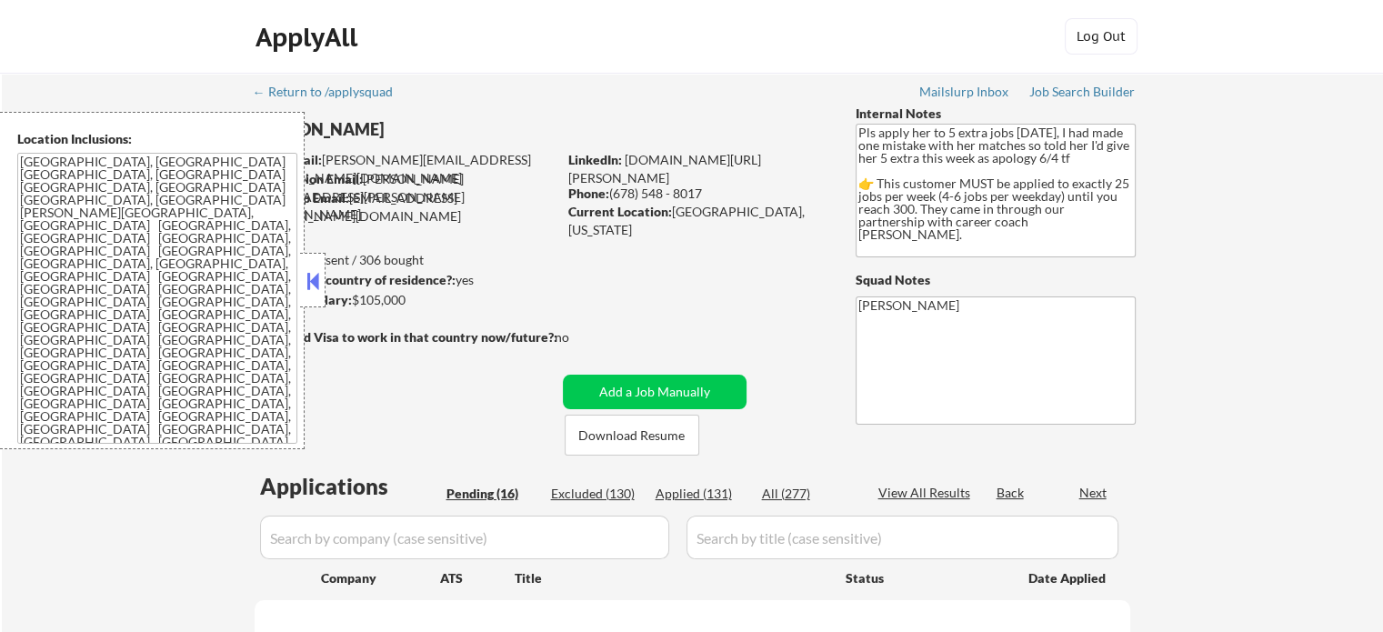
select select ""pending""
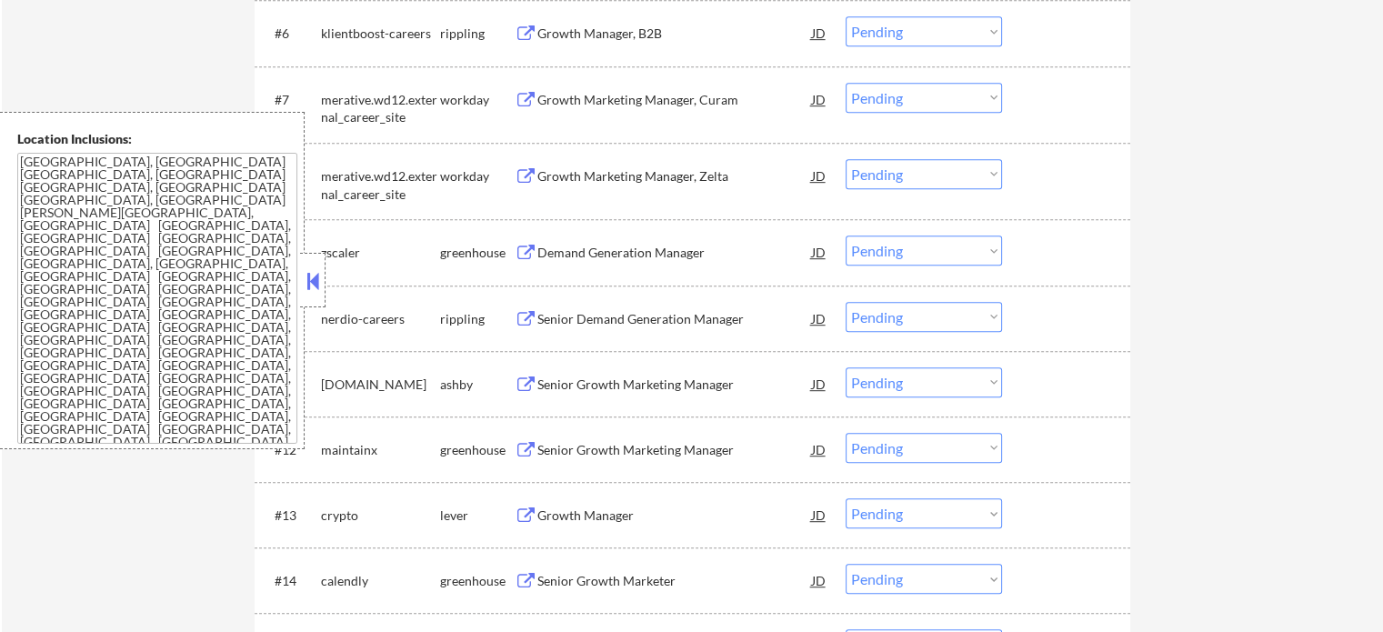
scroll to position [1001, 0]
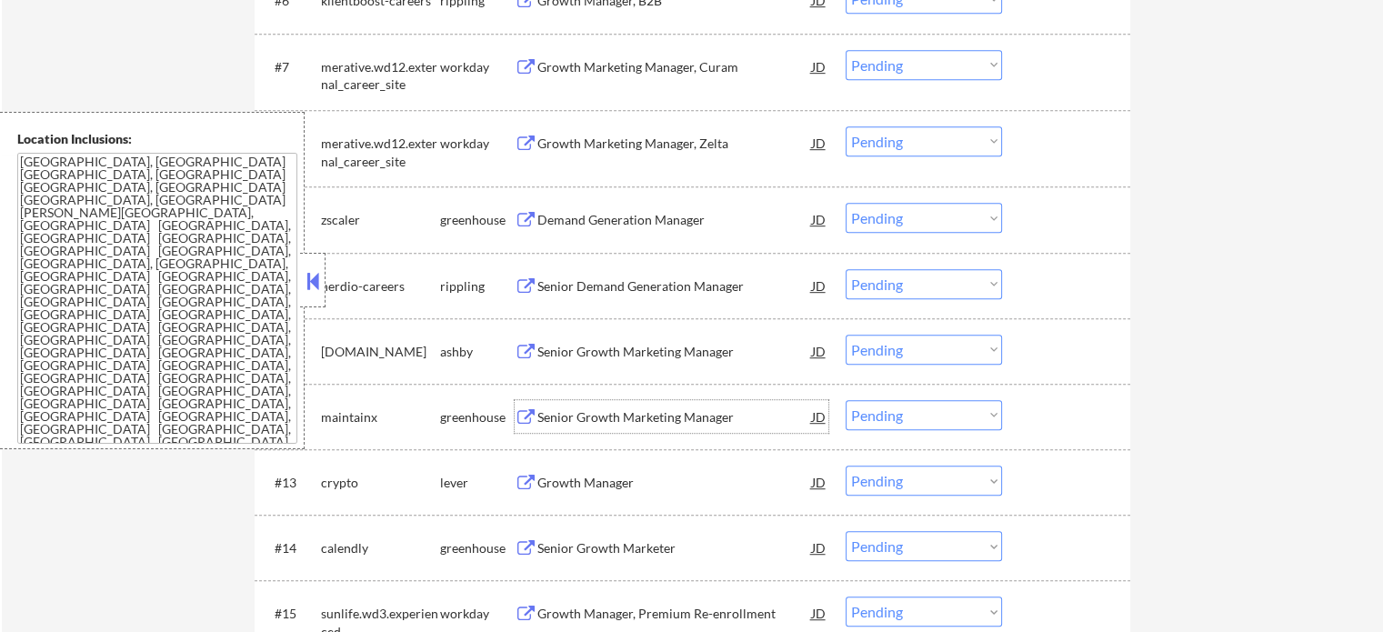
click at [640, 405] on div "Senior Growth Marketing Manager" at bounding box center [675, 416] width 275 height 33
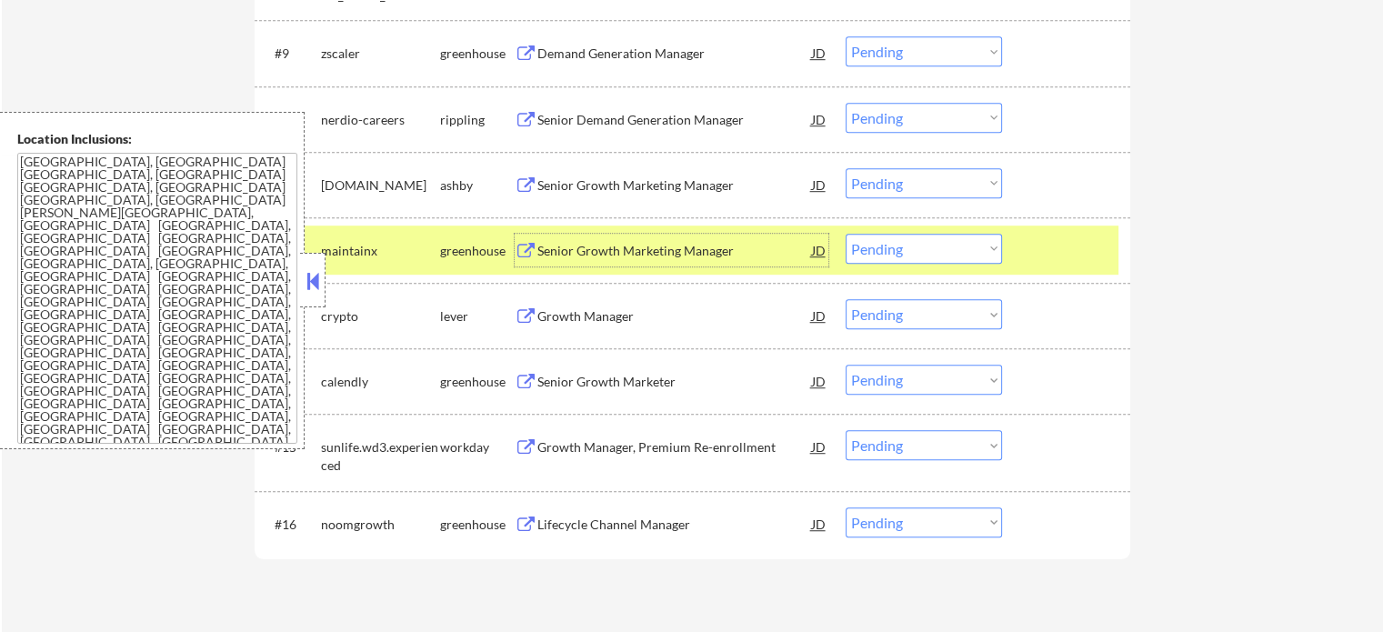
scroll to position [1273, 0]
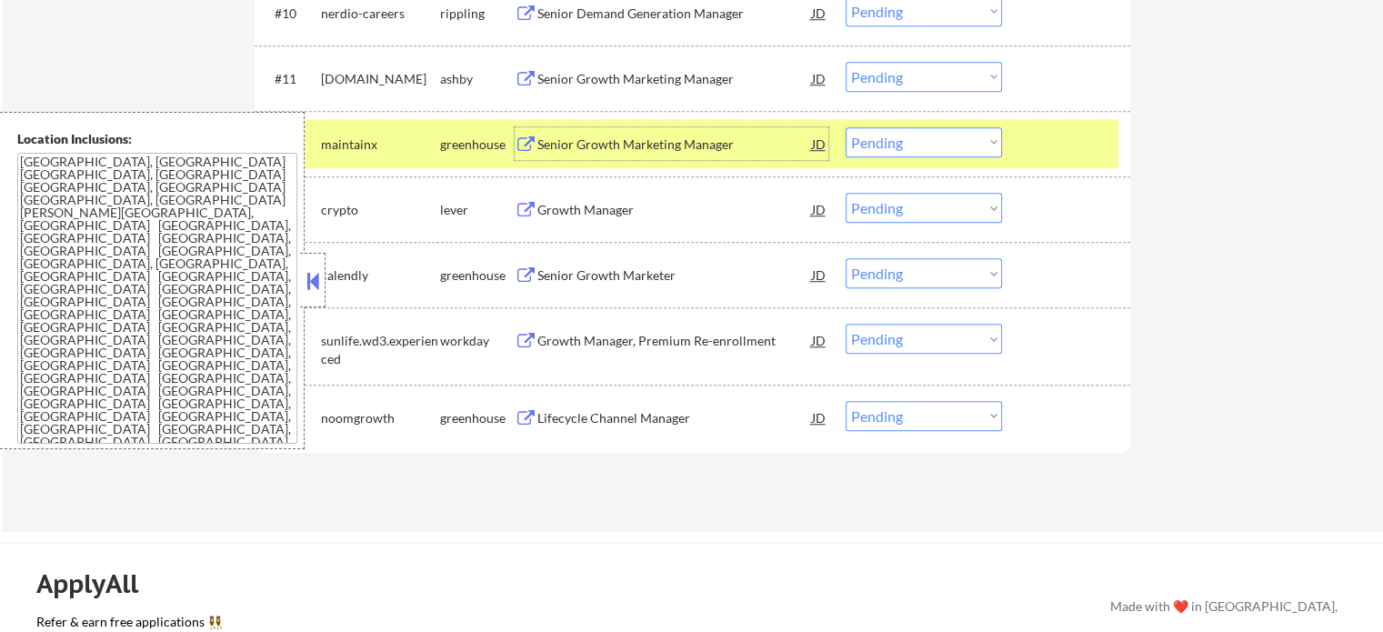
click at [553, 206] on div "Growth Manager" at bounding box center [675, 210] width 275 height 18
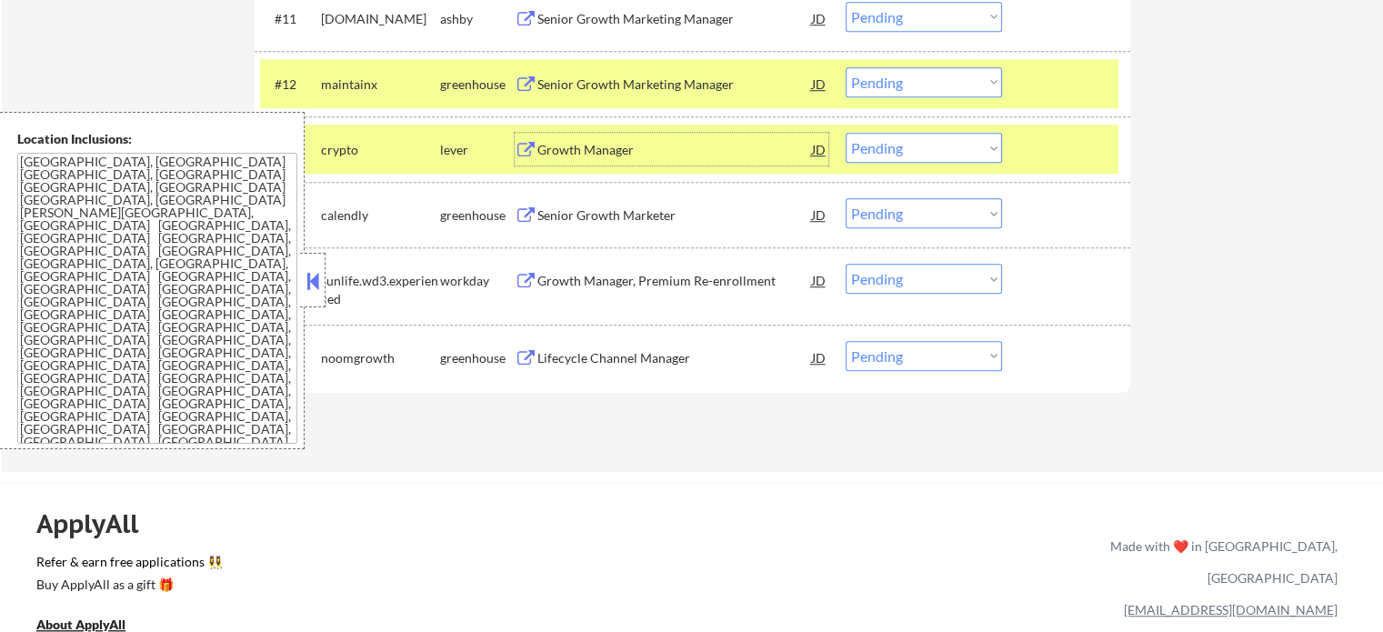
scroll to position [1364, 0]
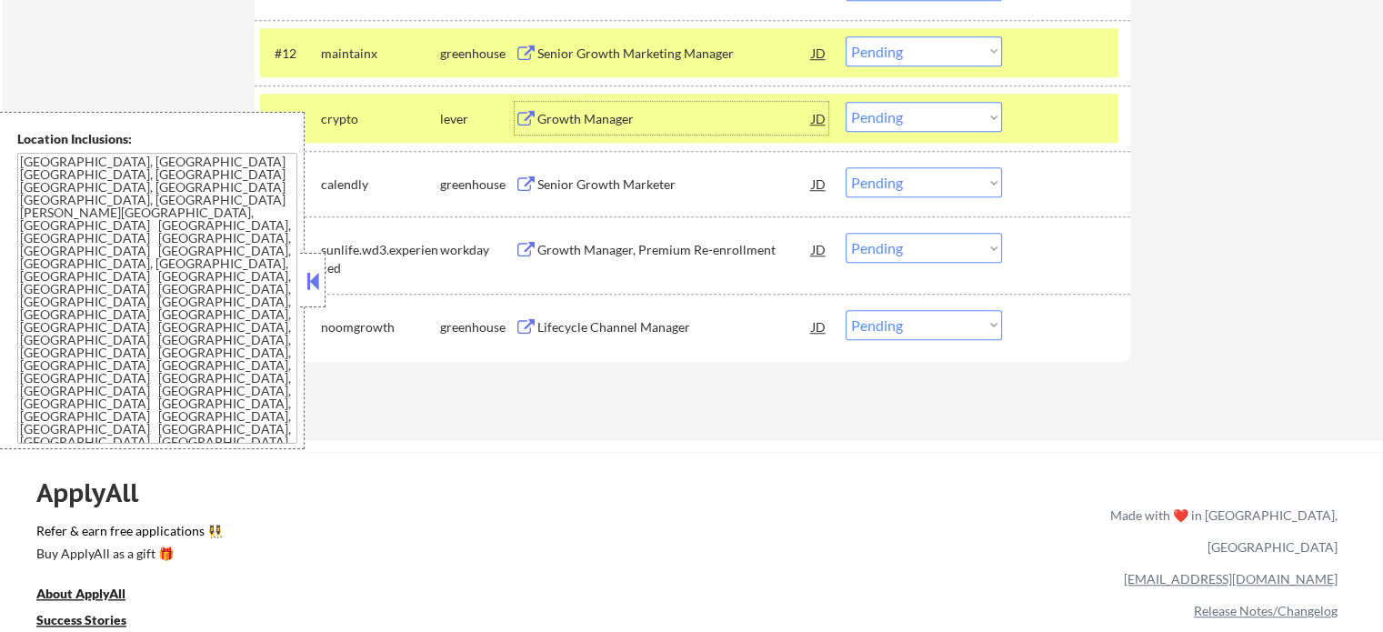
click at [1017, 116] on div "#13 crypto lever Growth Manager JD Choose an option... Pending Applied Excluded…" at bounding box center [689, 118] width 859 height 49
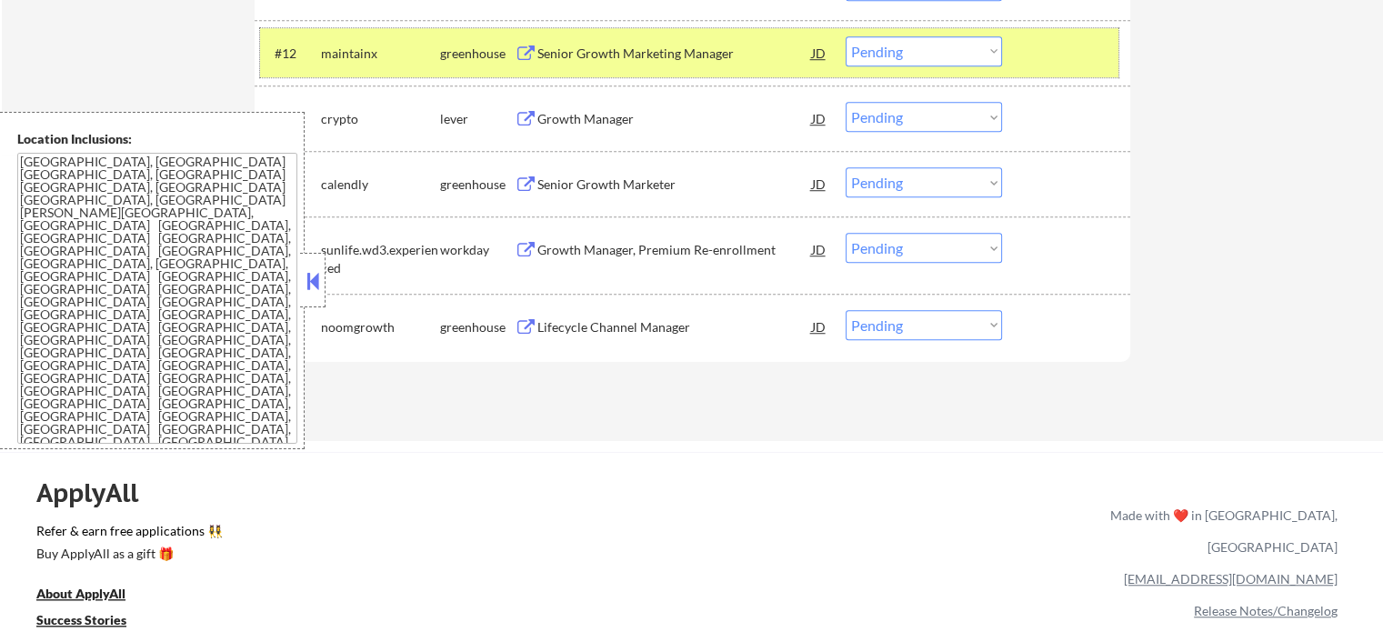
click at [1033, 59] on div at bounding box center [1069, 52] width 80 height 33
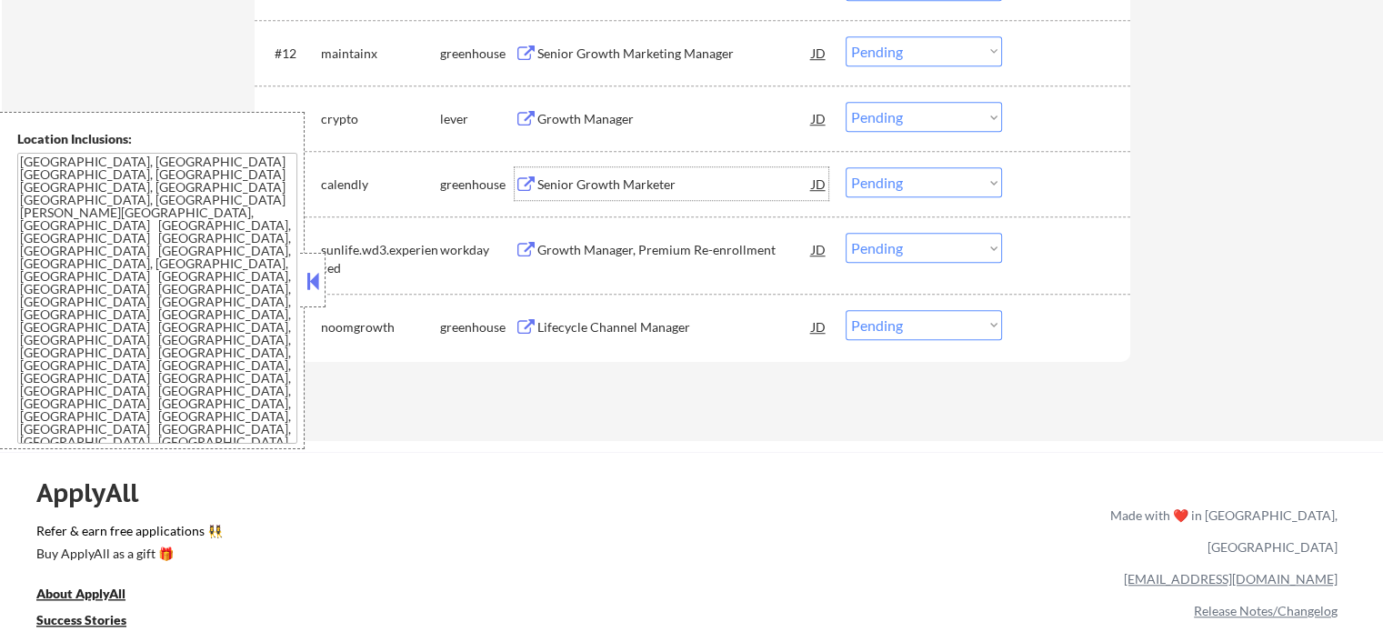
click at [615, 182] on div "Senior Growth Marketer" at bounding box center [675, 185] width 275 height 18
